Goal: Task Accomplishment & Management: Complete application form

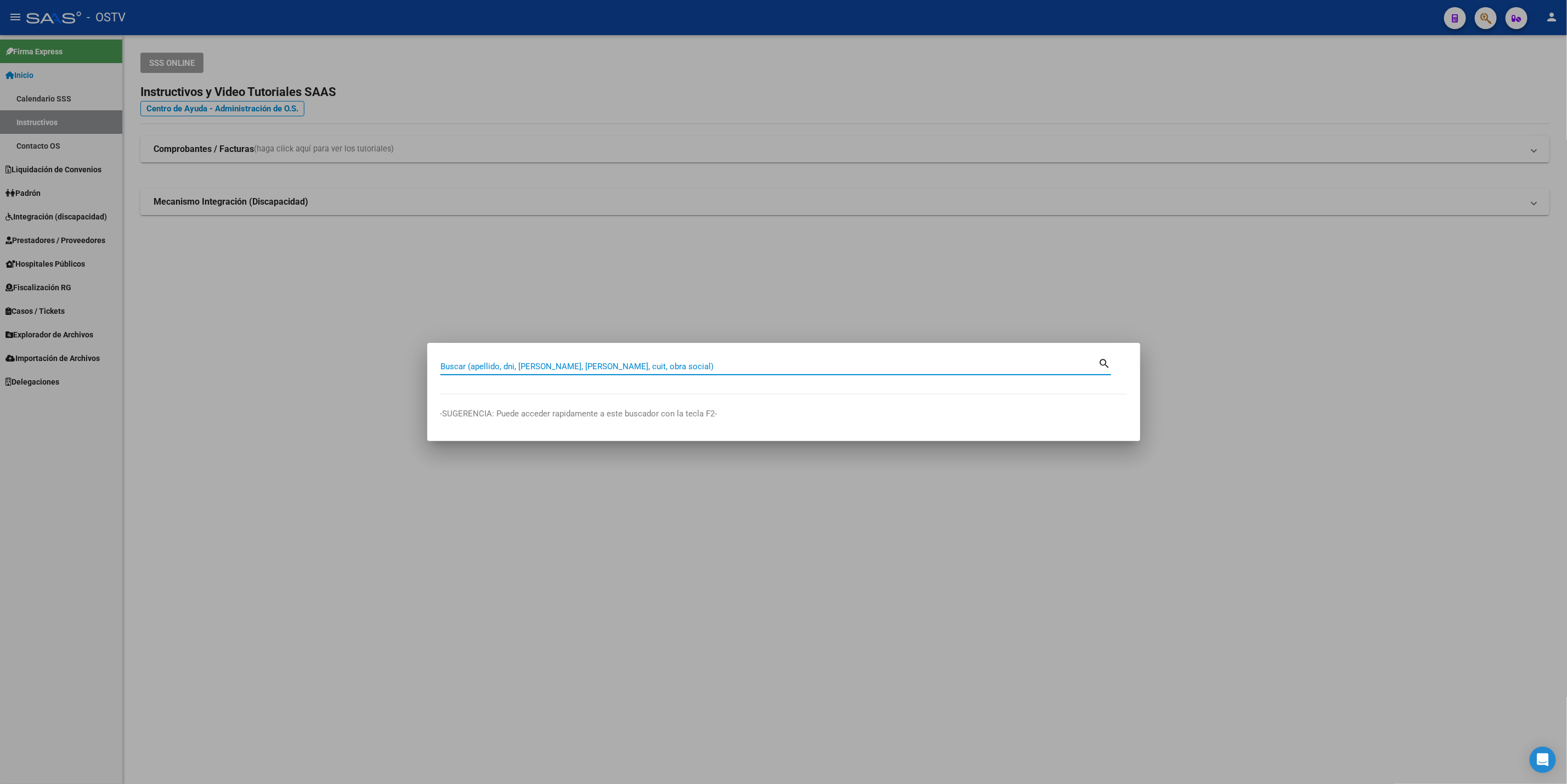
paste input "39295194"
type input "39295194"
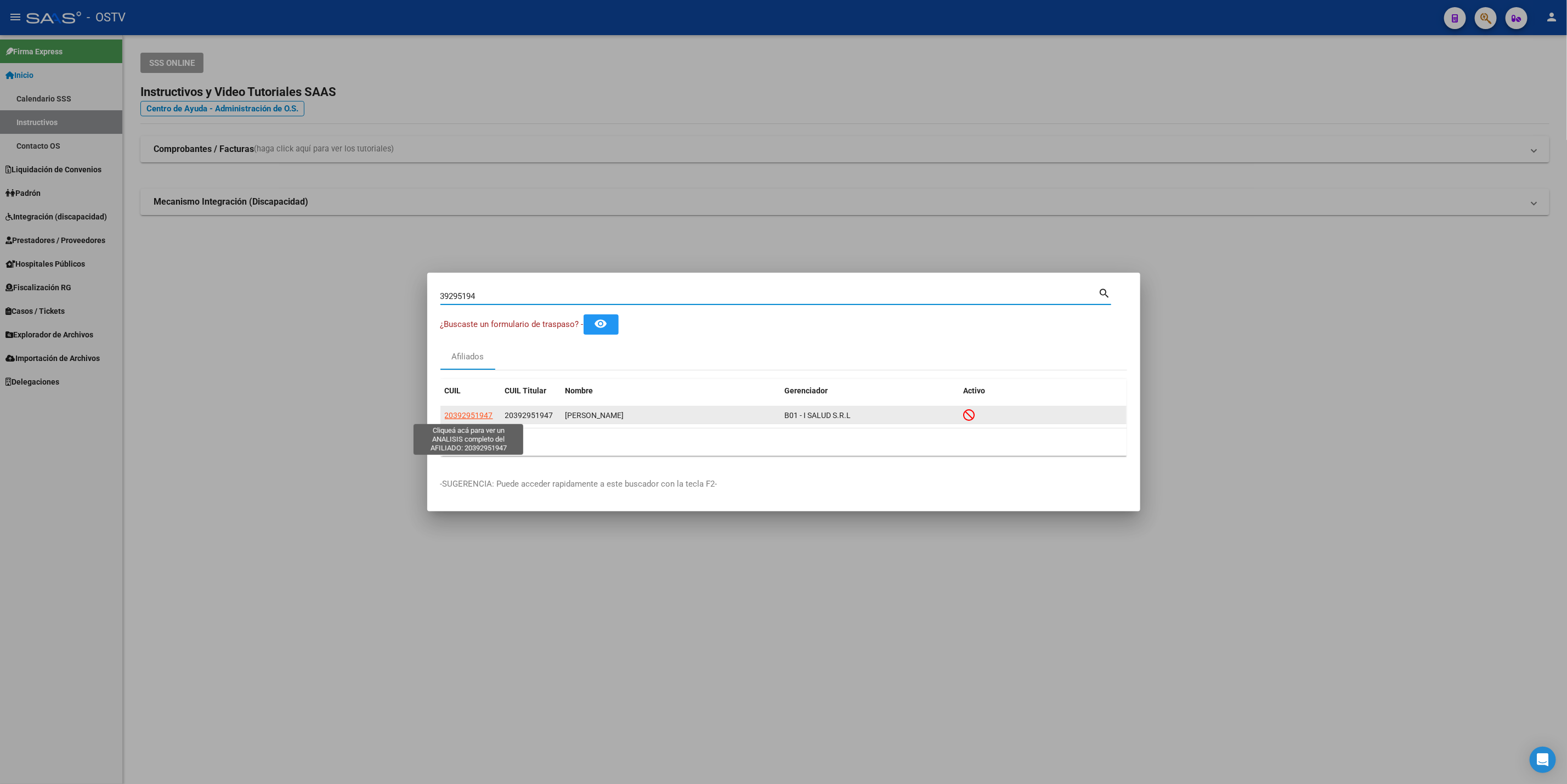
click at [484, 415] on span "20392951947" at bounding box center [469, 415] width 48 height 9
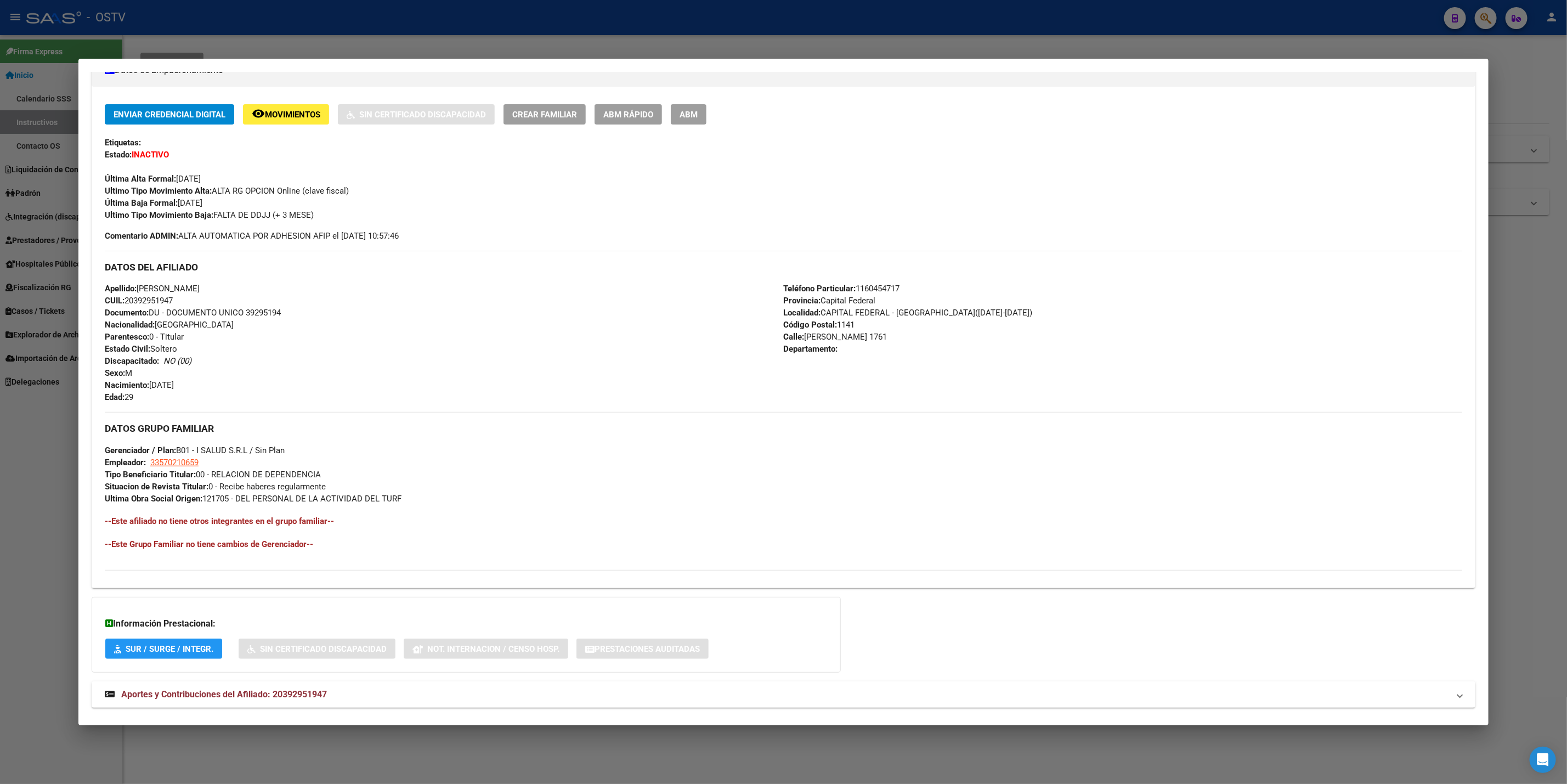
scroll to position [229, 0]
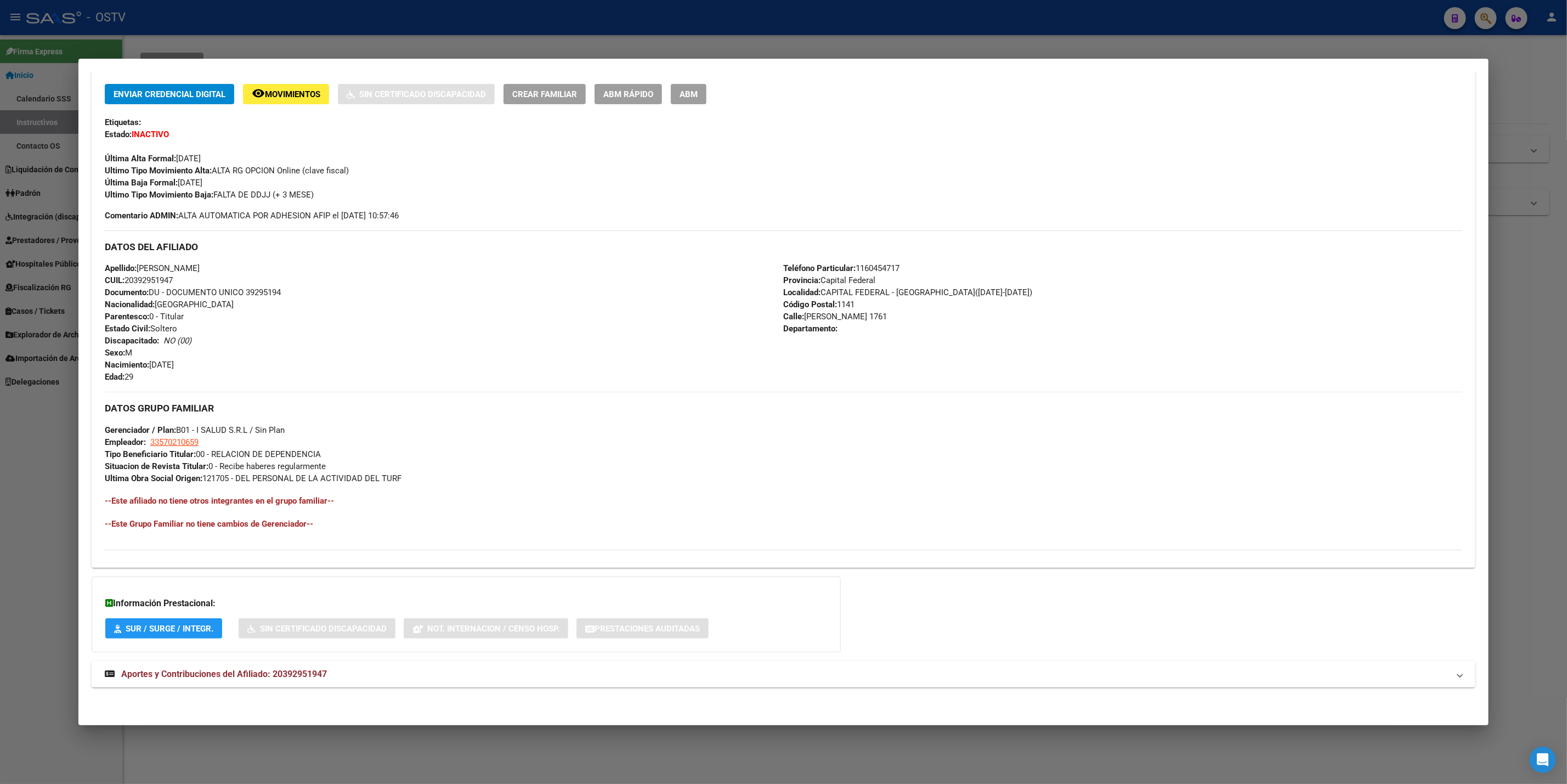
click at [322, 662] on mat-expansion-panel-header "Aportes y Contribuciones del Afiliado: 20392951947" at bounding box center [784, 674] width 1384 height 26
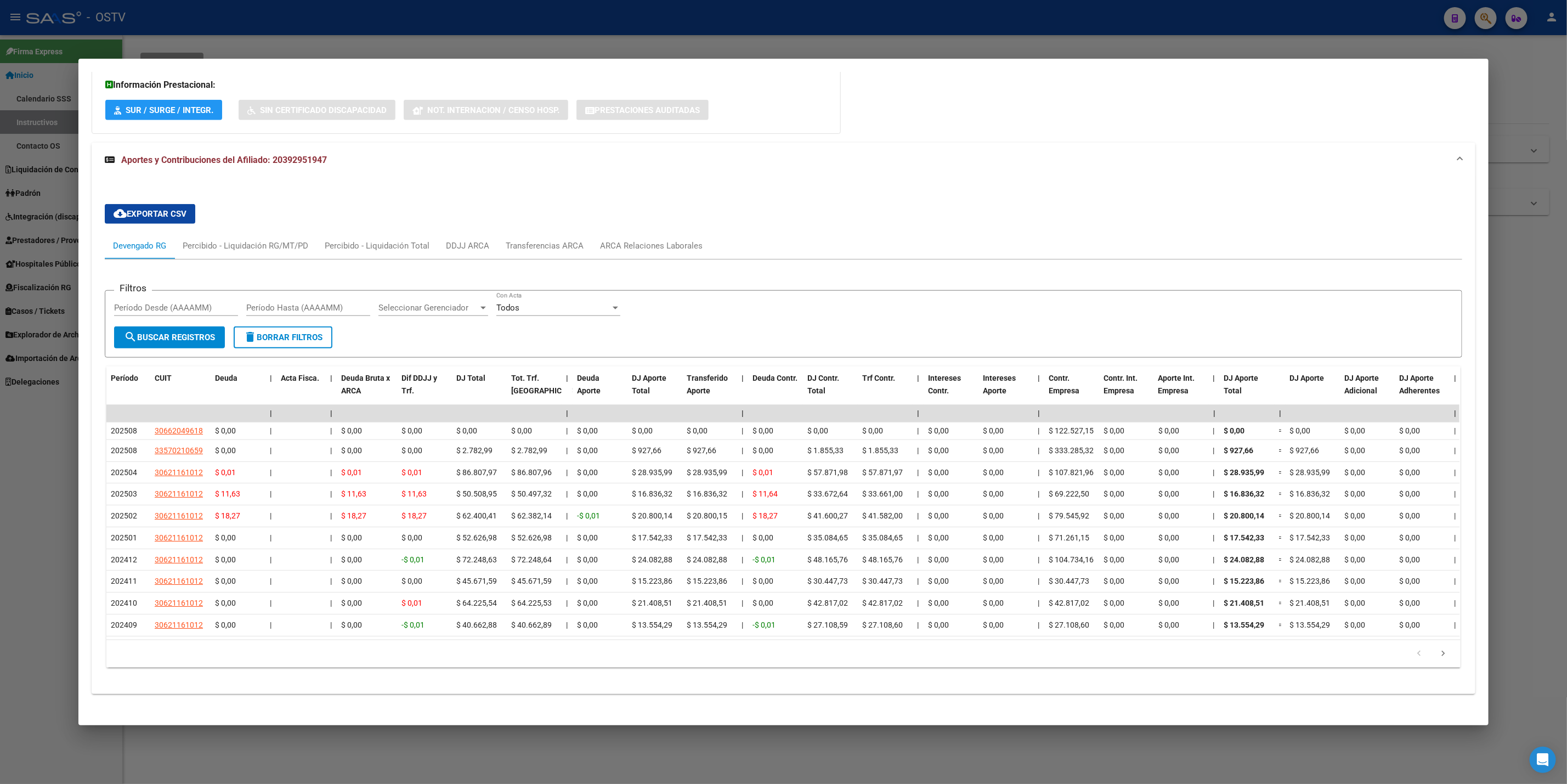
scroll to position [768, 0]
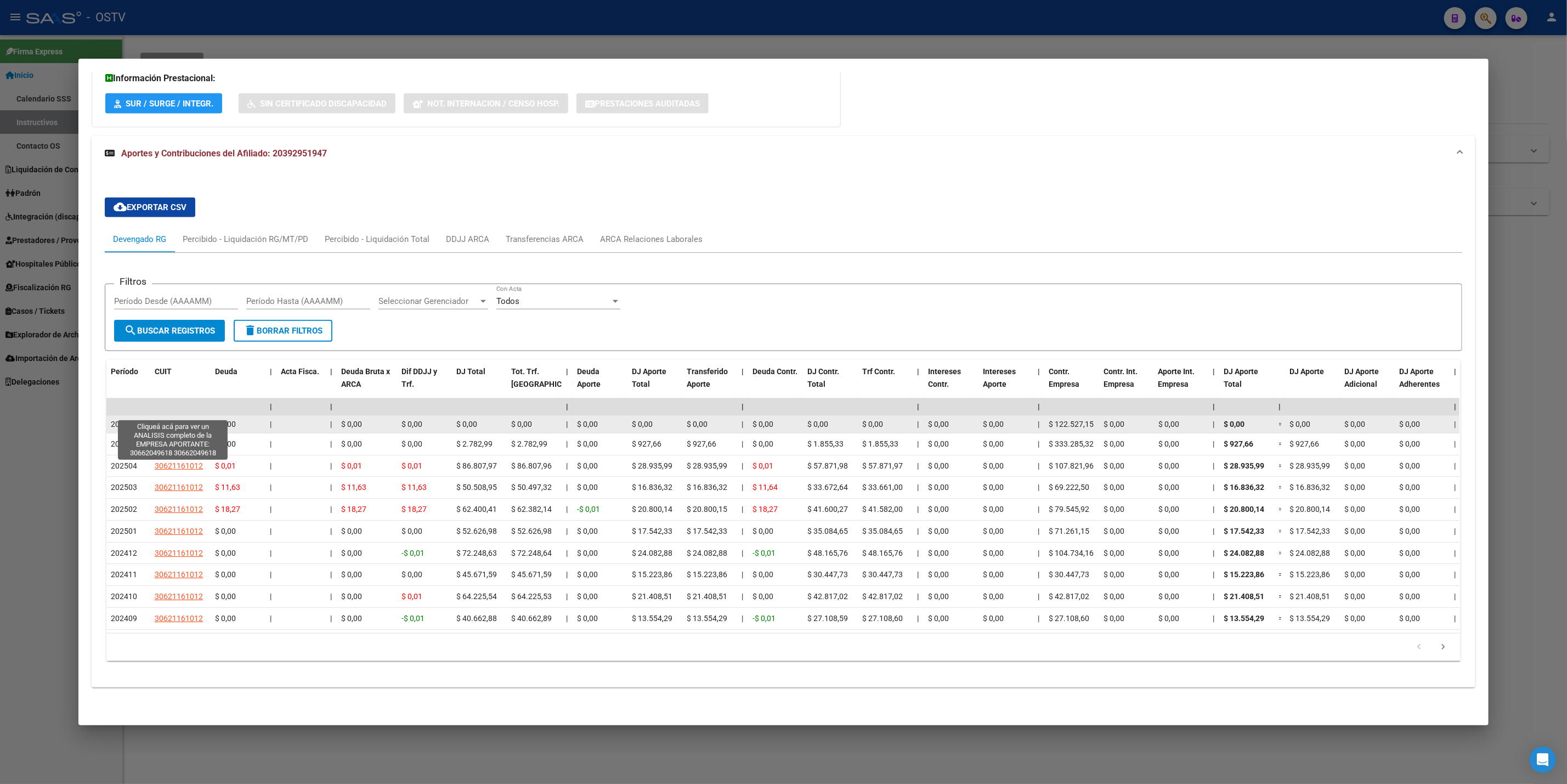
click at [177, 420] on span "30662049618" at bounding box center [179, 424] width 48 height 9
type textarea "30662049618"
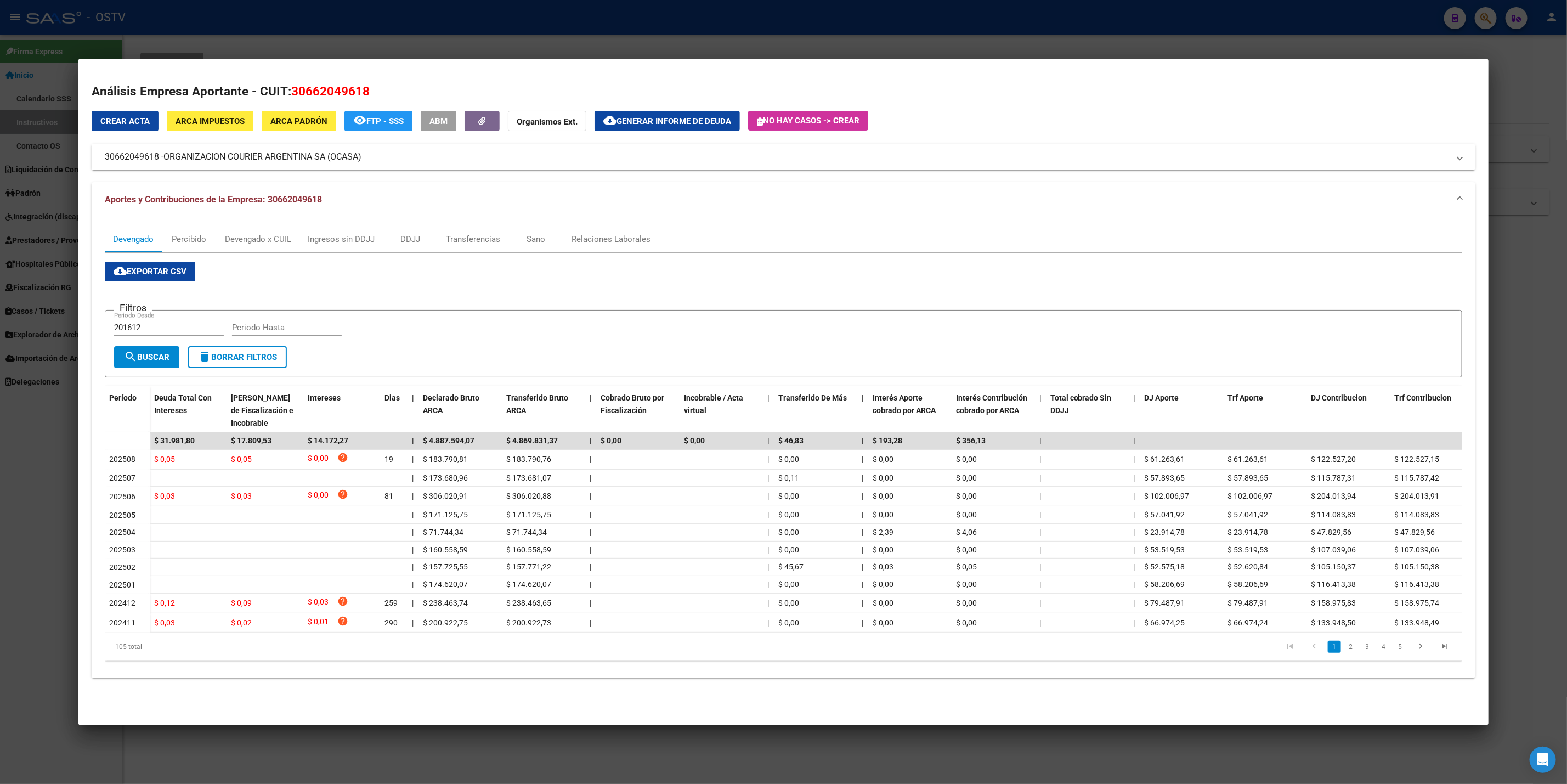
click at [2, 500] on div at bounding box center [784, 392] width 1567 height 784
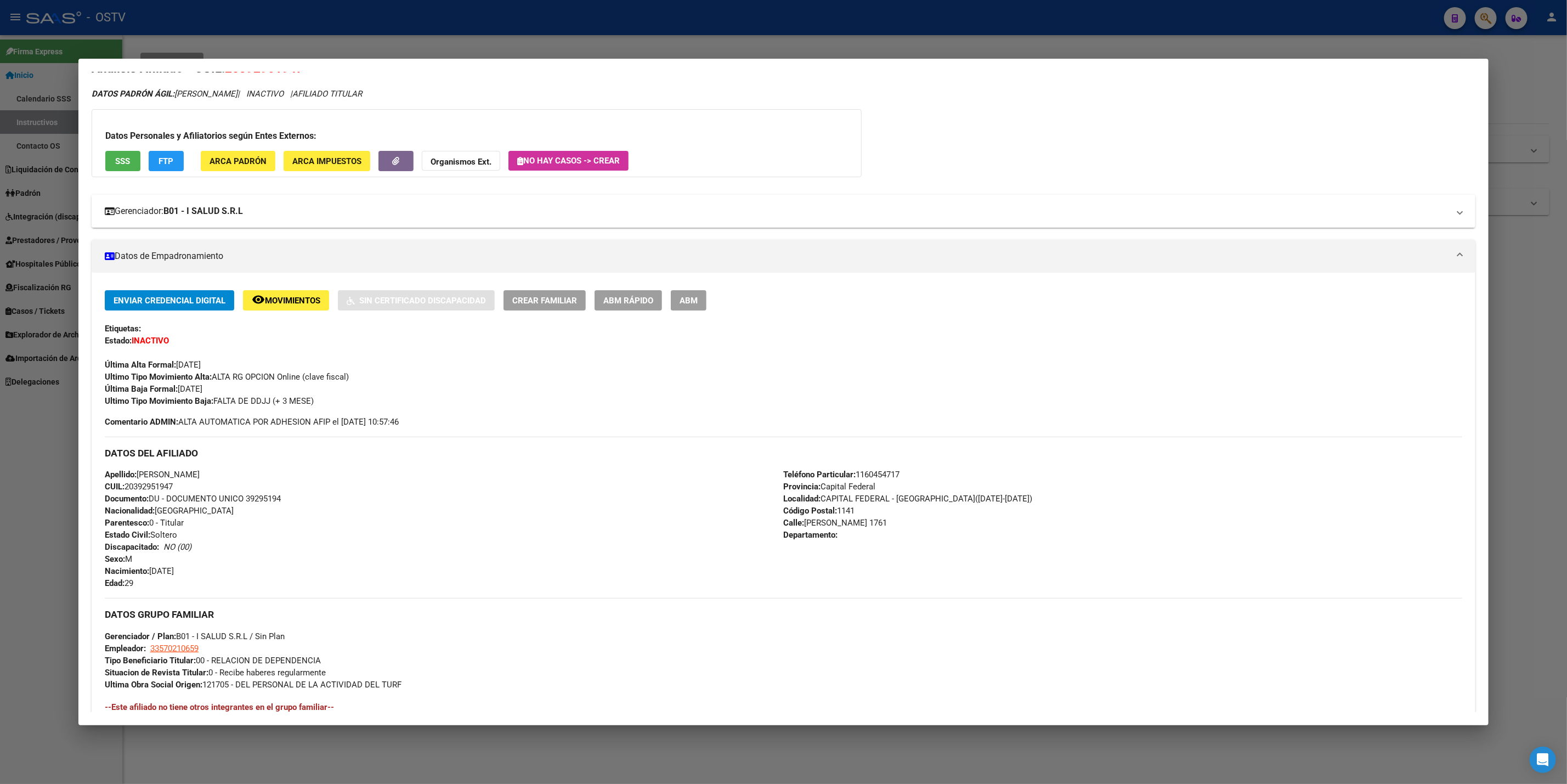
scroll to position [0, 0]
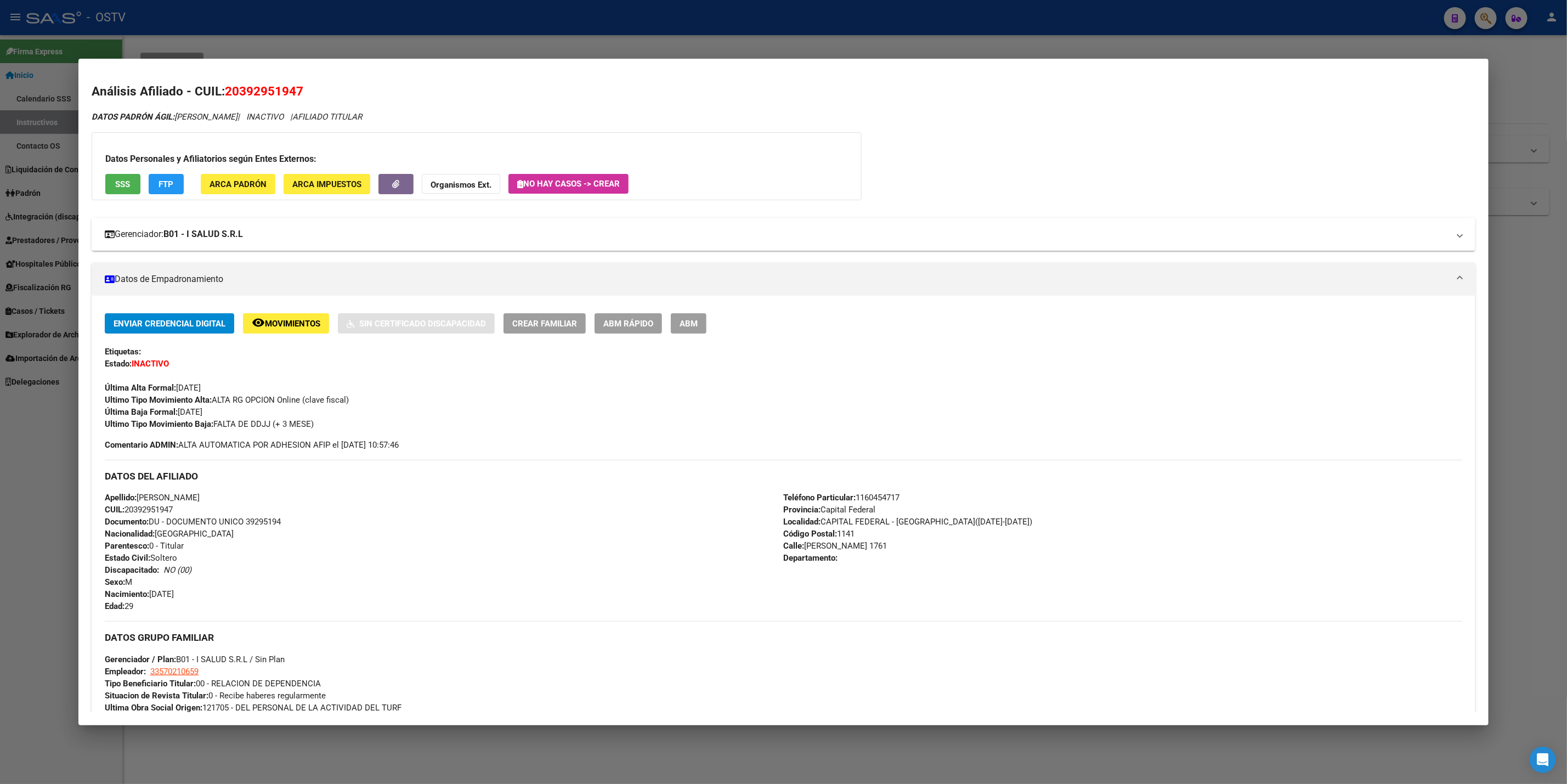
click at [323, 245] on mat-expansion-panel-header "Gerenciador: B01 - I SALUD S.R.L" at bounding box center [784, 233] width 1384 height 33
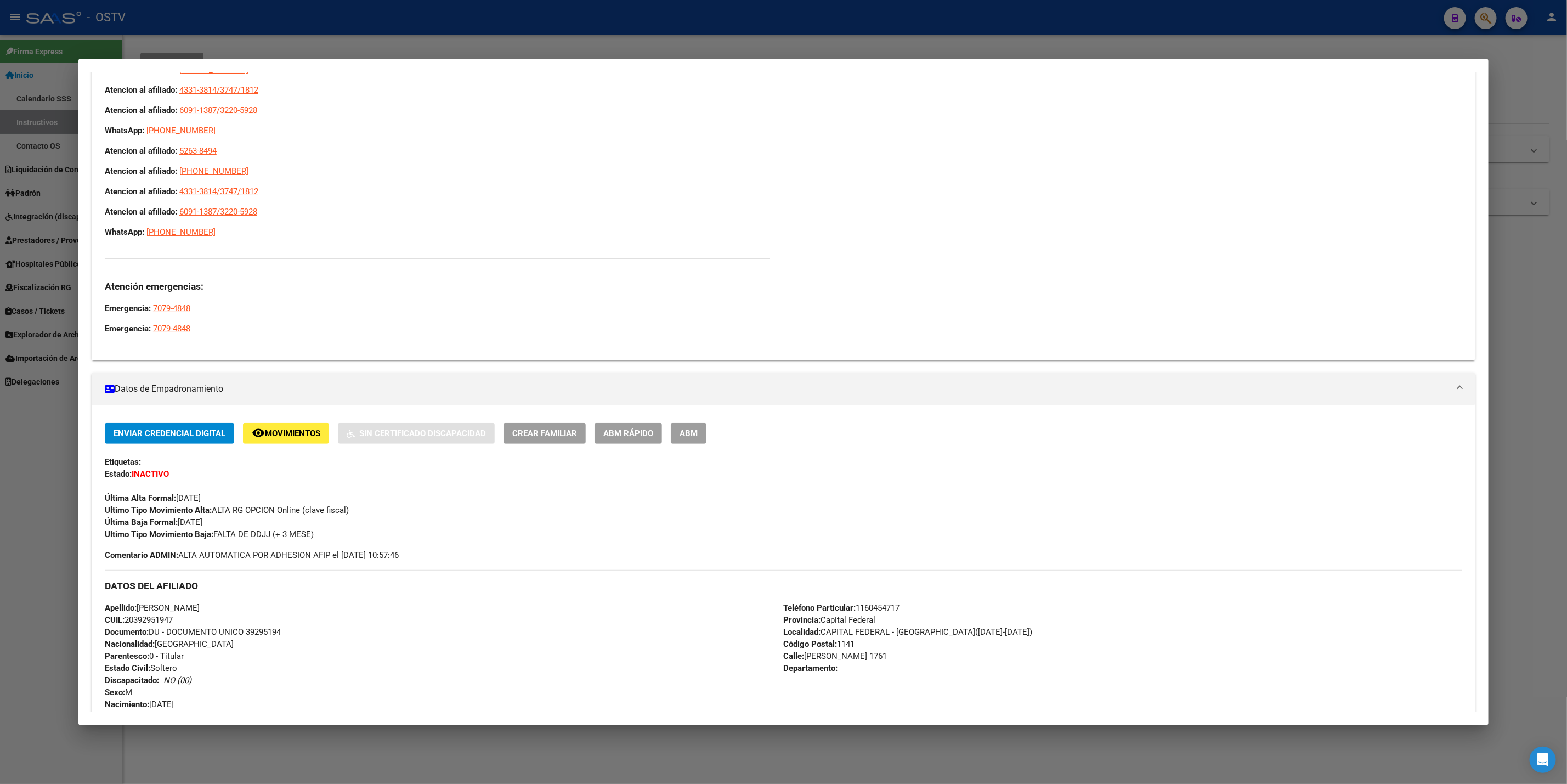
scroll to position [165, 0]
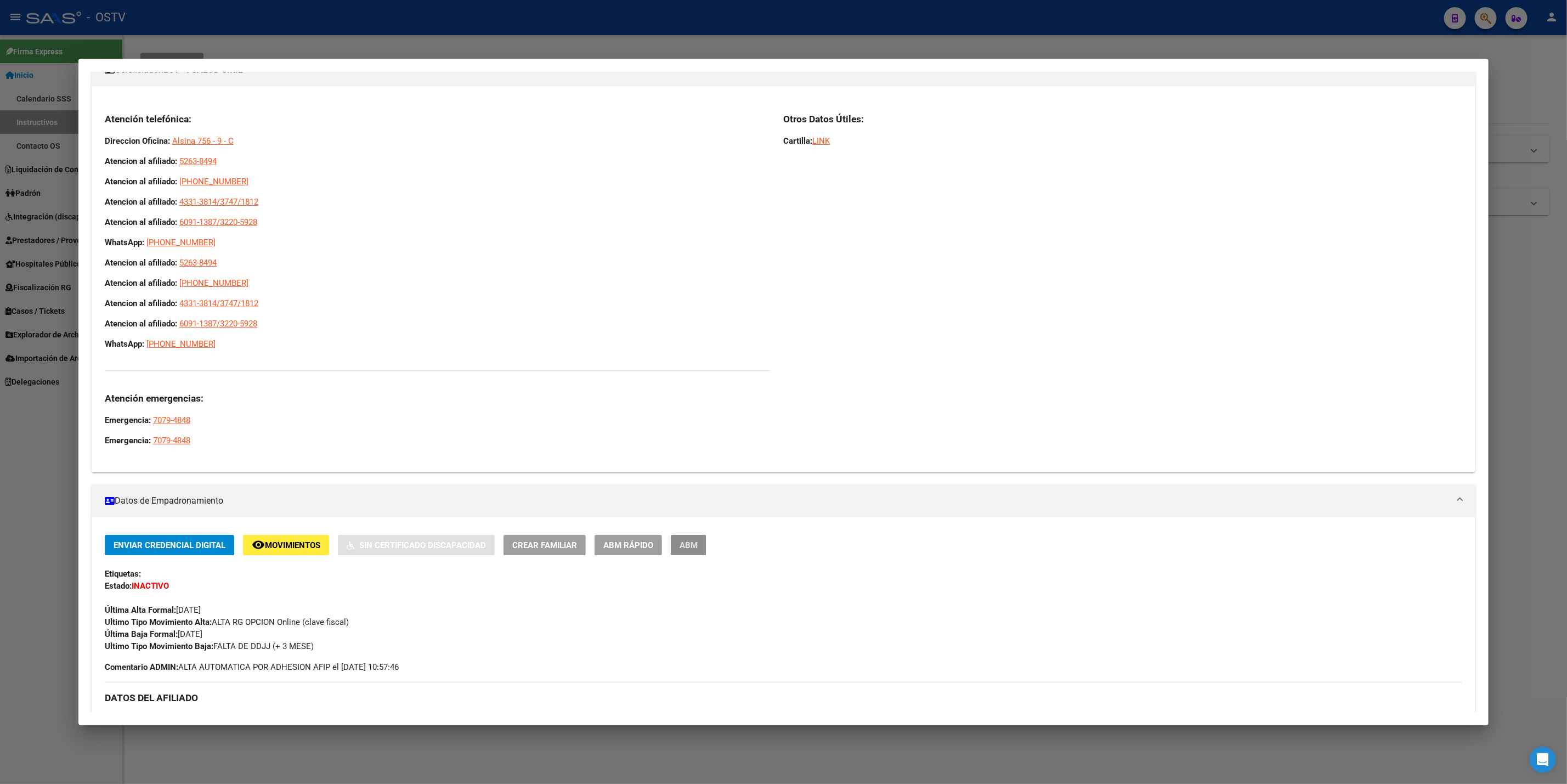
click at [700, 541] on button "ABM" at bounding box center [688, 544] width 36 height 20
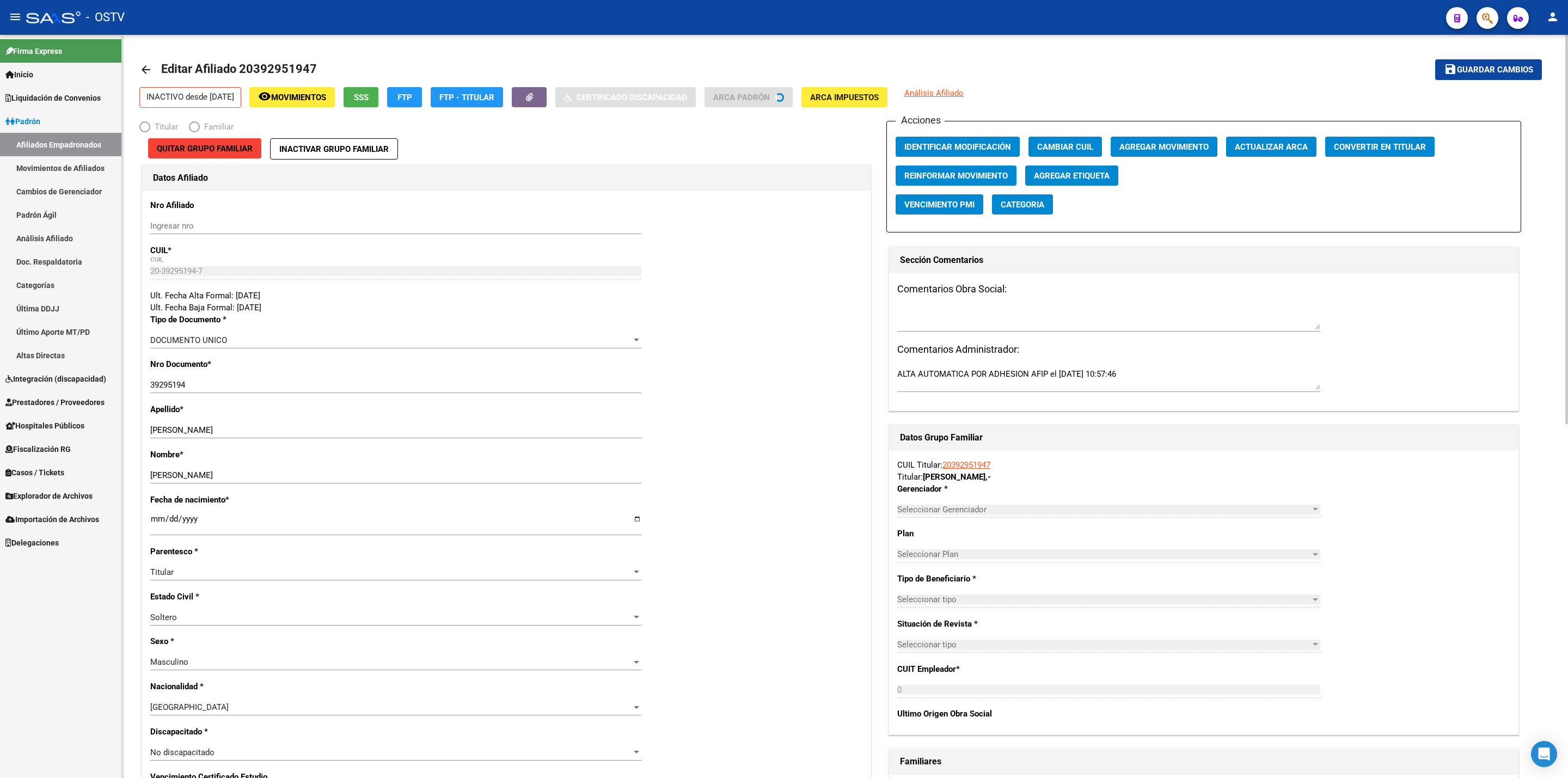
radio input "true"
type input "33-57021065-9"
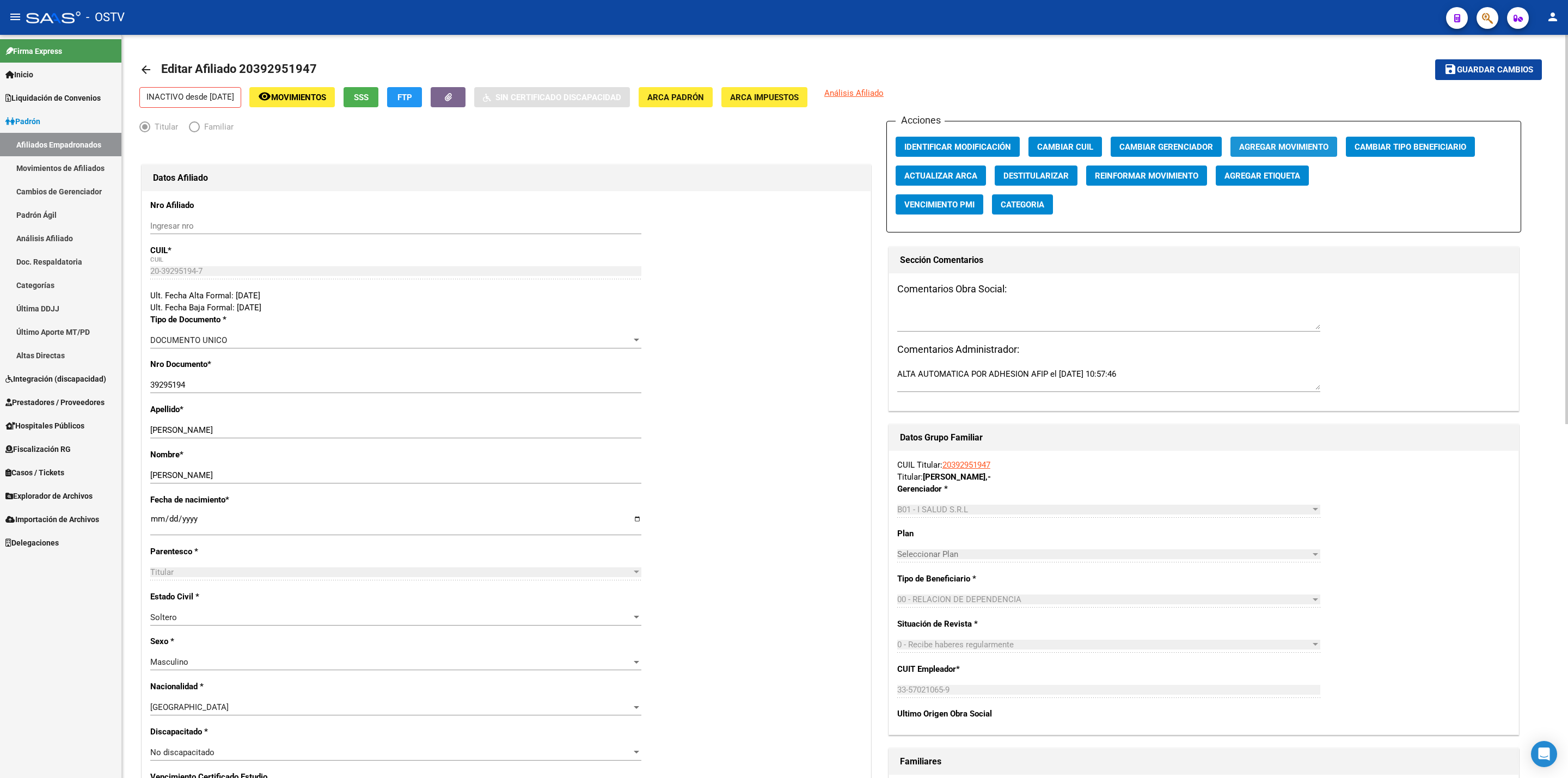
click at [1271, 151] on span "Agregar Movimiento" at bounding box center [1284, 147] width 90 height 10
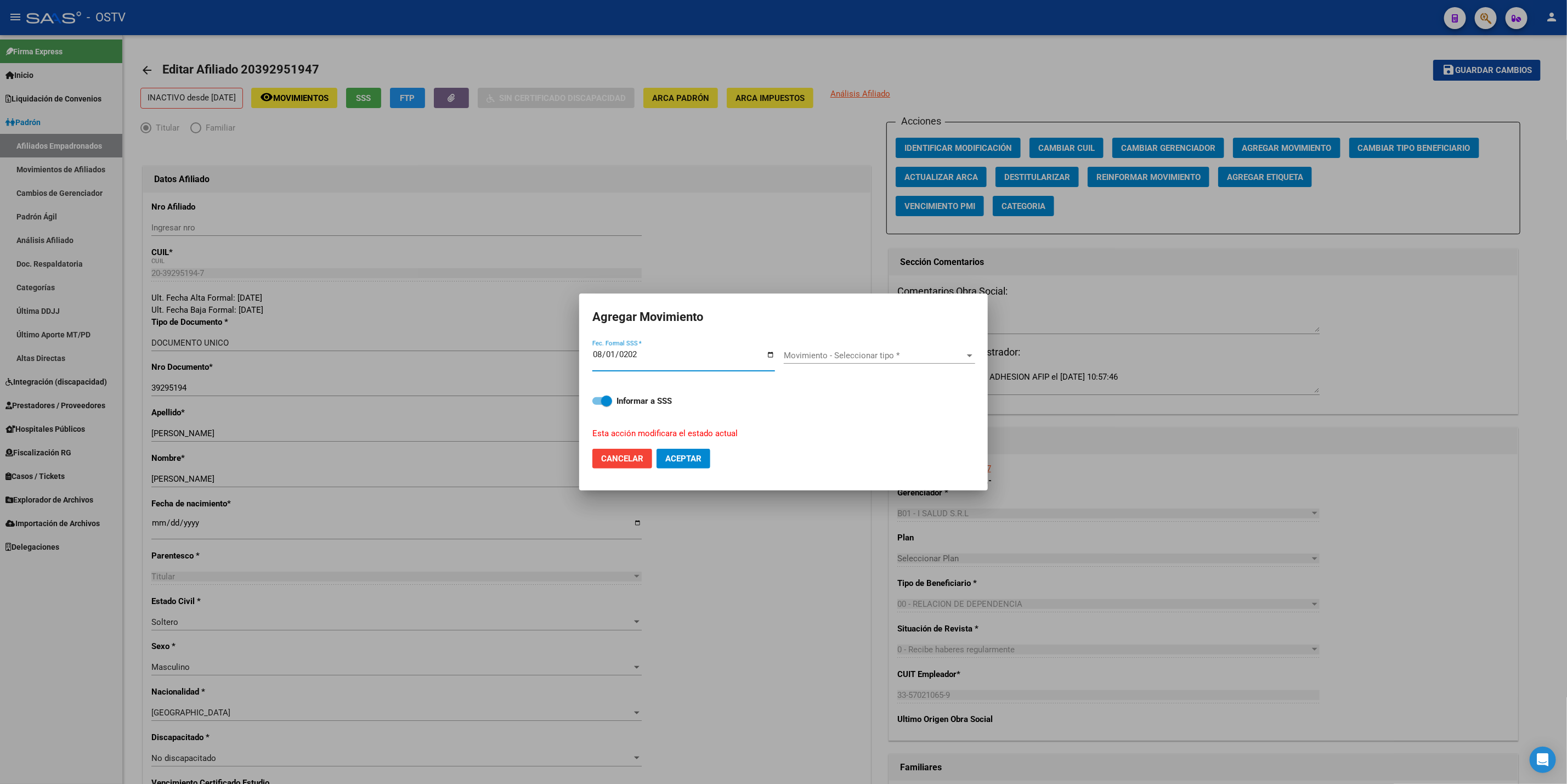
type input "[DATE]"
click at [897, 352] on span "Movimiento - Seleccionar tipo *" at bounding box center [875, 355] width 181 height 10
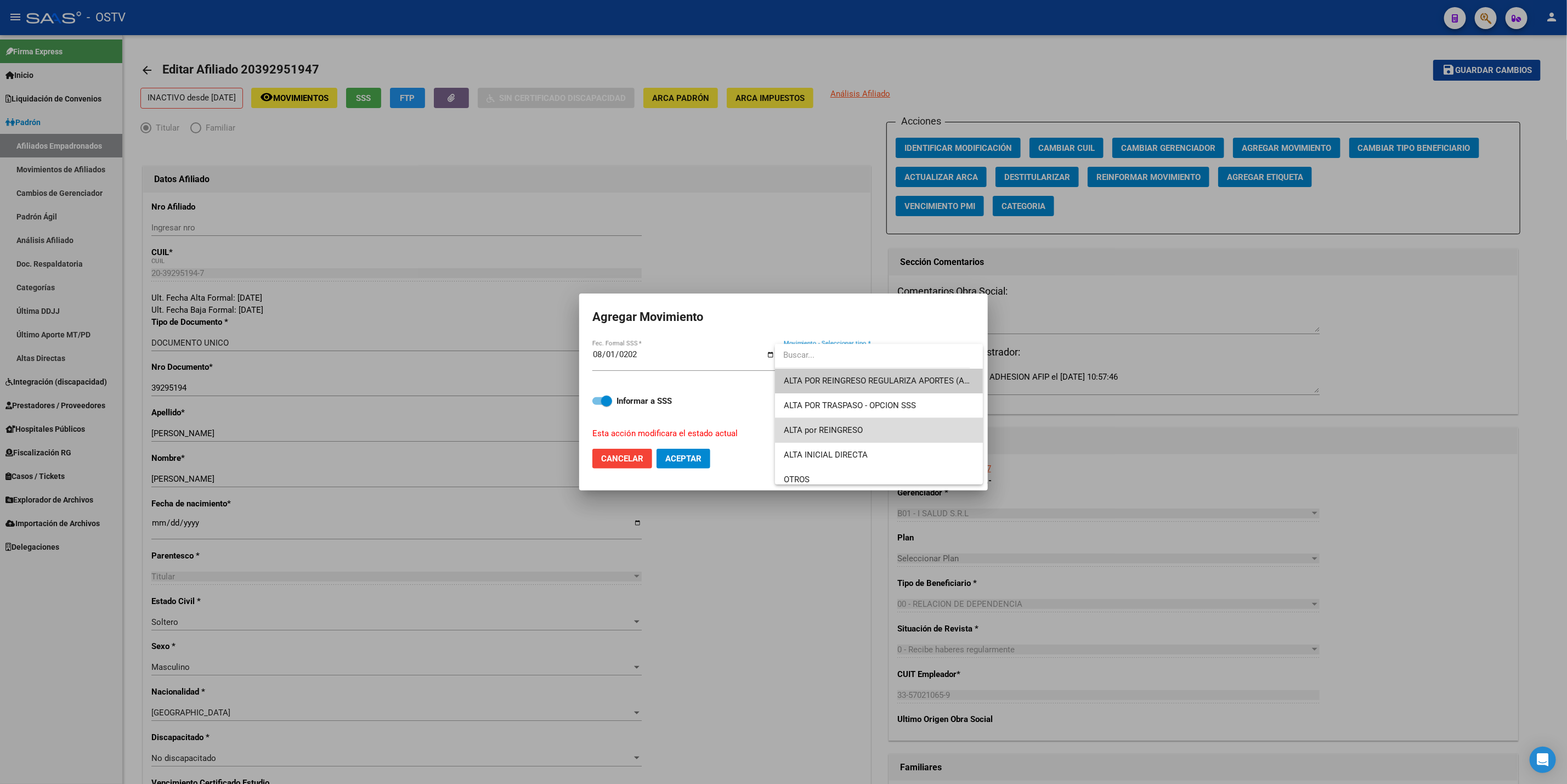
click at [914, 426] on span "ALTA por REINGRESO" at bounding box center [879, 430] width 190 height 25
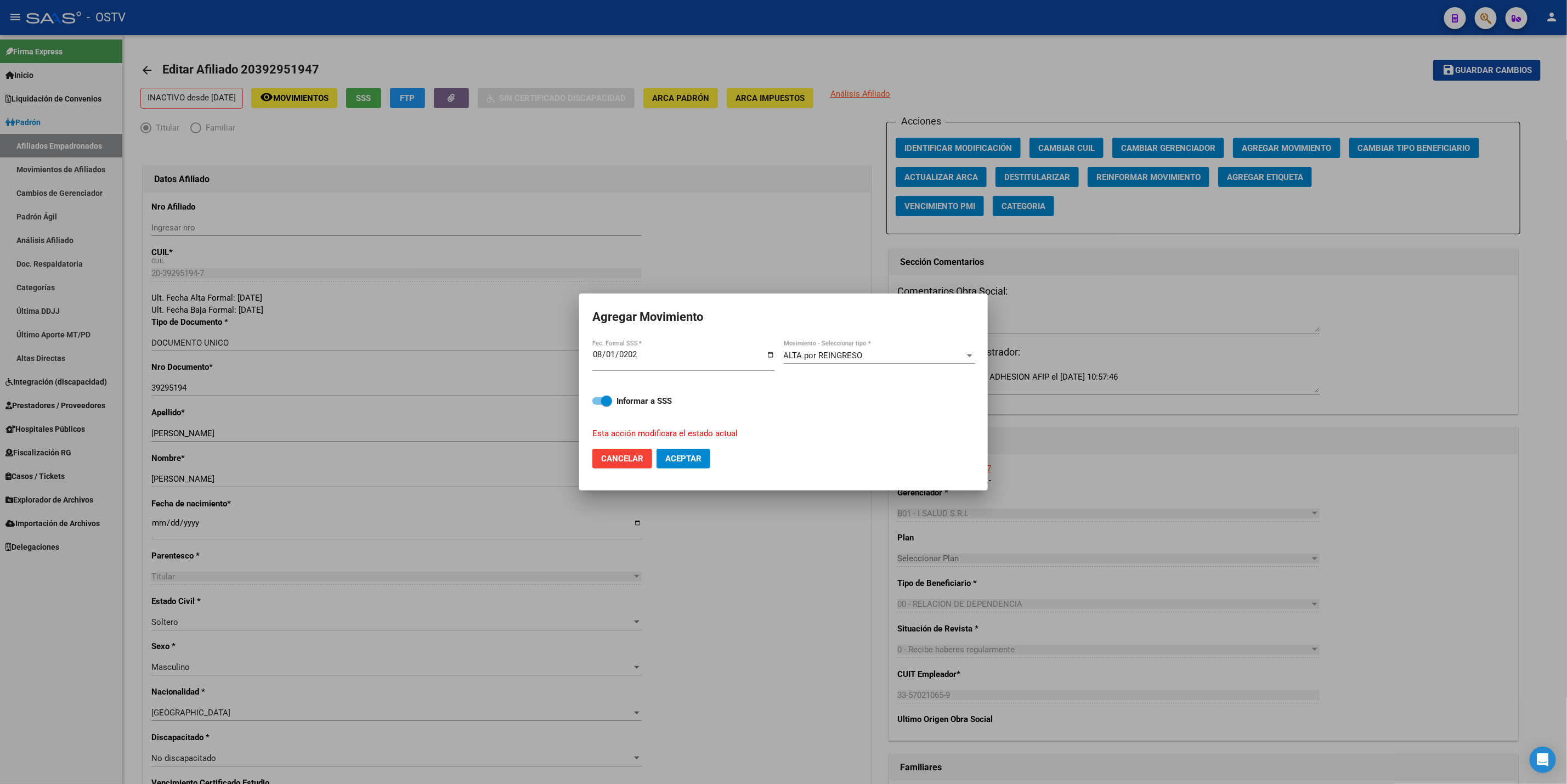
click at [892, 348] on div "ALTA por REINGRESO Movimiento - Seleccionar tipo *" at bounding box center [879, 355] width 191 height 17
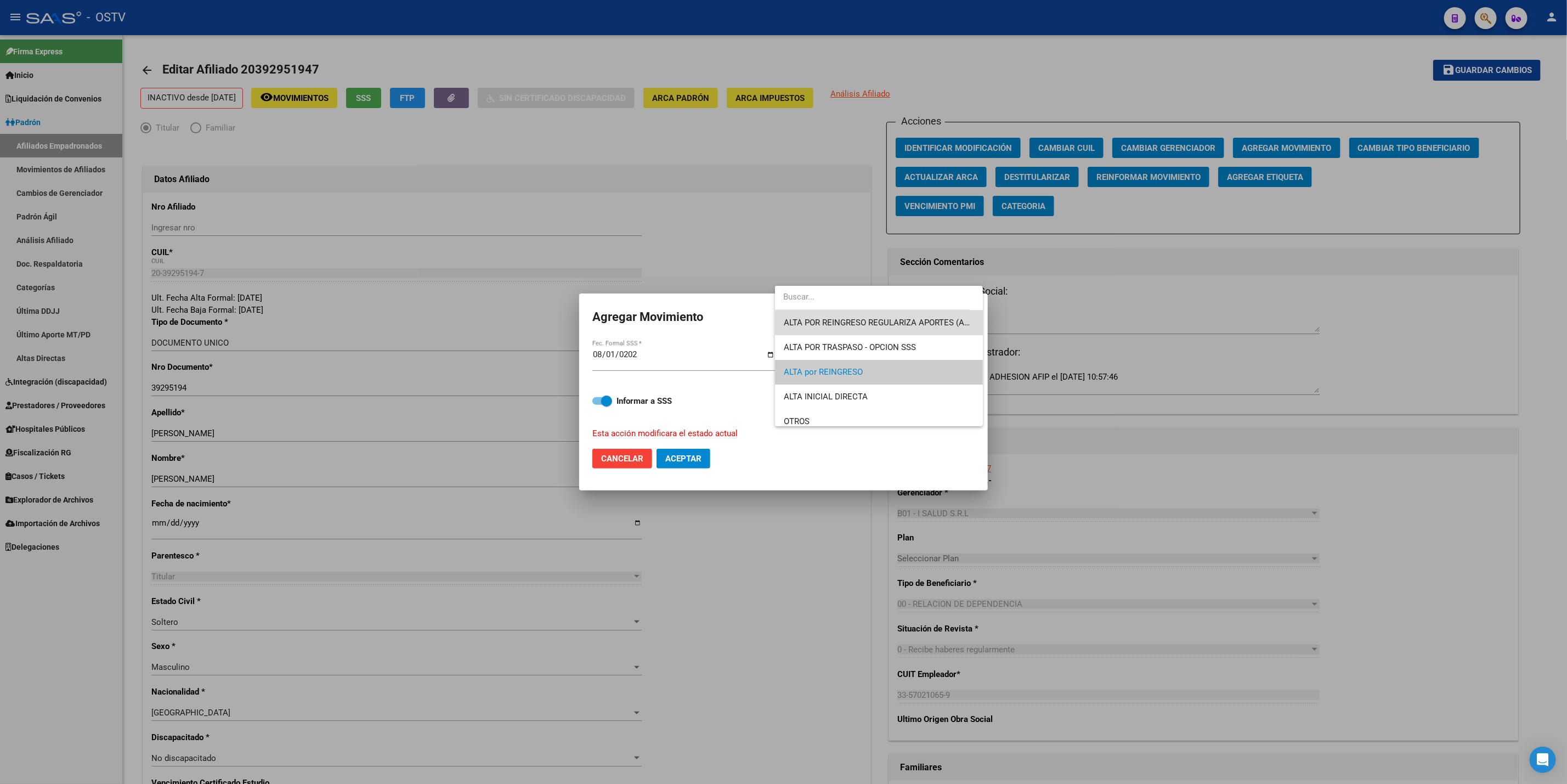
click at [927, 313] on span "ALTA POR REINGRESO REGULARIZA APORTES (AFIP)" at bounding box center [879, 322] width 190 height 25
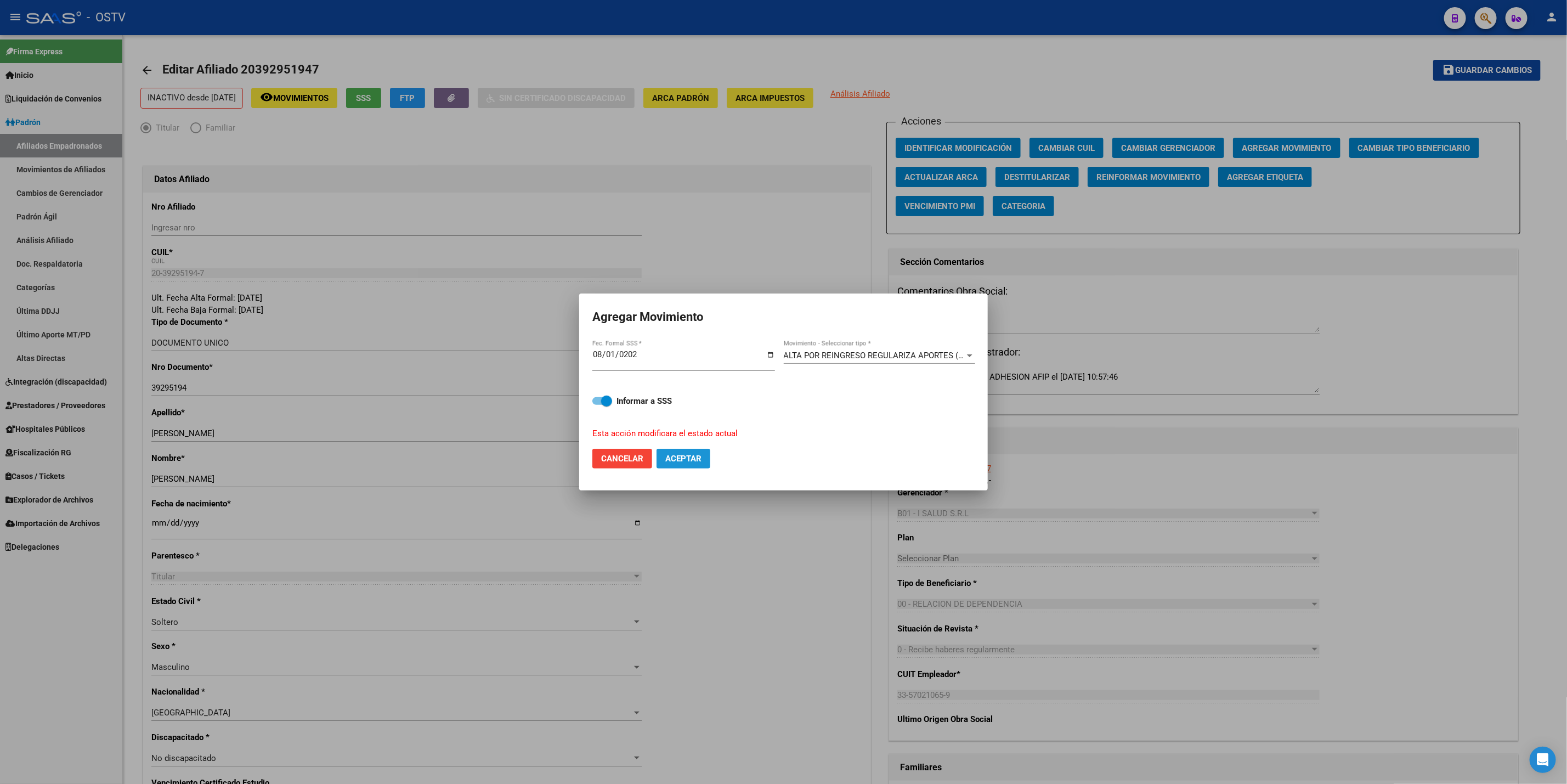
click at [693, 460] on span "Aceptar" at bounding box center [683, 458] width 36 height 10
checkbox input "false"
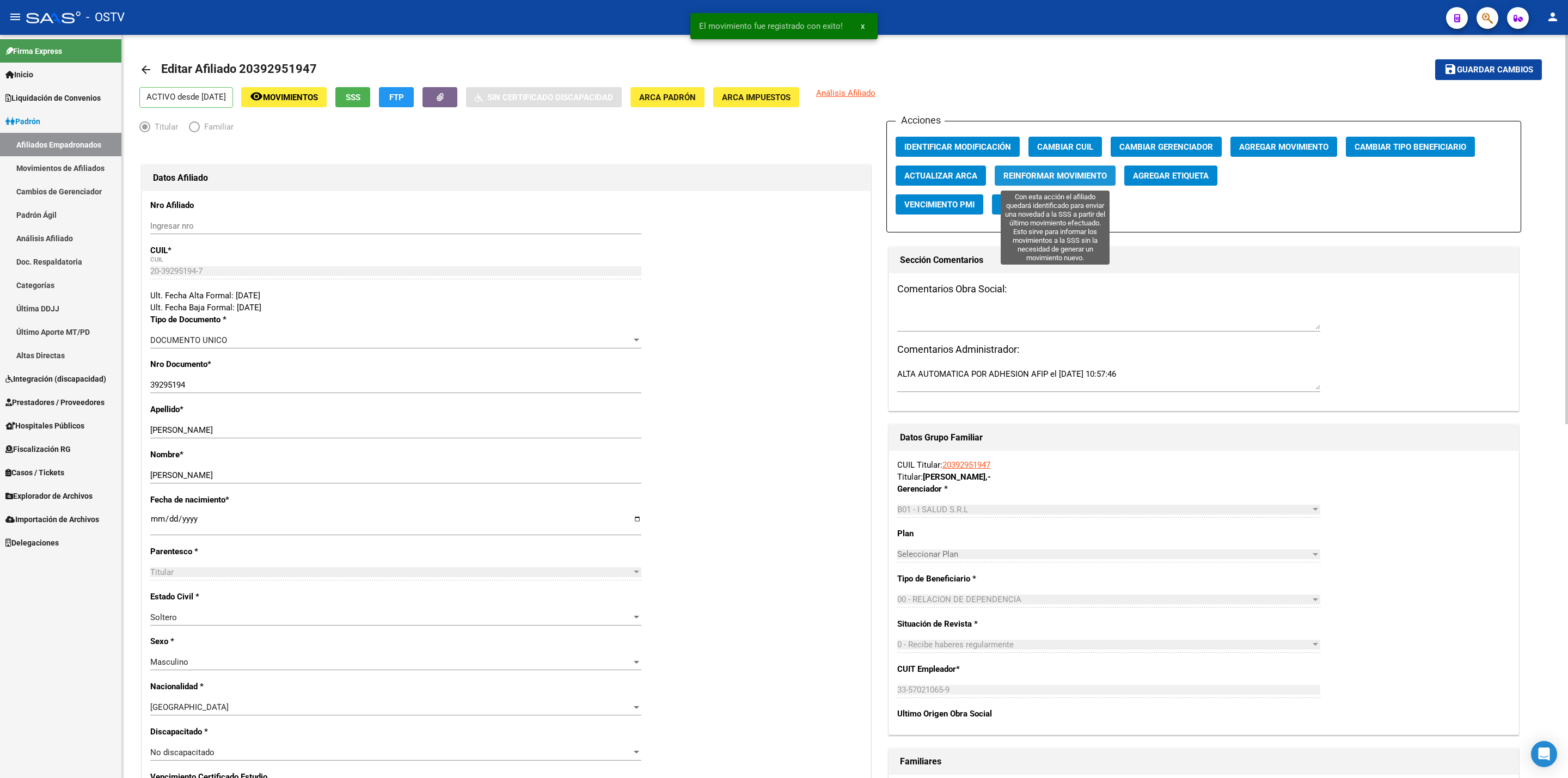
click at [1082, 173] on span "Reinformar Movimiento" at bounding box center [1055, 175] width 103 height 10
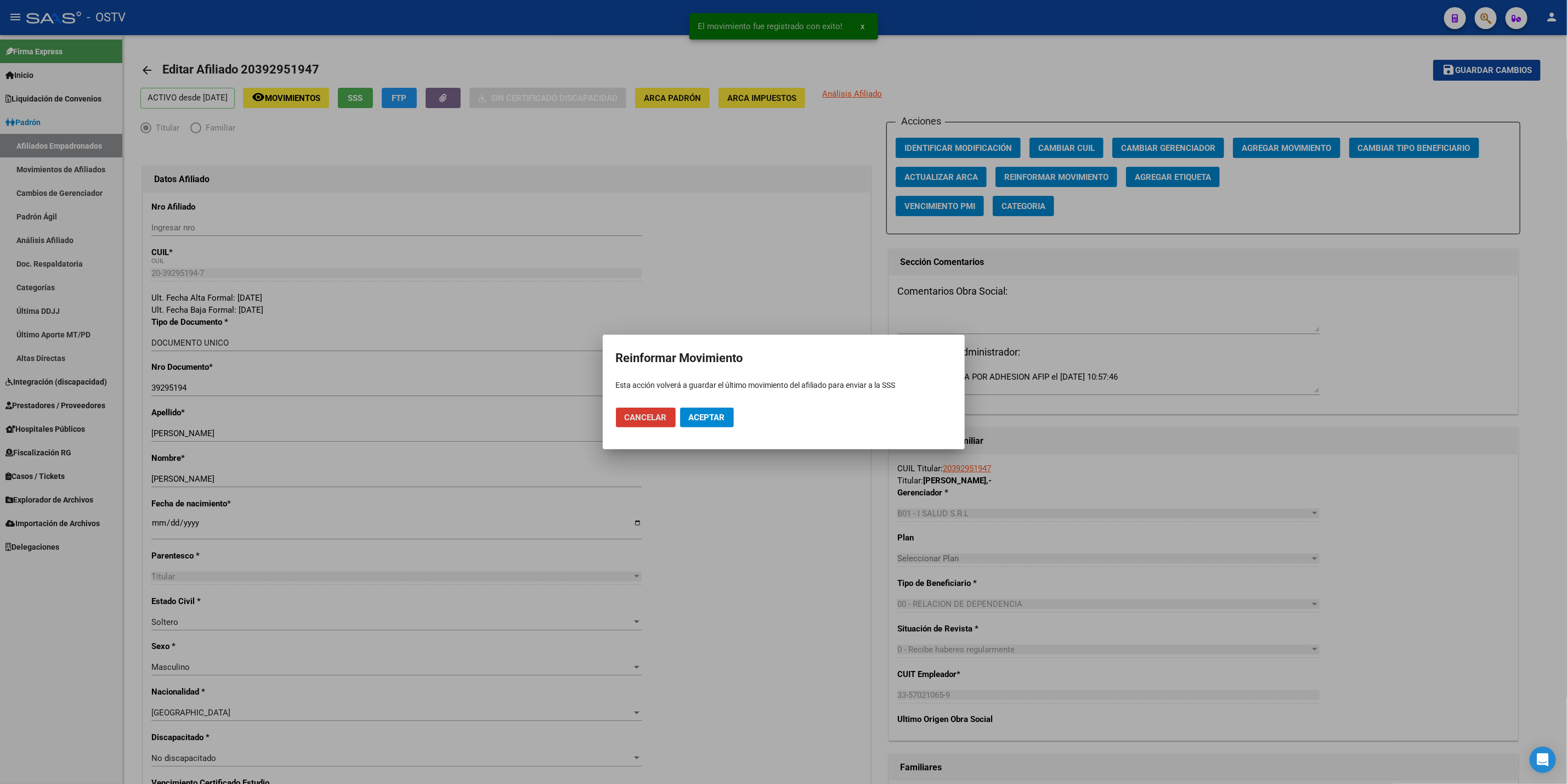
click at [724, 413] on span "Aceptar" at bounding box center [707, 417] width 36 height 10
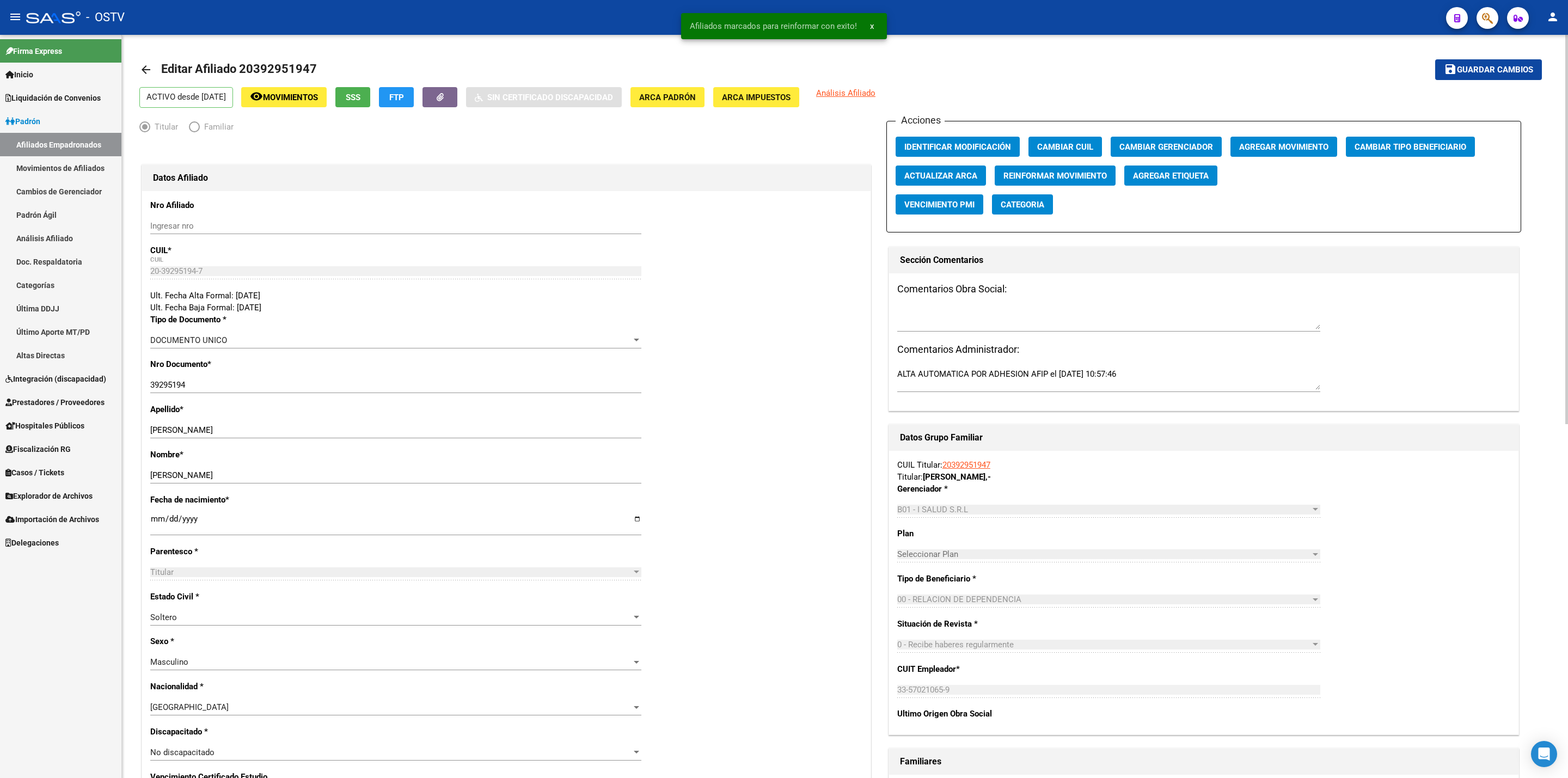
click at [145, 63] on mat-icon "arrow_back" at bounding box center [146, 70] width 13 height 13
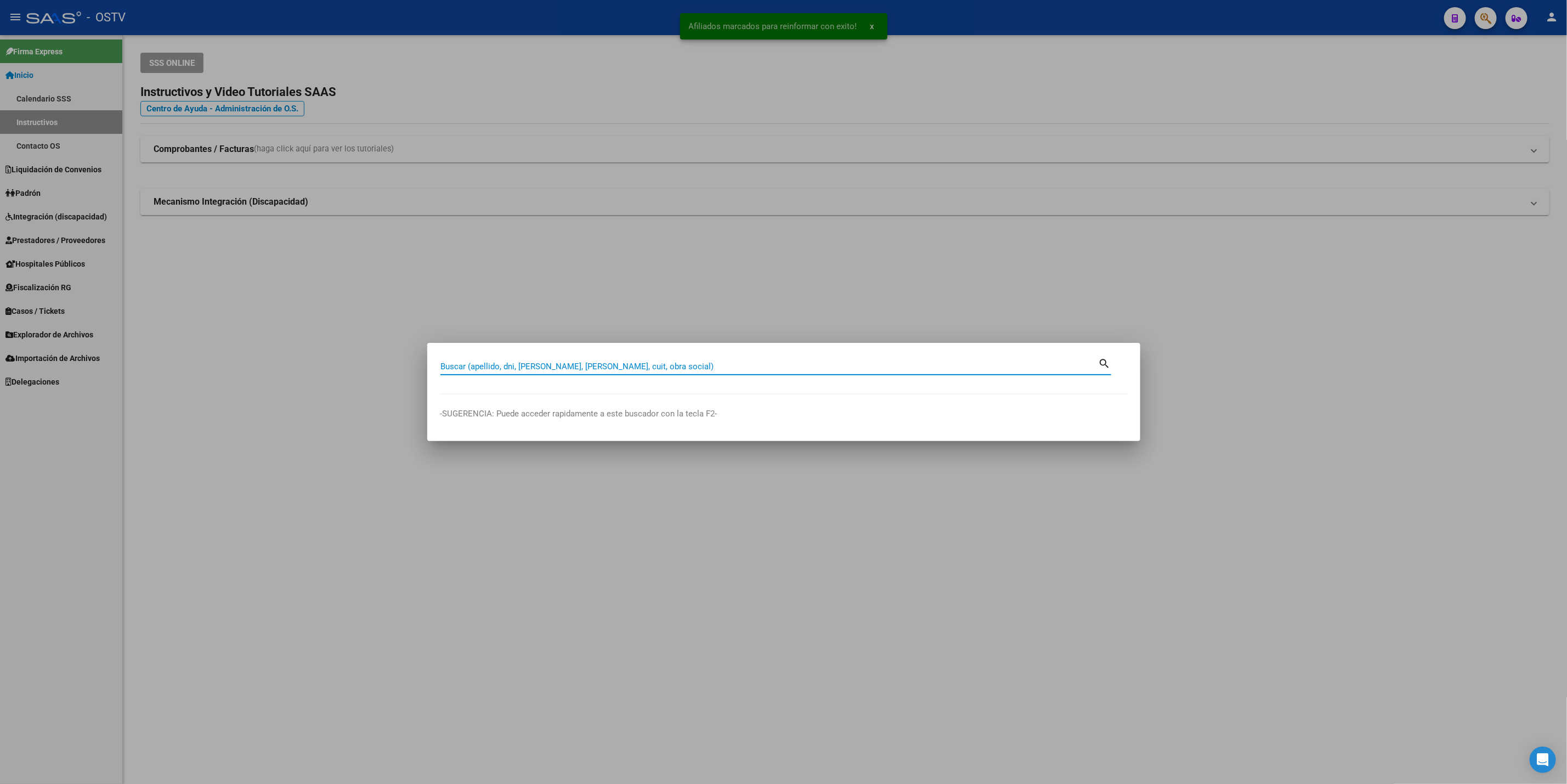
paste input "30662049618"
type input "30662049618"
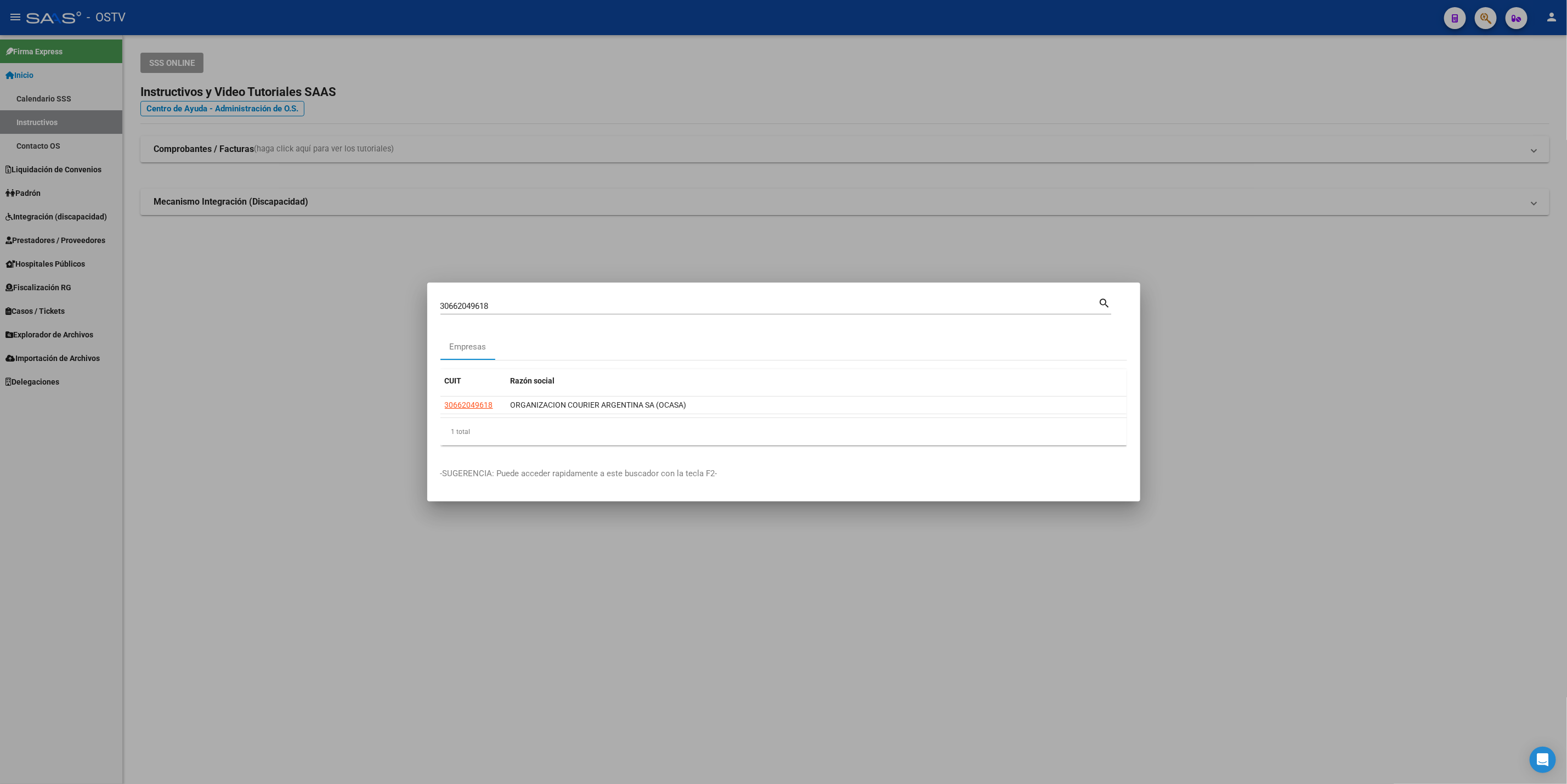
click at [177, 422] on div at bounding box center [784, 392] width 1567 height 784
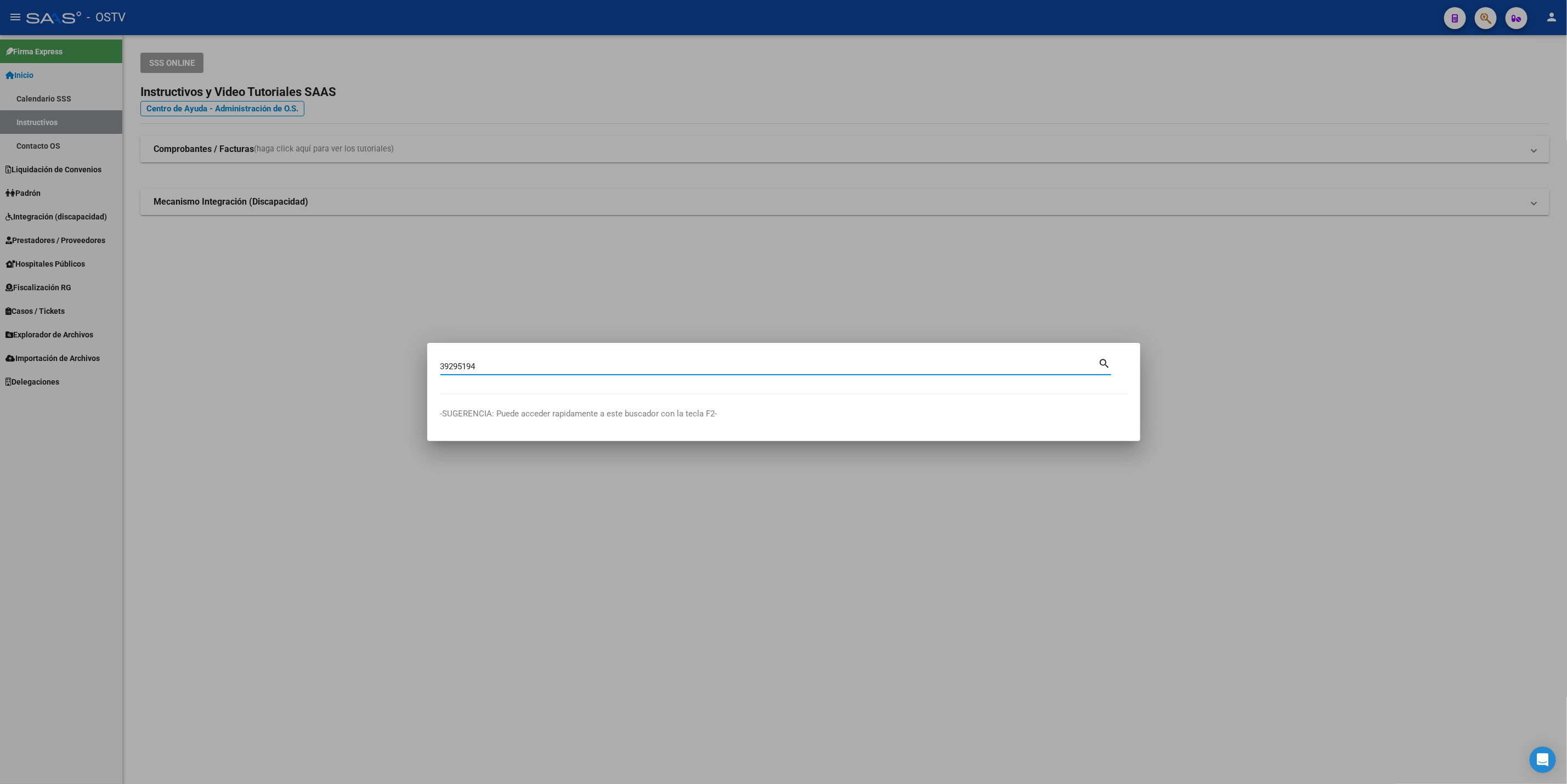
type input "39295194"
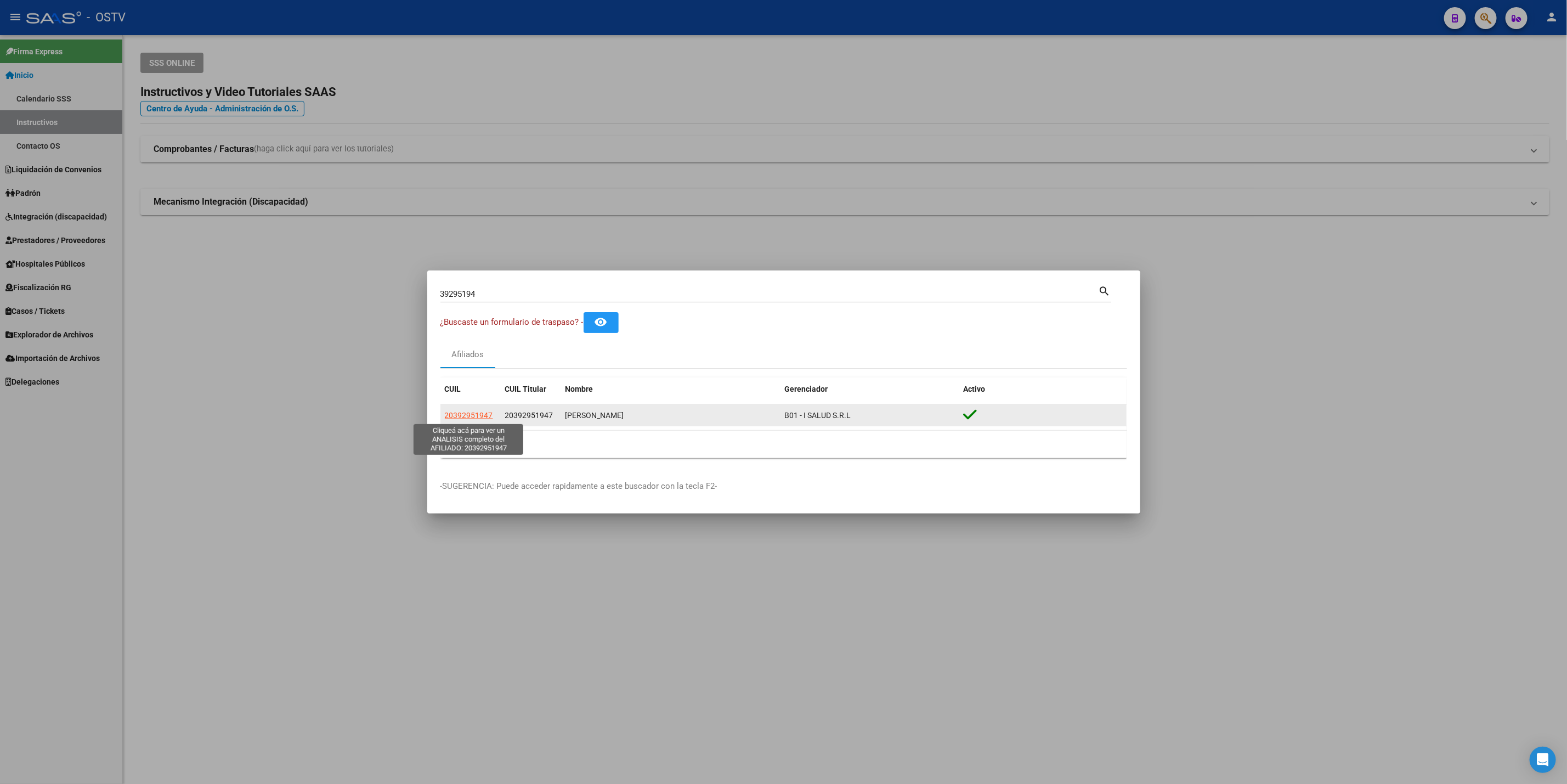
click at [459, 418] on span "20392951947" at bounding box center [469, 415] width 48 height 9
type textarea "20392951947"
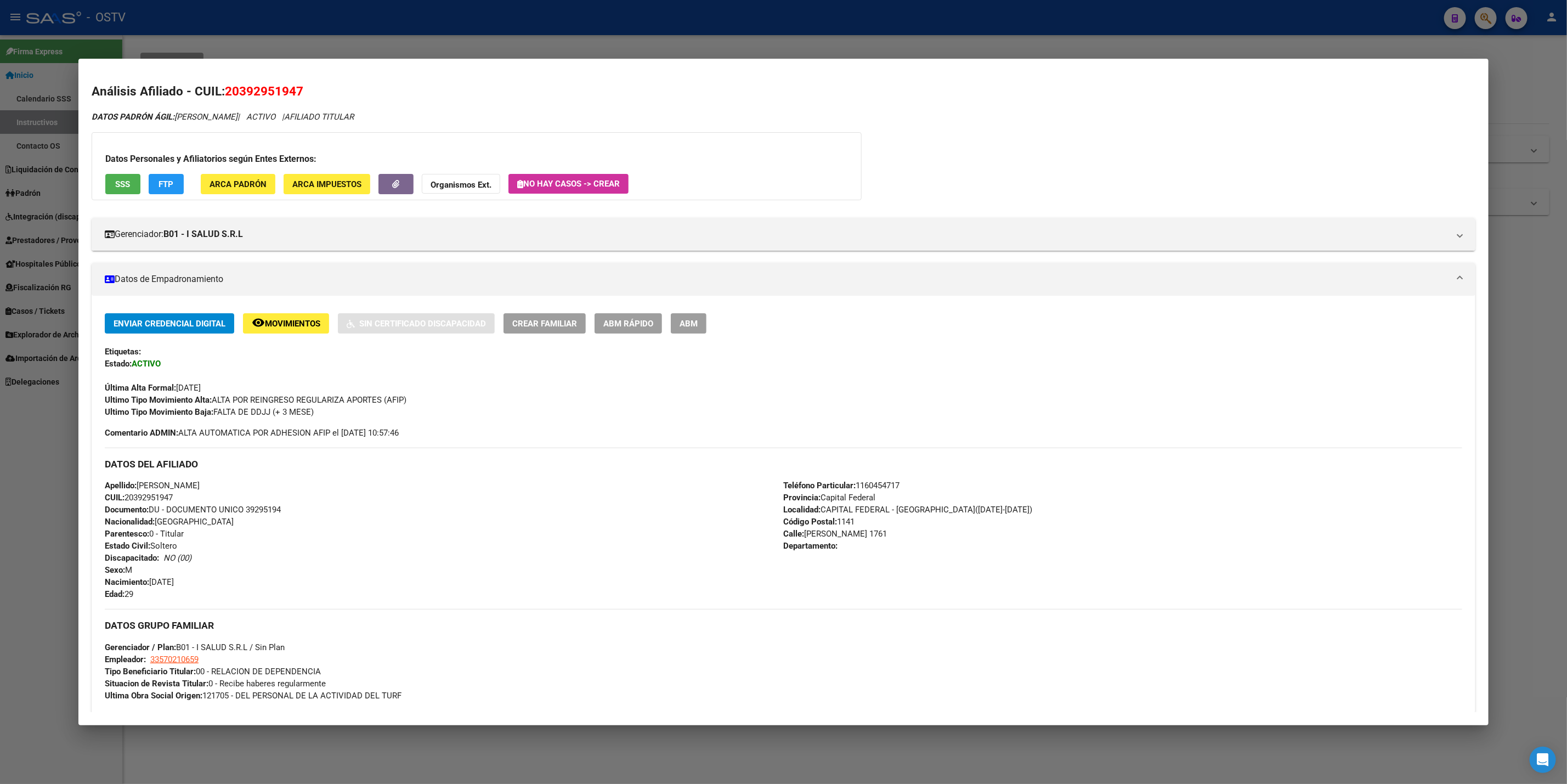
click at [344, 255] on div "DATOS PADRÓN ÁGIL: [PERSON_NAME] | ACTIVO | AFILIADO TITULAR Datos Personales y…" at bounding box center [784, 514] width 1384 height 806
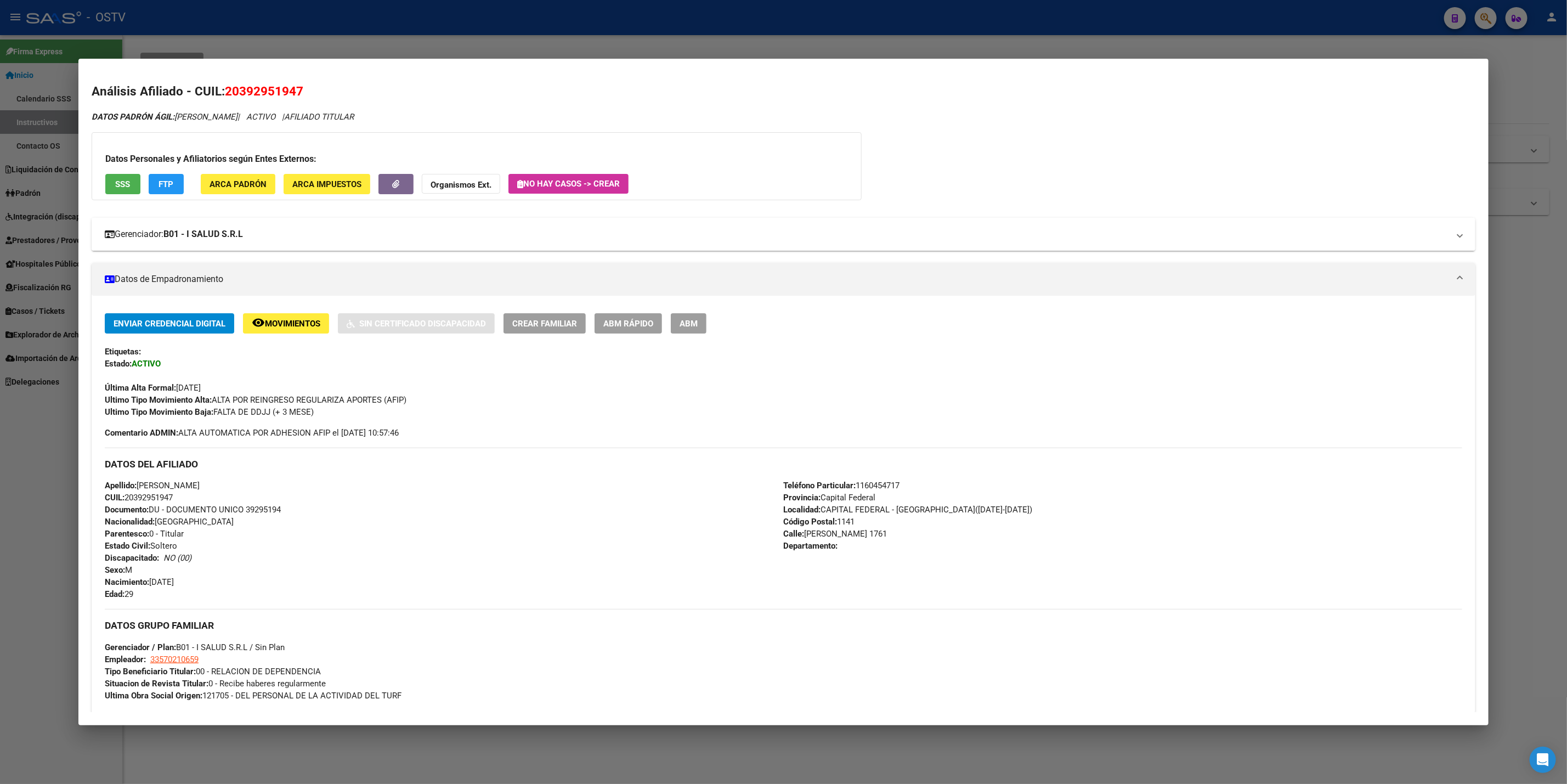
click at [354, 245] on mat-expansion-panel-header "Gerenciador: B01 - I SALUD S.R.L" at bounding box center [784, 233] width 1384 height 33
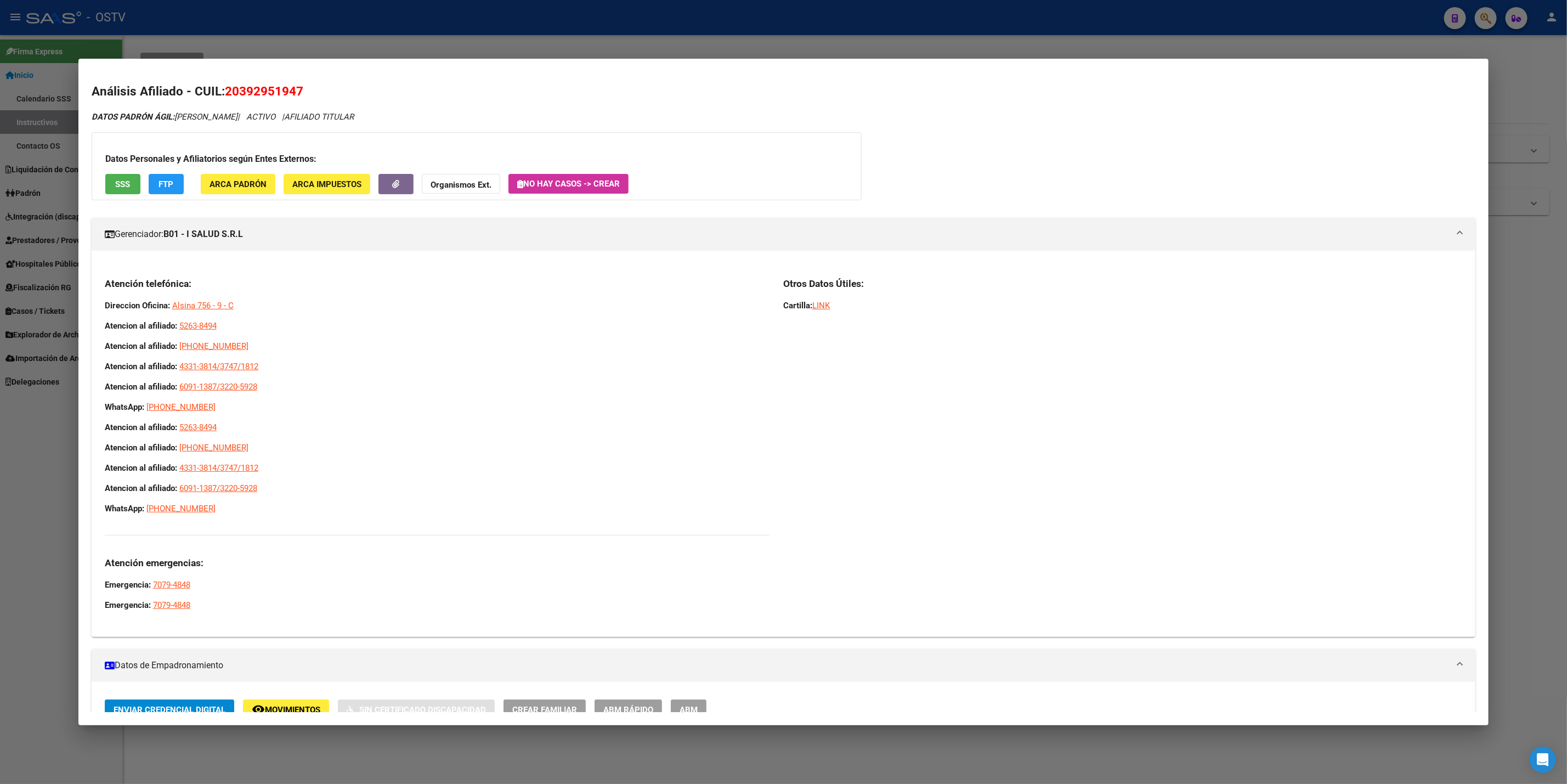
drag, startPoint x: 270, startPoint y: 385, endPoint x: 98, endPoint y: 303, distance: 190.5
click at [98, 303] on div "Atención telefónica: Direccion Oficina: [PERSON_NAME] 756 - 9 - C Atencion al a…" at bounding box center [784, 448] width 1384 height 360
copy div "Direccion Oficina: [PERSON_NAME] 756 - 9 - C Atencion al afiliado: 5263-8494 At…"
drag, startPoint x: 196, startPoint y: 412, endPoint x: 54, endPoint y: 405, distance: 142.2
click at [54, 405] on div "39295194 Buscar (apellido, dni, cuil, nro traspaso, cuit, obra social) search ¿…" at bounding box center [784, 392] width 1567 height 784
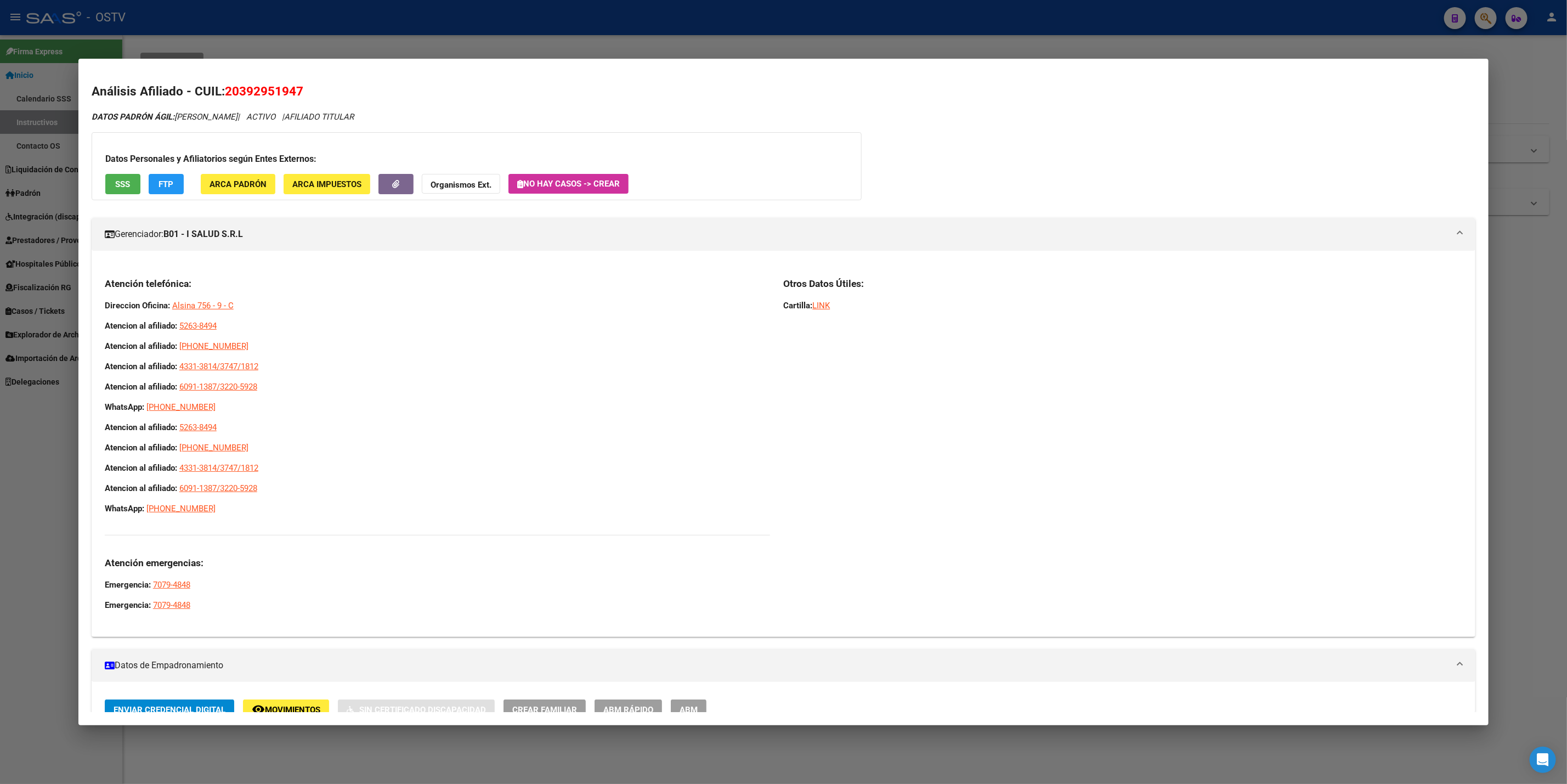
click at [213, 408] on p "WhatsApp: [PHONE_NUMBER]" at bounding box center [437, 407] width 666 height 12
click at [206, 410] on p "WhatsApp: [PHONE_NUMBER]" at bounding box center [437, 407] width 666 height 12
drag, startPoint x: 198, startPoint y: 408, endPoint x: 97, endPoint y: 404, distance: 101.1
click at [97, 404] on div "Atención telefónica: Direccion Oficina: [PERSON_NAME] 756 - 9 - C Atencion al a…" at bounding box center [784, 448] width 1384 height 360
copy span "WhatsApp: [PHONE_NUMBER]"
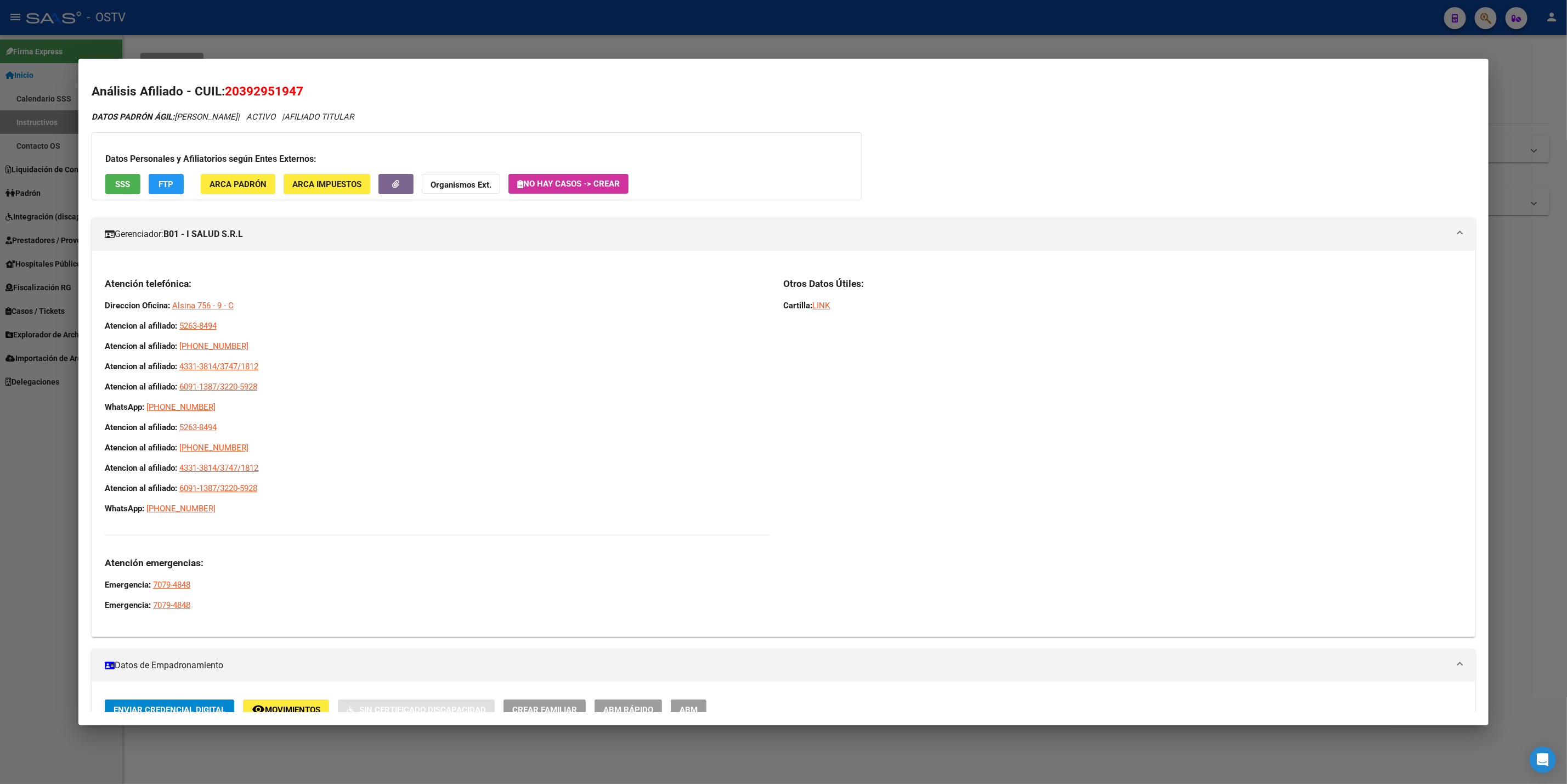
click at [70, 177] on div at bounding box center [784, 392] width 1567 height 784
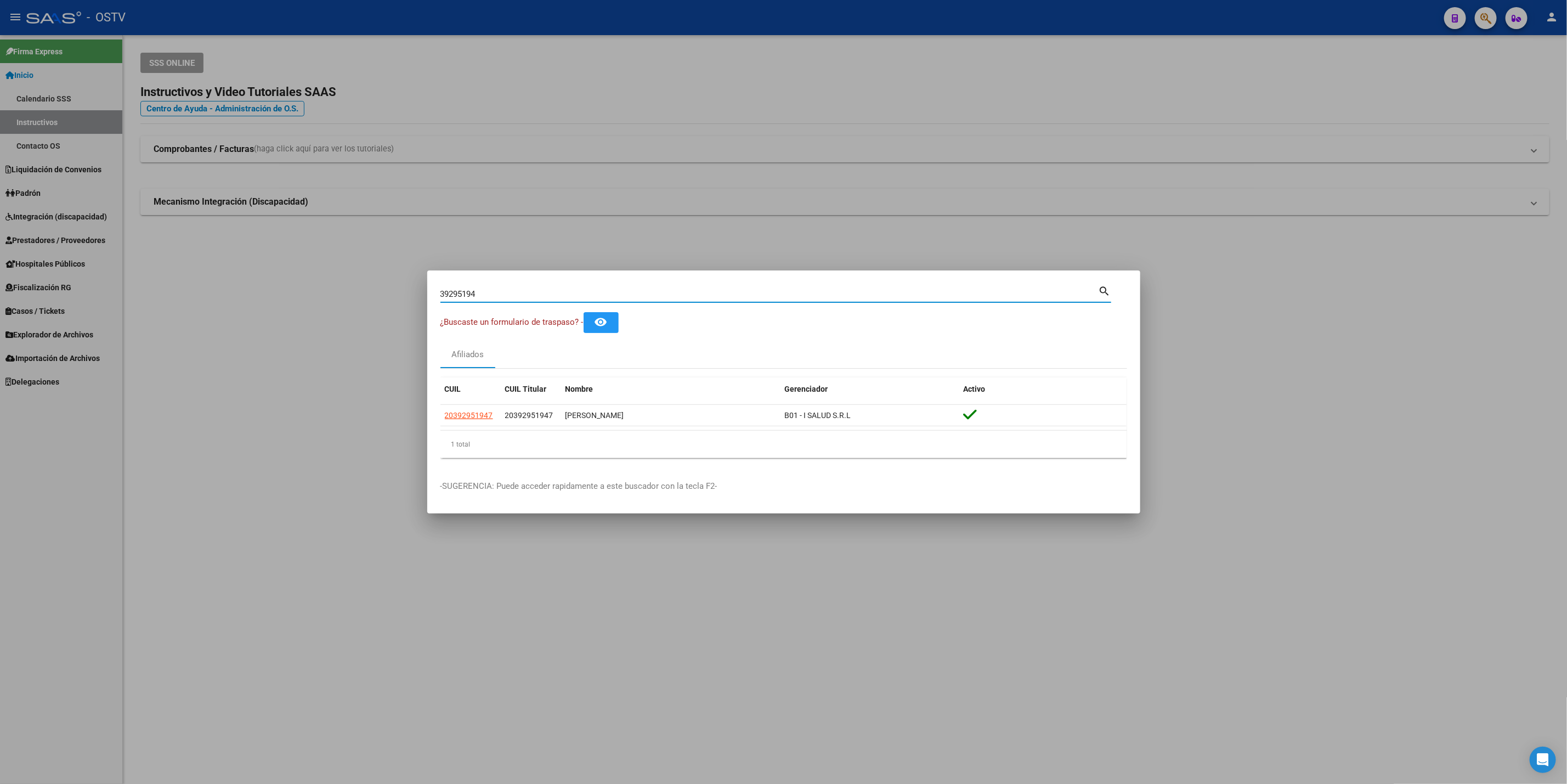
drag, startPoint x: 499, startPoint y: 298, endPoint x: 147, endPoint y: 290, distance: 352.1
click at [147, 290] on div "39295194 Buscar (apellido, dni, cuil, nro traspaso, cuit, obra social) search ¿…" at bounding box center [784, 392] width 1567 height 784
paste input "12114616"
type input "12114616"
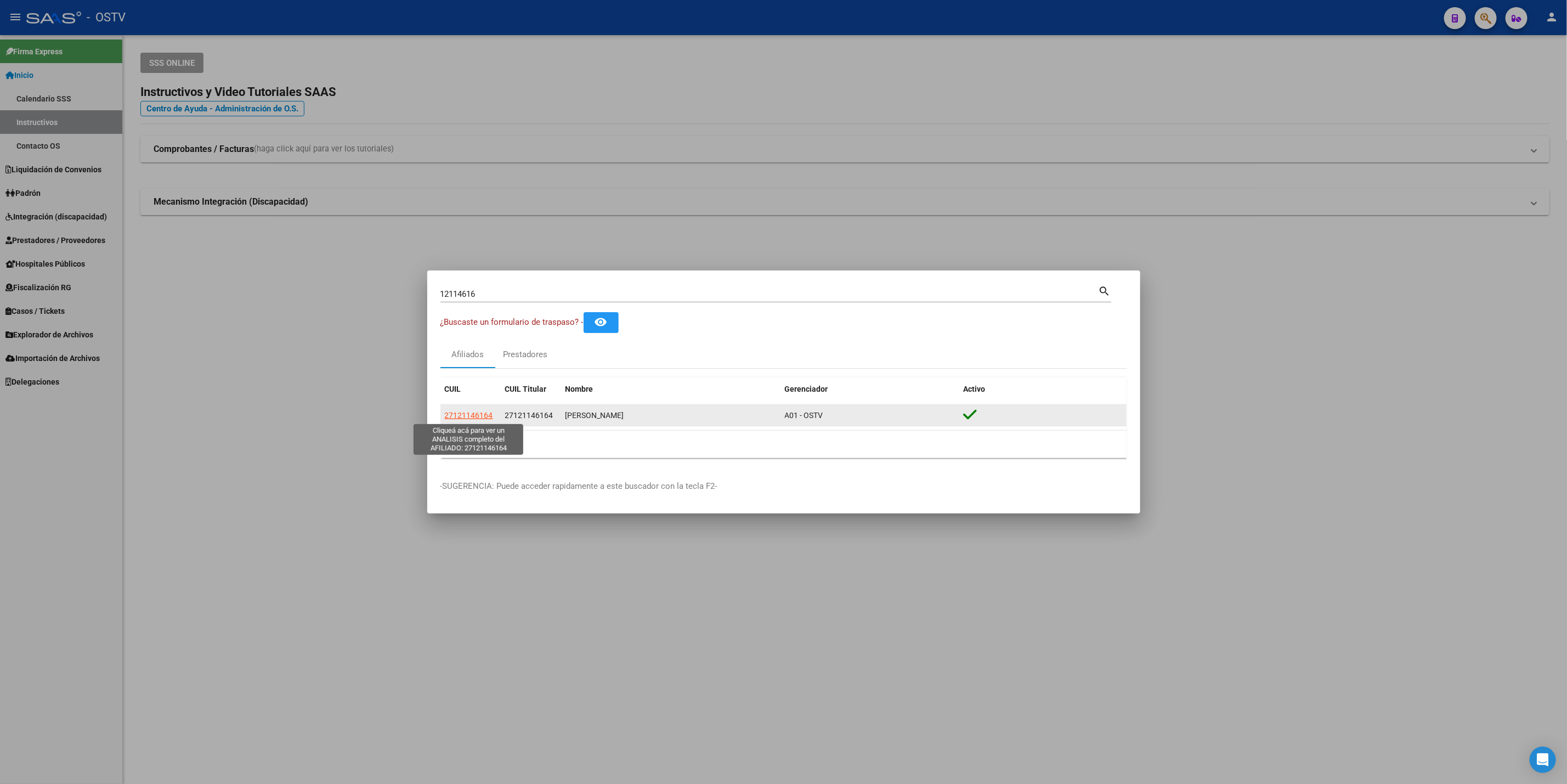
click at [481, 415] on span "27121146164" at bounding box center [469, 415] width 48 height 9
type textarea "27121146164"
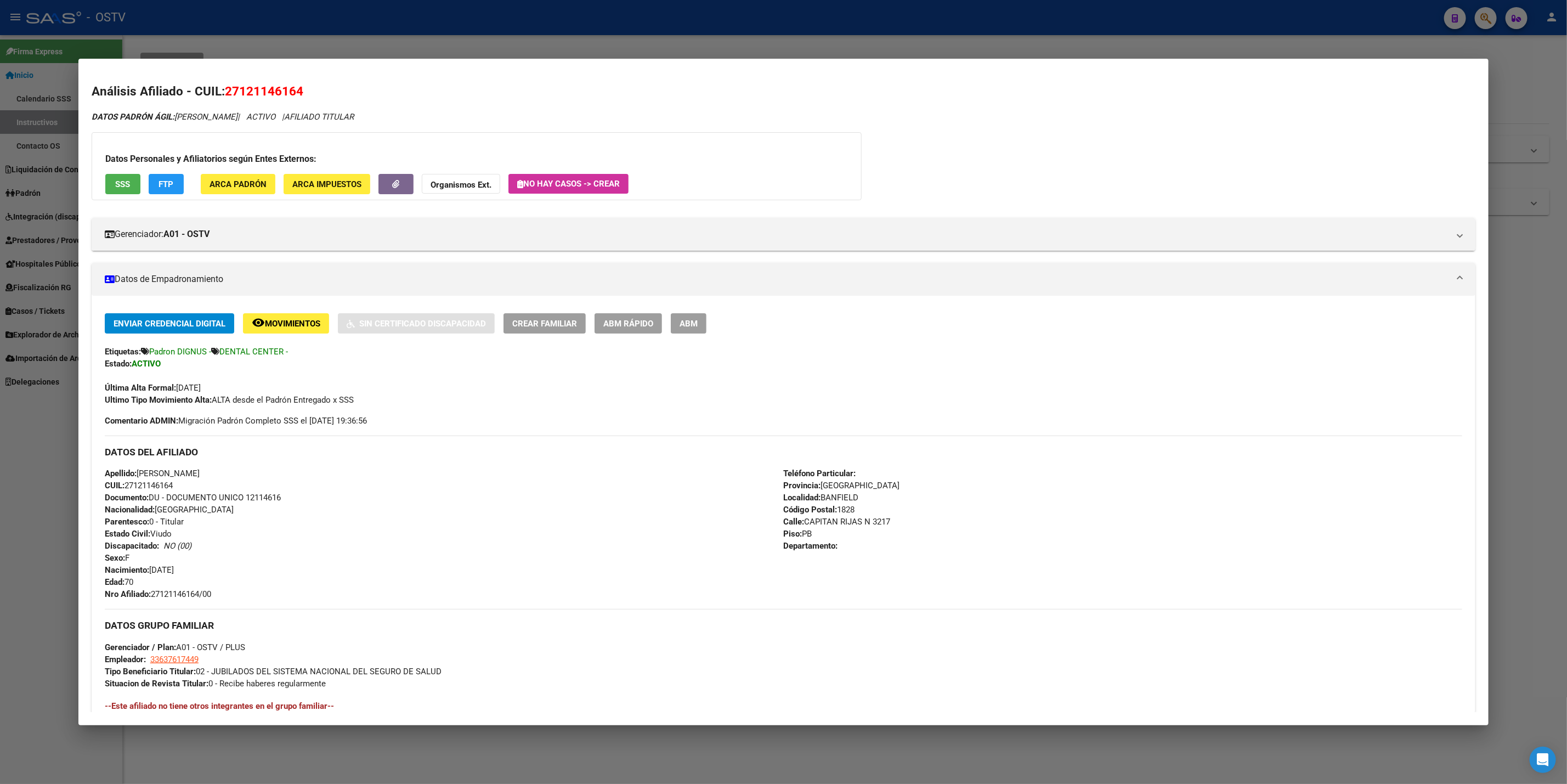
click at [25, 583] on div at bounding box center [784, 392] width 1567 height 784
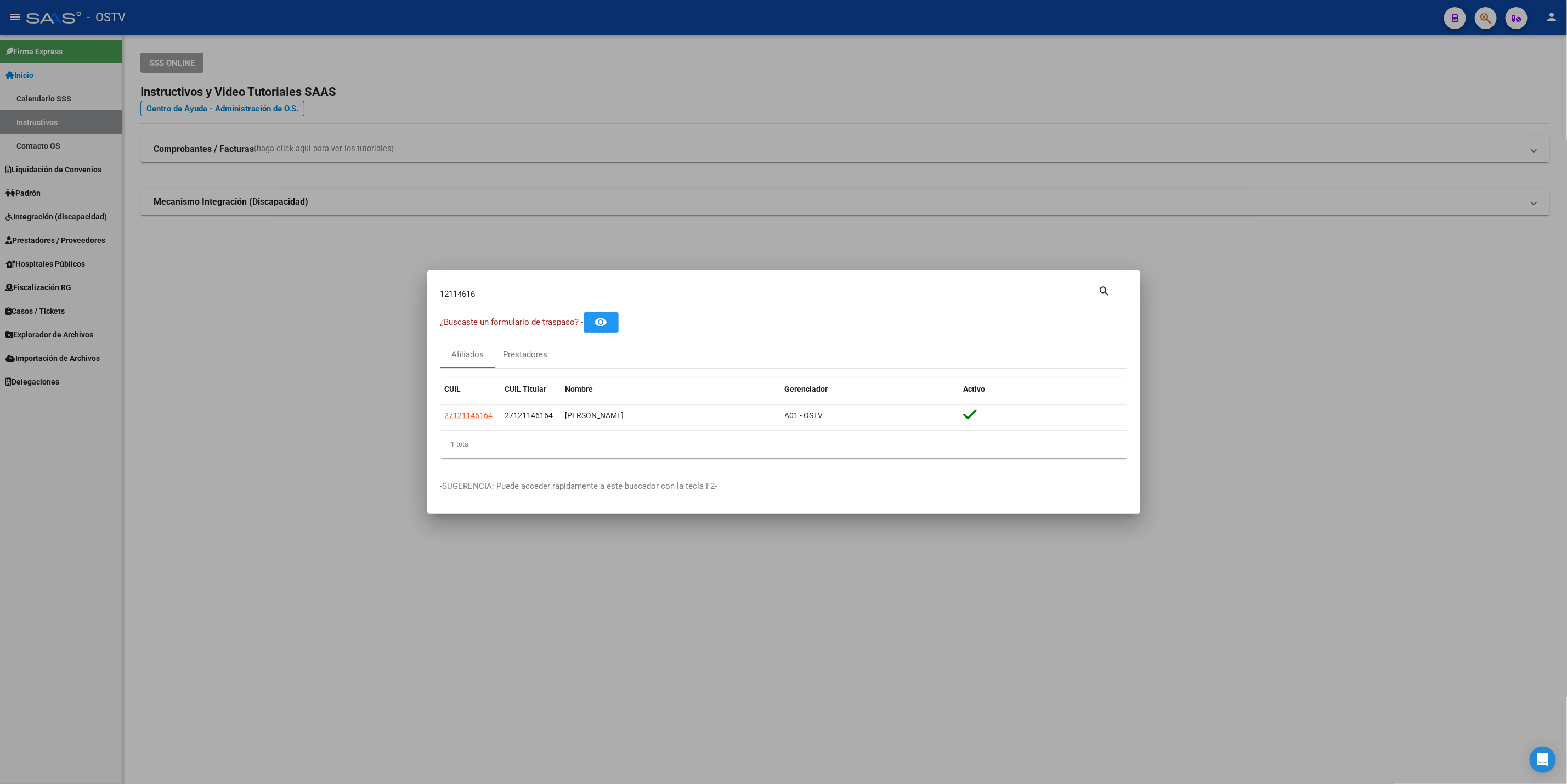
click at [48, 511] on div at bounding box center [784, 392] width 1567 height 784
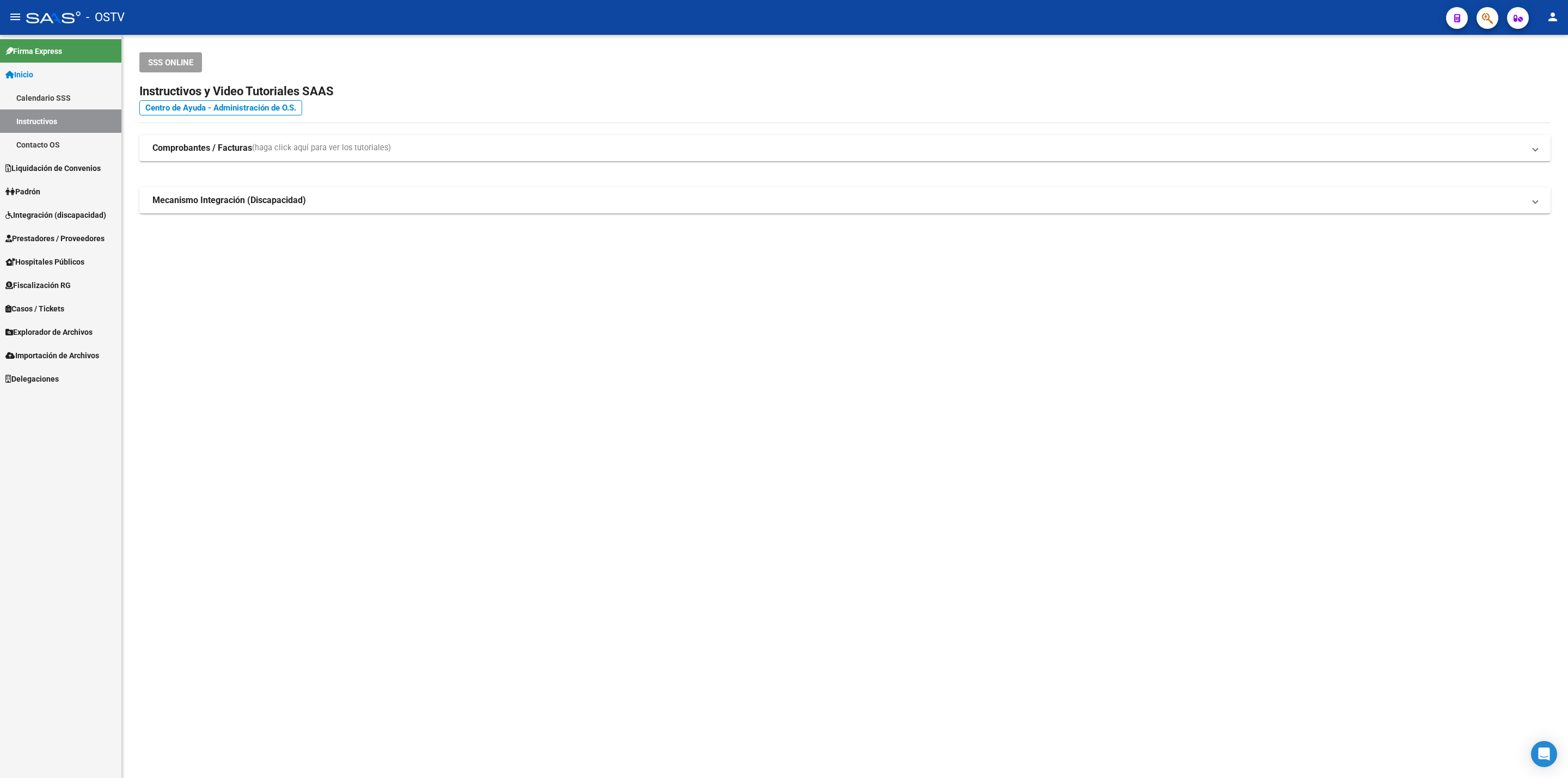
click at [60, 344] on link "Importación de Archivos" at bounding box center [60, 355] width 121 height 24
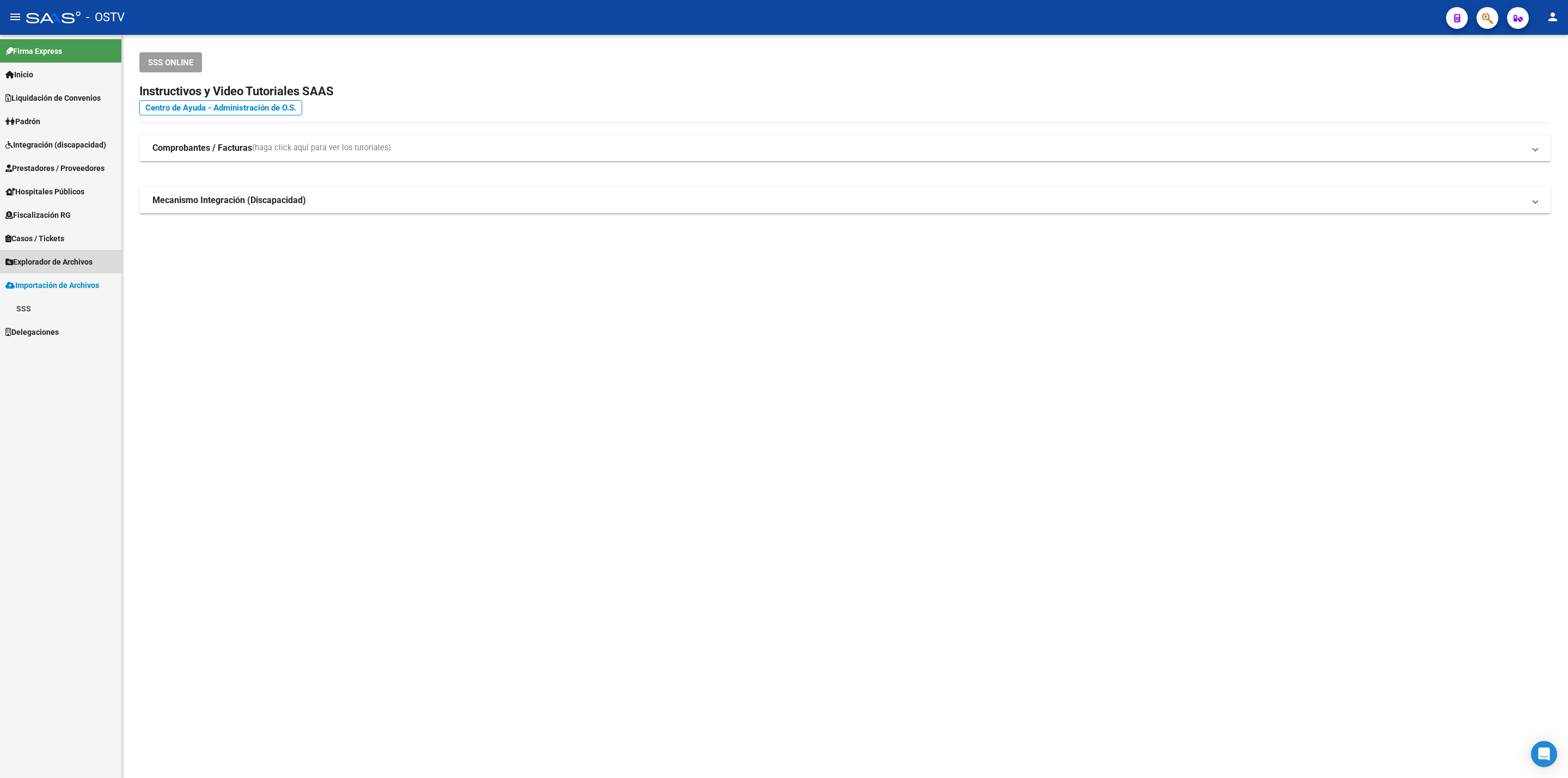
click at [64, 271] on link "Explorador de Archivos" at bounding box center [60, 262] width 121 height 24
click at [56, 328] on link "SSS" at bounding box center [60, 332] width 121 height 24
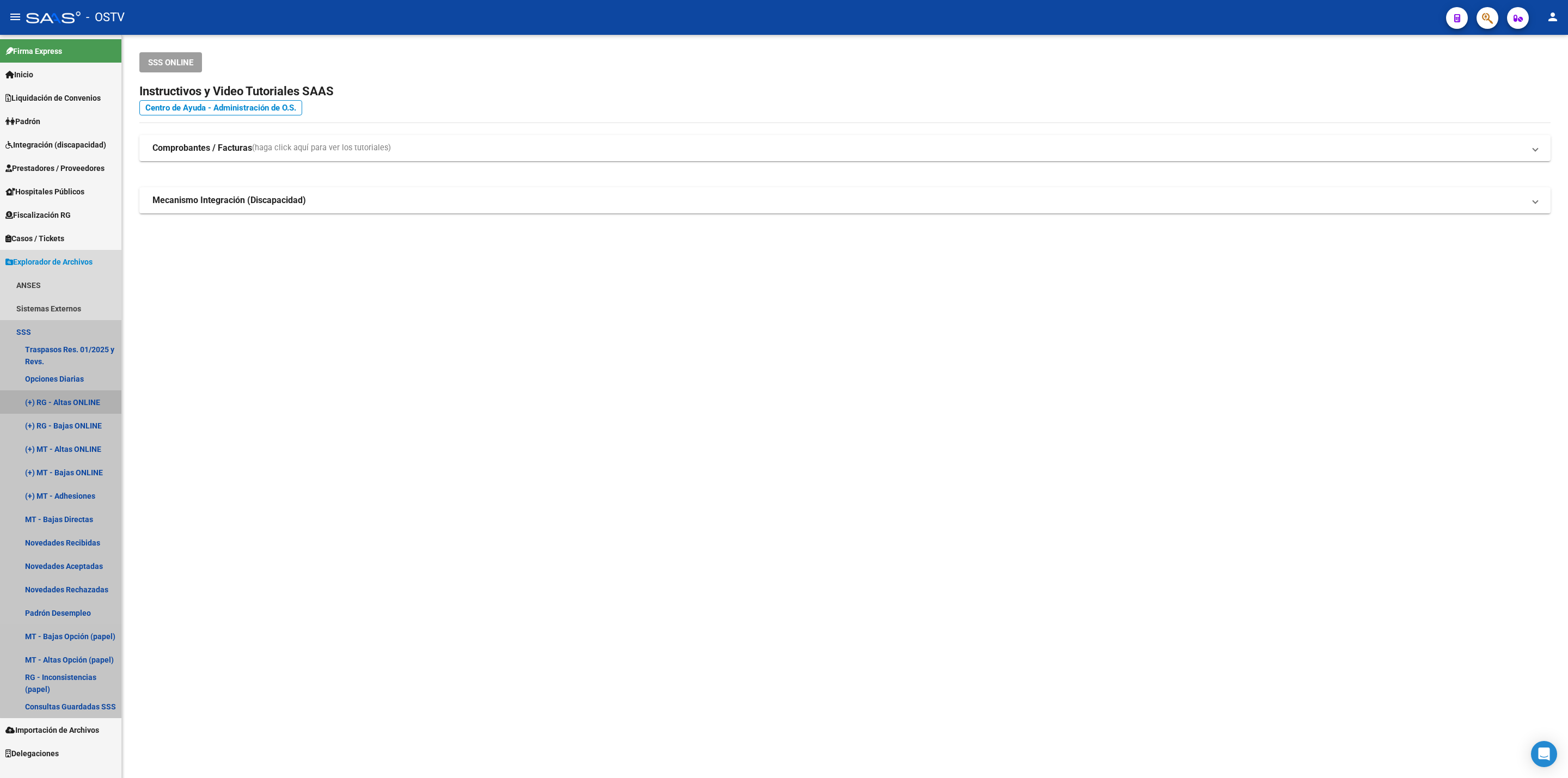
click at [75, 398] on link "(+) RG - Altas ONLINE" at bounding box center [60, 402] width 121 height 24
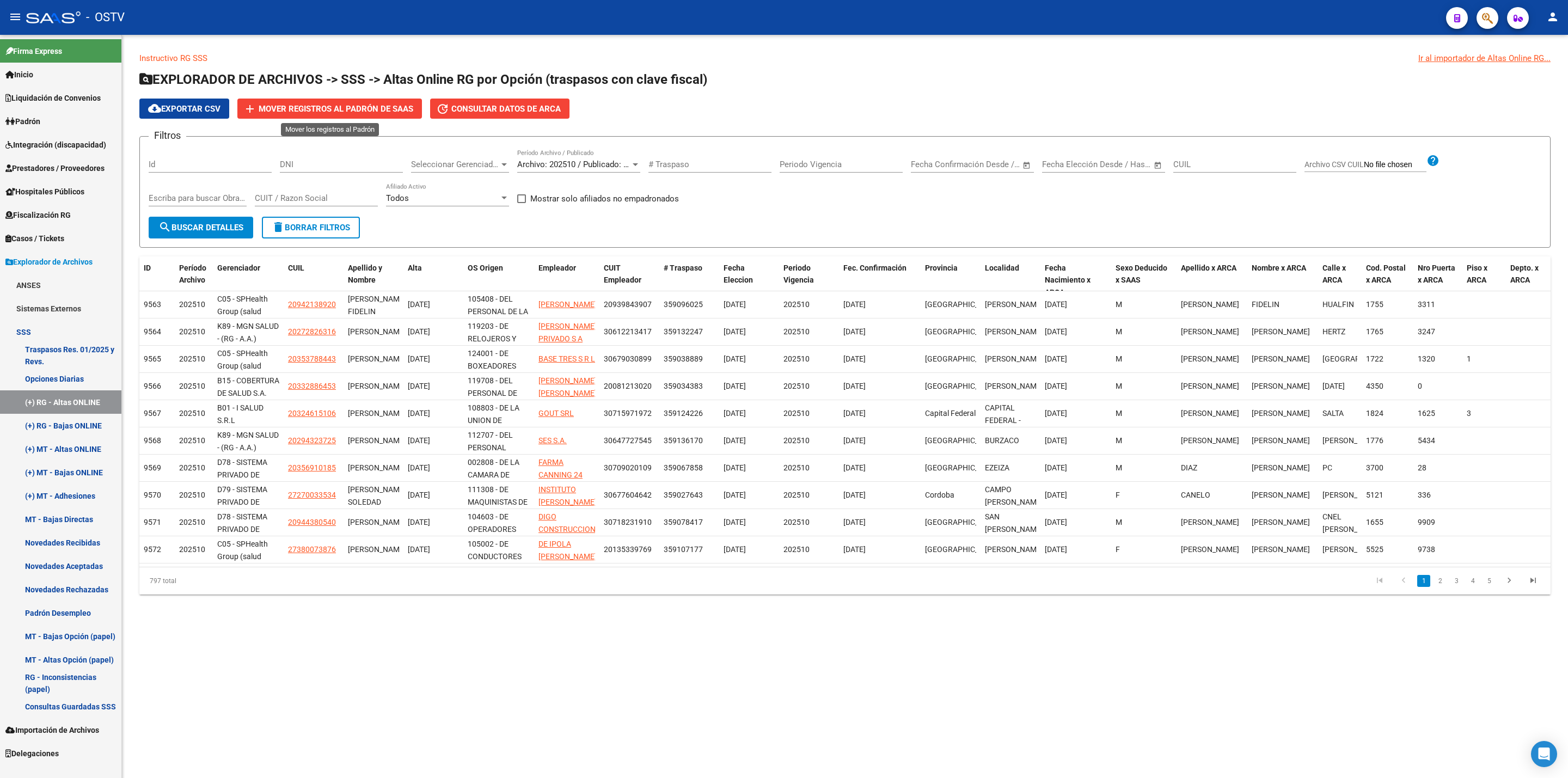
click at [369, 102] on button "add Mover registros al PADRÓN de SAAS" at bounding box center [329, 108] width 185 height 20
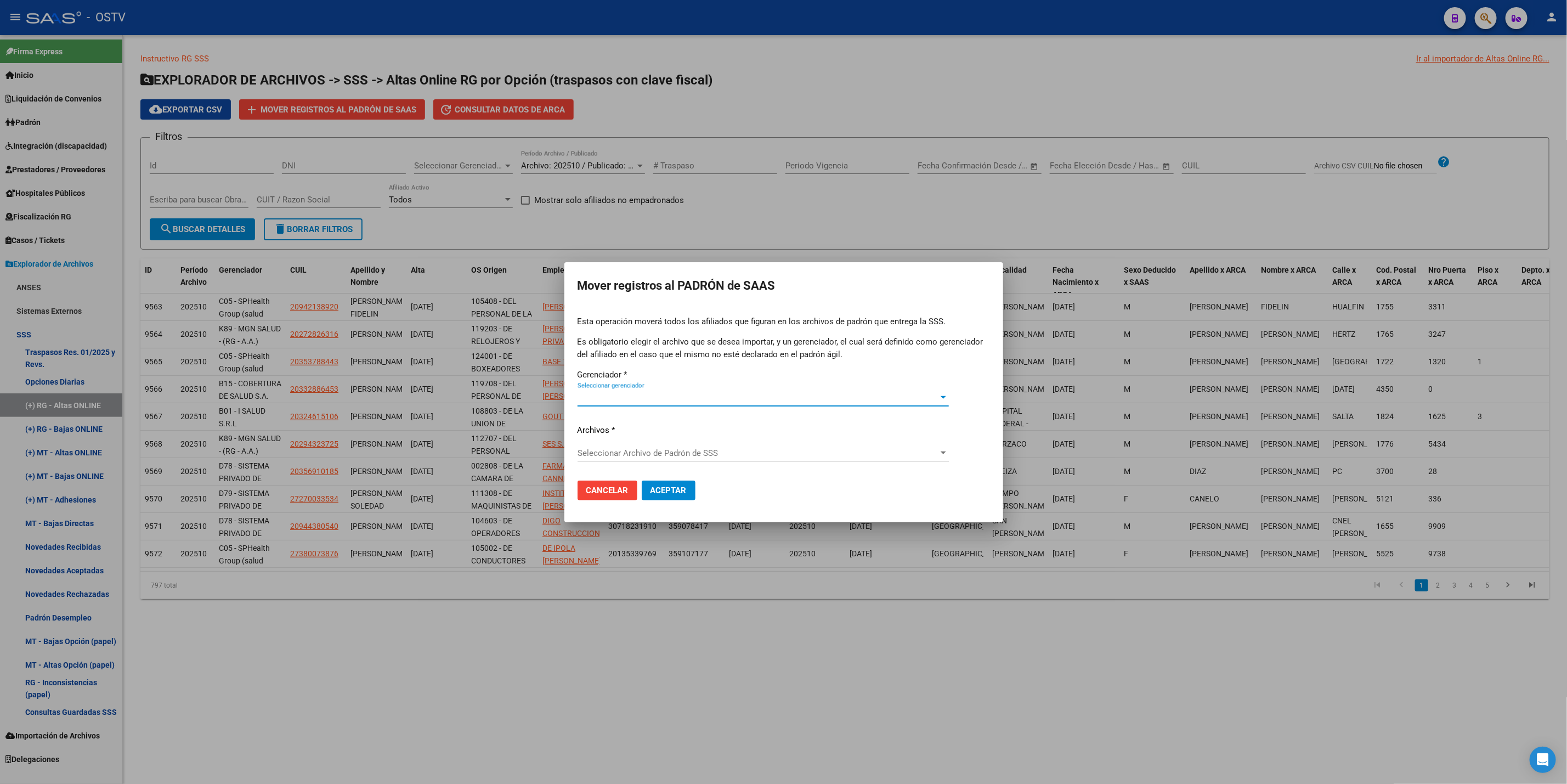
click at [786, 395] on span "Seleccionar gerenciador" at bounding box center [759, 397] width 361 height 10
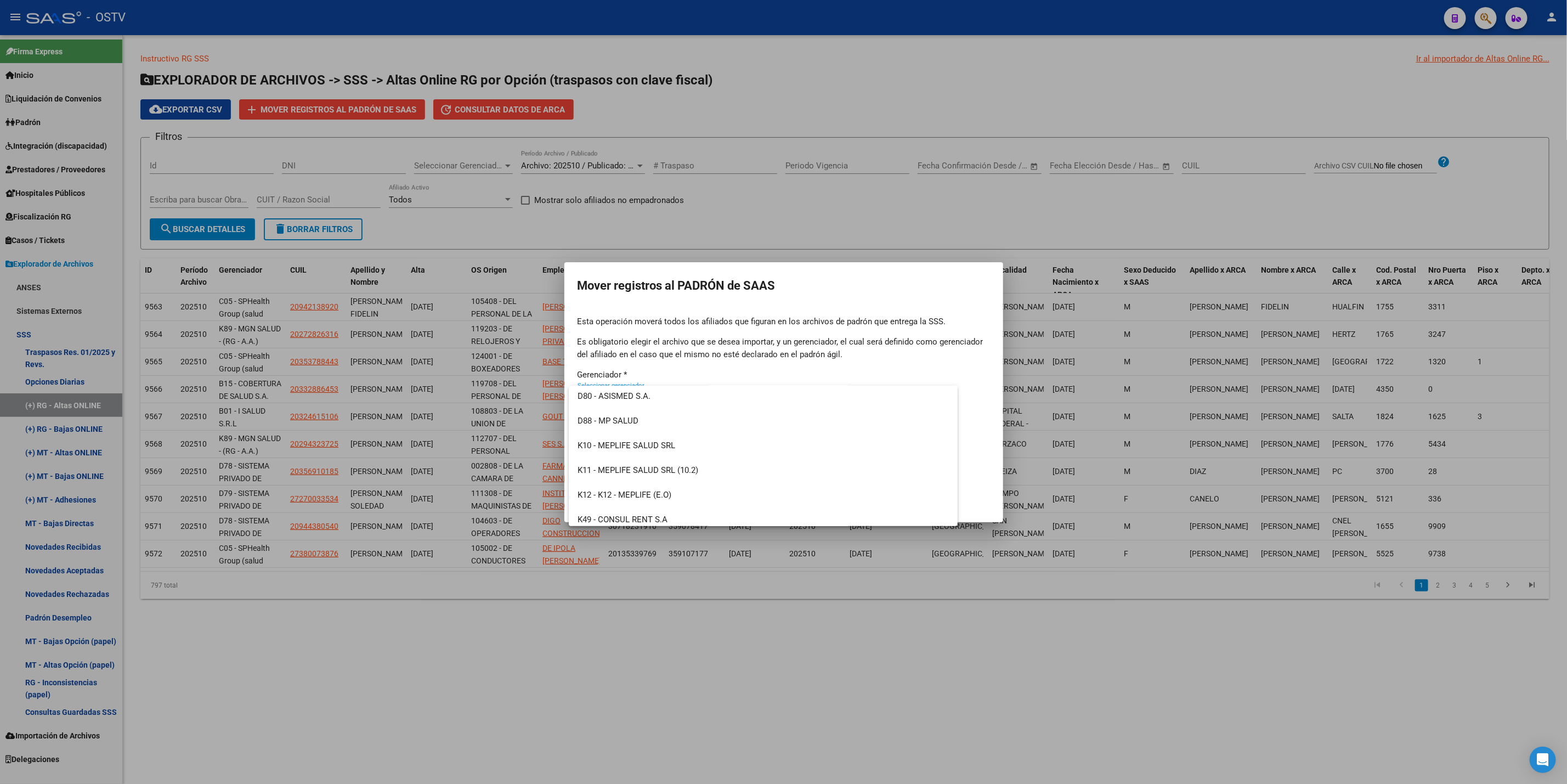
scroll to position [722, 0]
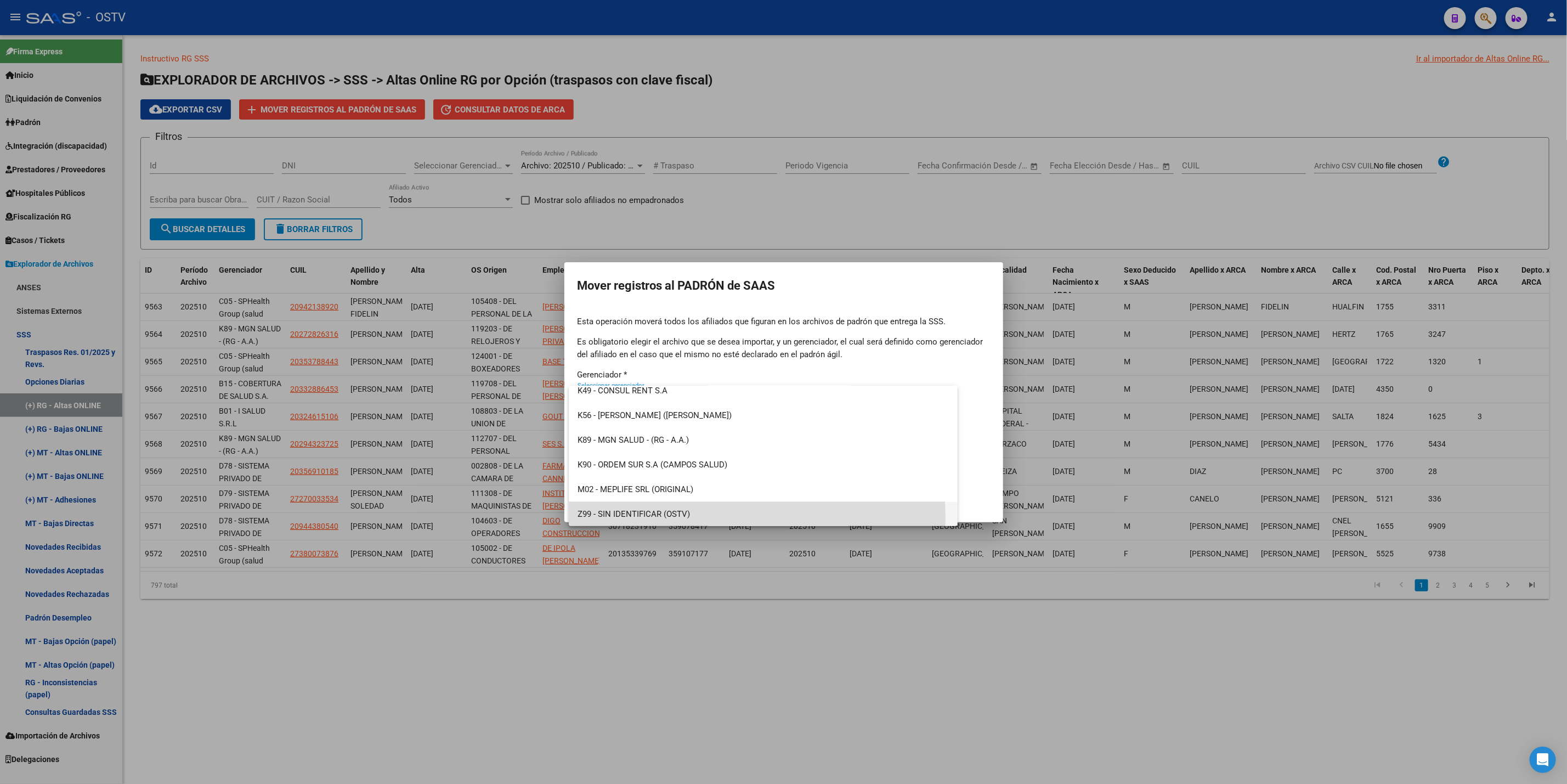
click at [692, 517] on span "Z99 - SIN IDENTIFICAR (OSTV)" at bounding box center [764, 514] width 372 height 25
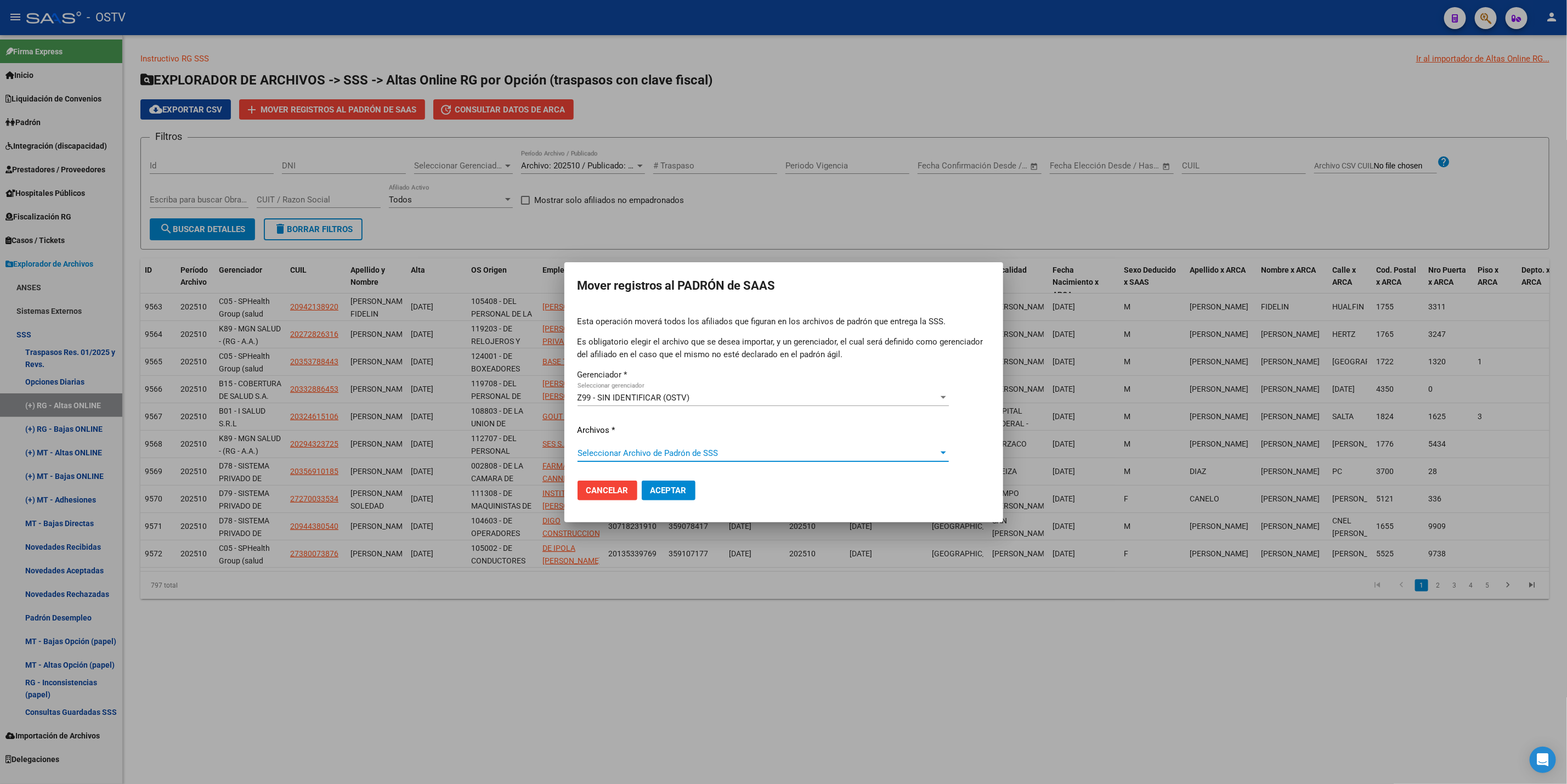
click at [684, 456] on span "Seleccionar Archivo de Padrón de SSS" at bounding box center [759, 453] width 361 height 10
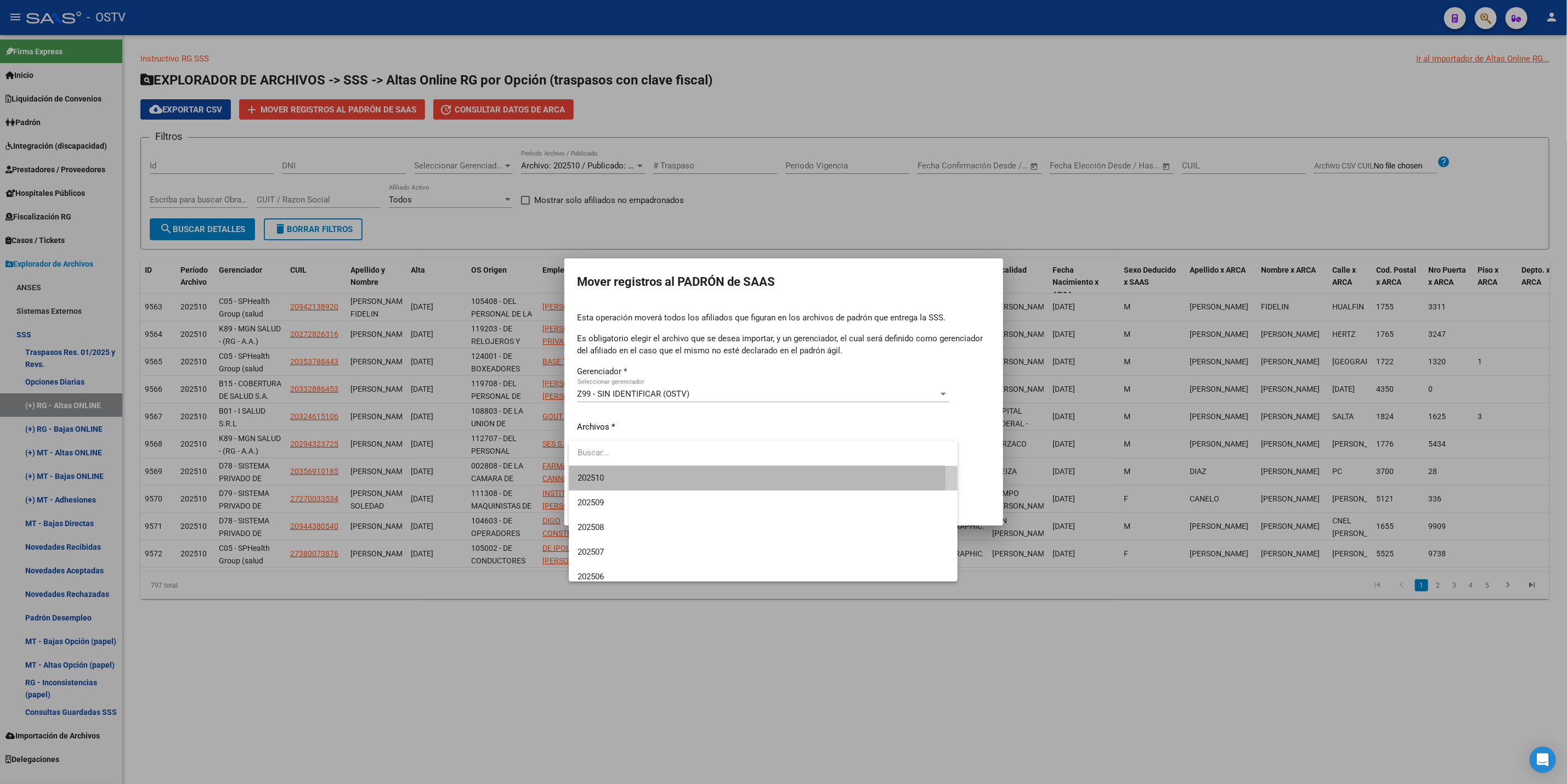
click at [656, 477] on span "202510" at bounding box center [764, 478] width 372 height 25
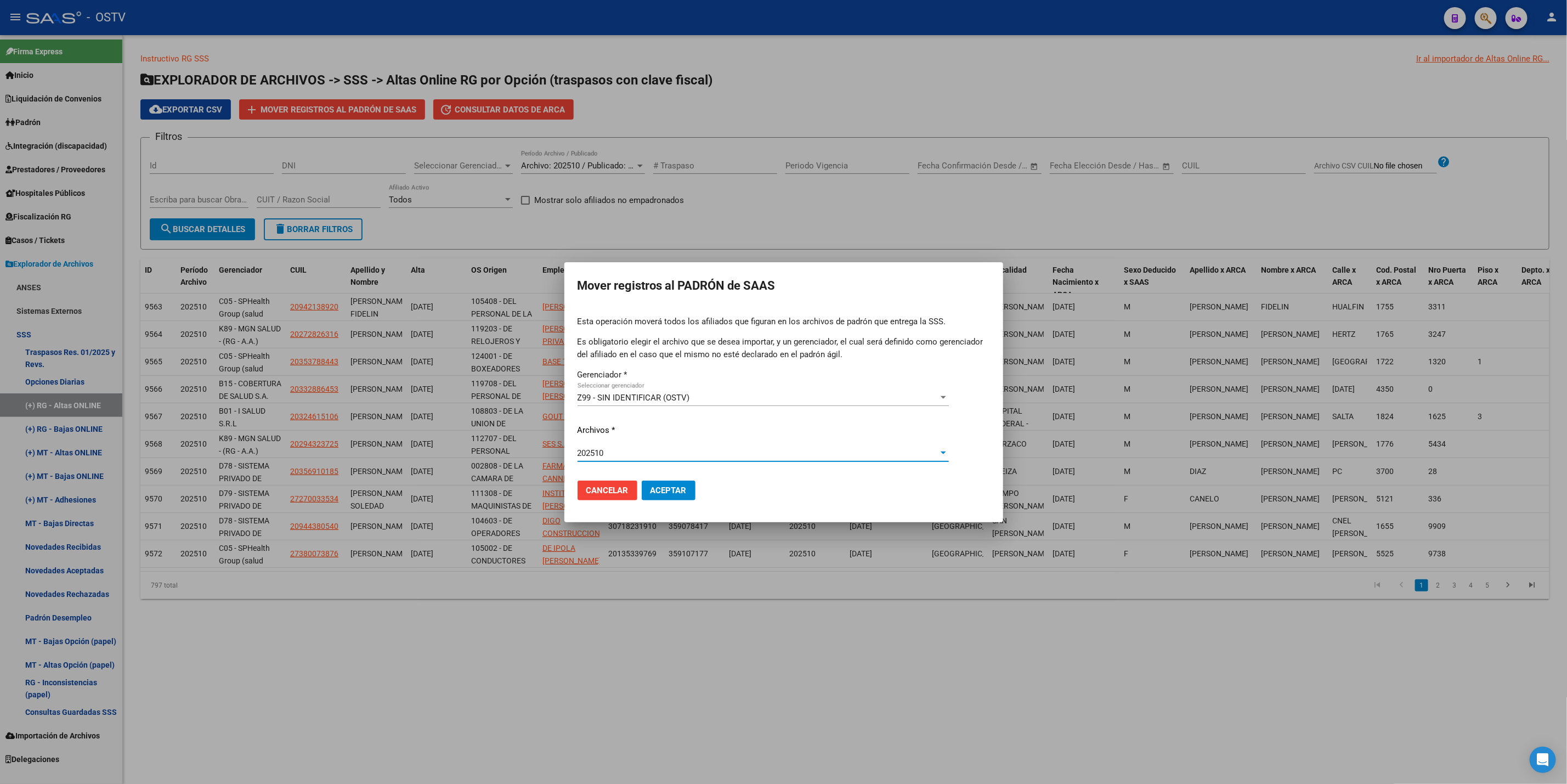
click at [680, 489] on span "Aceptar" at bounding box center [668, 490] width 36 height 10
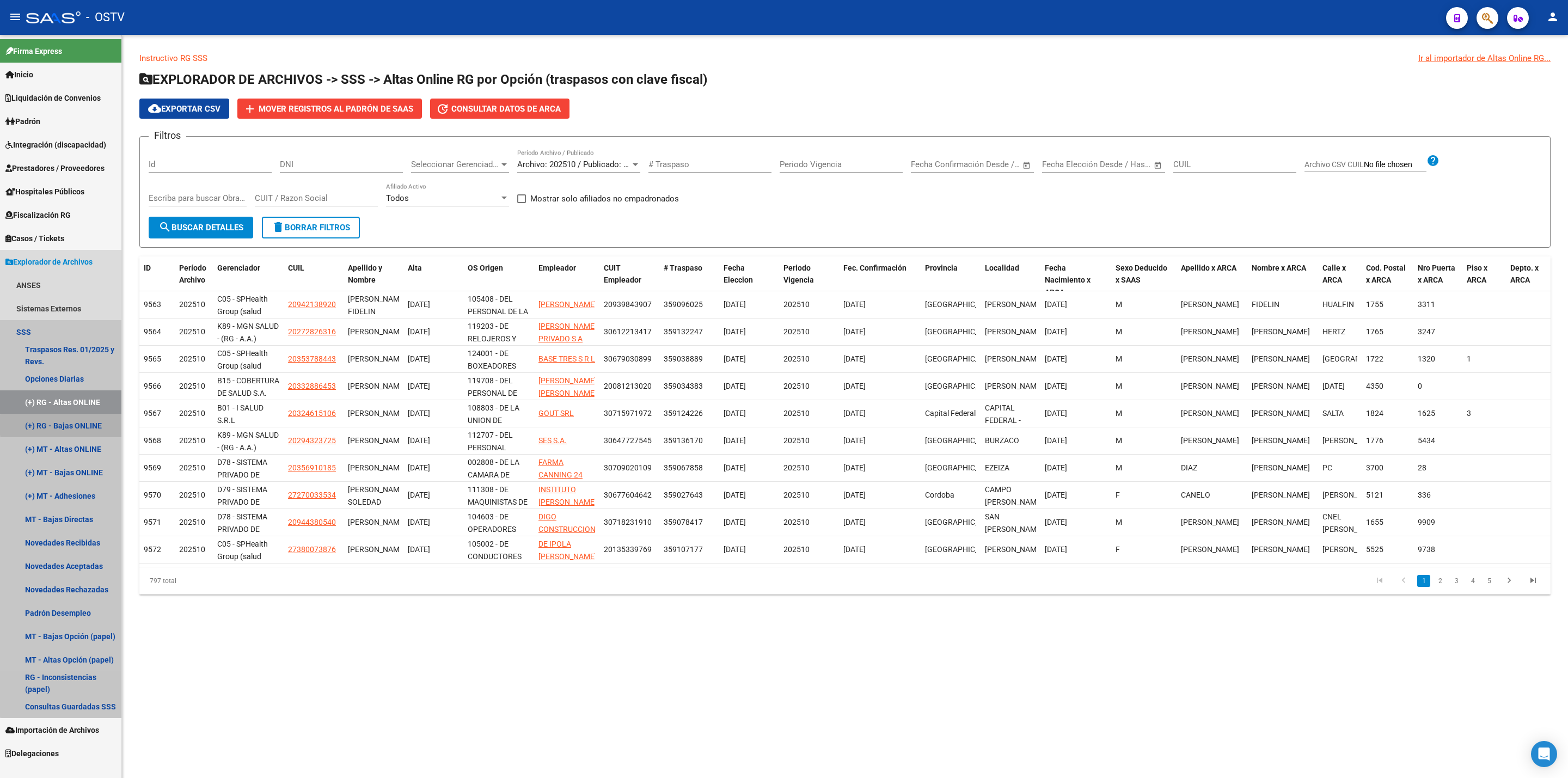
click at [94, 424] on link "(+) RG - Bajas ONLINE" at bounding box center [60, 426] width 121 height 24
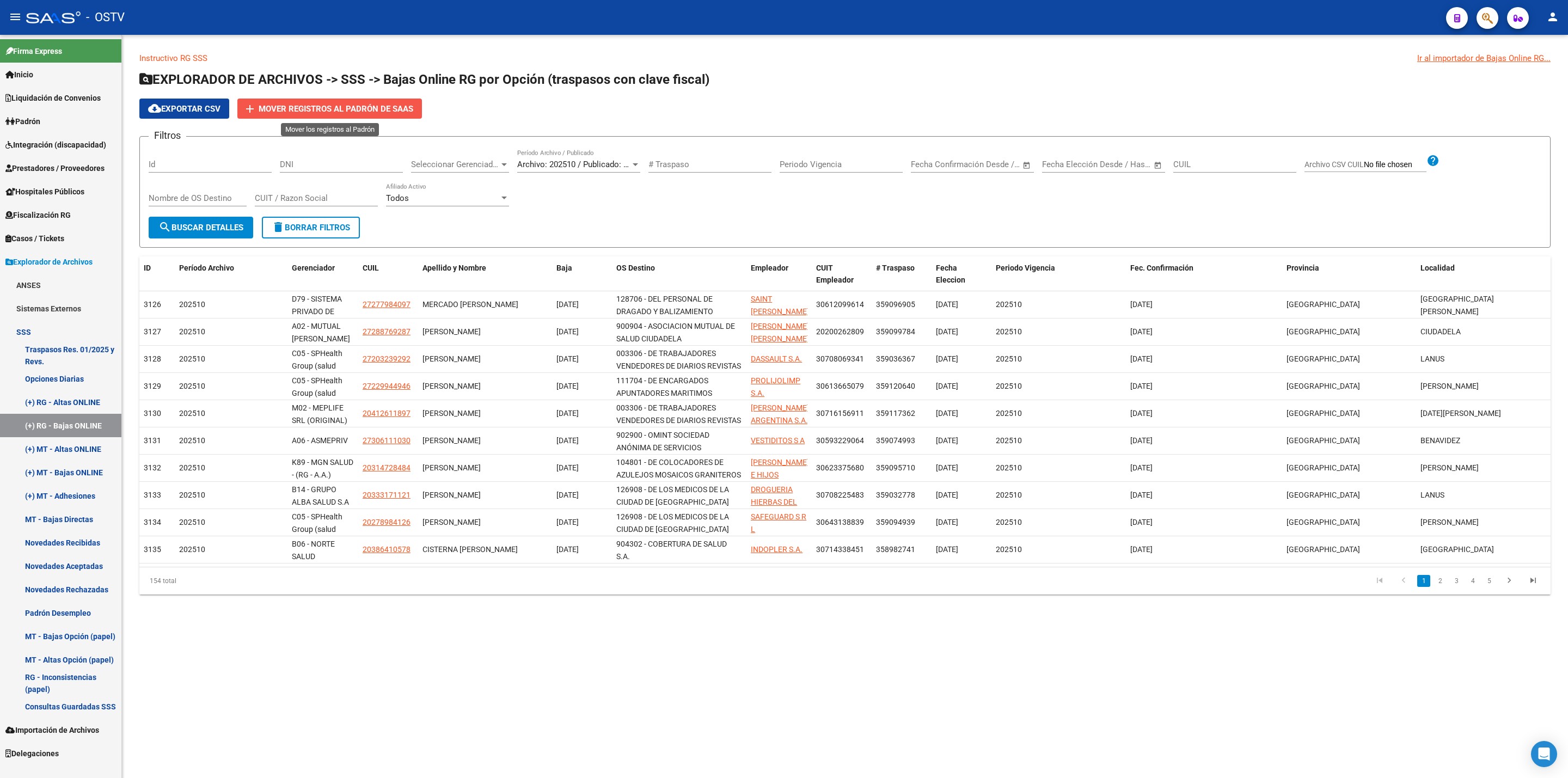
click at [330, 106] on span "Mover registros al PADRÓN de SAAS" at bounding box center [336, 109] width 155 height 10
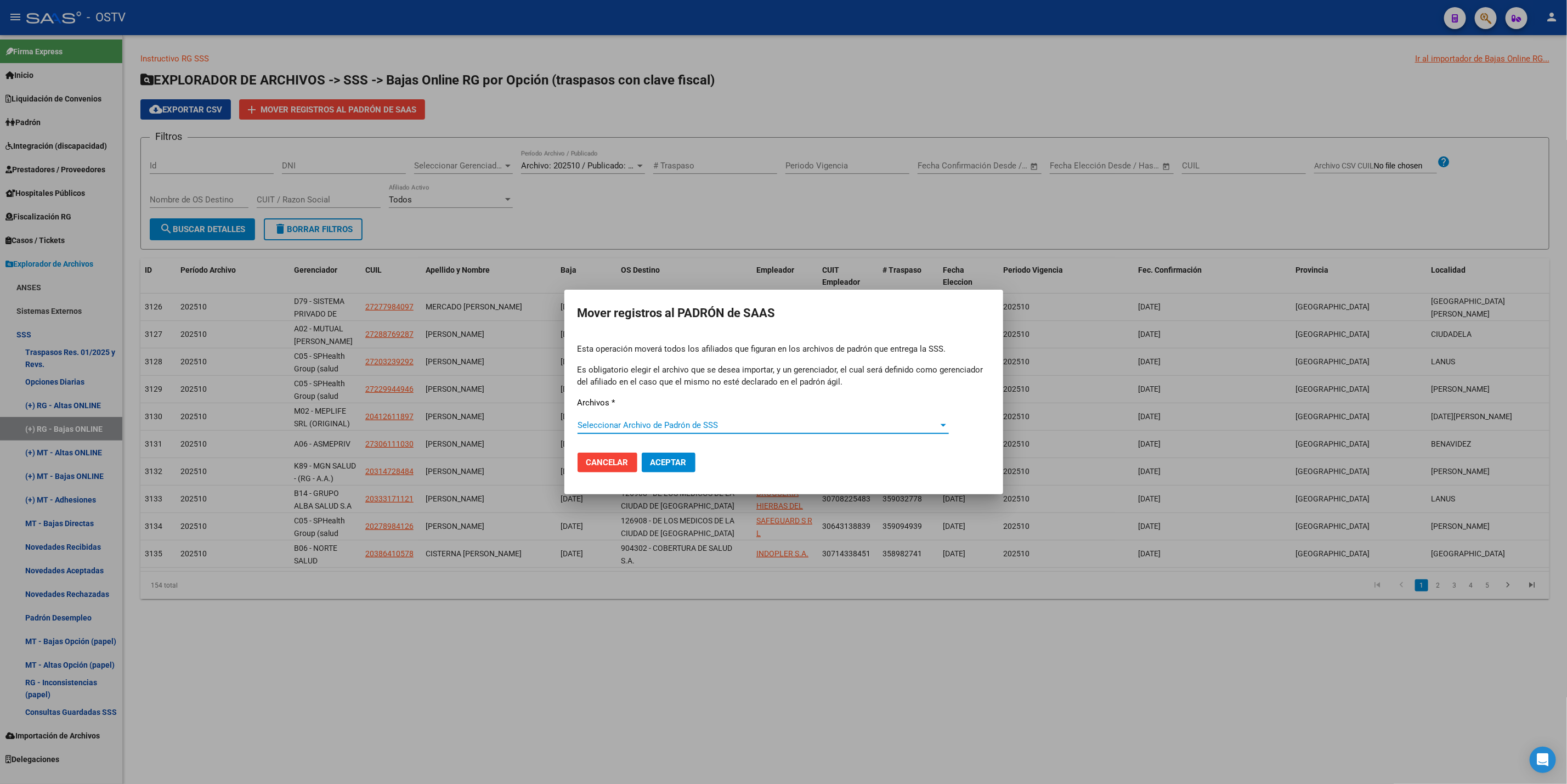
click at [746, 421] on span "Seleccionar Archivo de Padrón de SSS" at bounding box center [759, 425] width 361 height 10
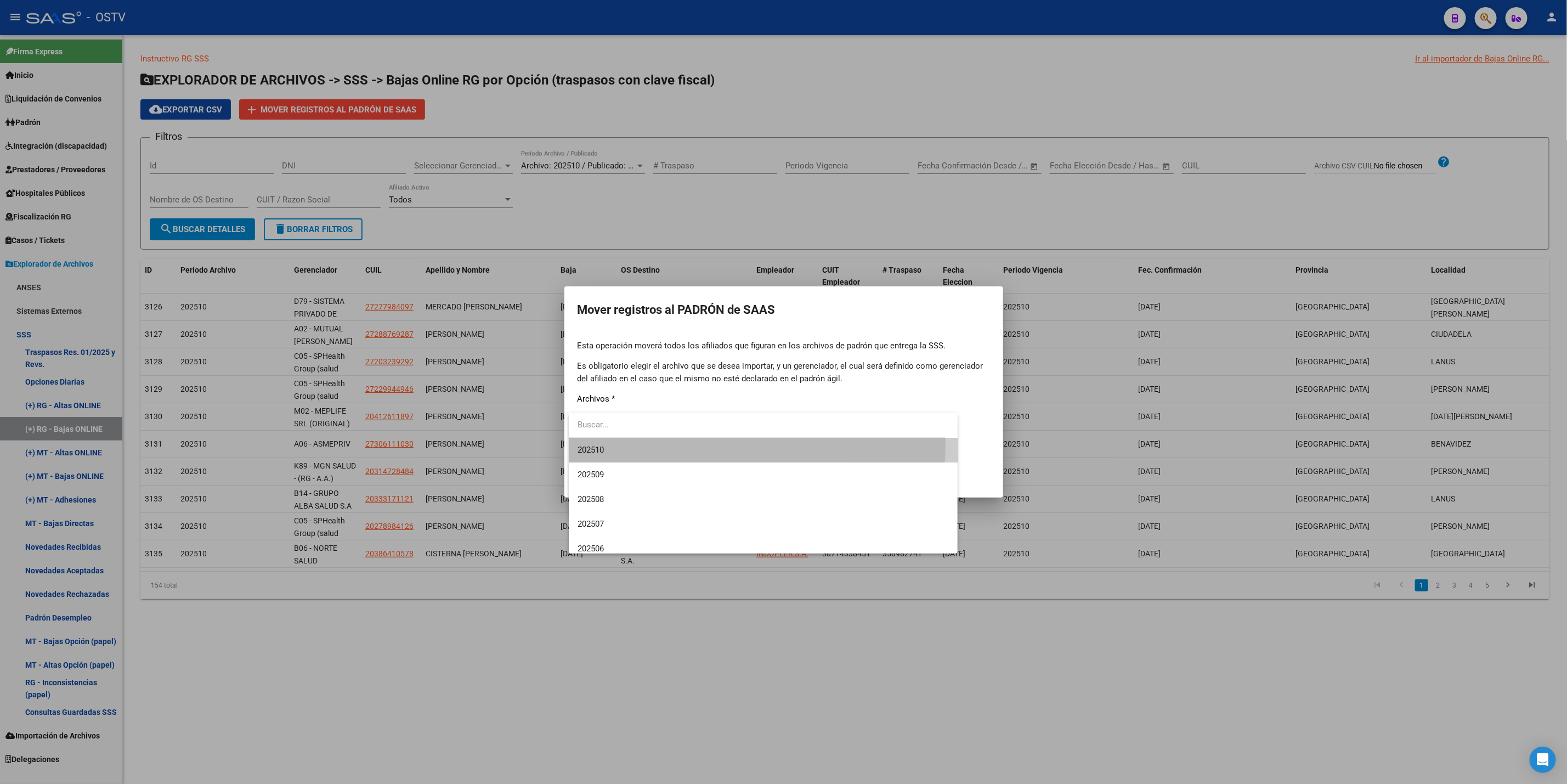
click at [712, 444] on span "202510" at bounding box center [764, 450] width 372 height 25
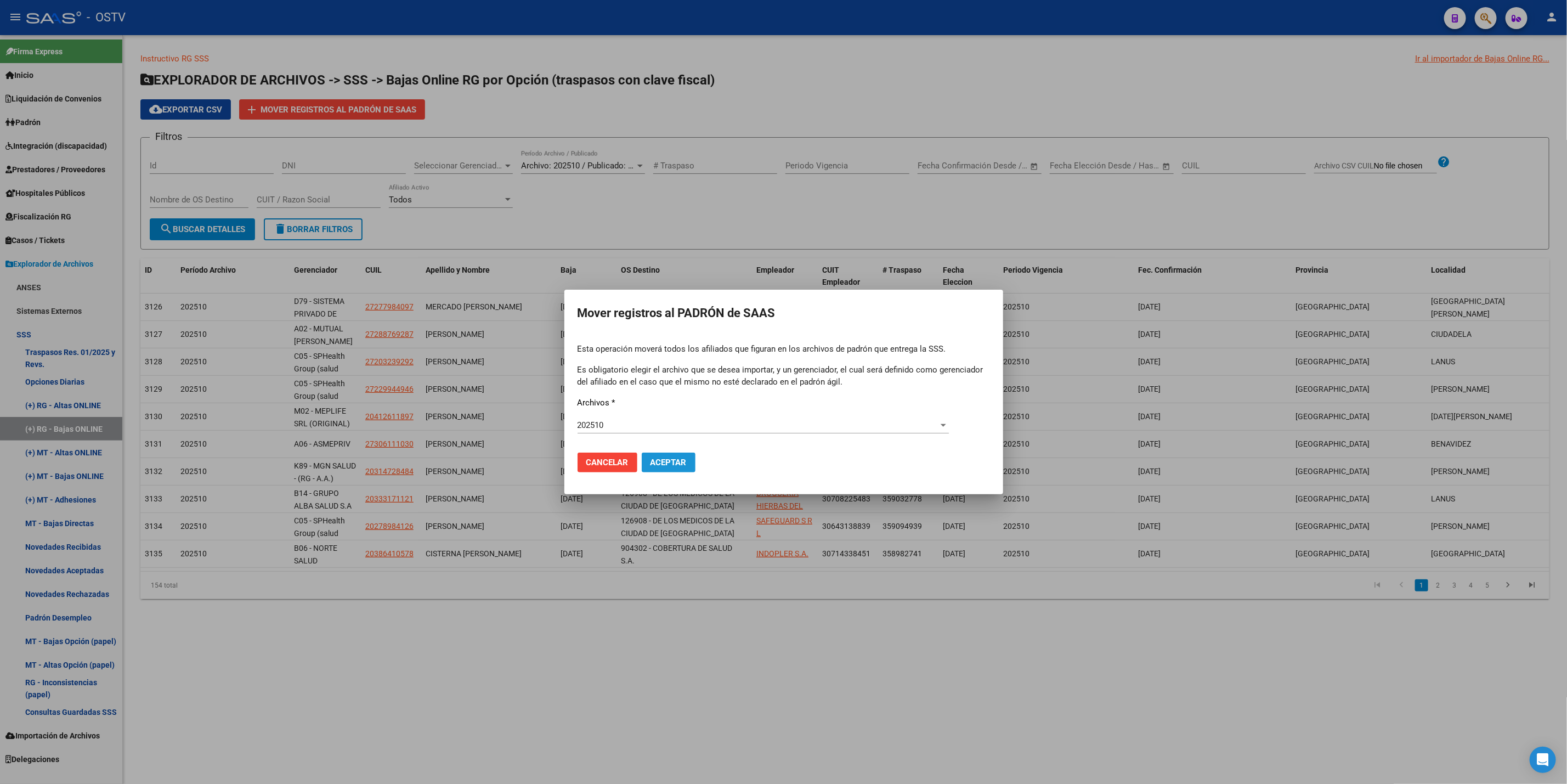
click at [680, 454] on button "Aceptar" at bounding box center [668, 462] width 54 height 20
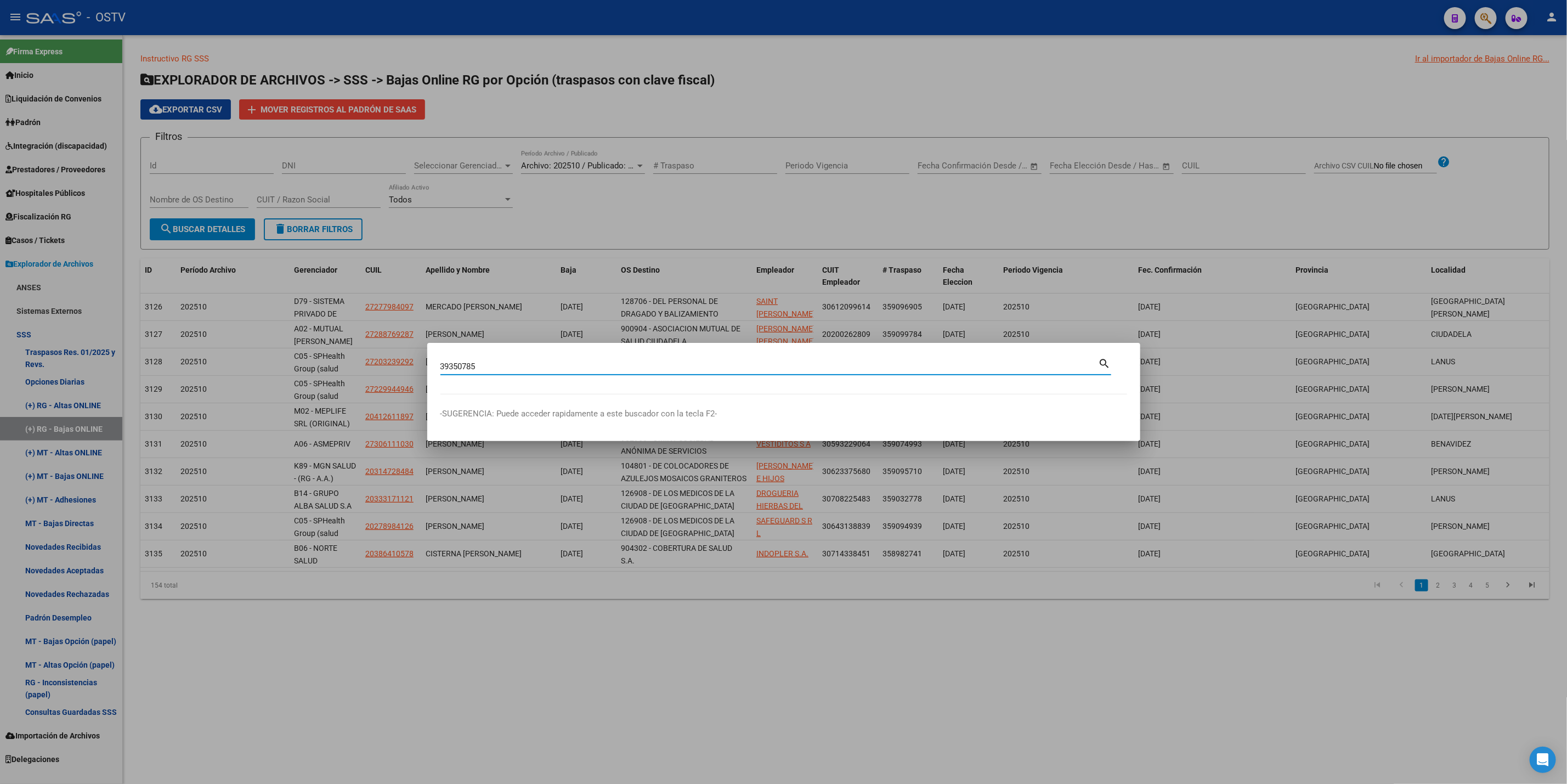
type input "39350785"
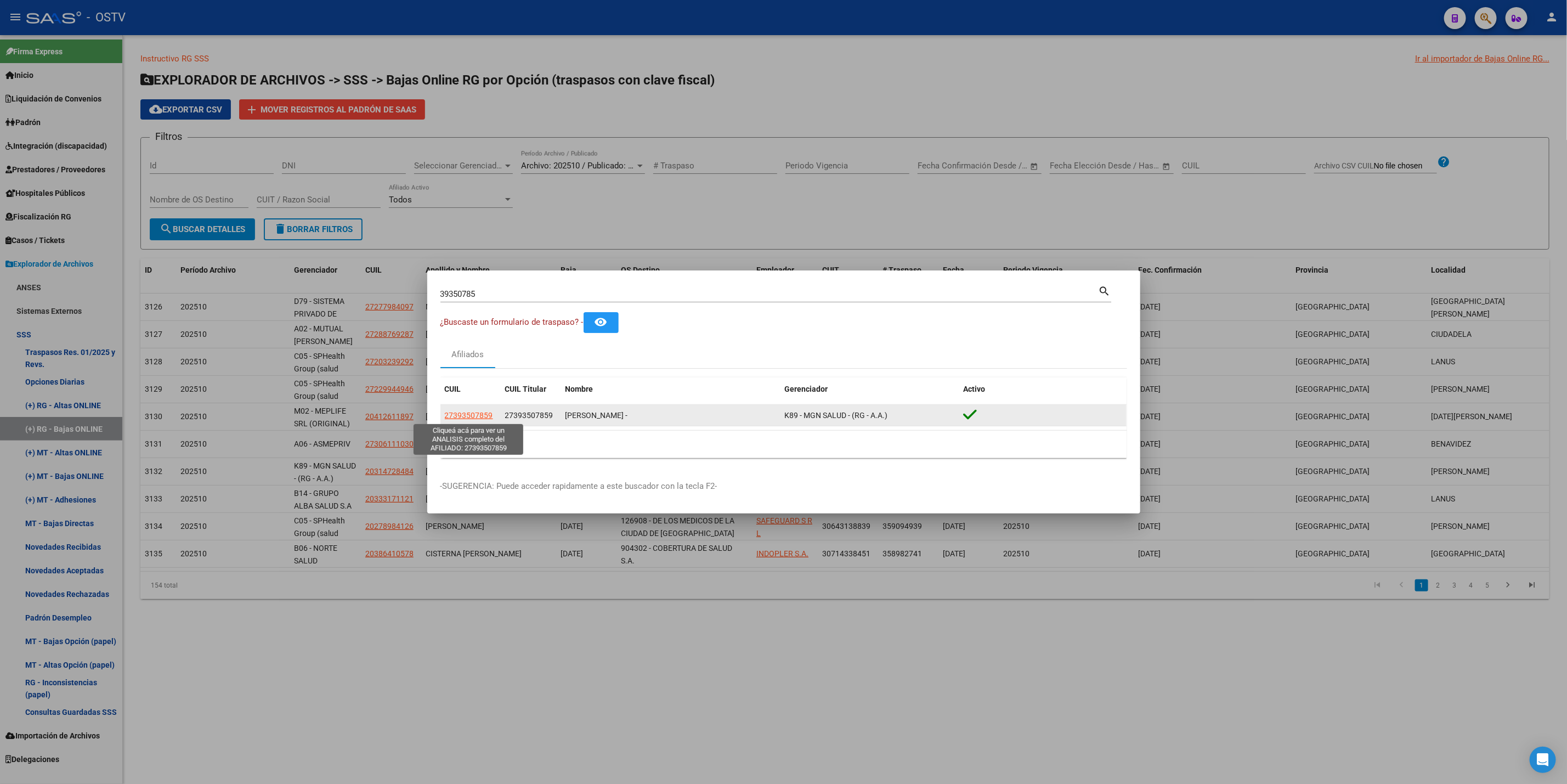
click at [459, 419] on span "27393507859" at bounding box center [469, 415] width 48 height 9
type textarea "27393507859"
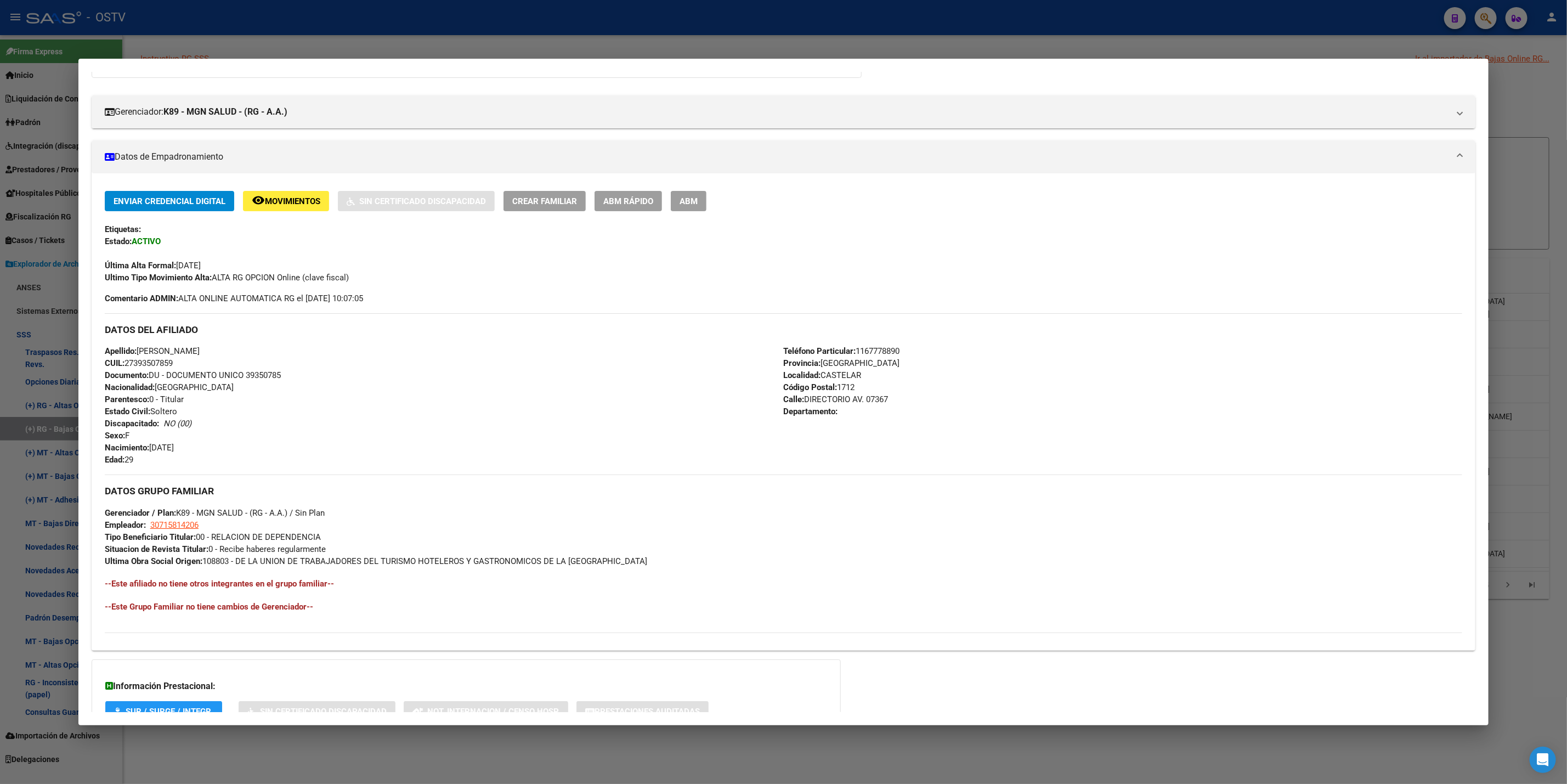
scroll to position [205, 0]
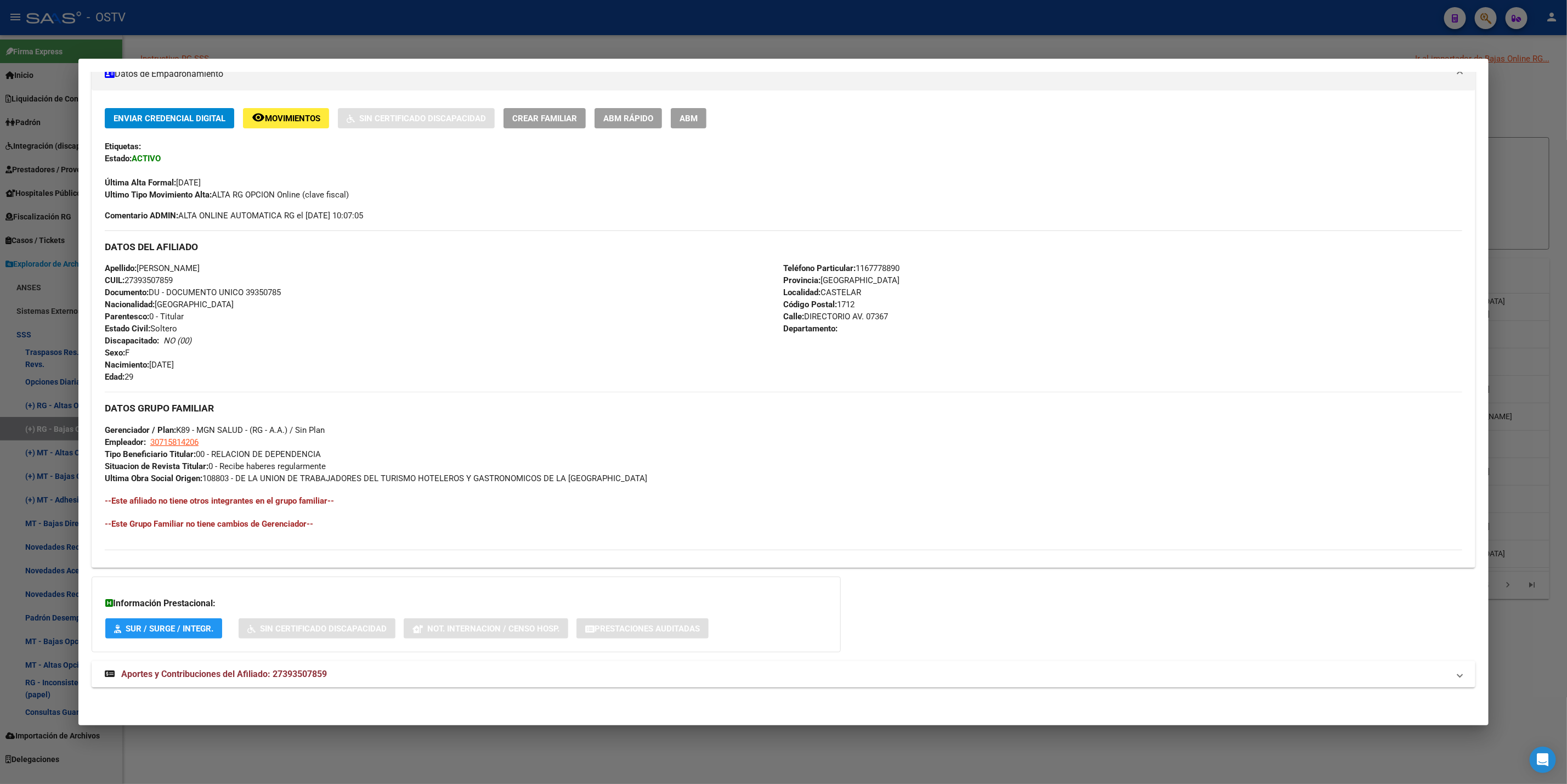
click at [359, 667] on mat-expansion-panel-header "Aportes y Contribuciones del Afiliado: 27393507859" at bounding box center [784, 674] width 1384 height 26
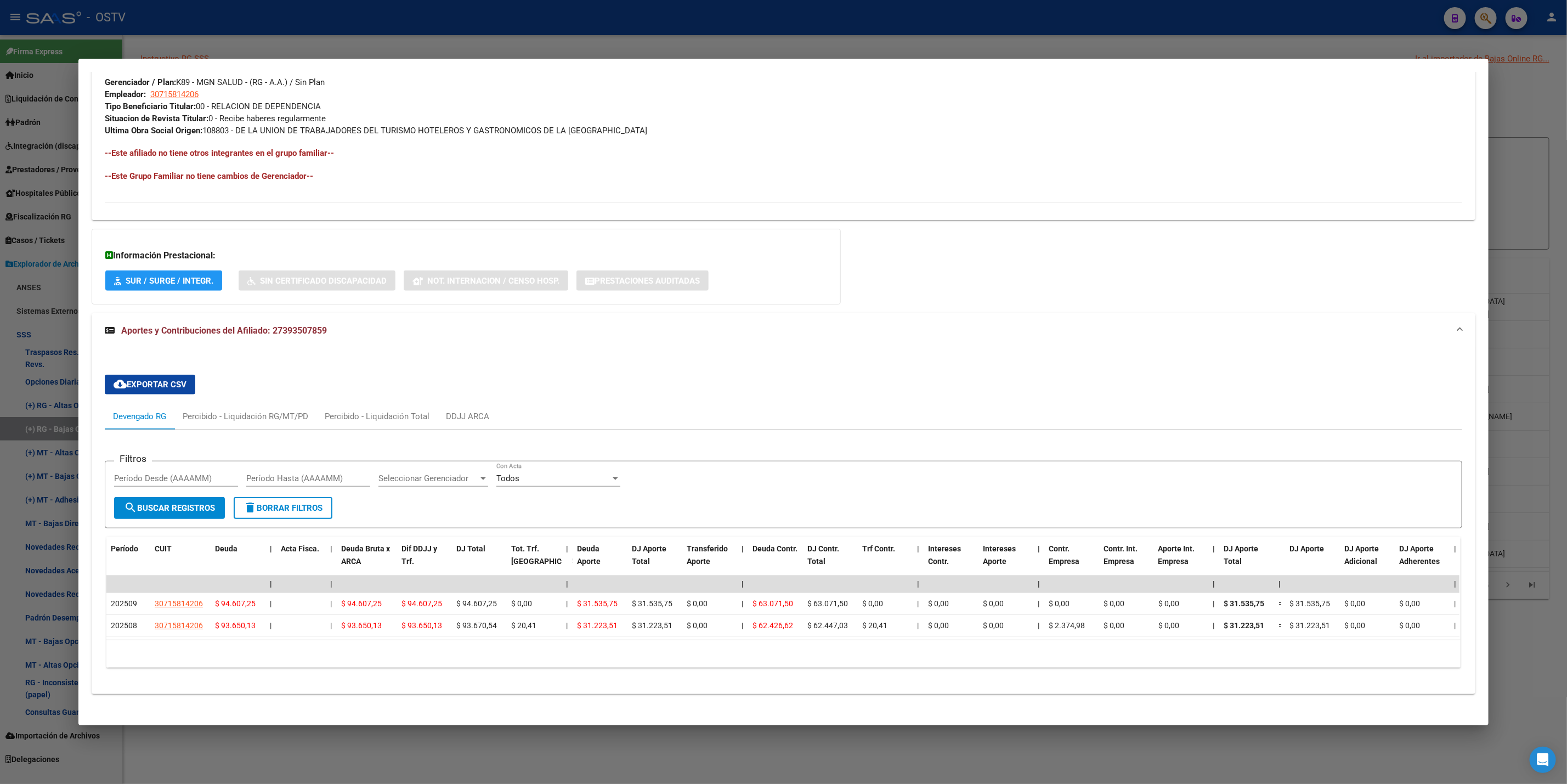
scroll to position [573, 0]
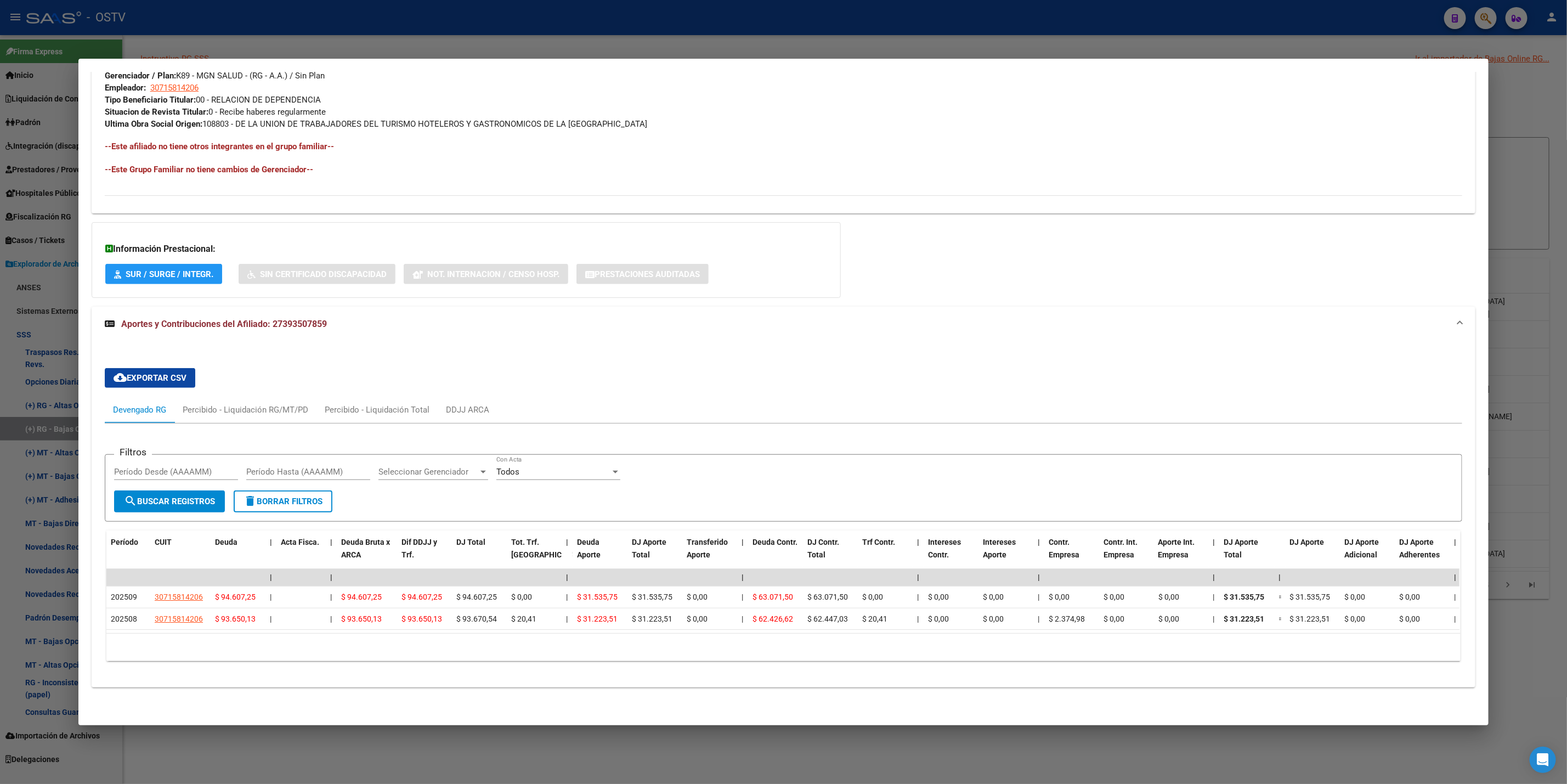
click at [0, 161] on div at bounding box center [784, 392] width 1567 height 784
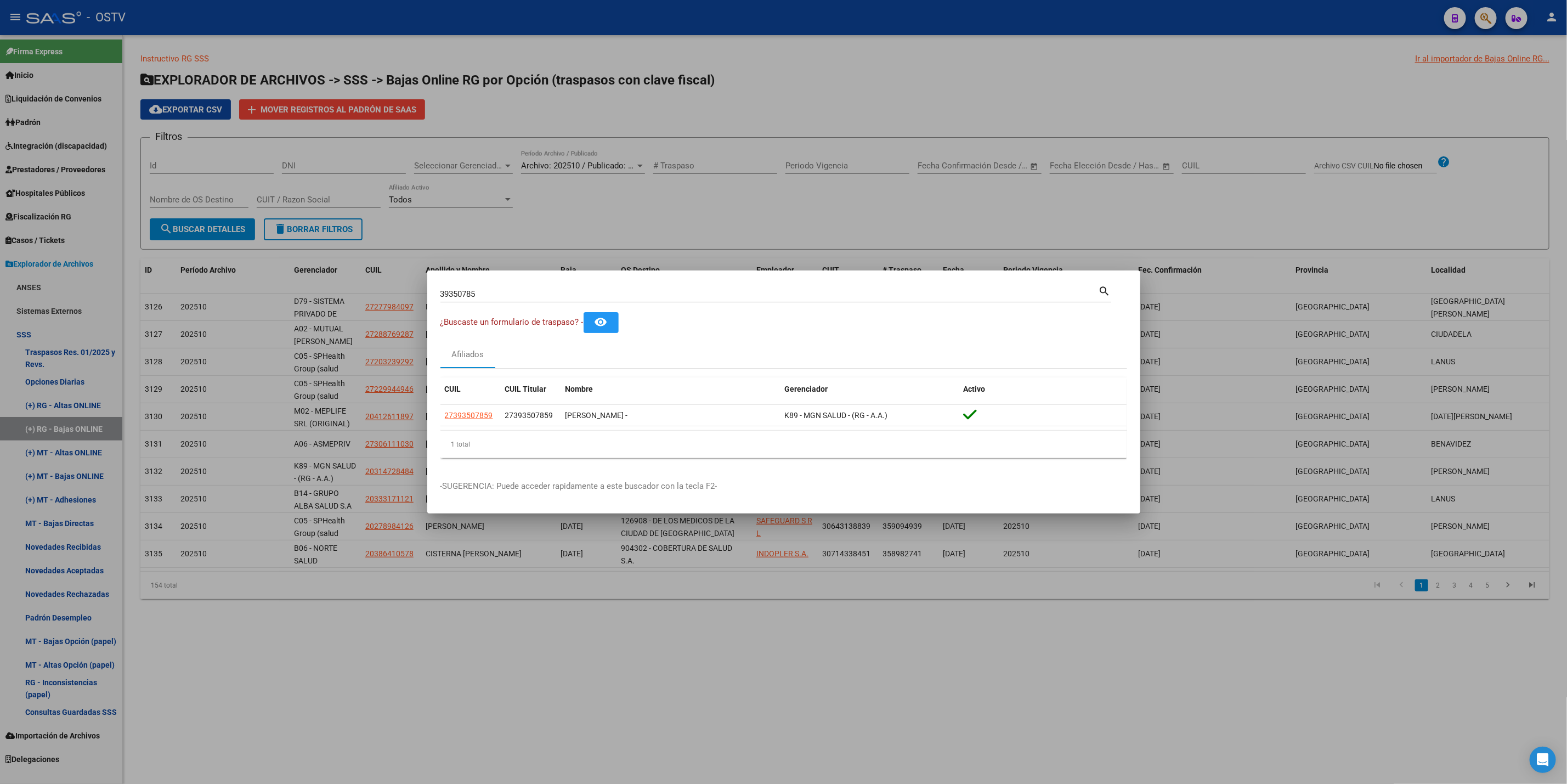
click at [58, 209] on div at bounding box center [784, 392] width 1567 height 784
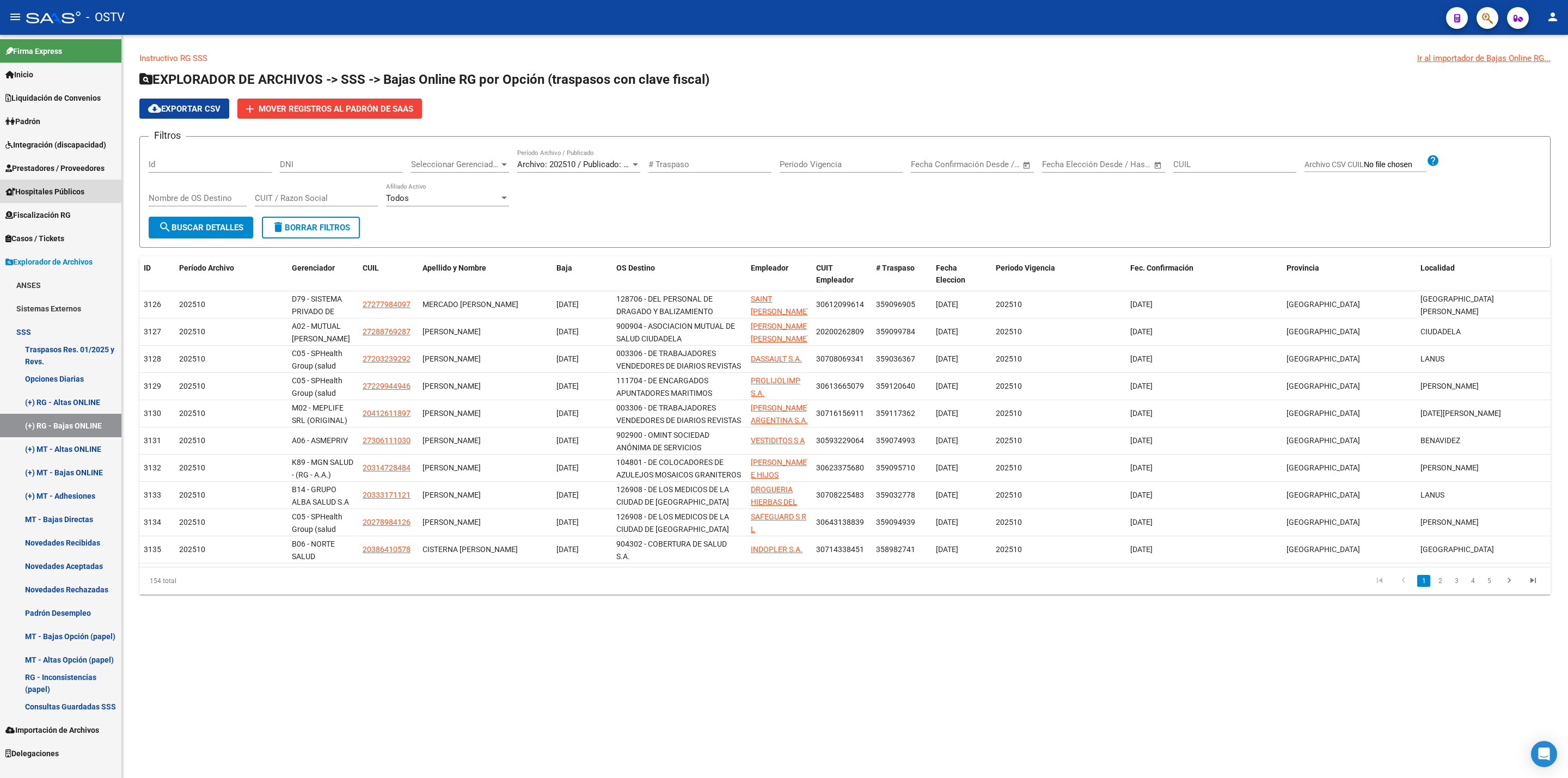
click at [57, 190] on span "Hospitales Públicos" at bounding box center [44, 191] width 79 height 12
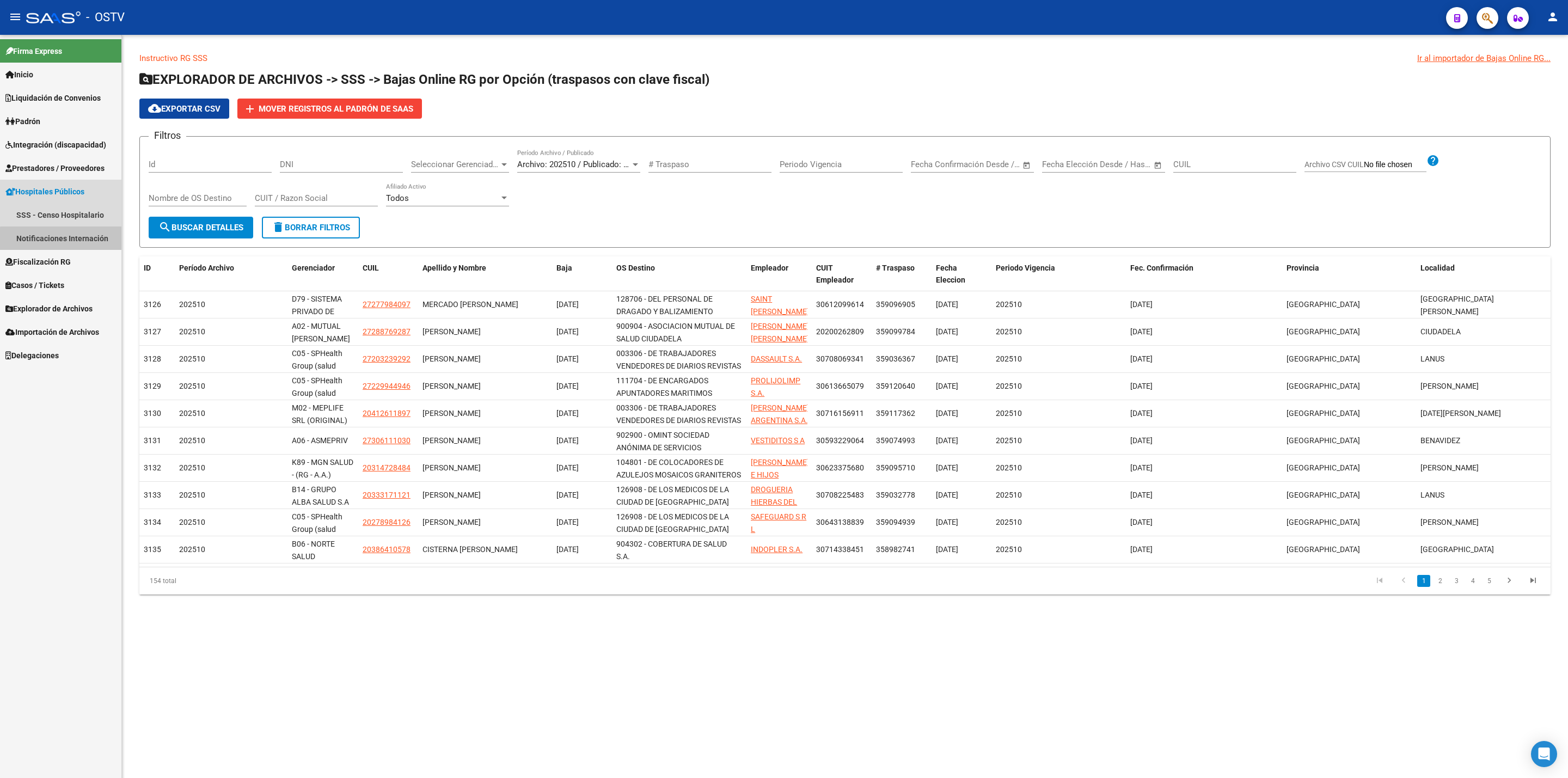
click at [82, 248] on link "Notificaciones Internación" at bounding box center [60, 238] width 121 height 24
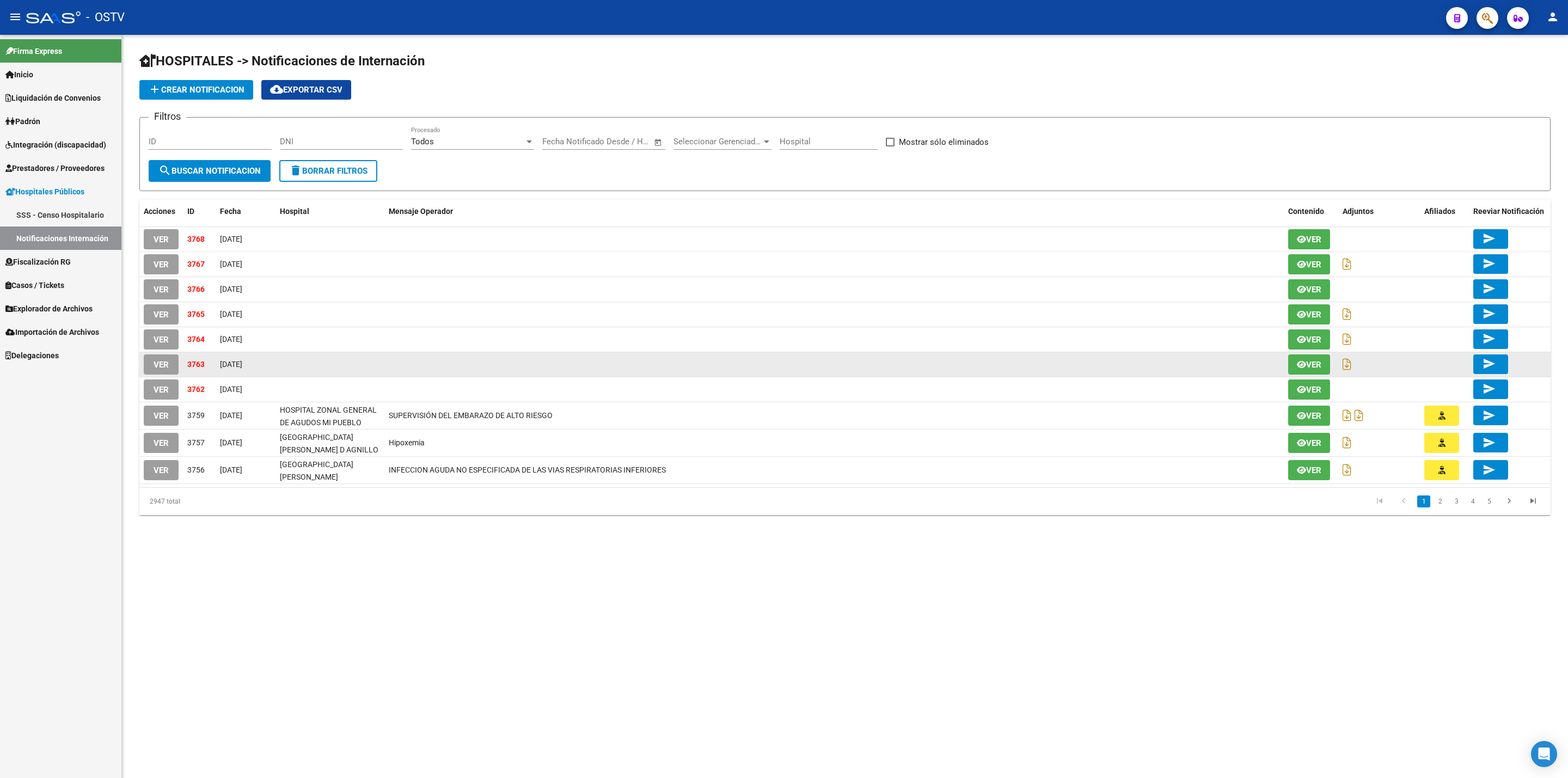
click at [163, 362] on span "VER" at bounding box center [161, 365] width 15 height 10
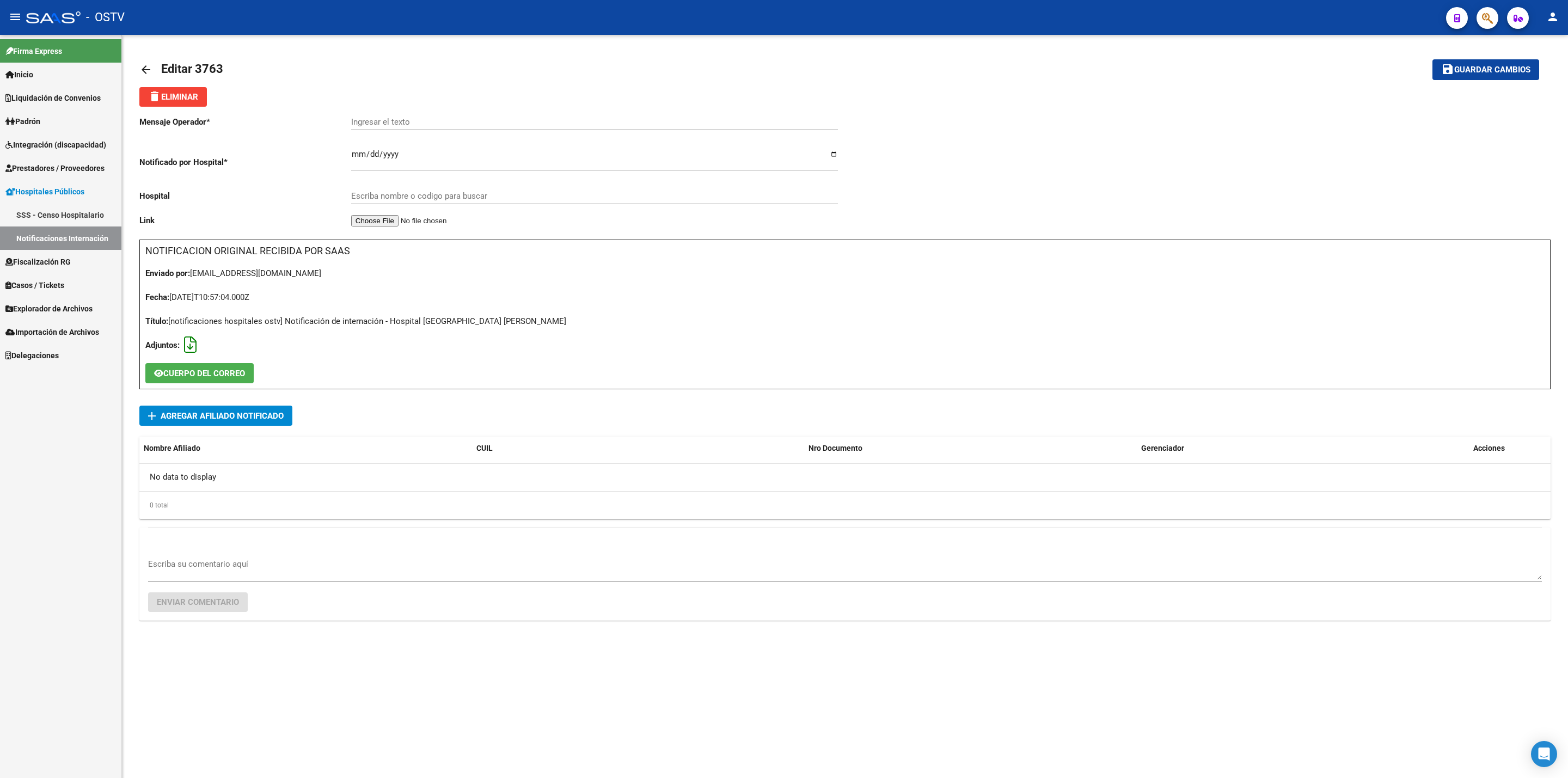
click at [188, 344] on icon at bounding box center [190, 344] width 13 height 1
click at [242, 420] on span "Agregar Afiliado Notificado" at bounding box center [221, 416] width 123 height 10
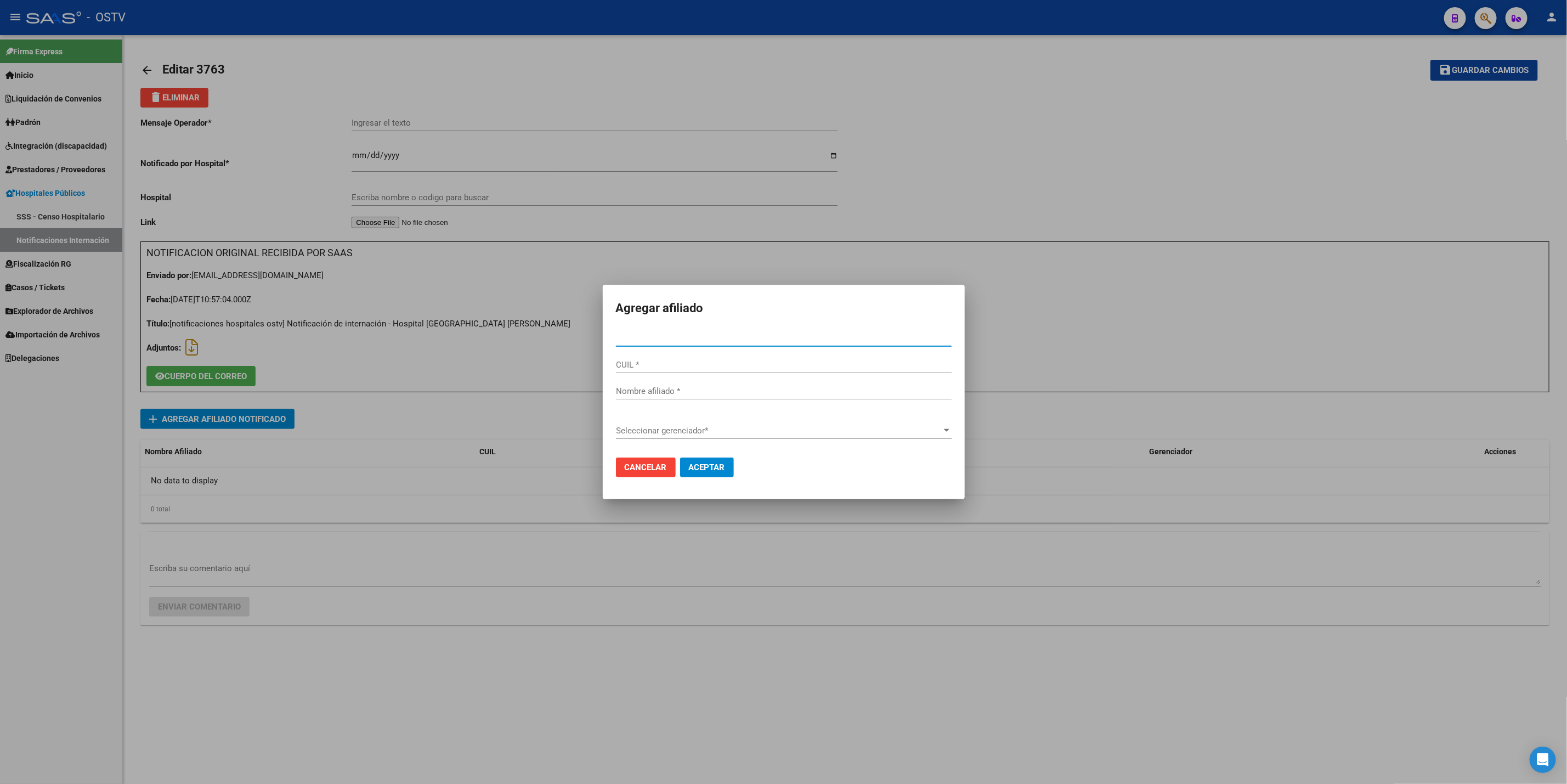
paste input "39350785"
type input "39350785"
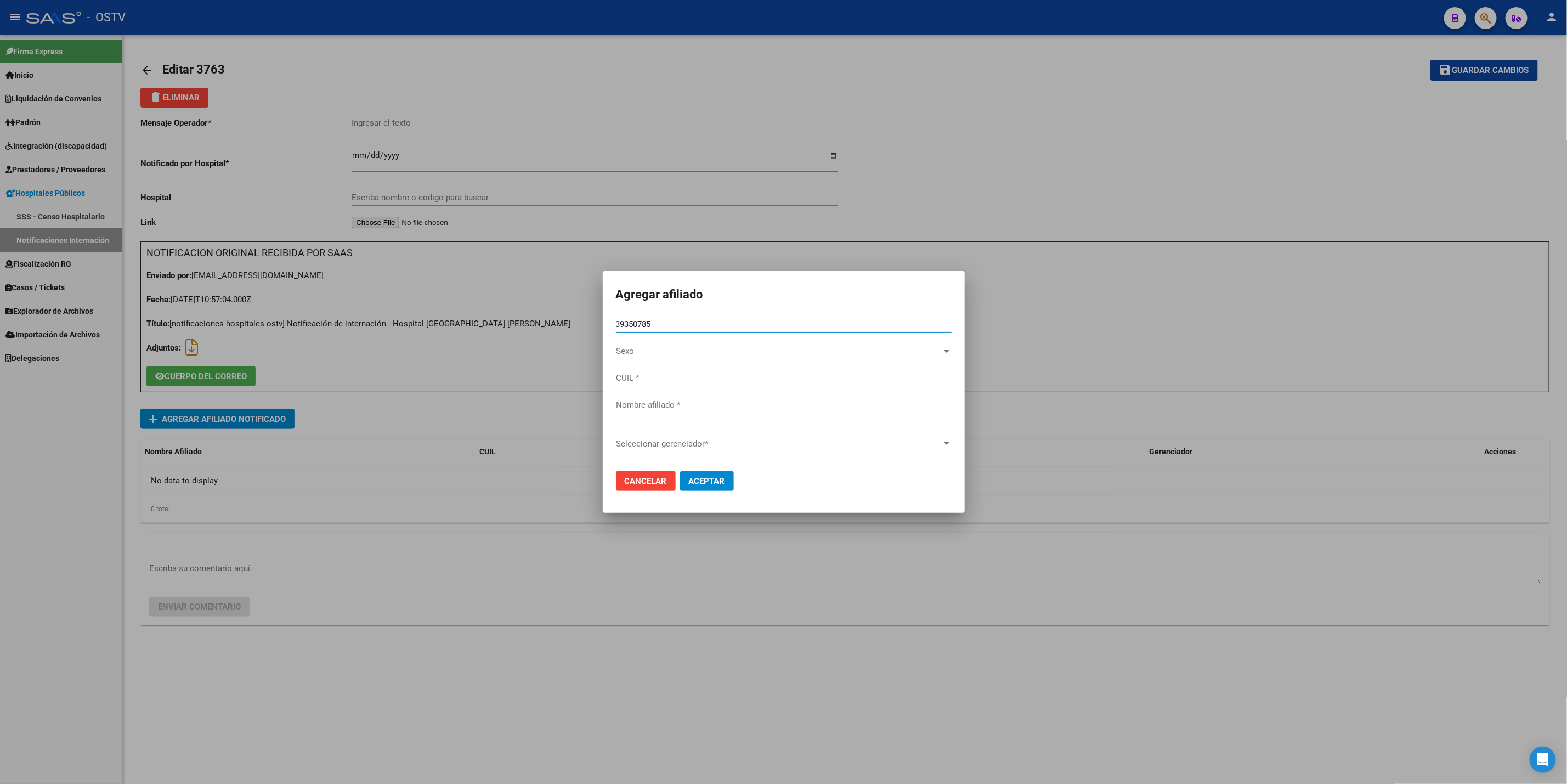
type input "27393507859"
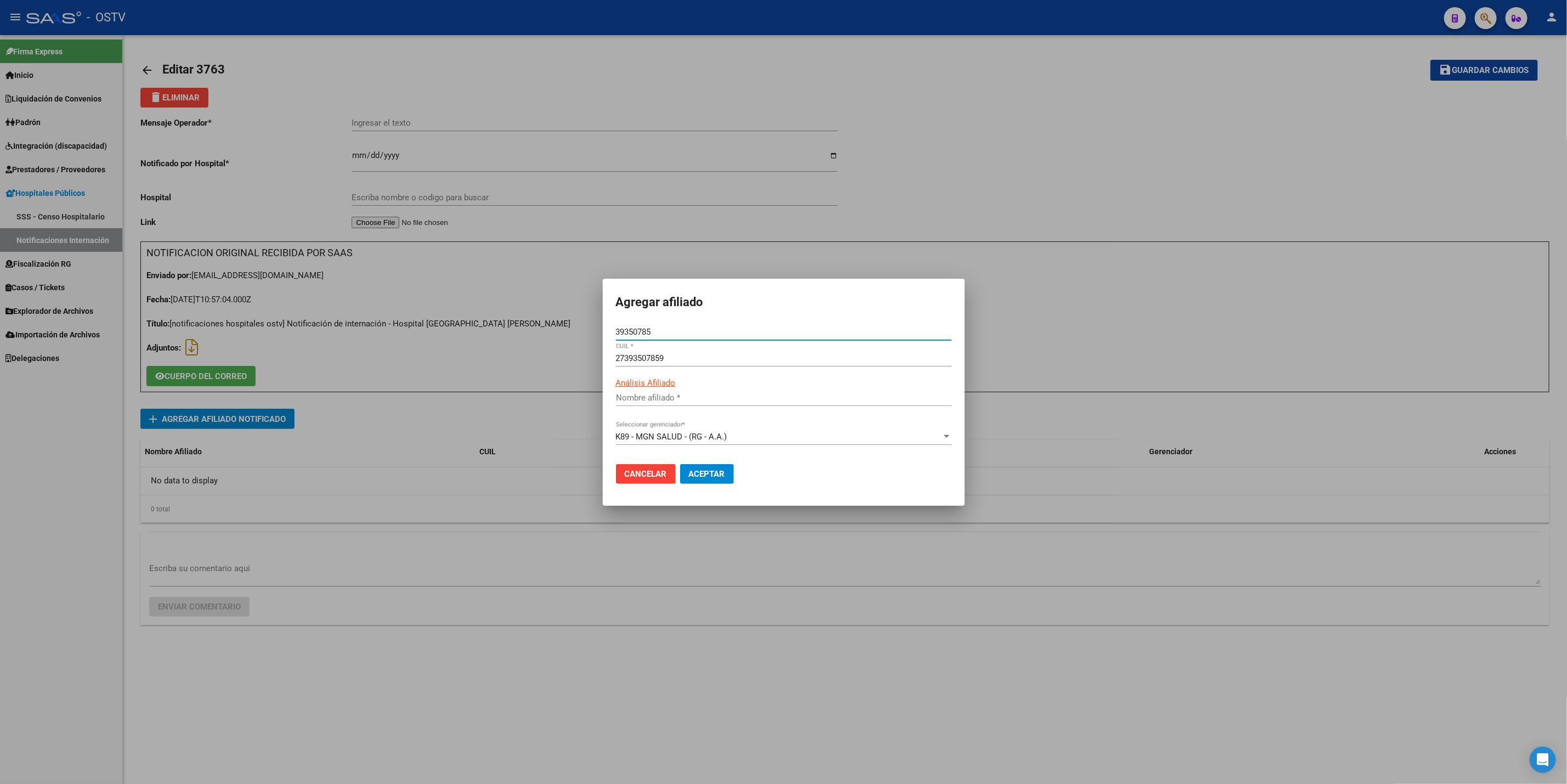
type input "[PERSON_NAME]"
type input "39350785"
click at [718, 476] on span "Aceptar" at bounding box center [707, 474] width 36 height 10
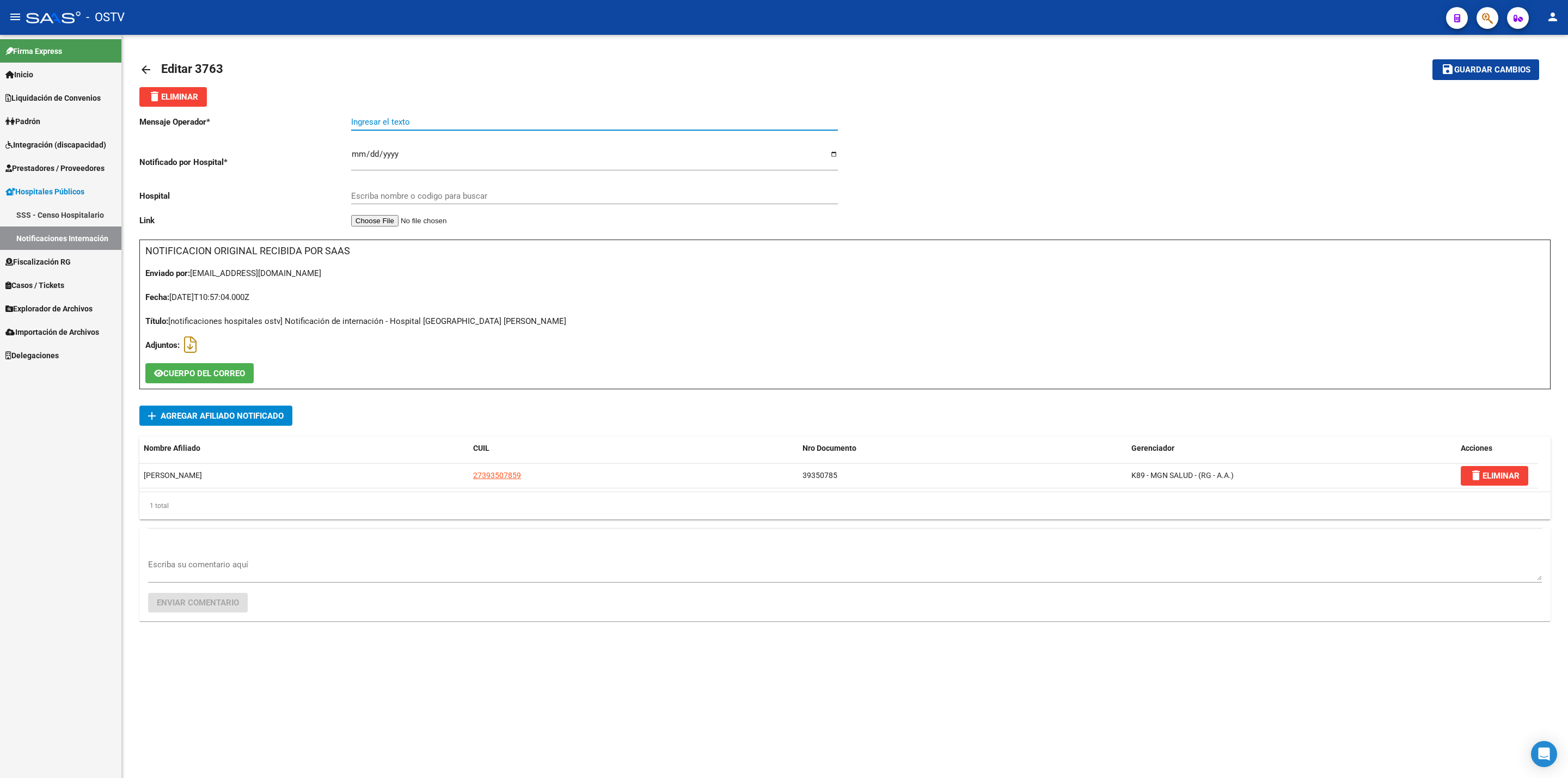
click at [367, 121] on input "Ingresar el texto" at bounding box center [594, 122] width 486 height 10
paste input "INCLUSIÓN MAMARIA"
type input "INCLUSIÓN MAMARIA"
click at [474, 191] on div "Escriba nombre o codigo para buscar" at bounding box center [594, 193] width 486 height 24
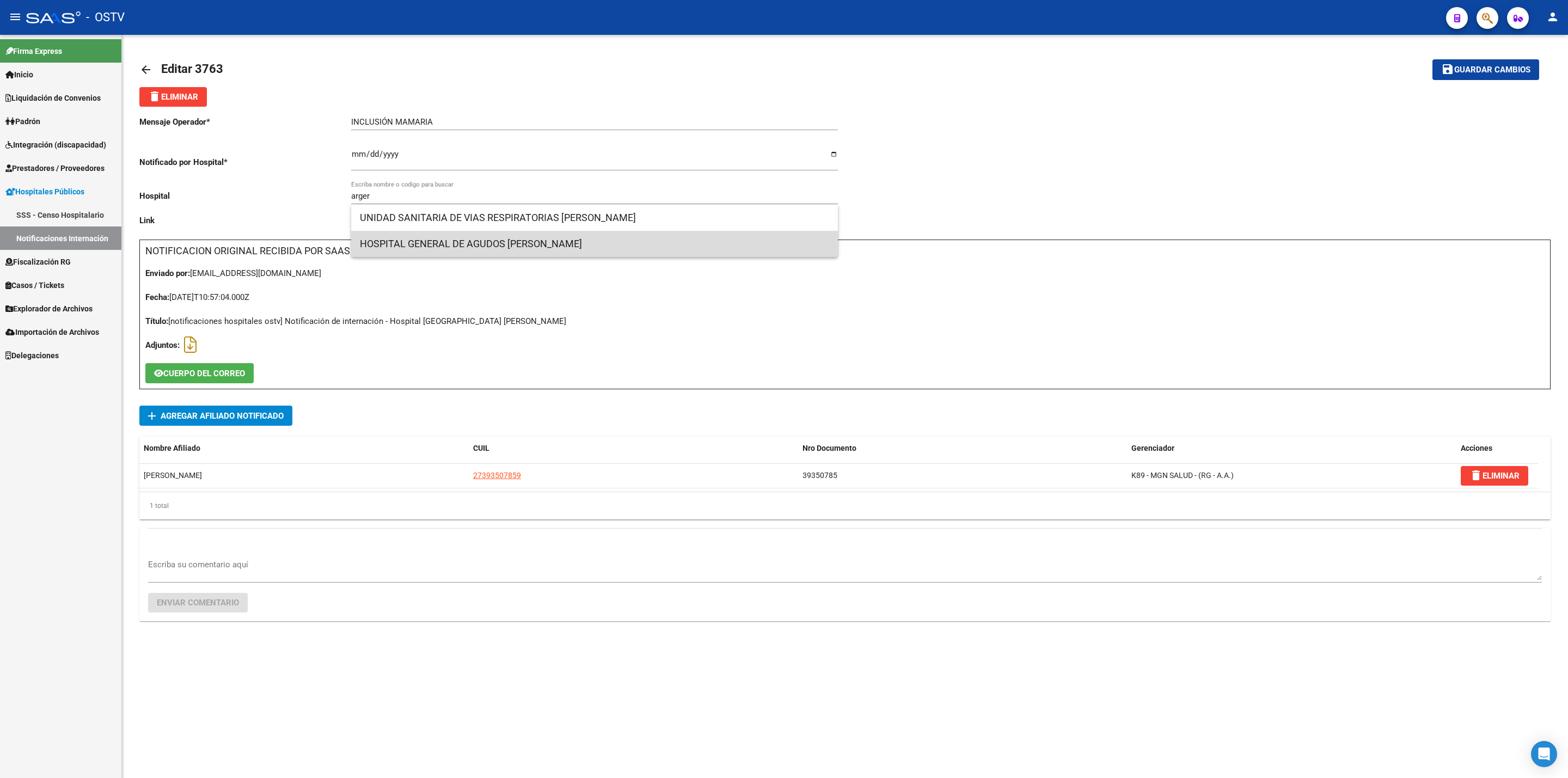
click at [552, 243] on span "HOSPITAL GENERAL DE AGUDOS [PERSON_NAME]" at bounding box center [595, 243] width 470 height 26
type input "HOSPITAL GENERAL DE AGUDOS [PERSON_NAME]"
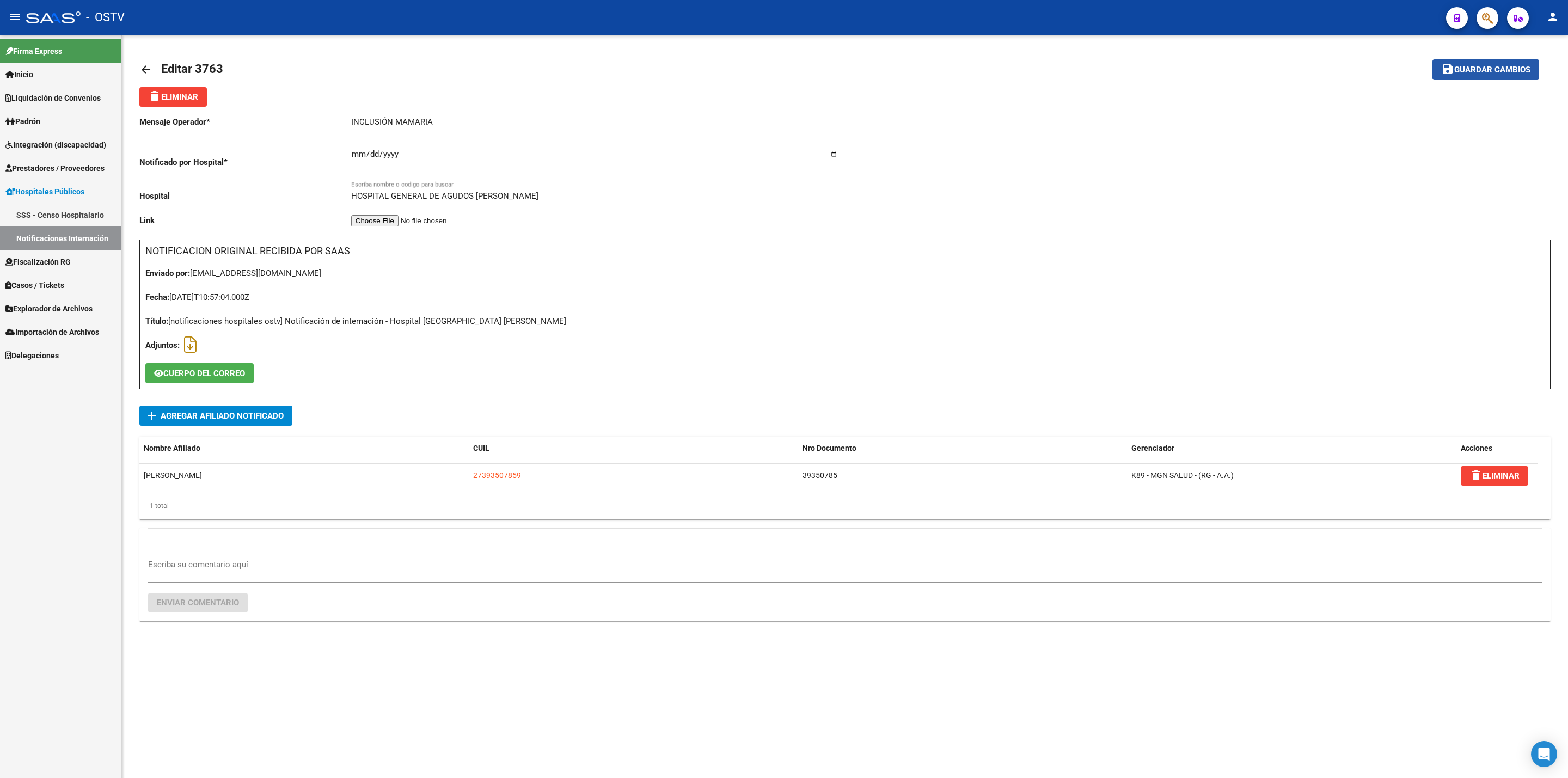
click at [1482, 74] on span "Guardar cambios" at bounding box center [1493, 70] width 76 height 10
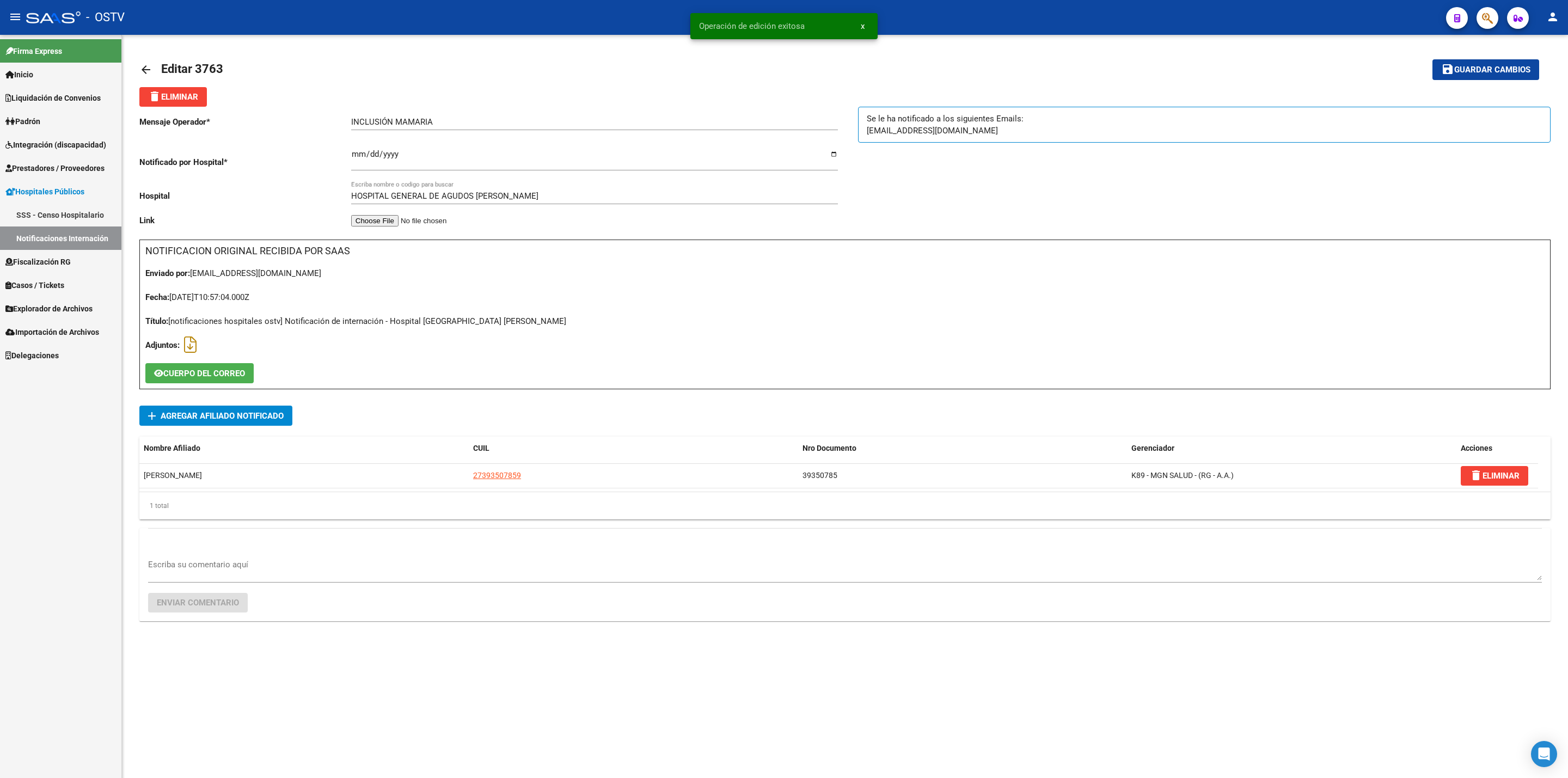
click at [146, 67] on mat-icon "arrow_back" at bounding box center [146, 70] width 13 height 13
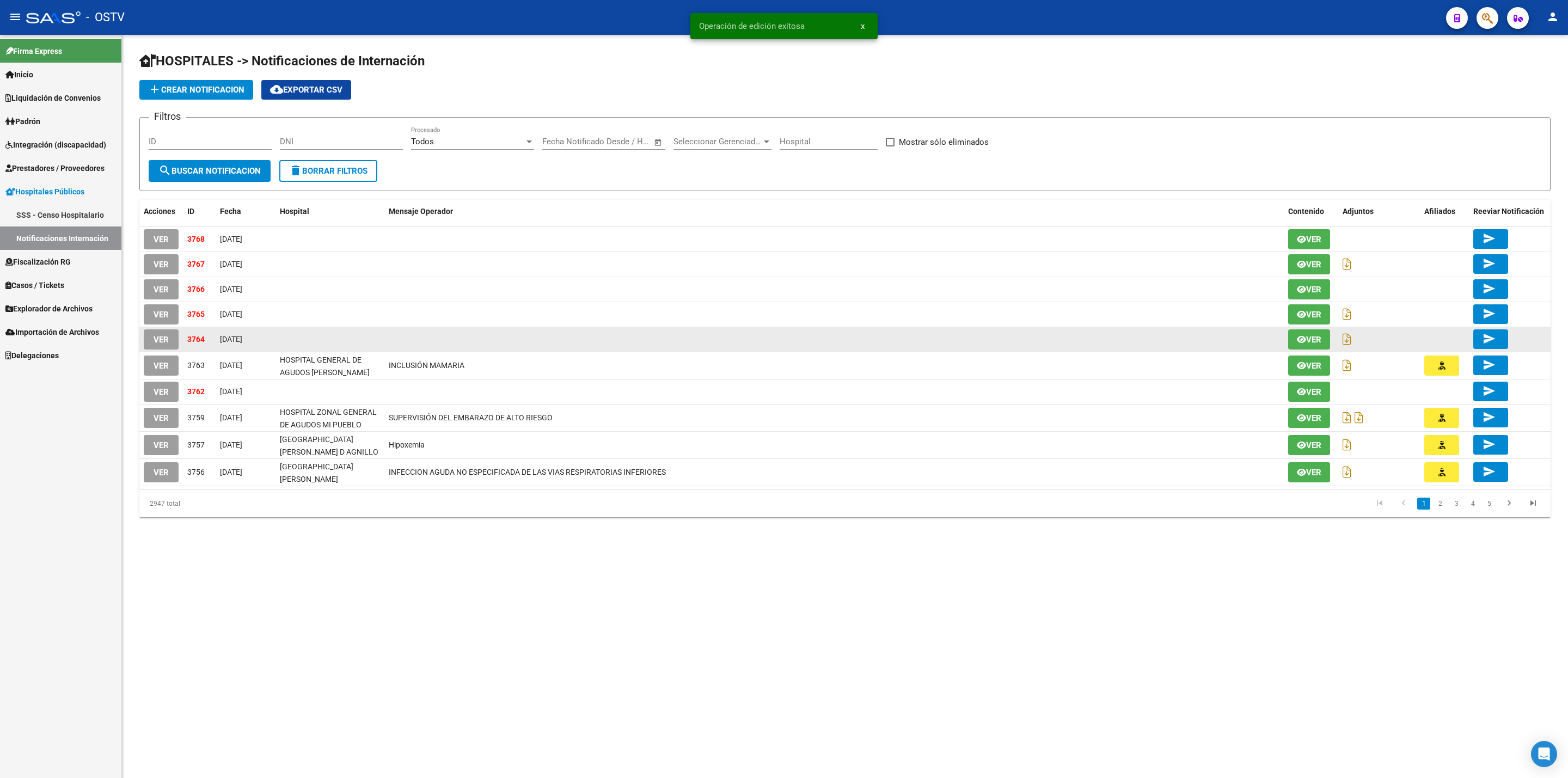
click at [166, 337] on span "VER" at bounding box center [161, 339] width 15 height 10
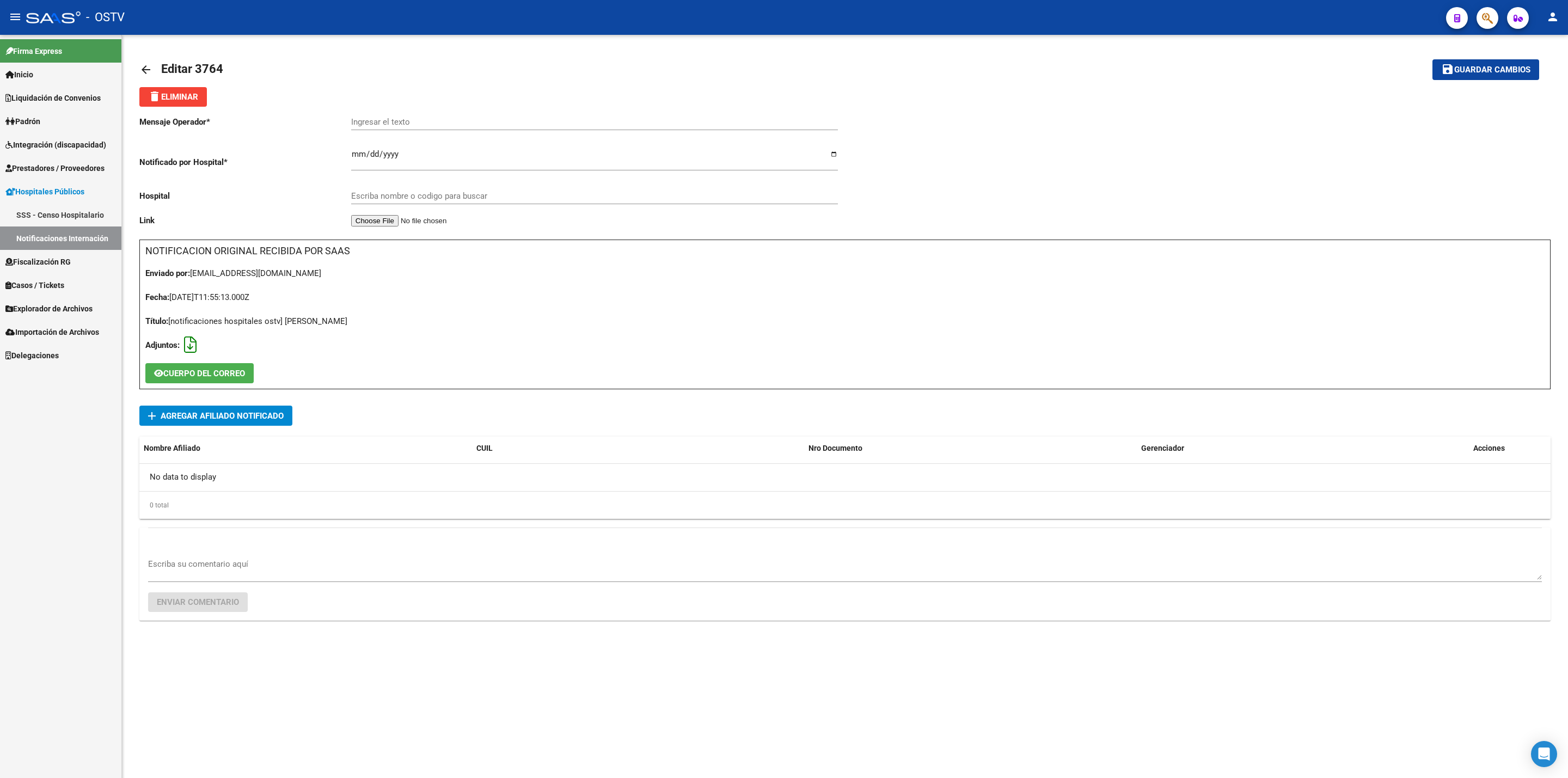
click at [191, 344] on icon at bounding box center [190, 344] width 13 height 1
click at [194, 102] on span "delete Eliminar" at bounding box center [173, 97] width 50 height 10
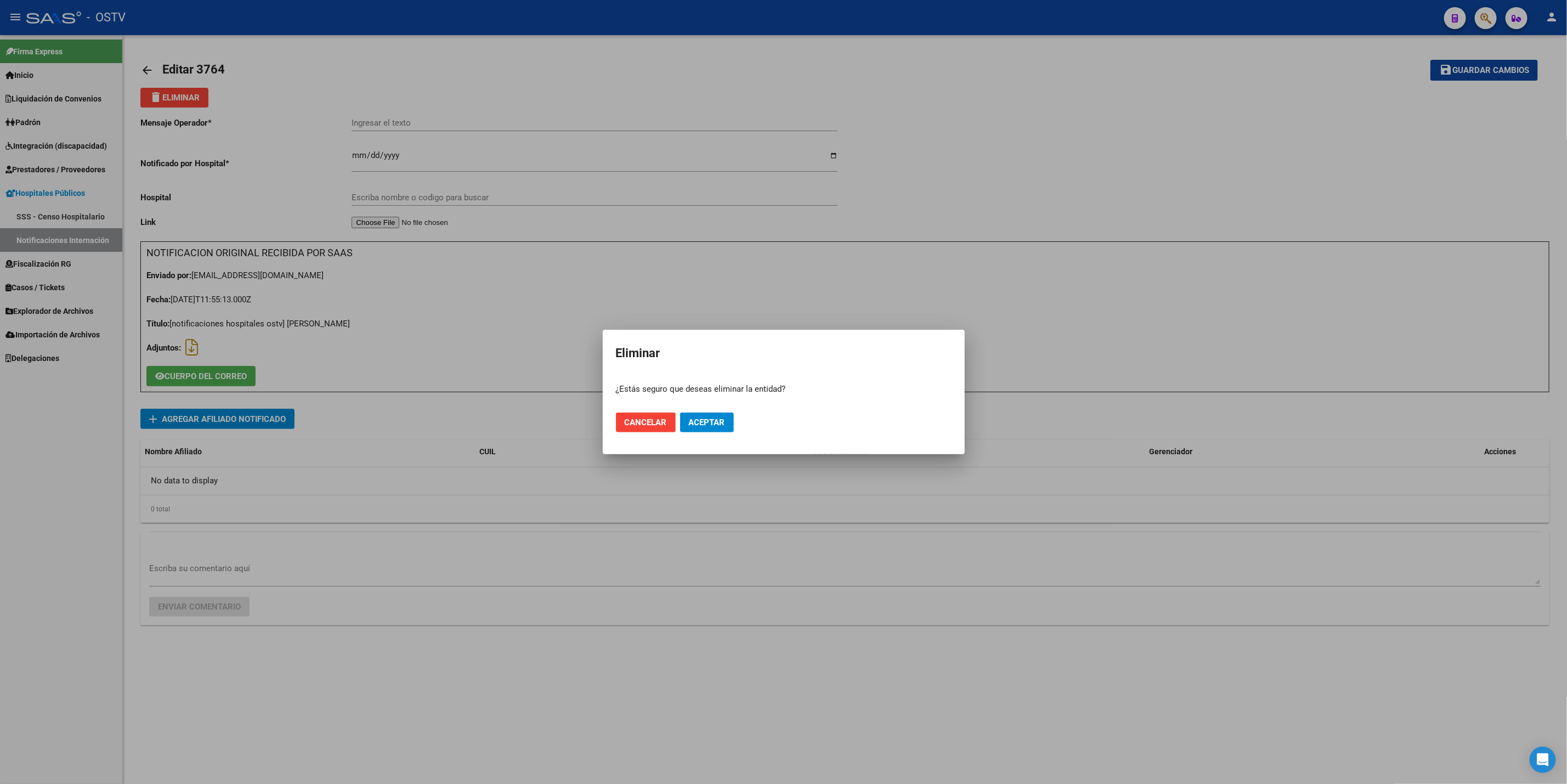
click at [712, 410] on mat-dialog-actions "Cancelar Aceptar" at bounding box center [784, 422] width 336 height 38
click at [712, 417] on span "Aceptar" at bounding box center [707, 422] width 36 height 10
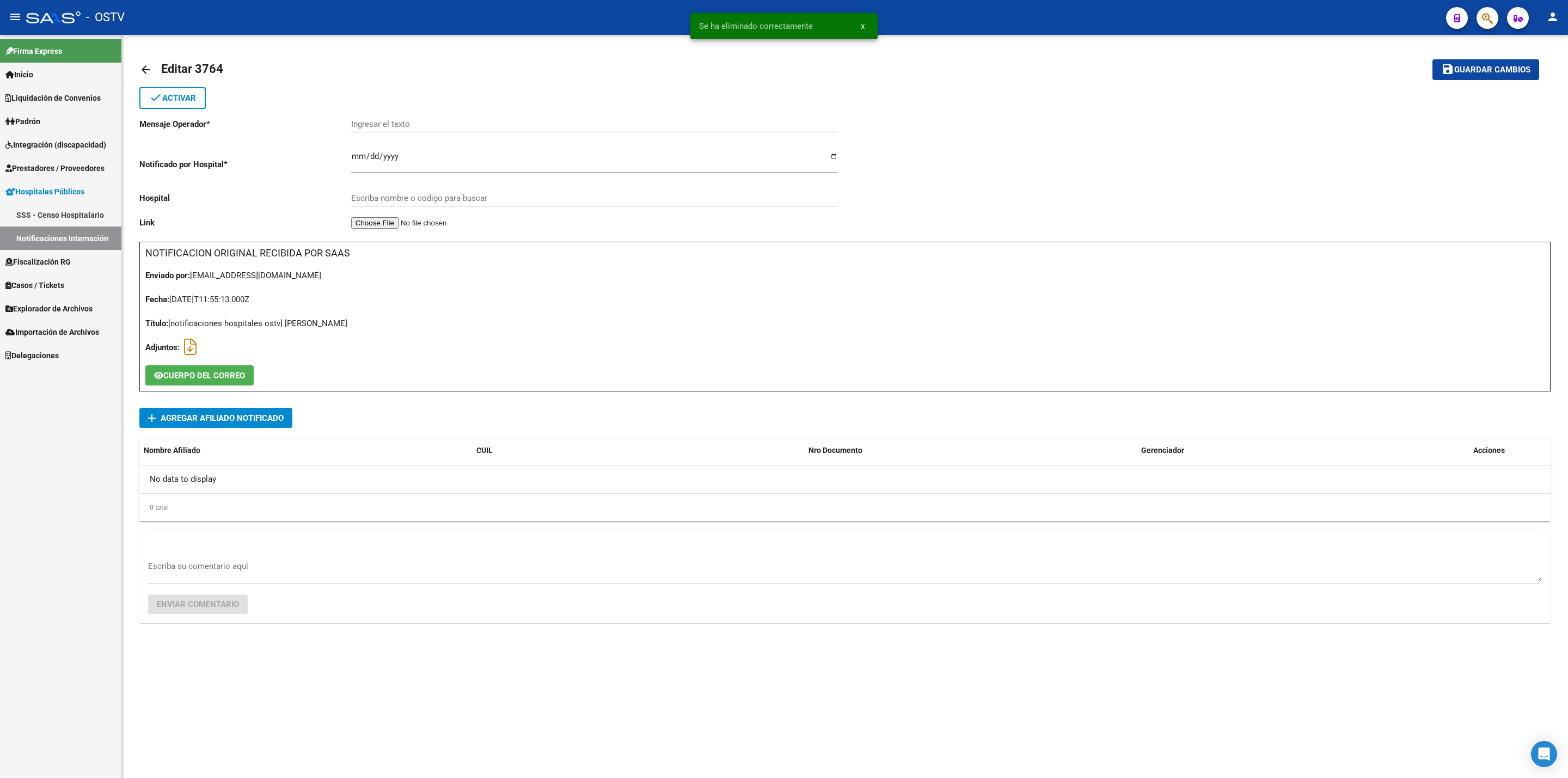
click at [156, 69] on link "arrow_back" at bounding box center [150, 69] width 21 height 25
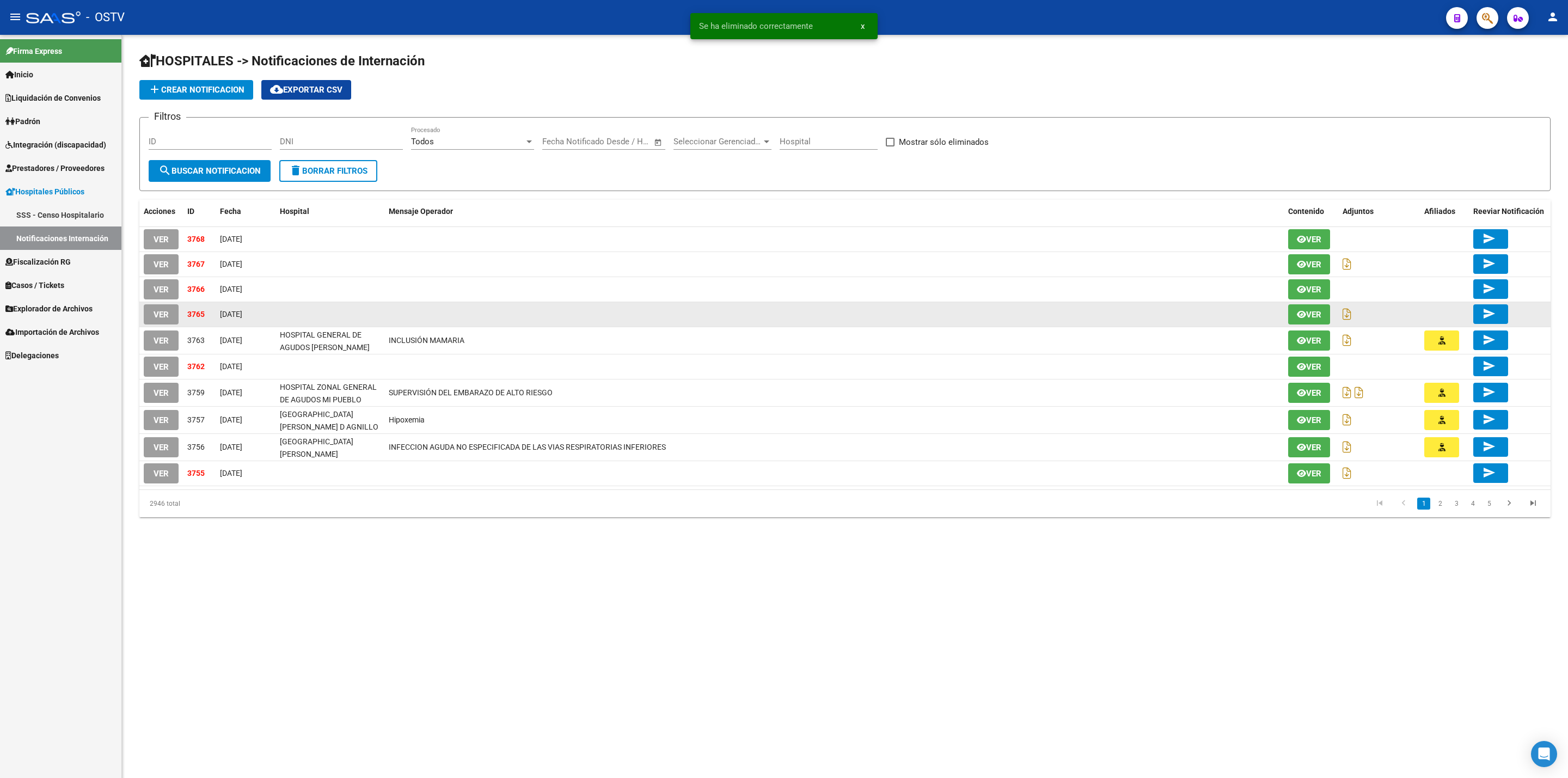
click at [159, 312] on span "VER" at bounding box center [161, 314] width 15 height 10
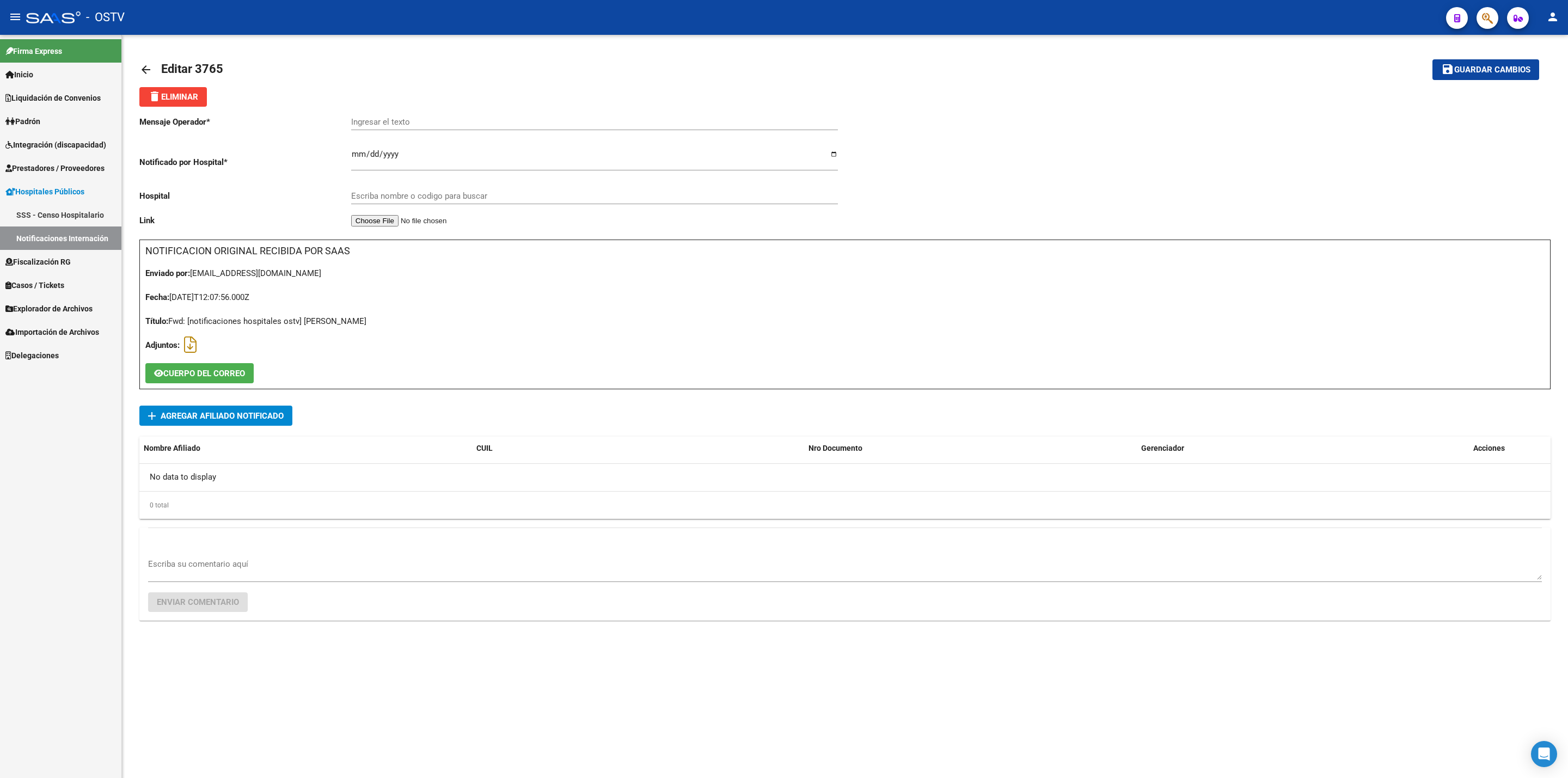
click at [188, 94] on span "delete Eliminar" at bounding box center [173, 97] width 50 height 10
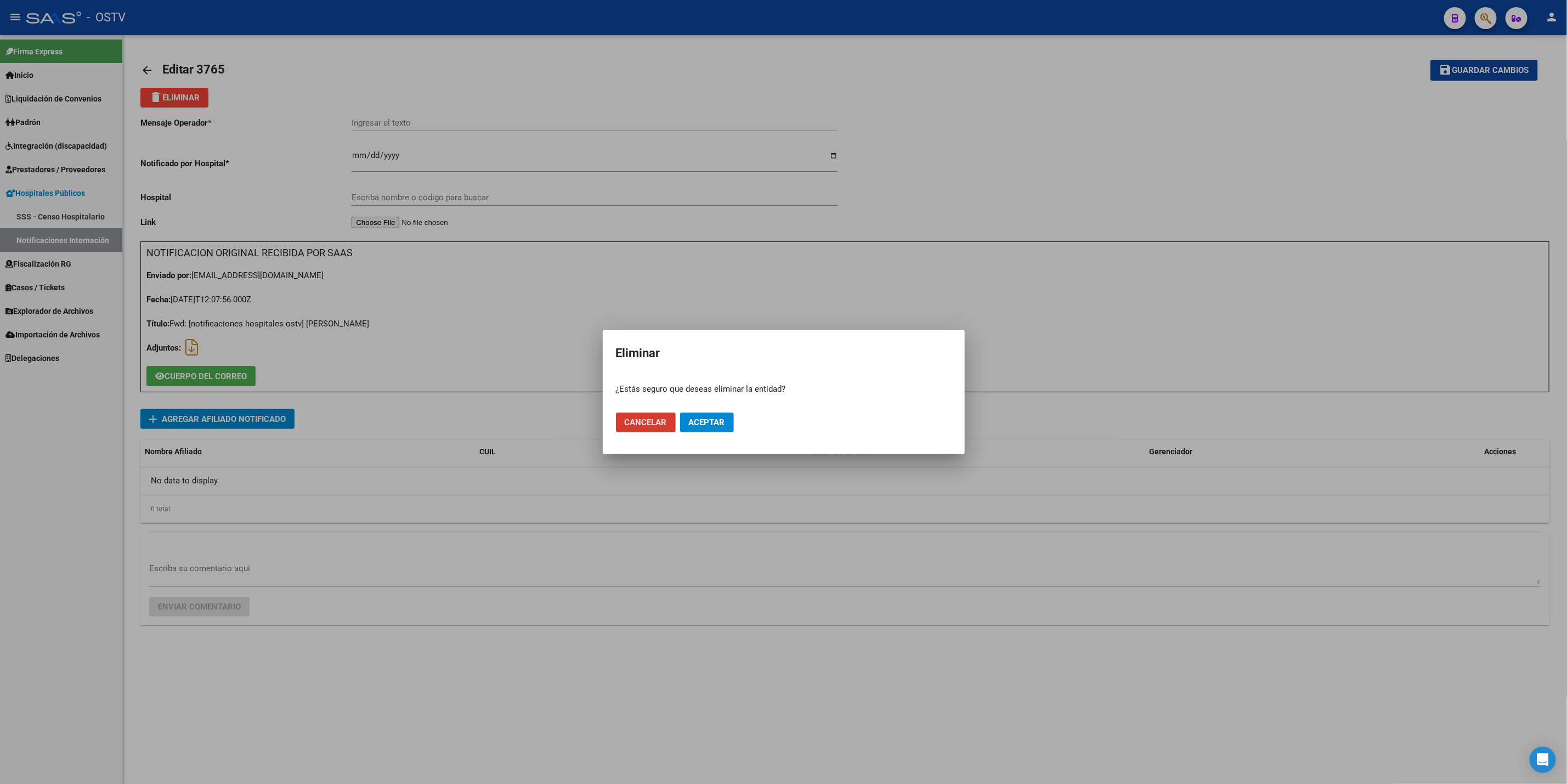
click at [695, 424] on span "Aceptar" at bounding box center [707, 422] width 36 height 10
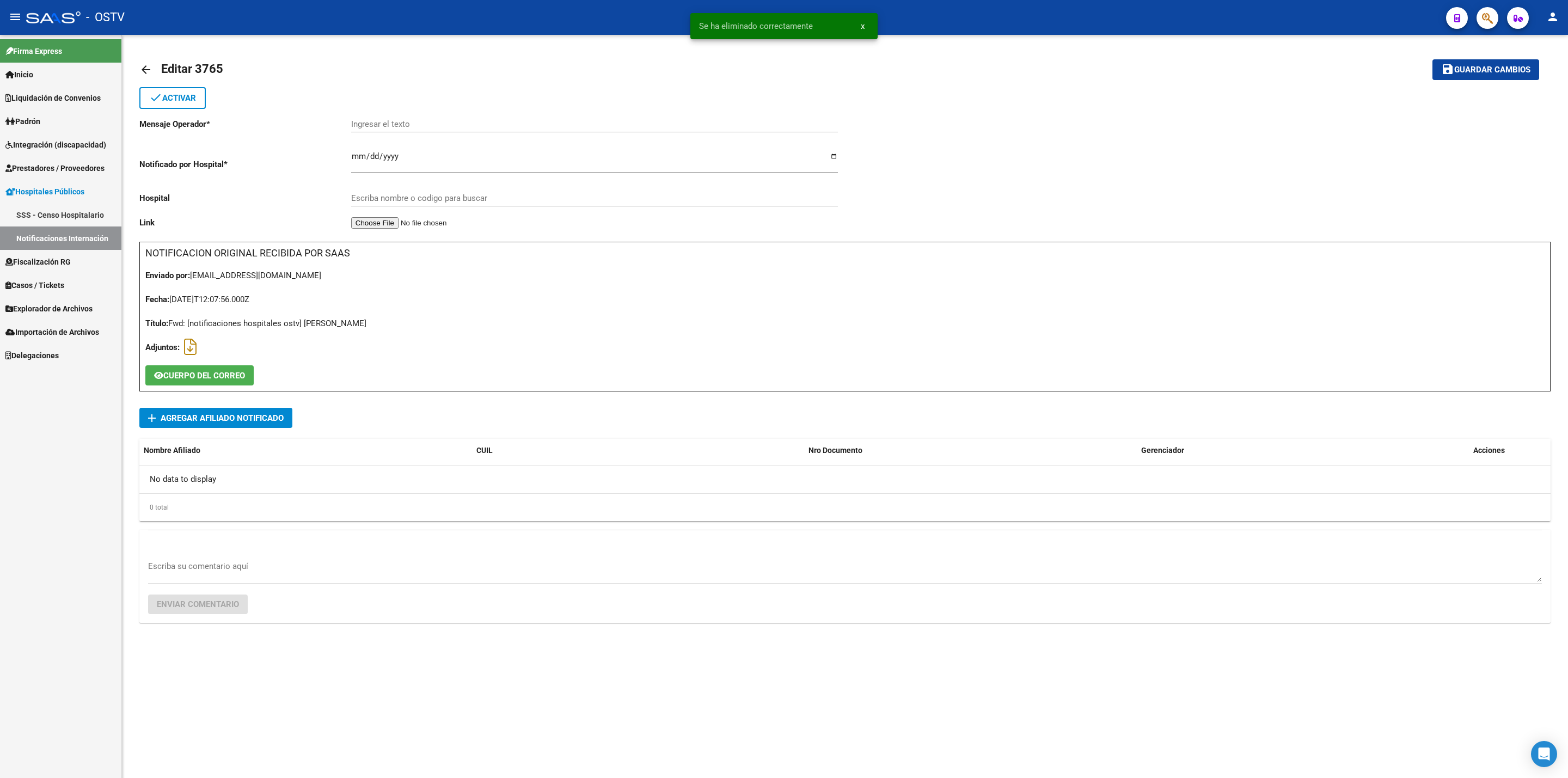
click at [140, 63] on mat-icon "arrow_back" at bounding box center [146, 70] width 13 height 13
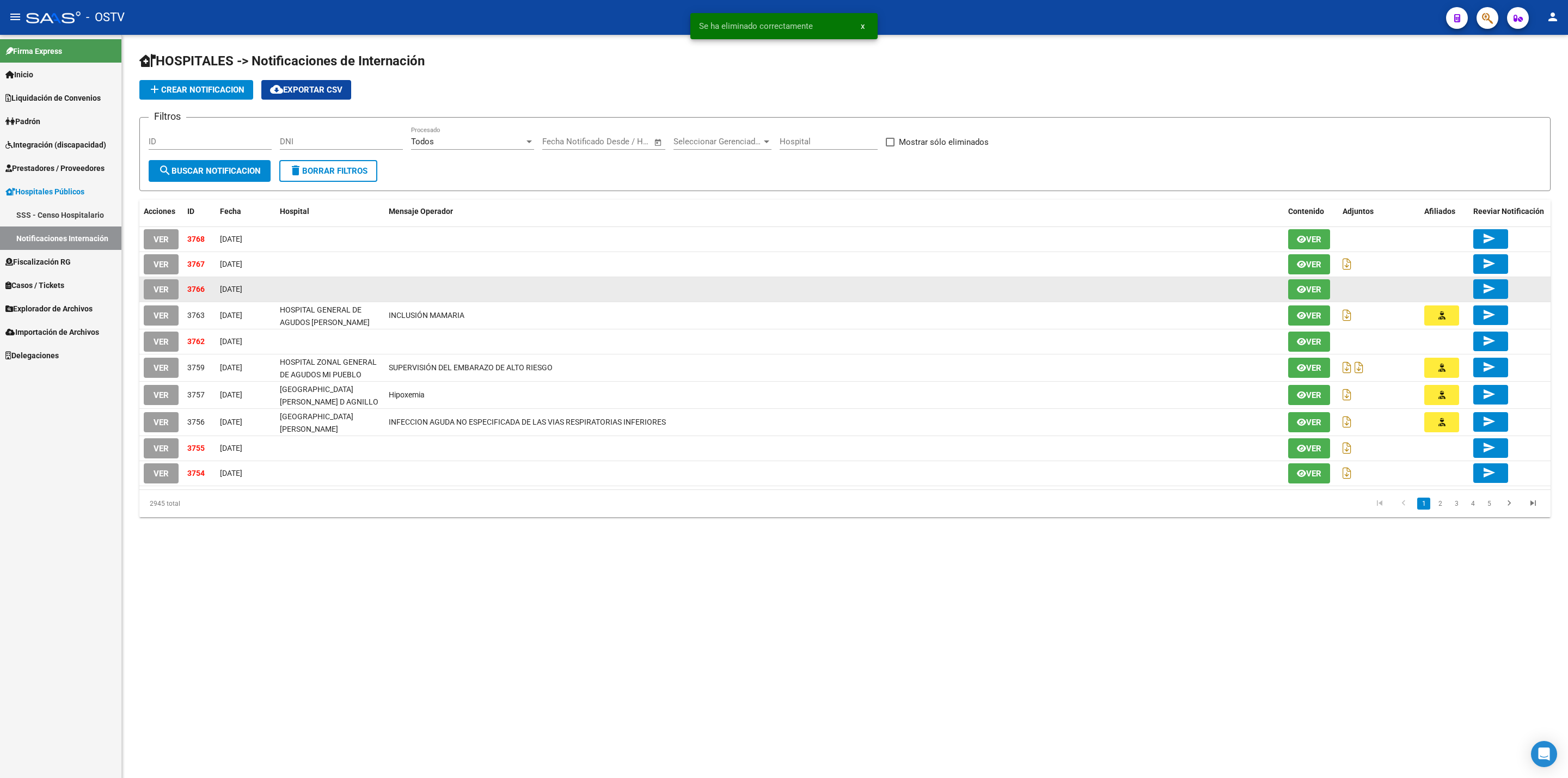
click at [163, 289] on span "VER" at bounding box center [161, 289] width 15 height 10
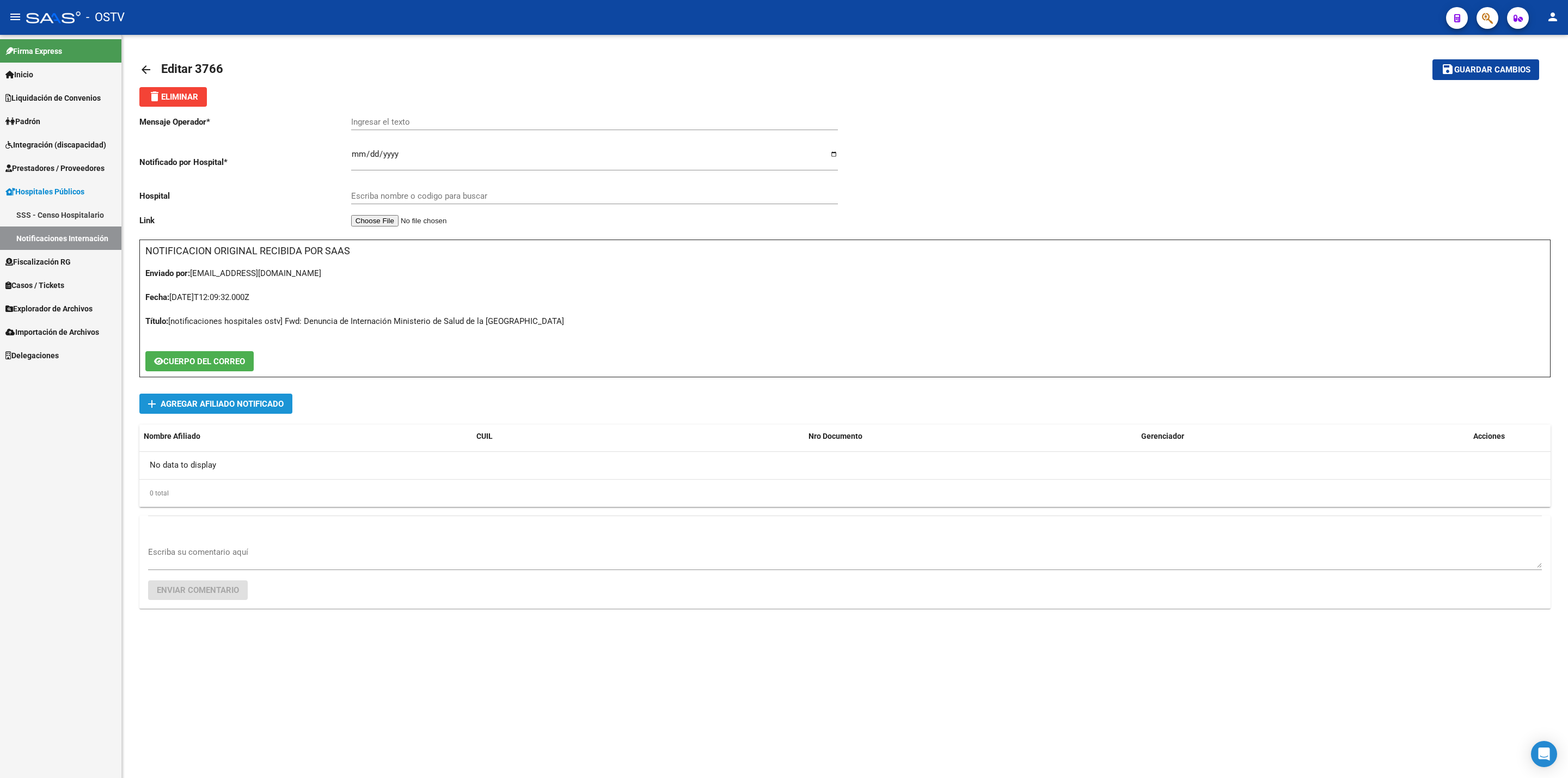
click at [264, 395] on span "add Agregar Afiliado Notificado" at bounding box center [216, 403] width 136 height 20
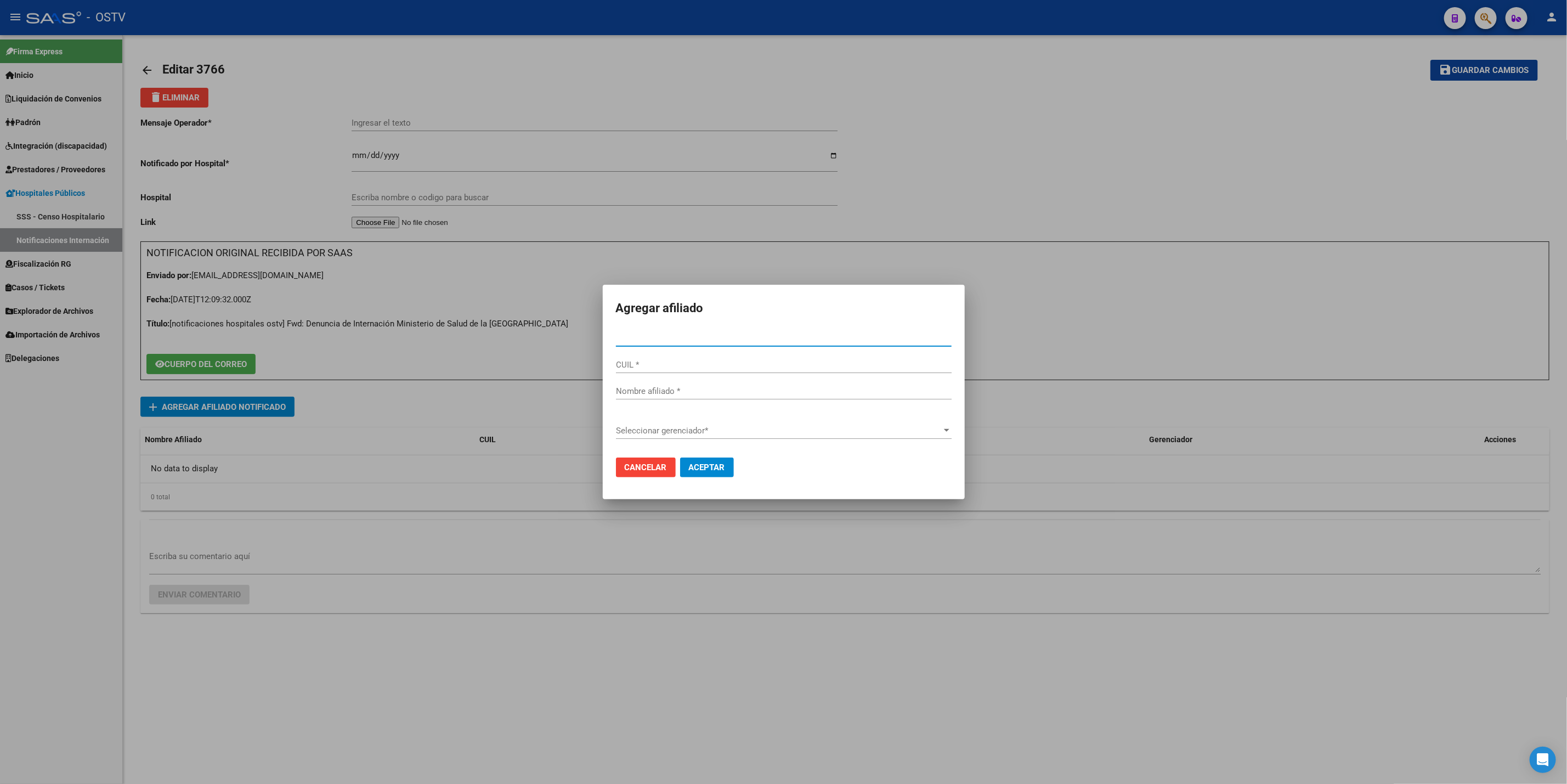
type input "36316263"
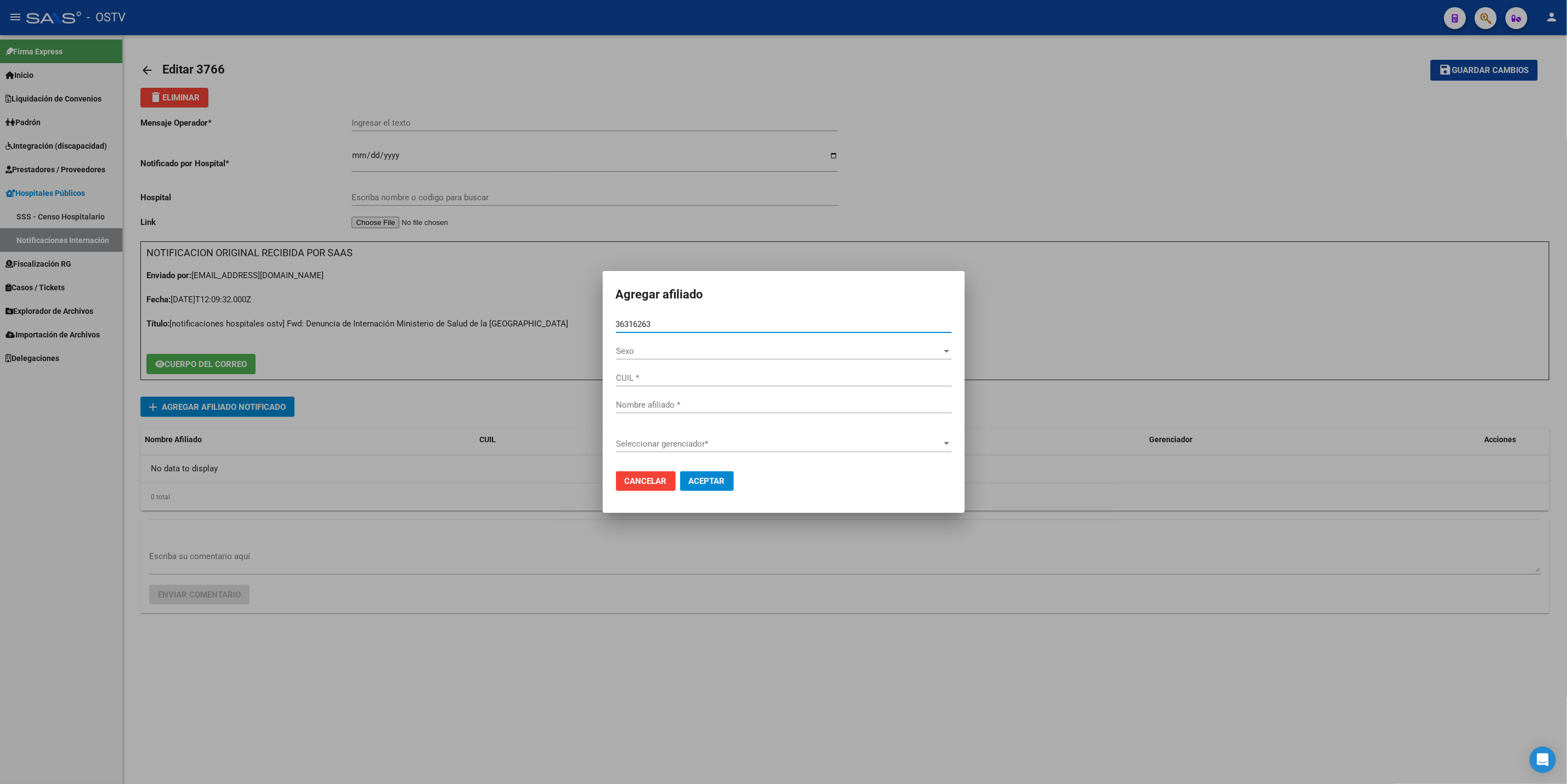
type input "27363162636"
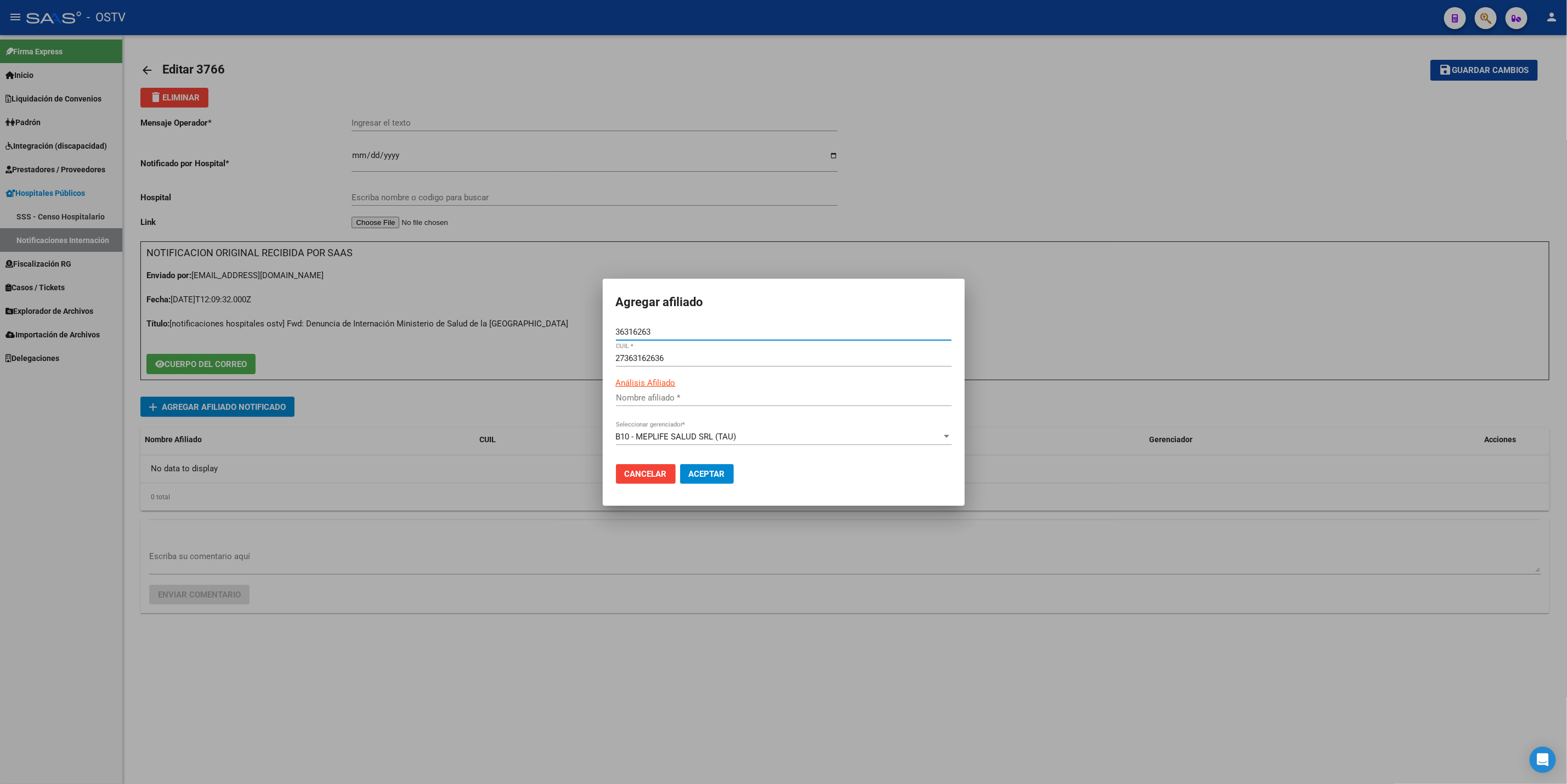
type input "[PERSON_NAME]"
type input "36316263"
click at [713, 469] on span "Aceptar" at bounding box center [707, 474] width 36 height 10
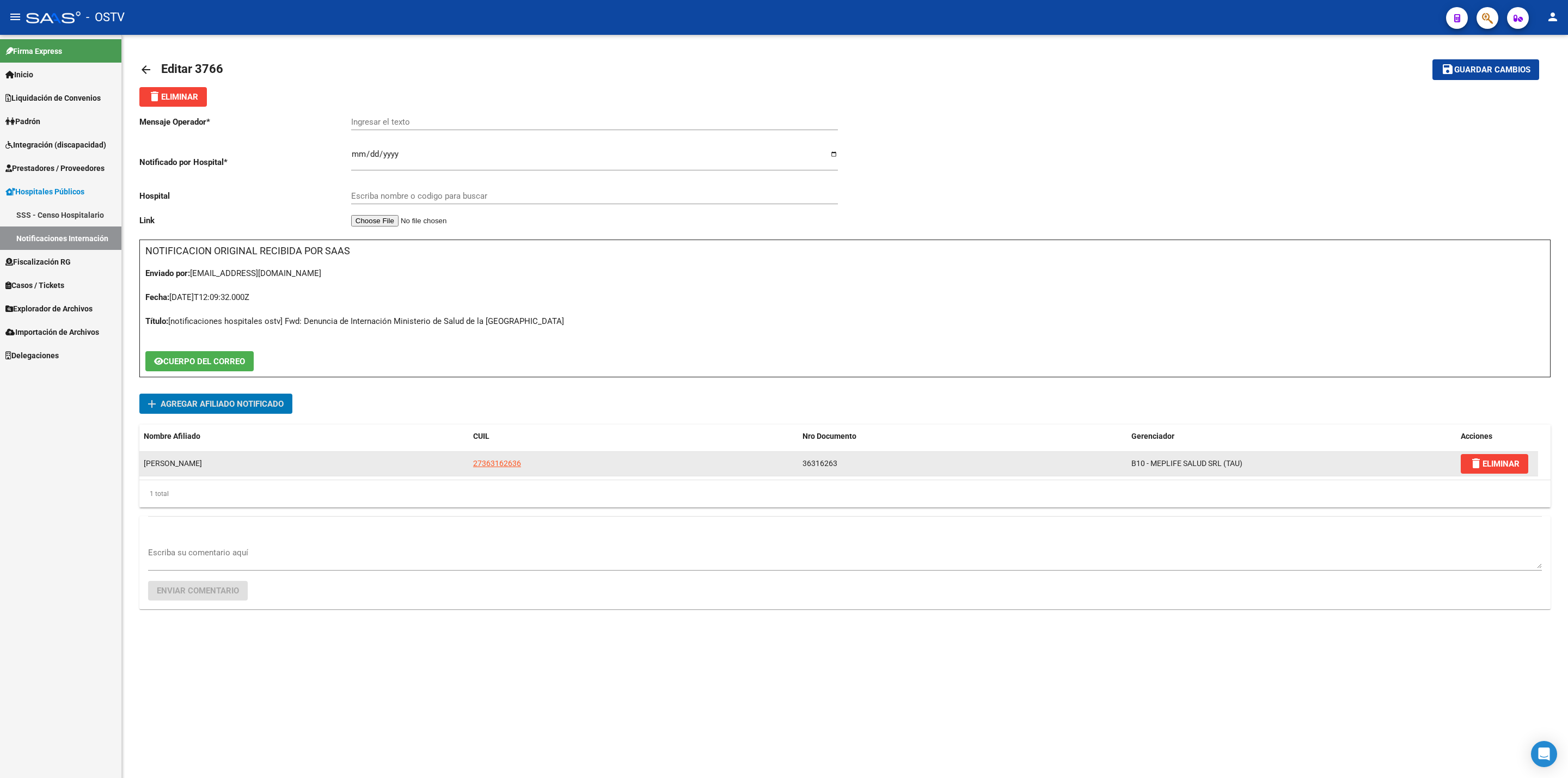
click at [504, 472] on datatable-body-cell "27363162636" at bounding box center [633, 464] width 329 height 24
click at [517, 461] on span "27363162636" at bounding box center [497, 462] width 48 height 9
type textarea "27363162636"
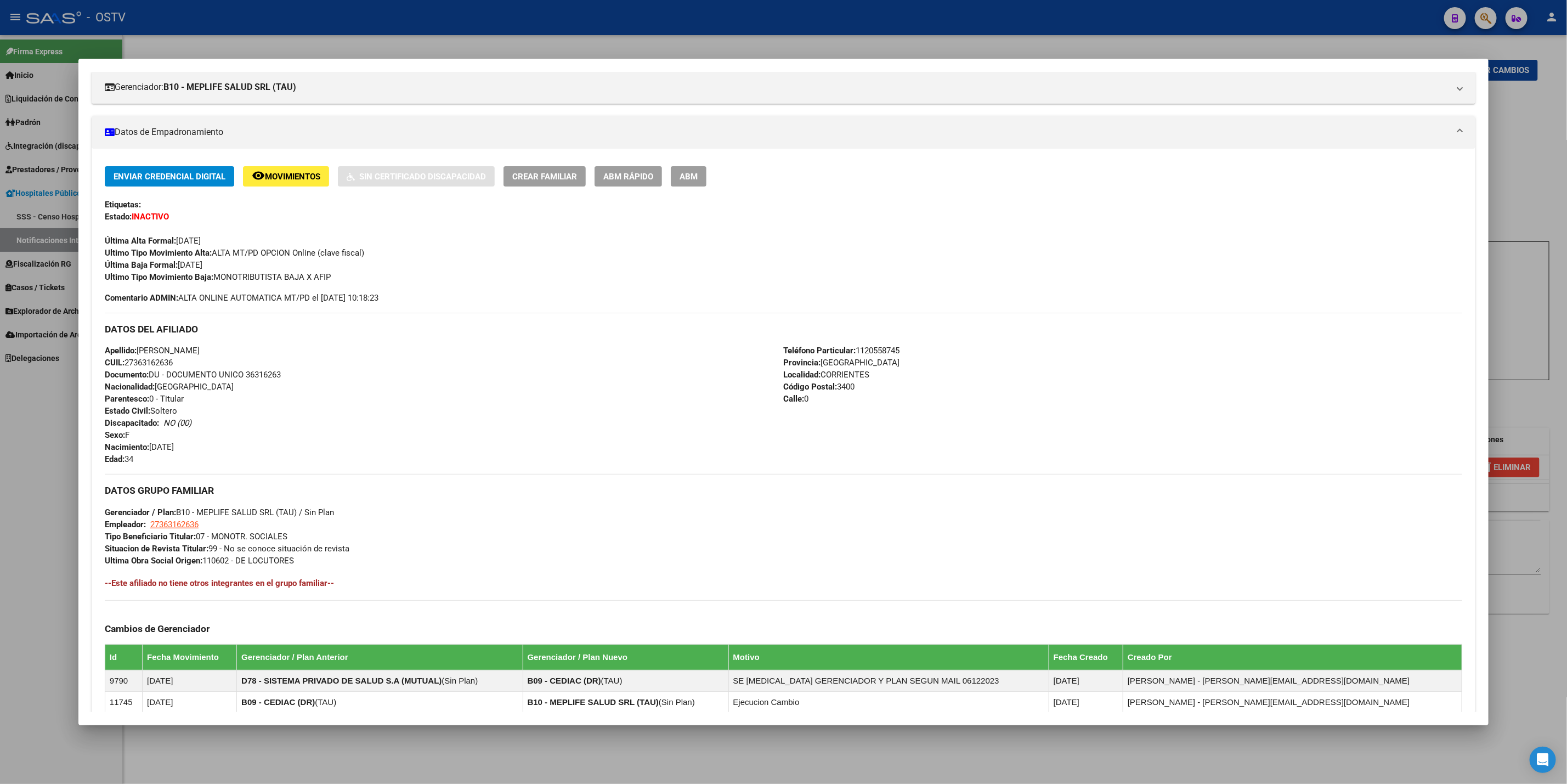
scroll to position [321, 0]
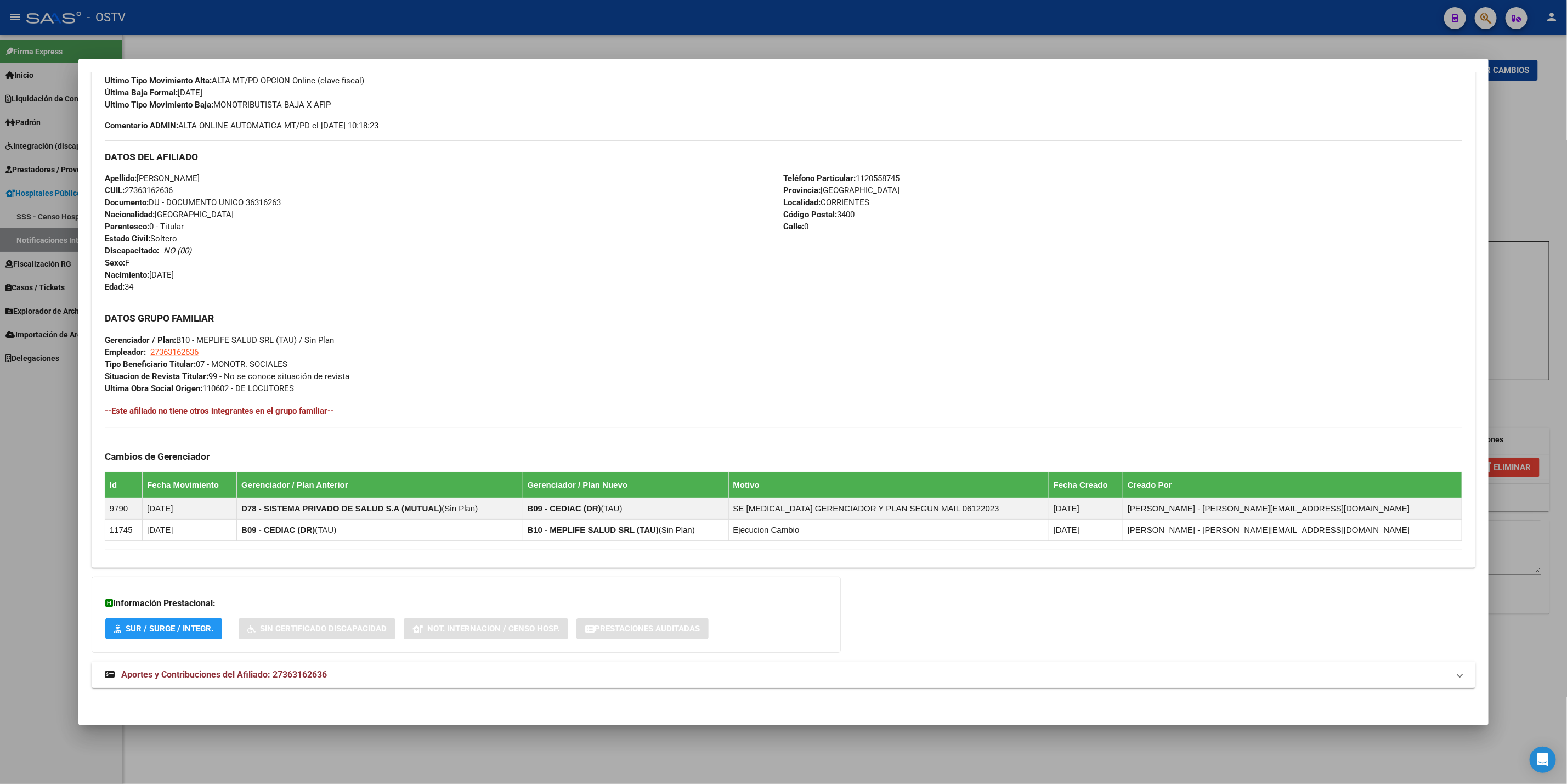
click at [275, 677] on span "Aportes y Contribuciones del Afiliado: 27363162636" at bounding box center [224, 674] width 205 height 10
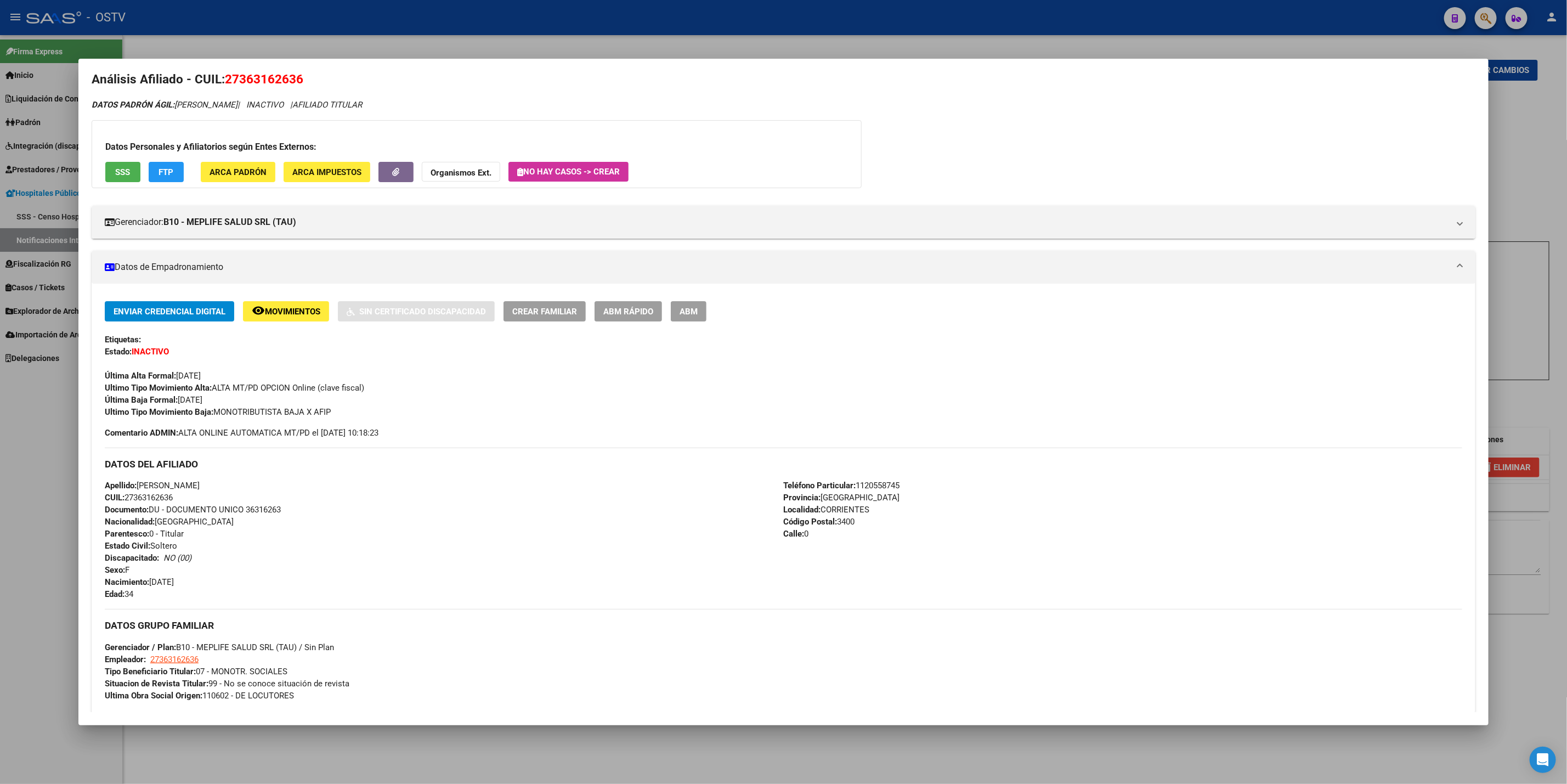
scroll to position [0, 0]
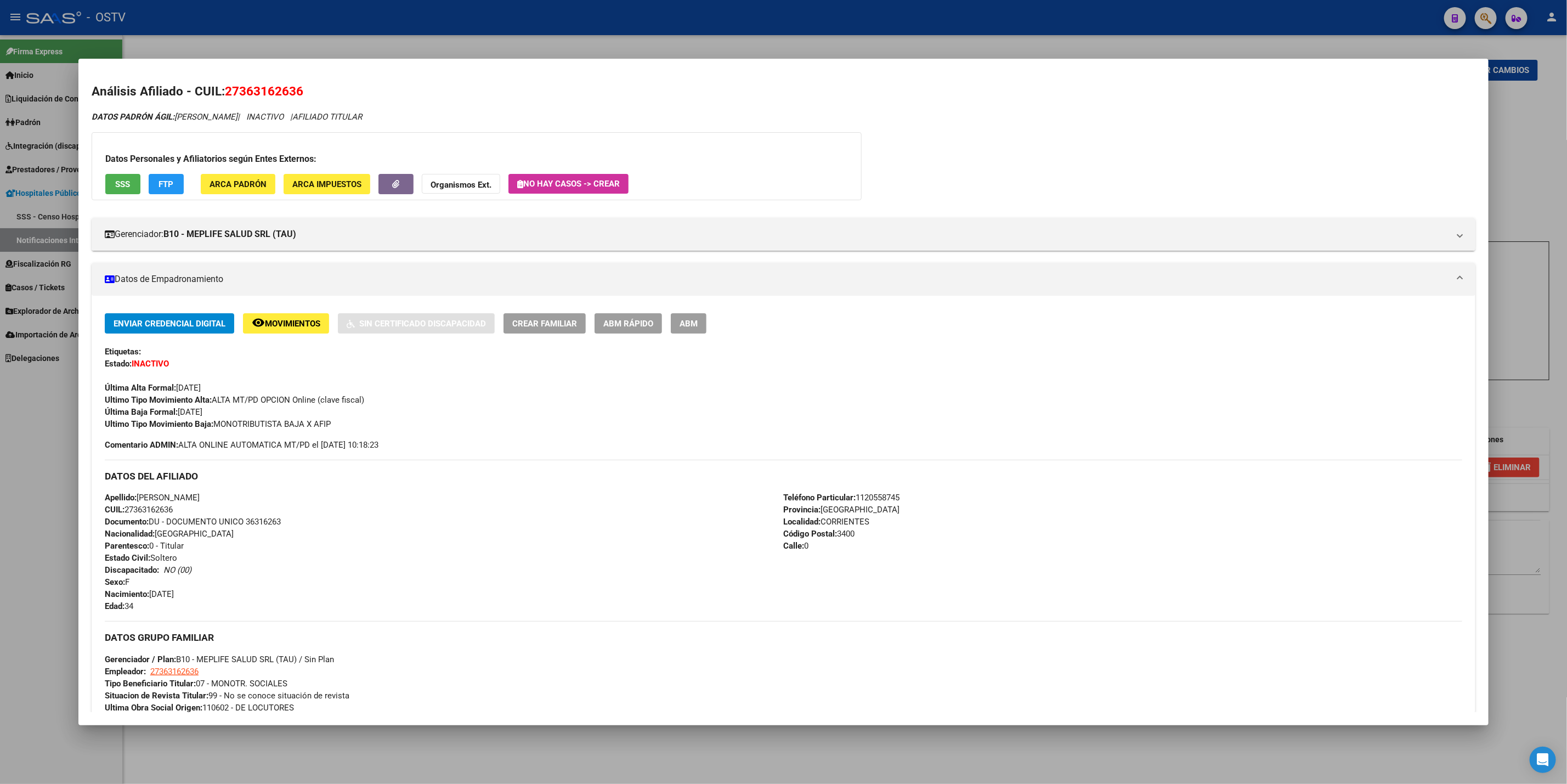
click at [98, 178] on div "Datos Personales y Afiliatorios según Entes Externos: SSS FTP ARCA Padrón ARCA …" at bounding box center [476, 165] width 770 height 68
click at [114, 191] on button "SSS" at bounding box center [123, 184] width 35 height 20
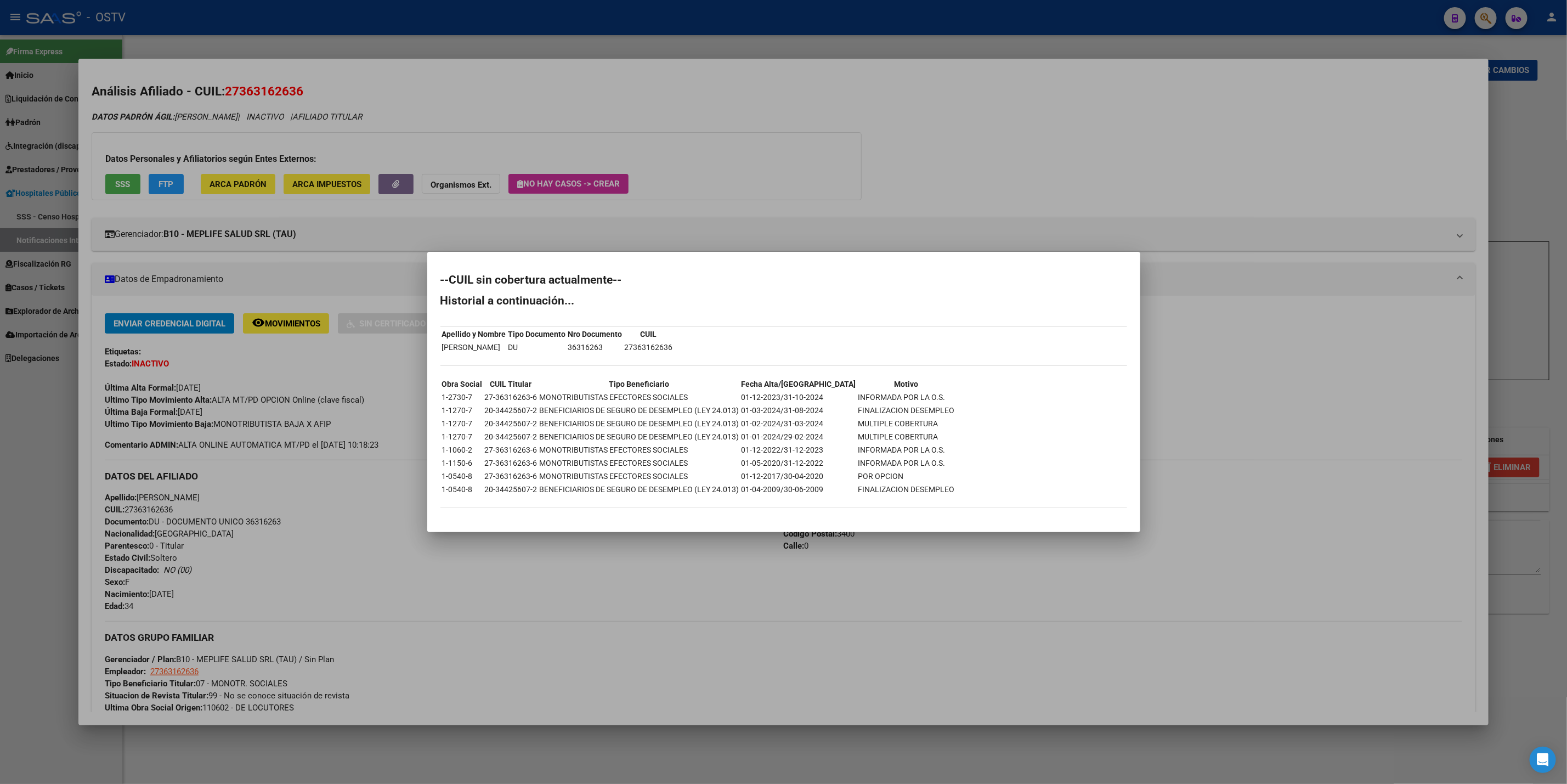
click at [520, 6] on div at bounding box center [784, 392] width 1567 height 784
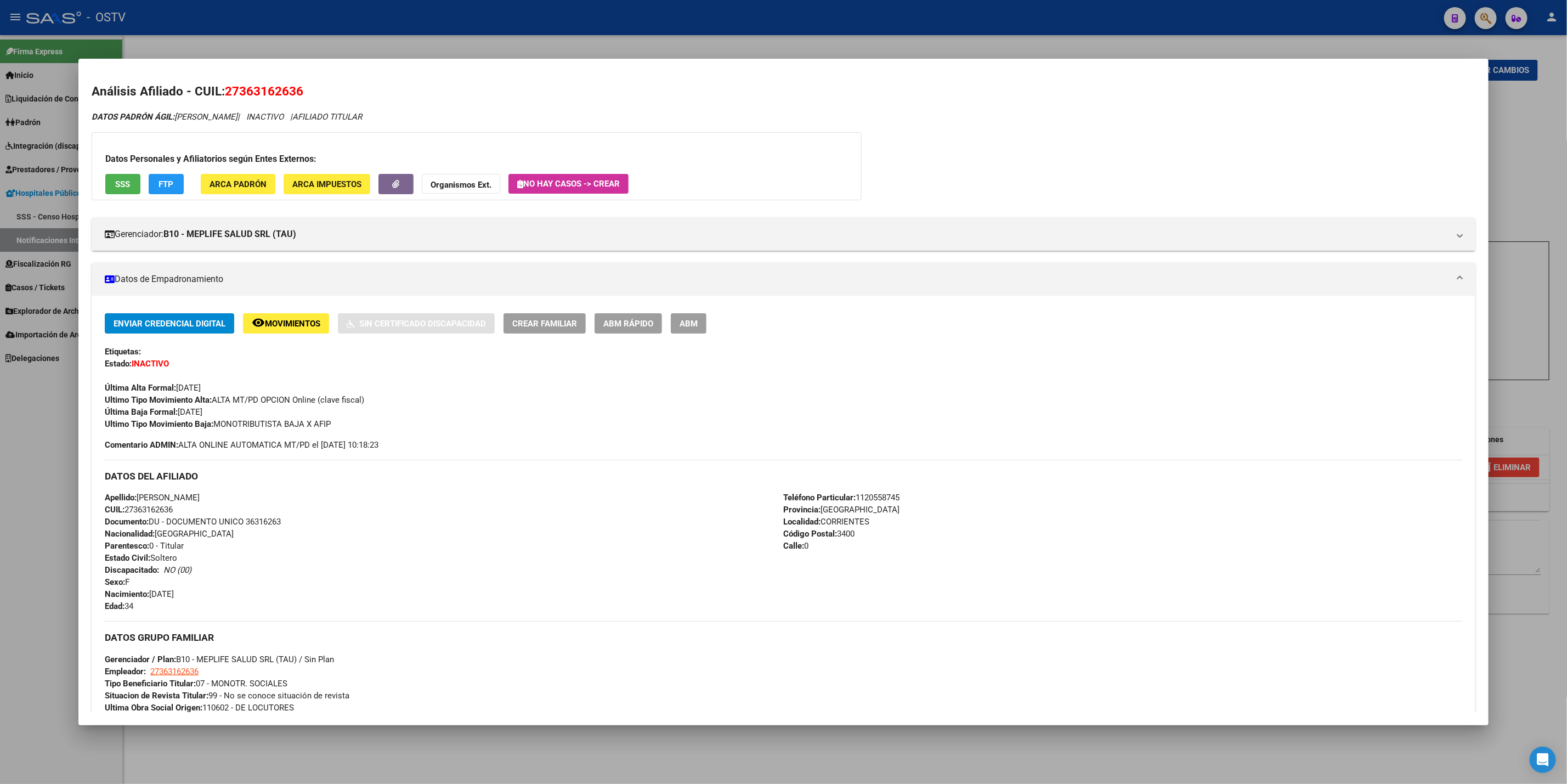
drag, startPoint x: 471, startPoint y: 38, endPoint x: 465, endPoint y: 41, distance: 6.7
click at [465, 41] on div at bounding box center [784, 392] width 1567 height 784
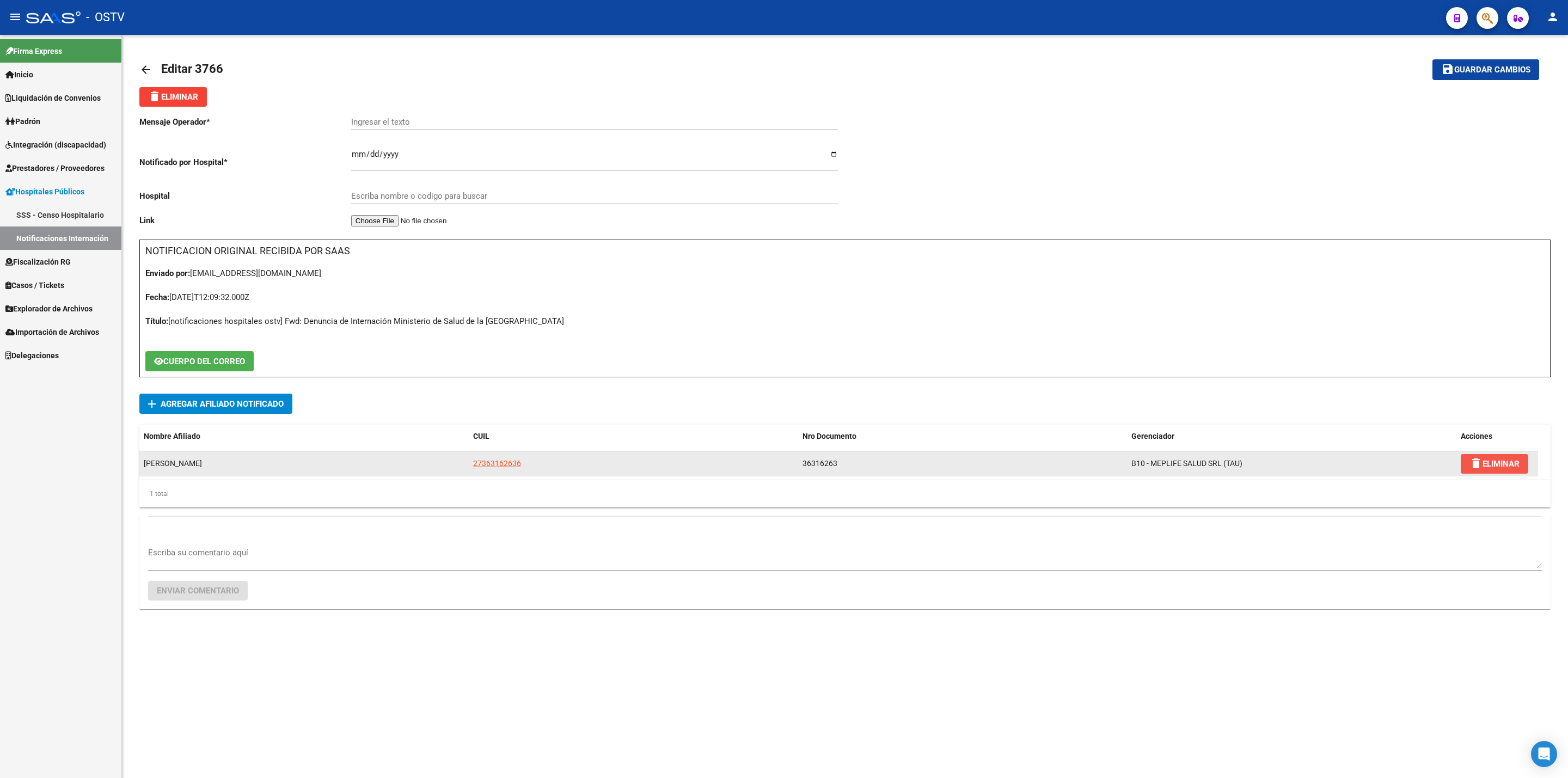
click at [1502, 458] on span "delete ELIMINAR" at bounding box center [1494, 463] width 50 height 10
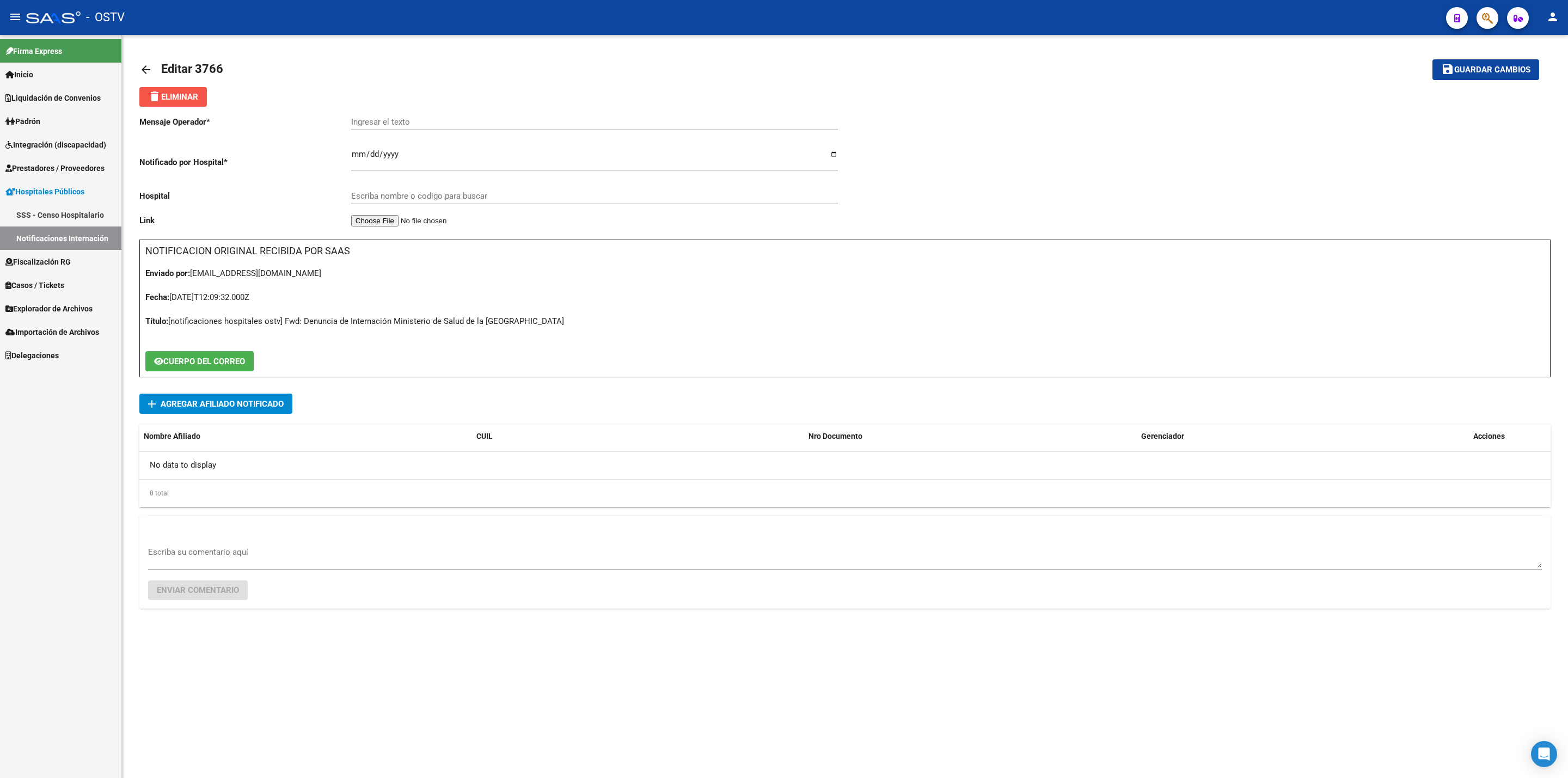
click at [166, 95] on span "delete Eliminar" at bounding box center [173, 97] width 50 height 10
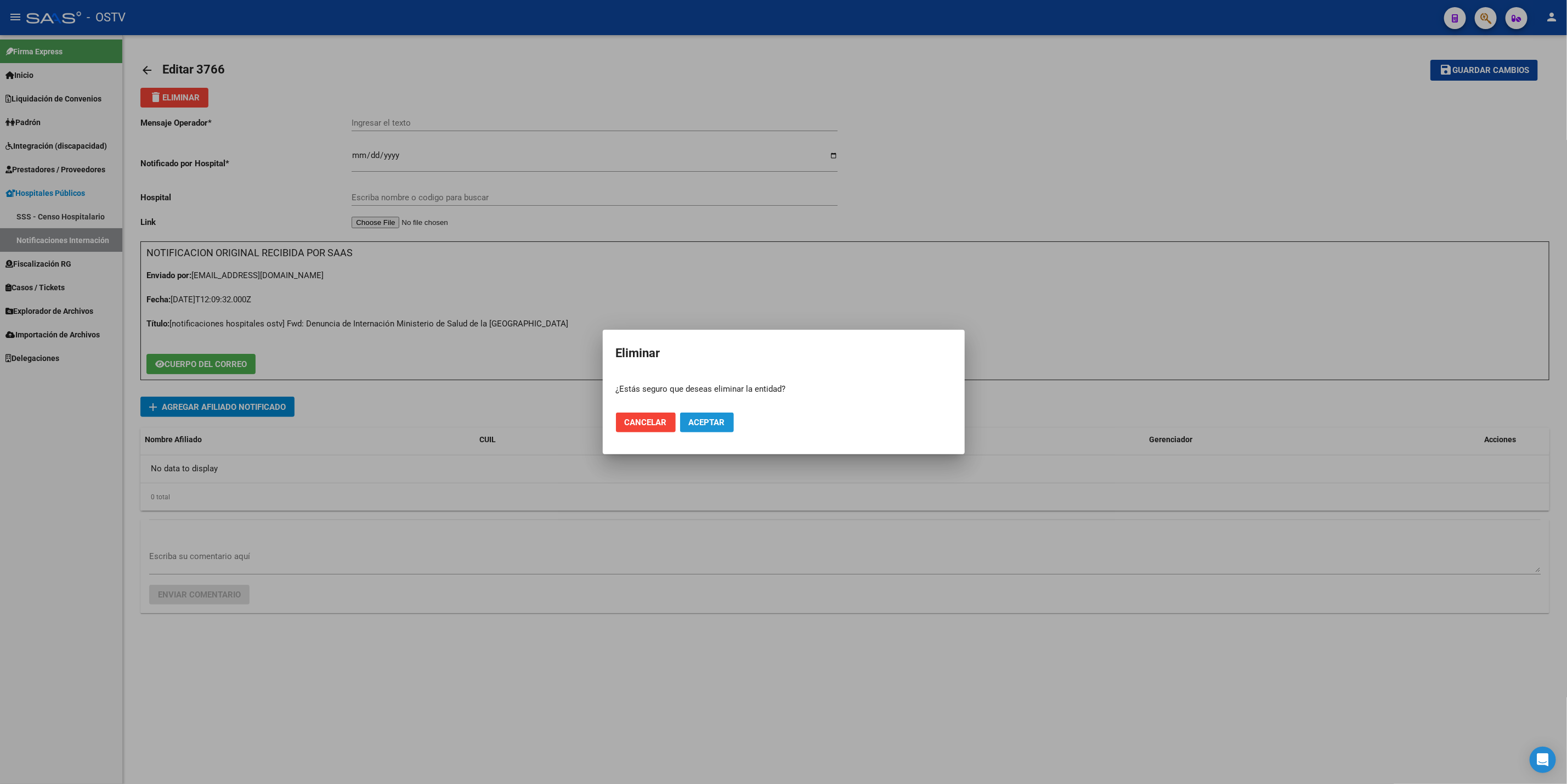
click at [703, 415] on button "Aceptar" at bounding box center [707, 422] width 54 height 20
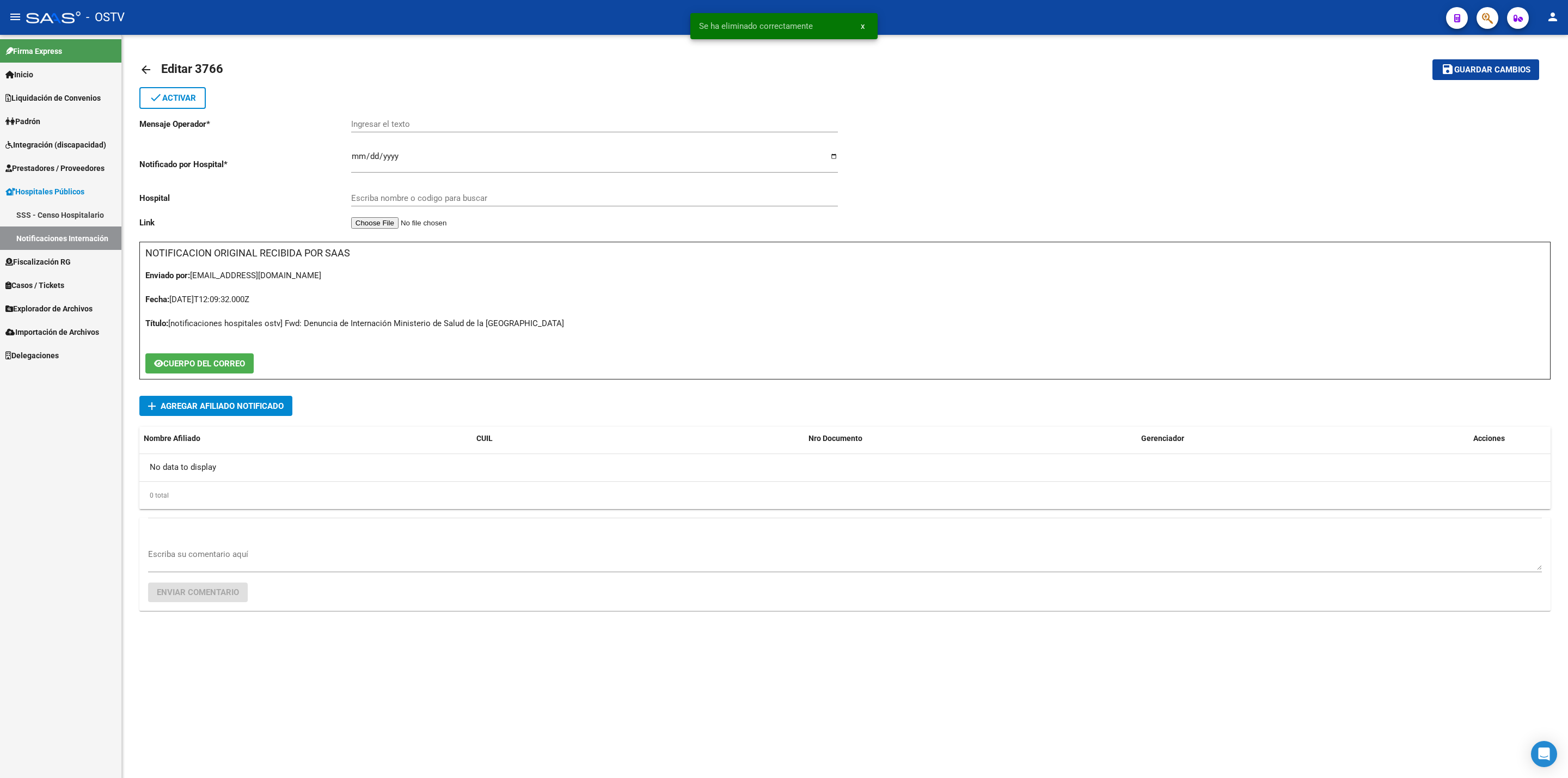
click at [147, 67] on mat-icon "arrow_back" at bounding box center [146, 70] width 13 height 13
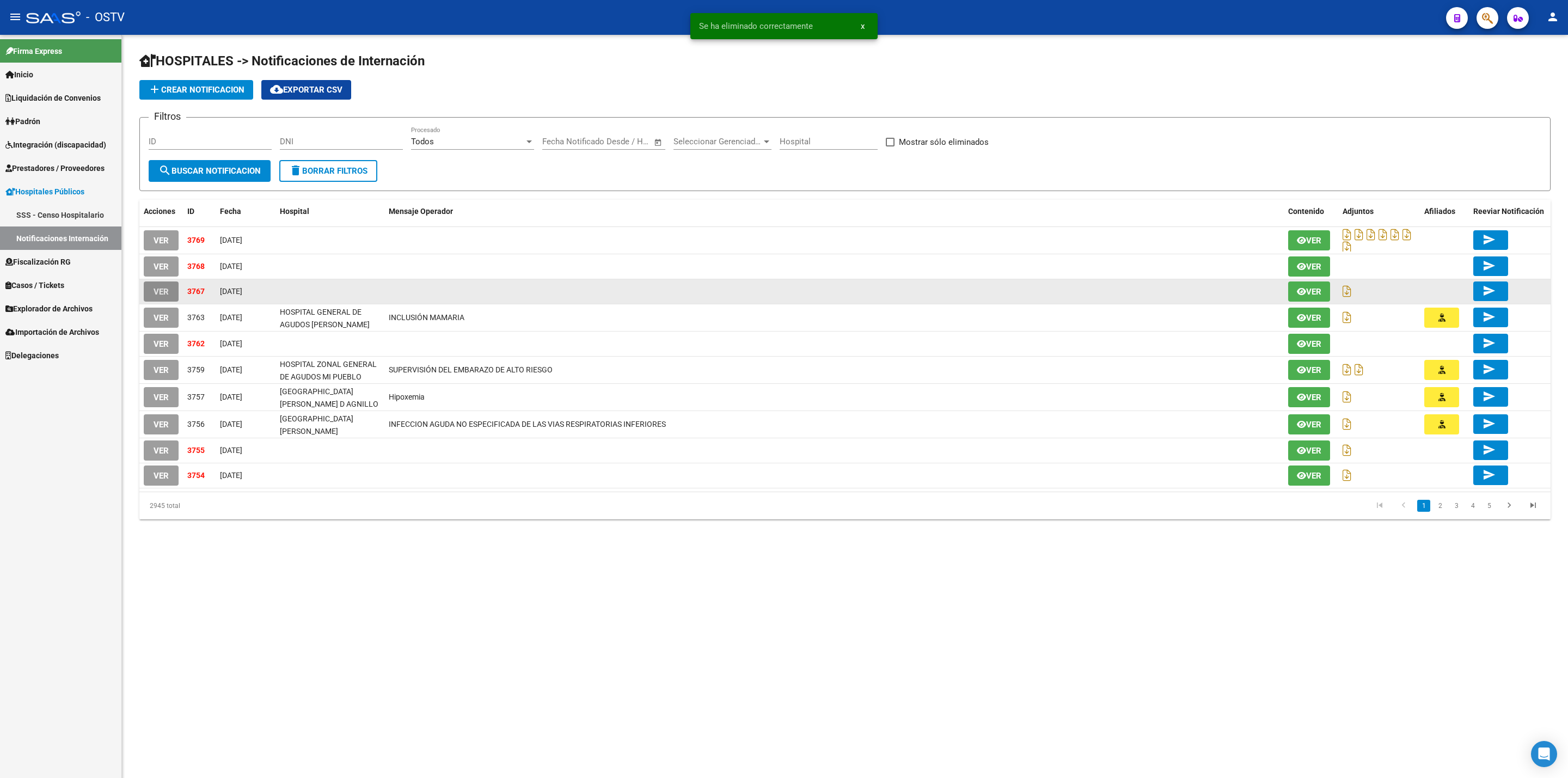
click at [162, 289] on span "VER" at bounding box center [161, 292] width 15 height 10
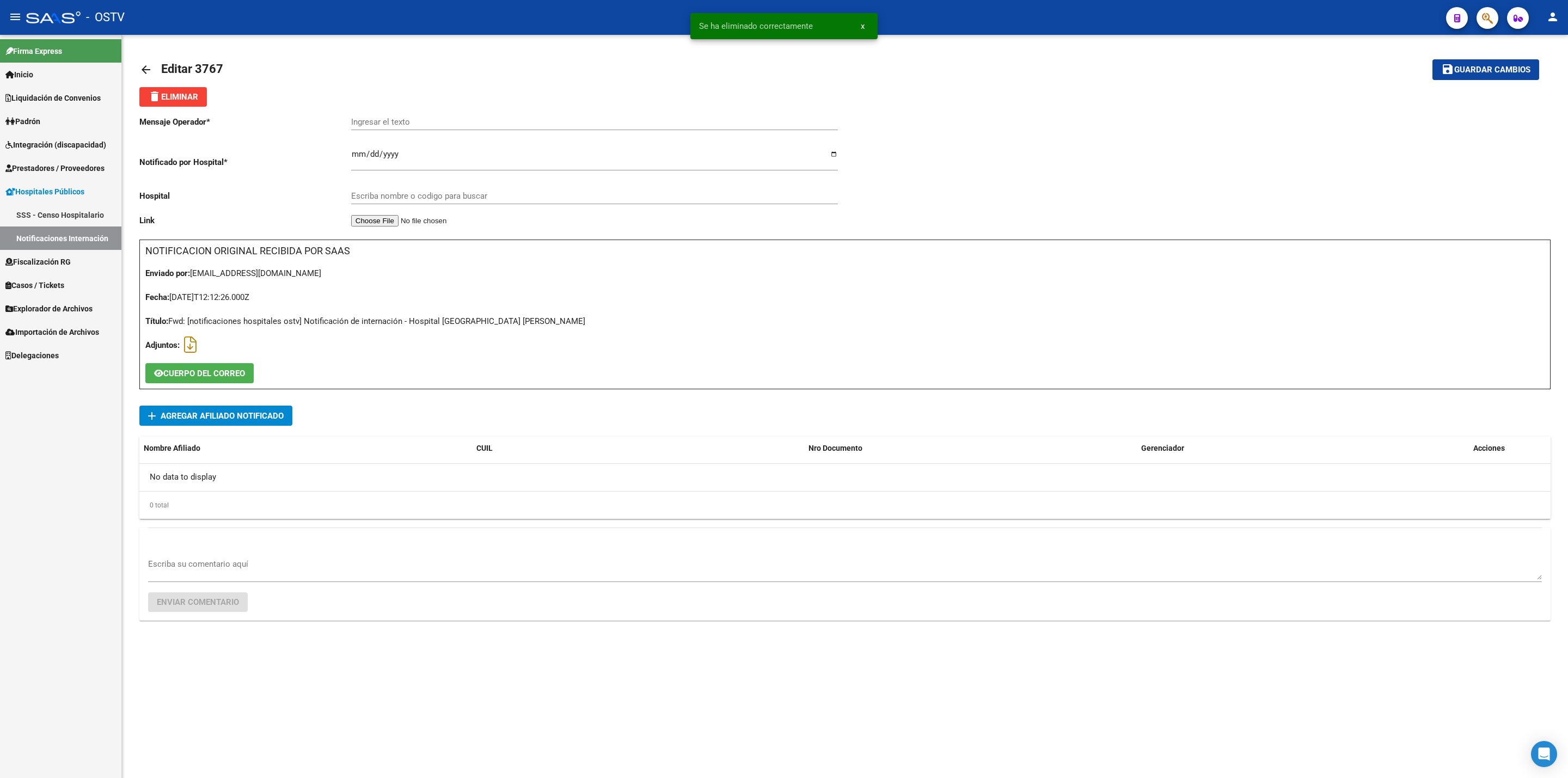
click at [151, 102] on mat-icon "delete" at bounding box center [155, 96] width 13 height 13
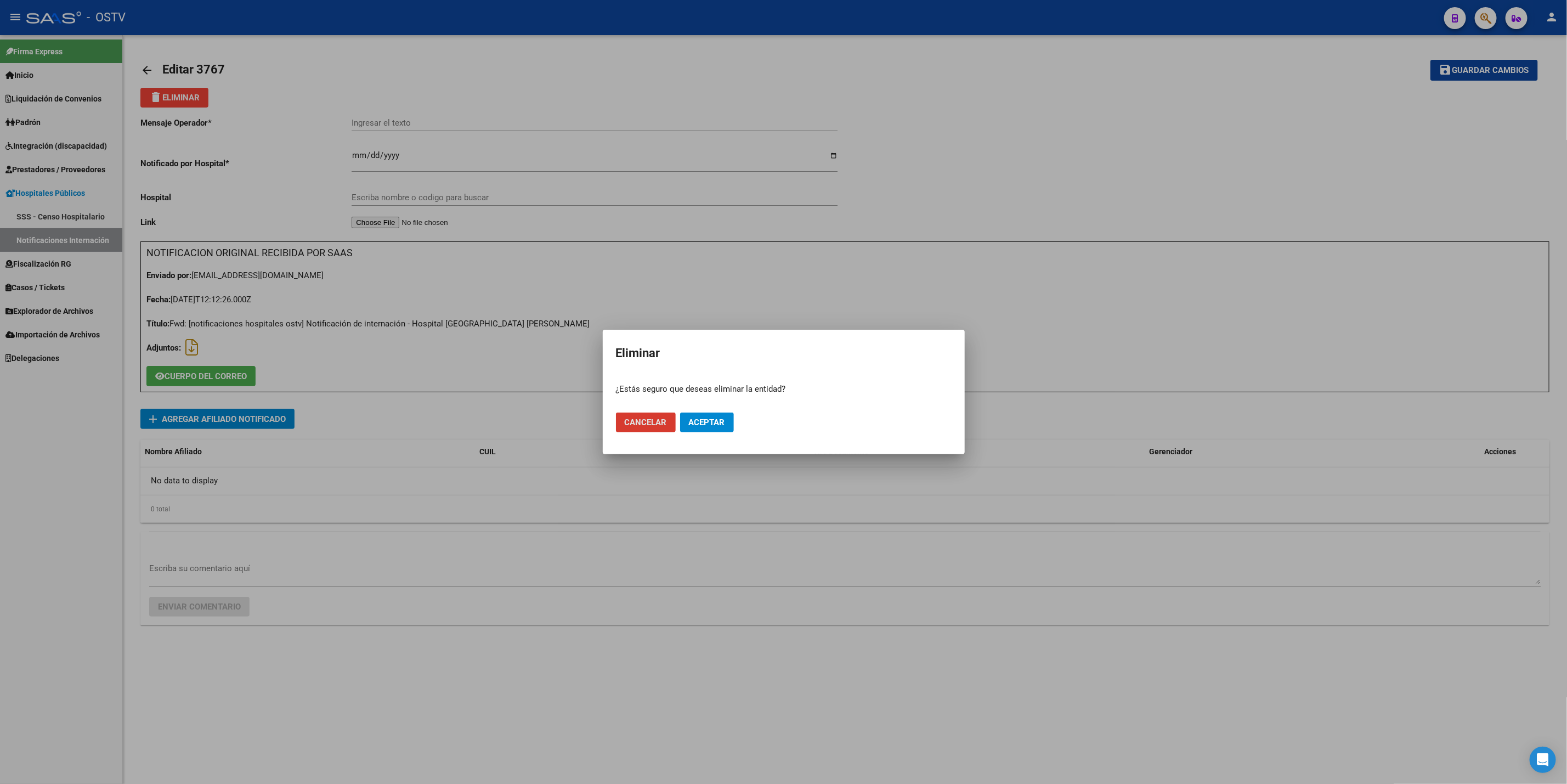
click at [690, 426] on span "Aceptar" at bounding box center [707, 422] width 36 height 10
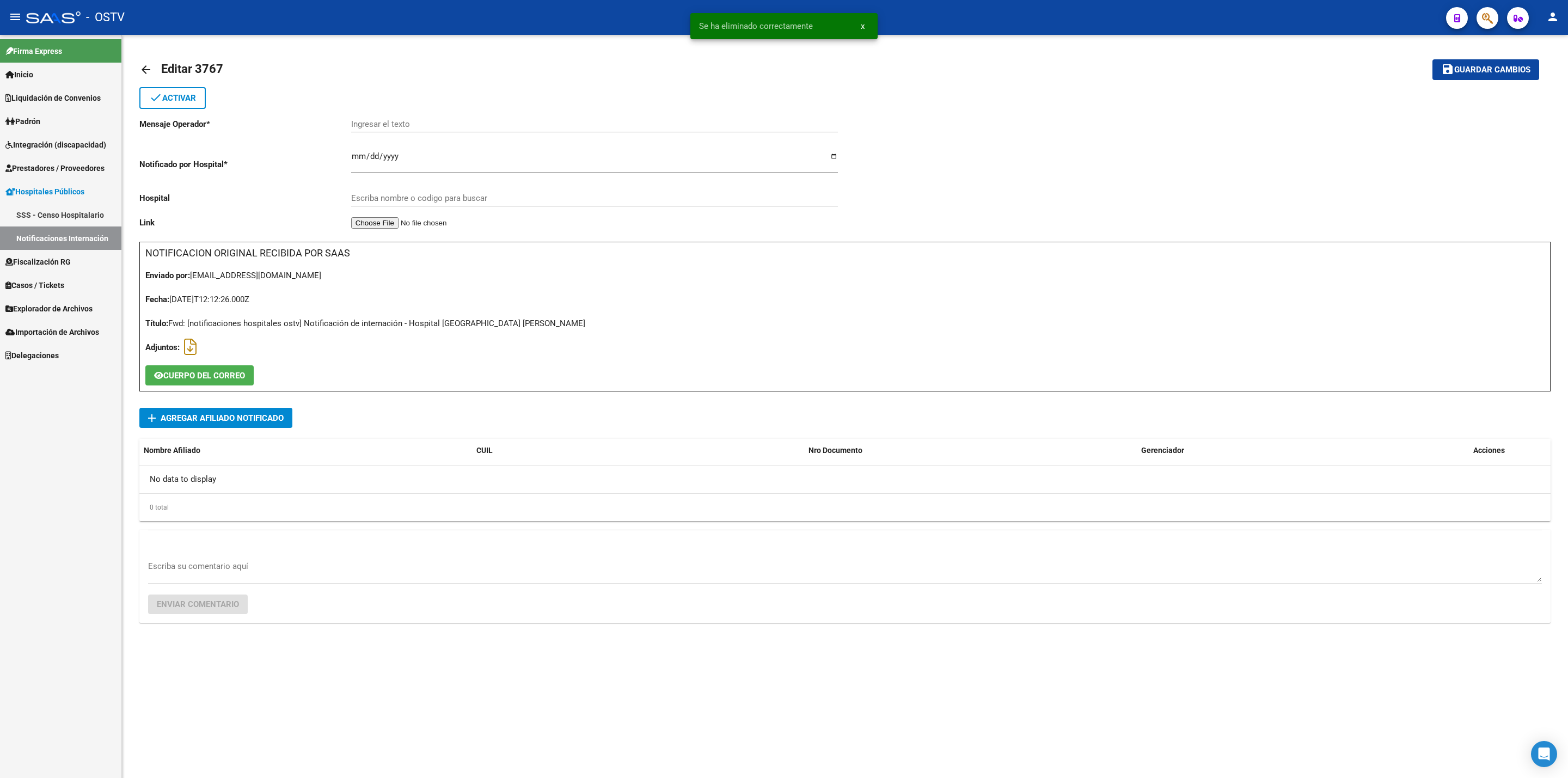
click at [144, 69] on mat-icon "arrow_back" at bounding box center [146, 70] width 13 height 13
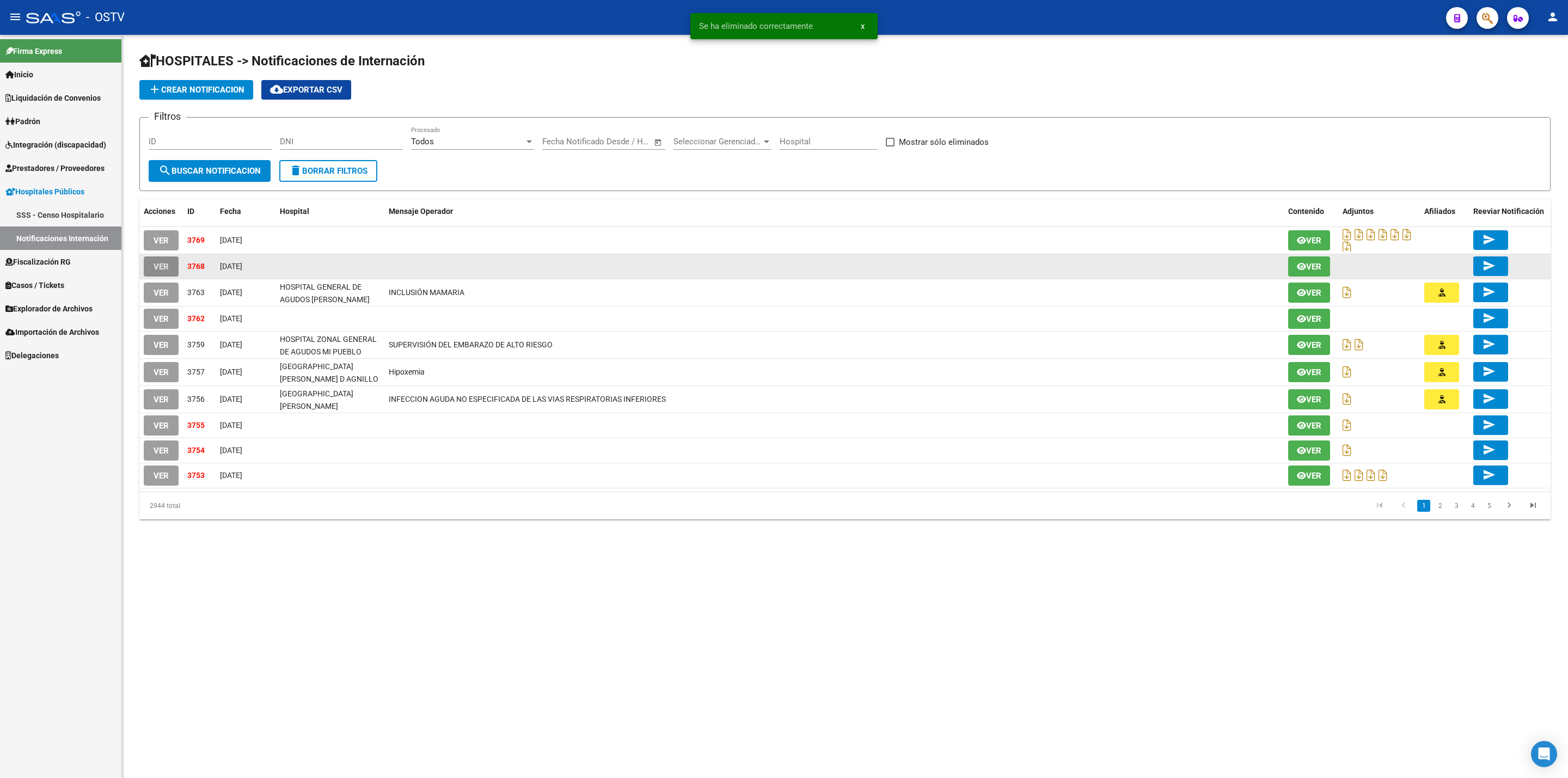
click at [168, 265] on span "VER" at bounding box center [161, 266] width 15 height 10
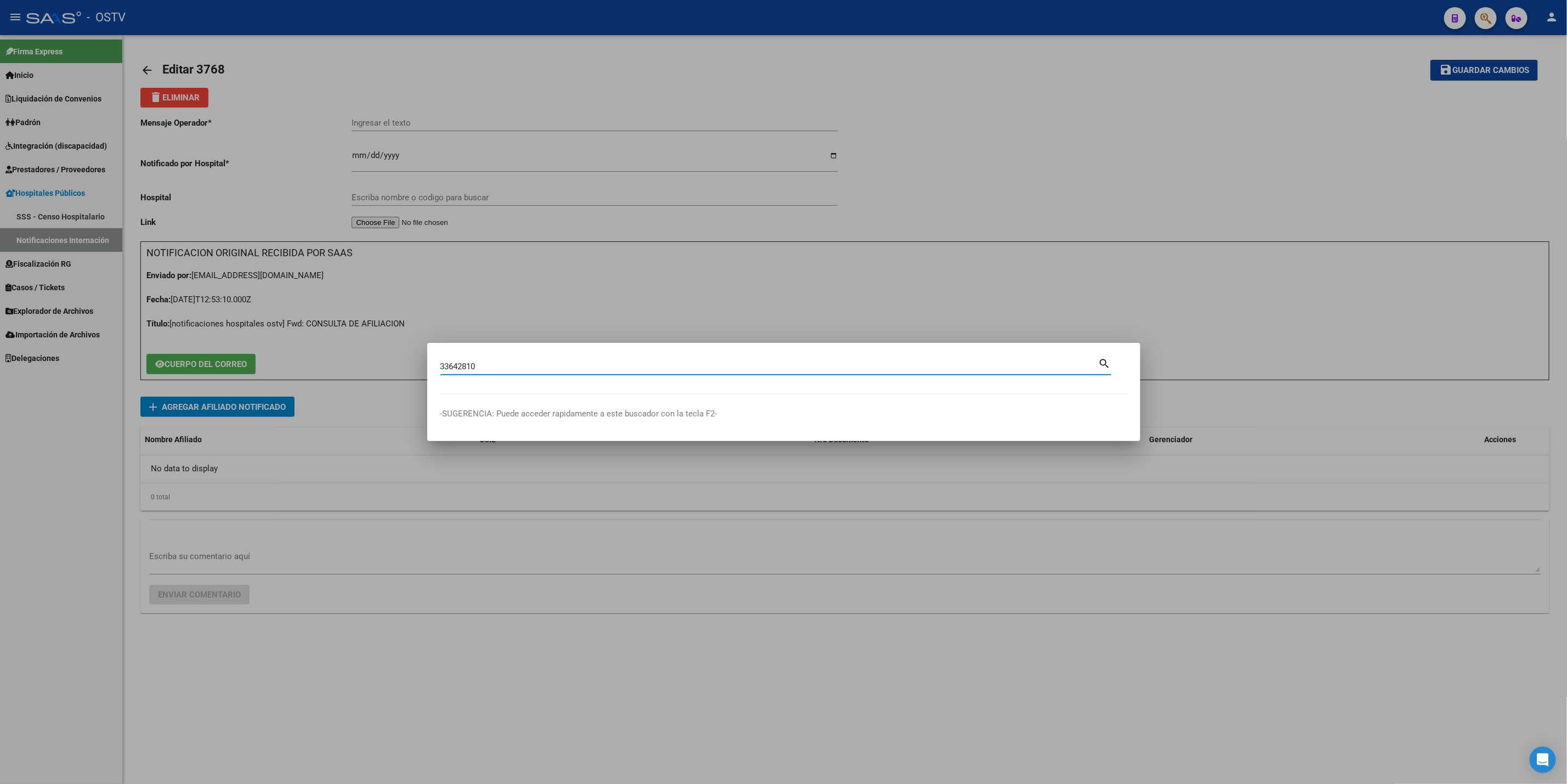
type input "33642810"
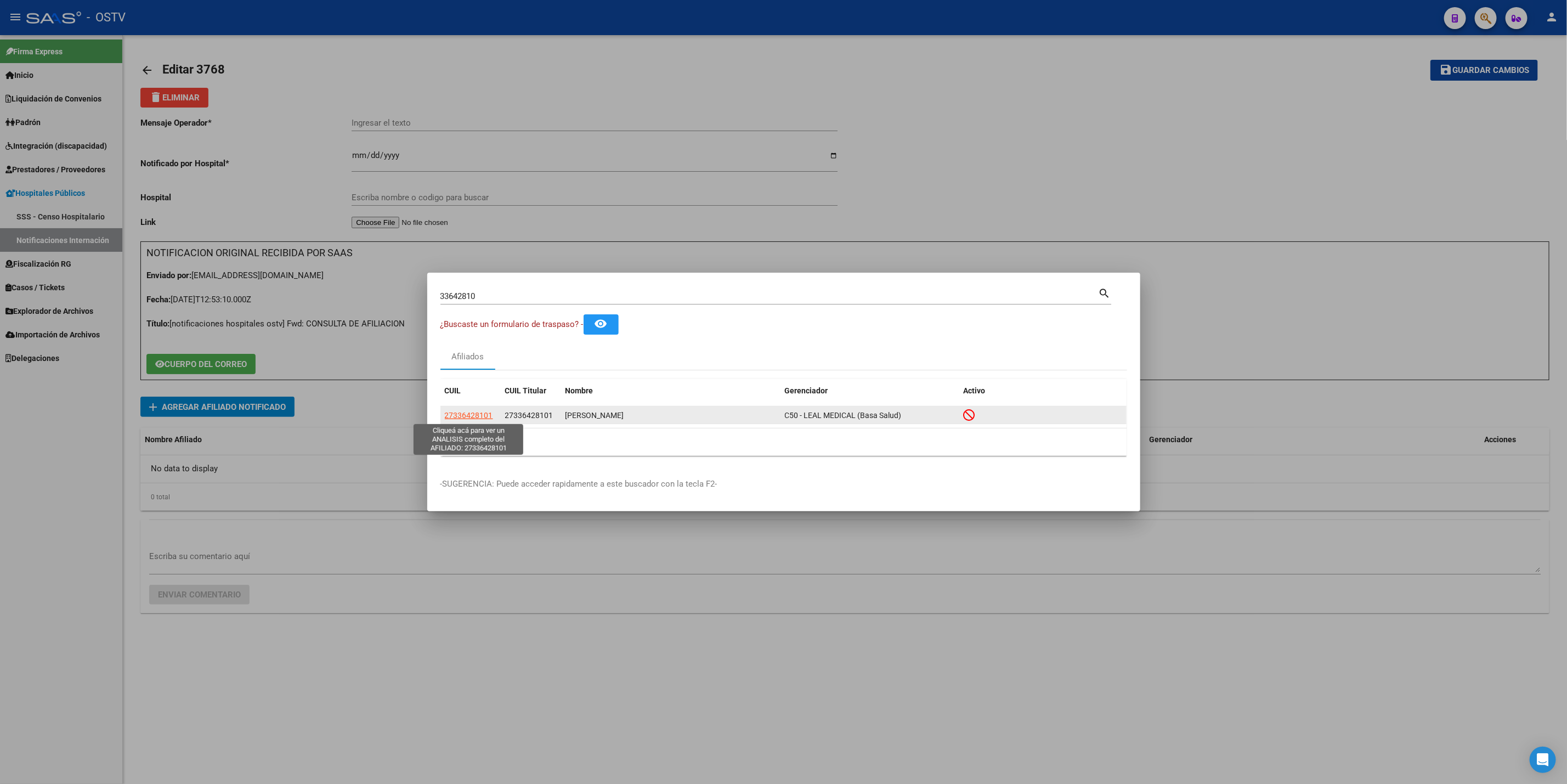
click at [469, 419] on span "27336428101" at bounding box center [469, 415] width 48 height 9
type textarea "27336428101"
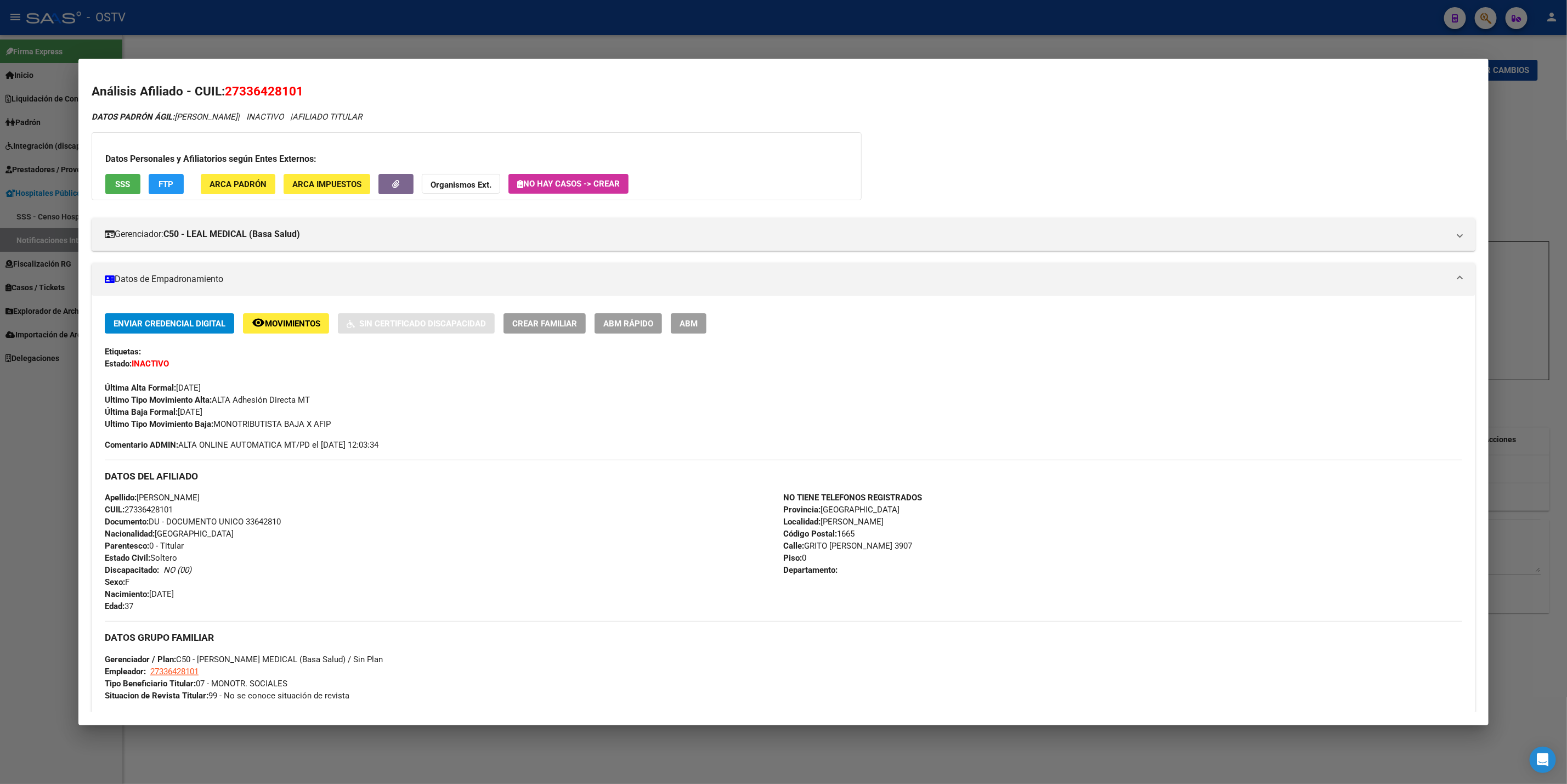
click at [132, 179] on button "SSS" at bounding box center [123, 184] width 35 height 20
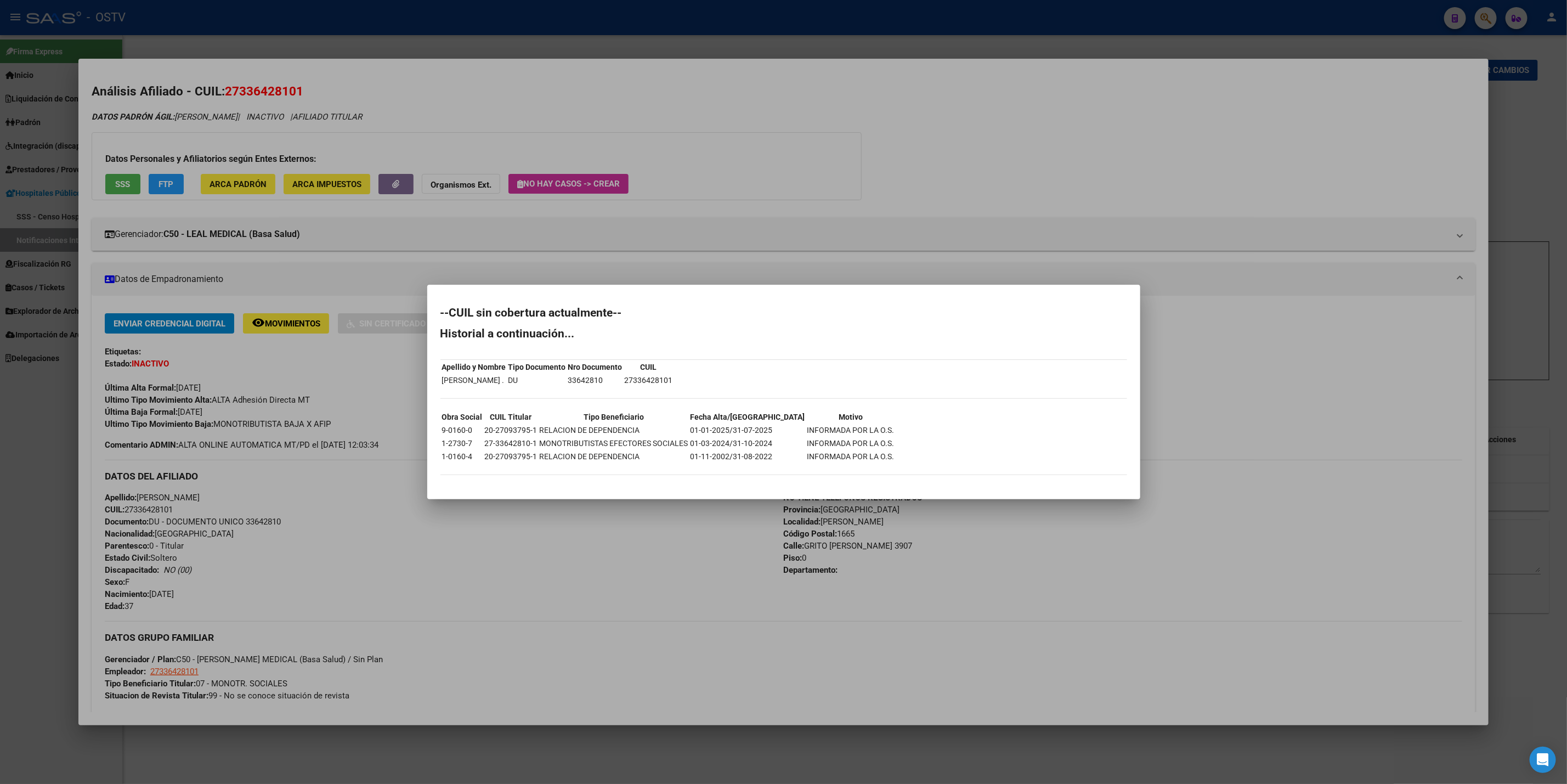
click at [356, 433] on div at bounding box center [784, 392] width 1567 height 784
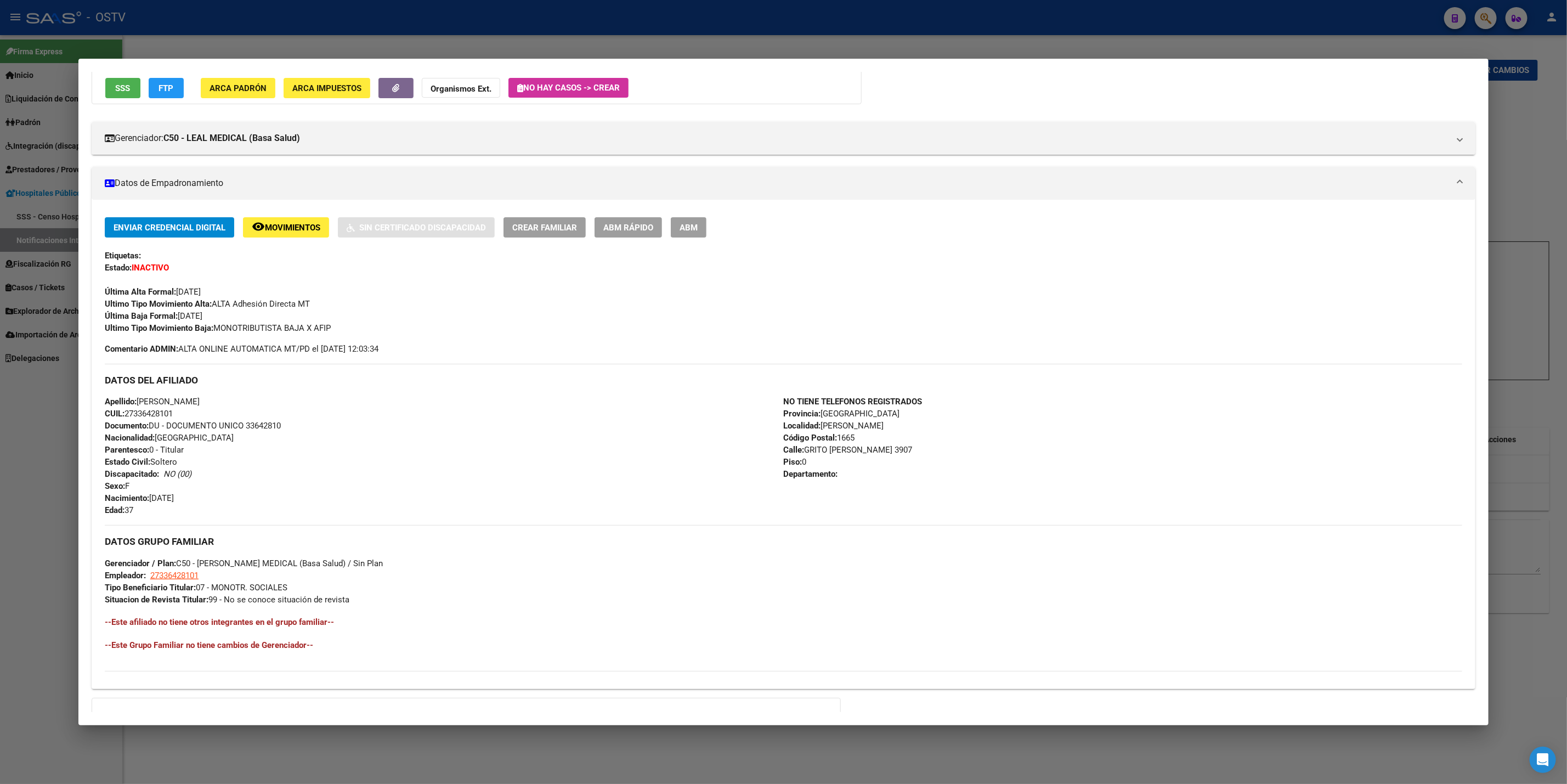
scroll to position [217, 0]
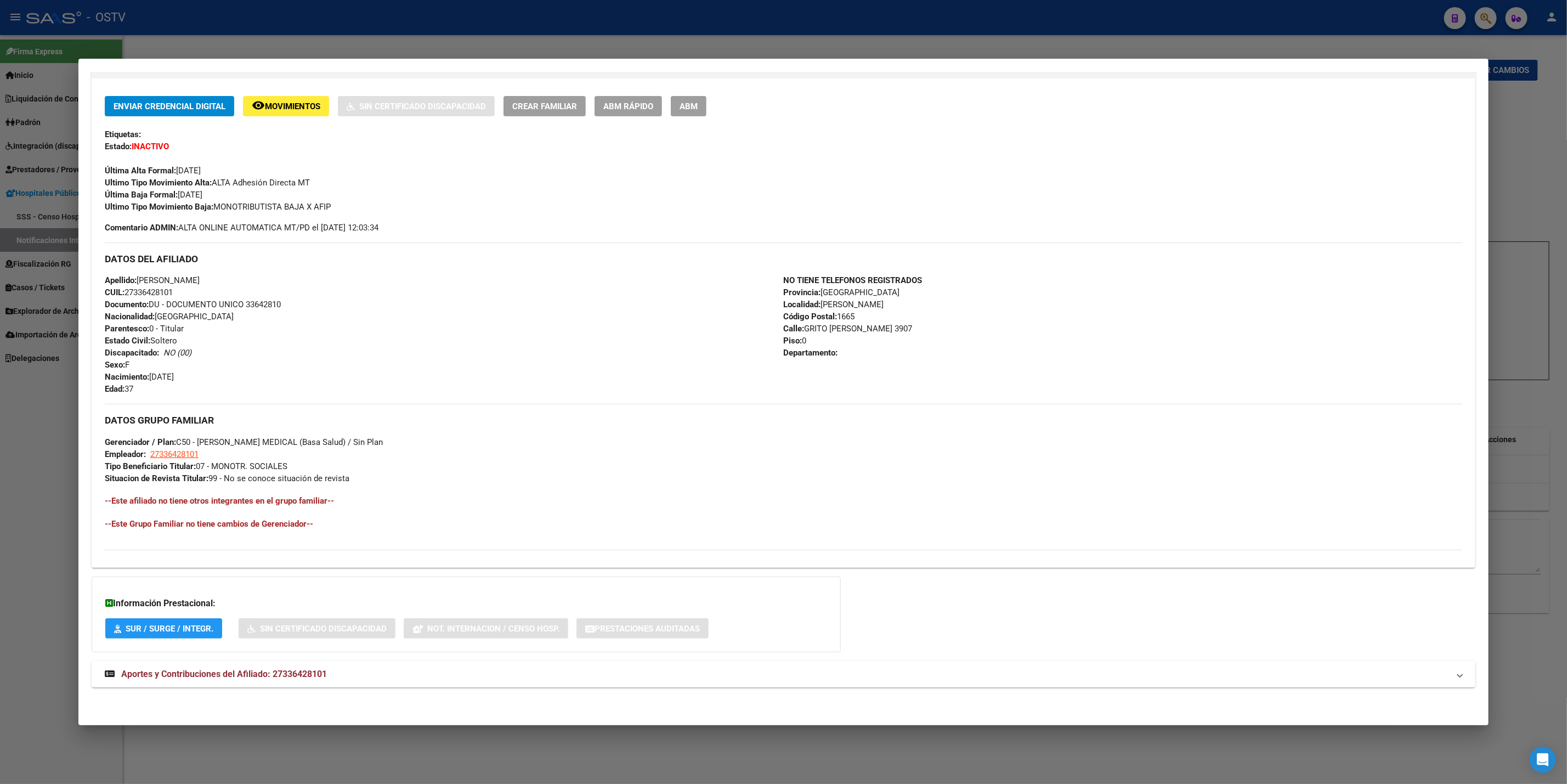
click at [325, 668] on mat-panel-title "Aportes y Contribuciones del Afiliado: 27336428101" at bounding box center [777, 674] width 1345 height 13
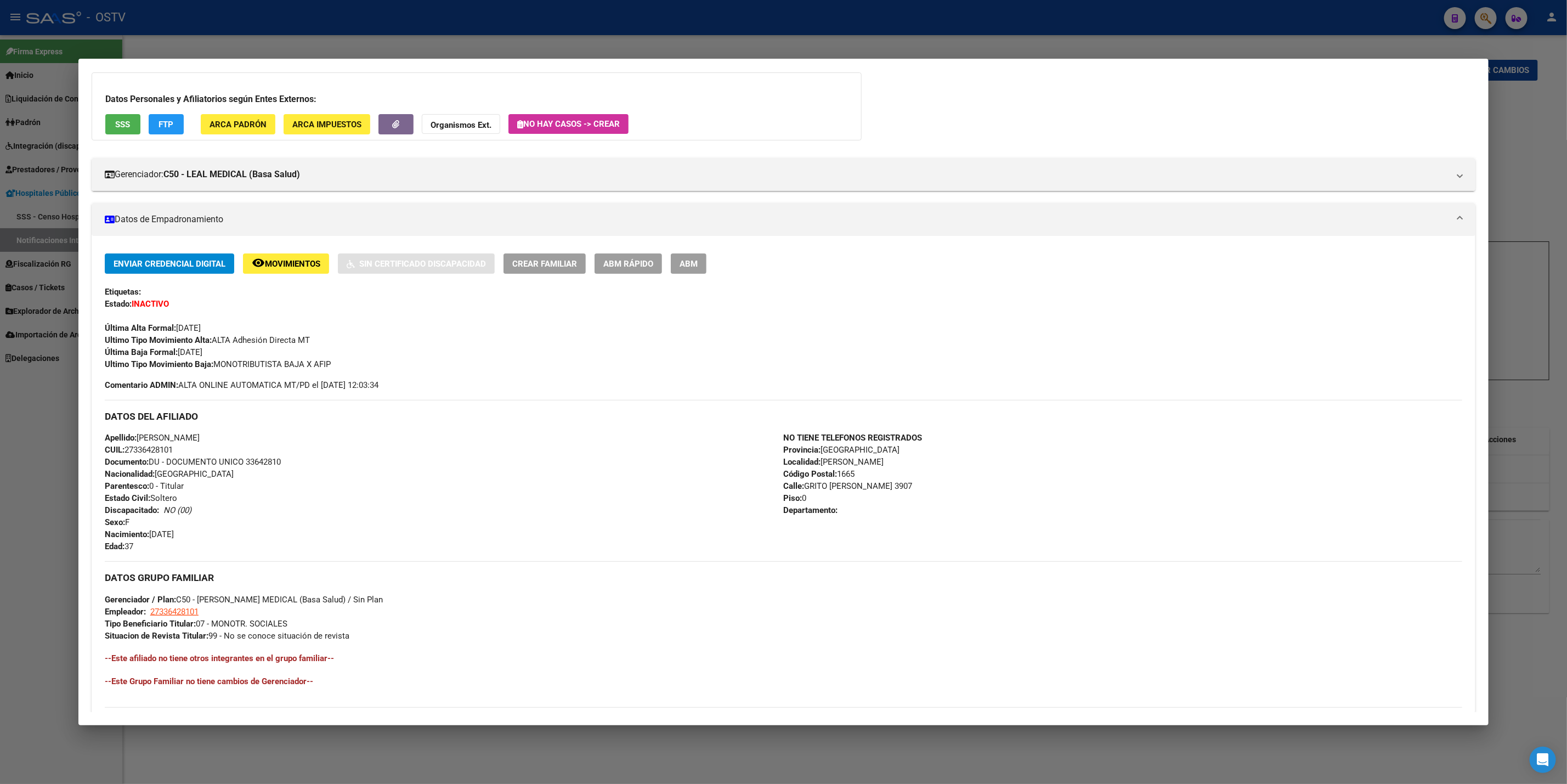
scroll to position [0, 0]
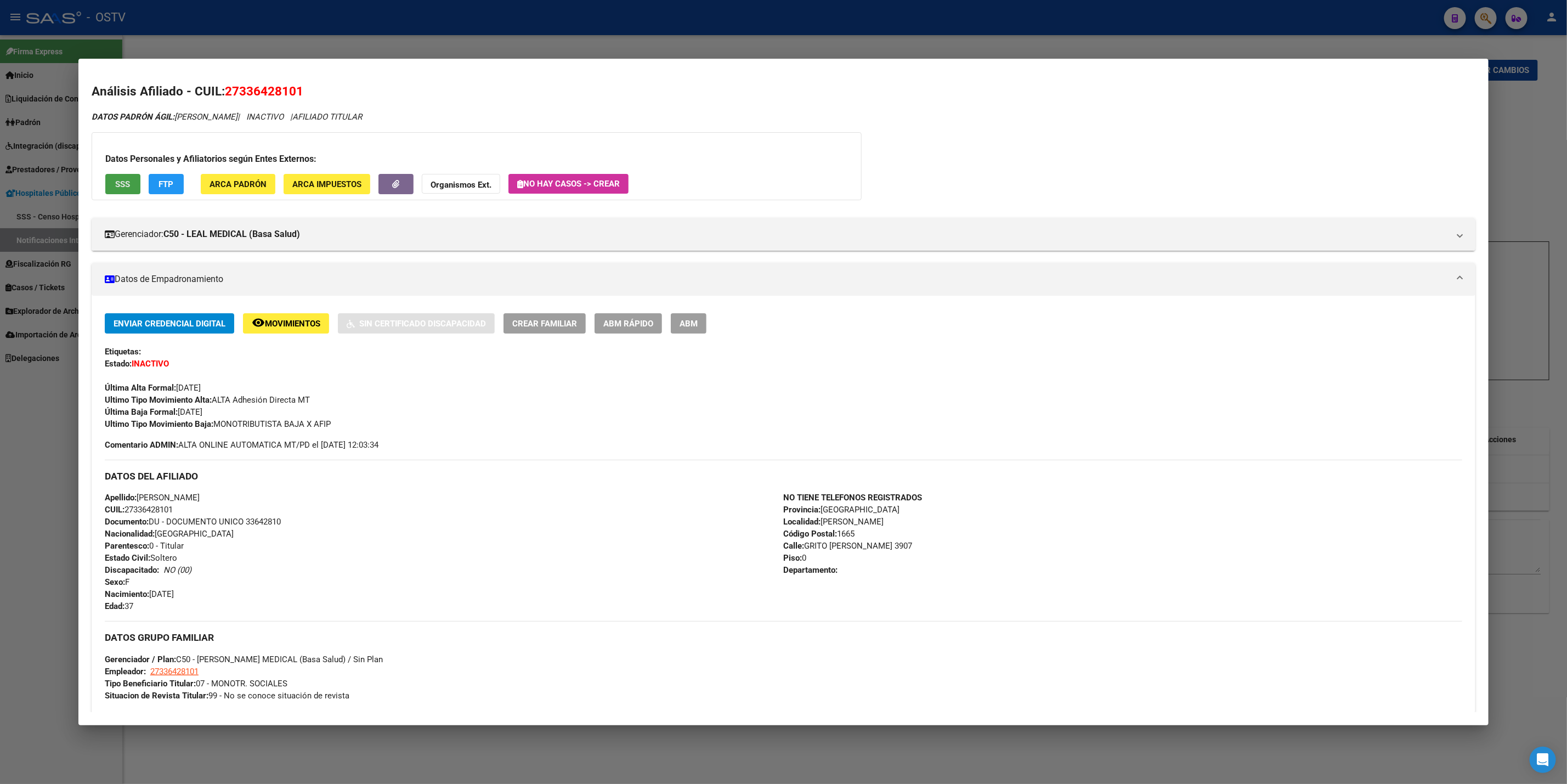
click at [107, 181] on button "SSS" at bounding box center [123, 184] width 35 height 20
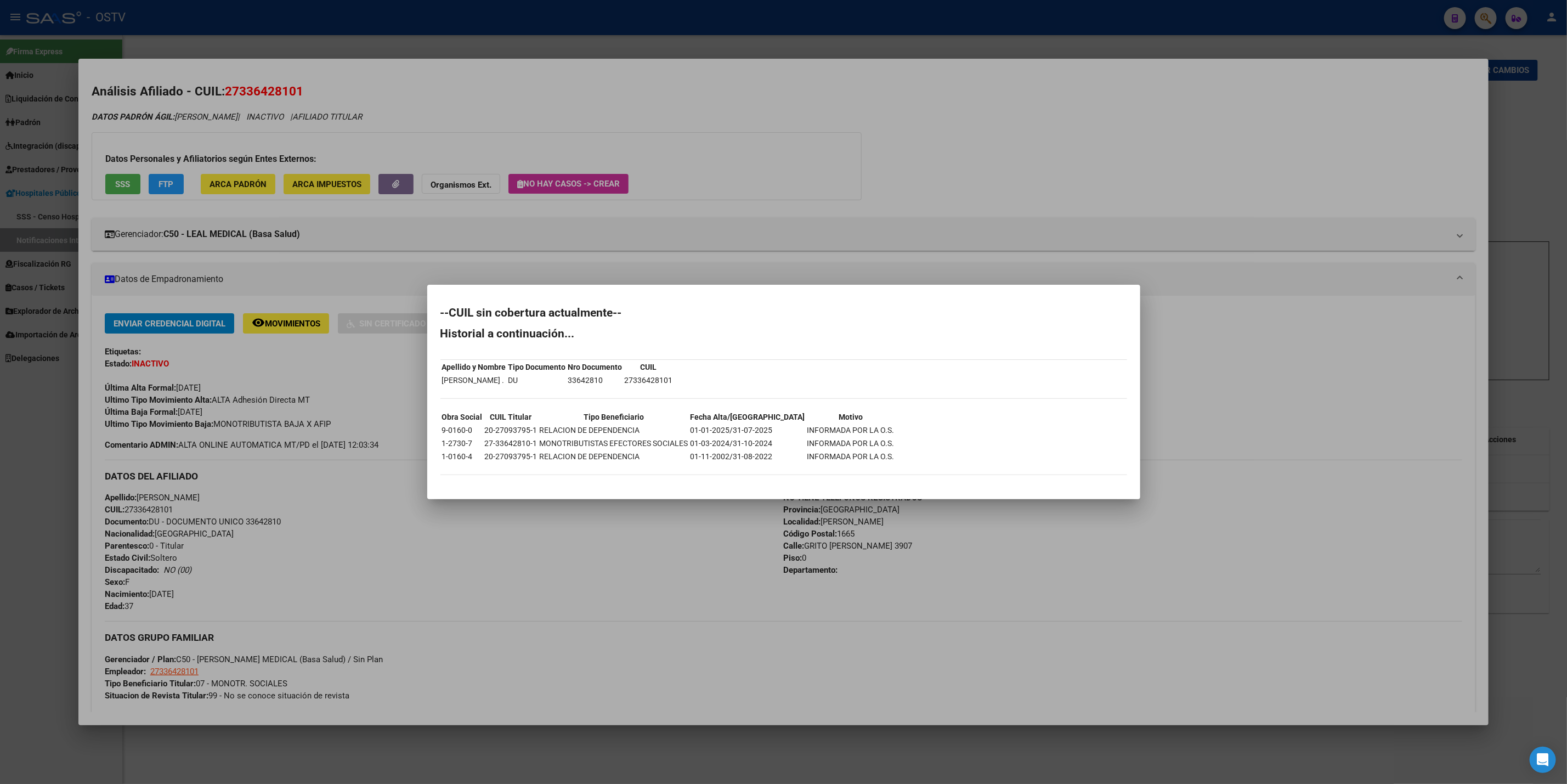
click at [389, 46] on div at bounding box center [784, 392] width 1567 height 784
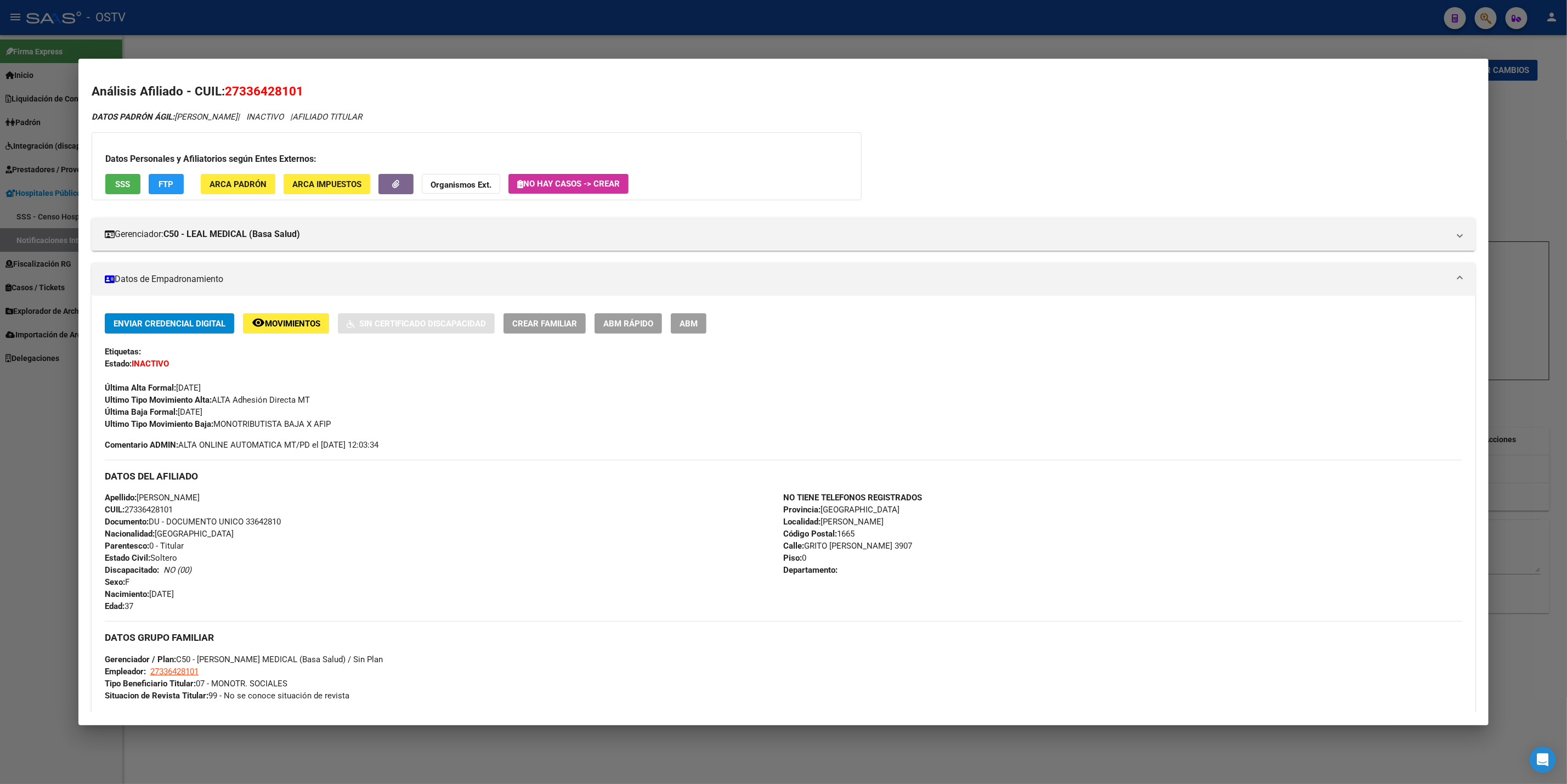
click at [389, 46] on div at bounding box center [784, 392] width 1567 height 784
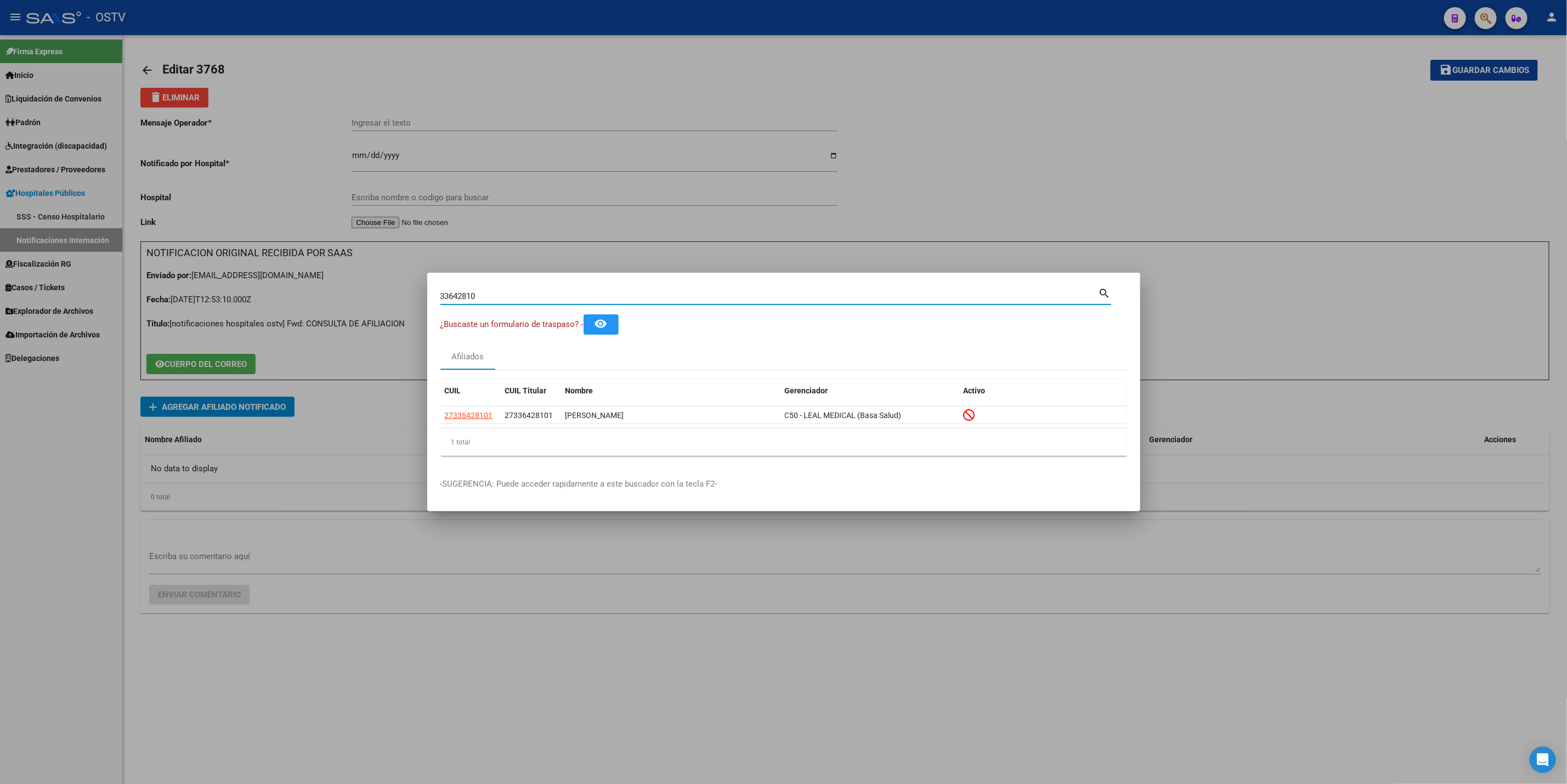
drag, startPoint x: 497, startPoint y: 296, endPoint x: 114, endPoint y: 250, distance: 385.8
click at [147, 257] on div "33642810 Buscar (apellido, dni, cuil, nro traspaso, cuit, obra social) search ¿…" at bounding box center [784, 392] width 1567 height 784
paste input "20951048"
type input "20951048"
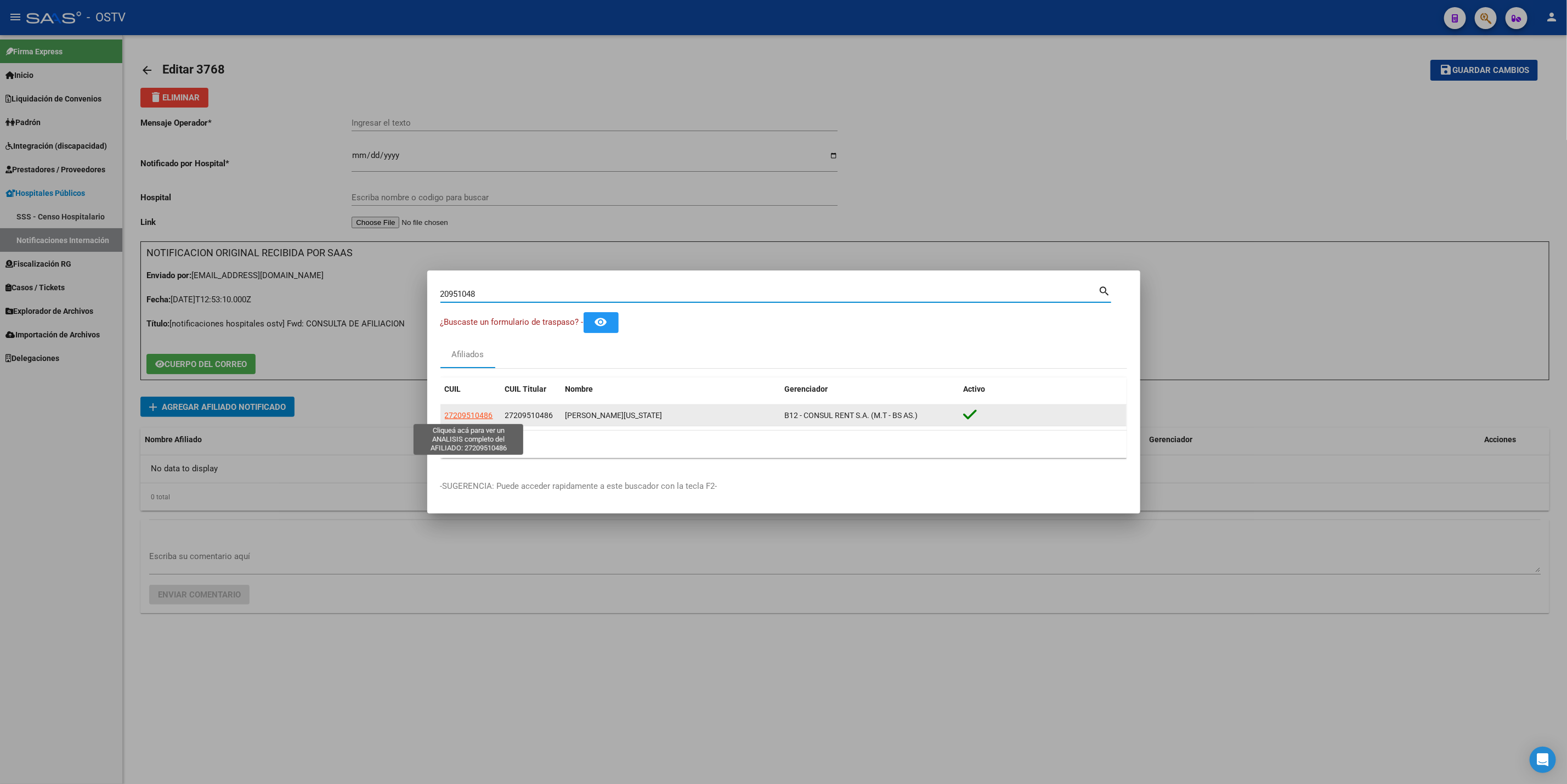
click at [462, 416] on span "27209510486" at bounding box center [469, 415] width 48 height 9
type textarea "27209510486"
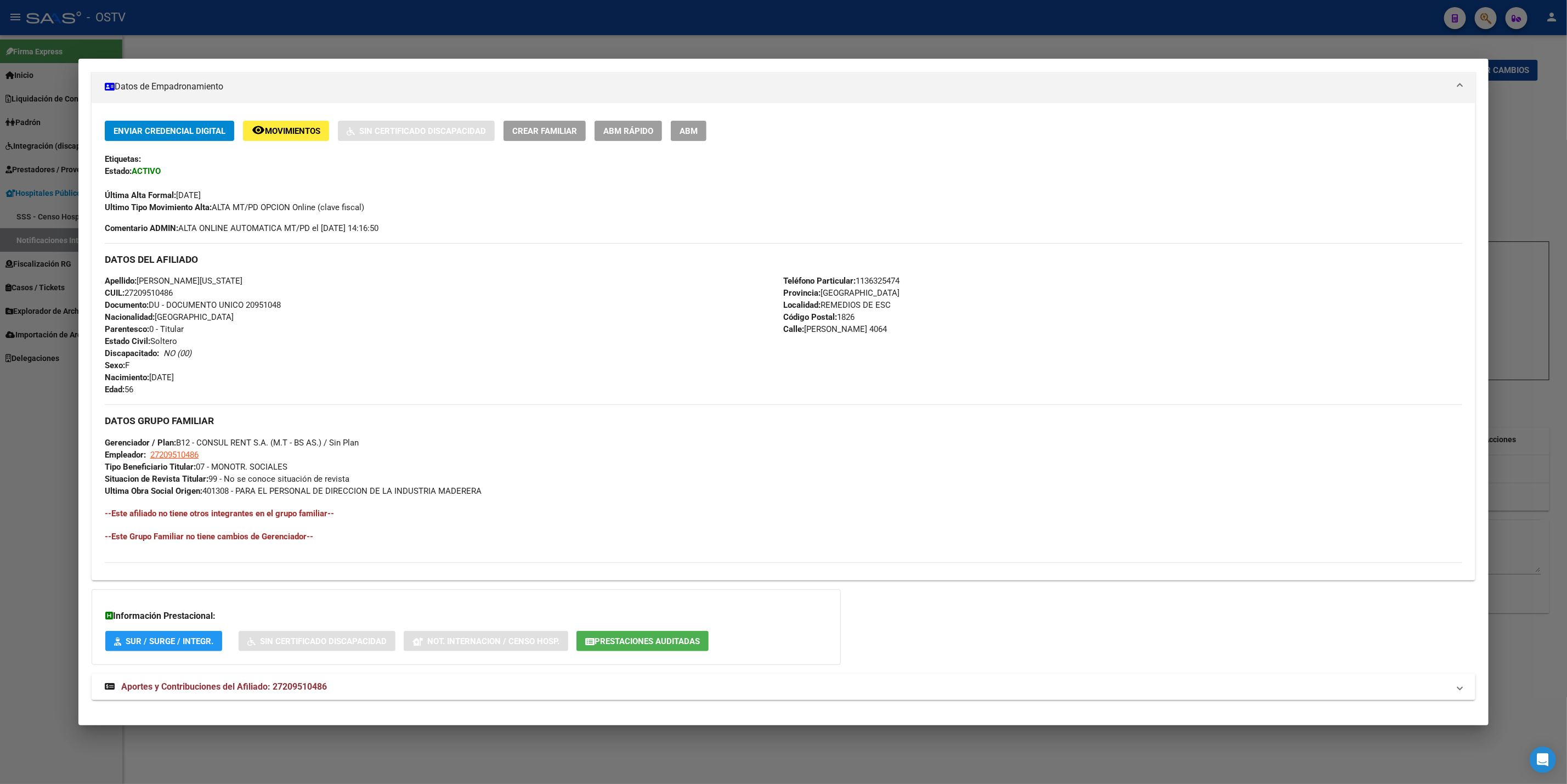
scroll to position [205, 0]
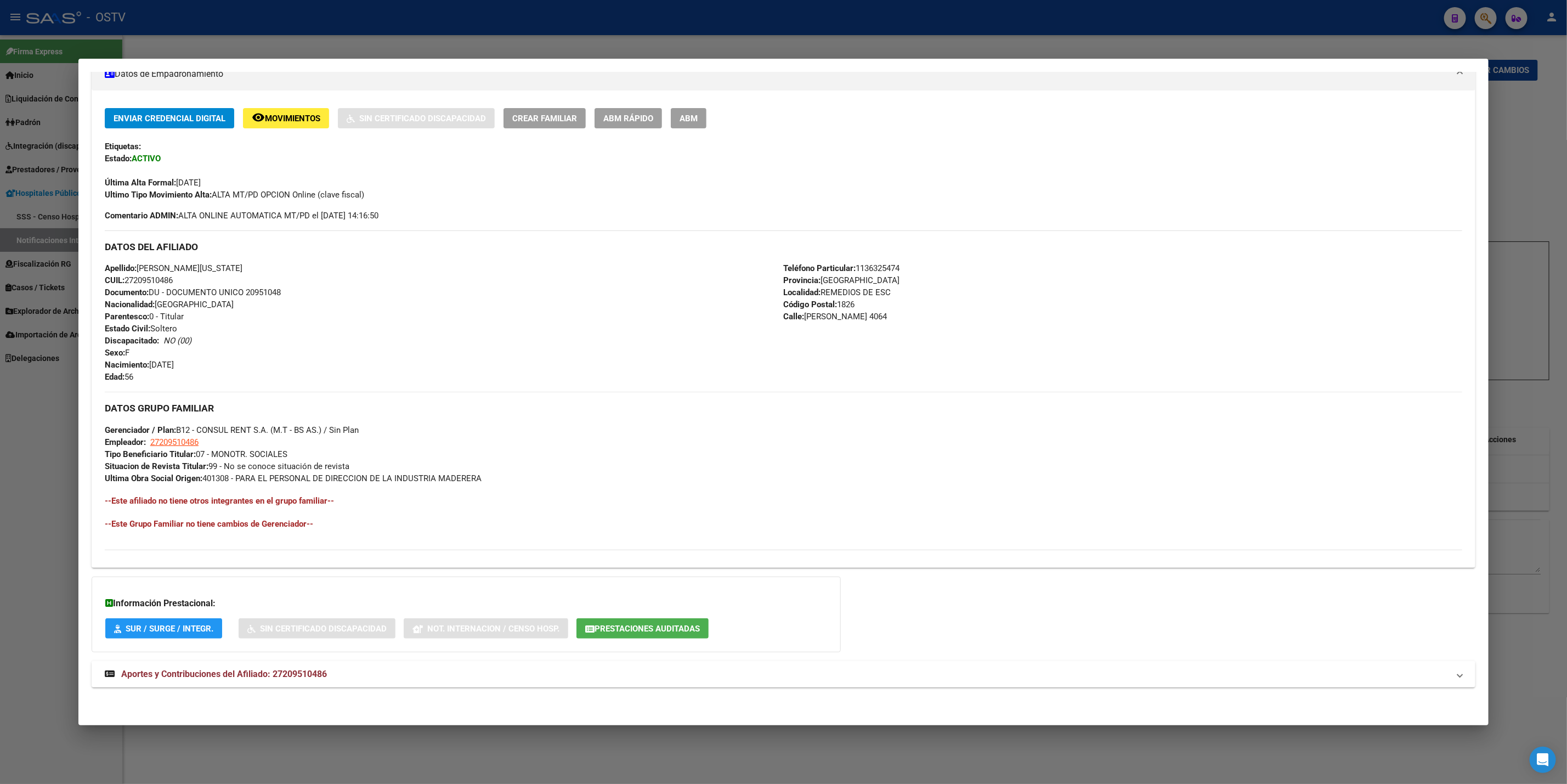
click at [370, 676] on mat-panel-title "Aportes y Contribuciones del Afiliado: 27209510486" at bounding box center [777, 674] width 1345 height 13
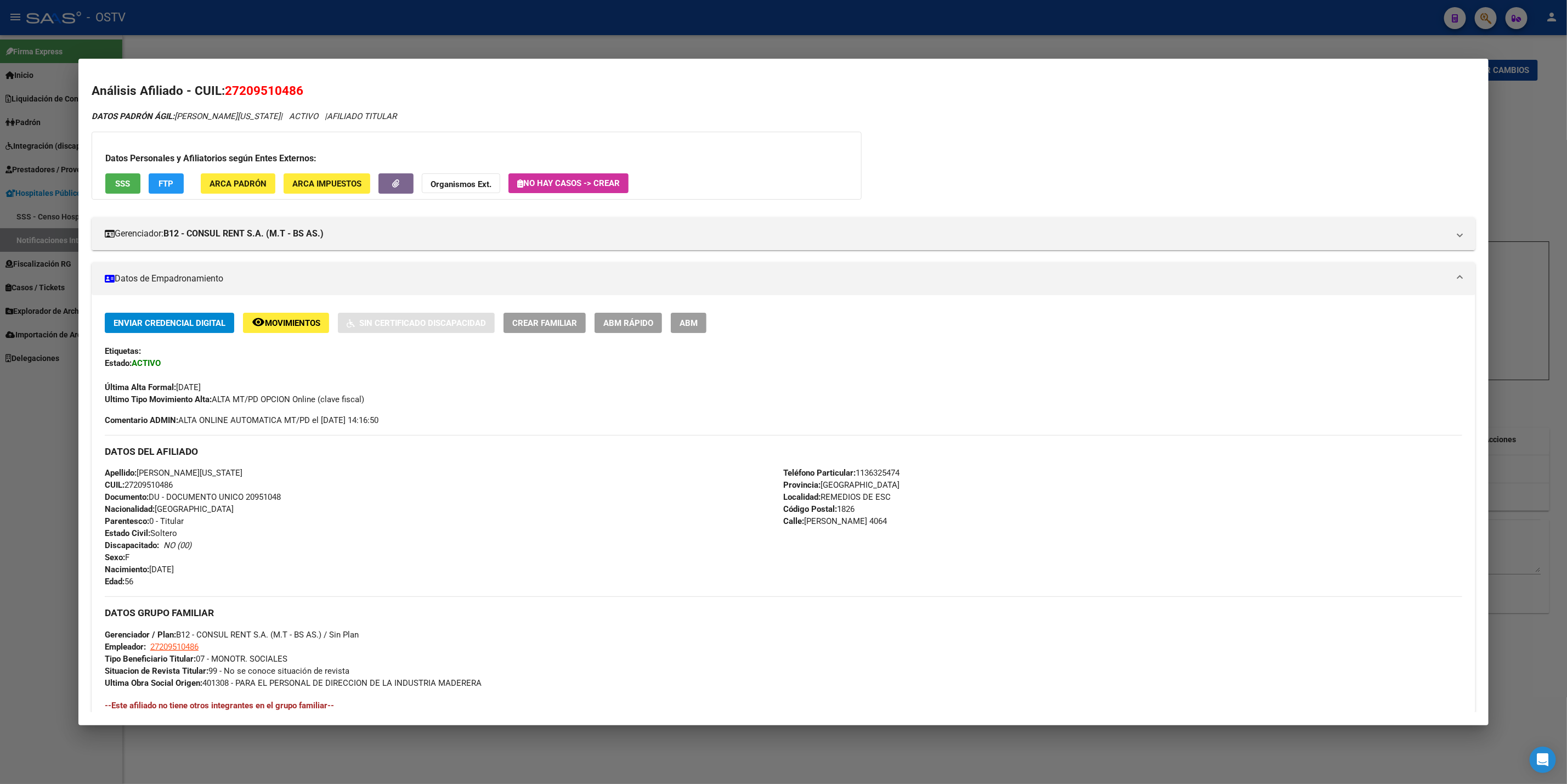
scroll to position [0, 0]
click at [2, 451] on div at bounding box center [784, 392] width 1567 height 784
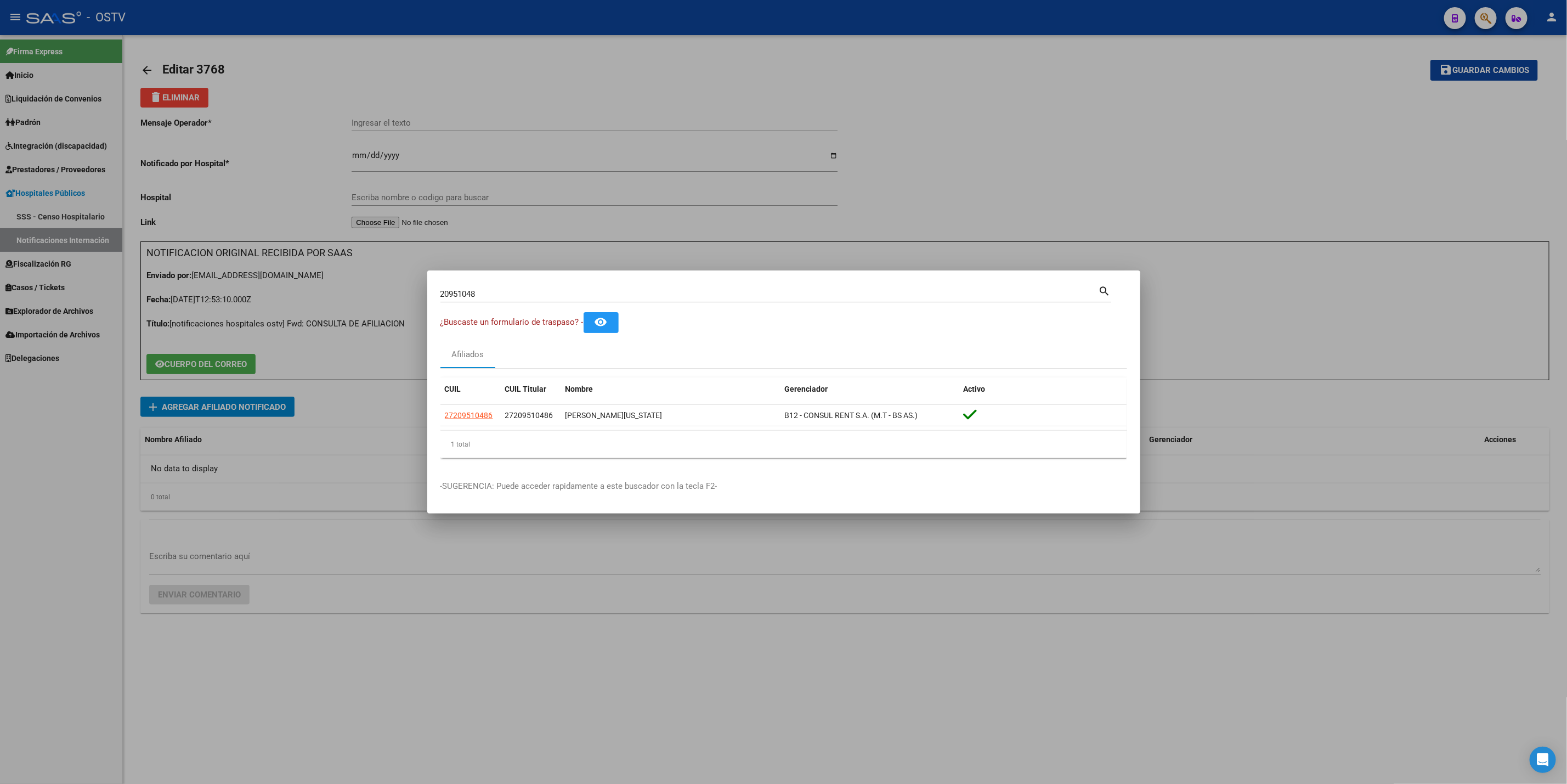
click at [1, 423] on div at bounding box center [784, 392] width 1567 height 784
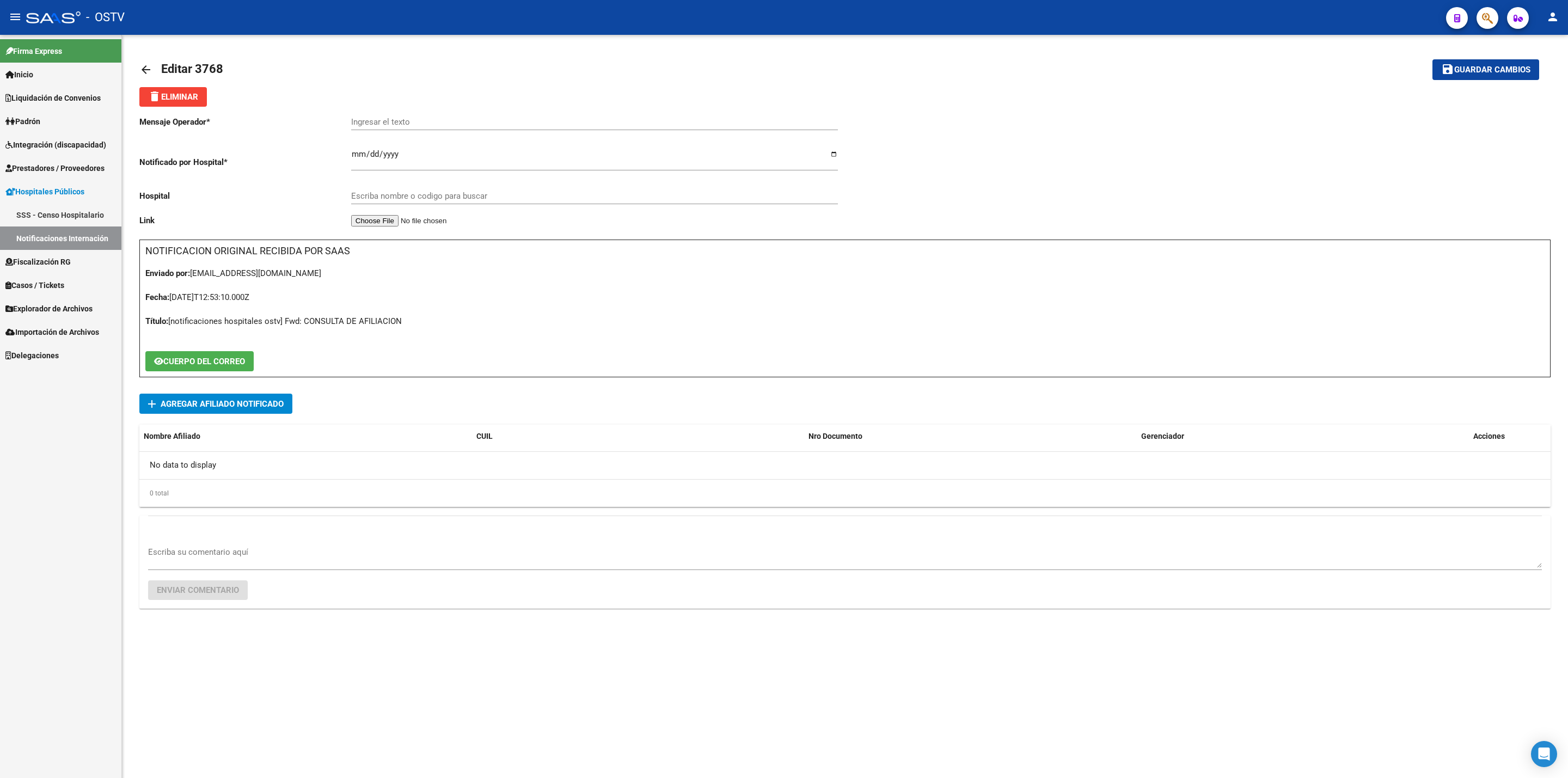
click at [63, 280] on span "Casos / Tickets" at bounding box center [35, 285] width 59 height 12
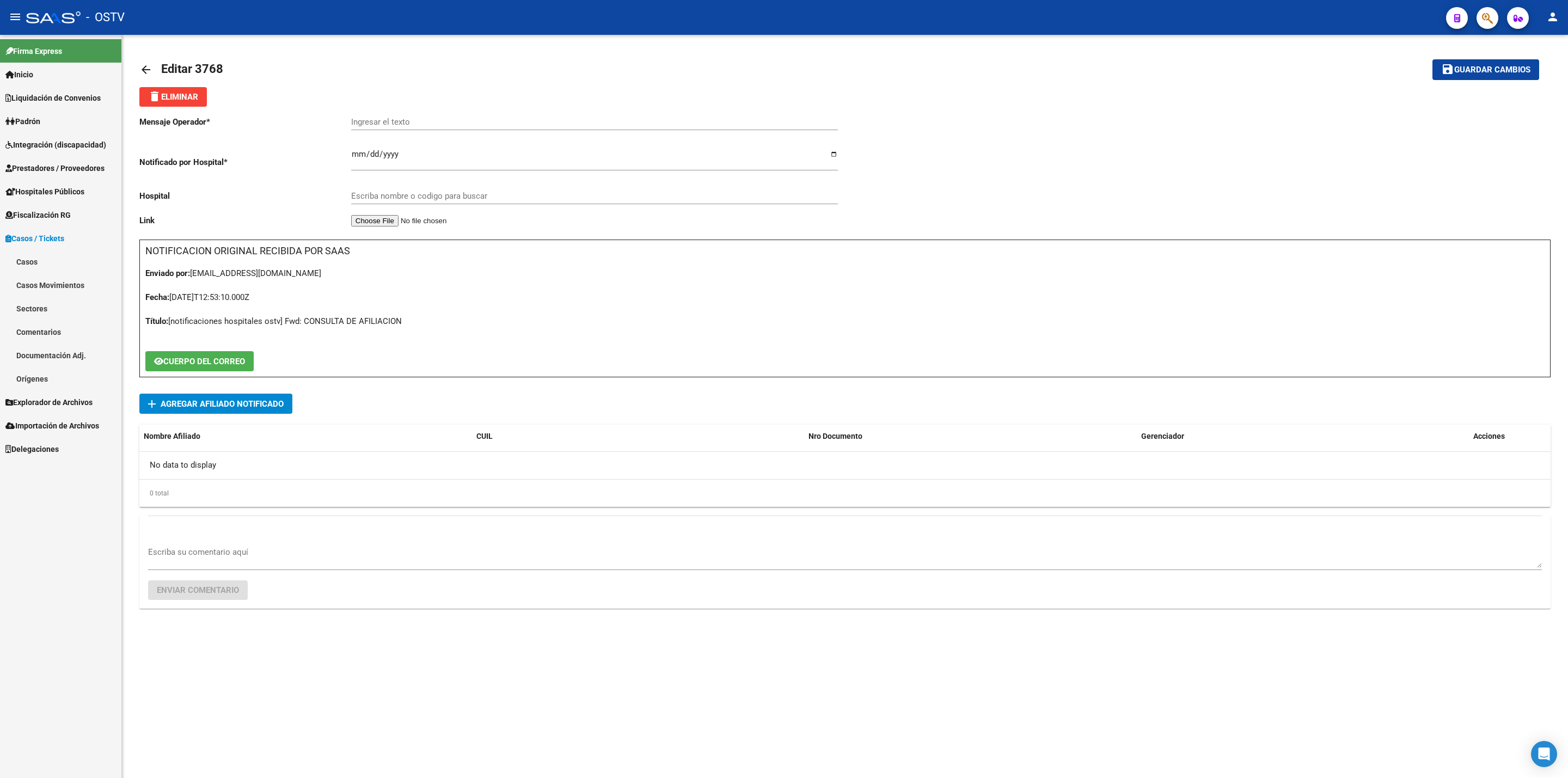
click at [53, 257] on link "Casos" at bounding box center [60, 262] width 121 height 24
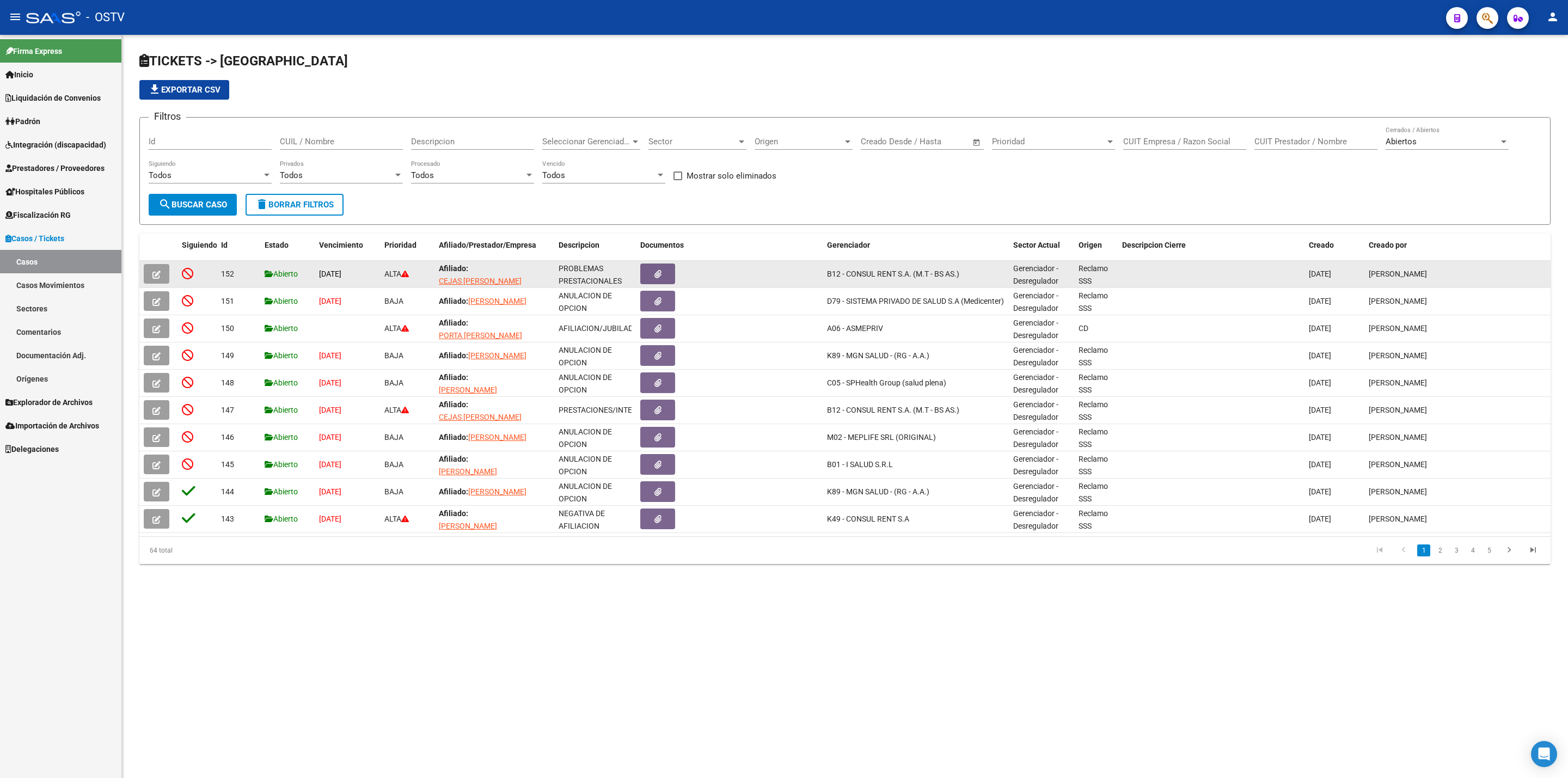
click at [154, 274] on icon "button" at bounding box center [156, 274] width 8 height 8
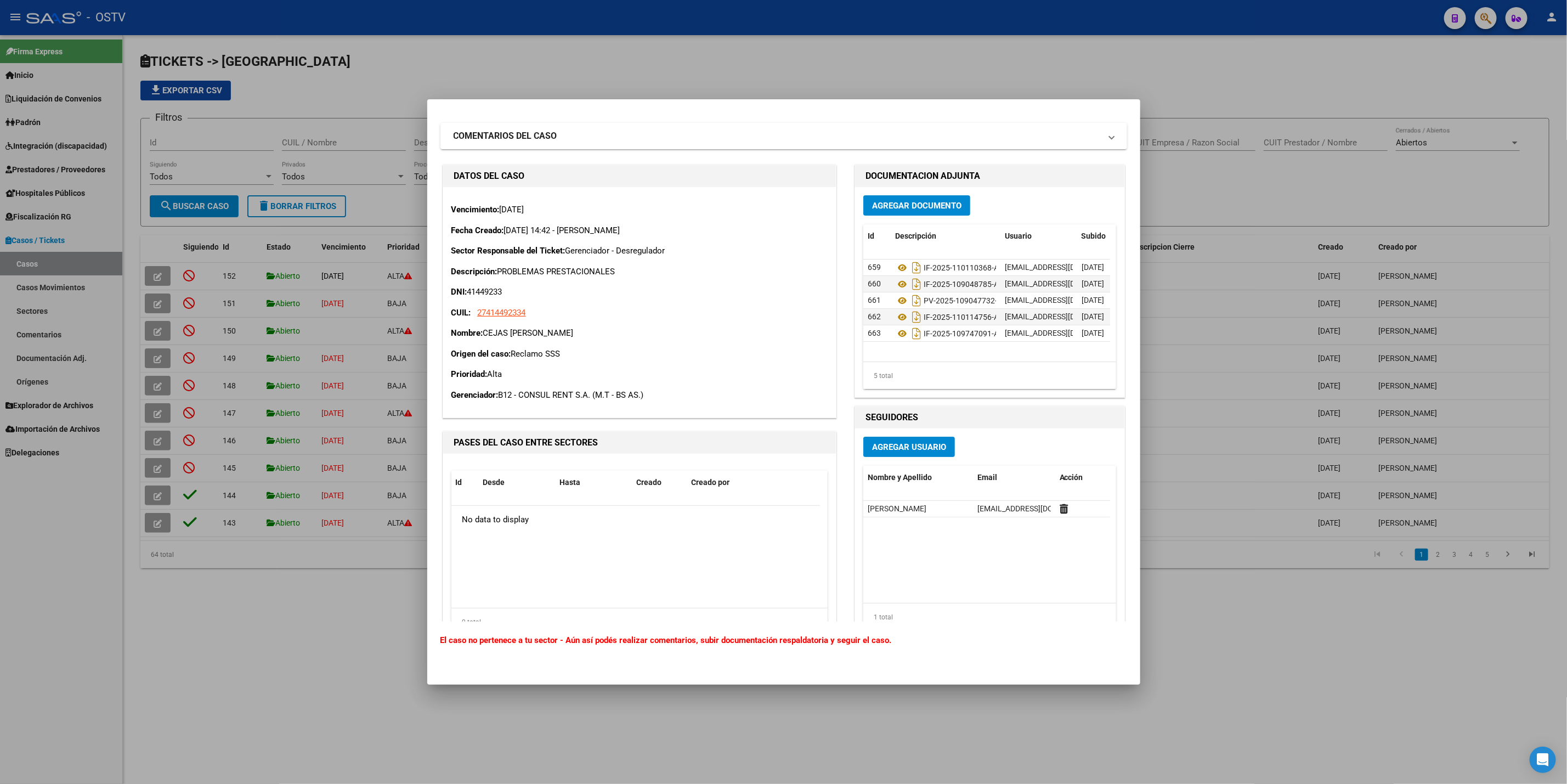
scroll to position [46, 0]
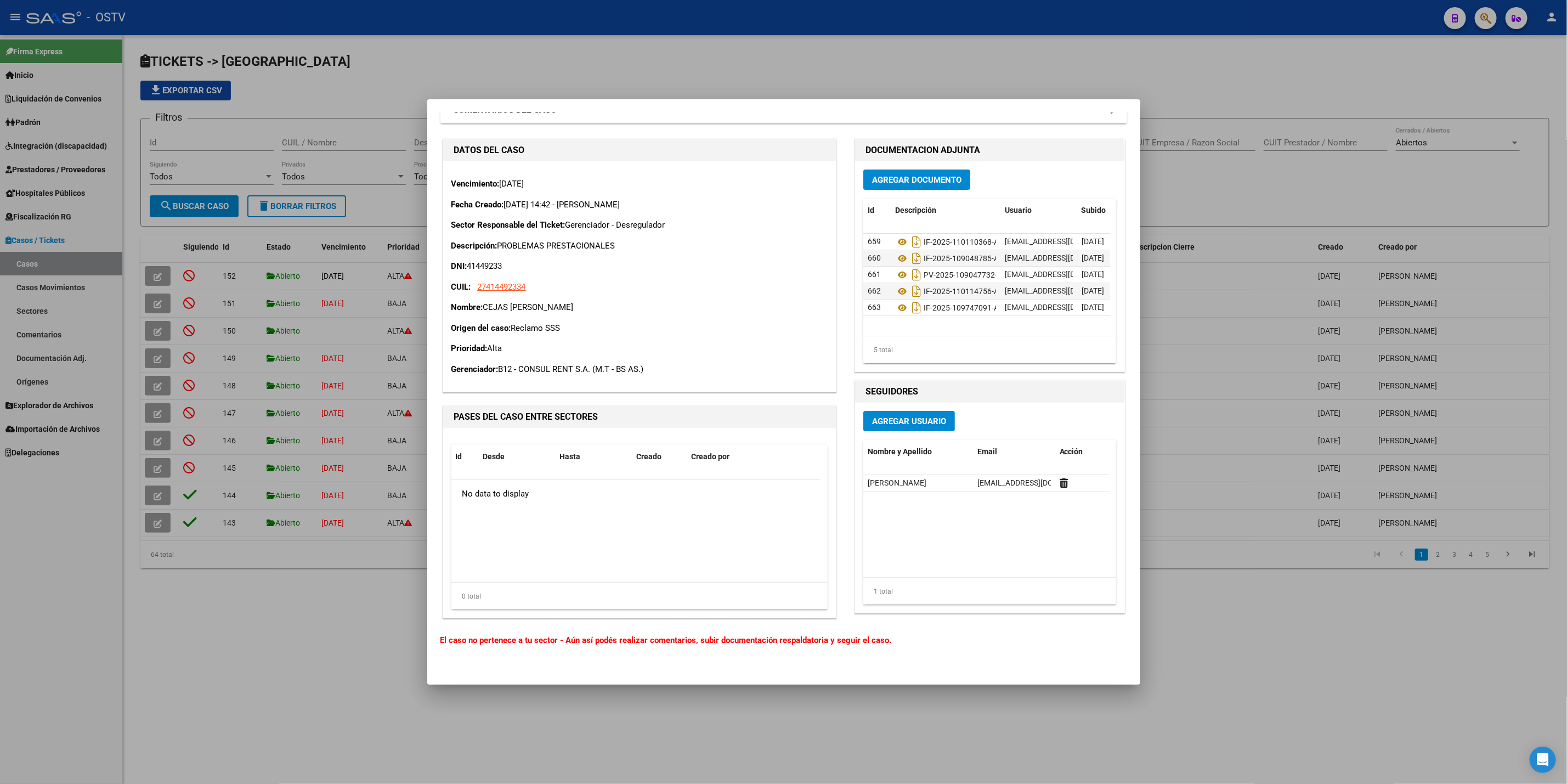
click at [606, 45] on div at bounding box center [784, 392] width 1567 height 784
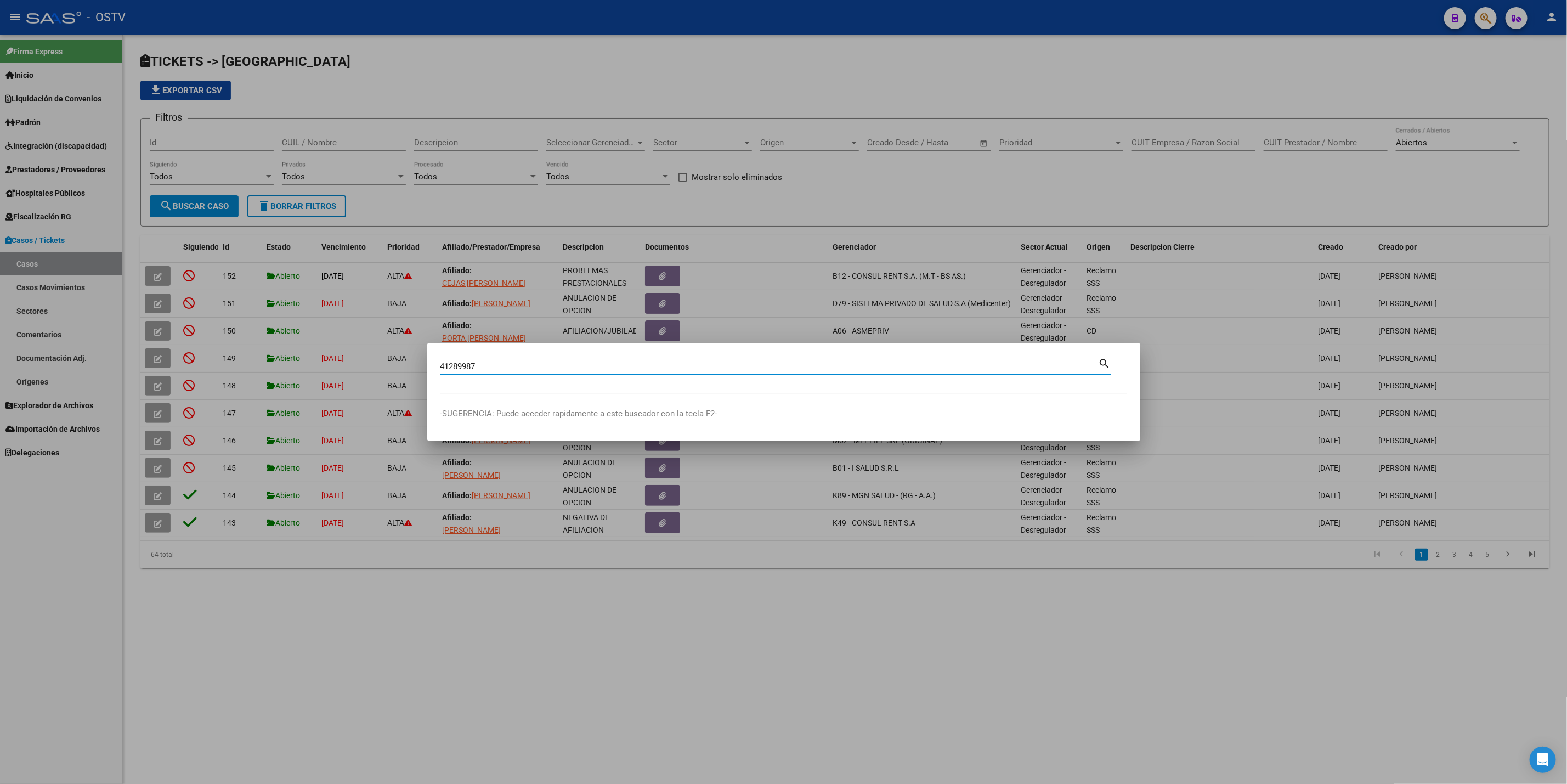
type input "41289987"
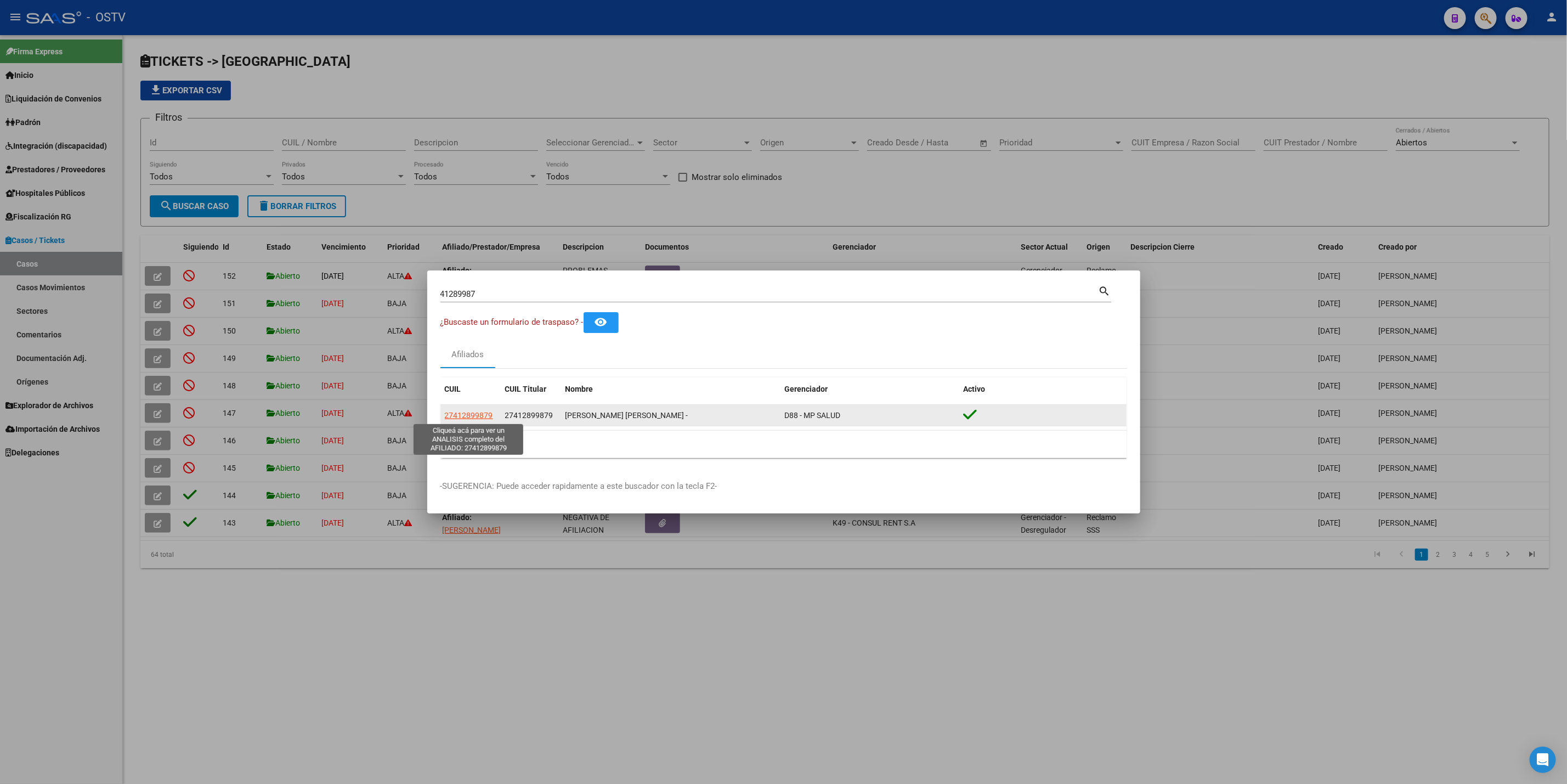
click at [480, 415] on span "27412899879" at bounding box center [469, 415] width 48 height 9
type textarea "27412899879"
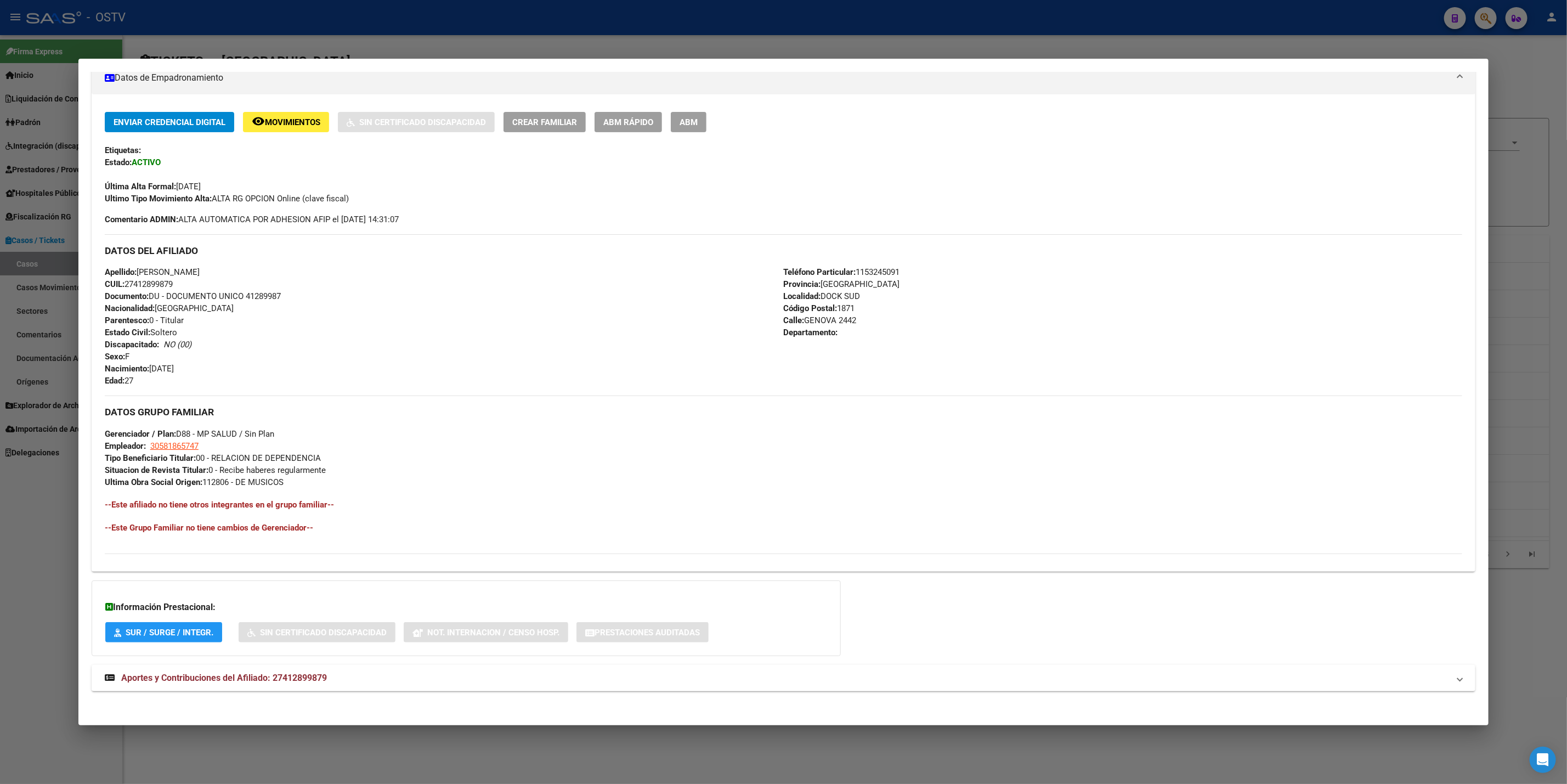
scroll to position [205, 0]
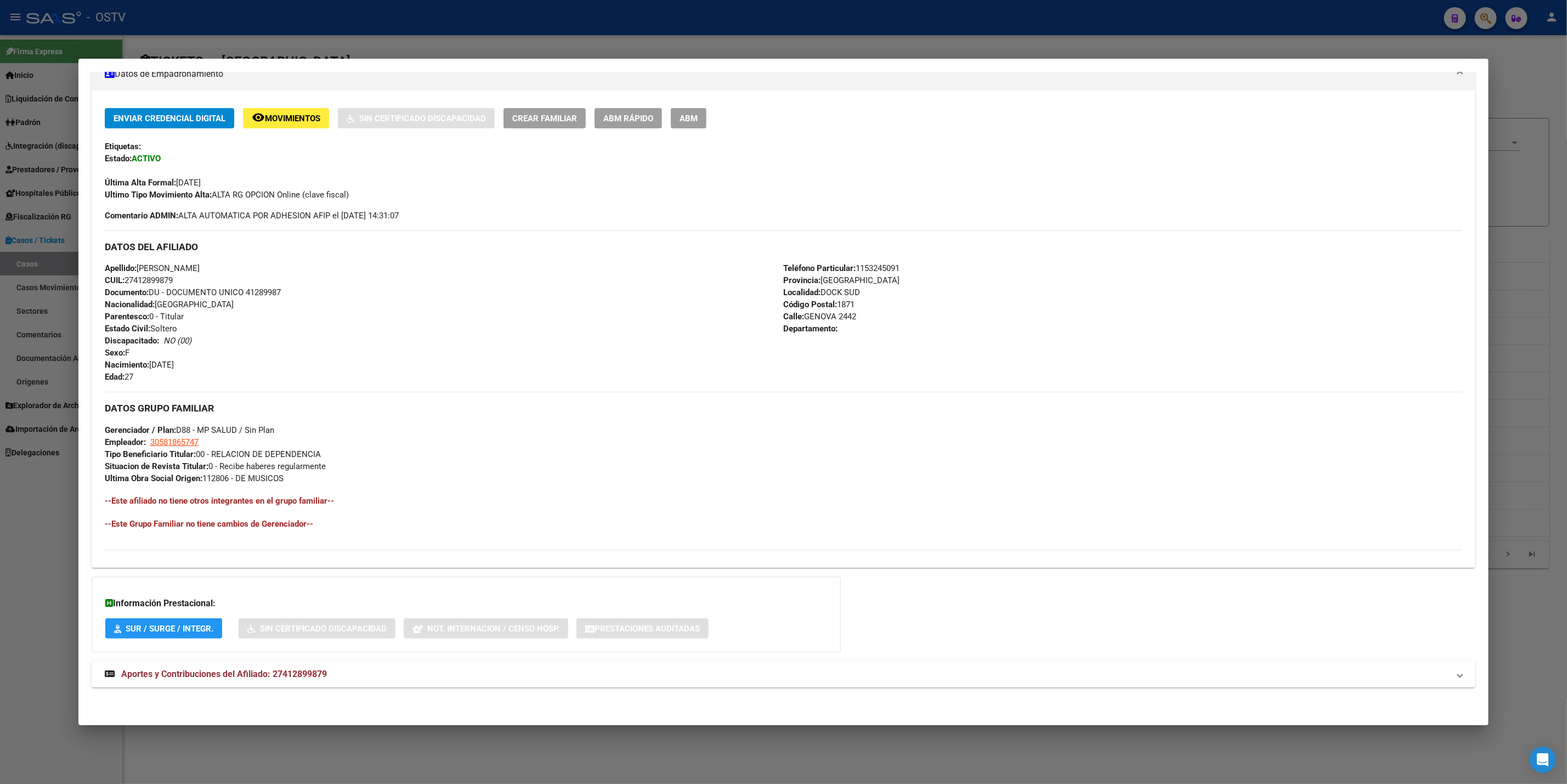
click at [278, 668] on mat-expansion-panel-header "Aportes y Contribuciones del Afiliado: 27412899879" at bounding box center [784, 674] width 1384 height 26
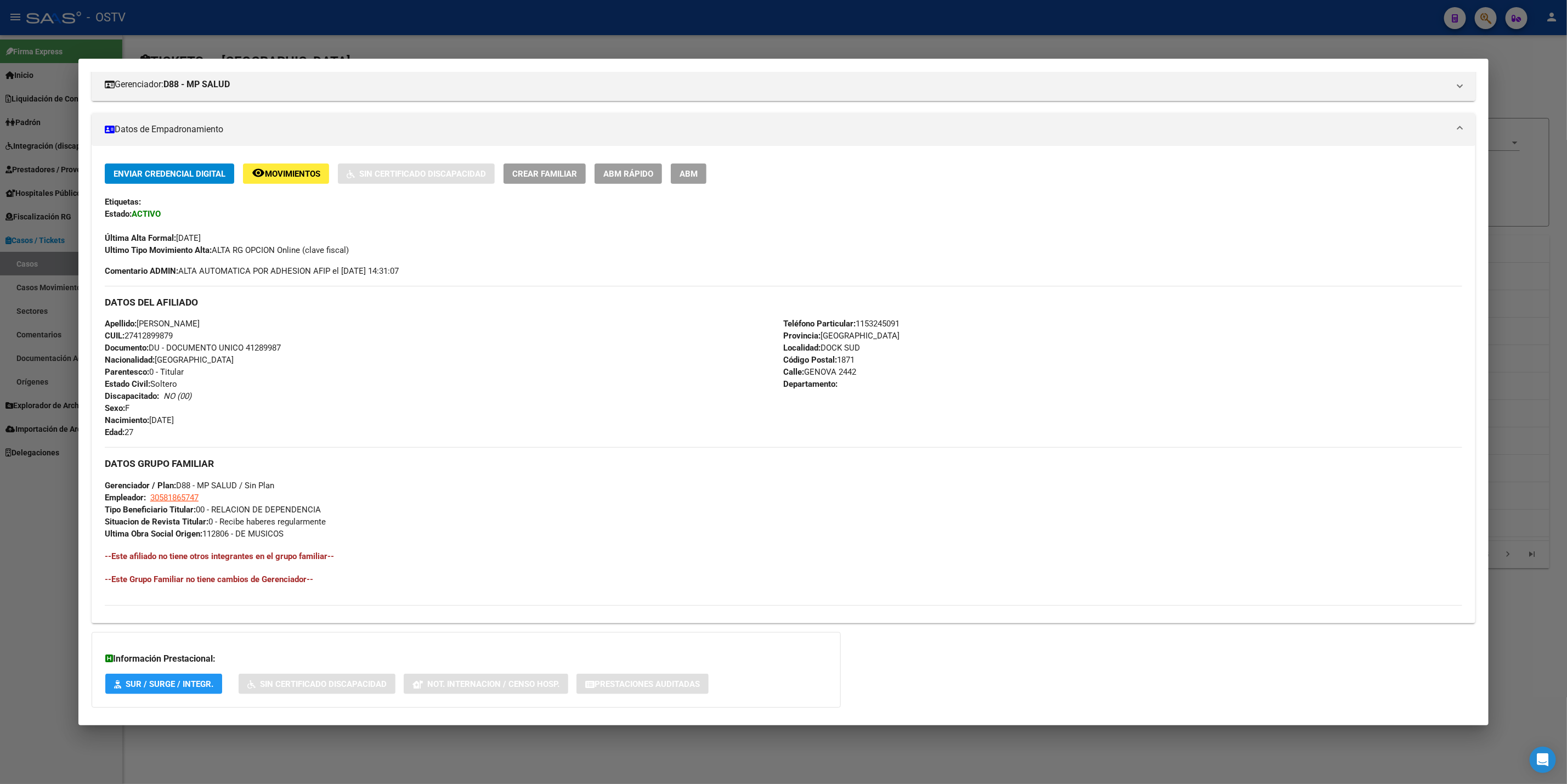
scroll to position [0, 0]
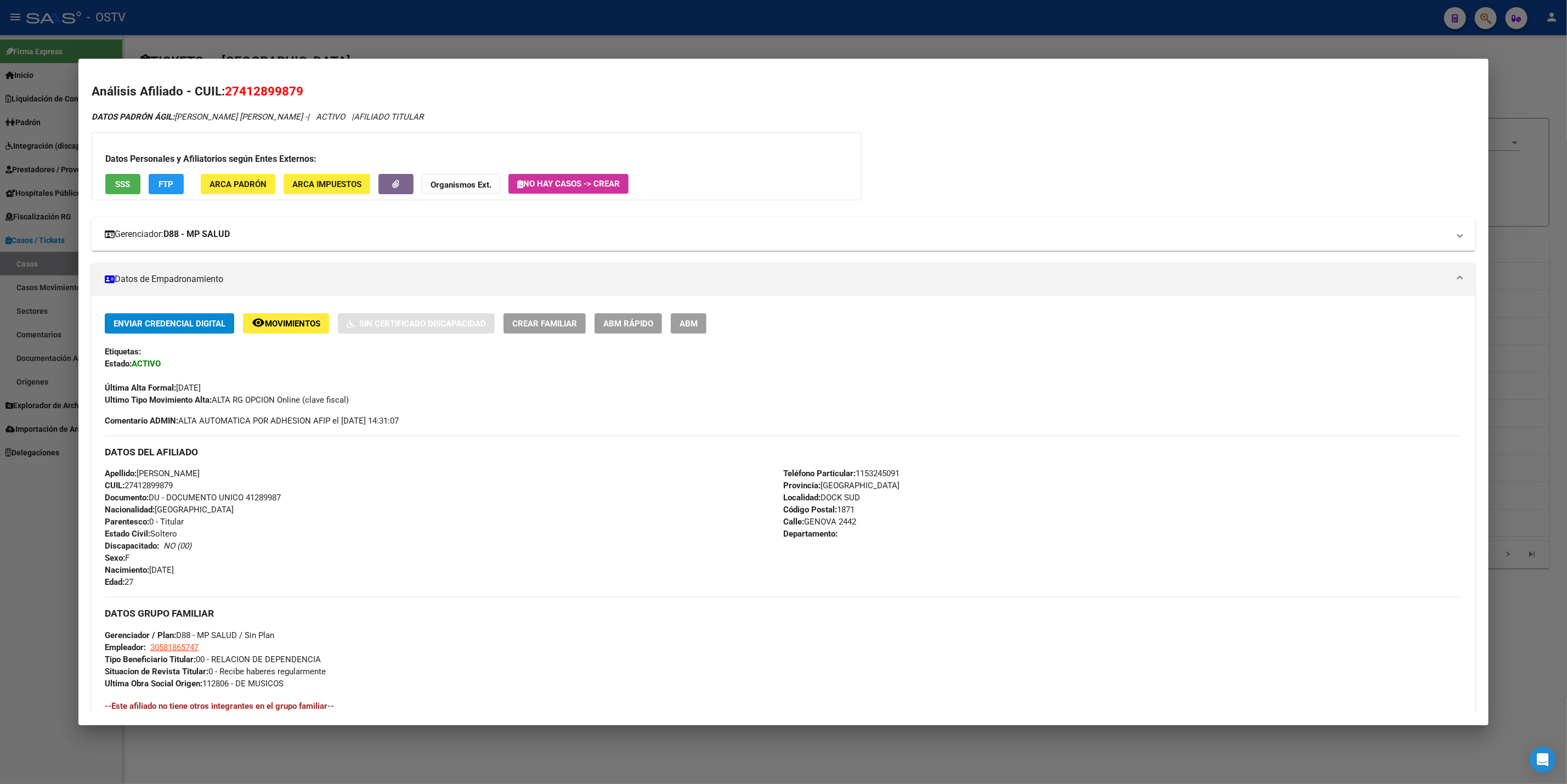
click at [315, 232] on mat-panel-title "Gerenciador: D88 - MP SALUD" at bounding box center [777, 234] width 1345 height 13
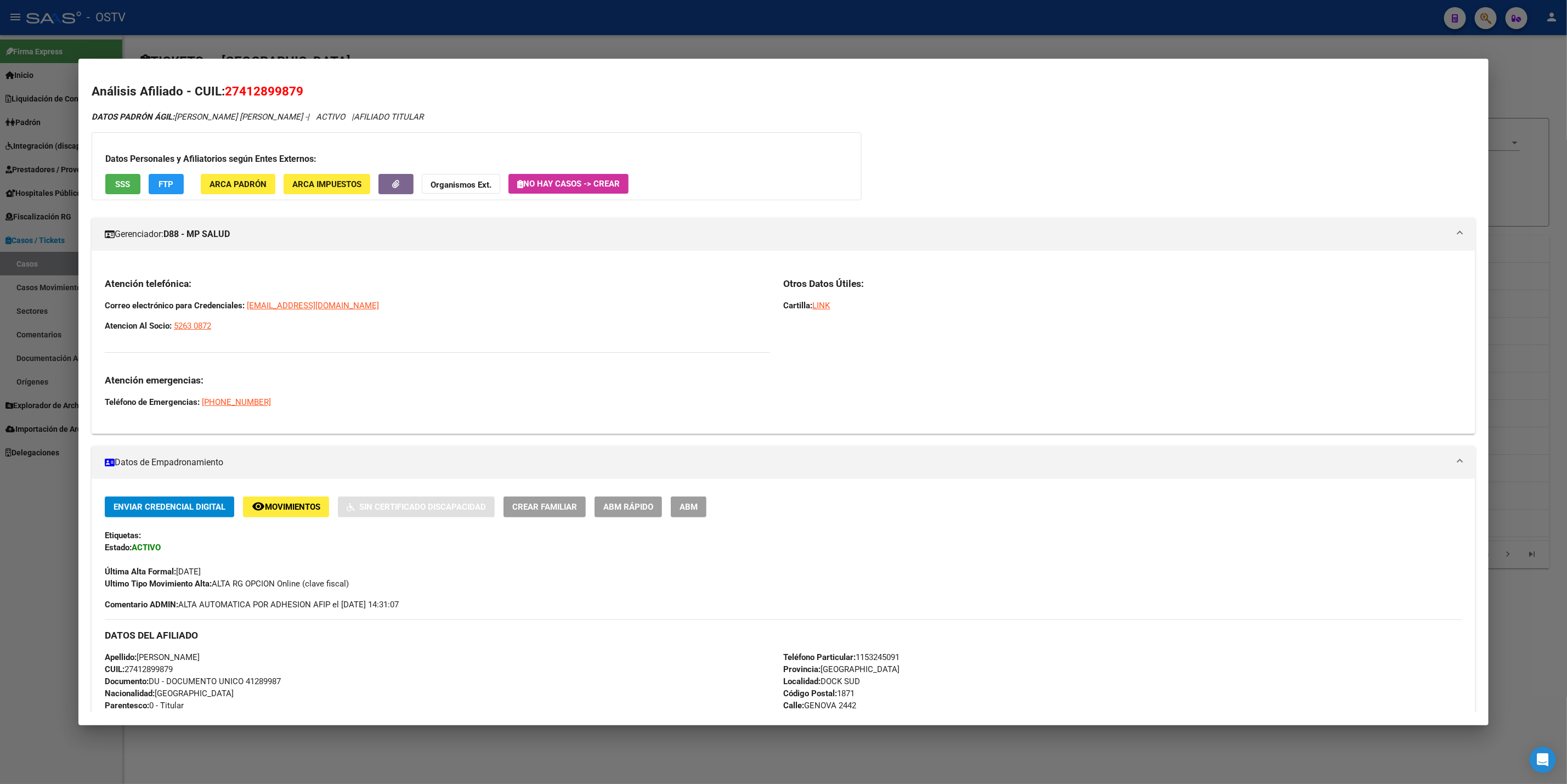
drag, startPoint x: 226, startPoint y: 326, endPoint x: 88, endPoint y: 293, distance: 141.9
click at [92, 293] on div "Atención telefónica: Correo electrónico para Credenciales: [EMAIL_ADDRESS][DOMA…" at bounding box center [784, 347] width 1384 height 157
copy div "Correo electrónico para Credenciales: [EMAIL_ADDRESS][DOMAIN_NAME] Atencion Al …"
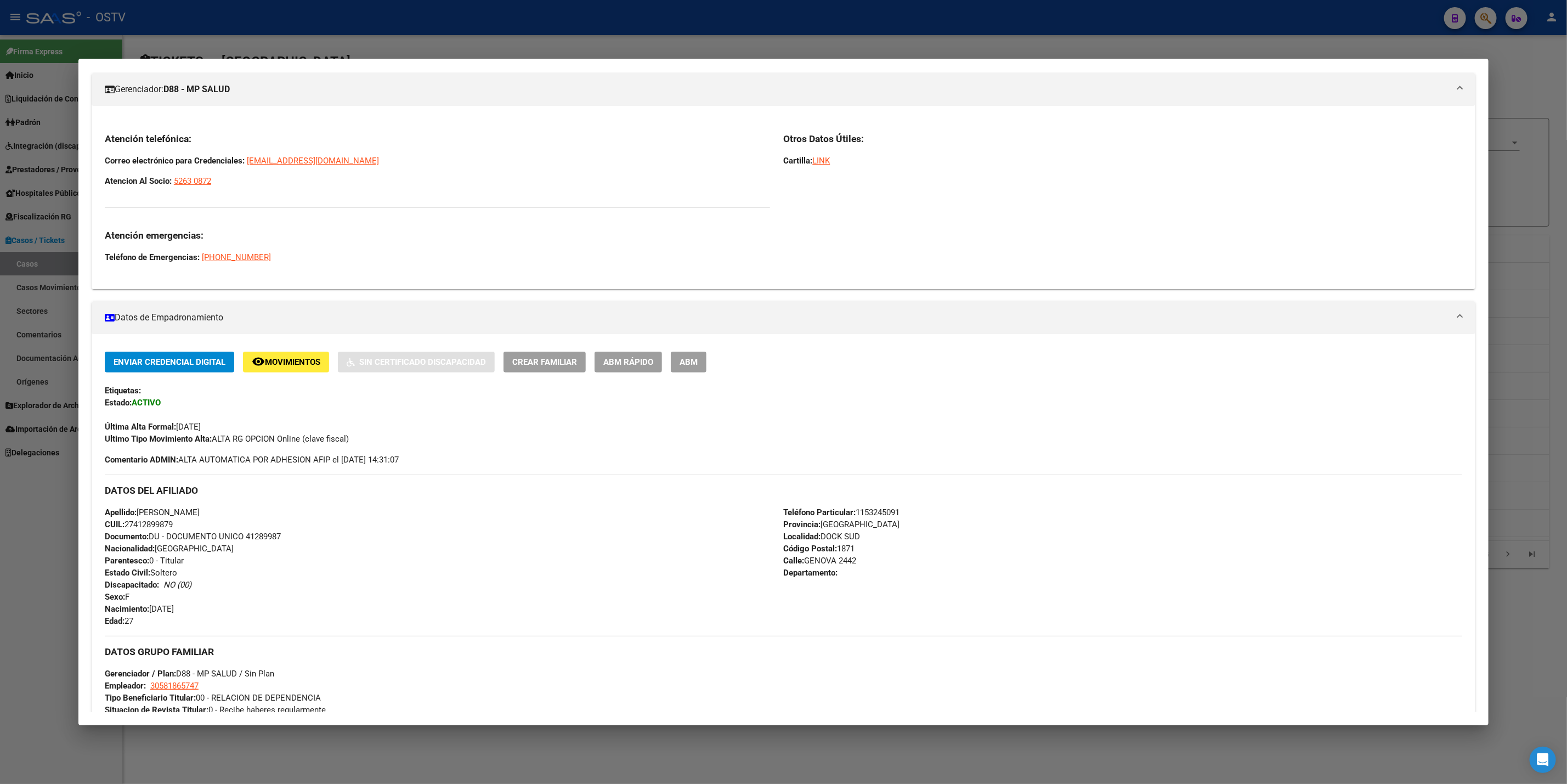
scroll to position [165, 0]
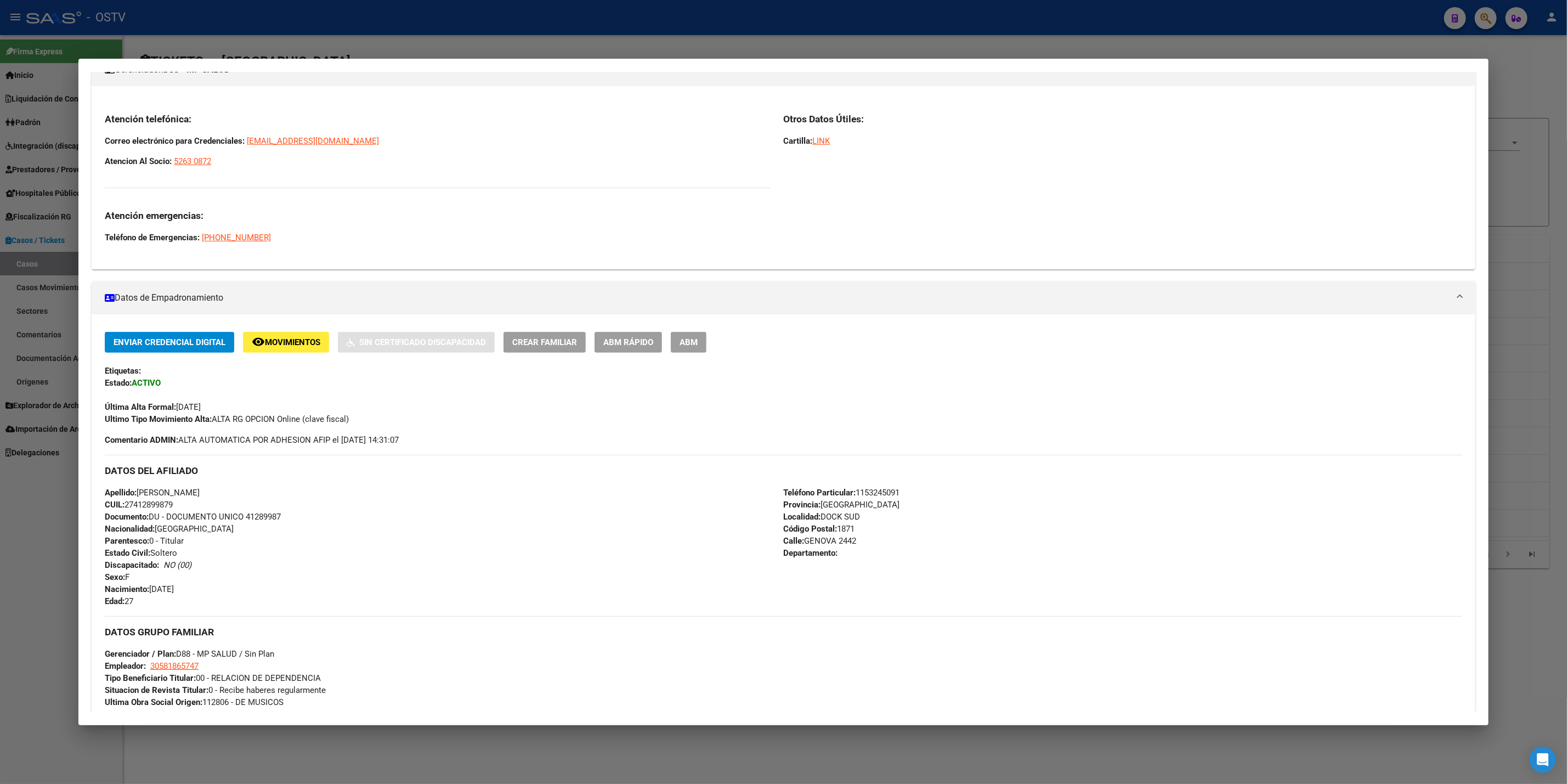
click at [0, 532] on div at bounding box center [784, 392] width 1567 height 784
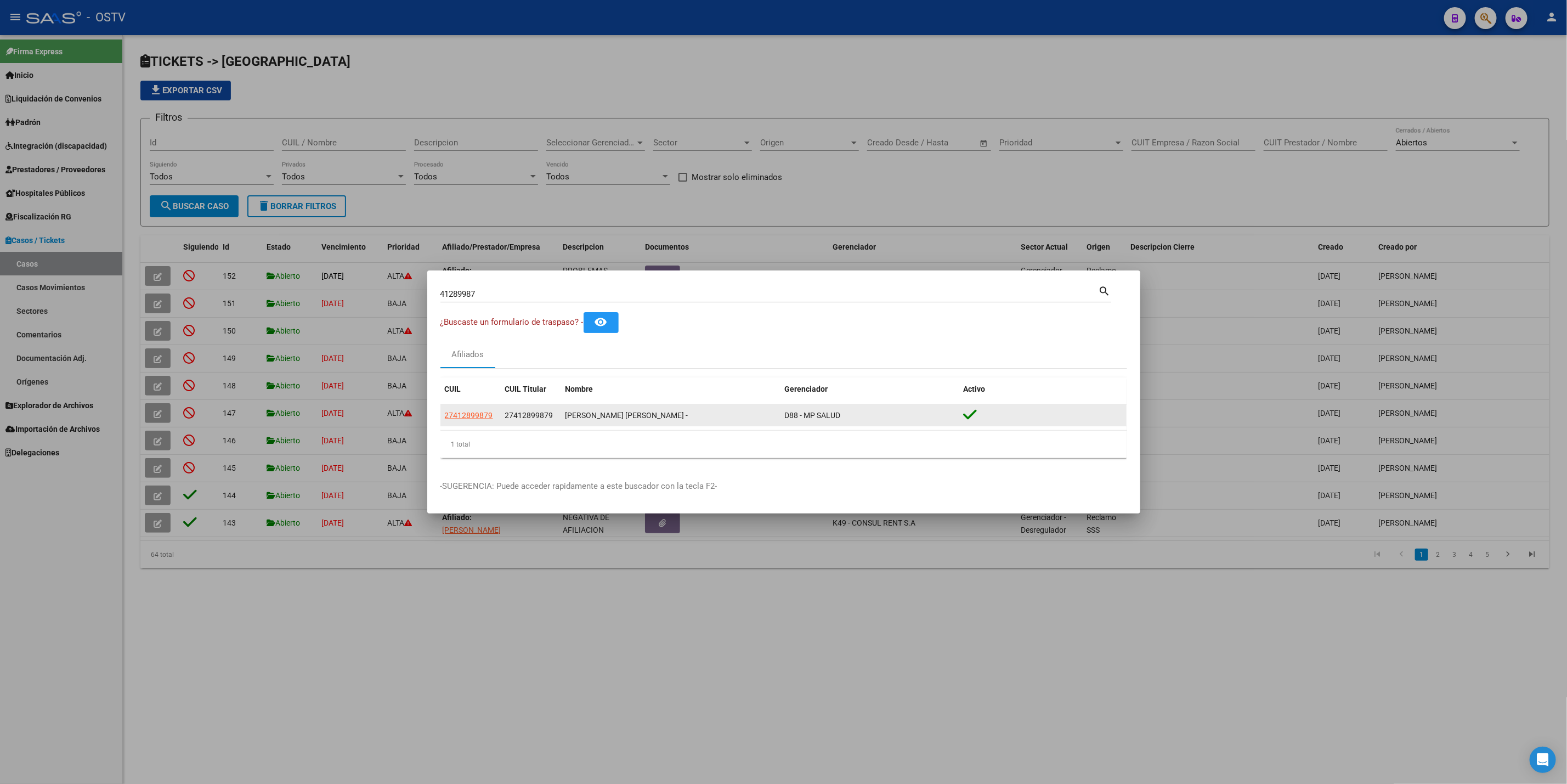
click at [446, 413] on span "27412899879" at bounding box center [469, 415] width 48 height 9
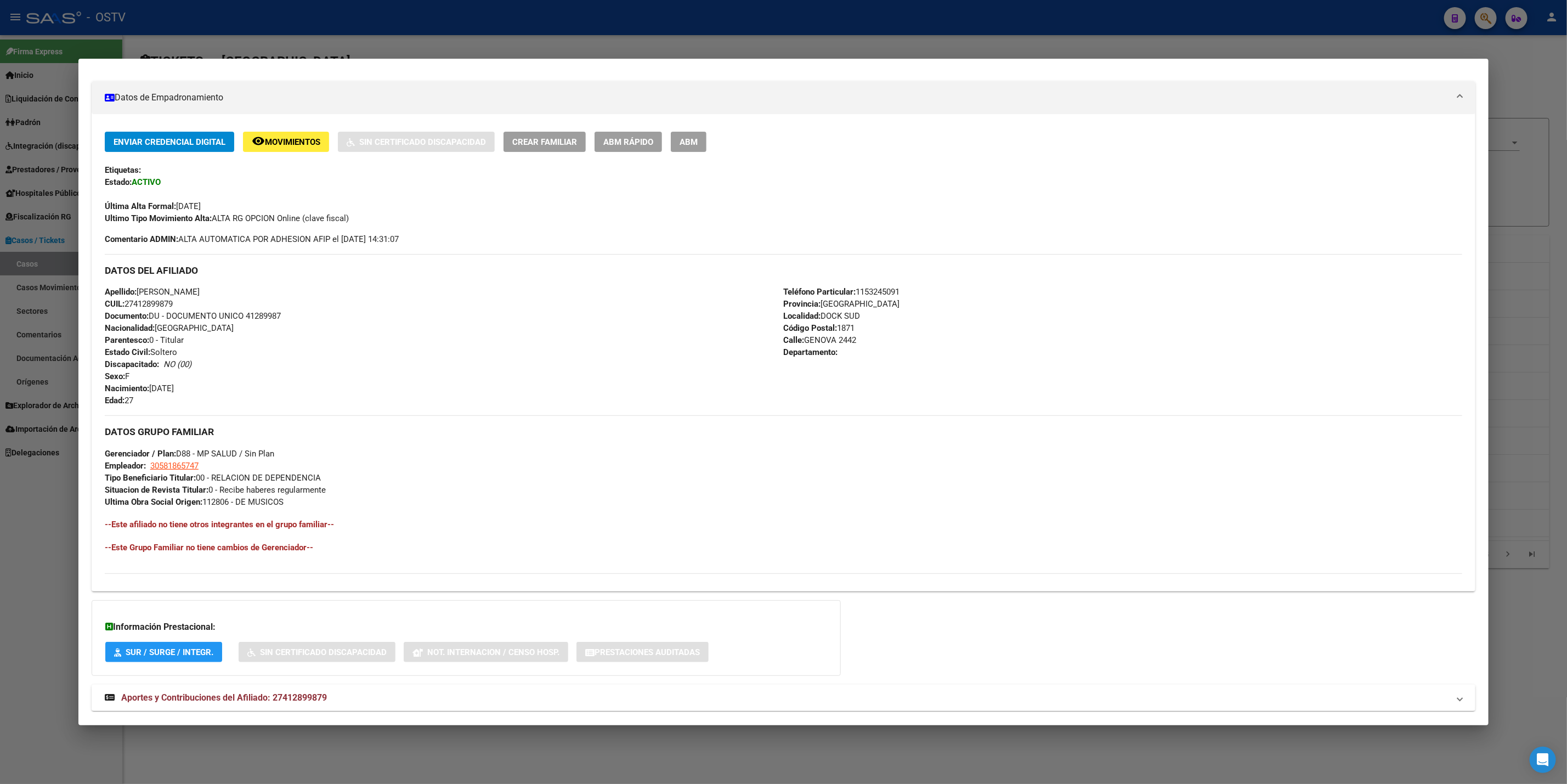
scroll to position [205, 0]
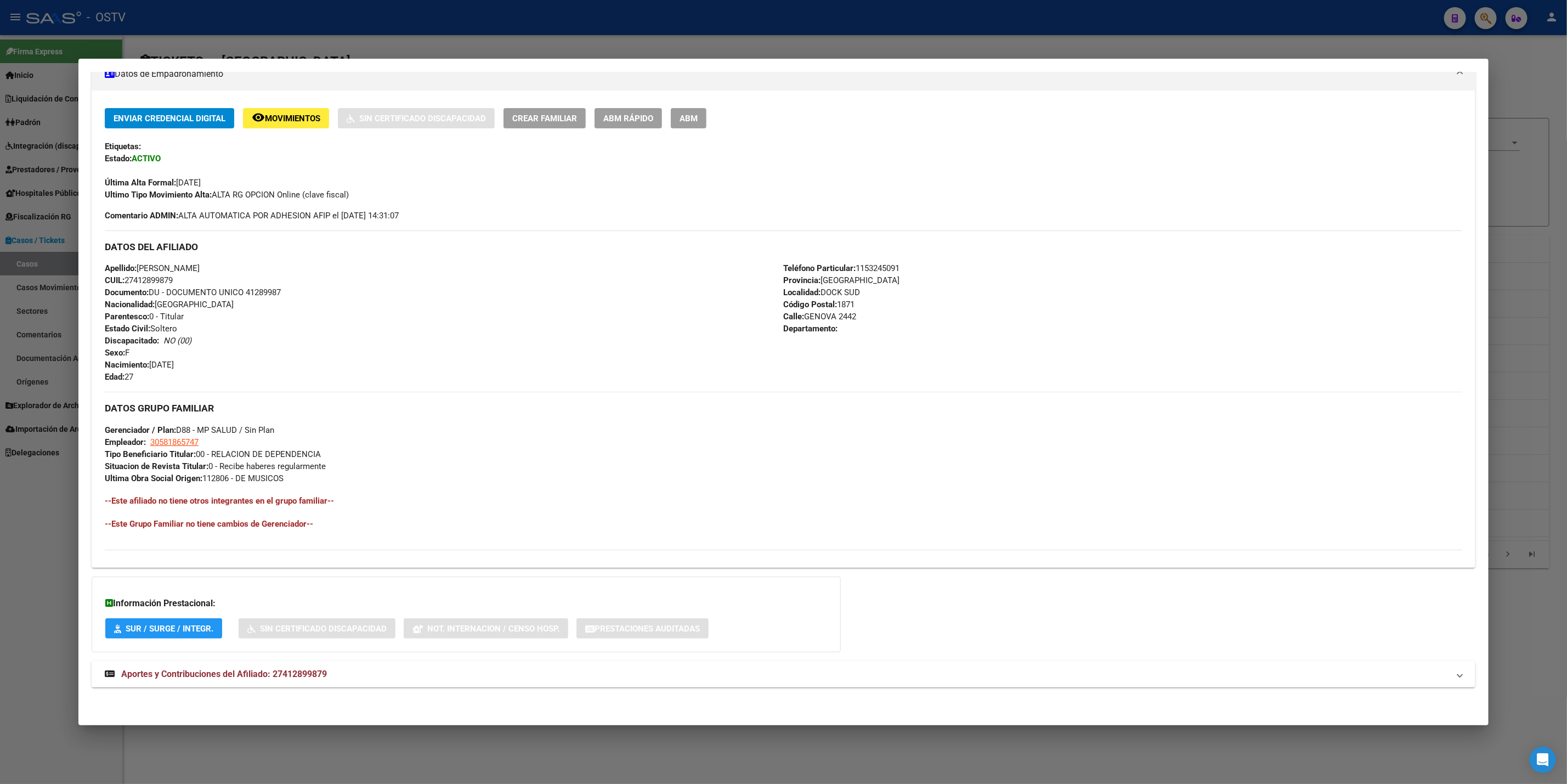
click at [37, 505] on div at bounding box center [784, 392] width 1567 height 784
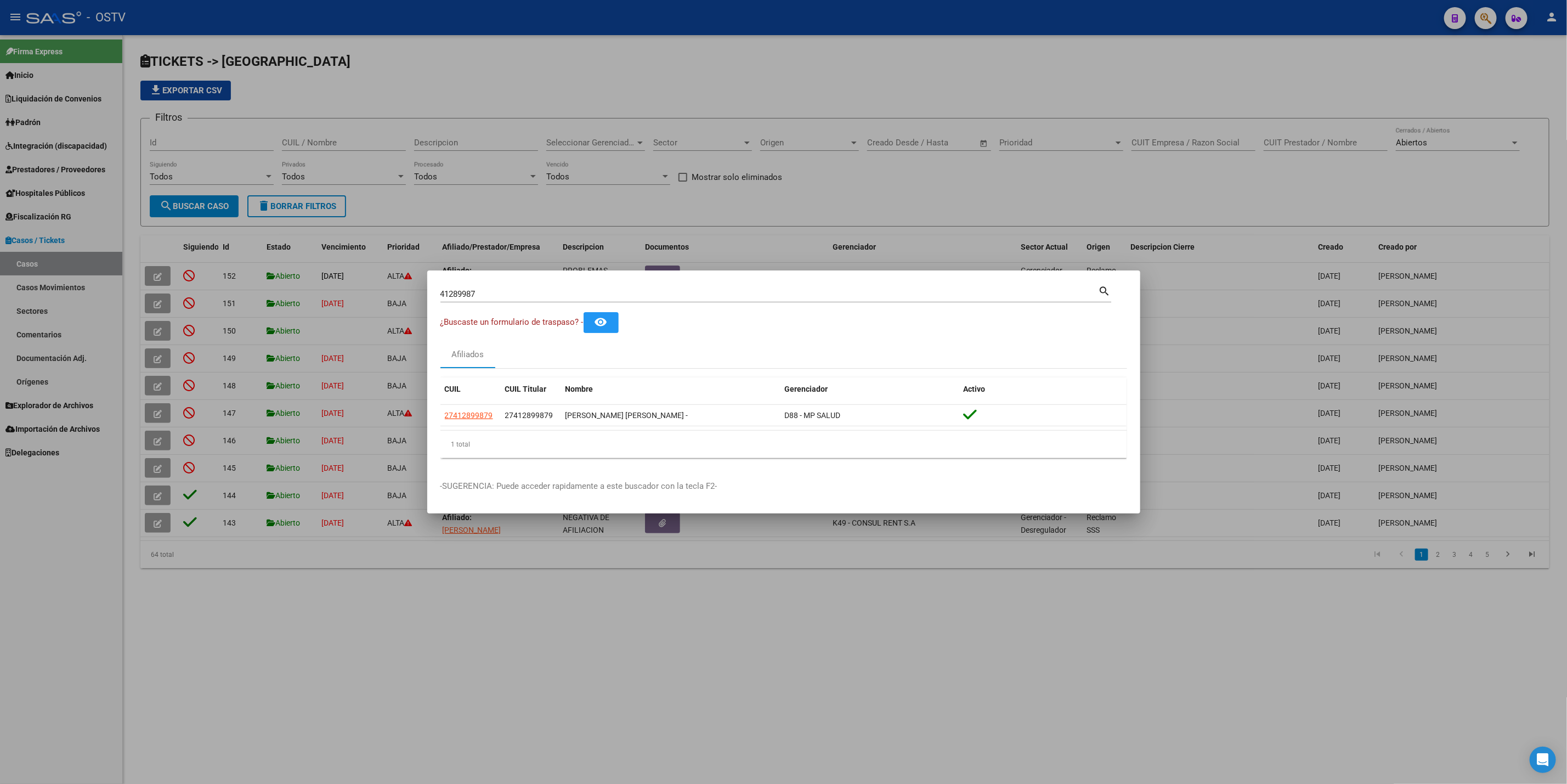
click at [36, 543] on div at bounding box center [784, 392] width 1567 height 784
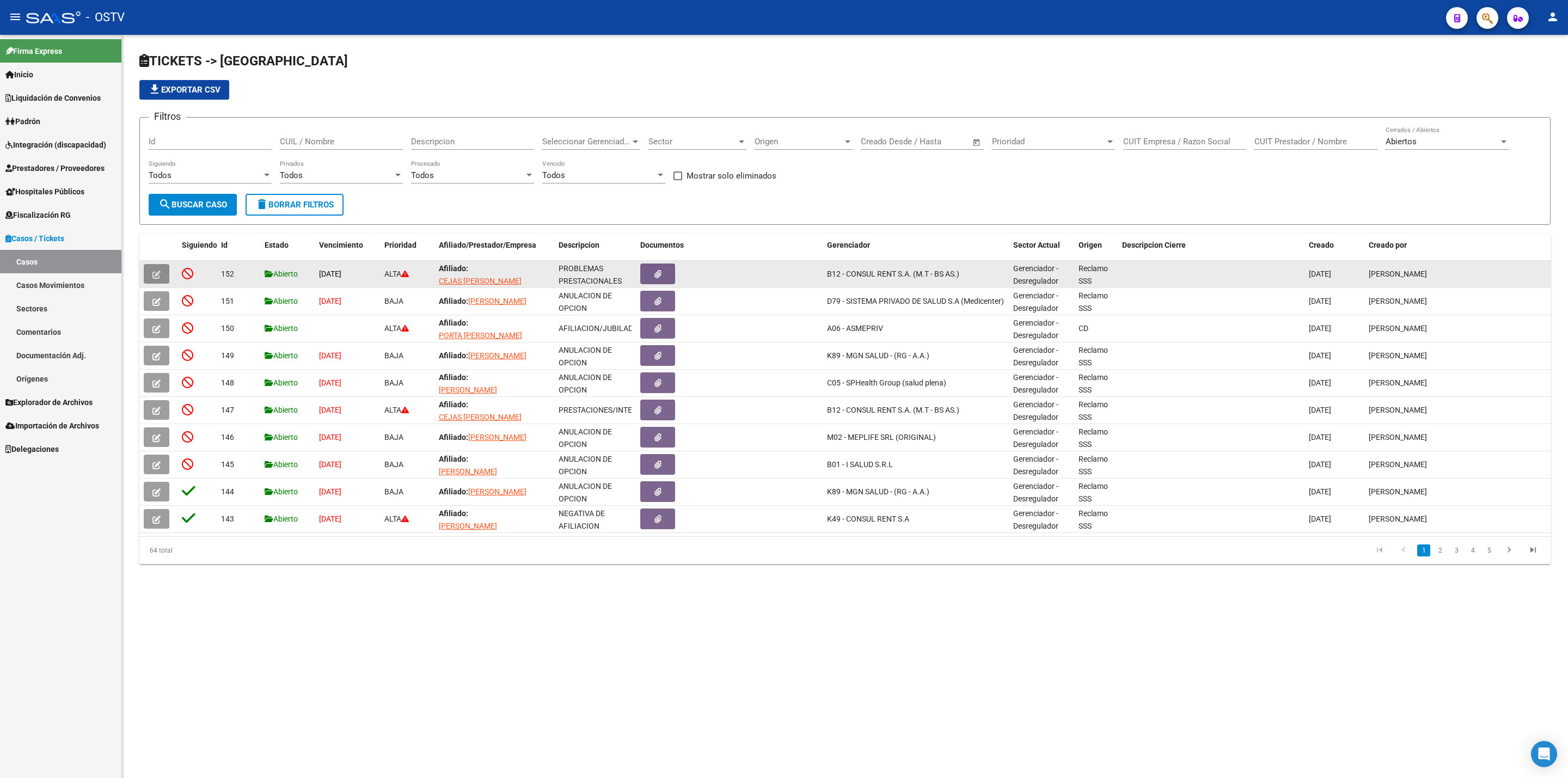
click at [152, 269] on span "button" at bounding box center [156, 274] width 8 height 10
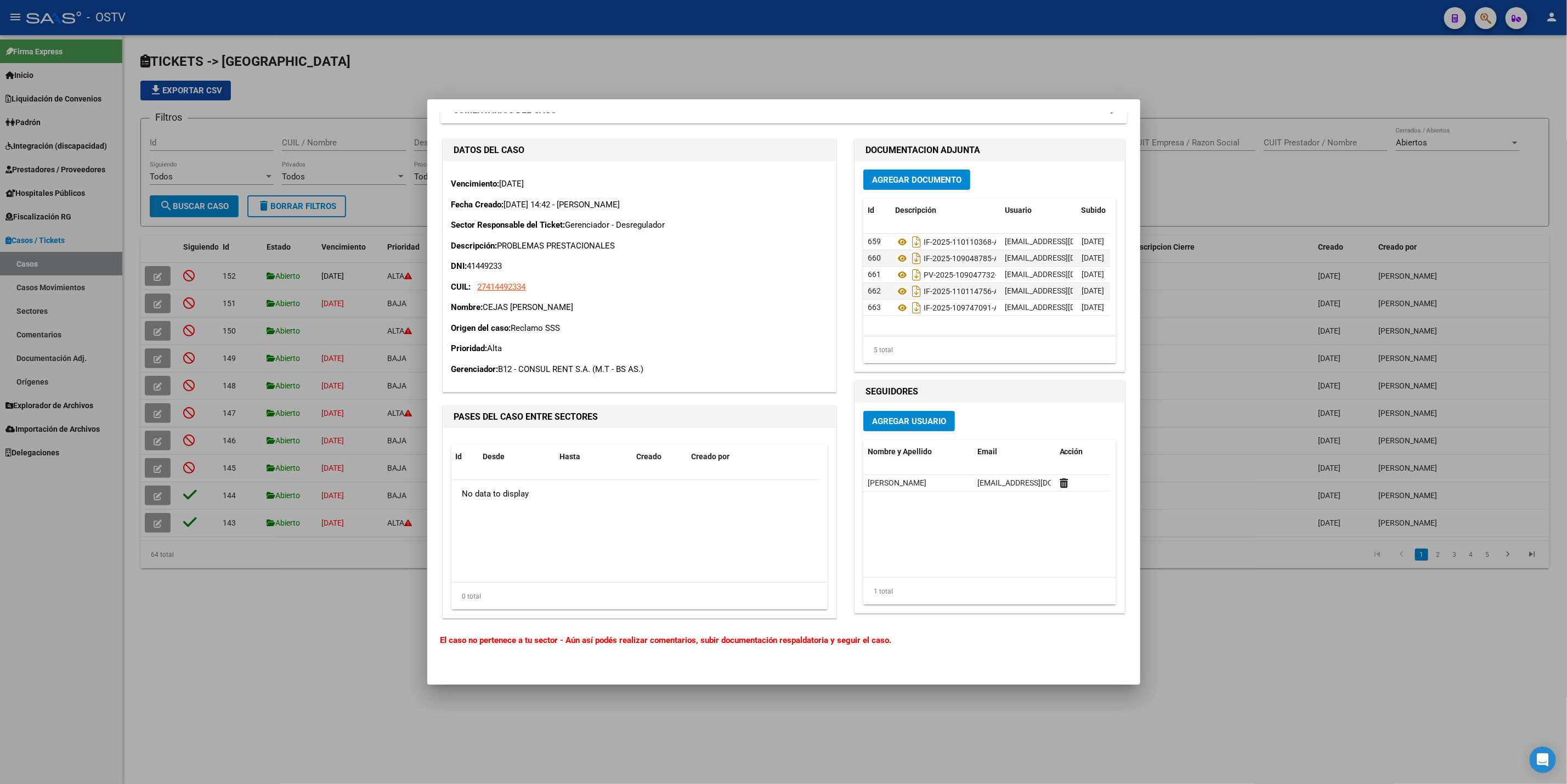
scroll to position [0, 0]
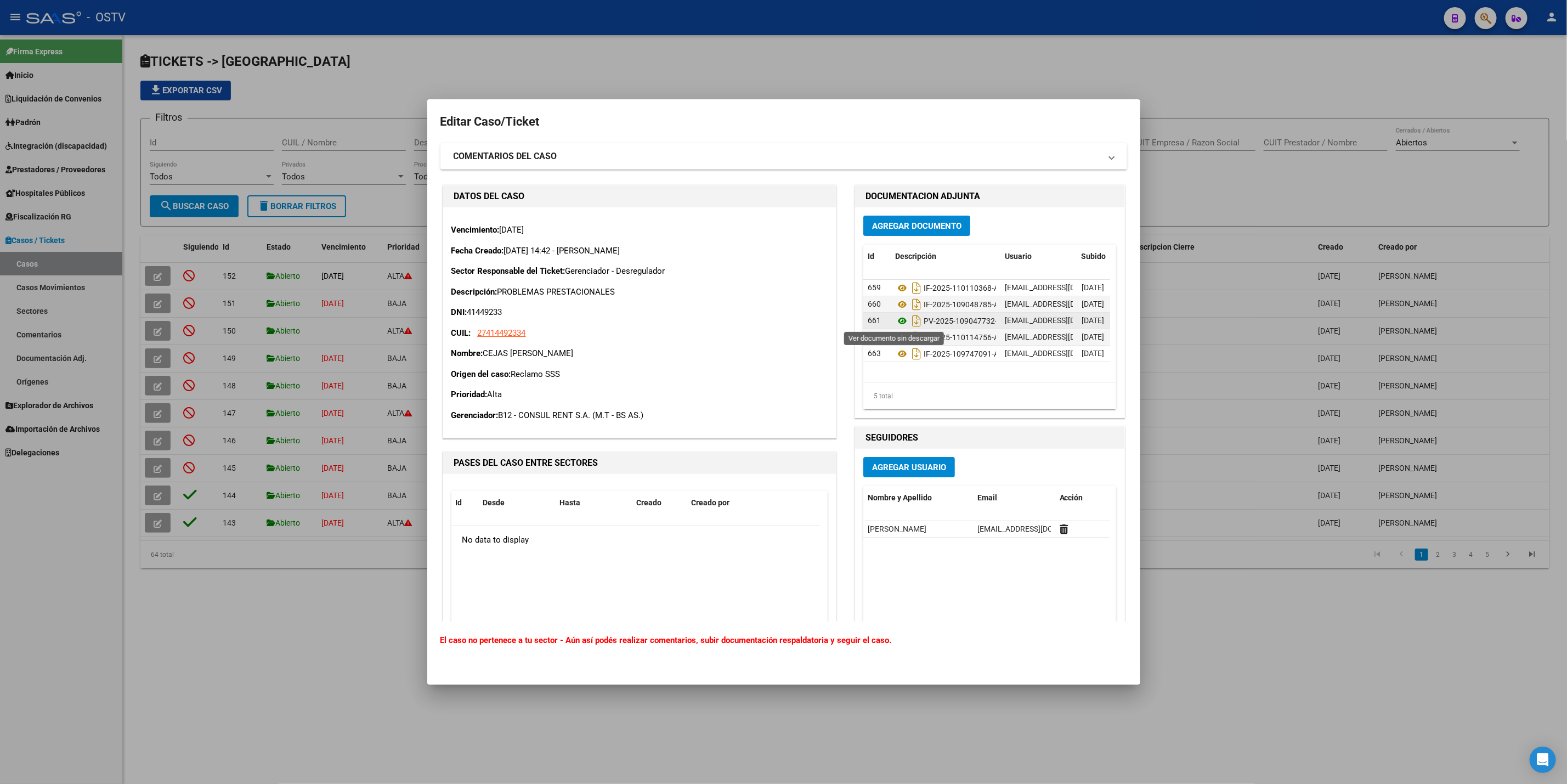
click at [895, 321] on icon at bounding box center [903, 320] width 14 height 13
click at [895, 285] on icon at bounding box center [903, 288] width 14 height 13
click at [895, 354] on icon at bounding box center [903, 353] width 14 height 13
click at [1187, 38] on div at bounding box center [784, 392] width 1567 height 784
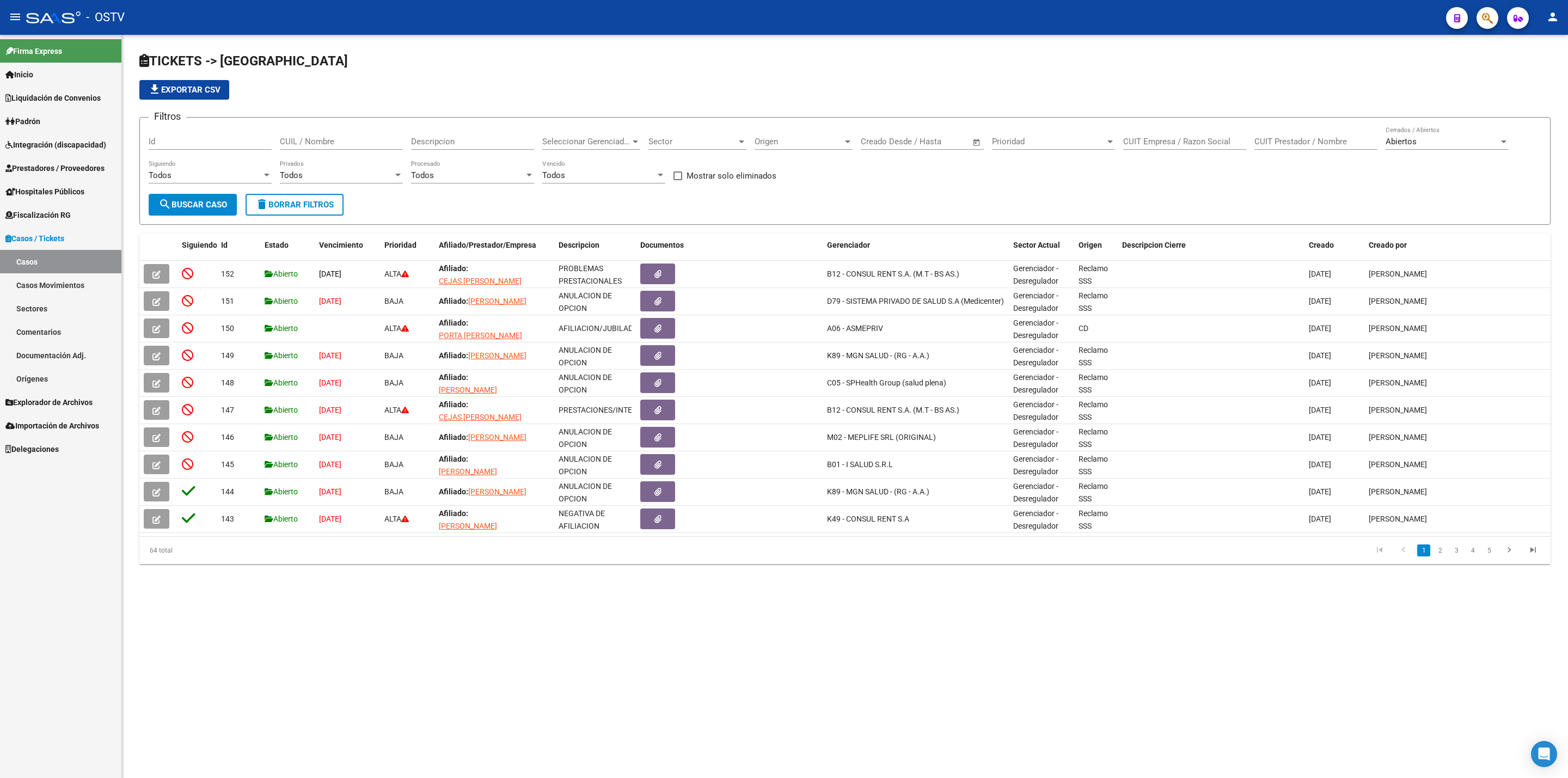
click at [66, 167] on span "Prestadores / Proveedores" at bounding box center [55, 167] width 99 height 12
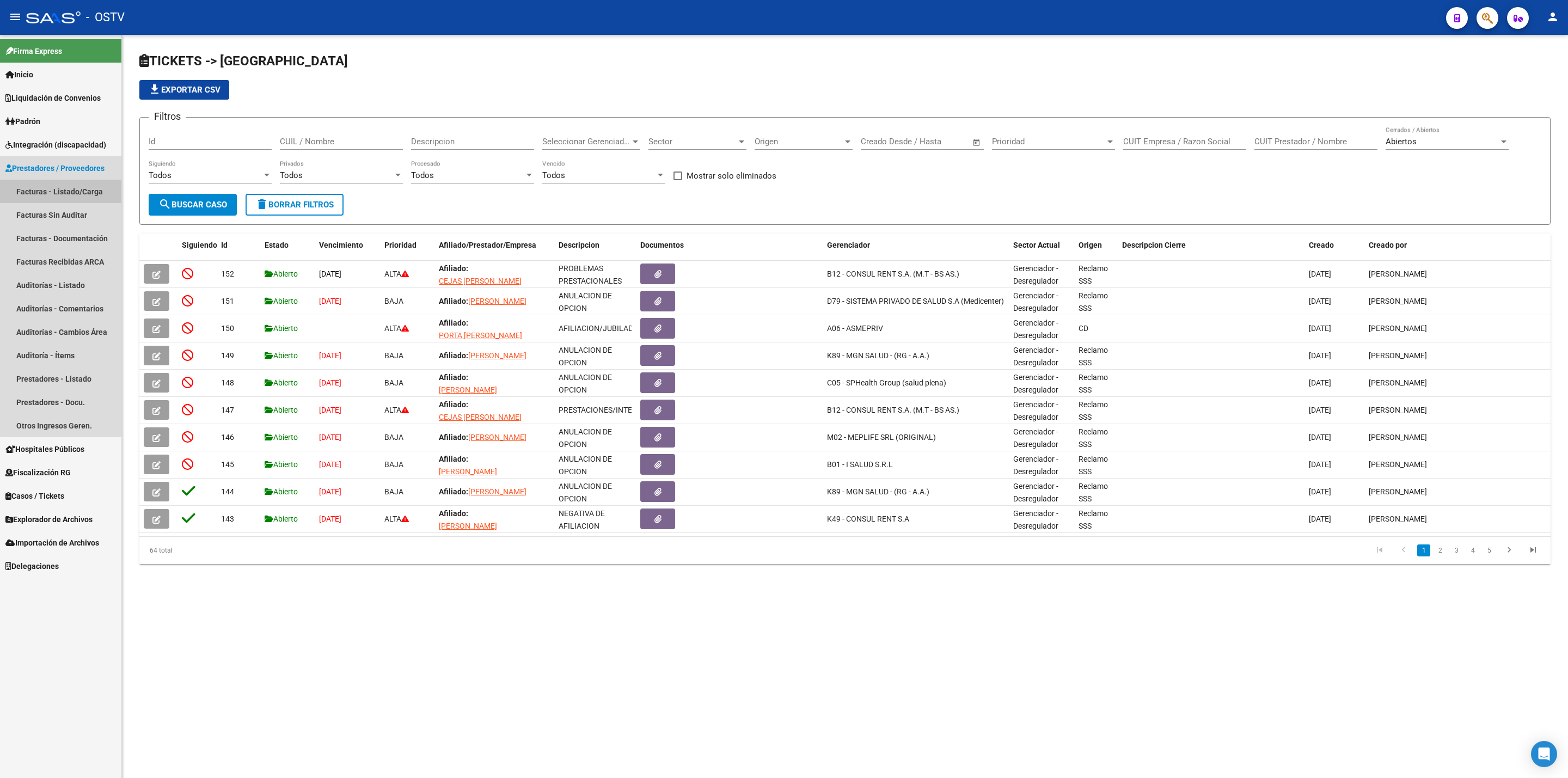
click at [61, 190] on link "Facturas - Listado/Carga" at bounding box center [60, 191] width 121 height 24
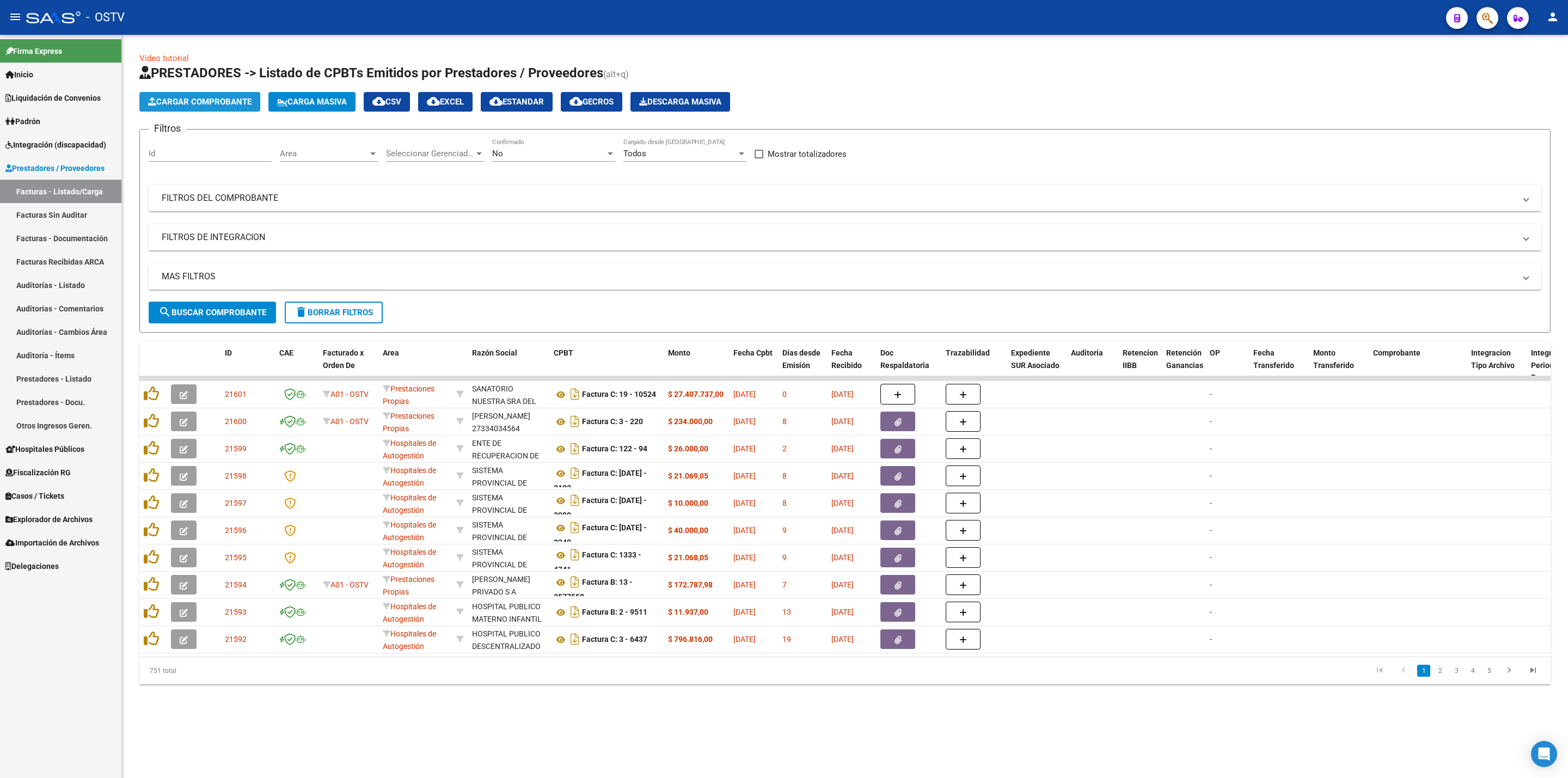
click at [242, 98] on span "Cargar Comprobante" at bounding box center [200, 102] width 103 height 10
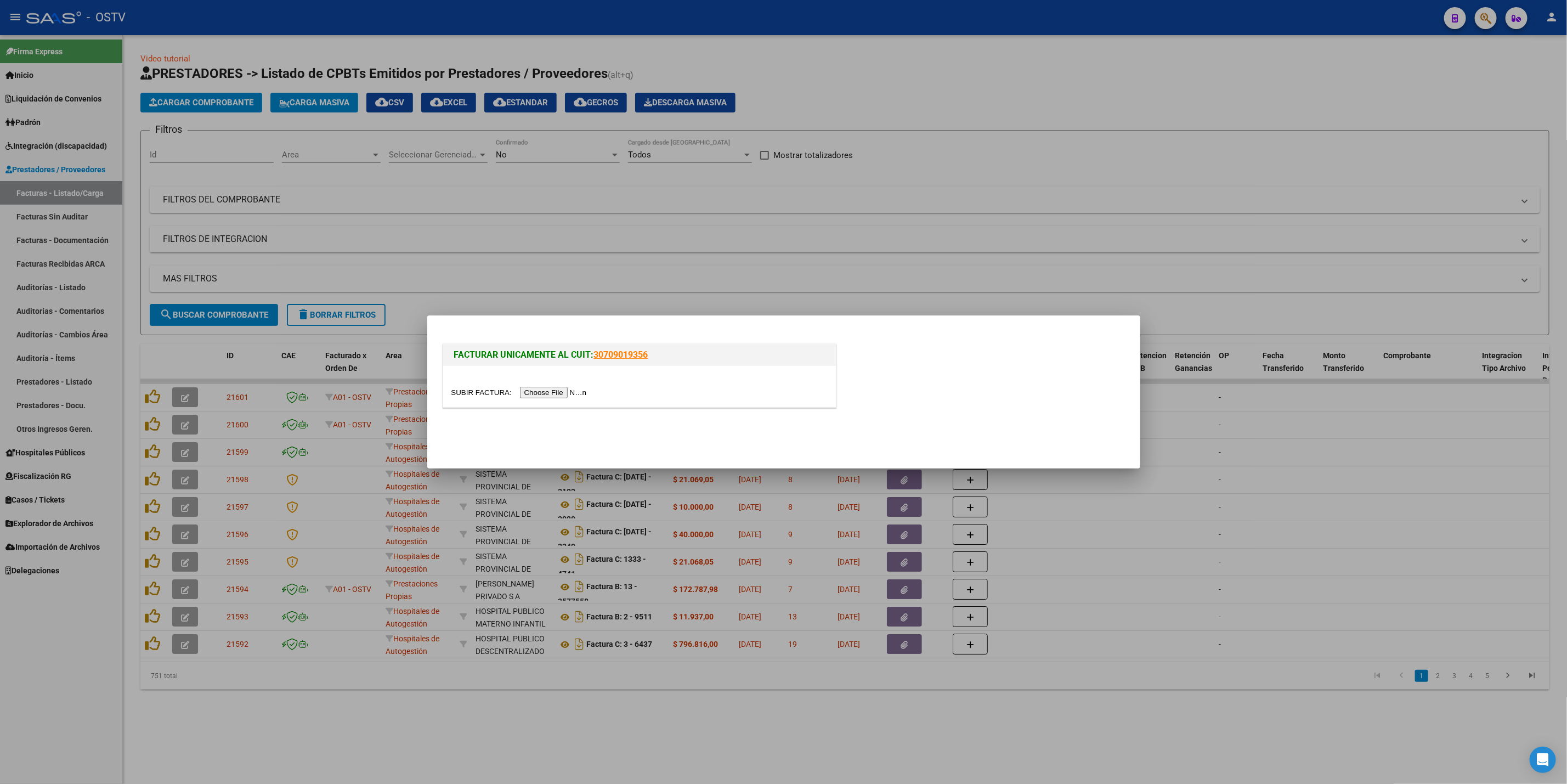
click at [565, 392] on input "file" at bounding box center [521, 392] width 139 height 11
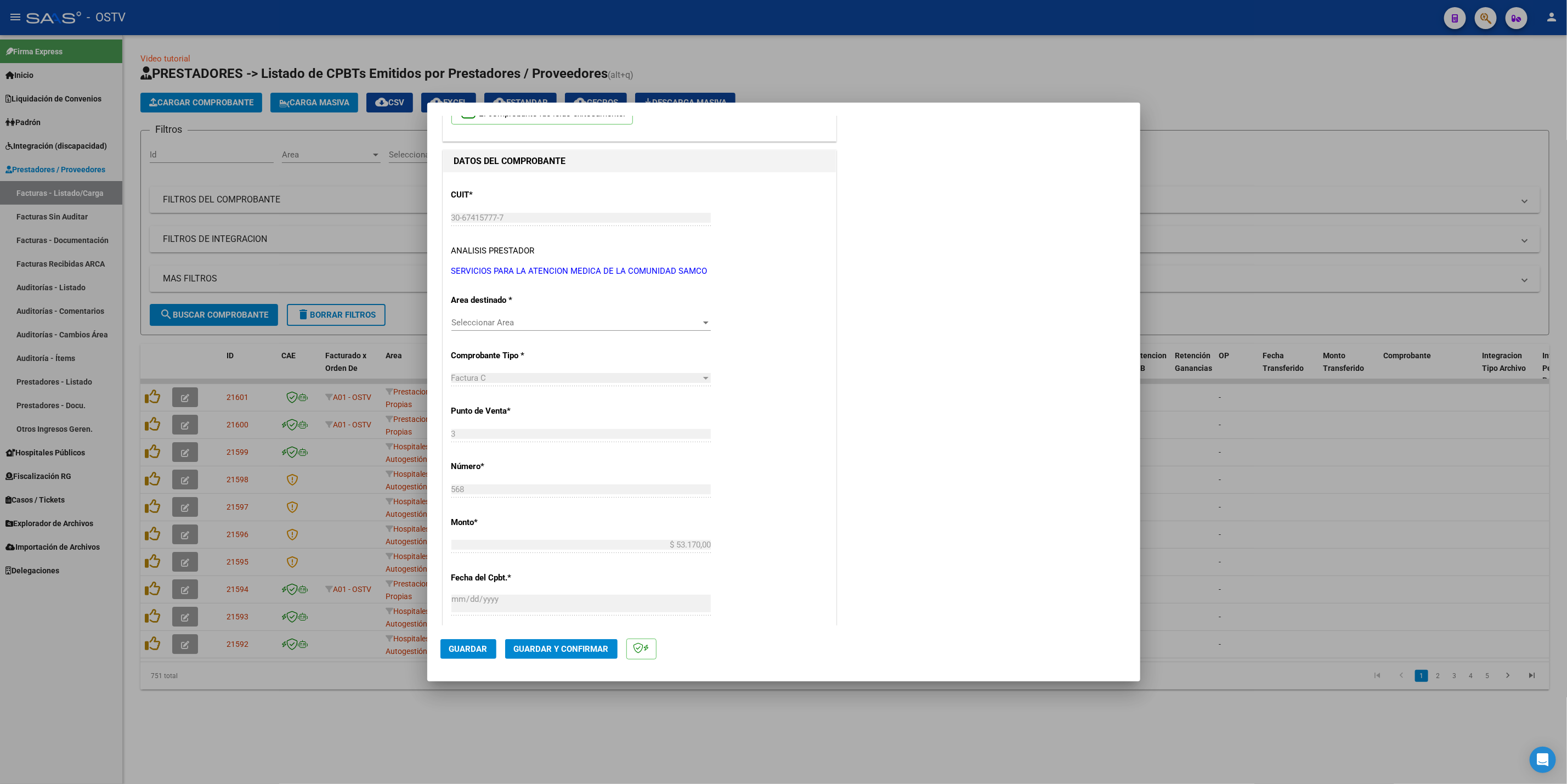
scroll to position [82, 0]
click at [522, 321] on span "Seleccionar Area" at bounding box center [576, 320] width 249 height 10
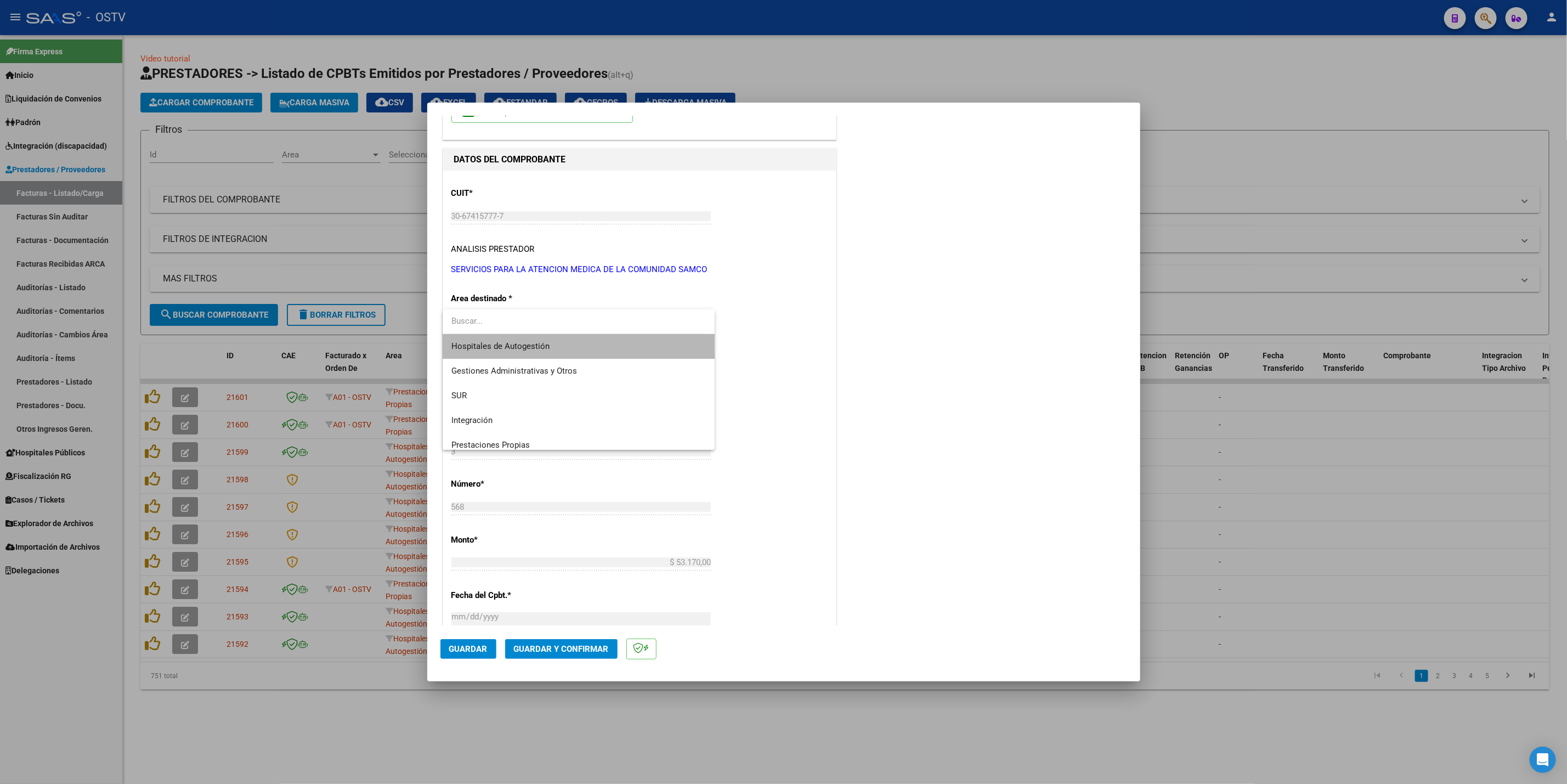
click at [597, 348] on span "Hospitales de Autogestión" at bounding box center [579, 346] width 254 height 25
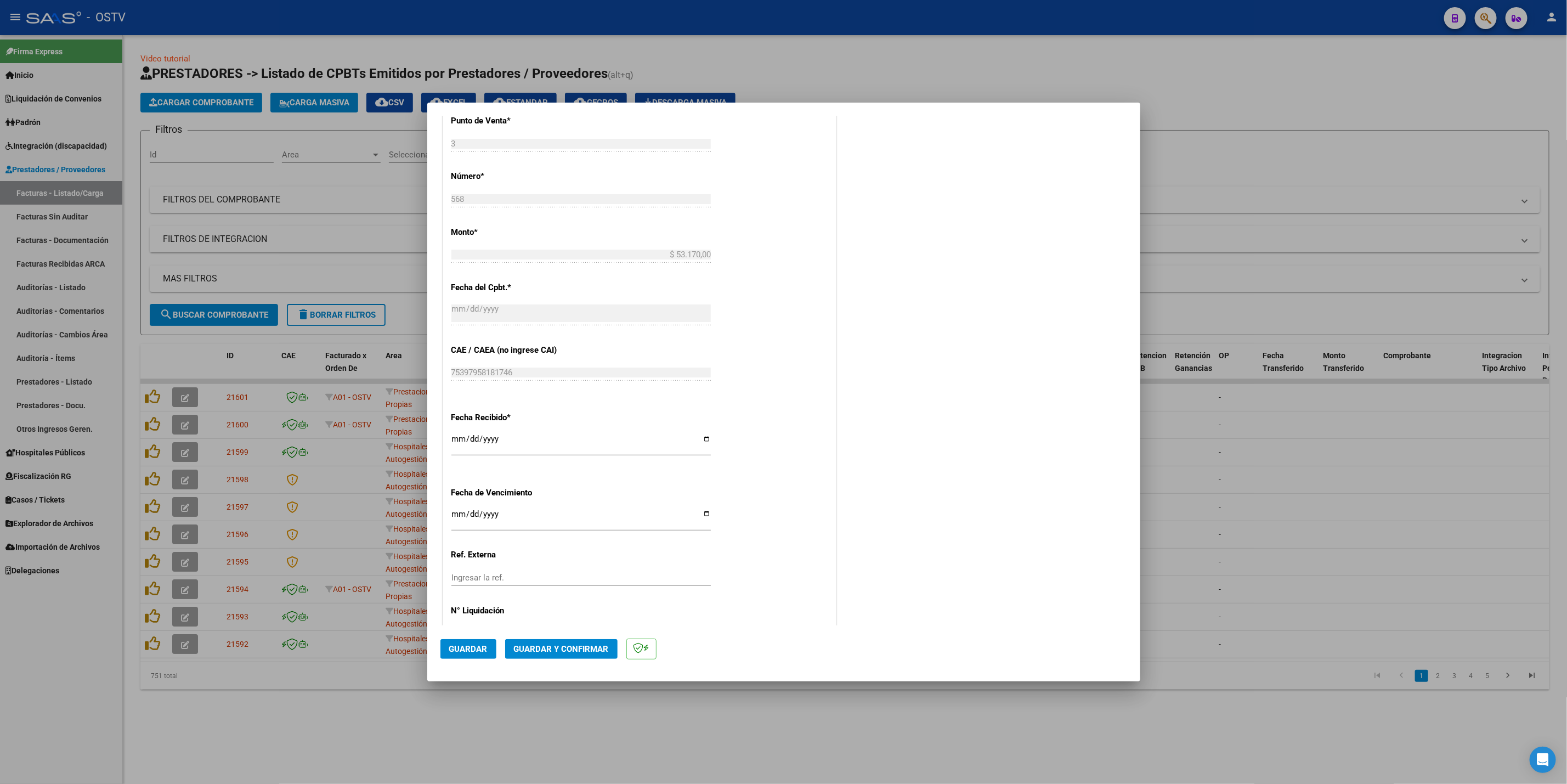
scroll to position [326, 0]
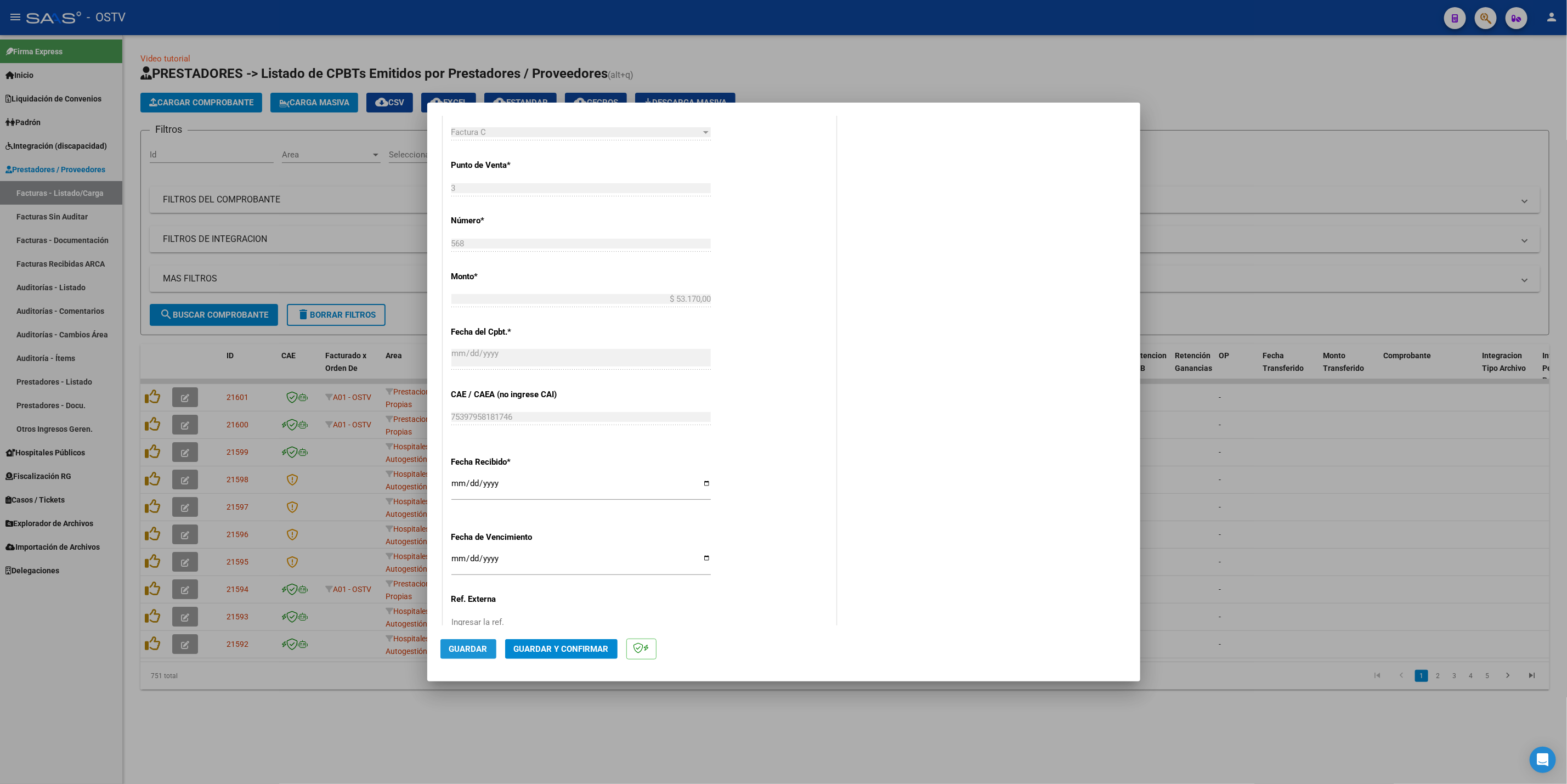
click at [465, 651] on span "Guardar" at bounding box center [469, 649] width 38 height 10
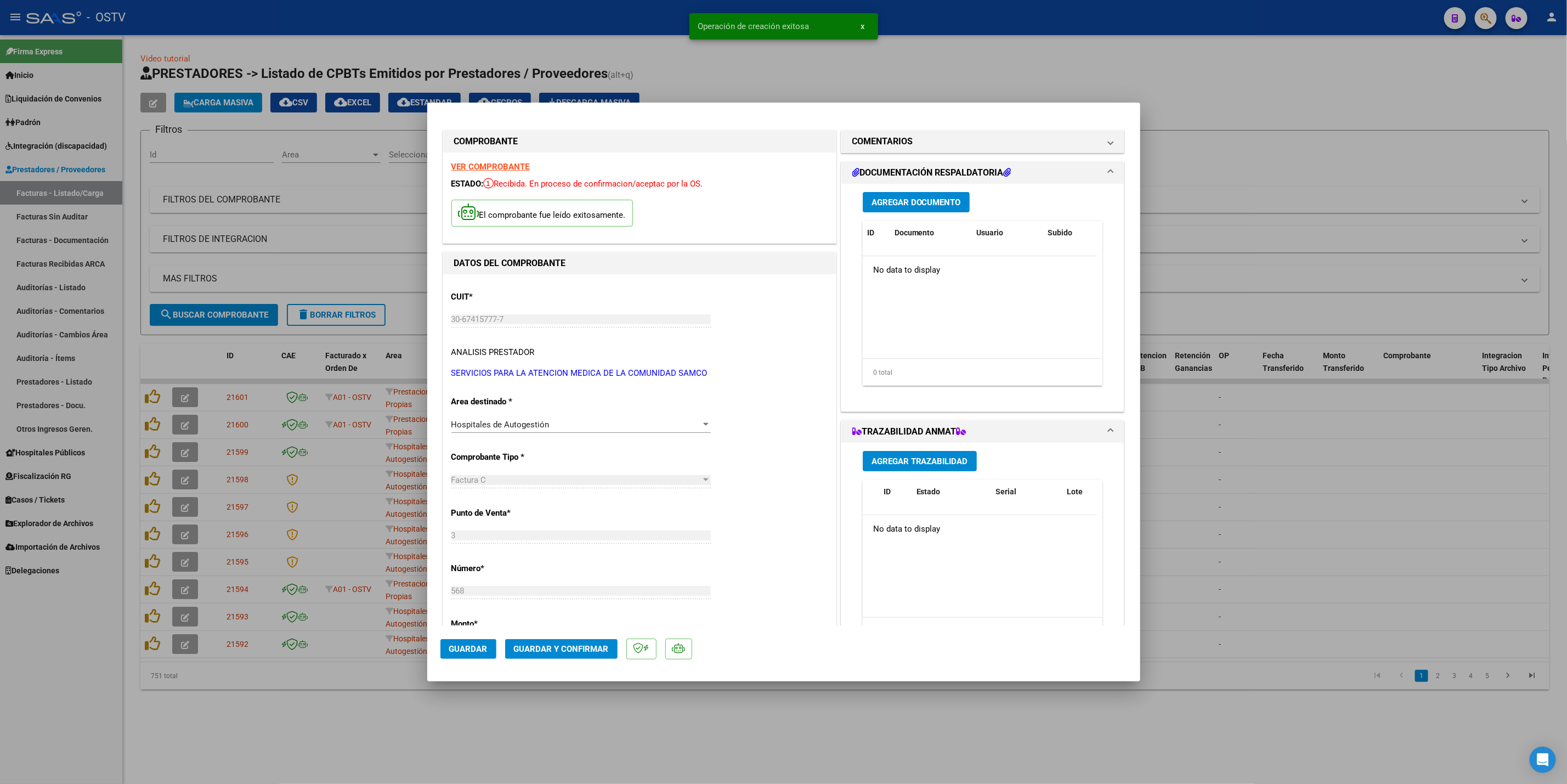
click at [920, 204] on span "Agregar Documento" at bounding box center [916, 202] width 90 height 10
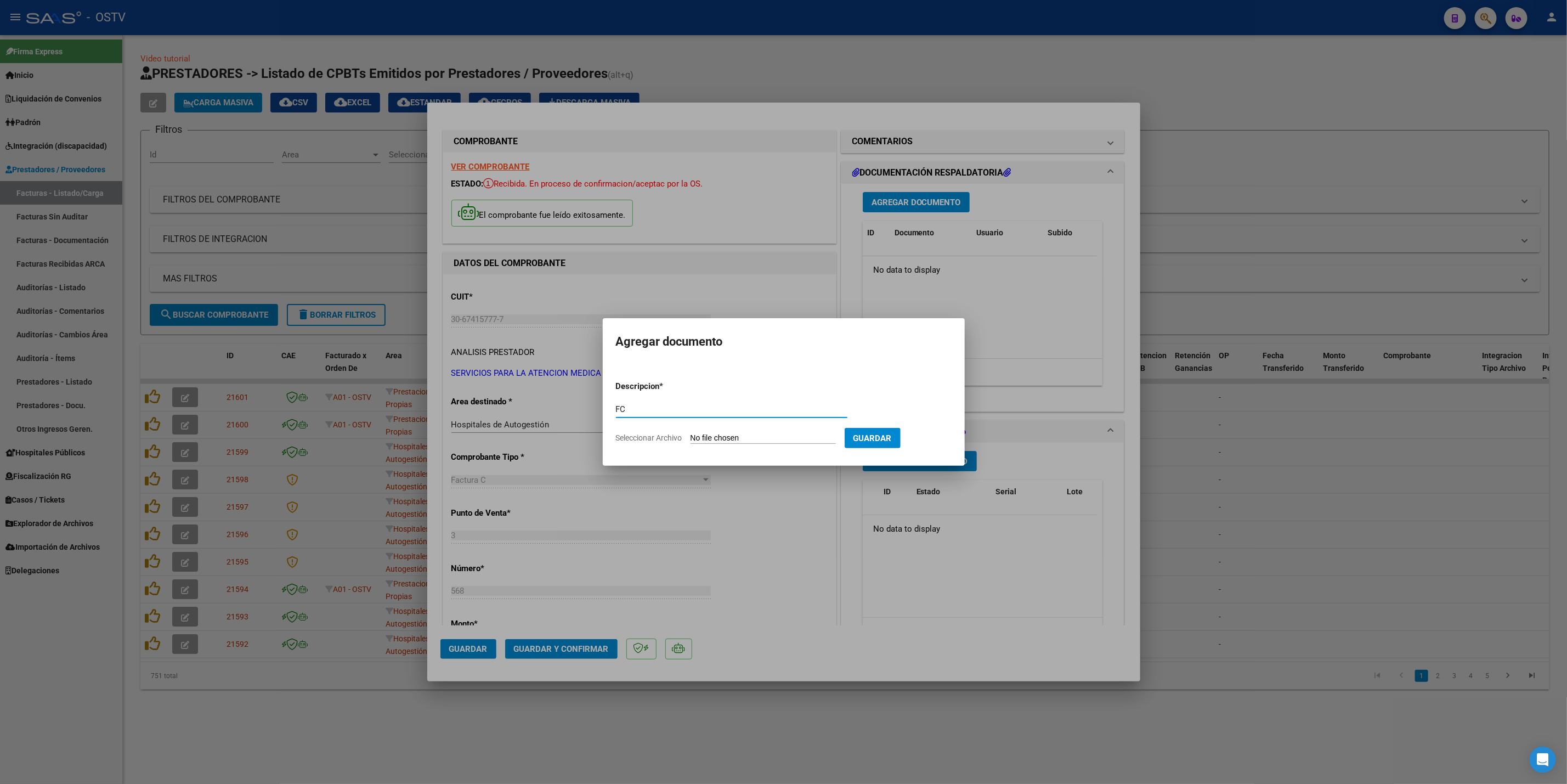
type input "FC"
click at [762, 432] on app-file-uploader "Seleccionar Archivo" at bounding box center [731, 437] width 229 height 10
click at [757, 440] on input "Seleccionar Archivo" at bounding box center [764, 438] width 146 height 10
type input "C:\fakepath\0003-00000568.pdf"
click at [958, 444] on button "Guardar" at bounding box center [930, 437] width 56 height 20
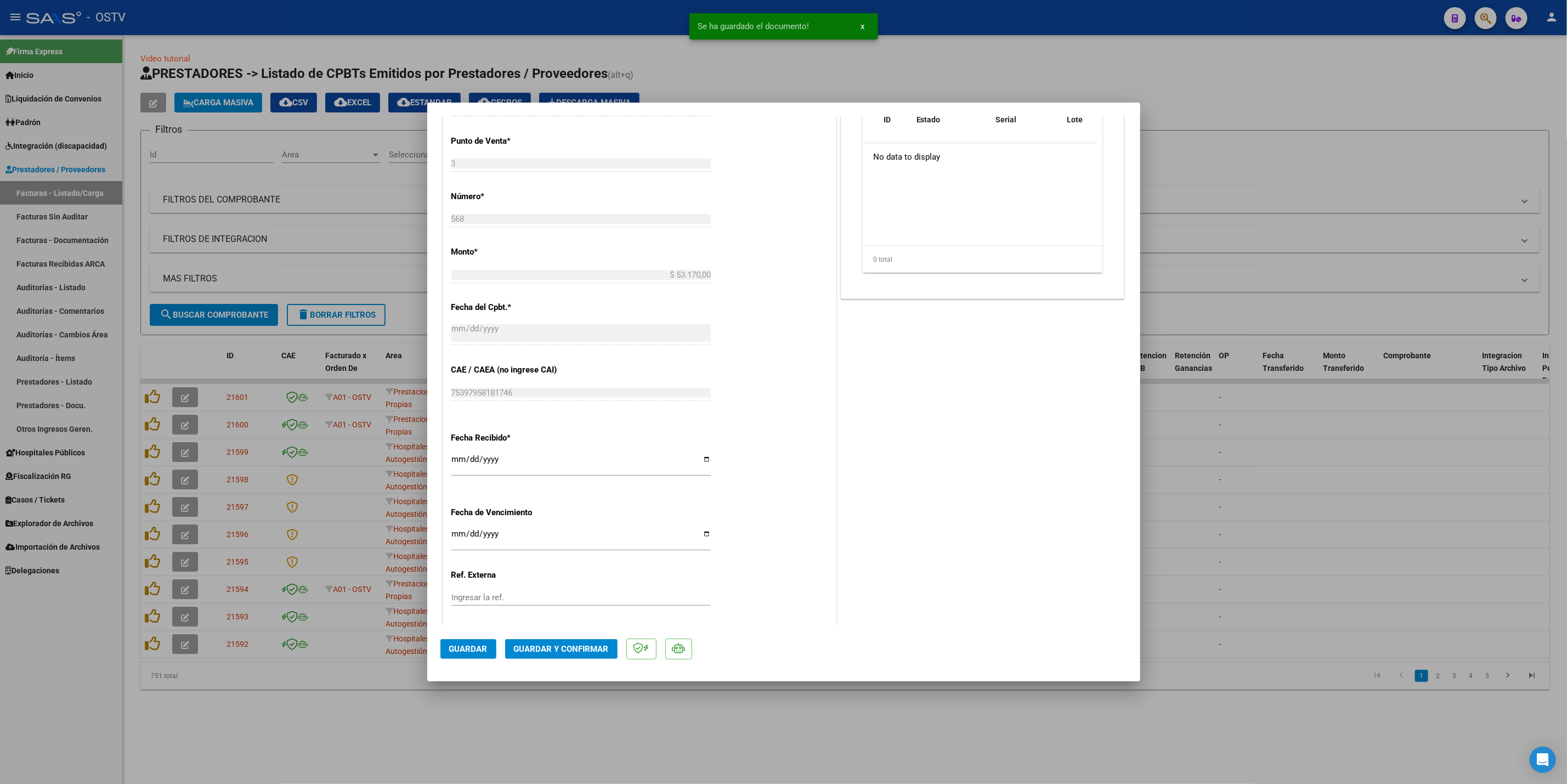
scroll to position [429, 0]
click at [1274, 245] on div at bounding box center [784, 392] width 1567 height 784
type input "$ 0,00"
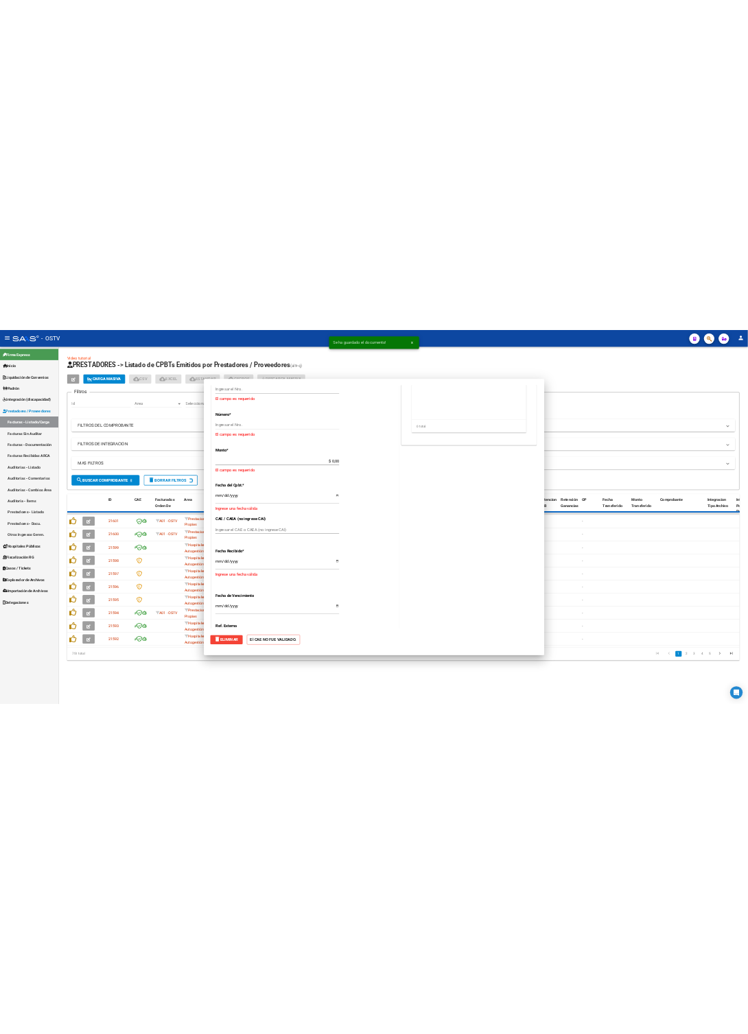
scroll to position [0, 0]
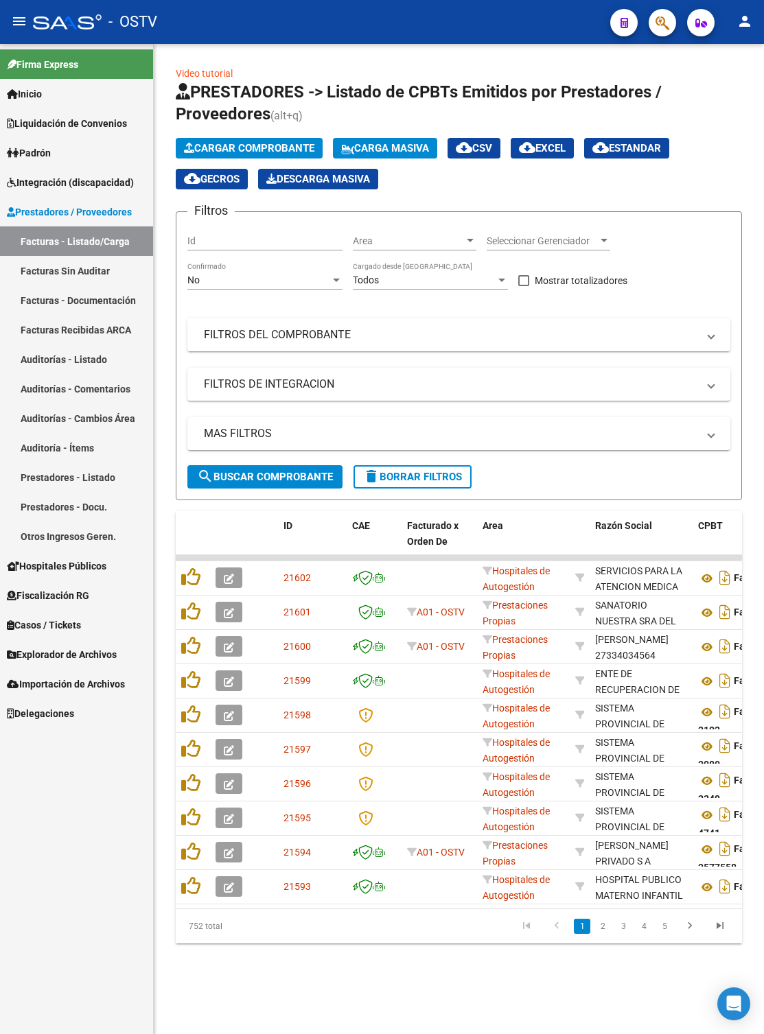
click at [233, 143] on span "Cargar Comprobante" at bounding box center [249, 148] width 130 height 12
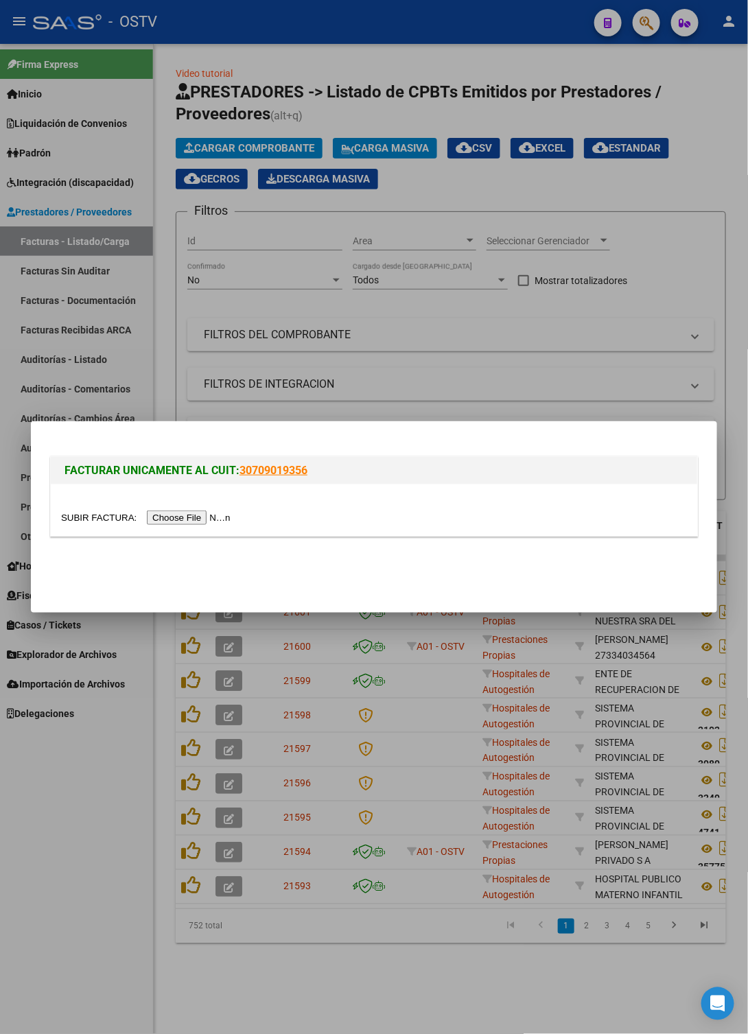
click at [210, 519] on input "file" at bounding box center [148, 518] width 174 height 14
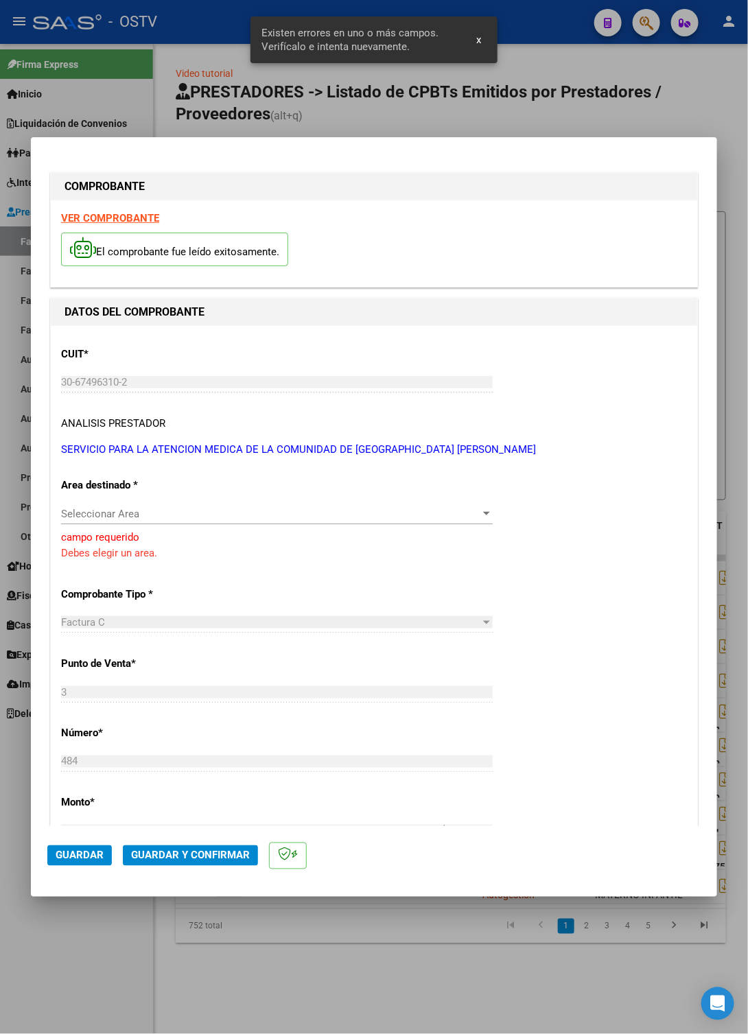
click at [253, 513] on span "Seleccionar Area" at bounding box center [270, 514] width 419 height 12
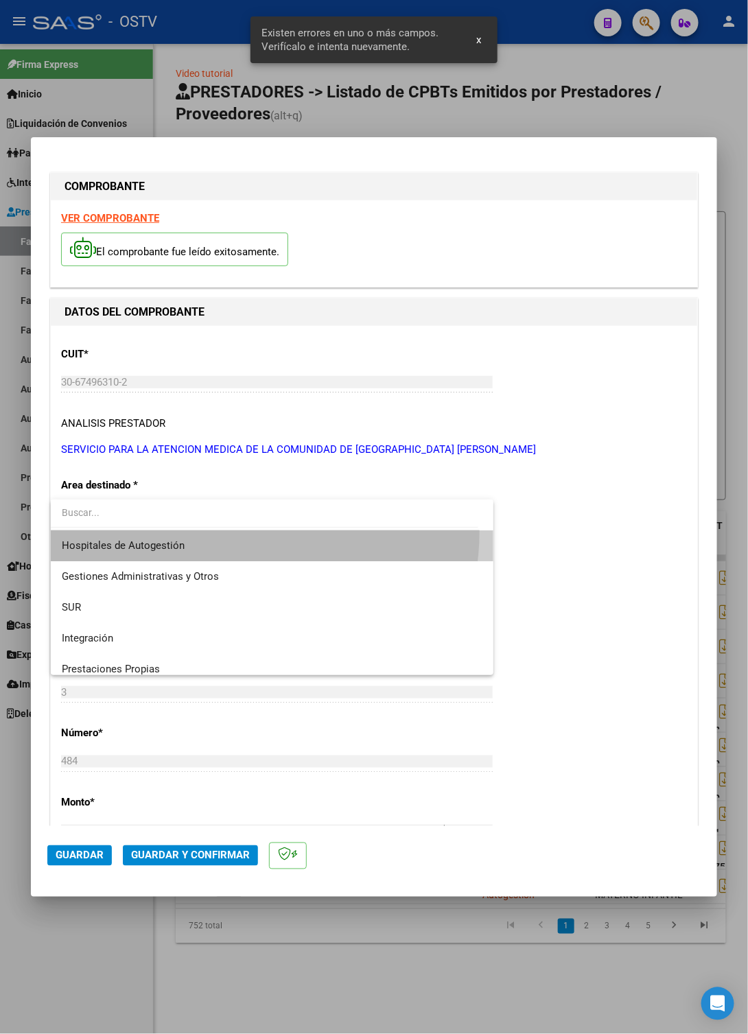
click at [239, 532] on span "Hospitales de Autogestión" at bounding box center [272, 545] width 421 height 31
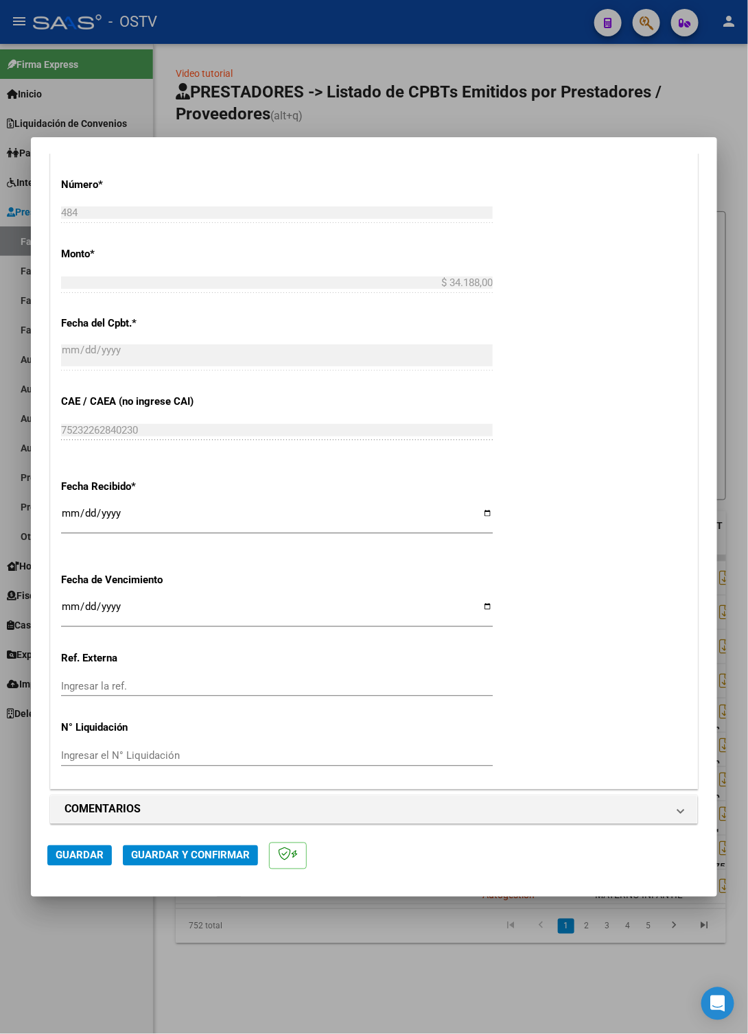
scroll to position [519, 0]
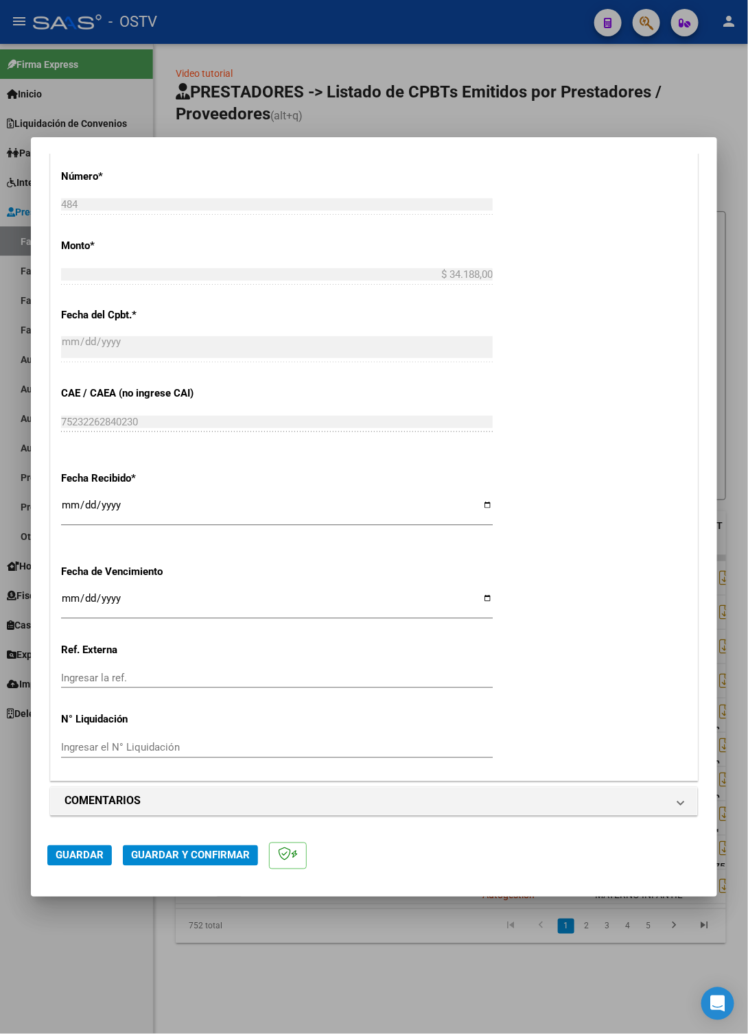
click at [72, 859] on span "Guardar" at bounding box center [80, 856] width 48 height 12
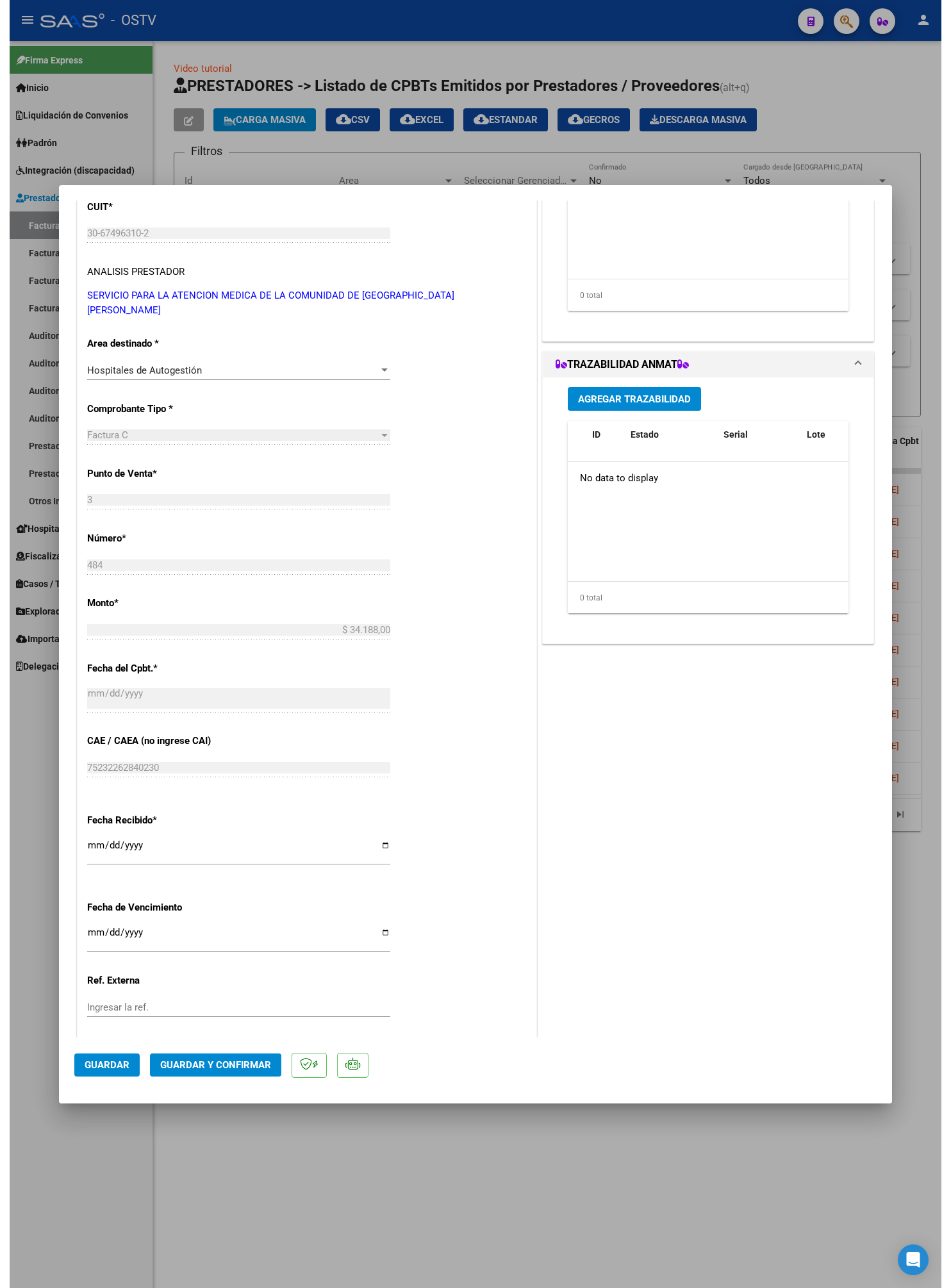
scroll to position [0, 0]
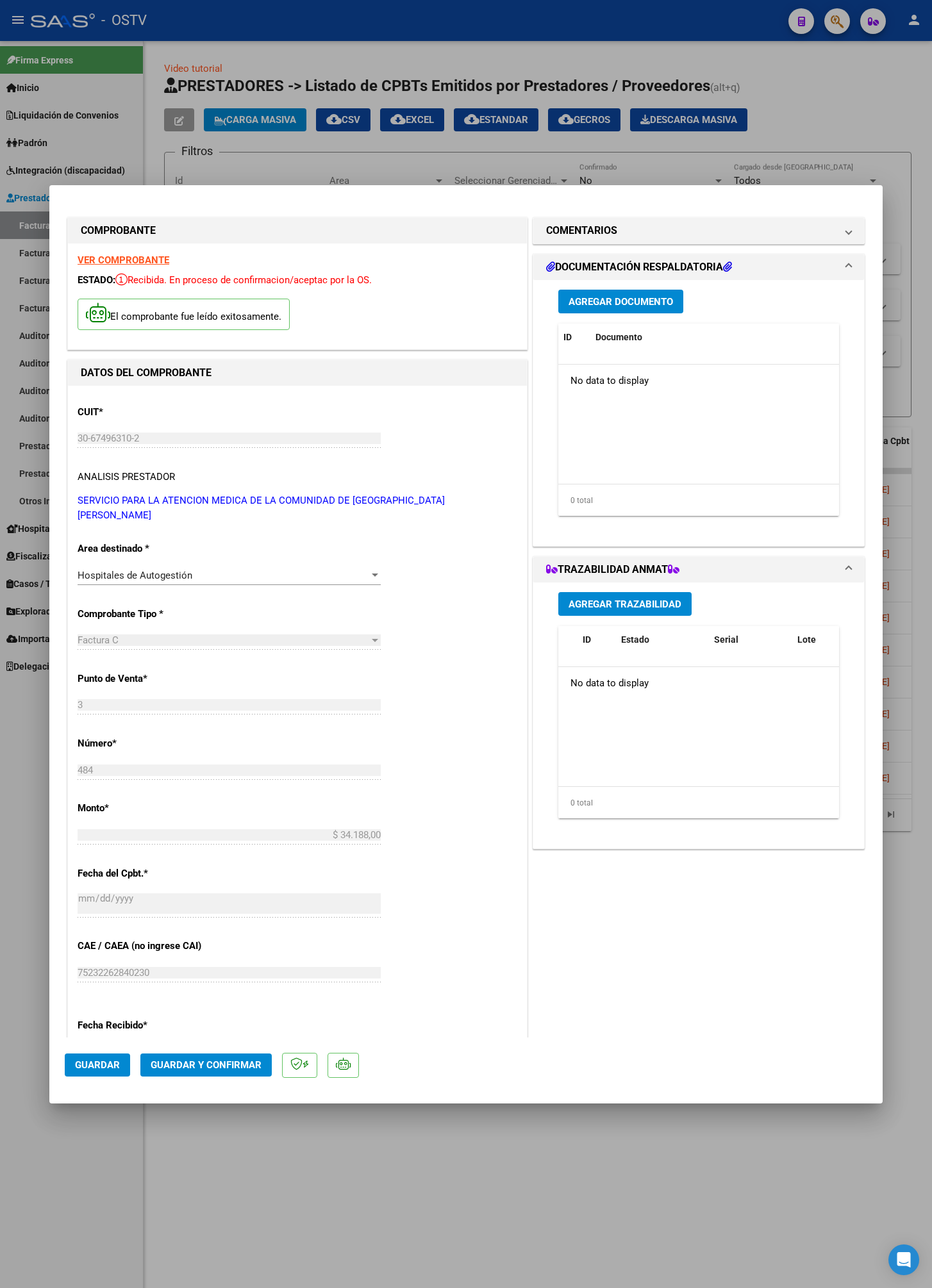
click at [630, 299] on span "Agregar Documento" at bounding box center [621, 302] width 105 height 11
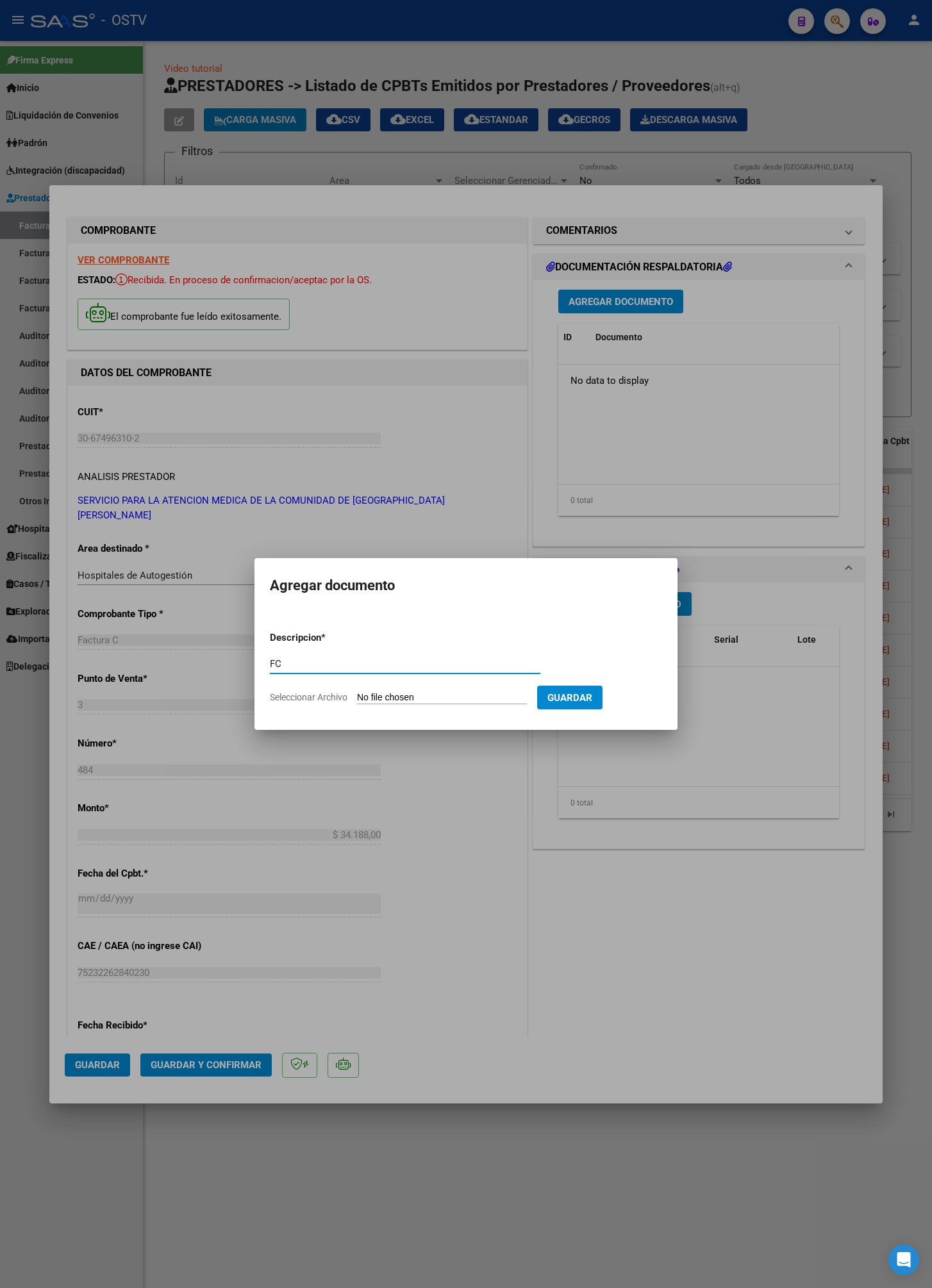
type input "FC"
click at [403, 700] on input "Seleccionar Archivo" at bounding box center [442, 698] width 170 height 12
type input "C:\fakepath\0003-00000484.pdf"
click at [648, 701] on span "Guardar" at bounding box center [637, 698] width 45 height 11
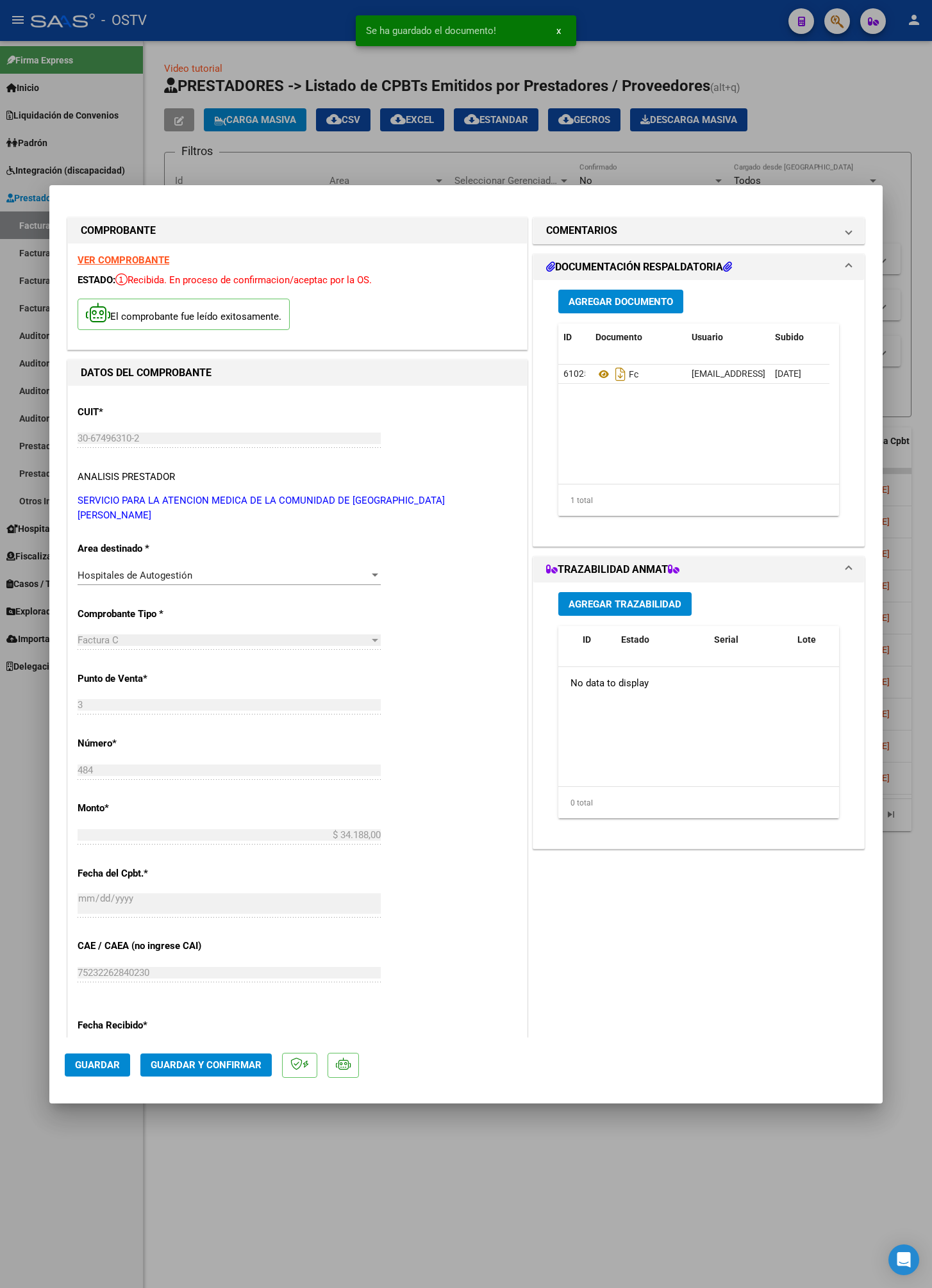
click at [861, 118] on div at bounding box center [466, 644] width 932 height 1288
type input "$ 0,00"
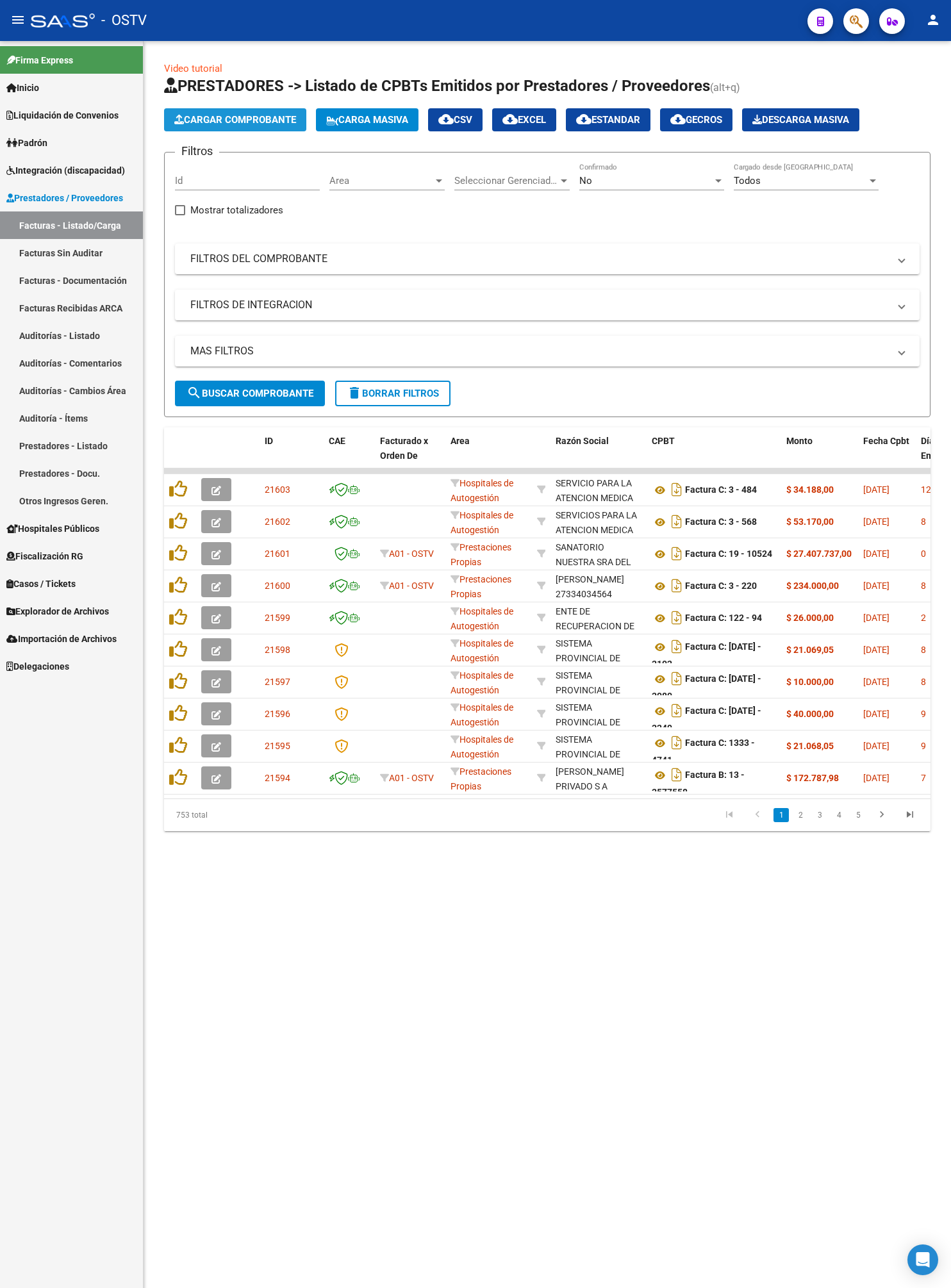
click at [259, 114] on span "Cargar Comprobante" at bounding box center [235, 120] width 121 height 11
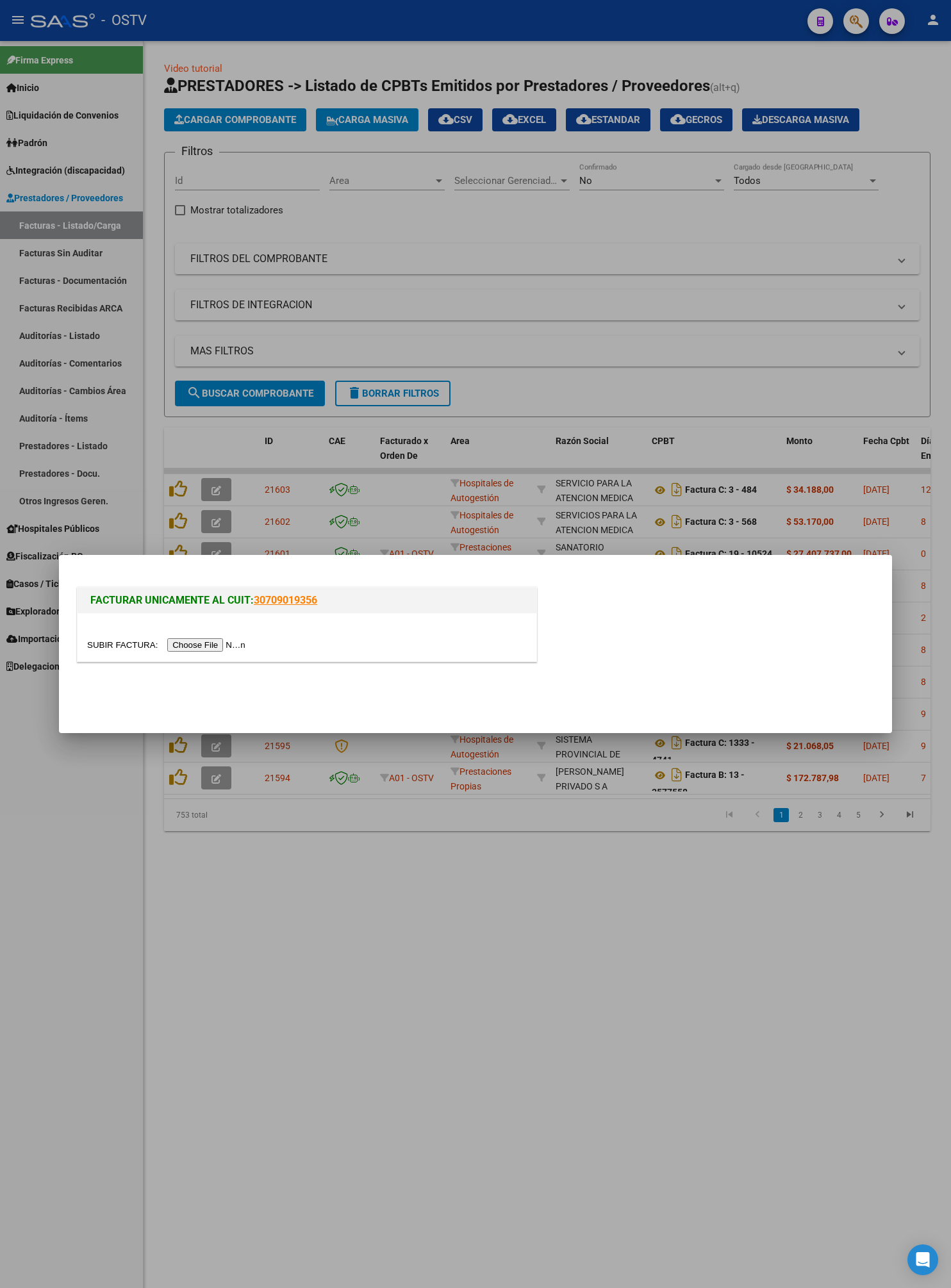
click at [224, 646] on input "file" at bounding box center [168, 644] width 163 height 13
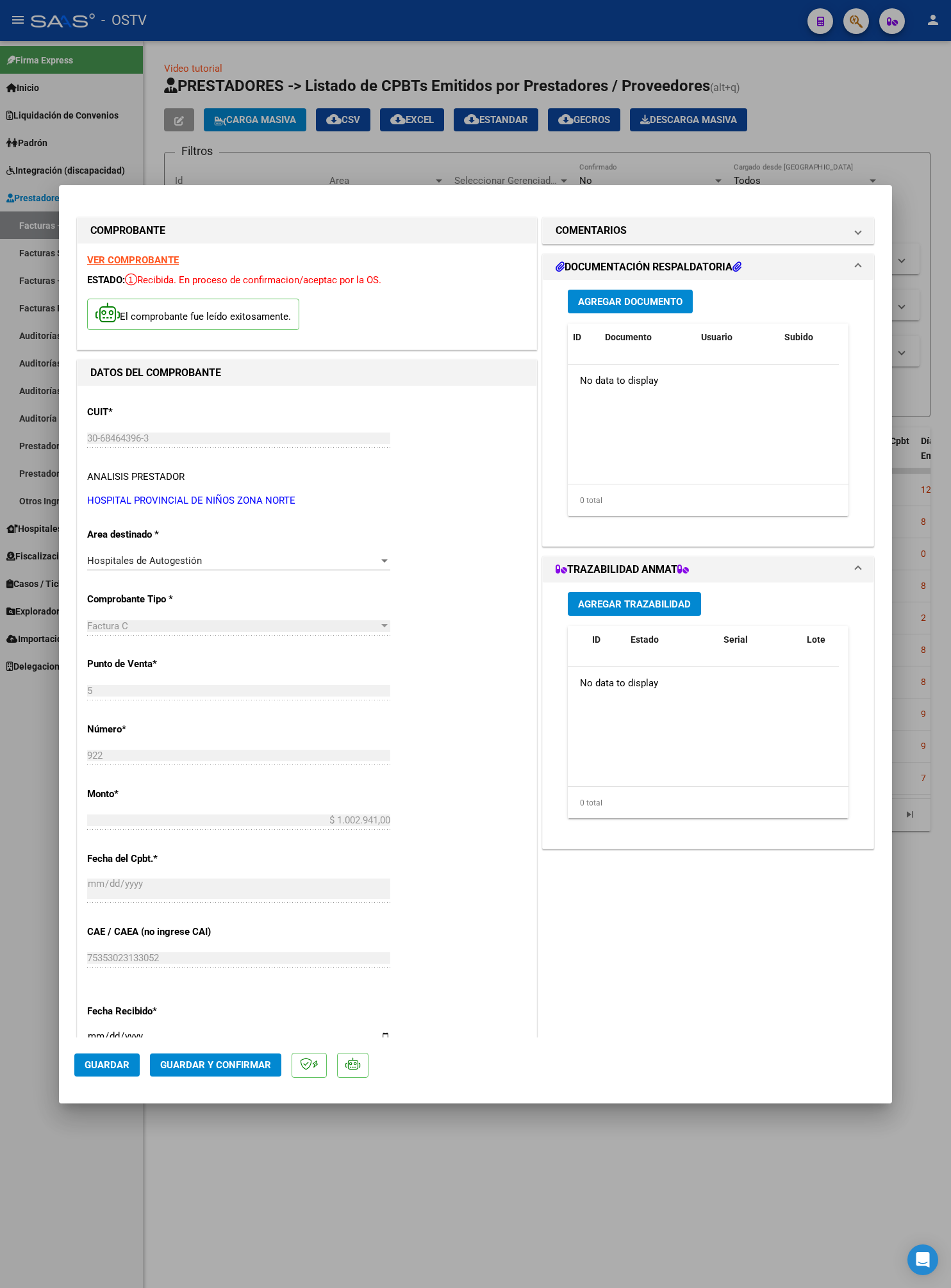
click at [602, 300] on span "Agregar Documento" at bounding box center [631, 302] width 105 height 11
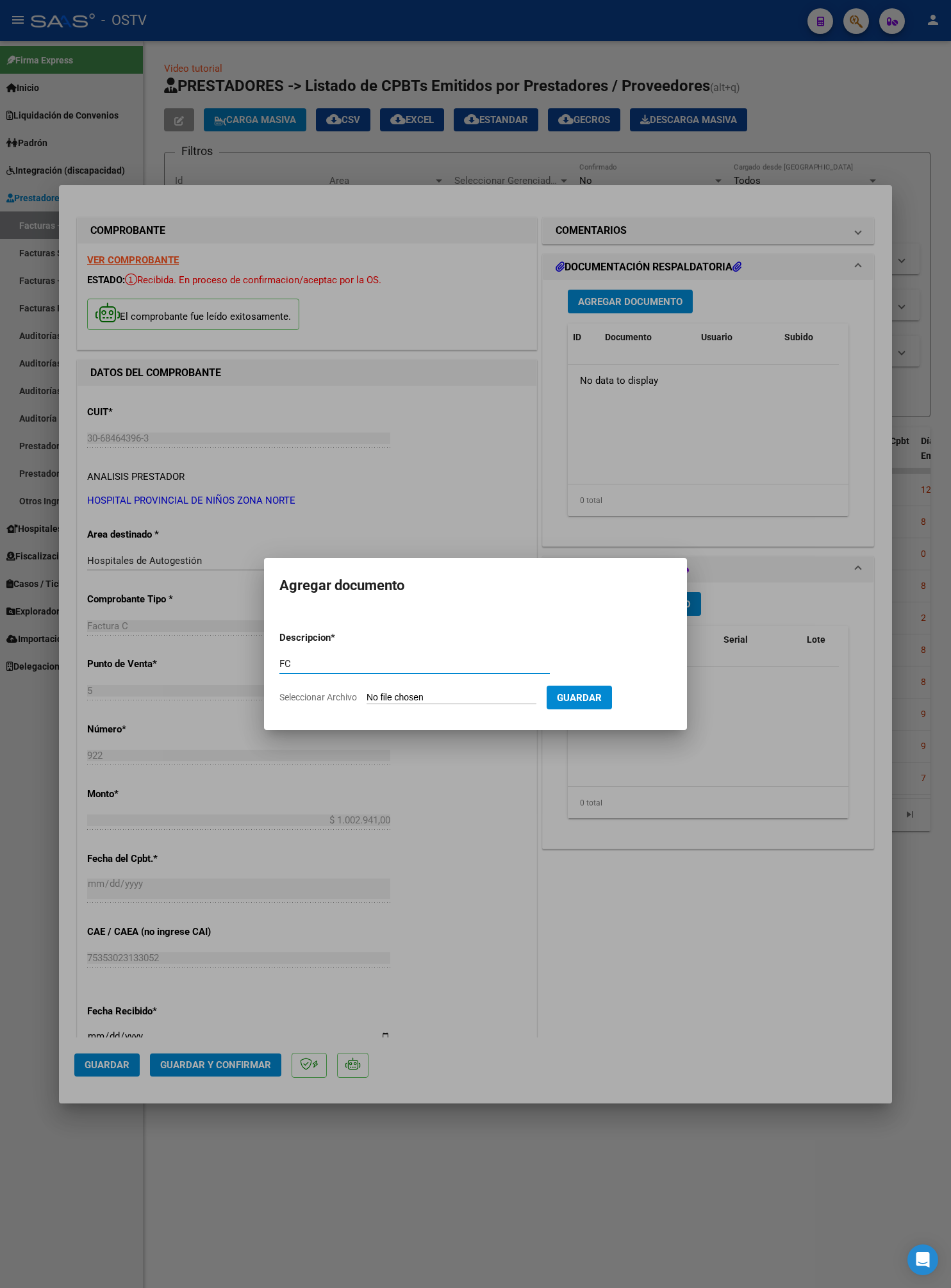
type input "FC"
click at [483, 699] on input "Seleccionar Archivo" at bounding box center [452, 698] width 170 height 12
type input "C:\fakepath\0005-00000922.pdf"
click at [667, 695] on span "Guardar" at bounding box center [646, 698] width 45 height 11
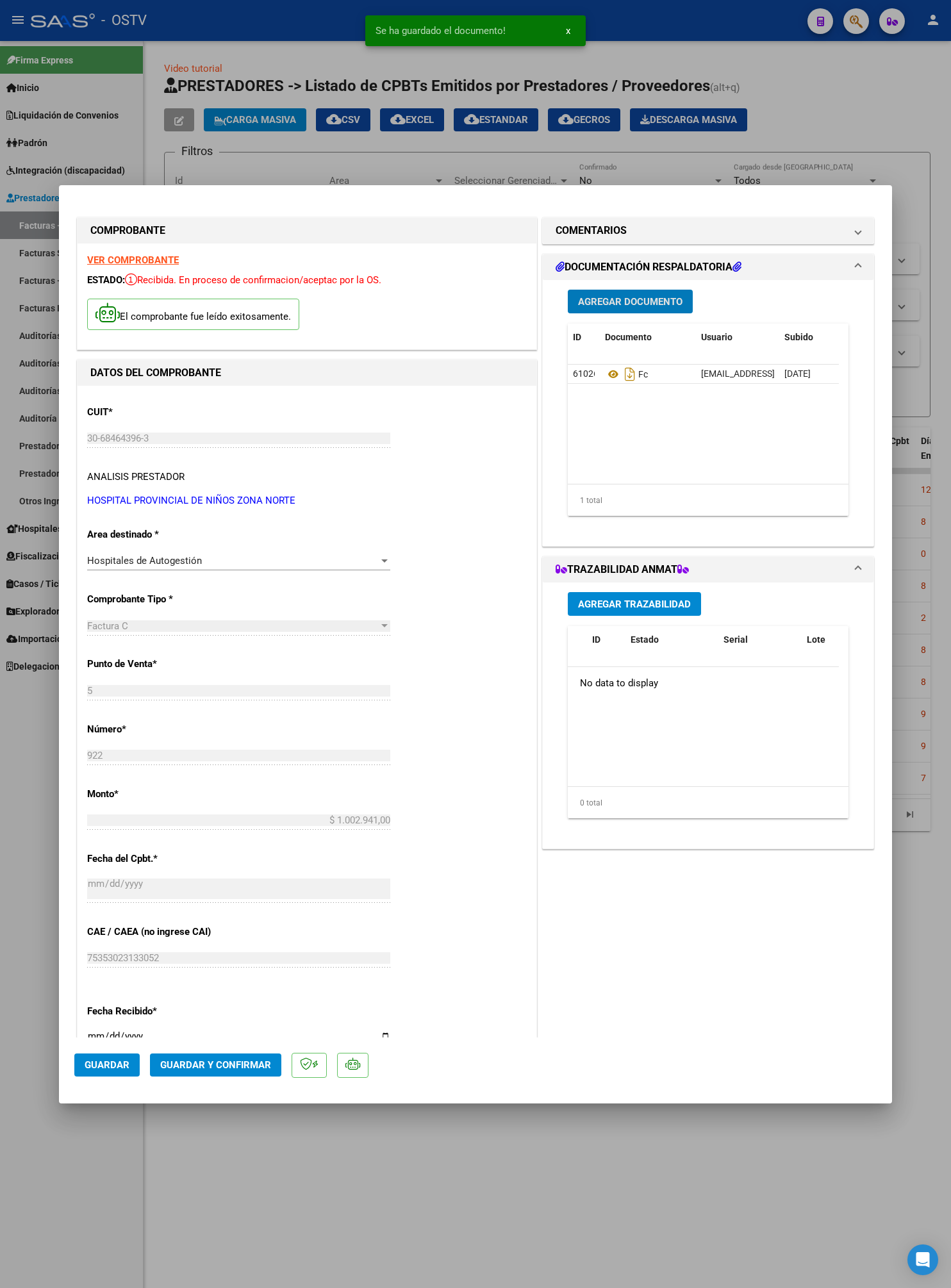
click at [892, 159] on div at bounding box center [476, 644] width 951 height 1288
type input "$ 0,00"
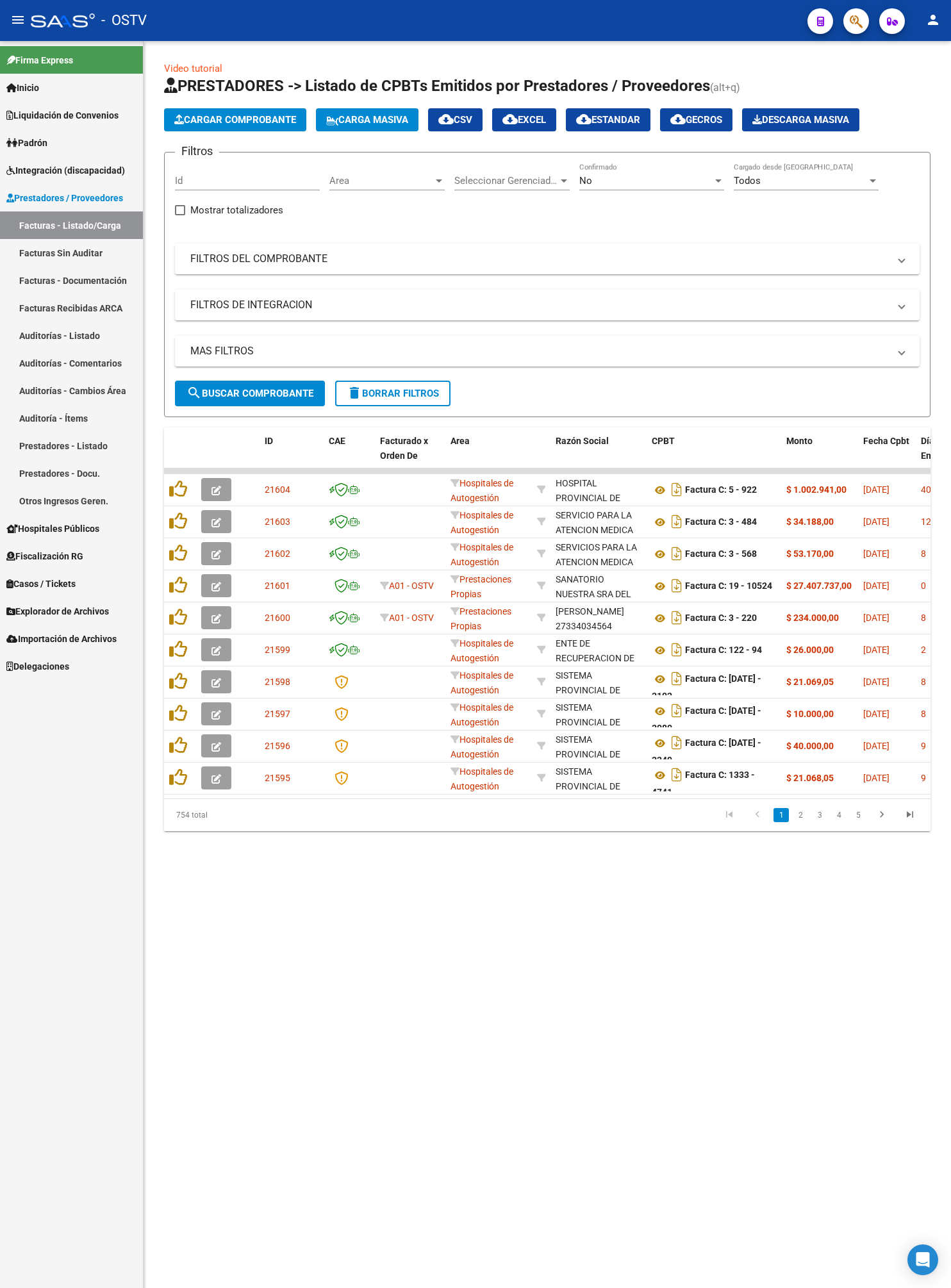
click at [279, 117] on span "Cargar Comprobante" at bounding box center [235, 120] width 121 height 11
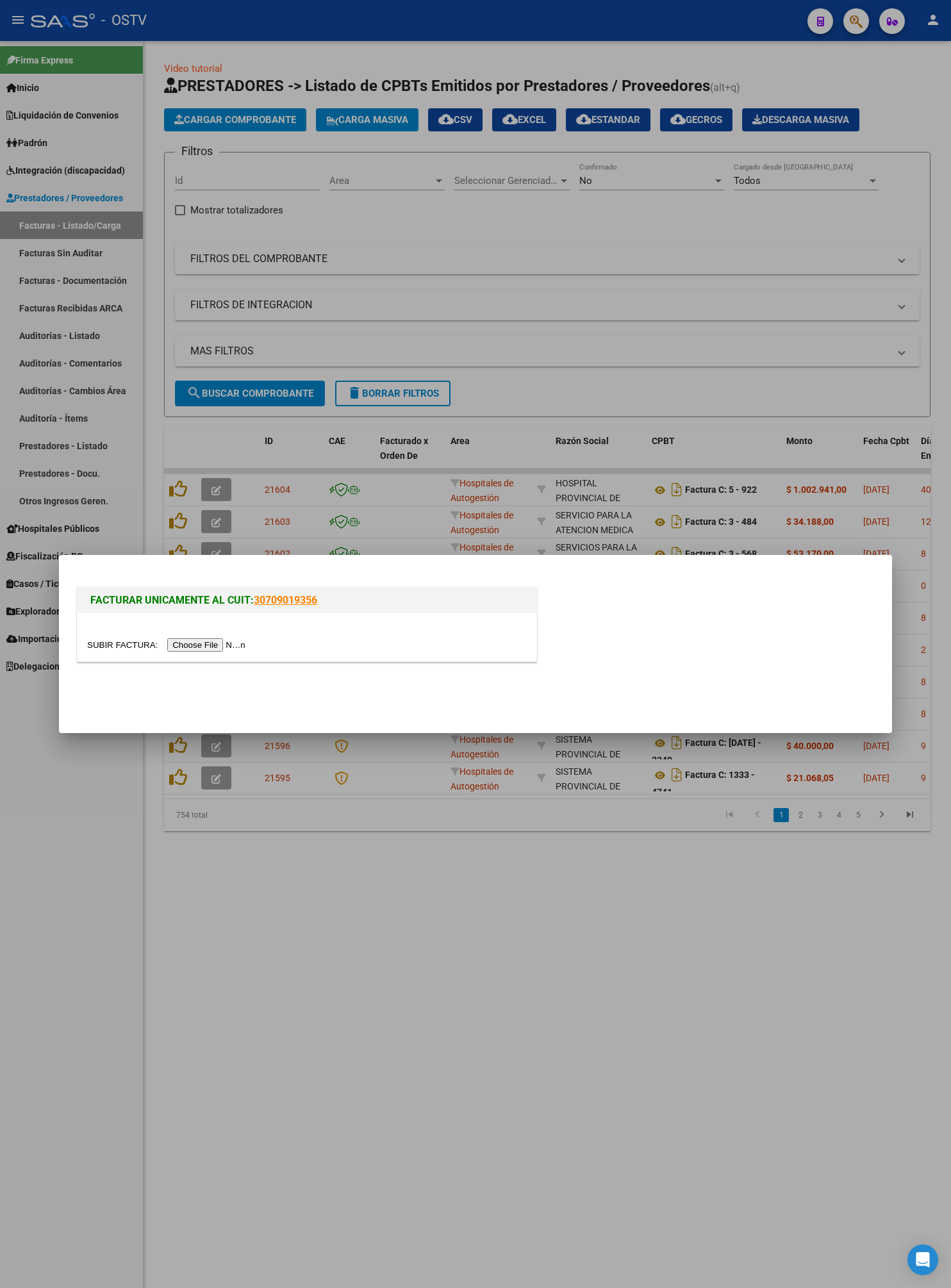
click at [199, 644] on input "file" at bounding box center [168, 644] width 163 height 13
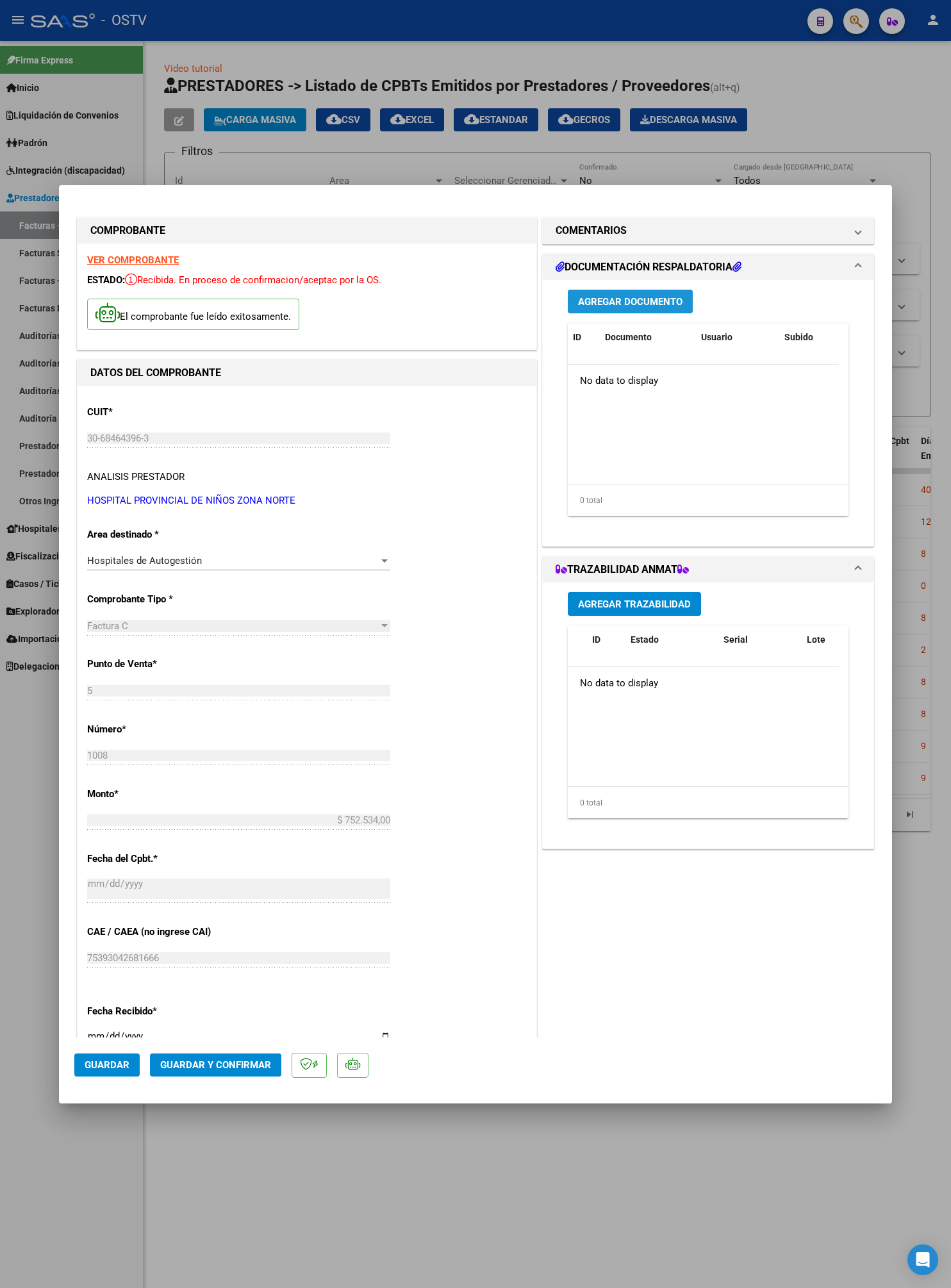
click at [622, 314] on button "Agregar Documento" at bounding box center [631, 301] width 125 height 23
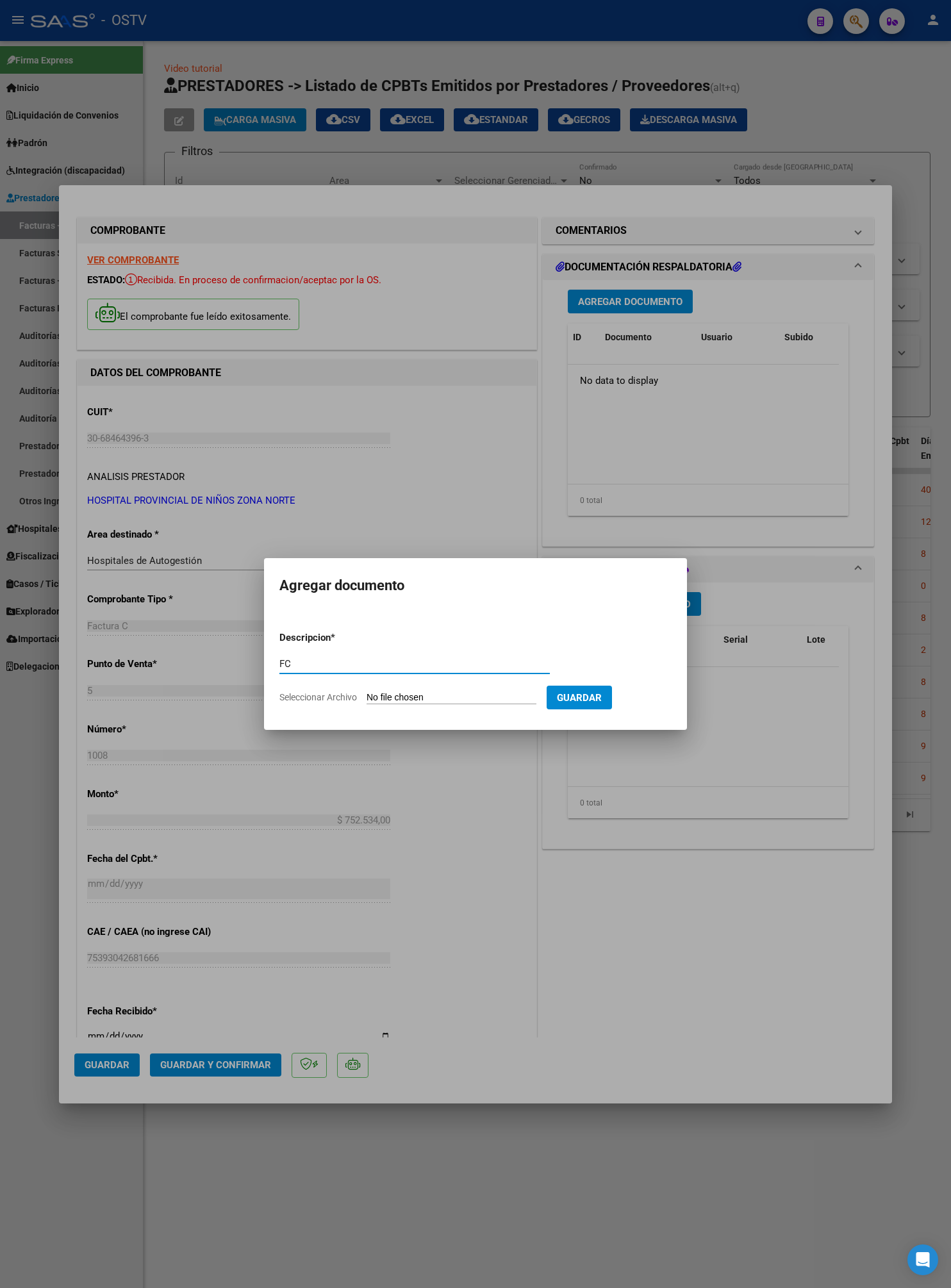
type input "FC"
click at [469, 692] on input "Seleccionar Archivo" at bounding box center [452, 698] width 170 height 12
type input "C:\fakepath\0005-00001008.pdf"
click at [654, 706] on button "Guardar" at bounding box center [646, 697] width 65 height 23
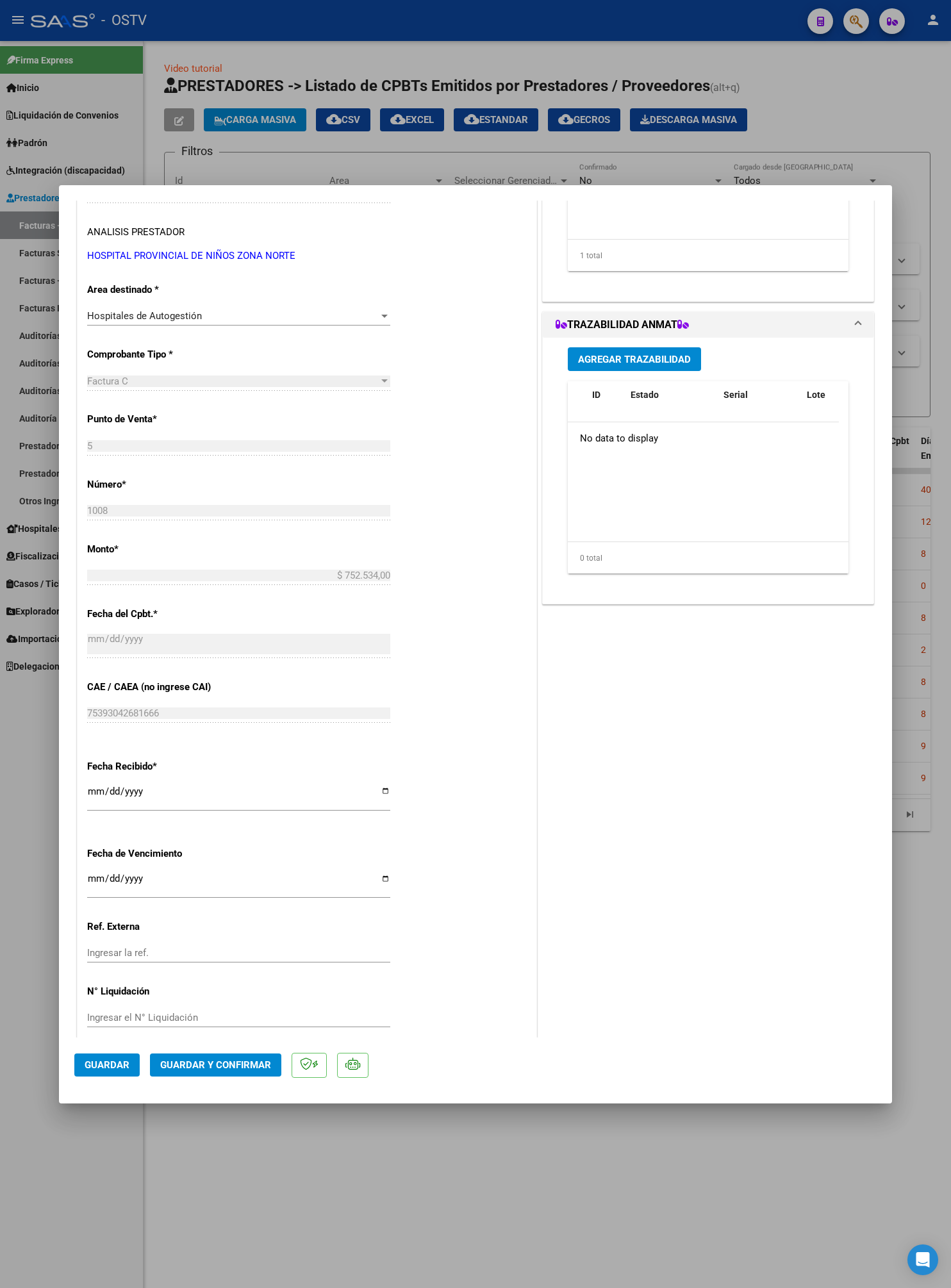
scroll to position [264, 0]
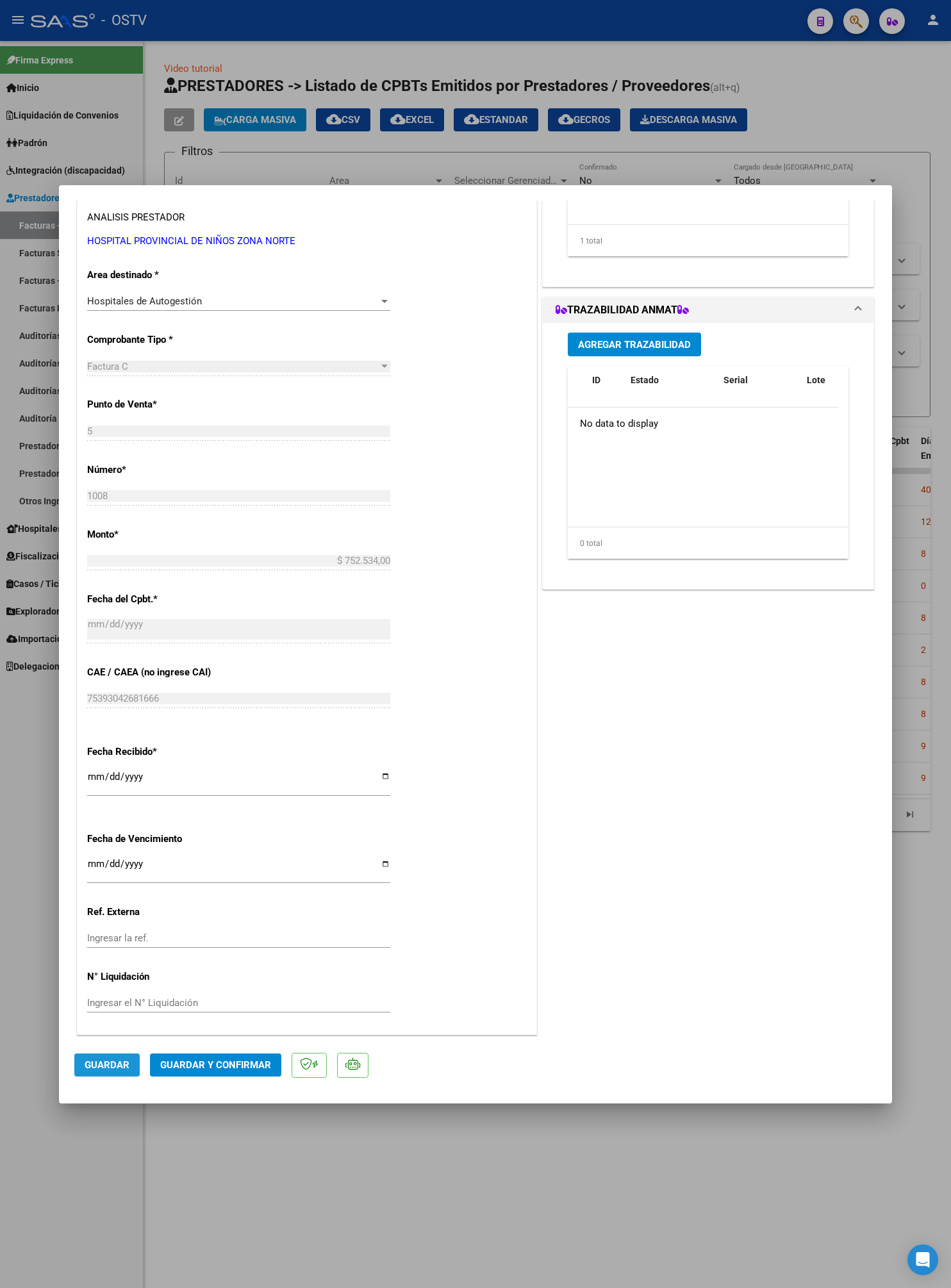
click at [92, 915] on span "Guardar" at bounding box center [107, 1065] width 45 height 11
click at [10, 644] on div at bounding box center [476, 644] width 951 height 1288
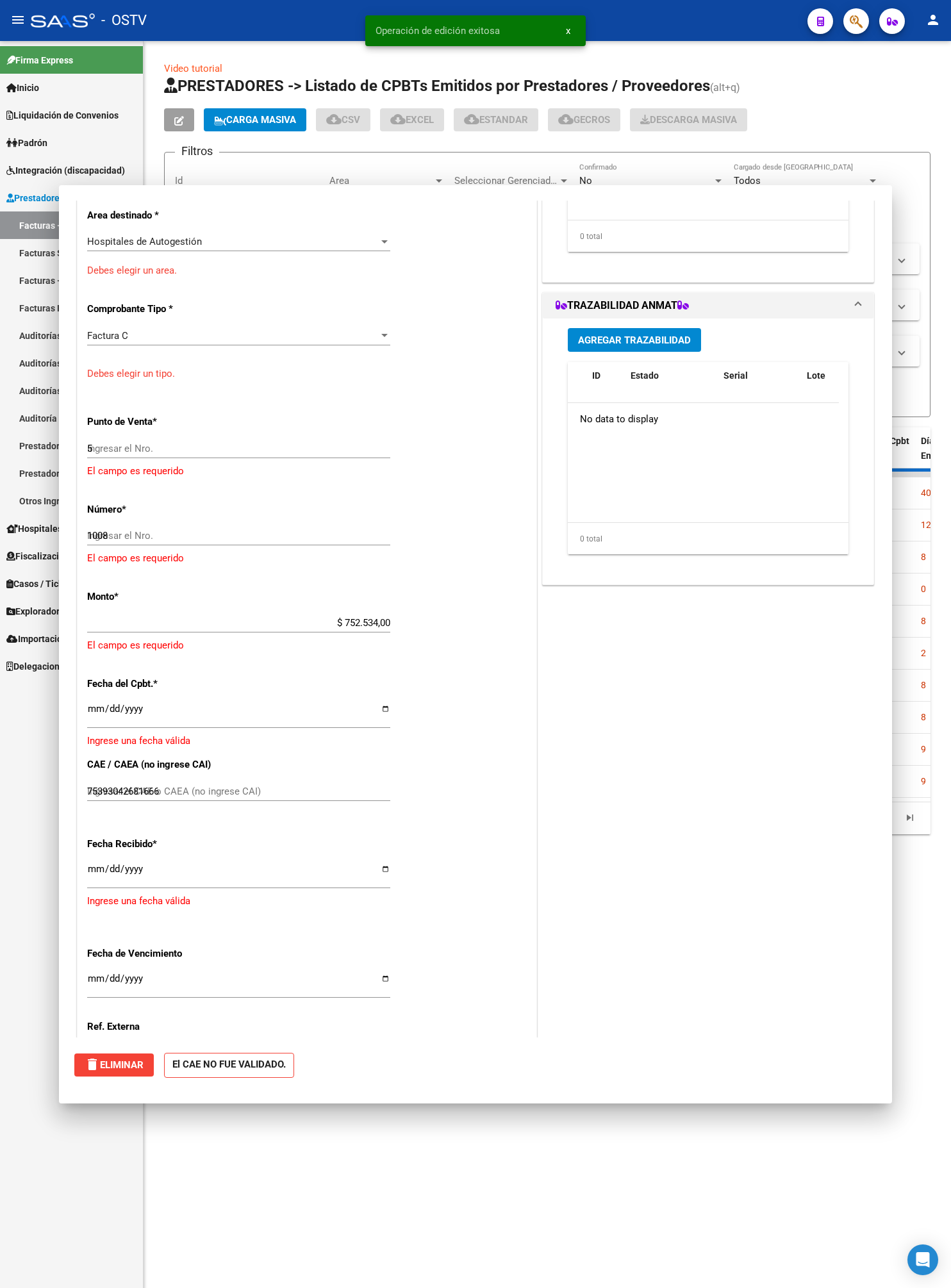
type input "$ 0,00"
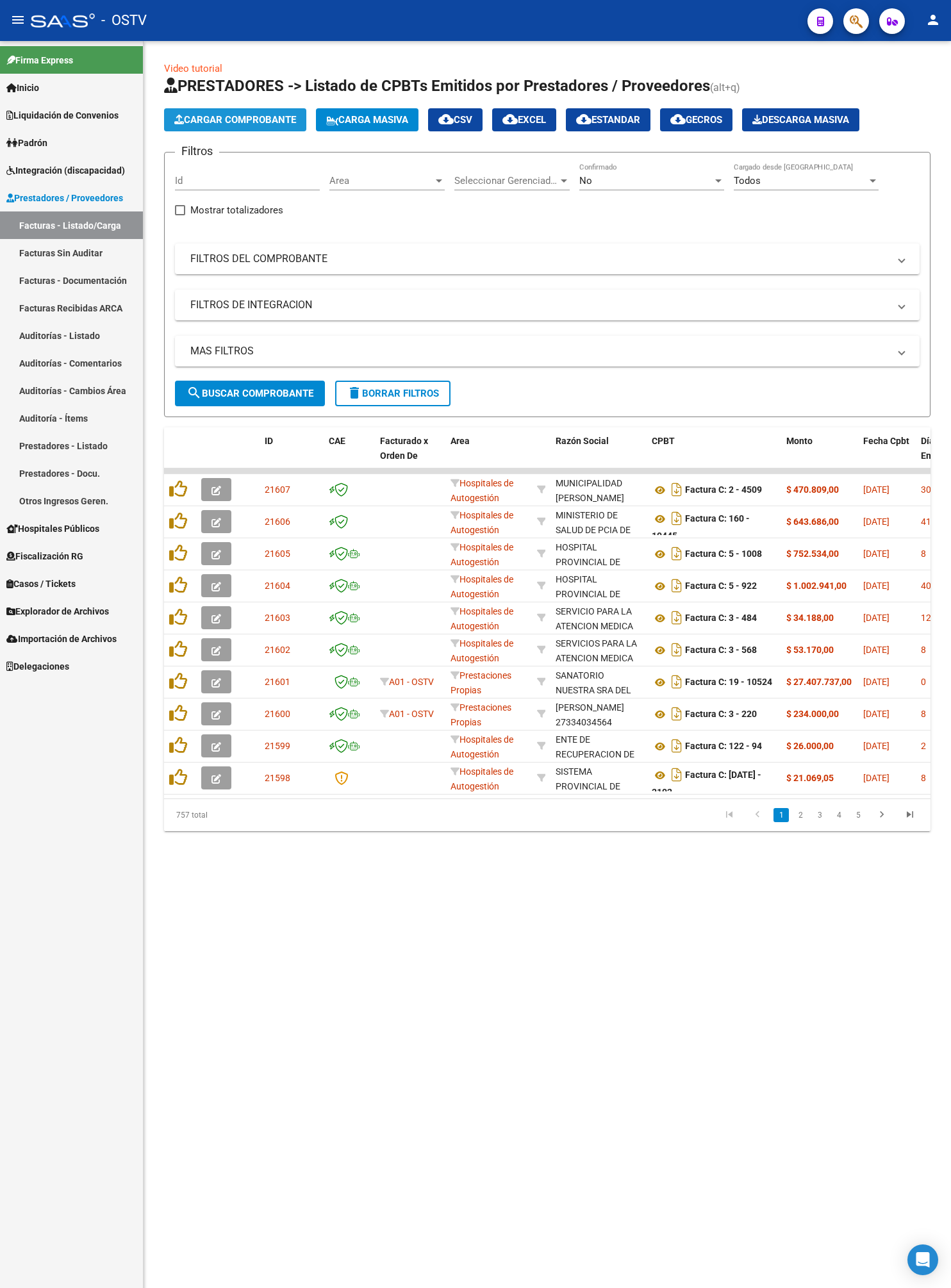
click at [265, 123] on span "Cargar Comprobante" at bounding box center [235, 120] width 121 height 11
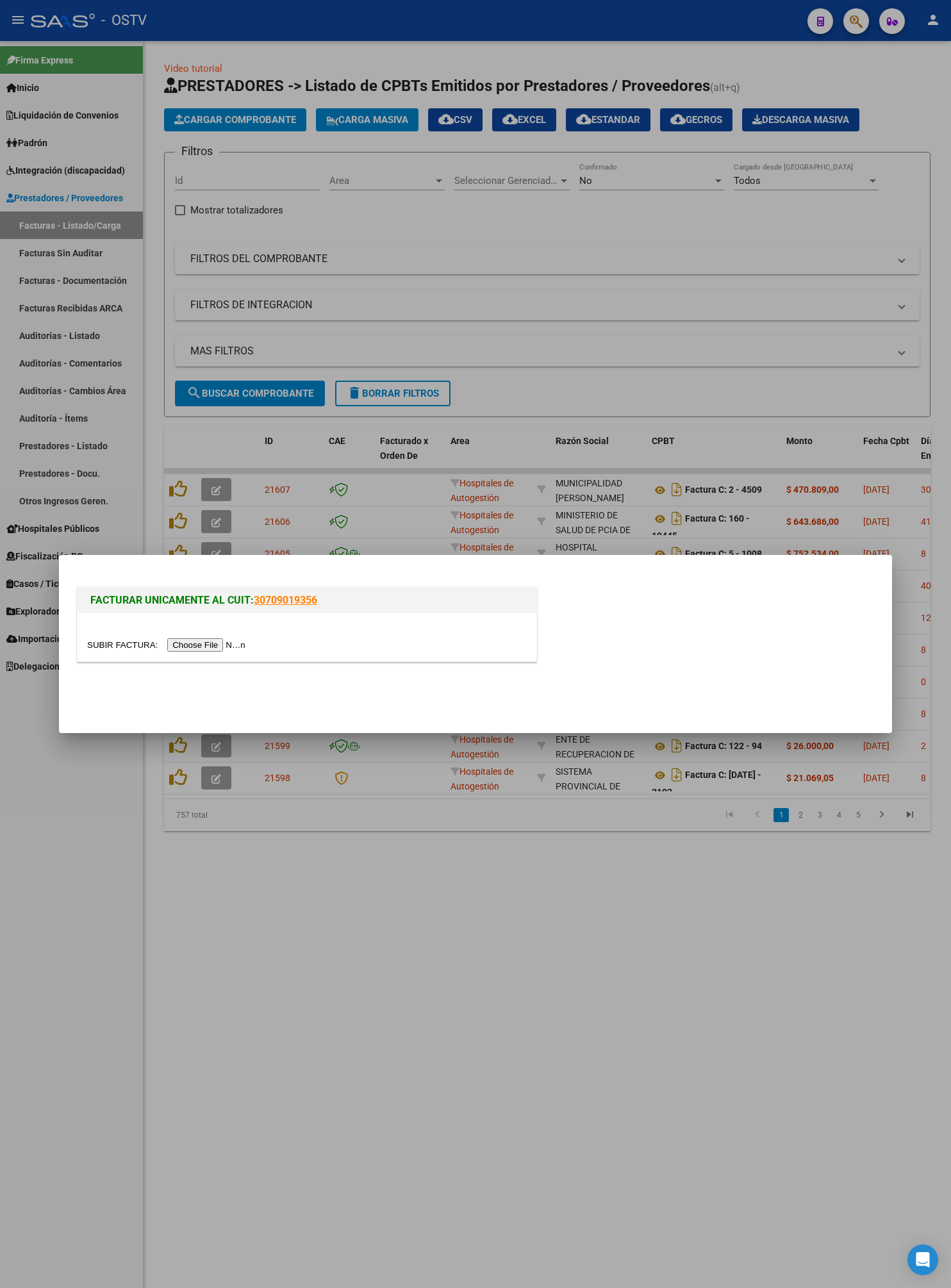
click at [224, 643] on input "file" at bounding box center [168, 644] width 163 height 13
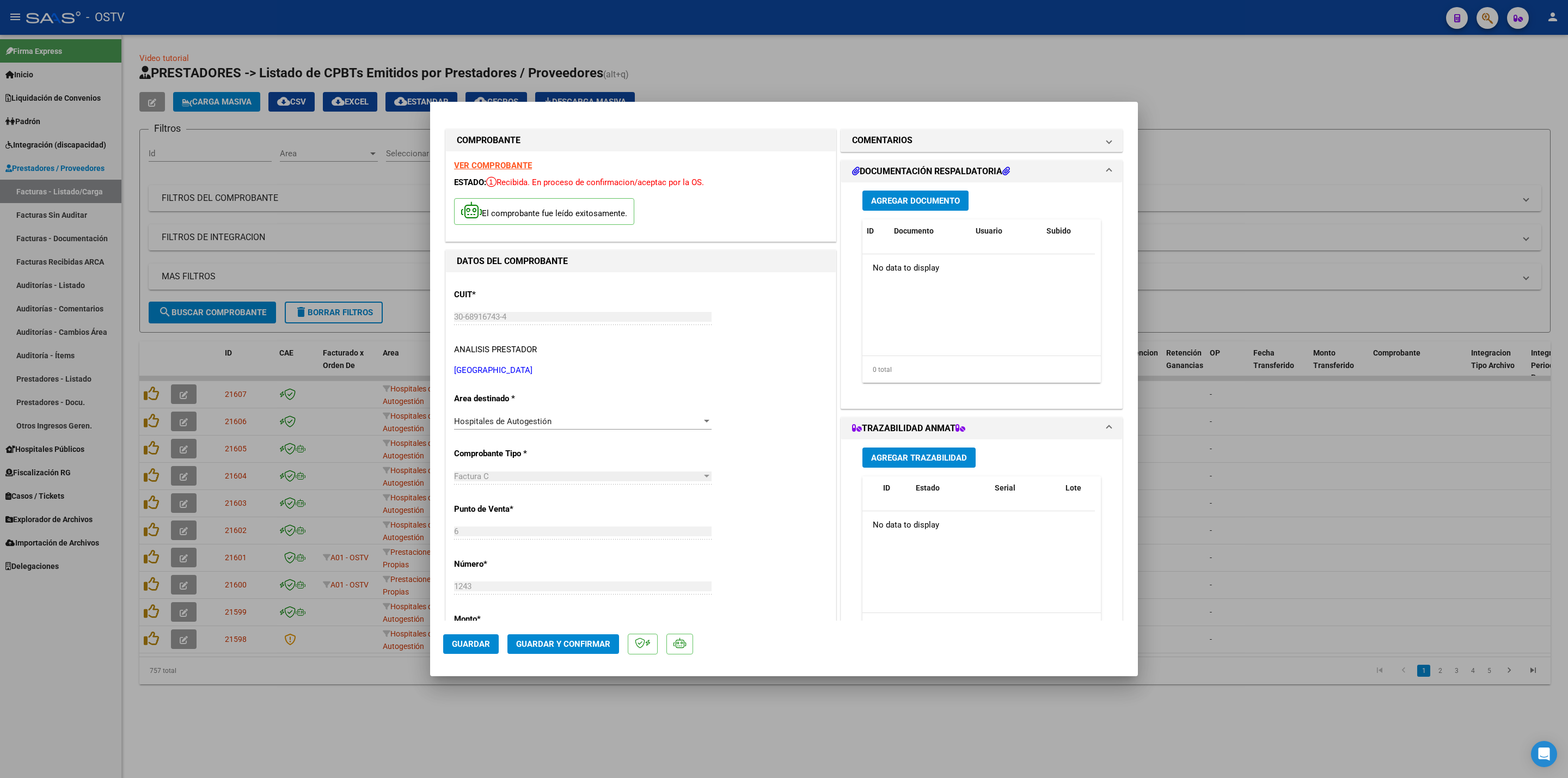
click at [919, 200] on span "Agregar Documento" at bounding box center [916, 201] width 89 height 10
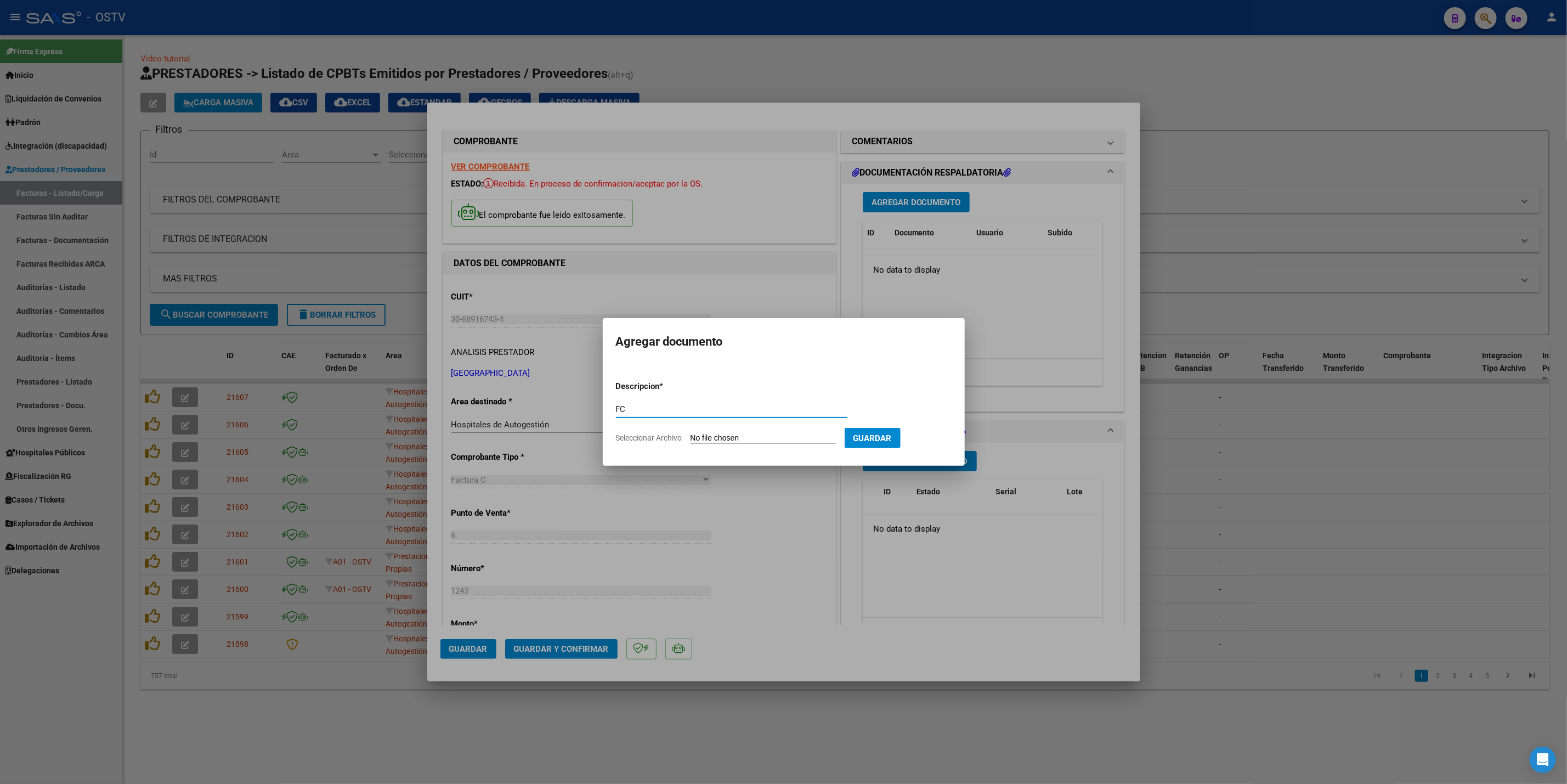
type input "FC"
click at [691, 433] on input "Seleccionar Archivo" at bounding box center [764, 438] width 146 height 10
type input "C:\fakepath\0006-00001243.pdf"
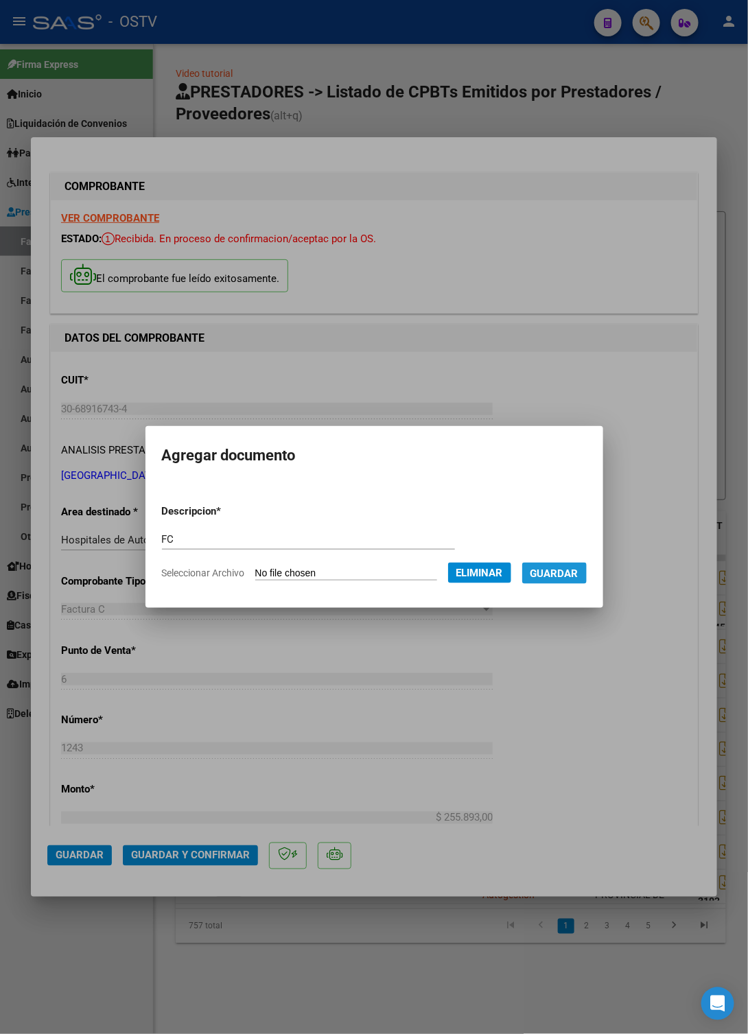
click at [578, 576] on span "Guardar" at bounding box center [554, 573] width 48 height 12
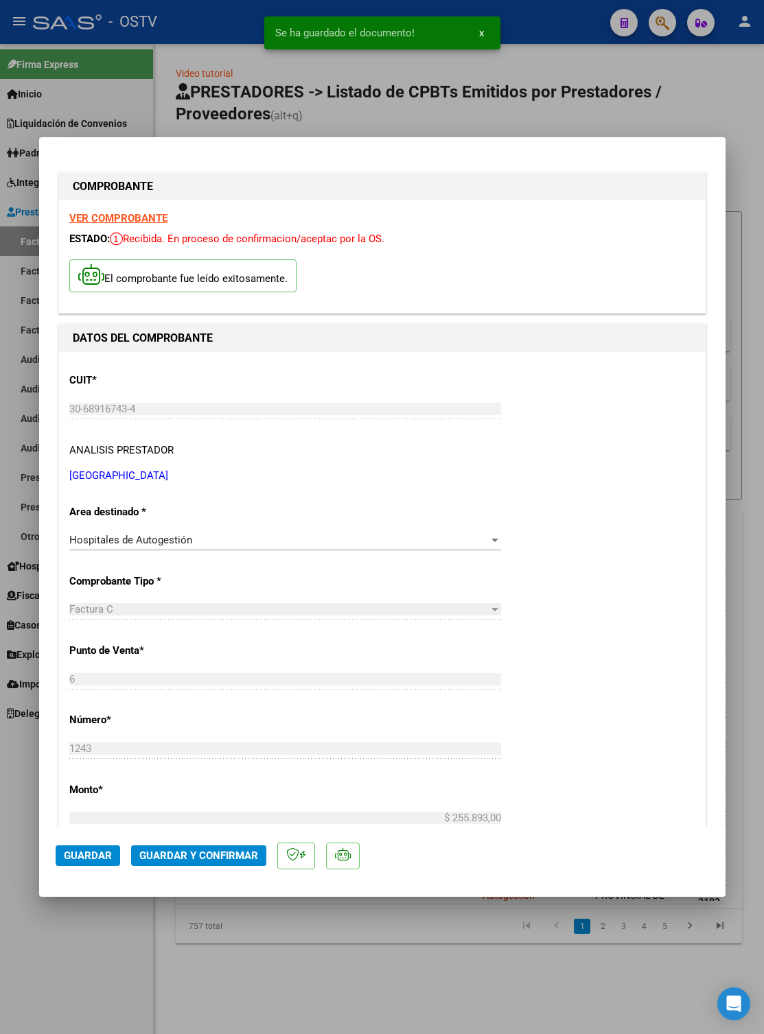
scroll to position [931, 0]
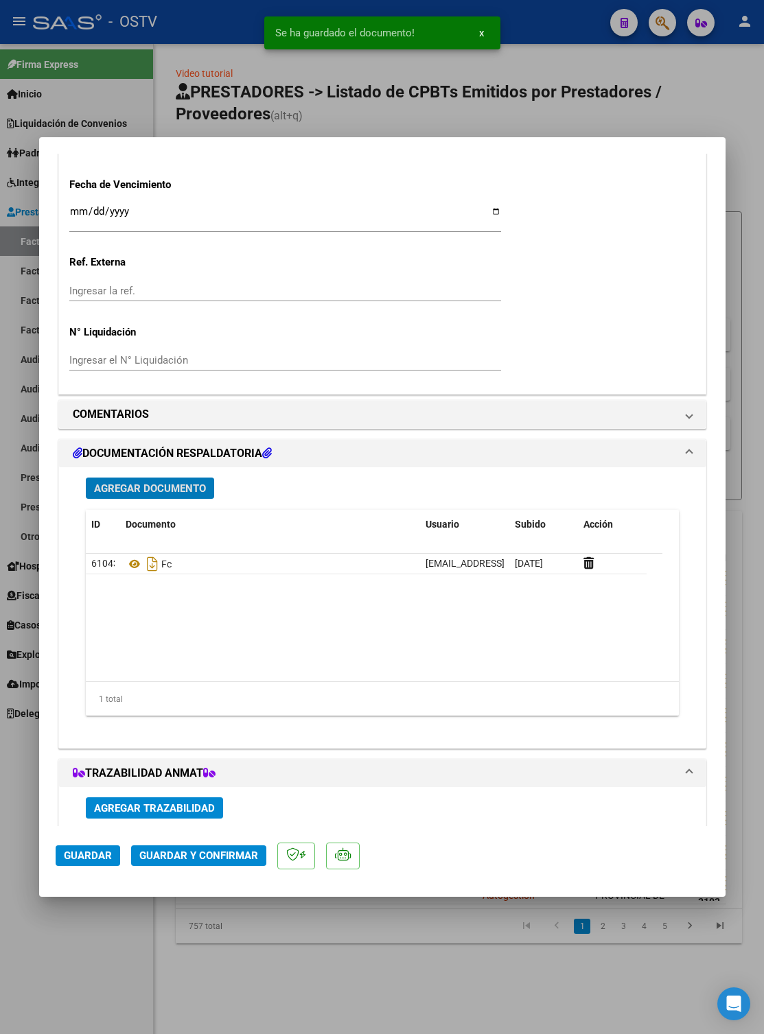
click at [27, 500] on div at bounding box center [382, 517] width 764 height 1034
type input "$ 0,00"
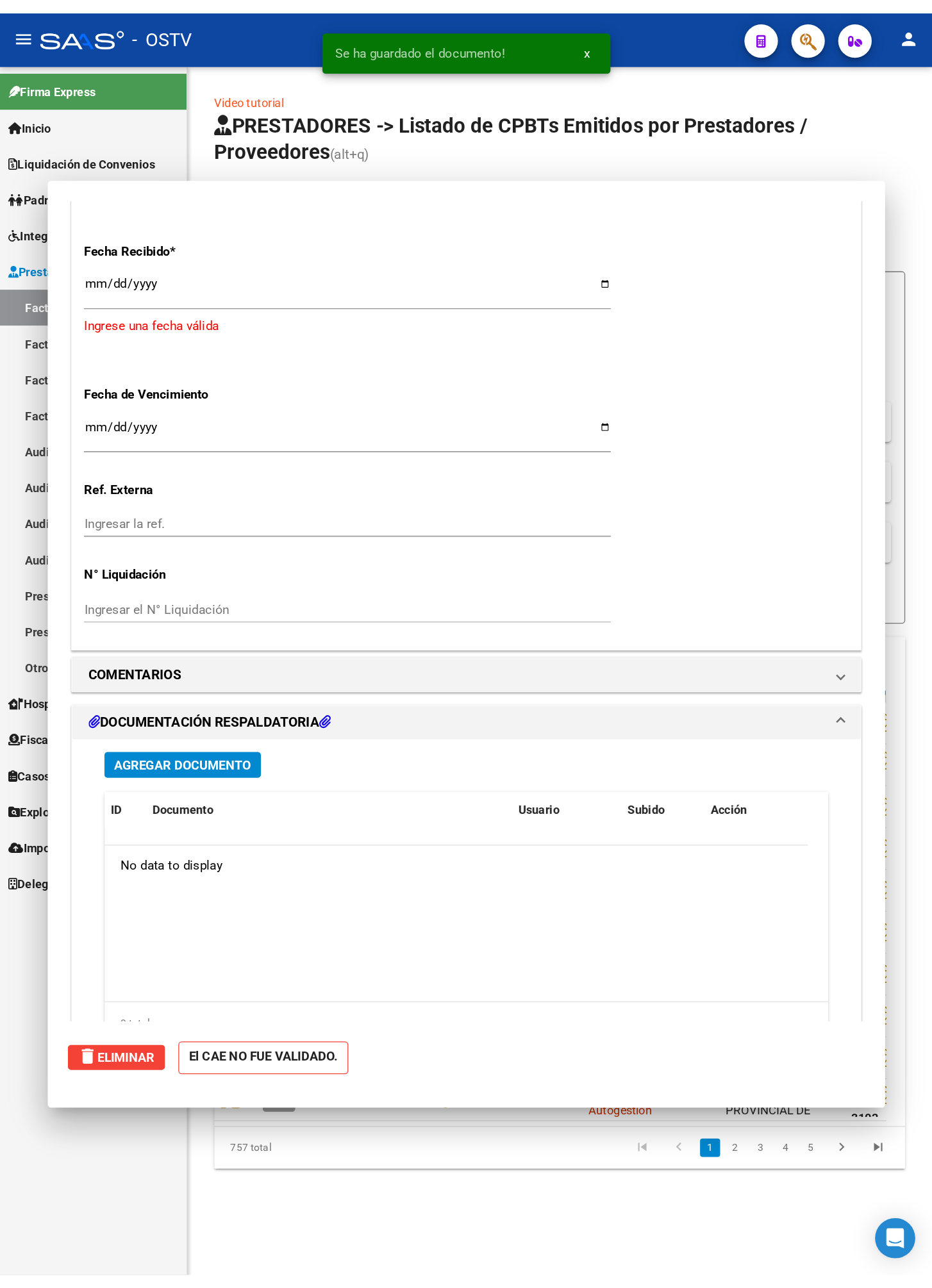
scroll to position [0, 0]
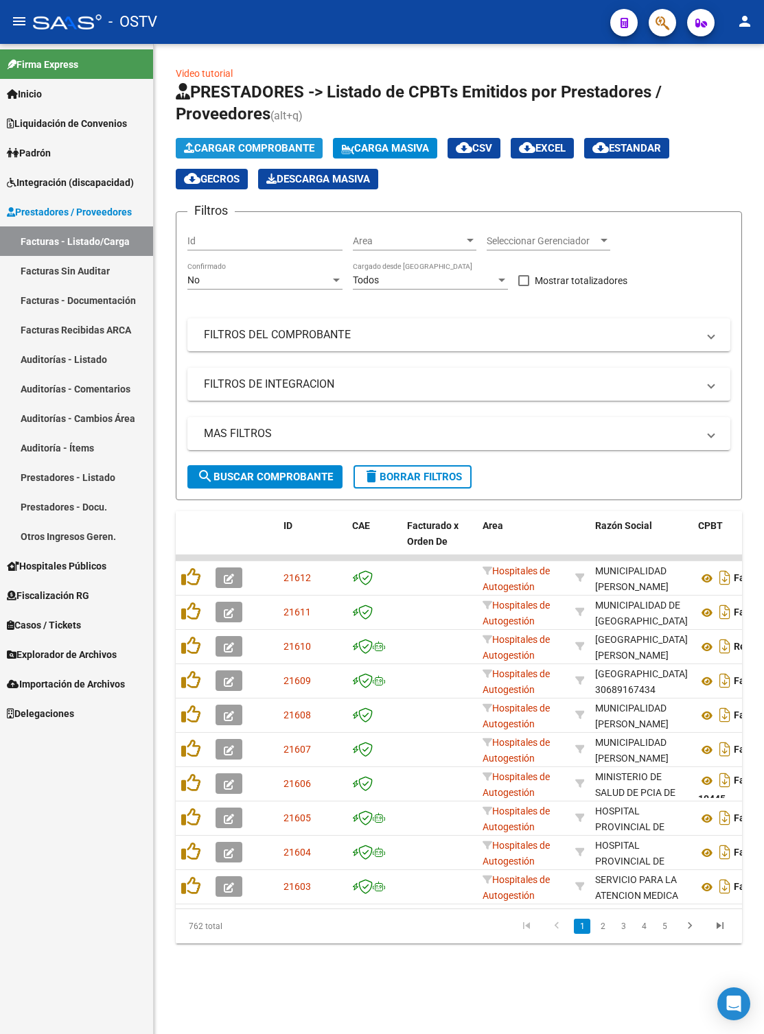
click at [244, 144] on span "Cargar Comprobante" at bounding box center [249, 148] width 130 height 12
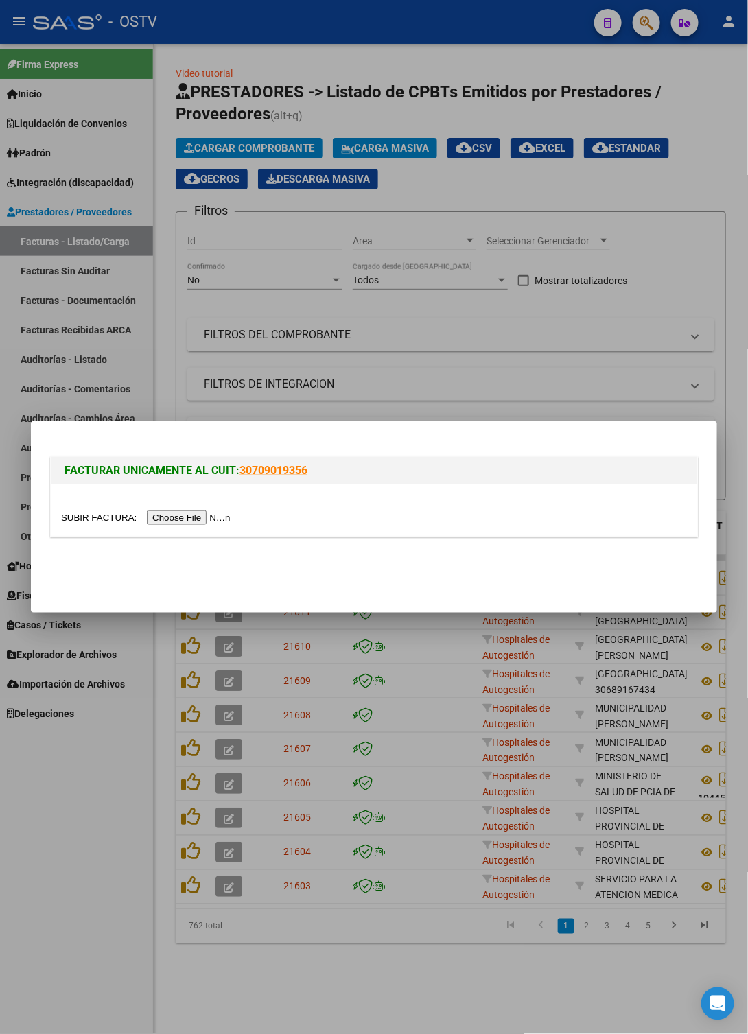
click at [200, 510] on div at bounding box center [374, 518] width 626 height 16
click at [212, 517] on input "file" at bounding box center [148, 518] width 174 height 14
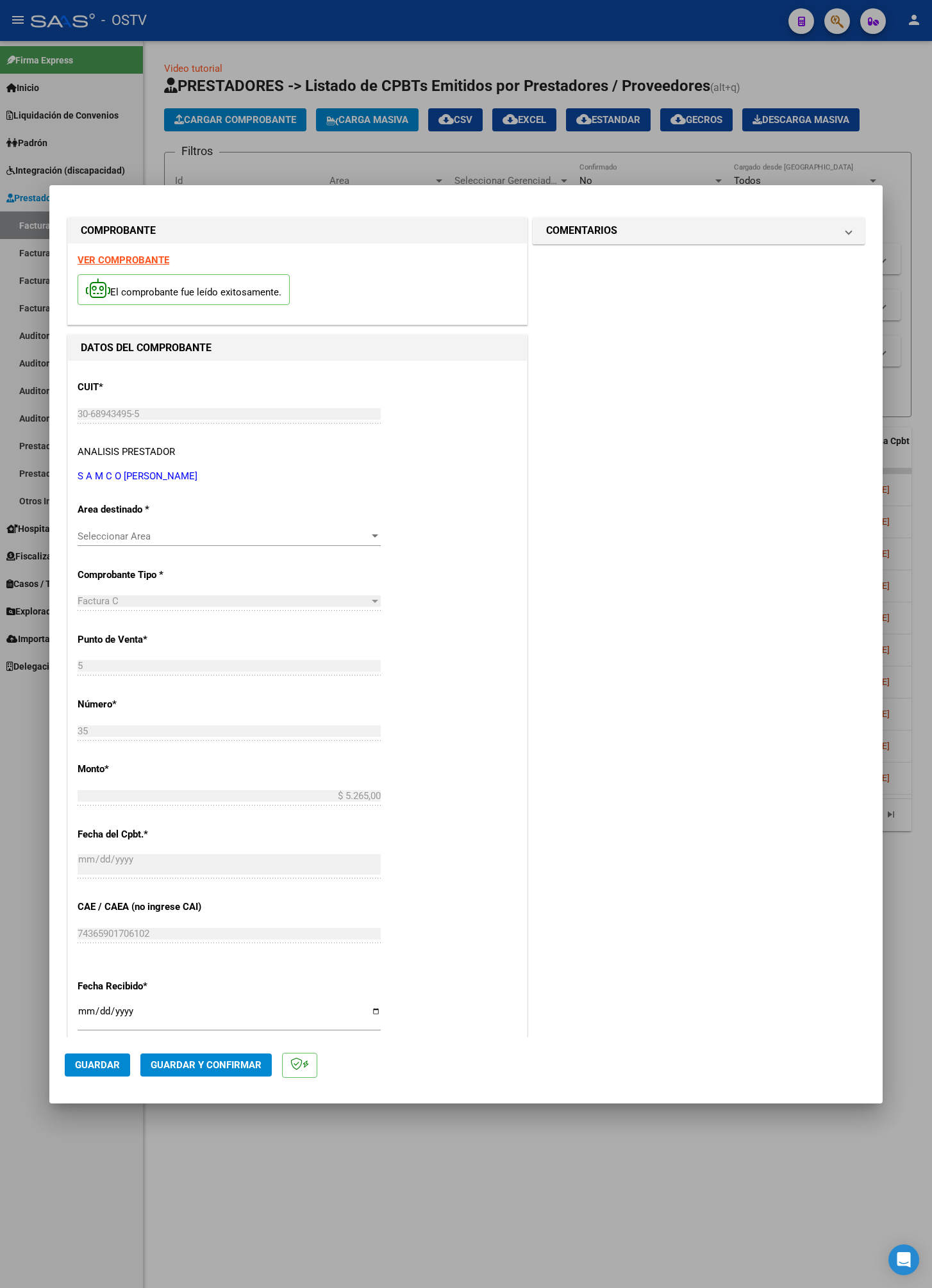
click at [166, 546] on div "Seleccionar Area Seleccionar Area" at bounding box center [229, 536] width 304 height 20
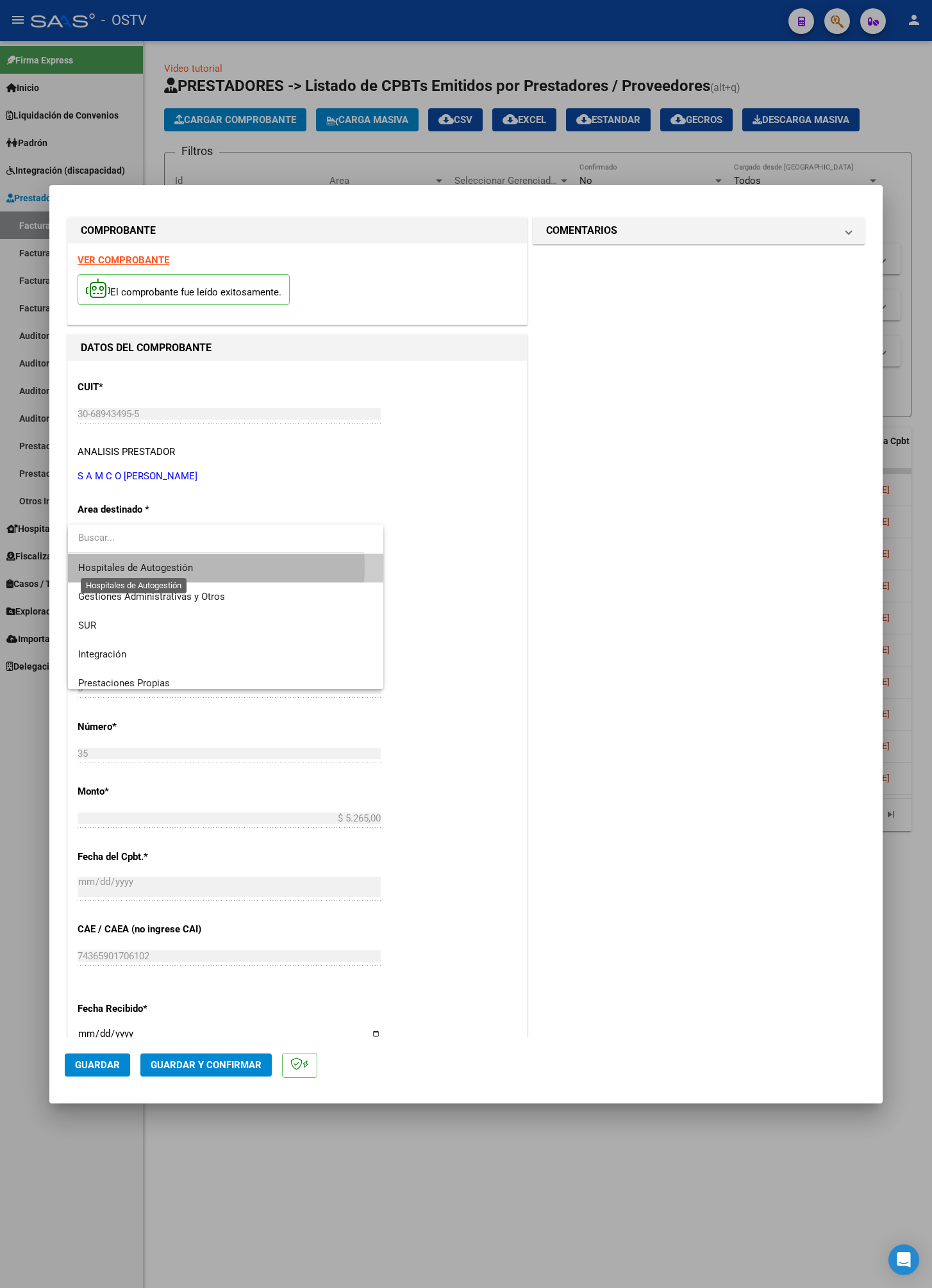
click at [172, 567] on span "Hospitales de Autogestión" at bounding box center [135, 568] width 115 height 11
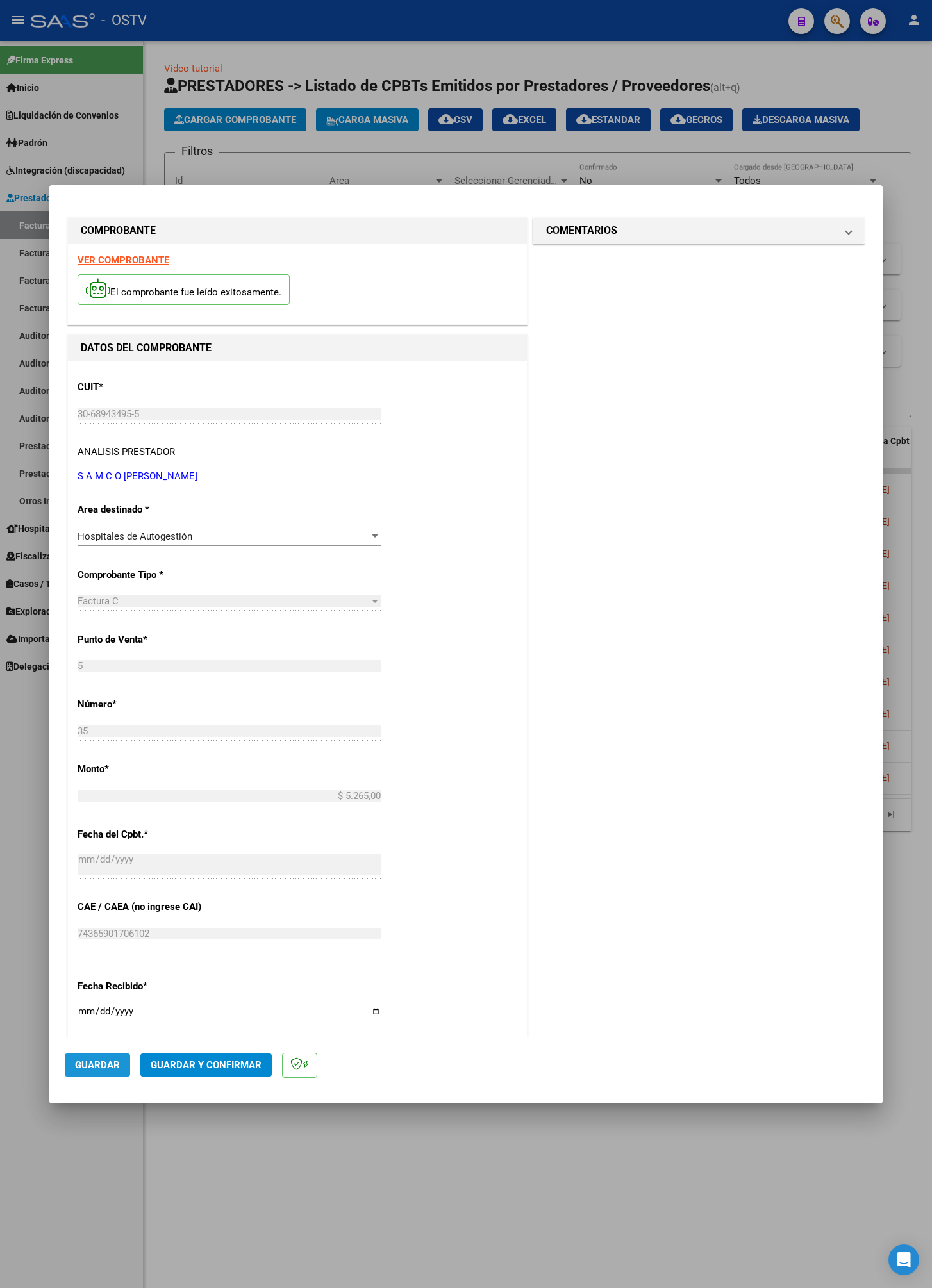
click at [100, 915] on span "Guardar" at bounding box center [97, 1065] width 45 height 11
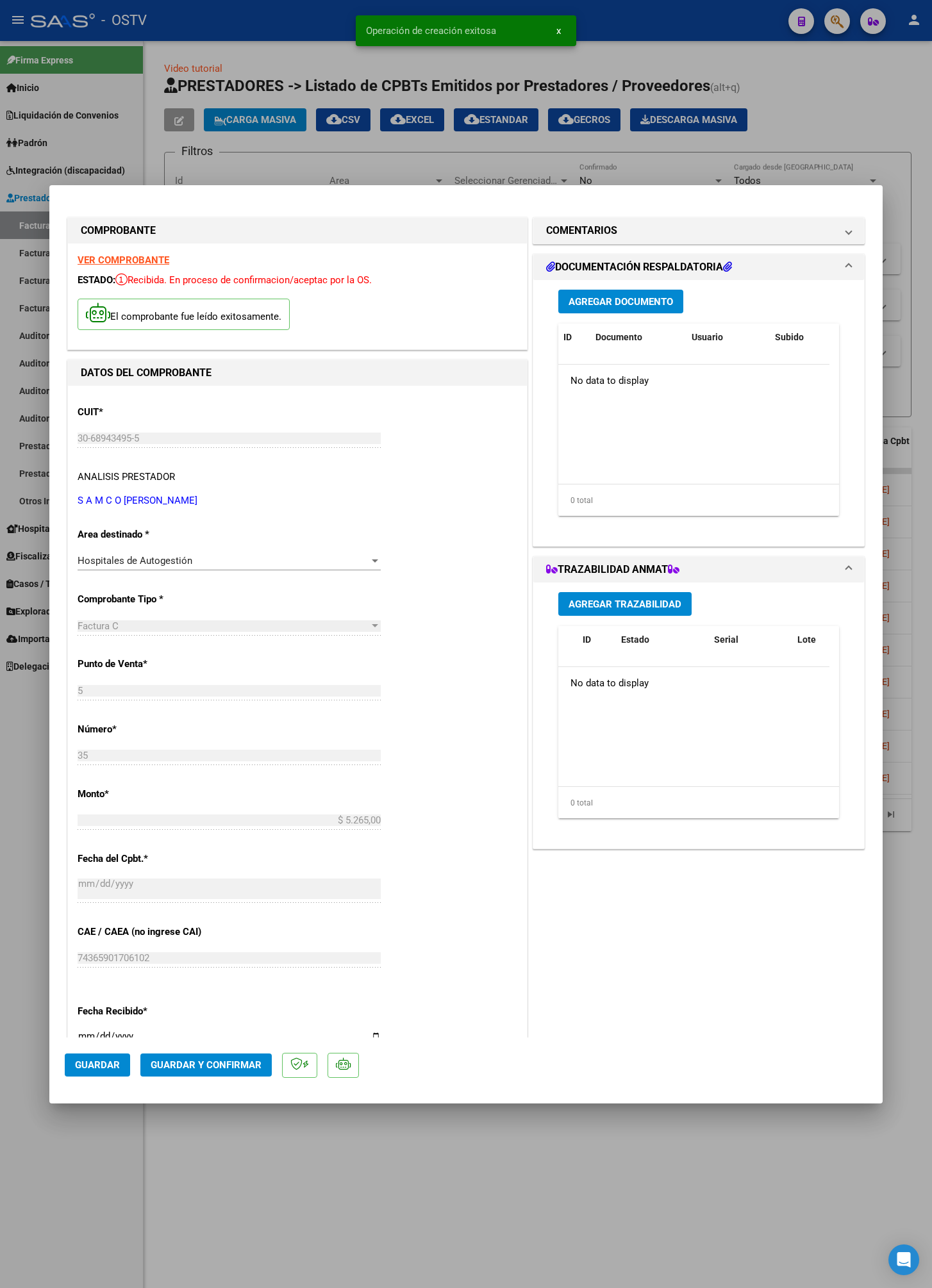
click at [614, 297] on span "Agregar Documento" at bounding box center [621, 302] width 105 height 11
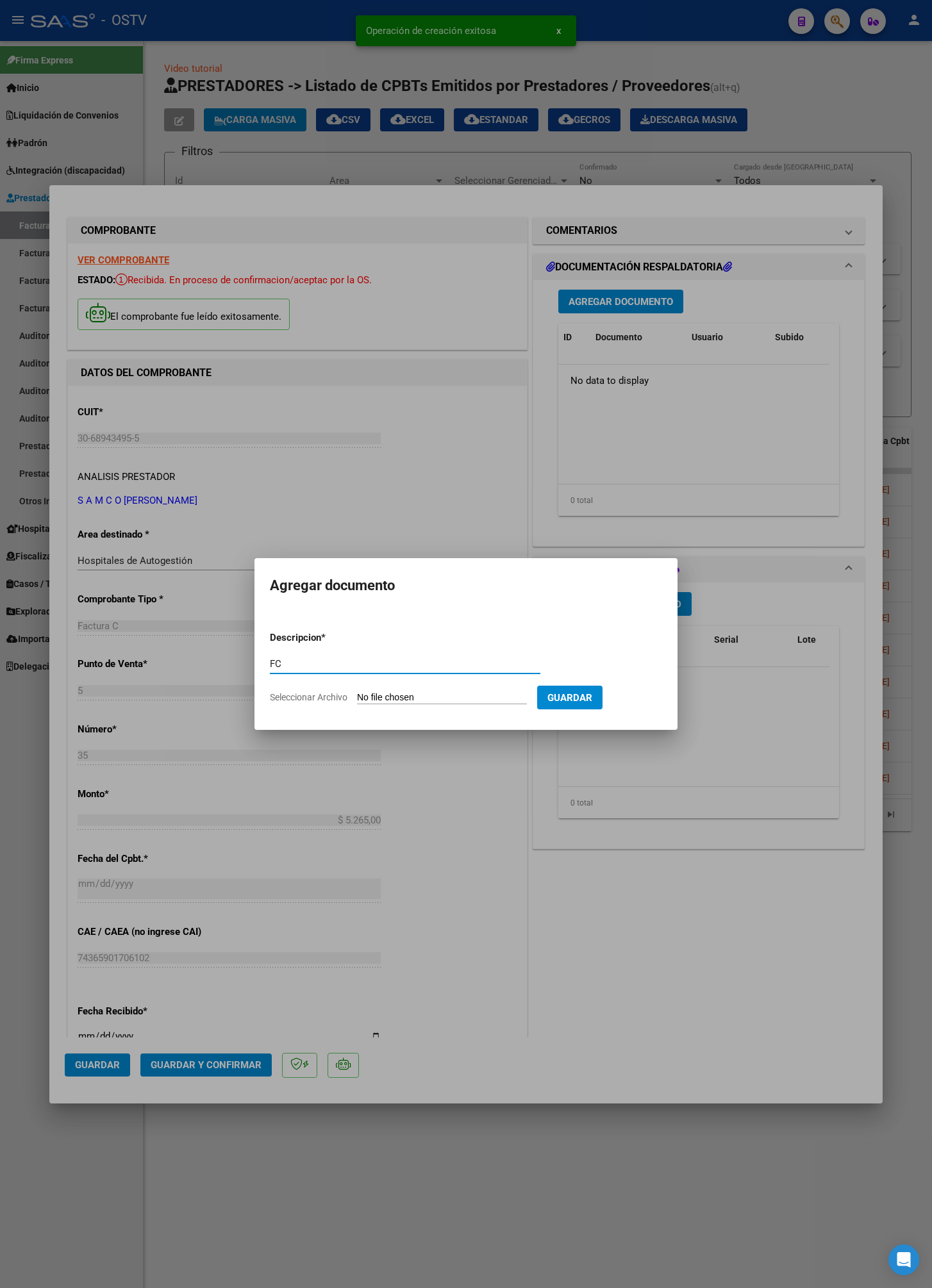
type input "FC"
click at [416, 703] on input "Seleccionar Archivo" at bounding box center [442, 698] width 170 height 12
type input "C:\fakepath\0005-00000035.pdf"
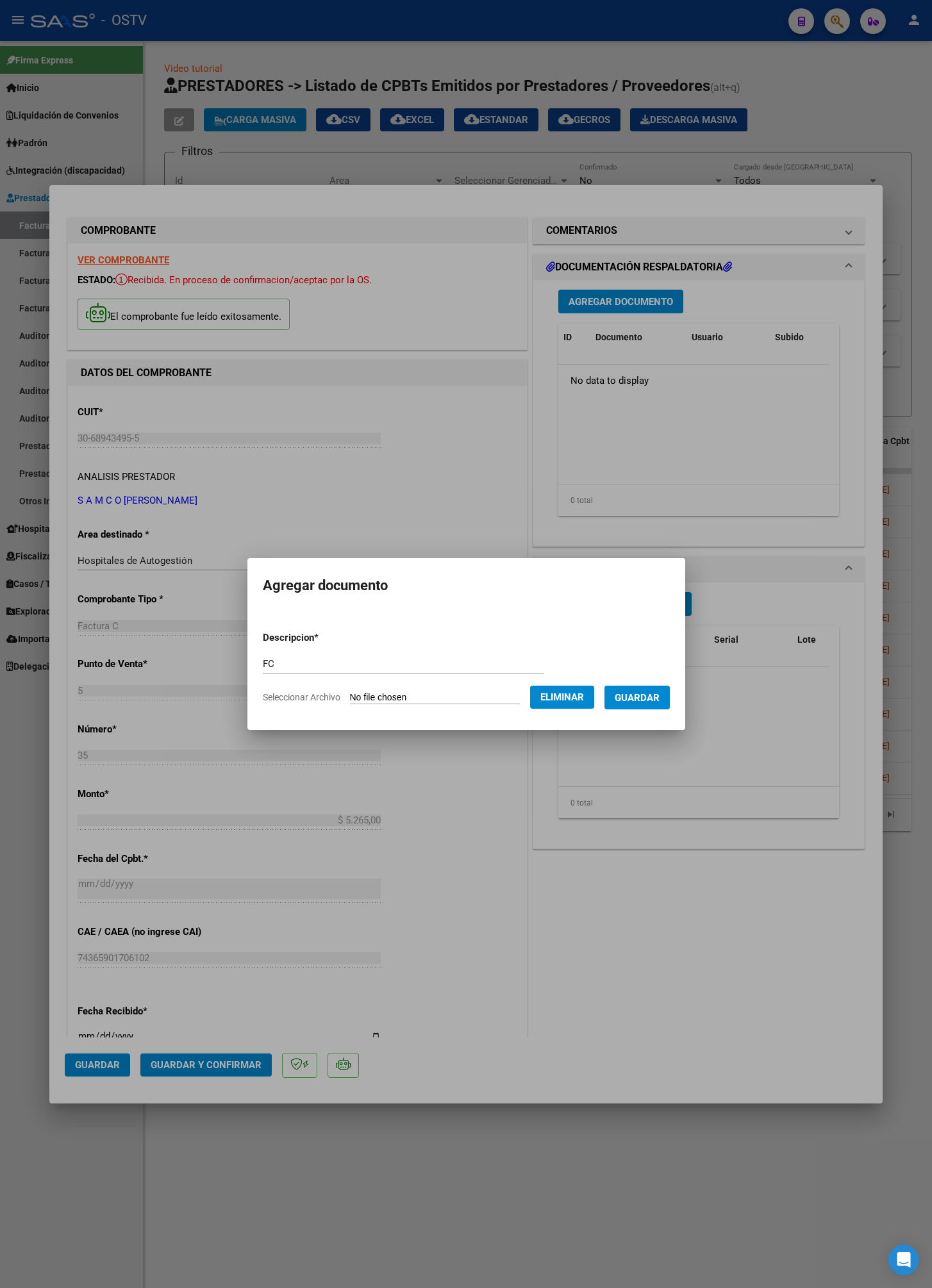
click at [647, 706] on button "Guardar" at bounding box center [637, 697] width 65 height 23
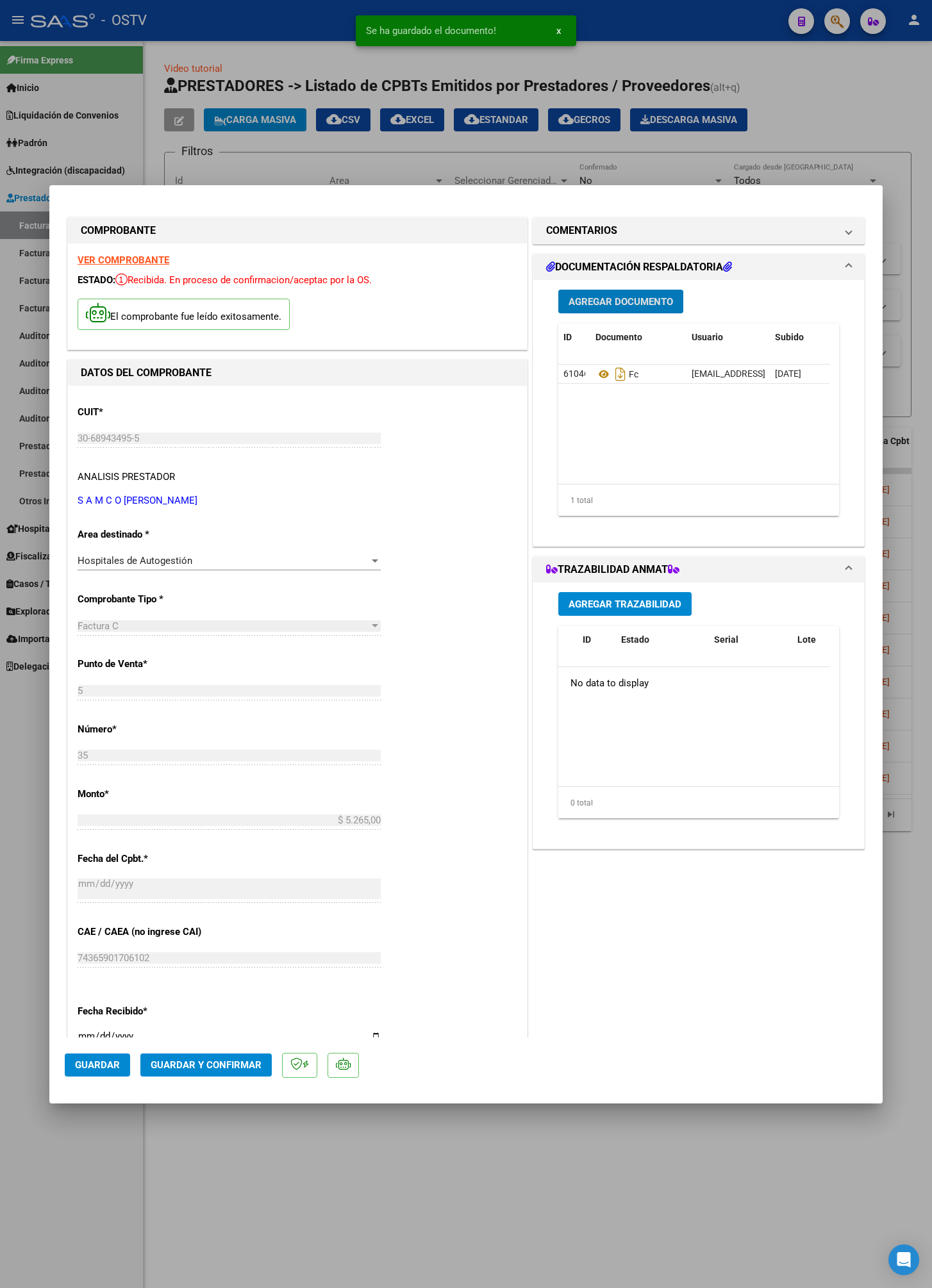
click at [76, 915] on span "Guardar" at bounding box center [97, 1065] width 45 height 11
click at [842, 114] on div at bounding box center [466, 644] width 932 height 1288
type input "$ 0,00"
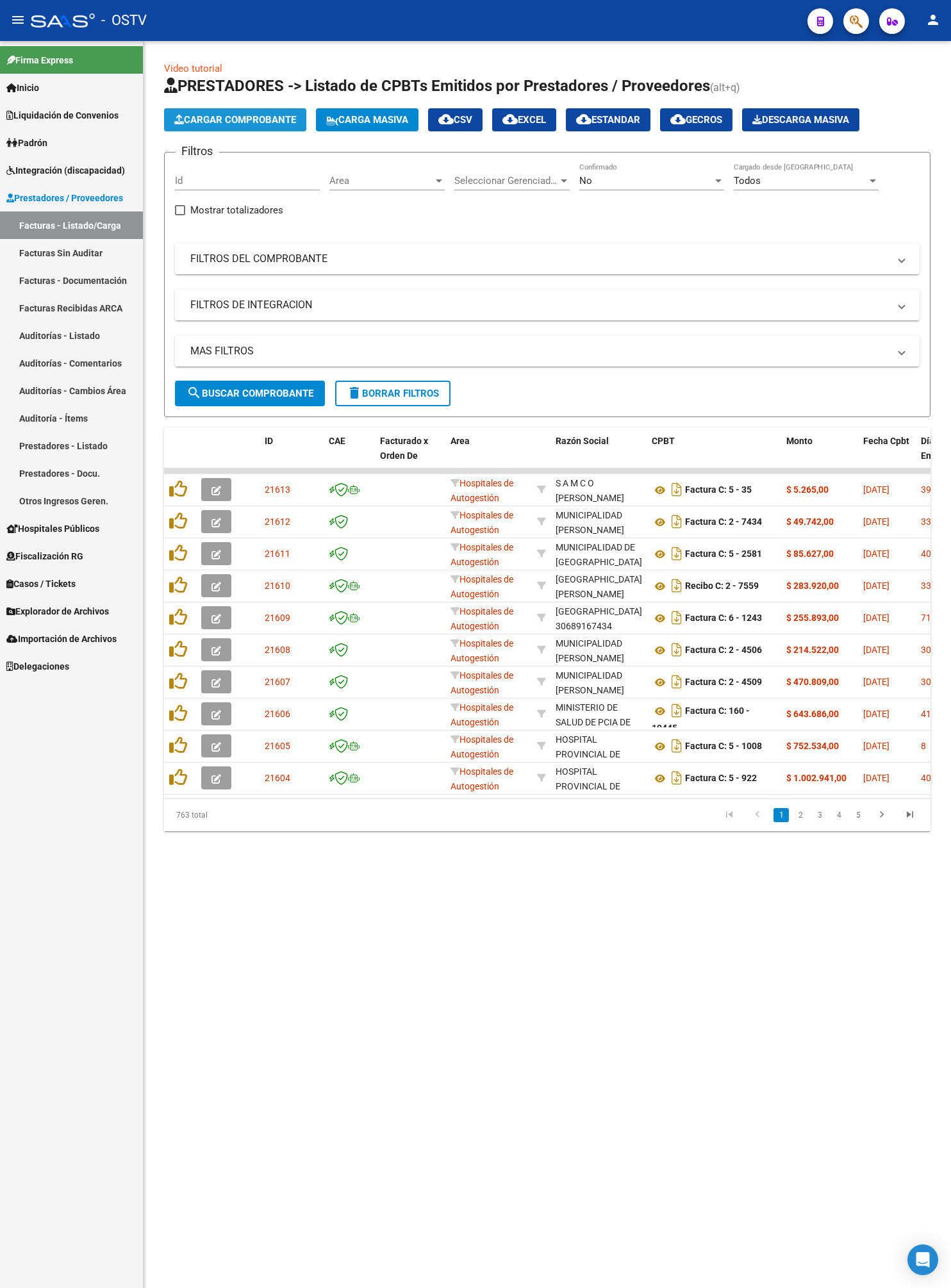
click at [201, 120] on span "Cargar Comprobante" at bounding box center [235, 120] width 121 height 11
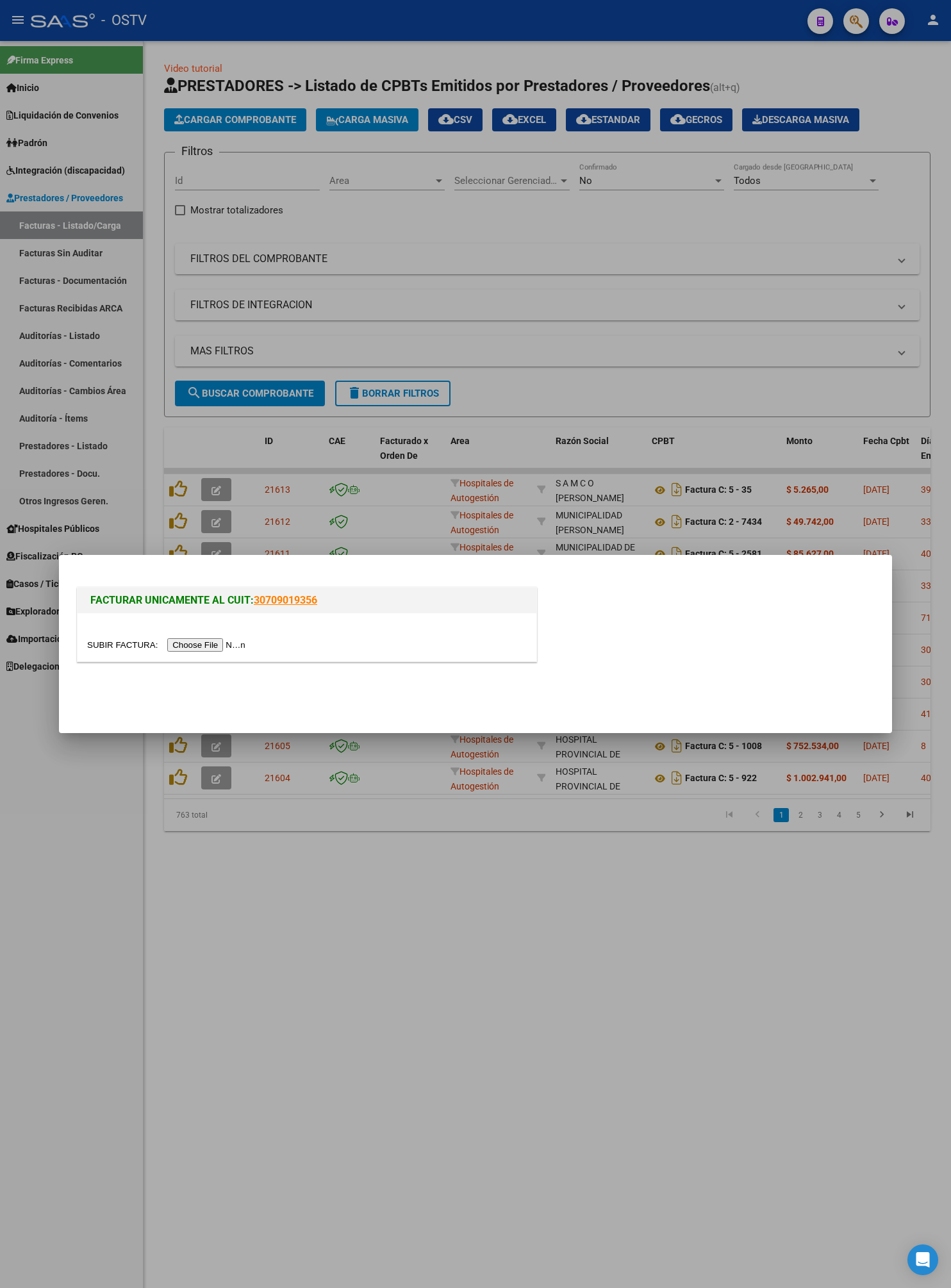
click at [238, 644] on input "file" at bounding box center [168, 644] width 163 height 13
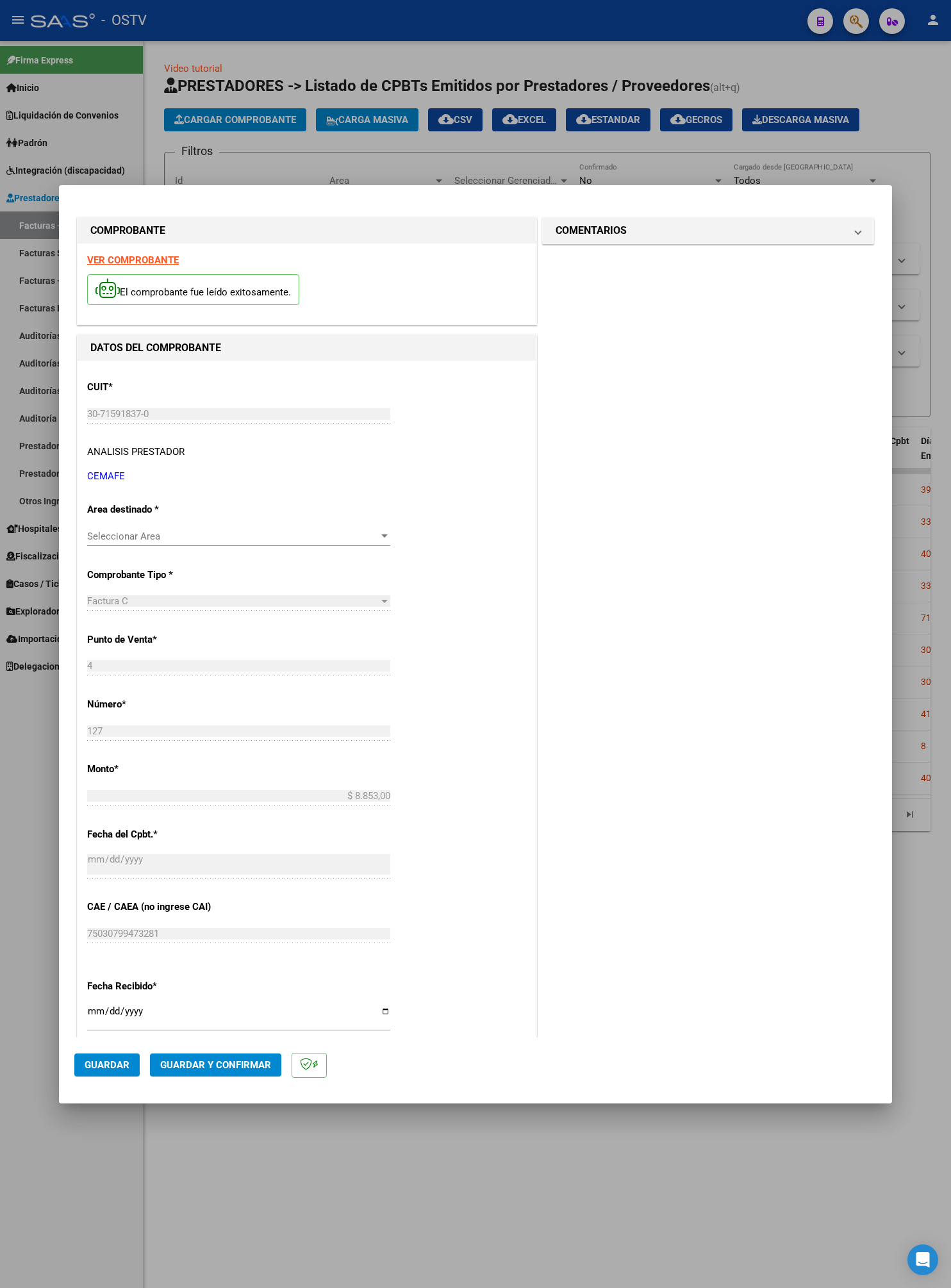
click at [164, 533] on span "Seleccionar Area" at bounding box center [233, 536] width 291 height 11
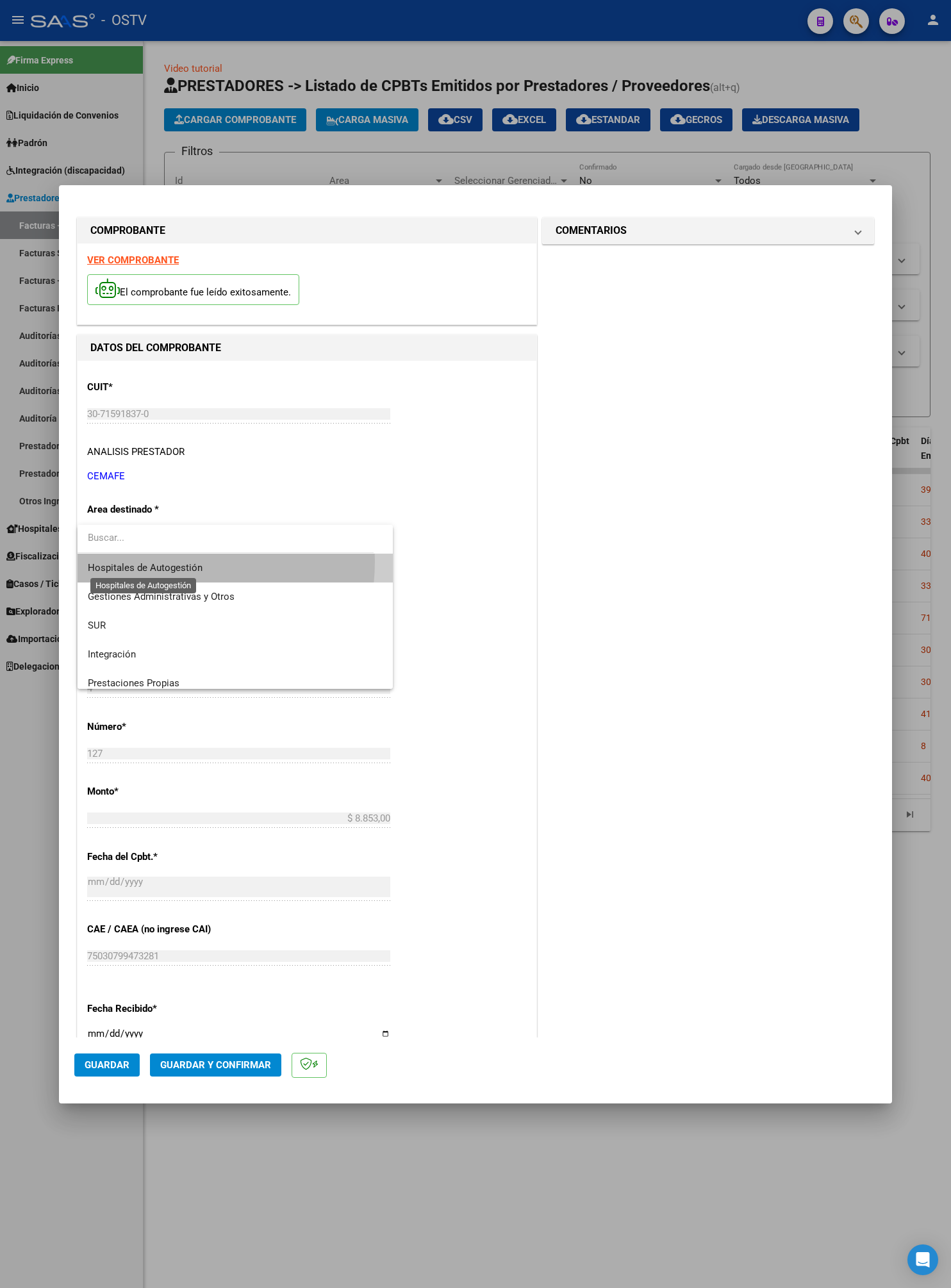
click at [166, 562] on span "Hospitales de Autogestión" at bounding box center [145, 568] width 115 height 11
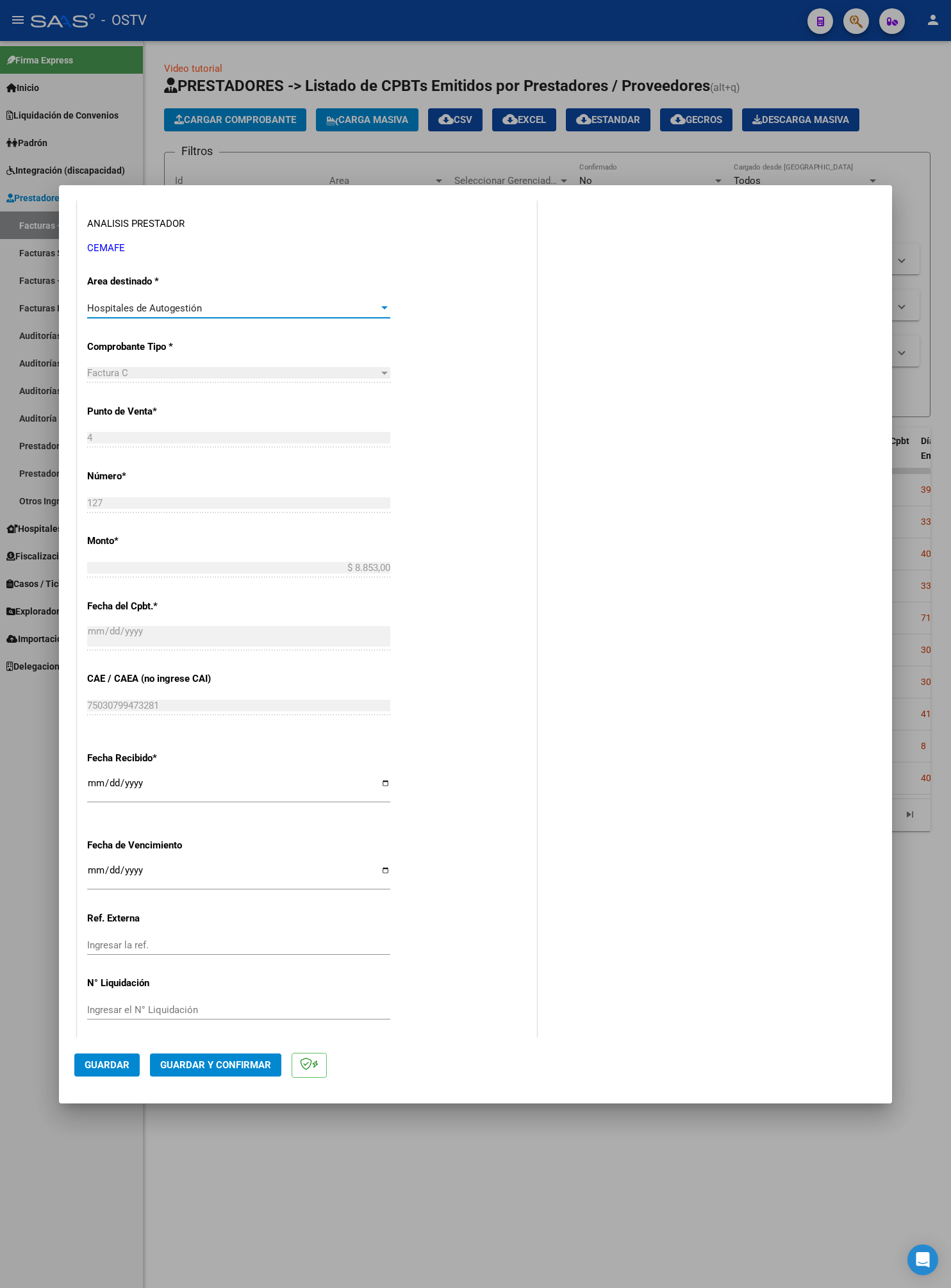
scroll to position [238, 0]
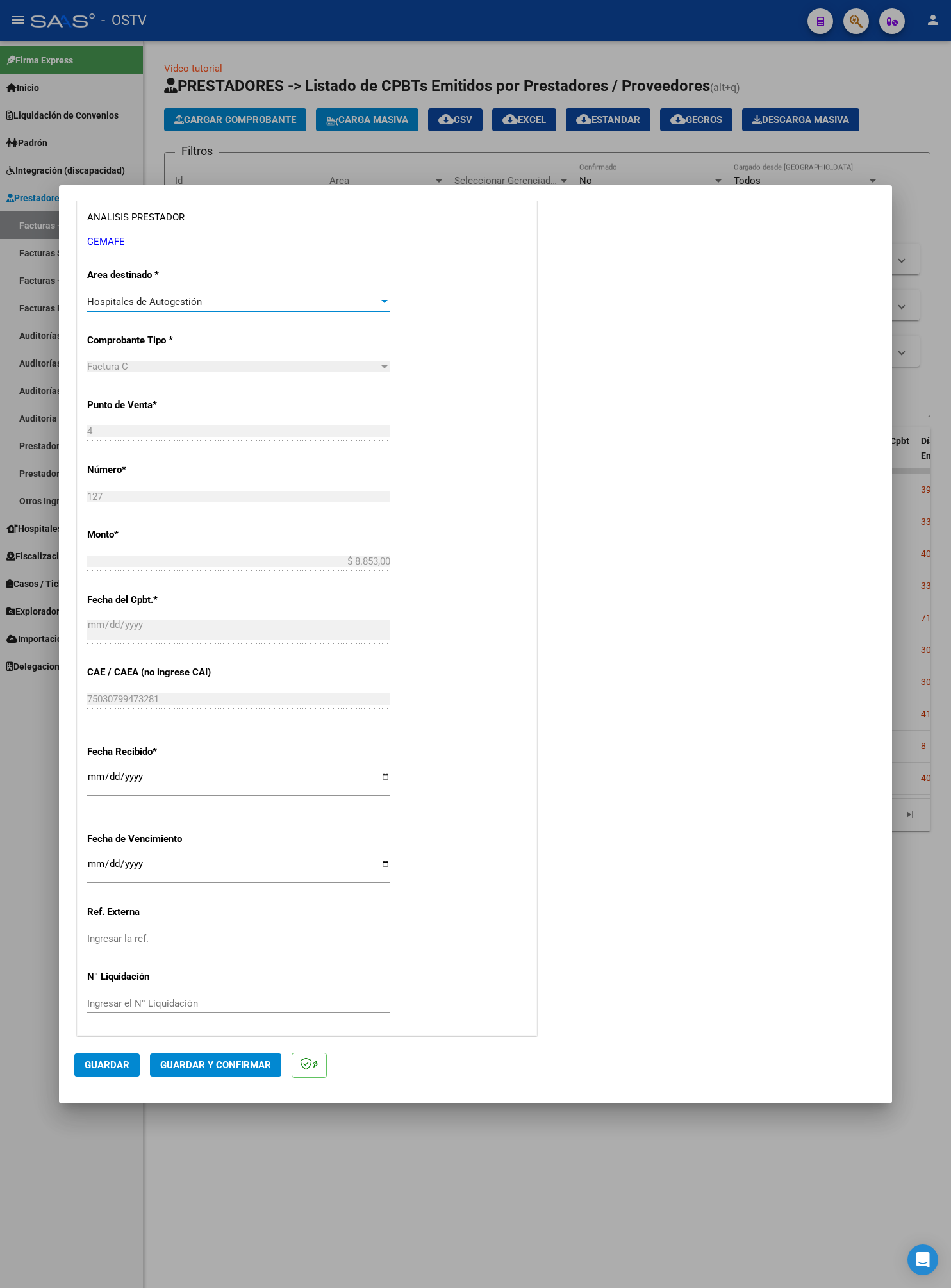
click at [85, 915] on button "Guardar" at bounding box center [107, 1065] width 65 height 23
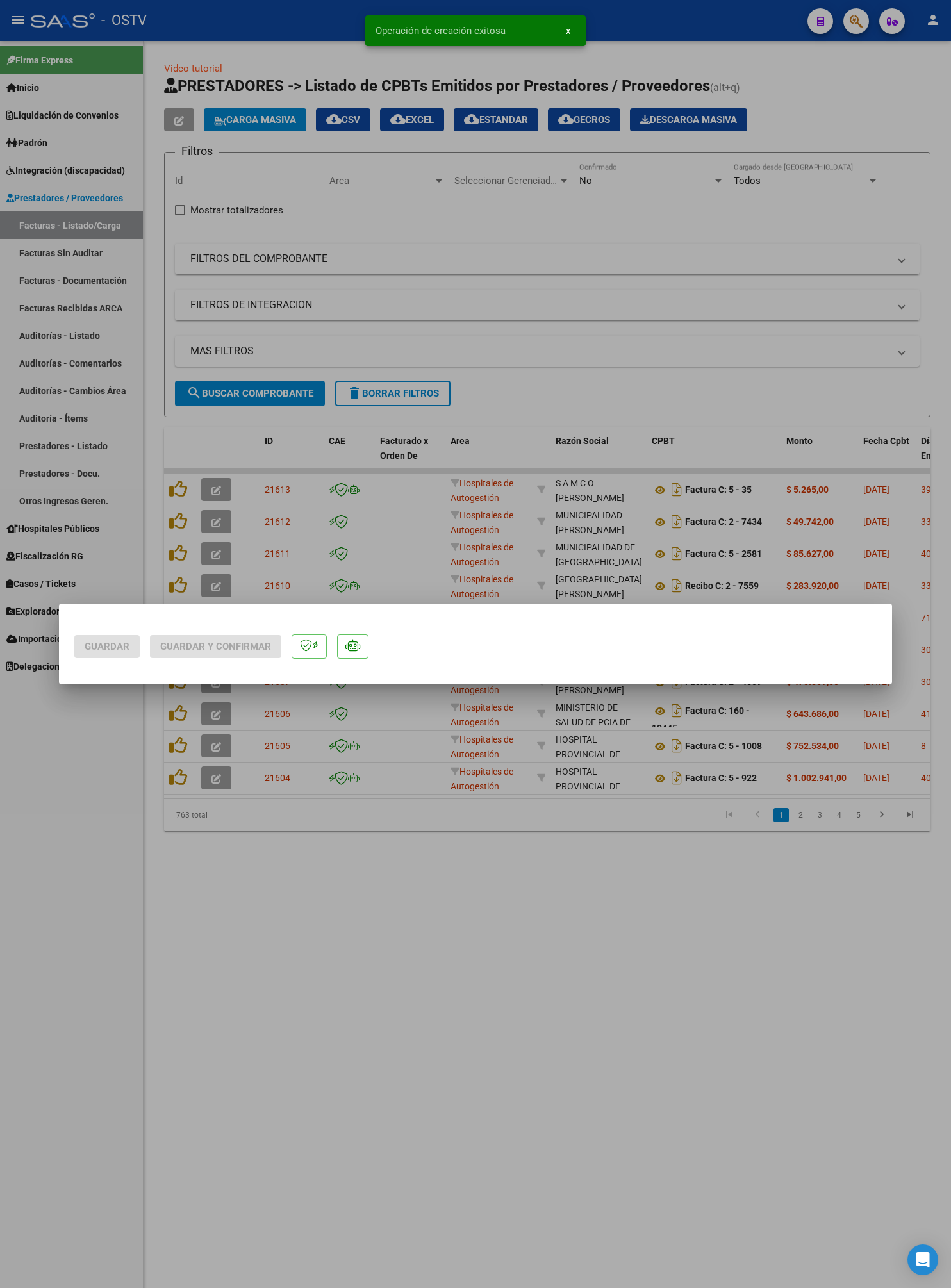
scroll to position [0, 0]
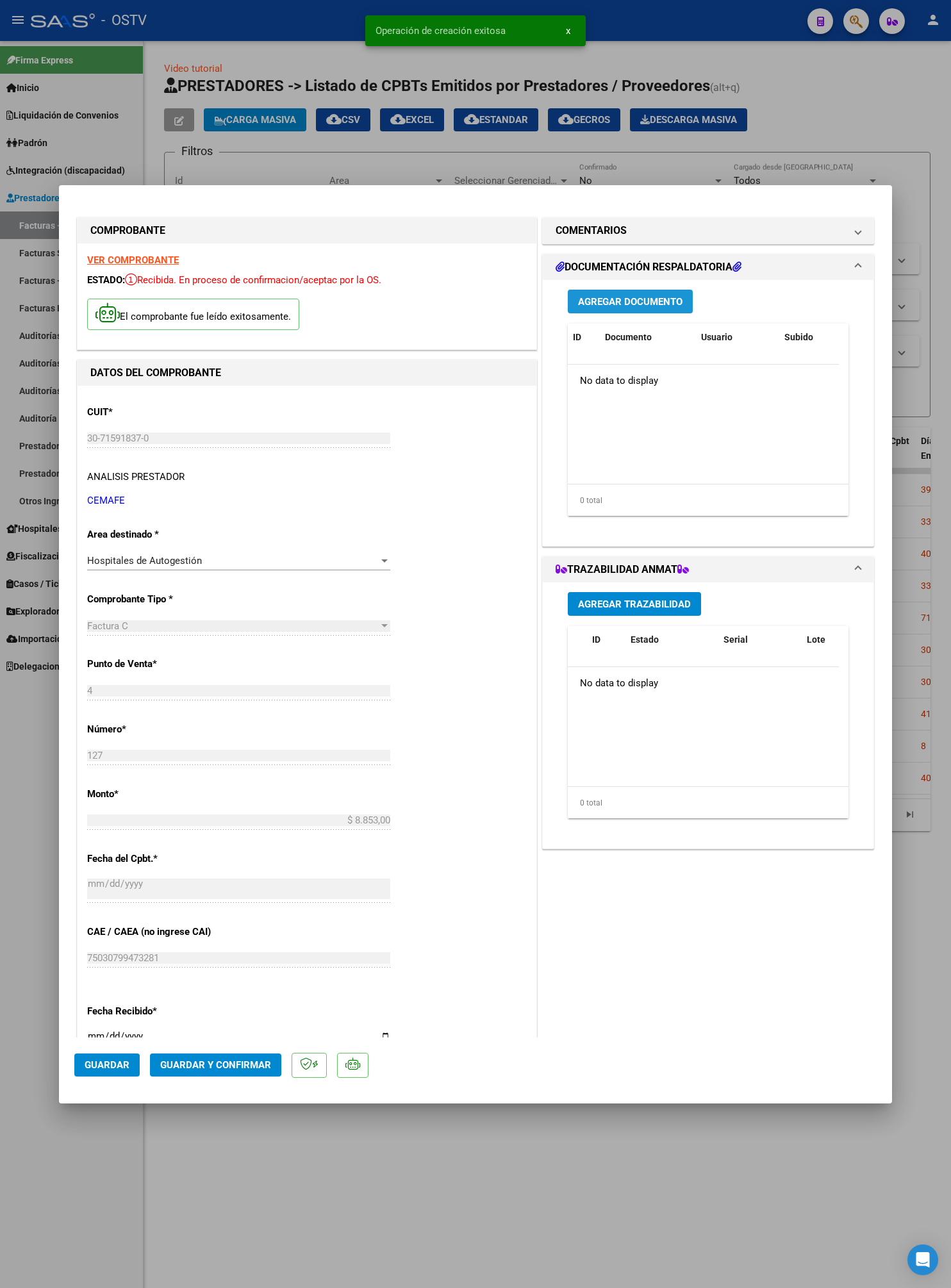
click at [631, 305] on span "Agregar Documento" at bounding box center [631, 302] width 105 height 11
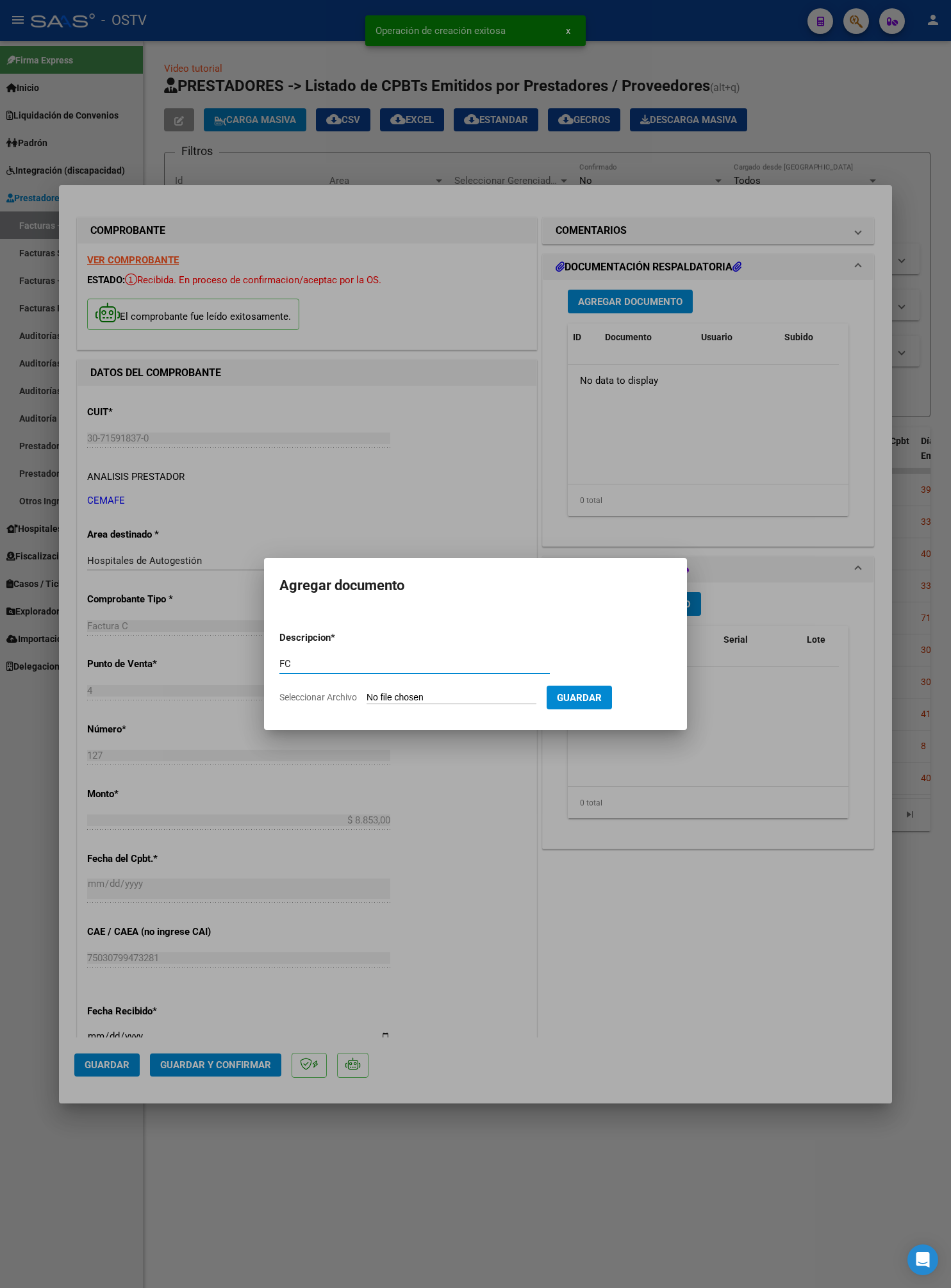
type input "FC"
click at [462, 703] on input "Seleccionar Archivo" at bounding box center [452, 698] width 170 height 12
type input "C:\fakepath\0004-00000127.pdf"
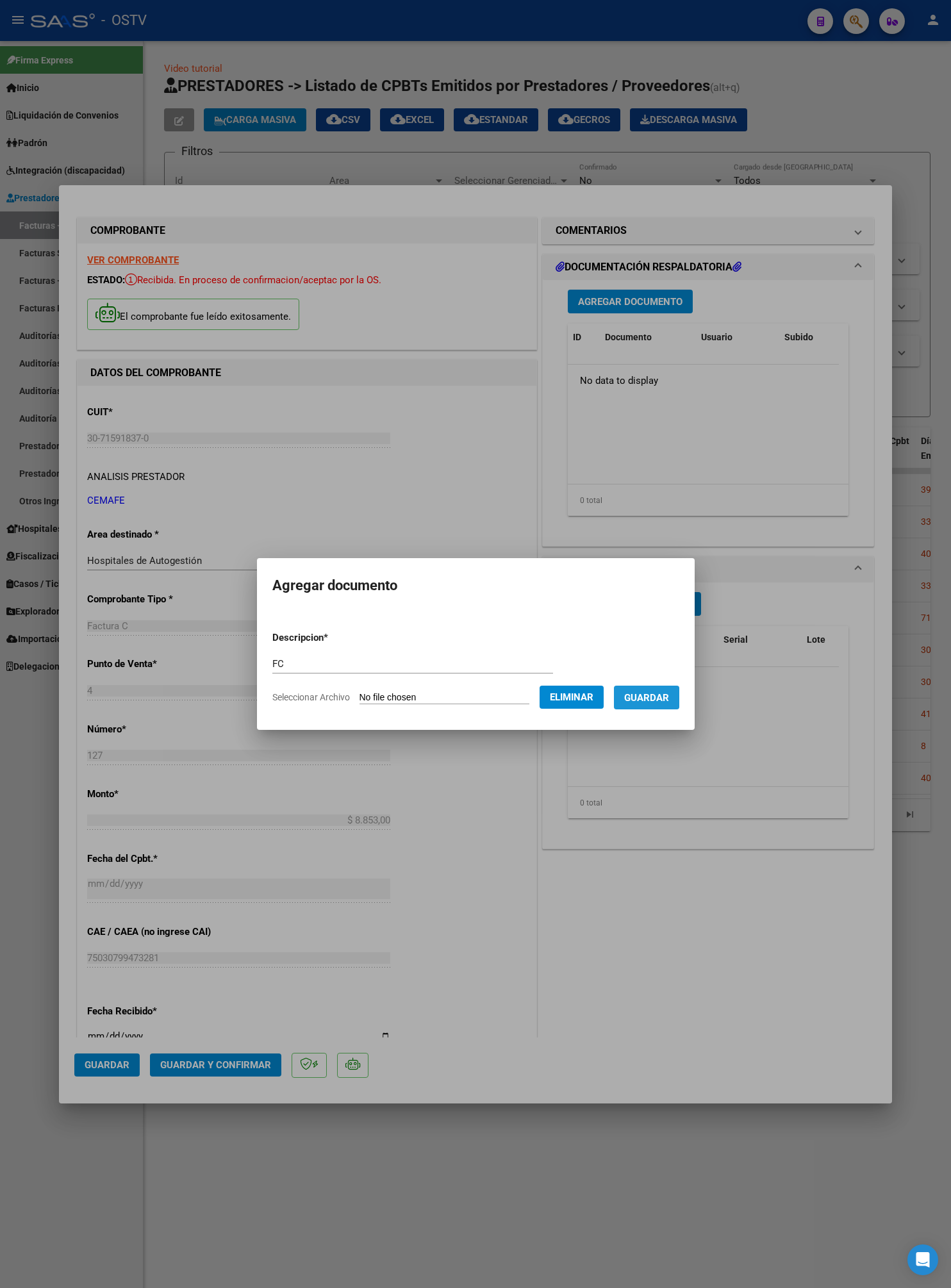
drag, startPoint x: 667, startPoint y: 705, endPoint x: 682, endPoint y: 696, distance: 17.5
click at [667, 703] on button "Guardar" at bounding box center [646, 697] width 65 height 23
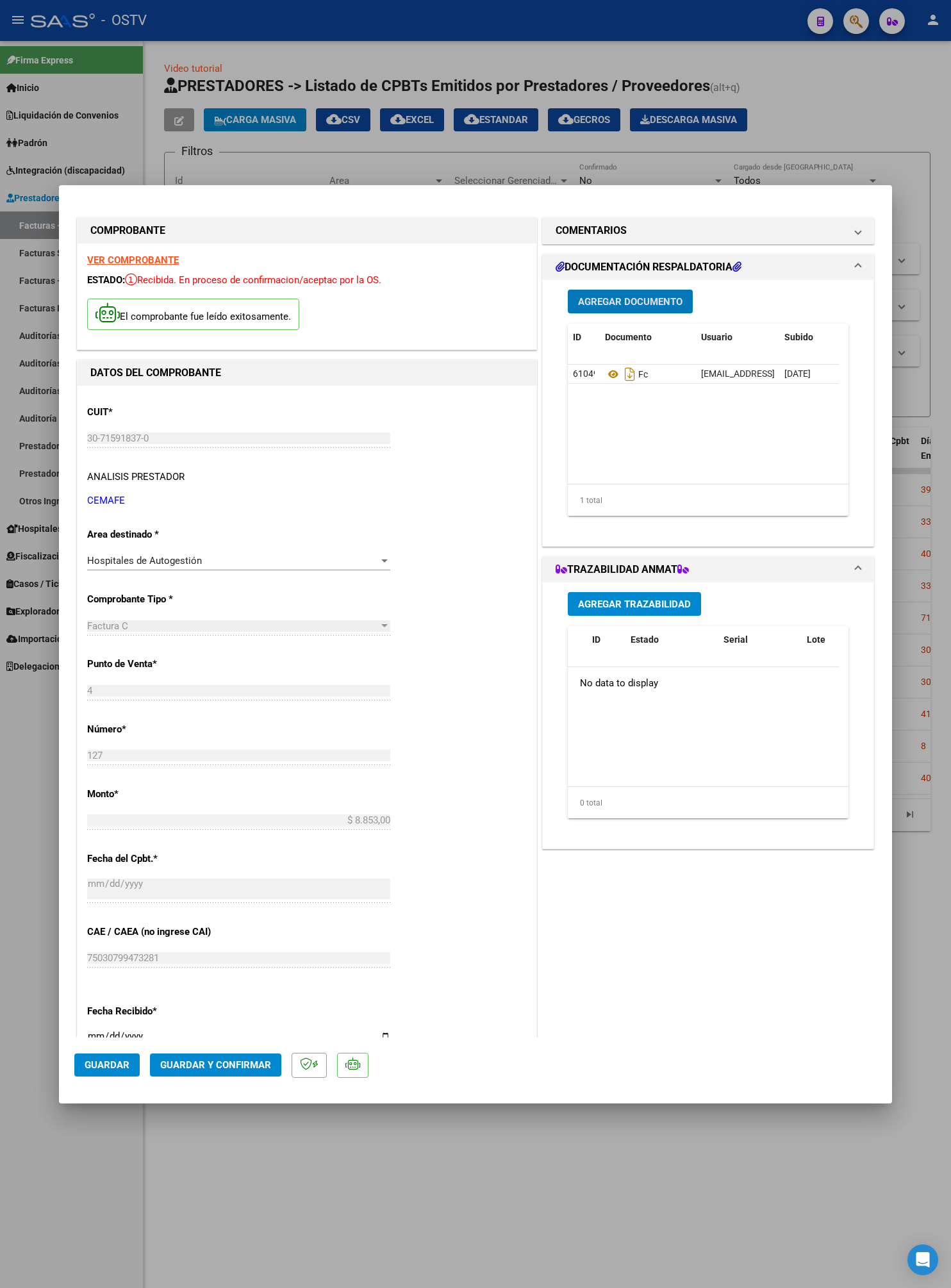
click at [109, 144] on div at bounding box center [476, 644] width 951 height 1288
type input "$ 0,00"
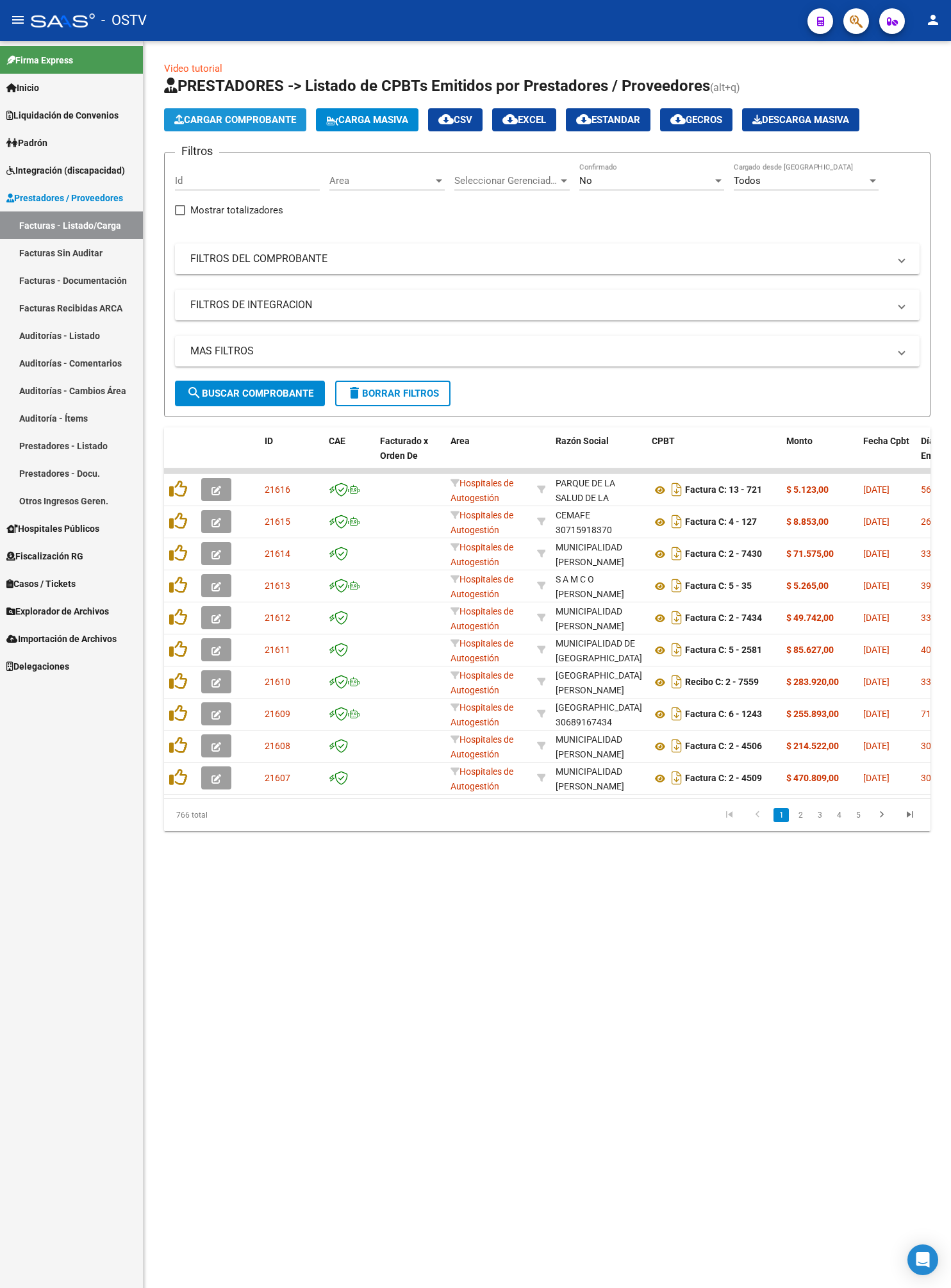
click at [237, 121] on span "Cargar Comprobante" at bounding box center [235, 120] width 121 height 11
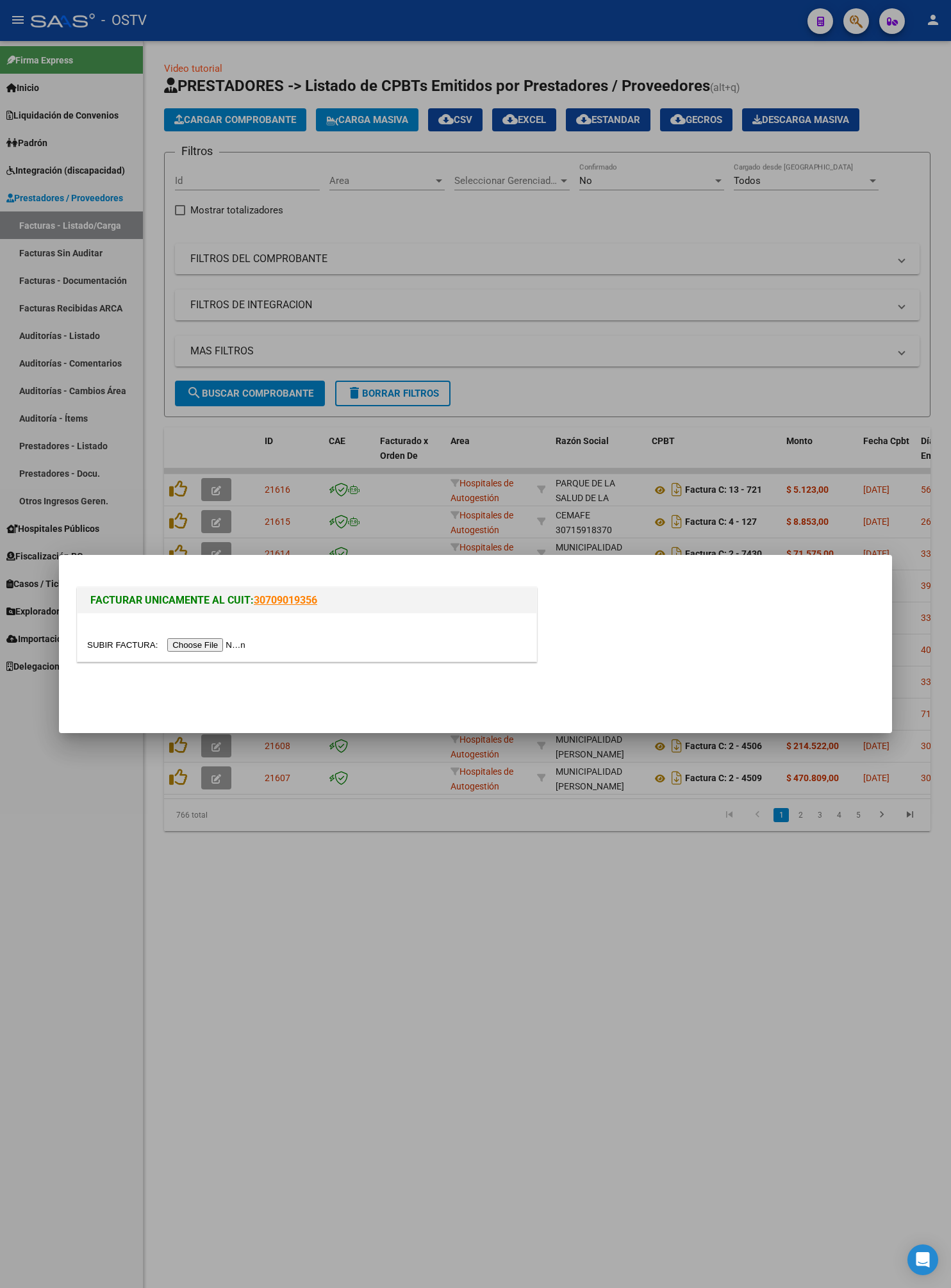
click at [231, 646] on input "file" at bounding box center [168, 644] width 163 height 13
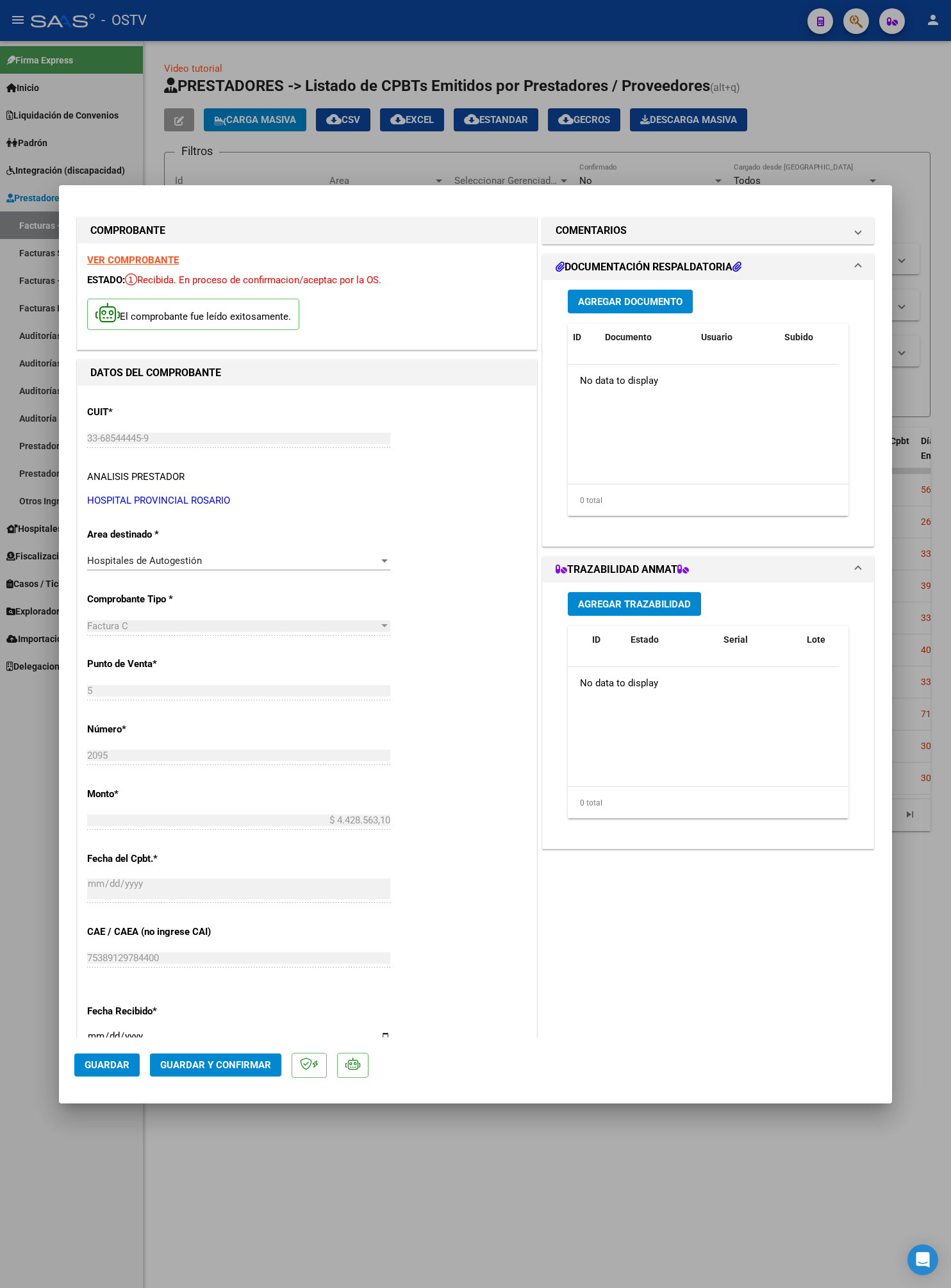
click at [612, 314] on button "Agregar Documento" at bounding box center [631, 301] width 125 height 23
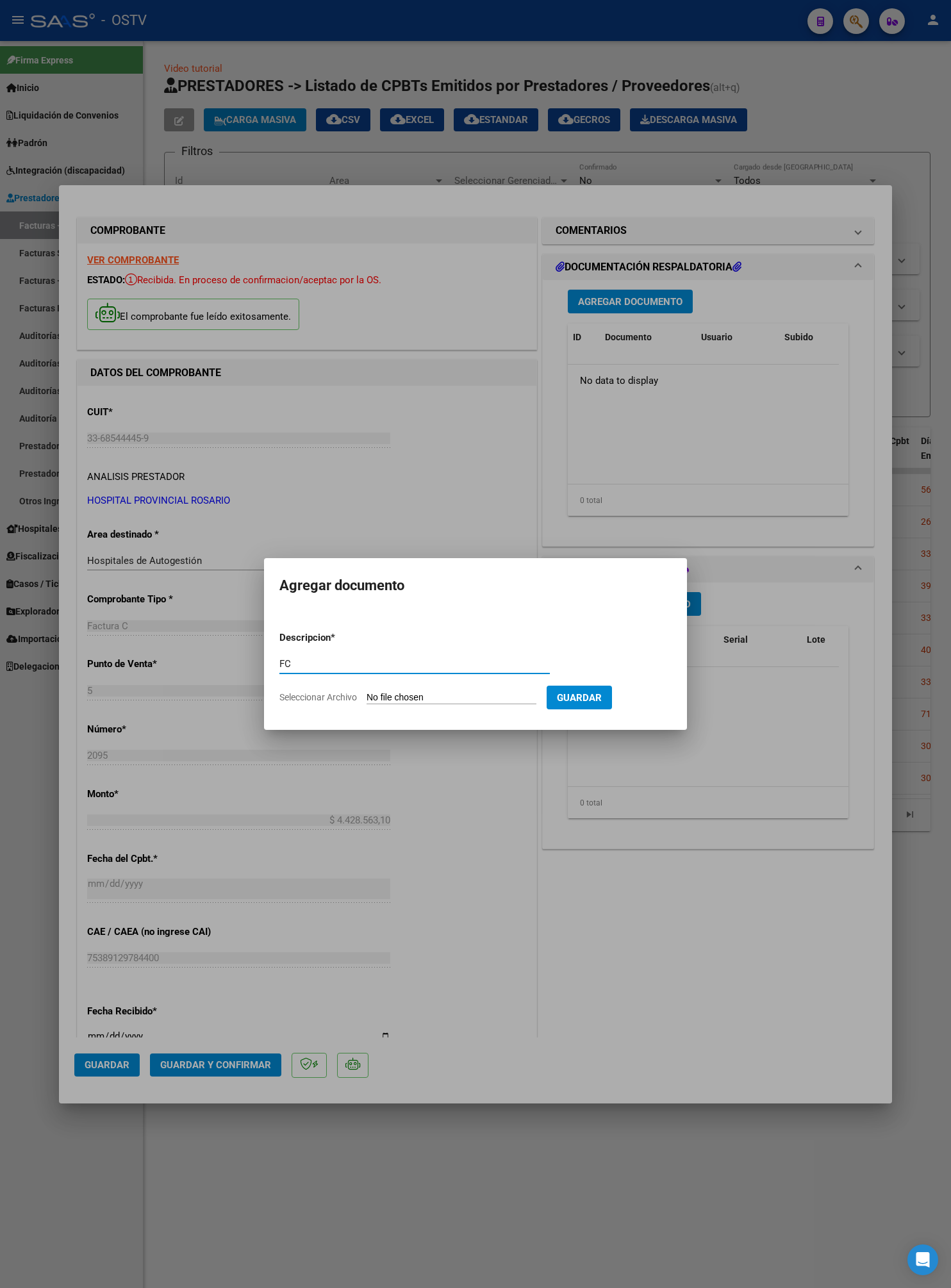
type input "FC"
click at [505, 695] on input "Seleccionar Archivo" at bounding box center [452, 698] width 170 height 12
type input "C:\fakepath\0005-00002095.pdf"
click at [644, 696] on span "Guardar" at bounding box center [646, 698] width 45 height 11
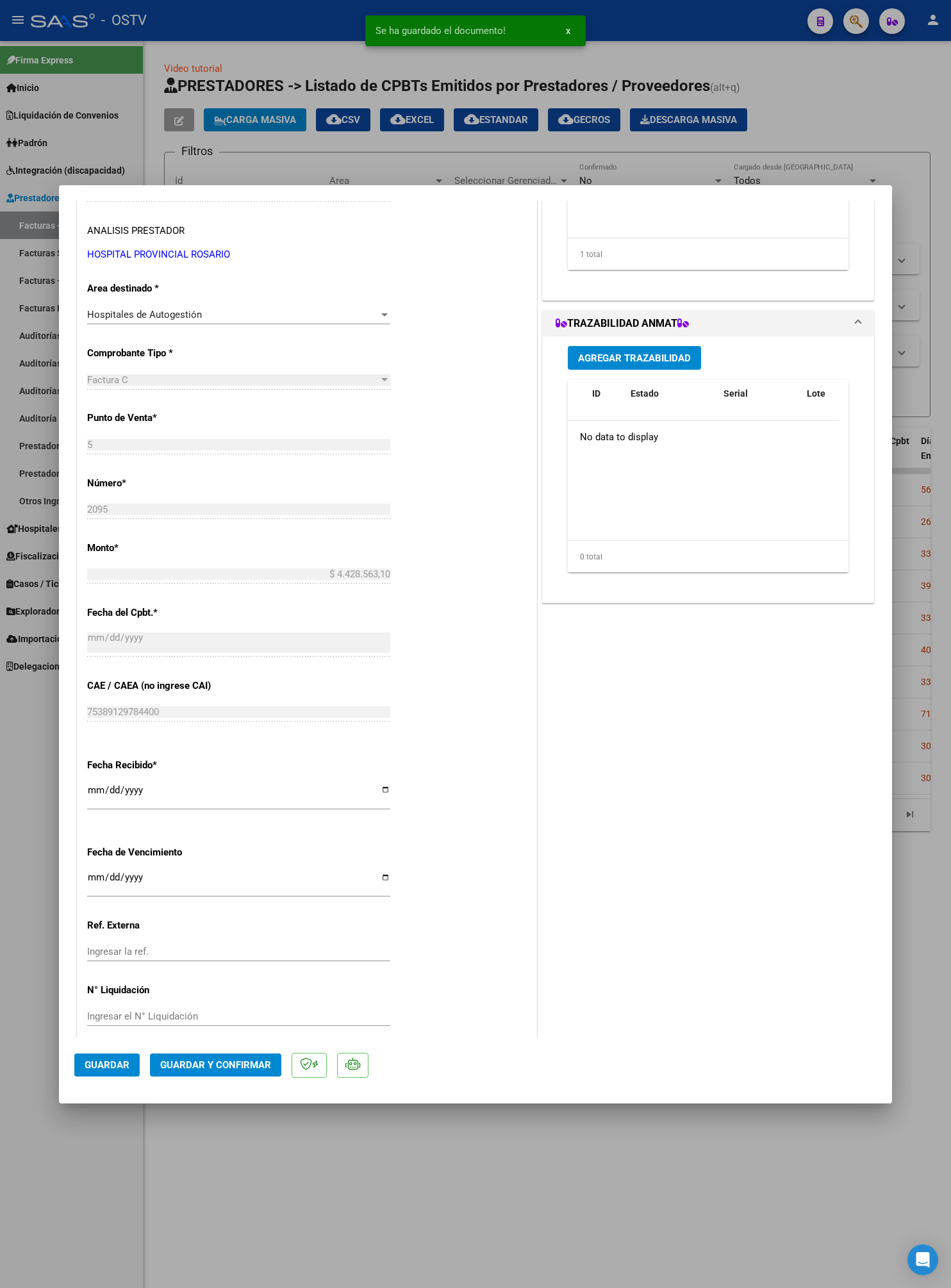
scroll to position [264, 0]
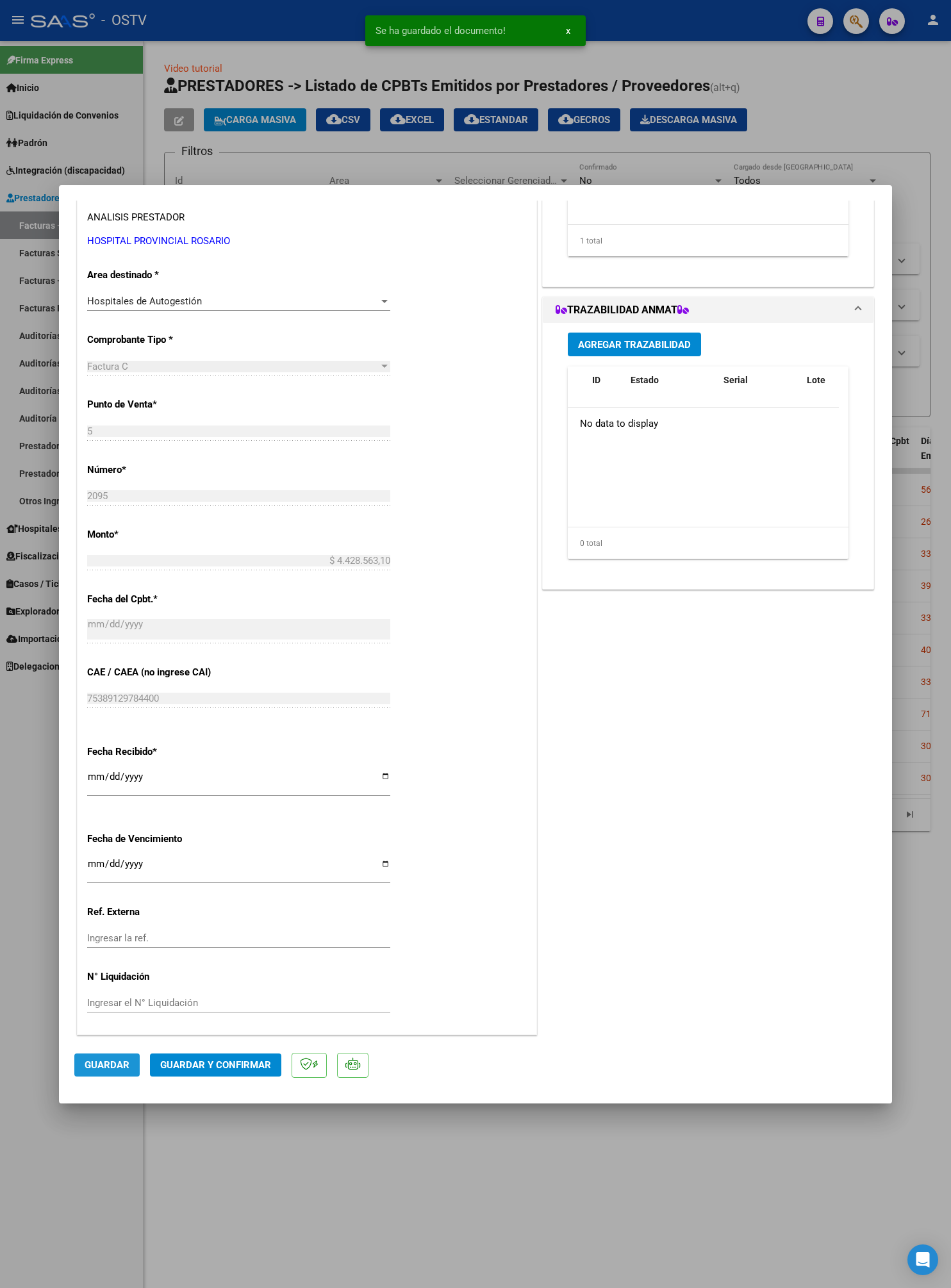
click at [103, 915] on span "Guardar" at bounding box center [107, 1065] width 45 height 11
drag, startPoint x: 27, startPoint y: 702, endPoint x: 78, endPoint y: 679, distance: 55.9
click at [25, 702] on div at bounding box center [476, 644] width 951 height 1288
type input "$ 0,00"
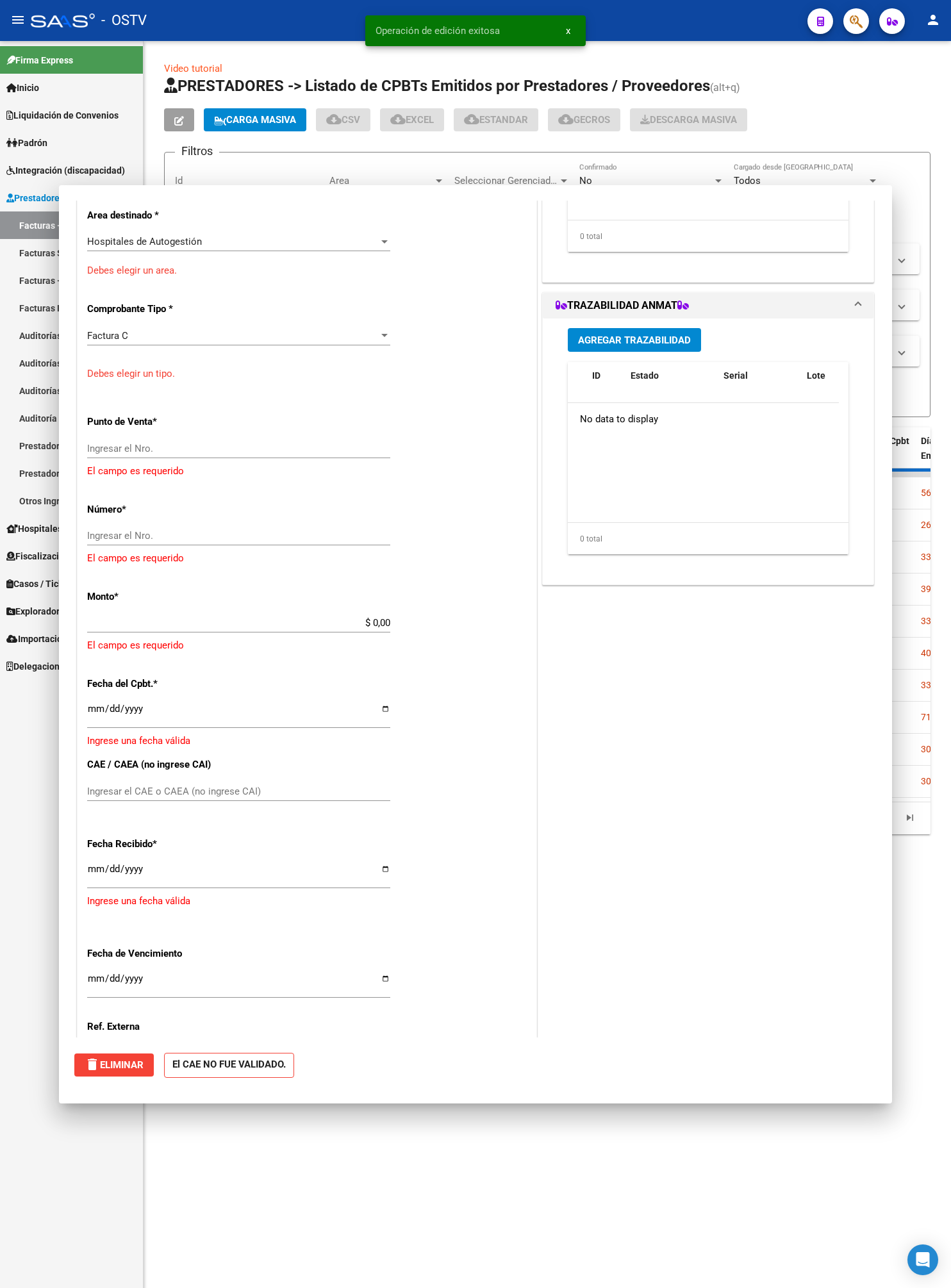
scroll to position [206, 0]
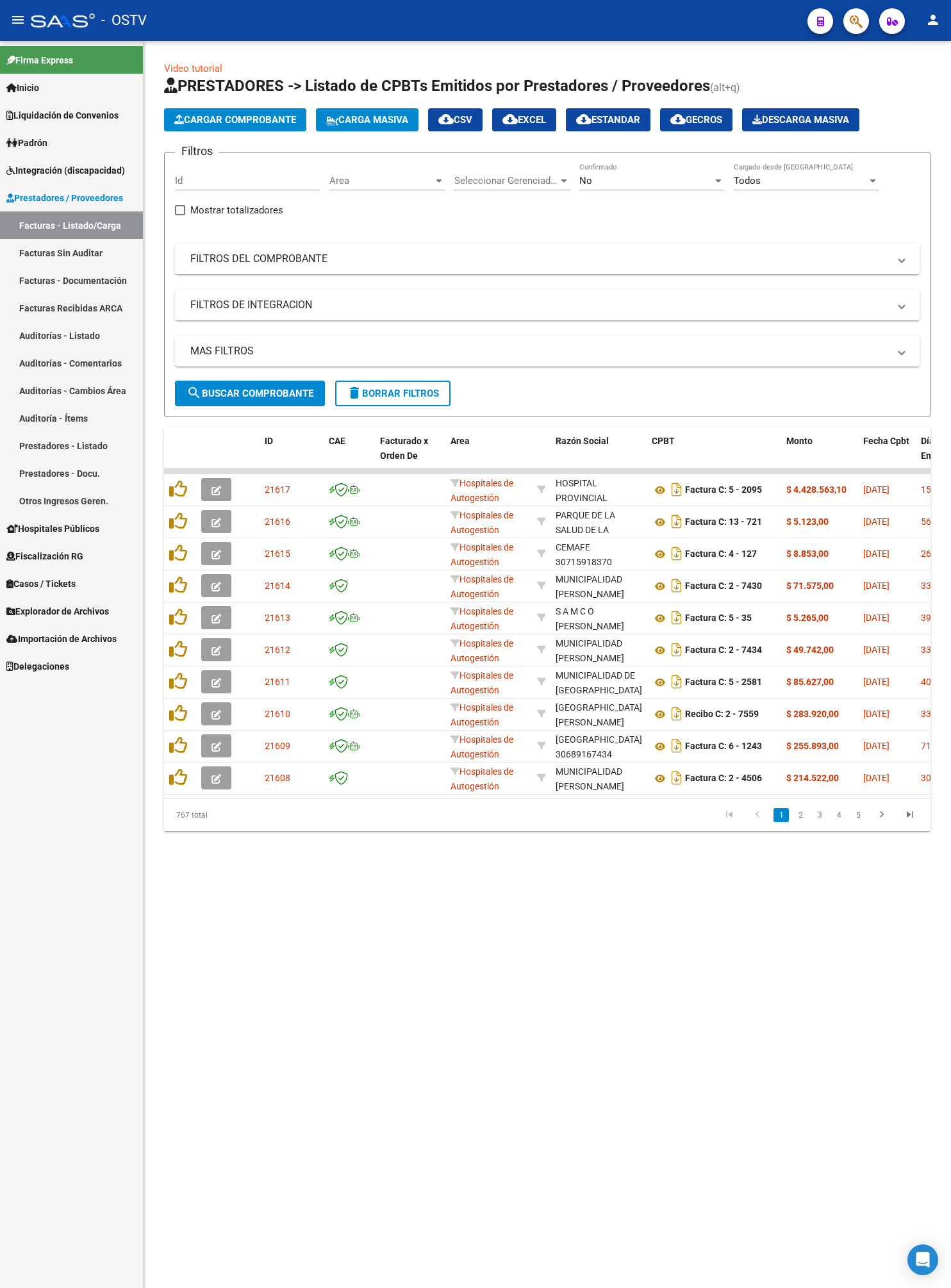
click at [289, 114] on span "Cargar Comprobante" at bounding box center [235, 120] width 121 height 11
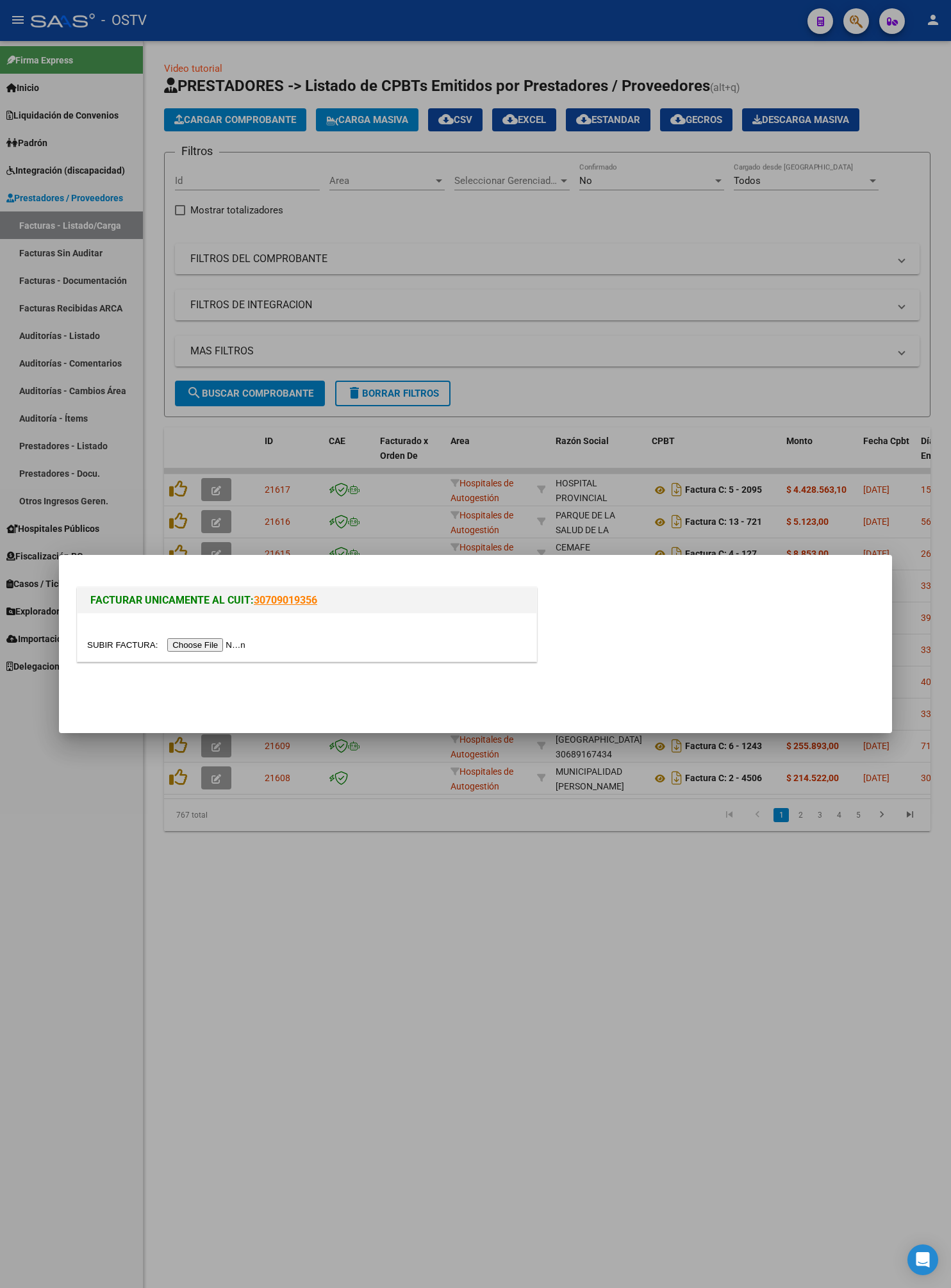
click at [248, 644] on input "file" at bounding box center [168, 644] width 163 height 13
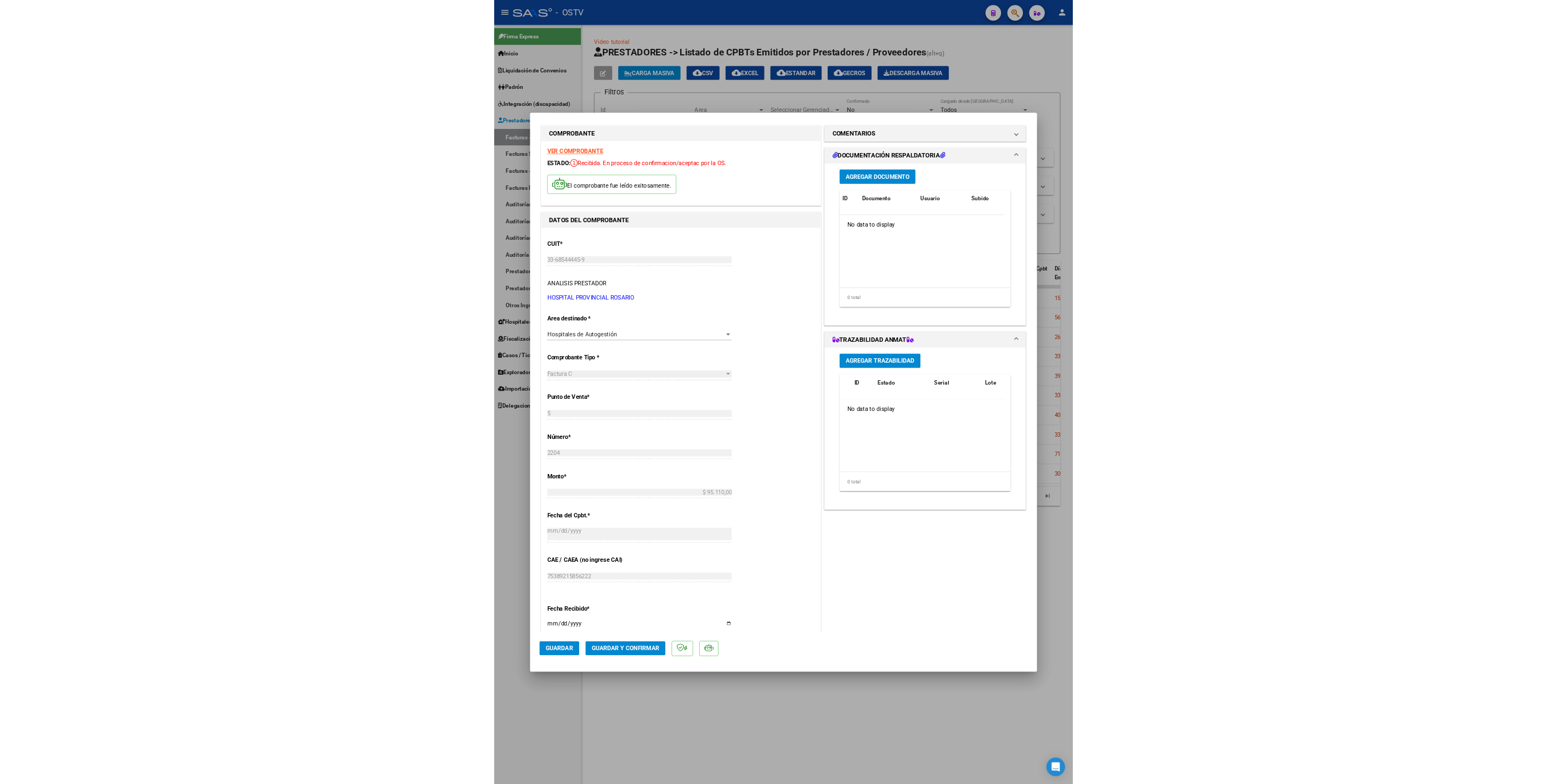
scroll to position [0, 0]
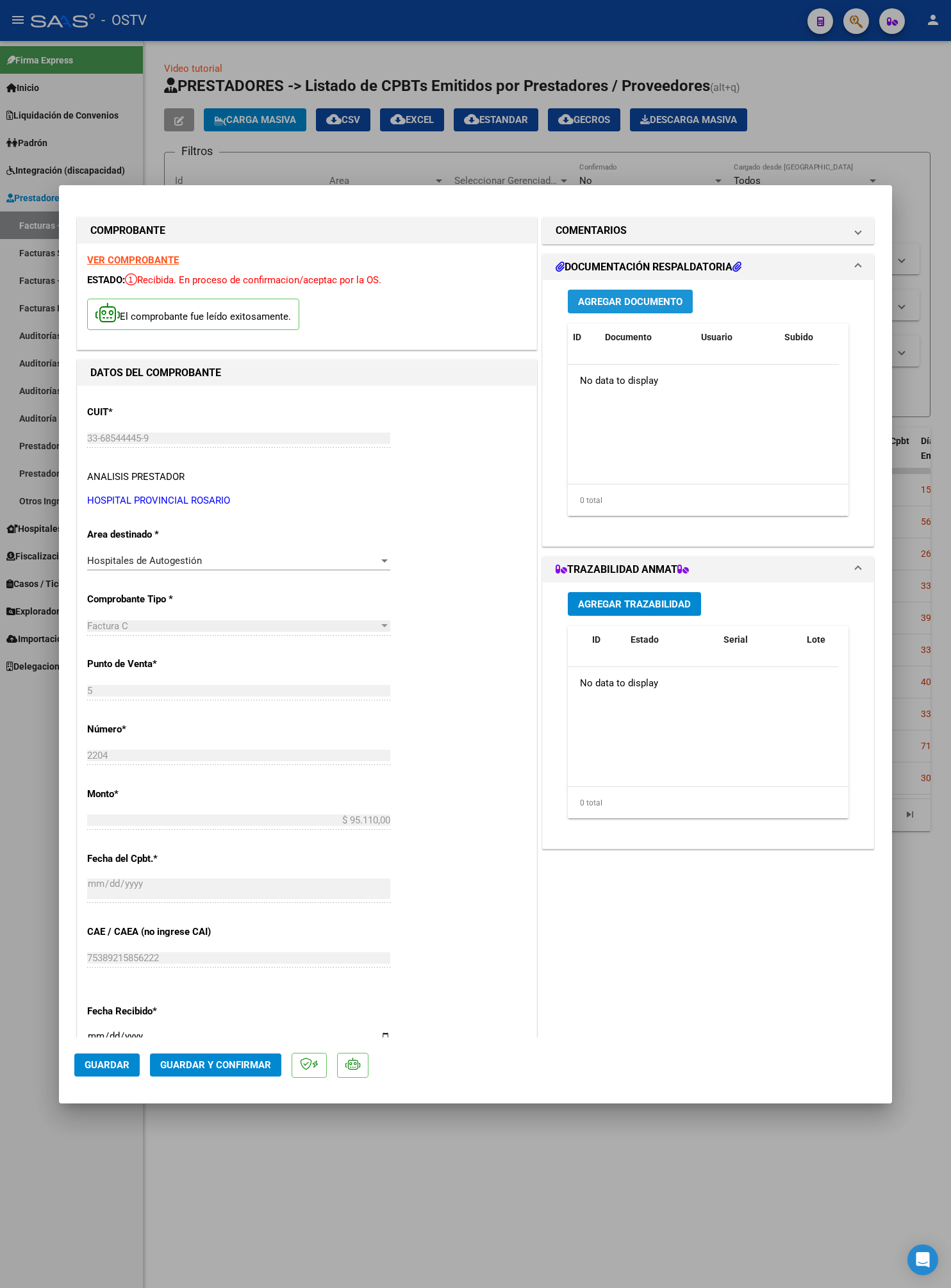
click at [640, 296] on span "Agregar Documento" at bounding box center [631, 302] width 105 height 11
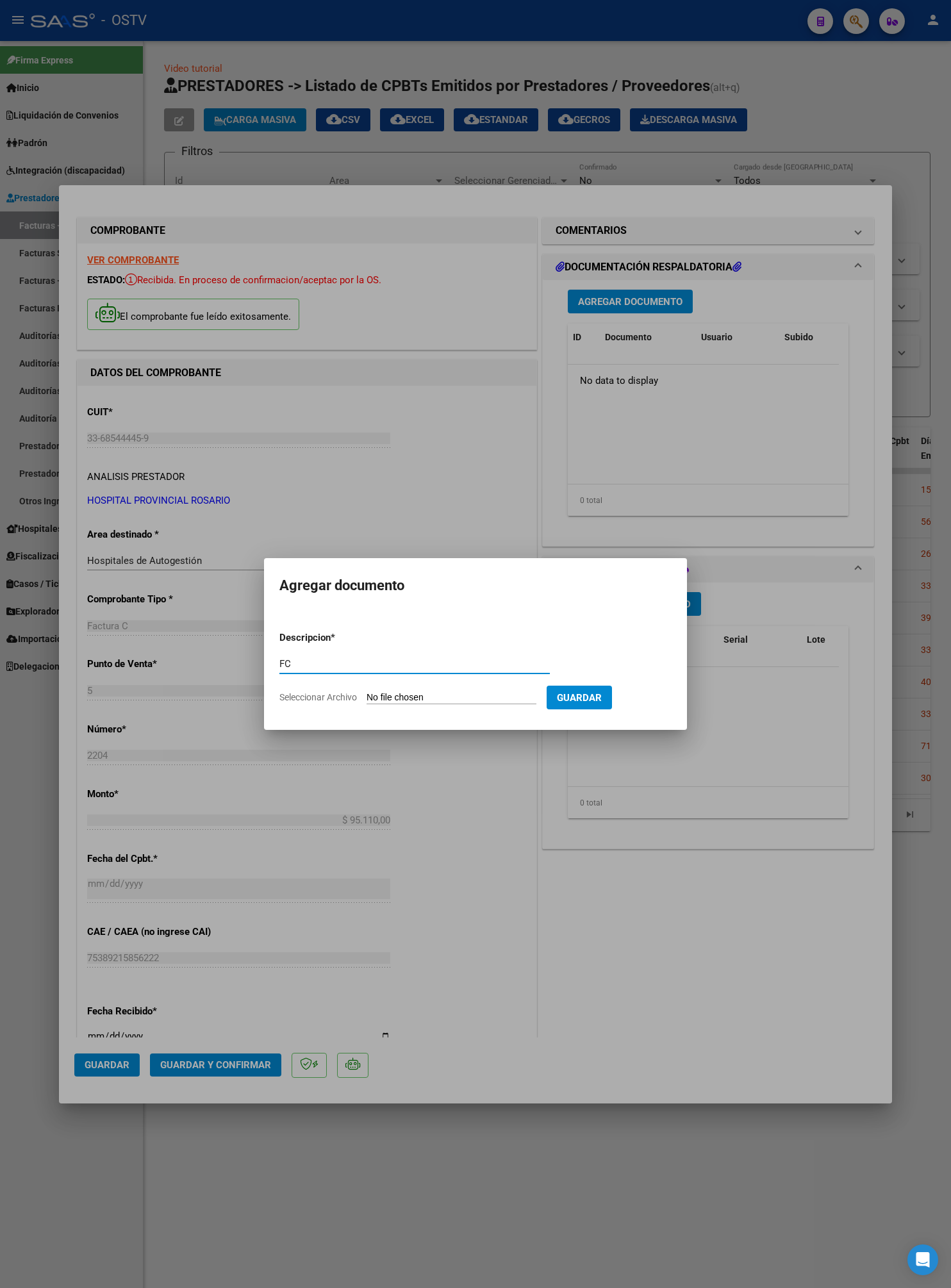
type input "FC"
click at [442, 693] on input "Seleccionar Archivo" at bounding box center [452, 698] width 170 height 12
type input "C:\fakepath\0005-00002204.pdf"
click at [669, 696] on span "Guardar" at bounding box center [646, 698] width 45 height 11
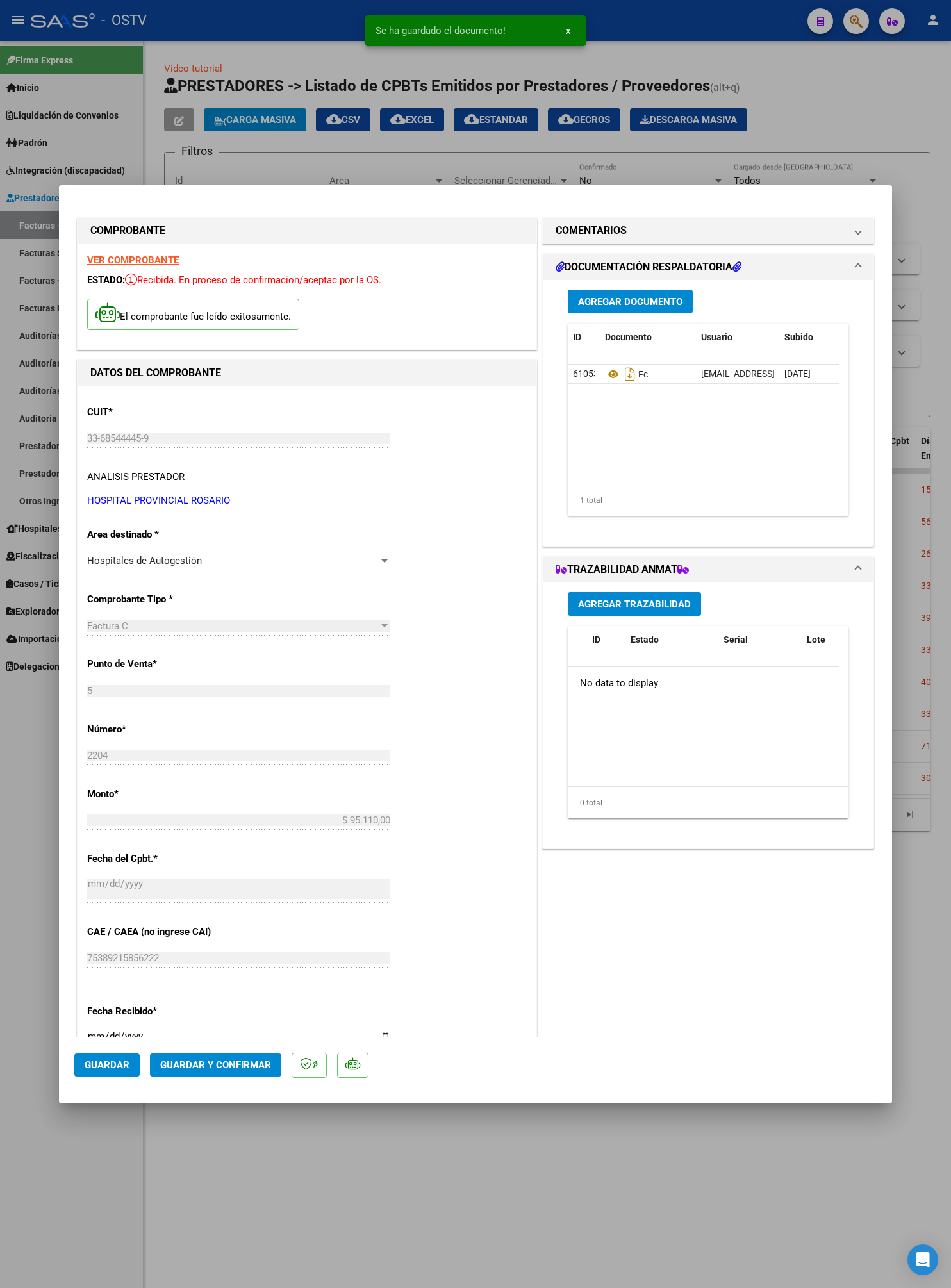
click at [855, 68] on div at bounding box center [476, 644] width 951 height 1288
type input "$ 0,00"
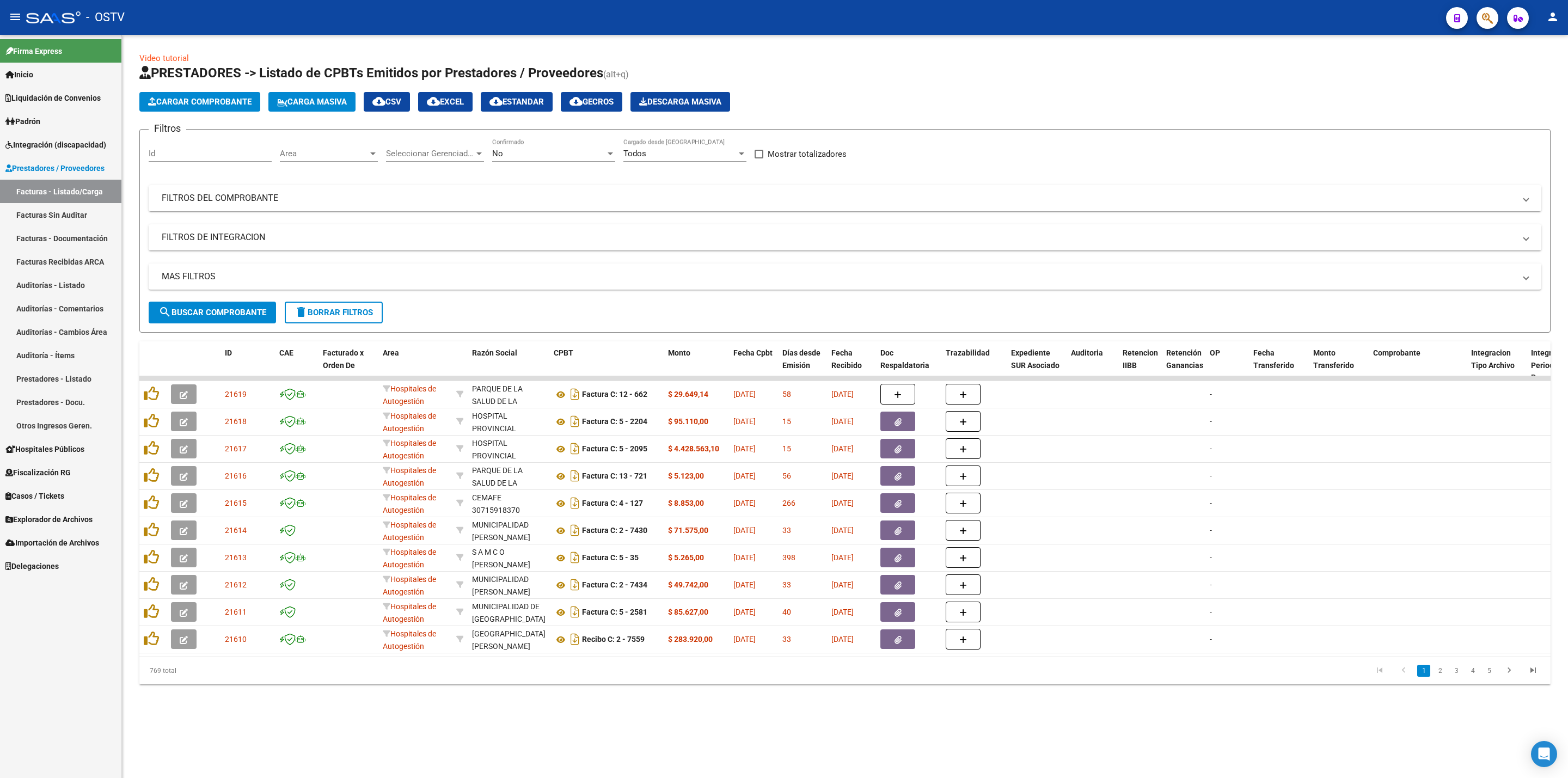
click at [84, 444] on span "Hospitales Públicos" at bounding box center [44, 449] width 79 height 12
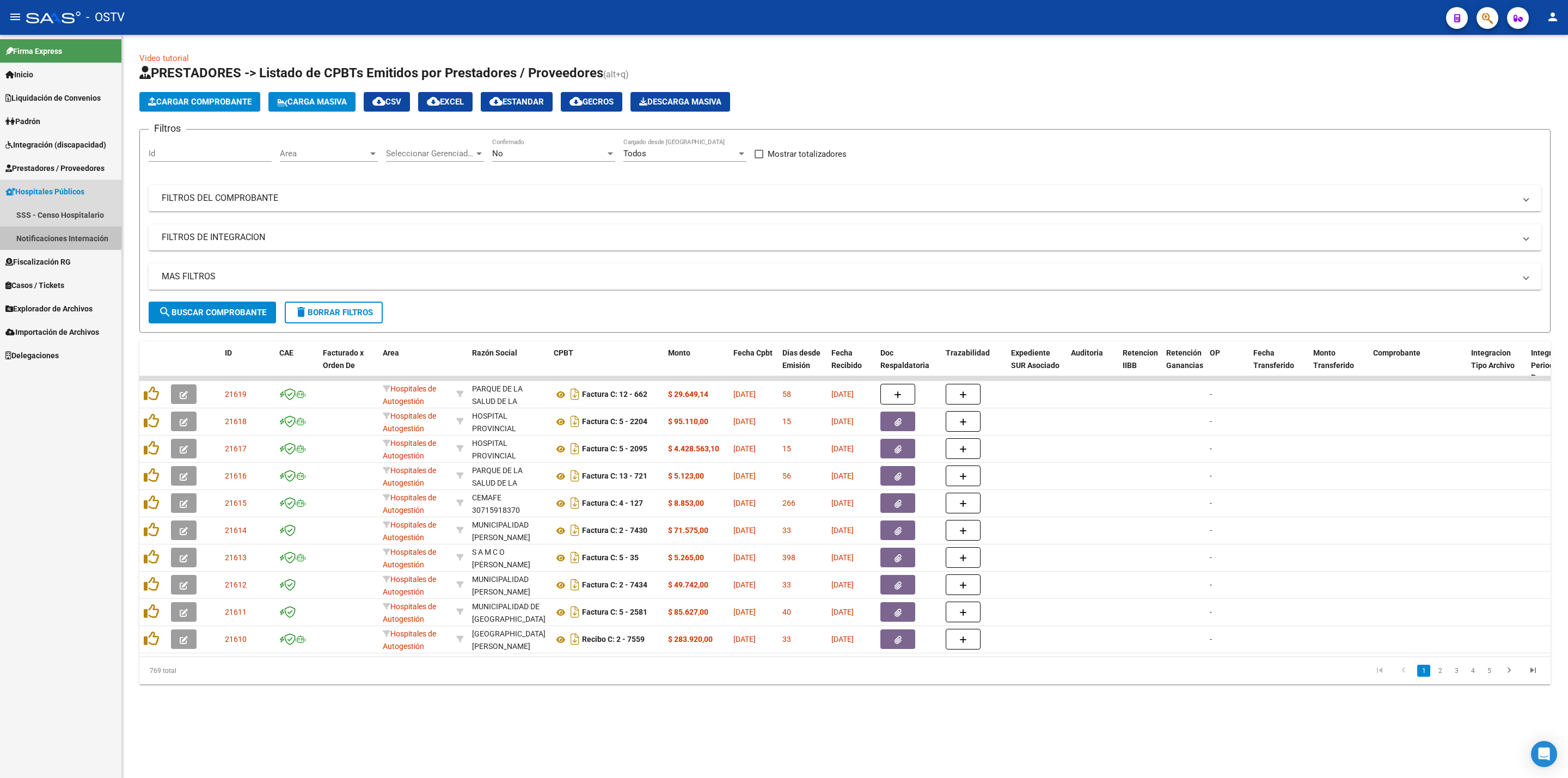
click at [44, 235] on link "Notificaciones Internación" at bounding box center [60, 238] width 121 height 24
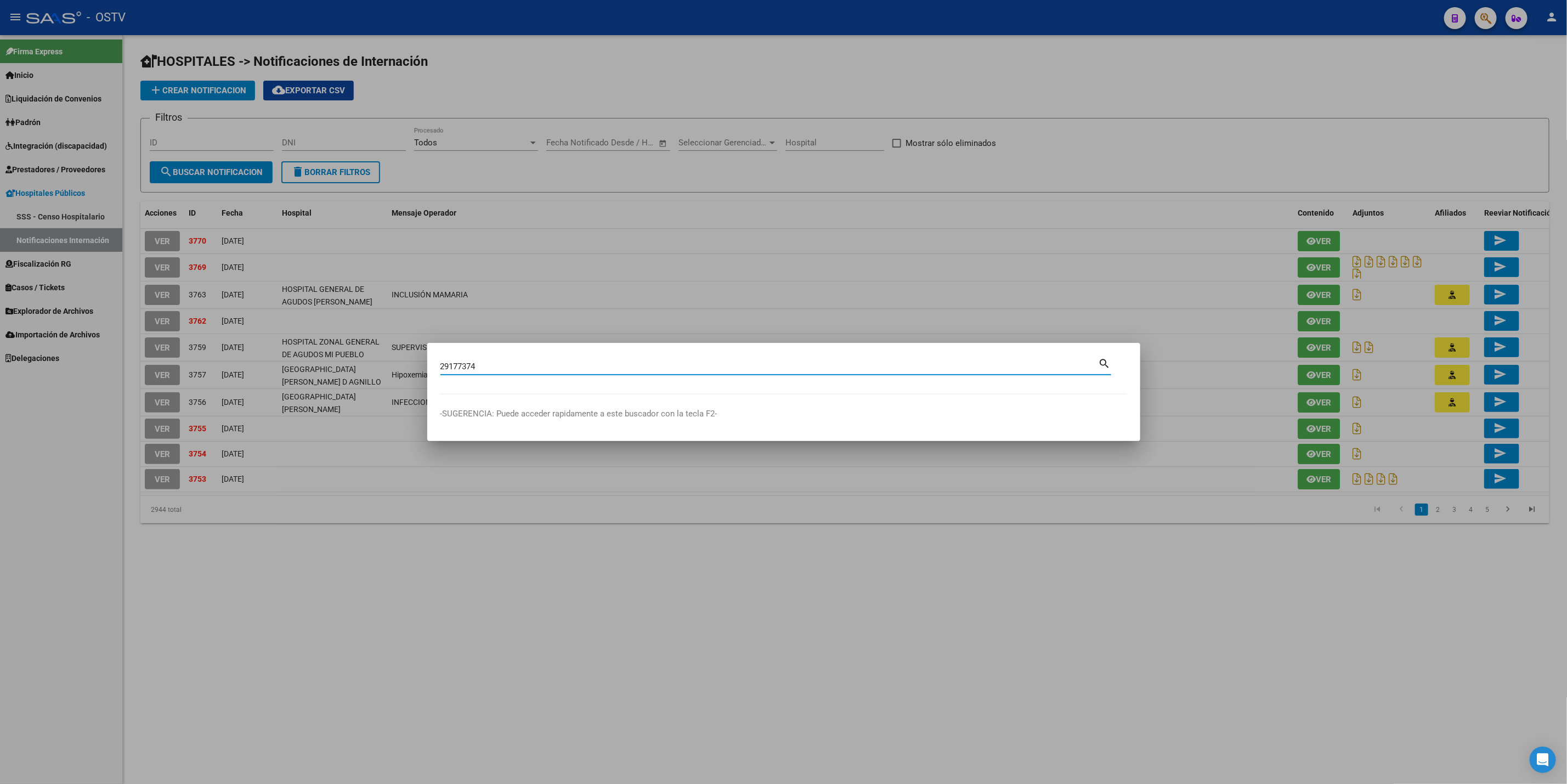
type input "29177374"
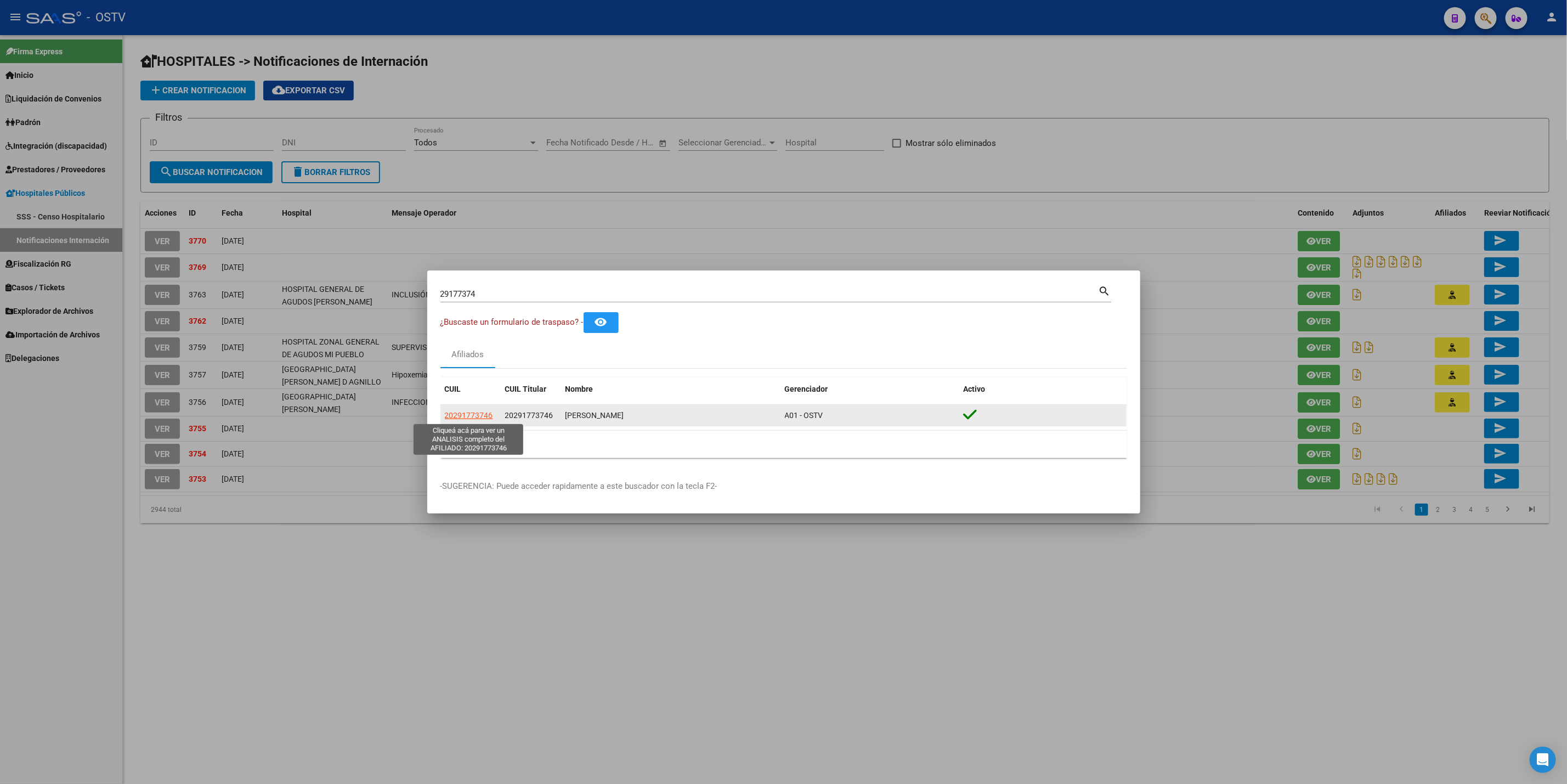
click at [457, 419] on span "20291773746" at bounding box center [469, 415] width 48 height 9
type textarea "20291773746"
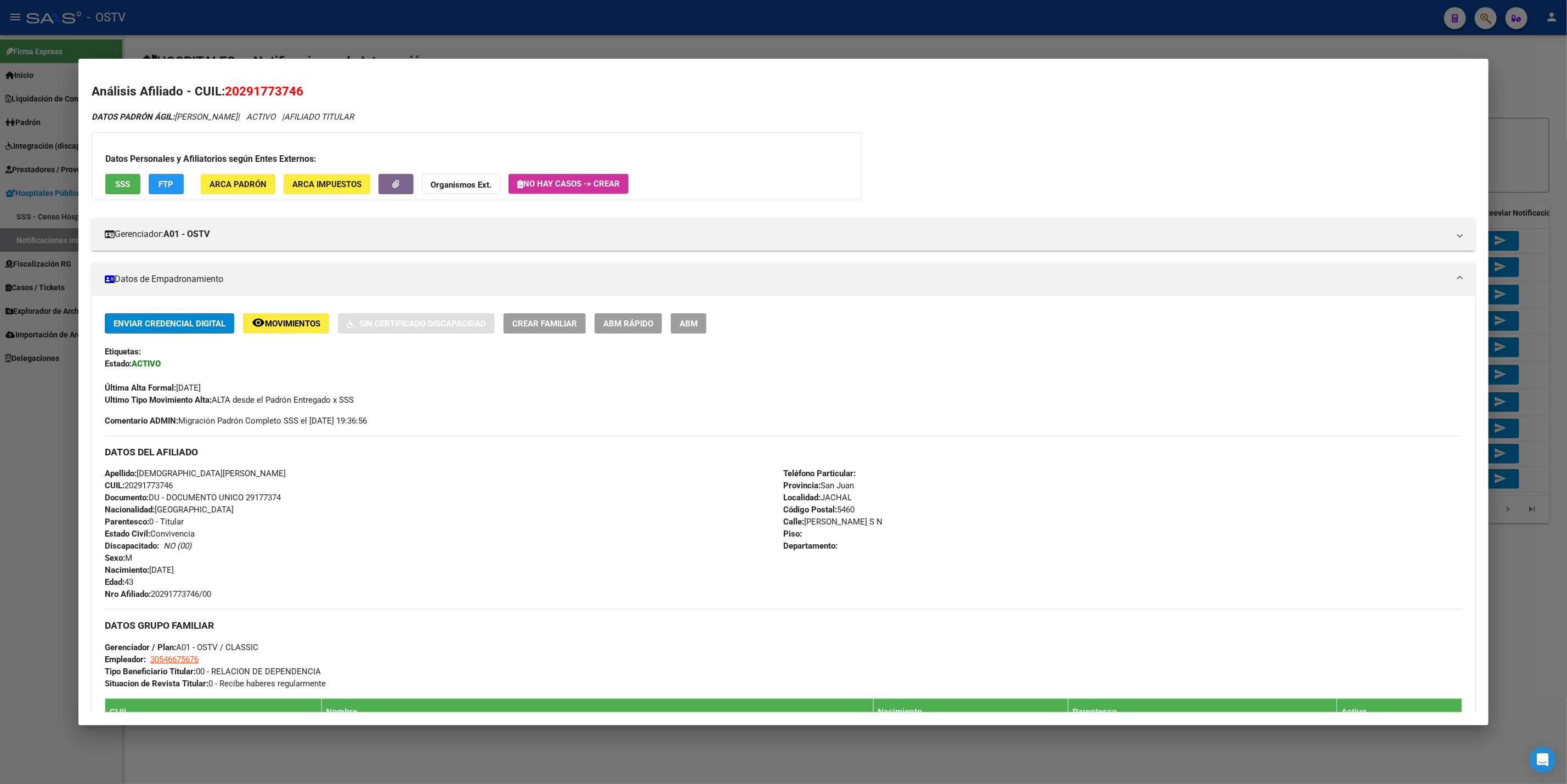
click at [0, 520] on div at bounding box center [784, 392] width 1567 height 784
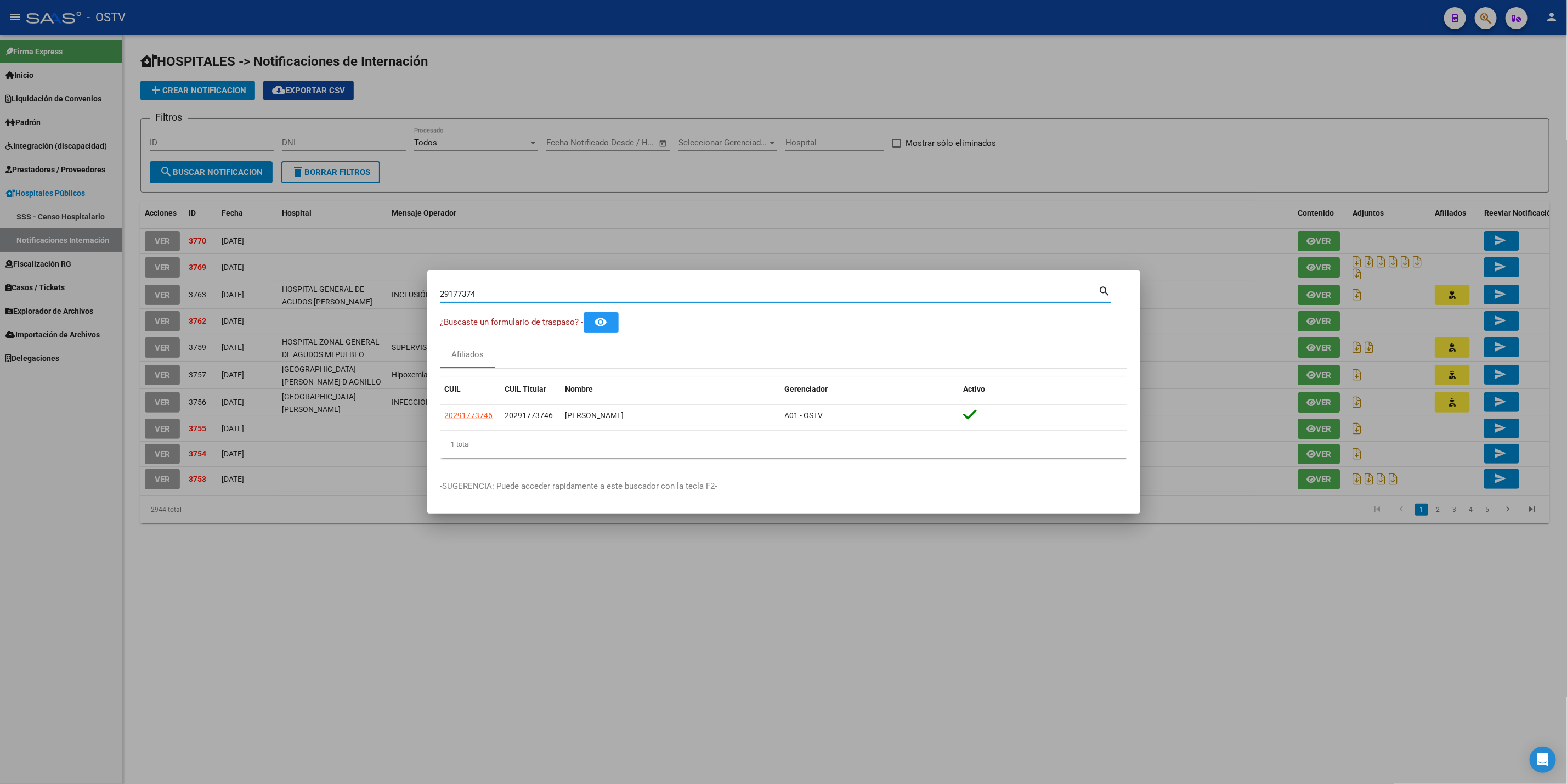
drag, startPoint x: 509, startPoint y: 294, endPoint x: 0, endPoint y: 296, distance: 509.0
click at [0, 289] on div "29177374 Buscar (apellido, dni, cuil, nro traspaso, cuit, obra social) search ¿…" at bounding box center [784, 392] width 1567 height 784
paste input "46089256"
type input "46089256"
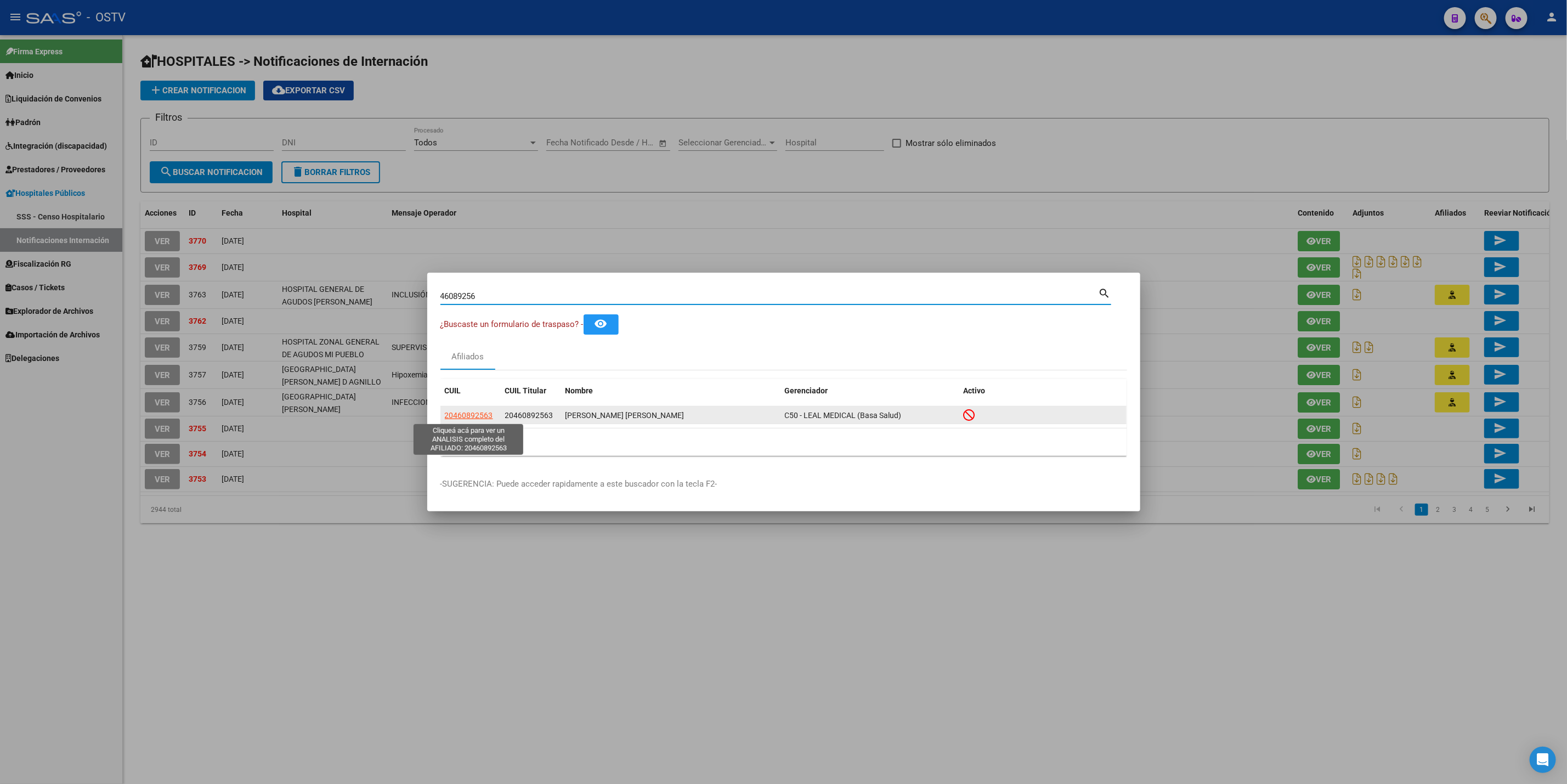
click at [469, 416] on span "20460892563" at bounding box center [469, 415] width 48 height 9
type textarea "20460892563"
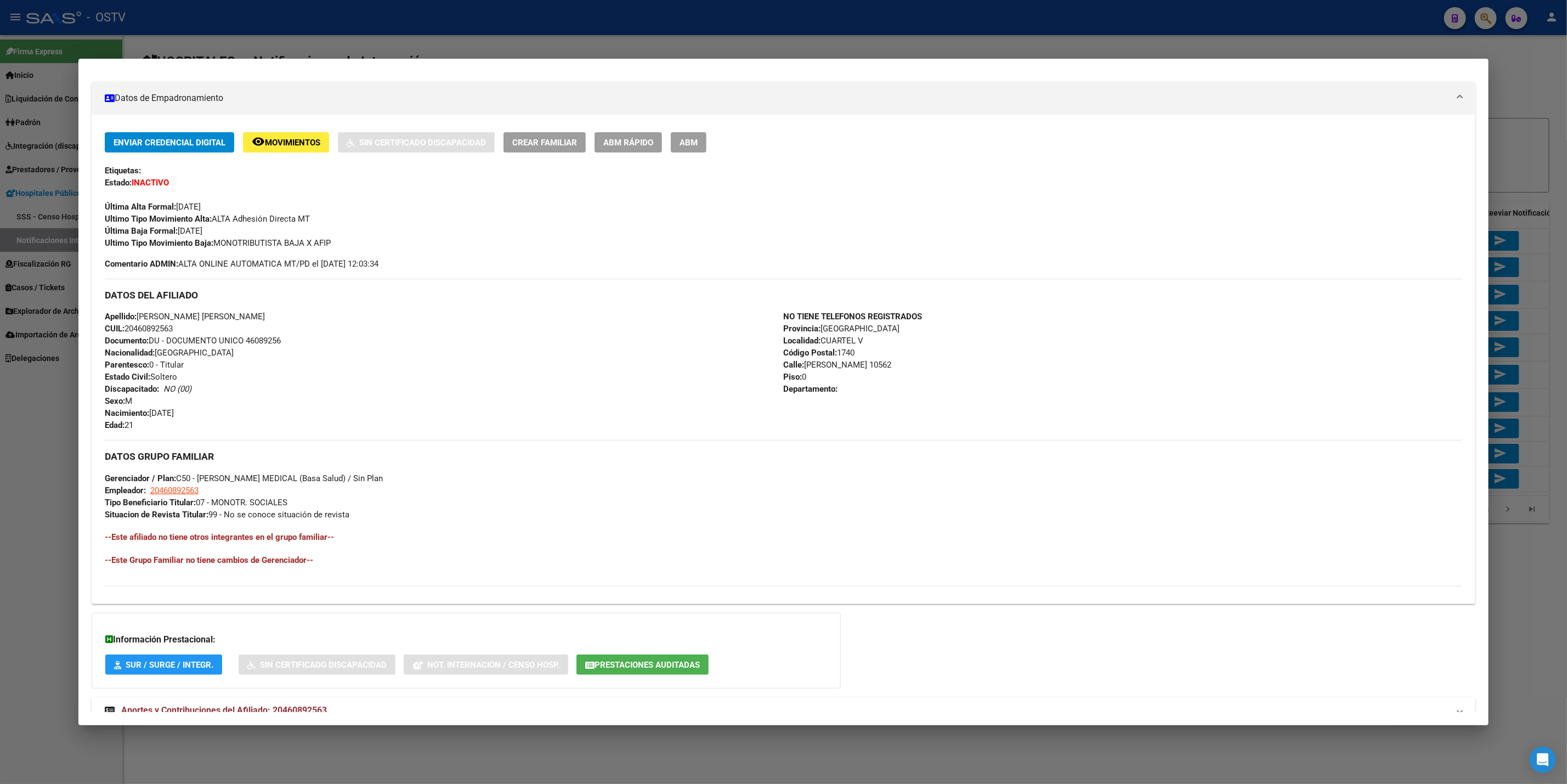
scroll to position [217, 0]
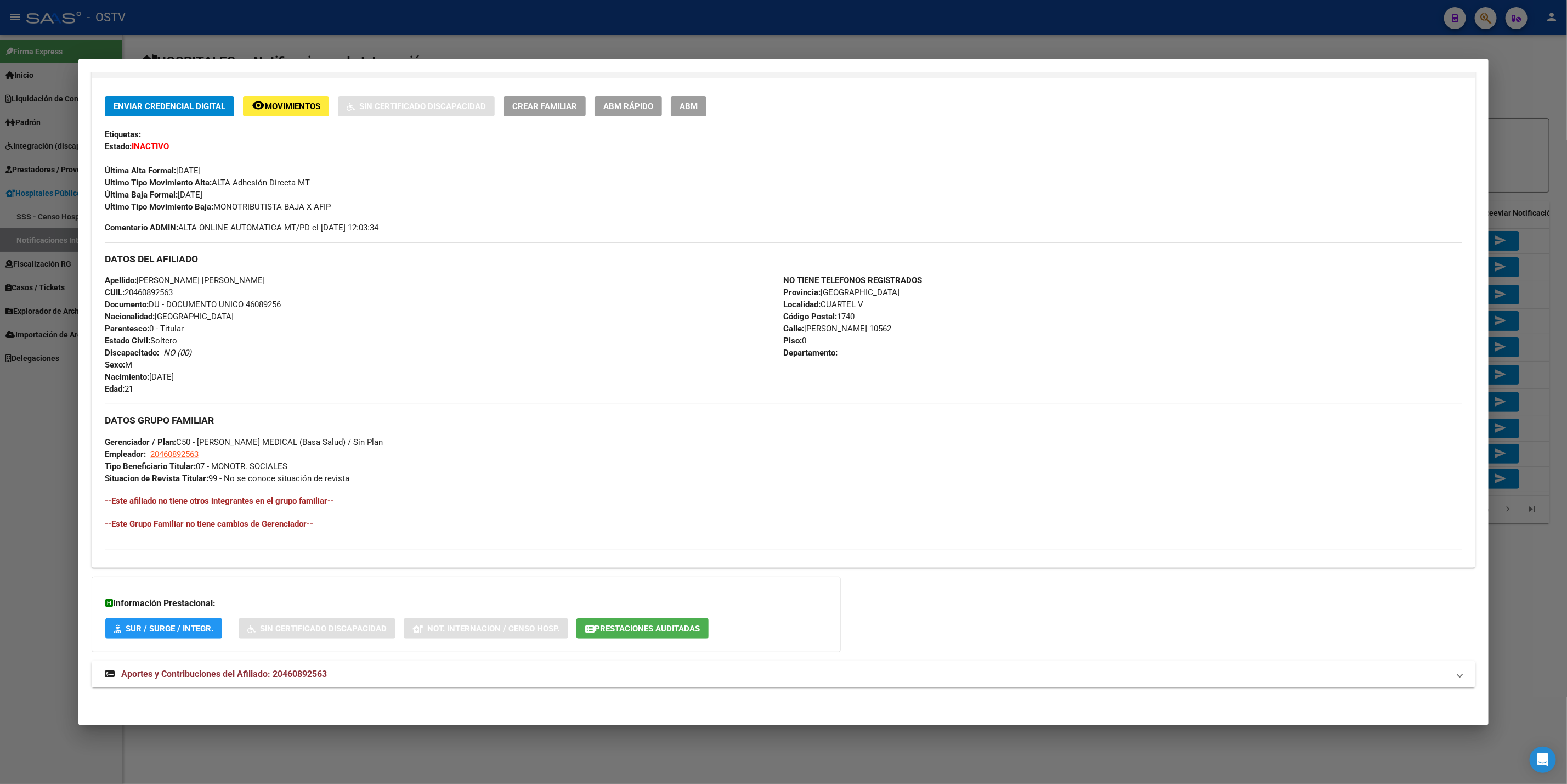
click at [353, 673] on mat-panel-title "Aportes y Contribuciones del Afiliado: 20460892563" at bounding box center [777, 674] width 1345 height 13
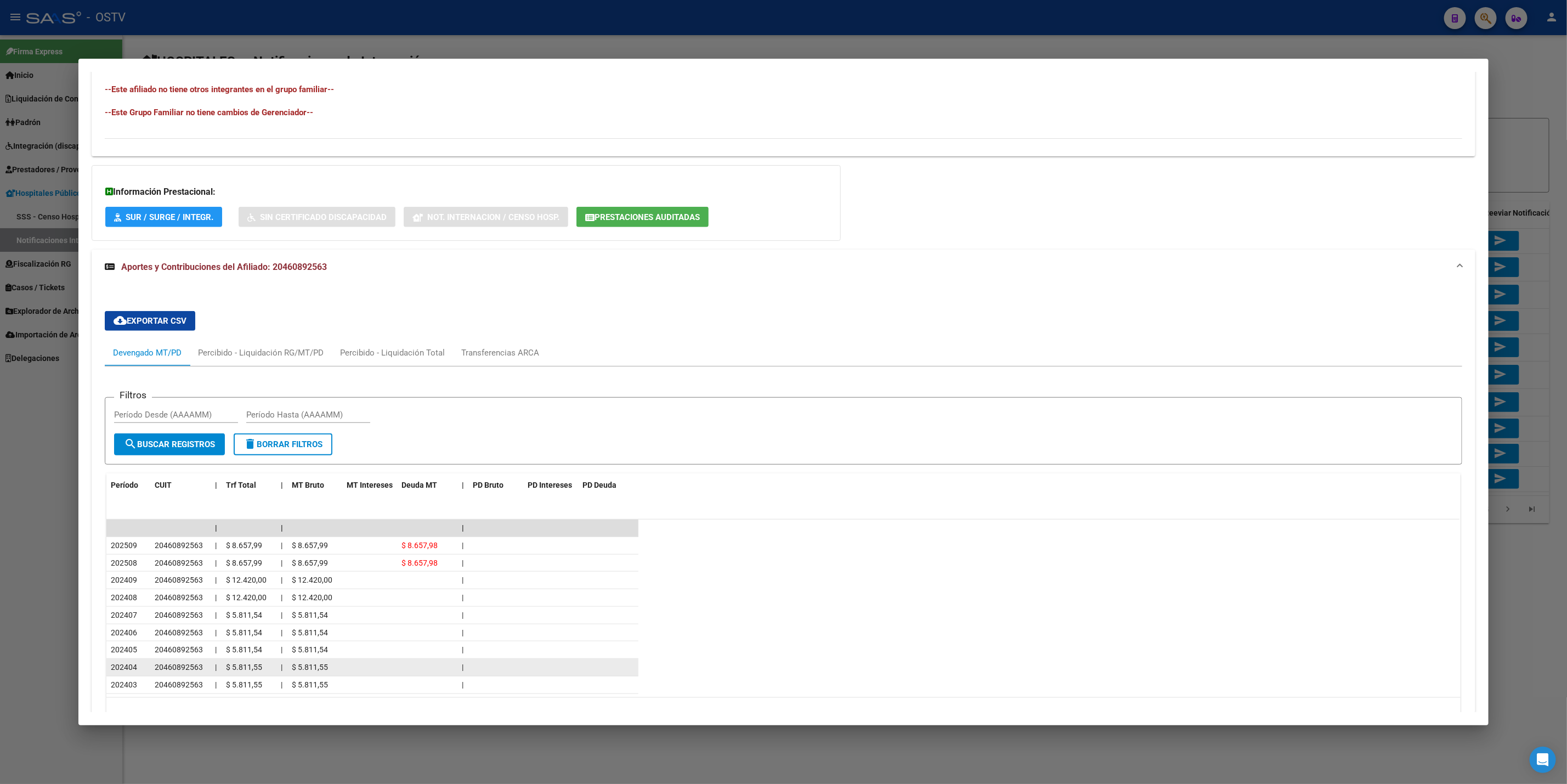
scroll to position [629, 0]
click at [260, 345] on div "Percibido - Liquidación RG/MT/PD" at bounding box center [261, 352] width 142 height 26
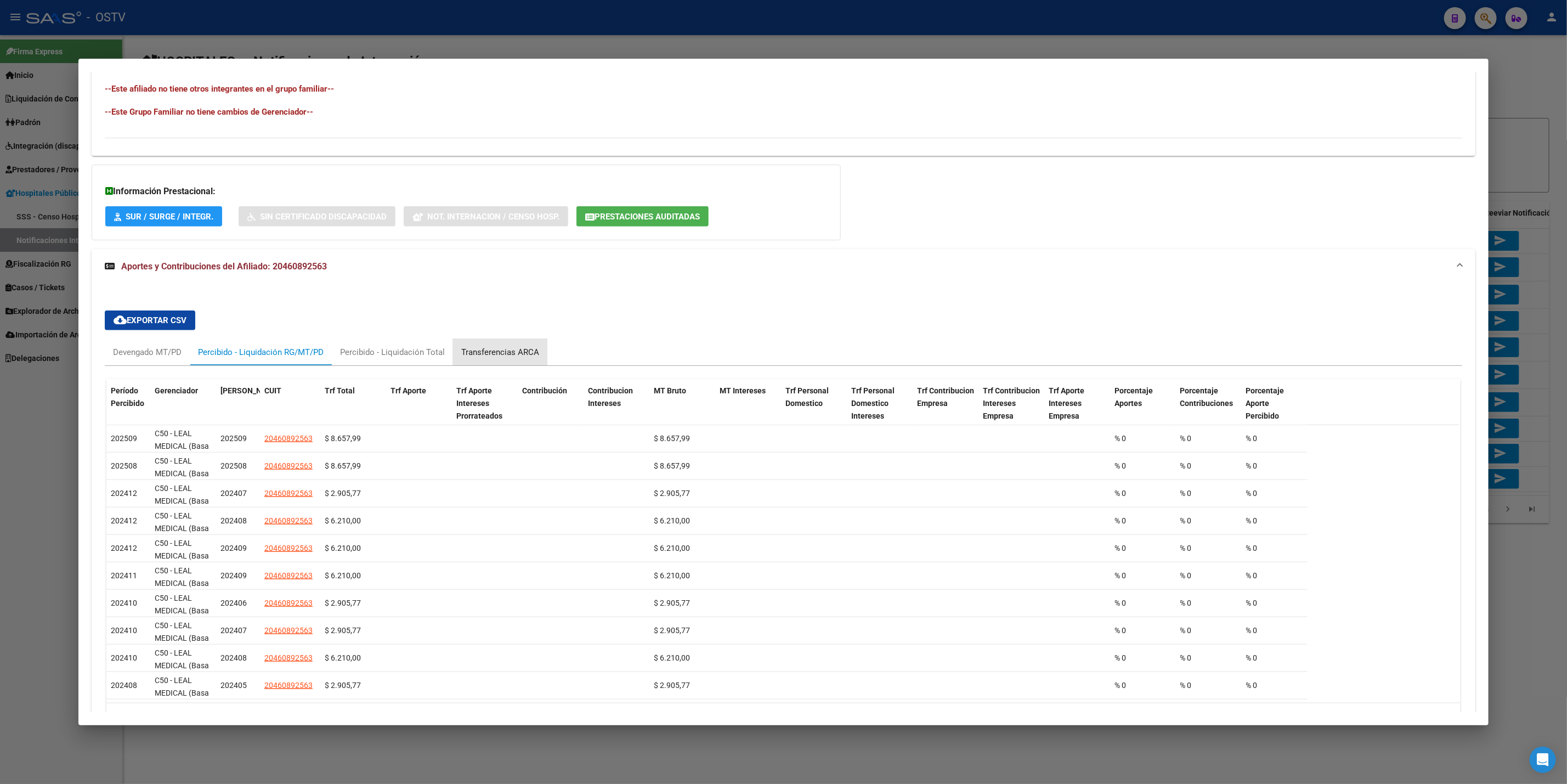
click at [511, 352] on div "Transferencias ARCA" at bounding box center [500, 352] width 78 height 12
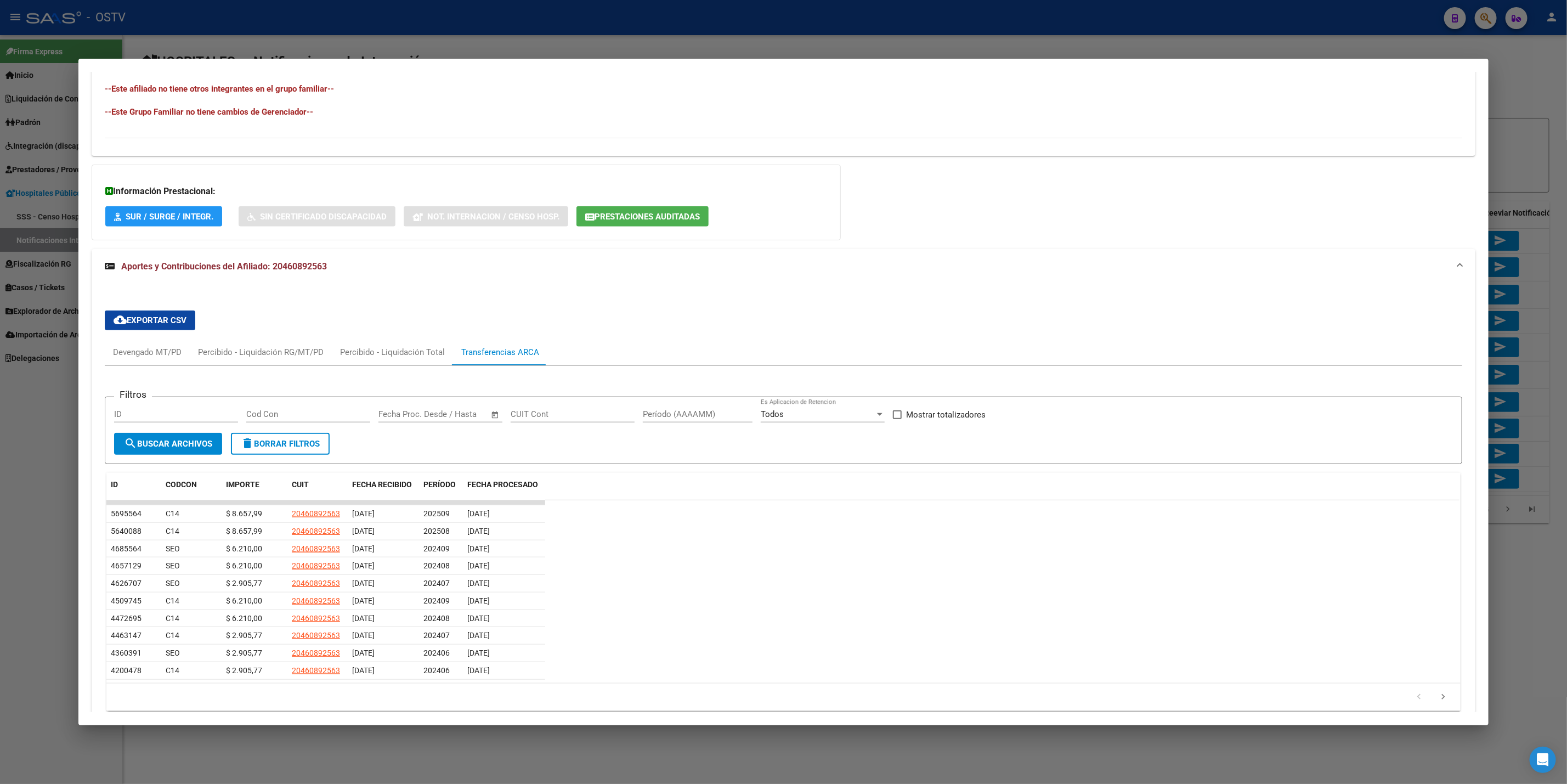
click at [9, 445] on div at bounding box center [784, 392] width 1567 height 784
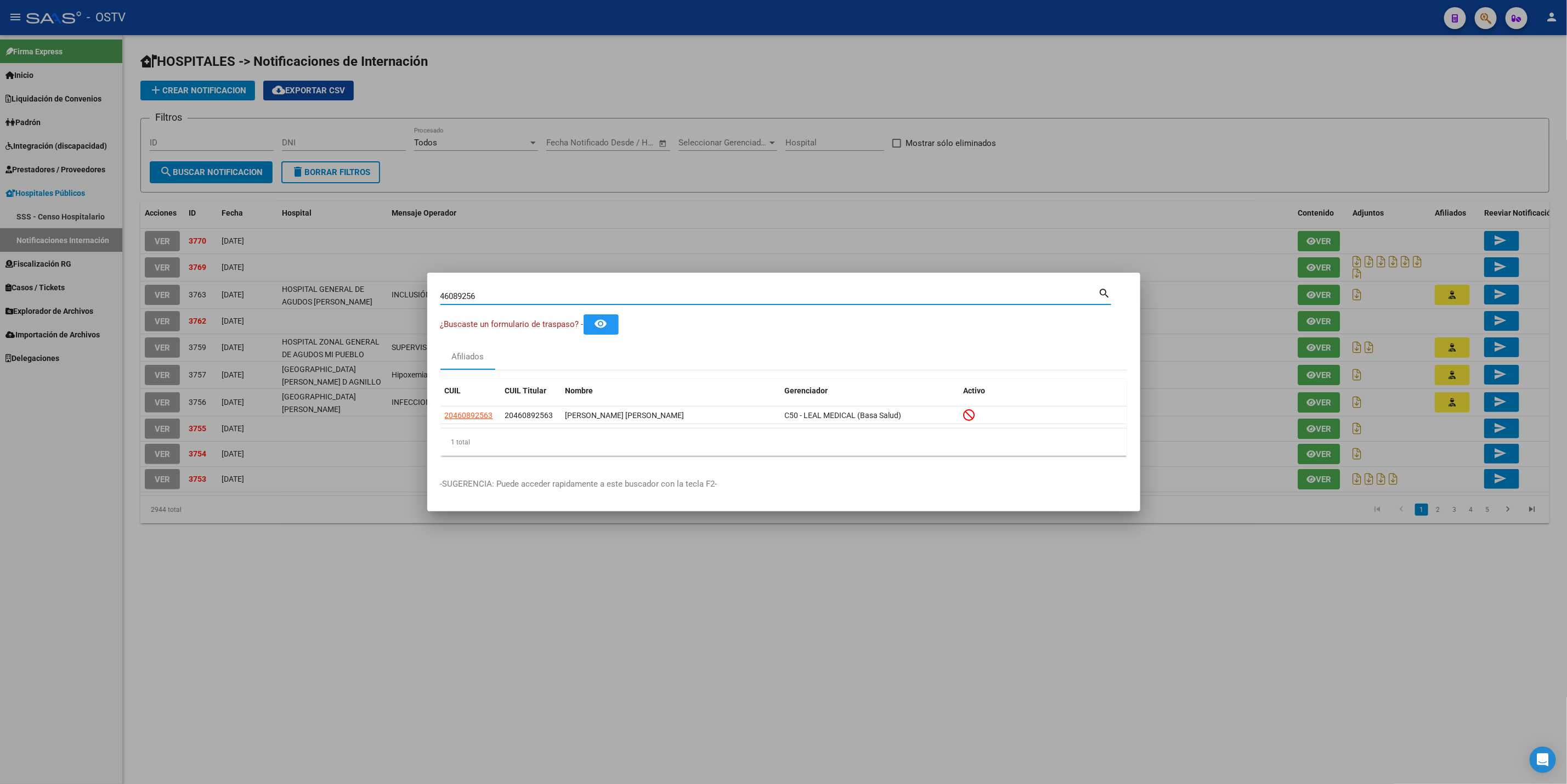
drag, startPoint x: 527, startPoint y: 290, endPoint x: 170, endPoint y: 356, distance: 363.0
click at [193, 348] on div "46089256 Buscar (apellido, dni, cuil, nro traspaso, cuit, obra social) search ¿…" at bounding box center [784, 392] width 1567 height 784
type input "21818922"
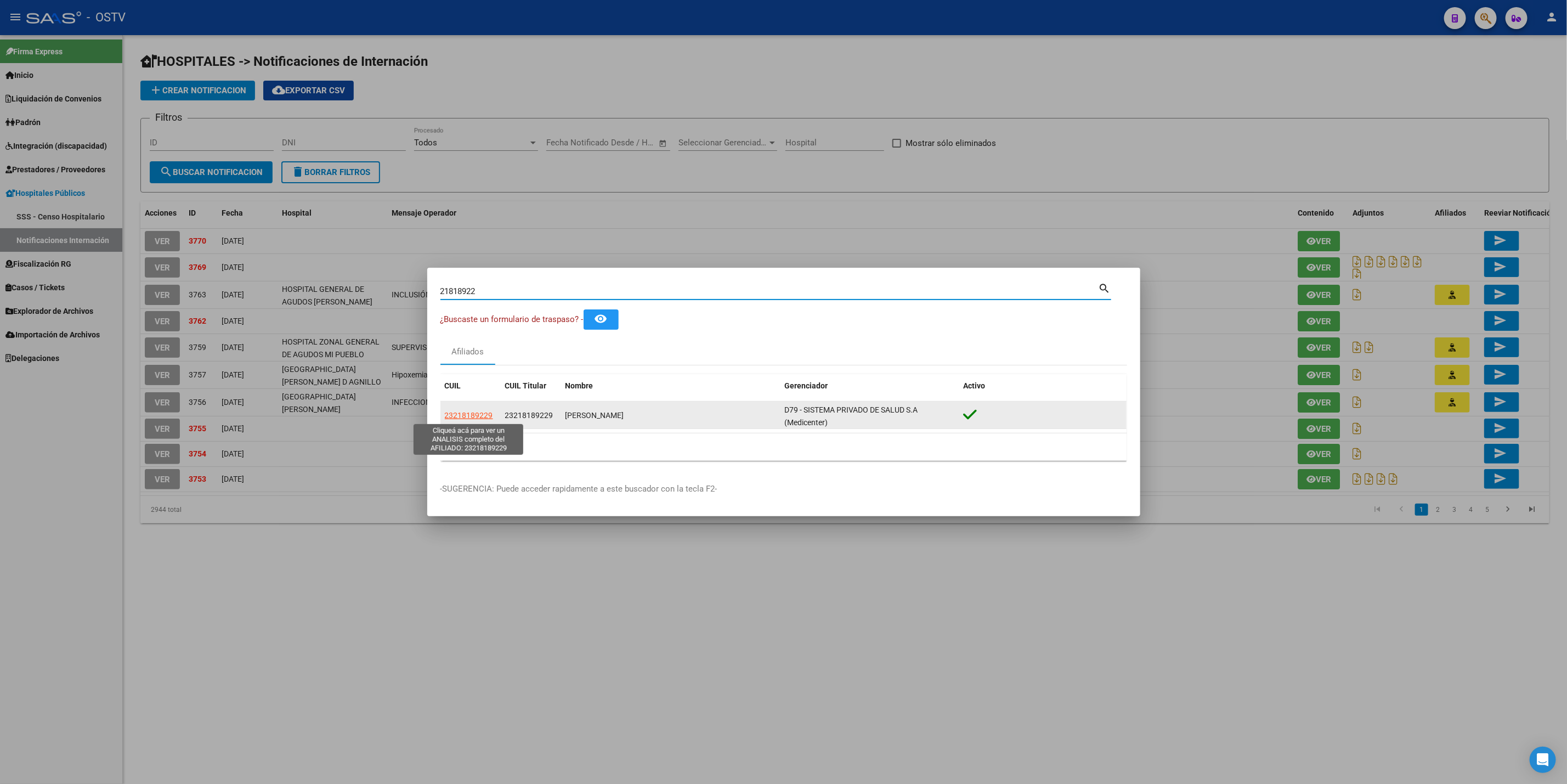
click at [488, 412] on span "23218189229" at bounding box center [469, 415] width 48 height 9
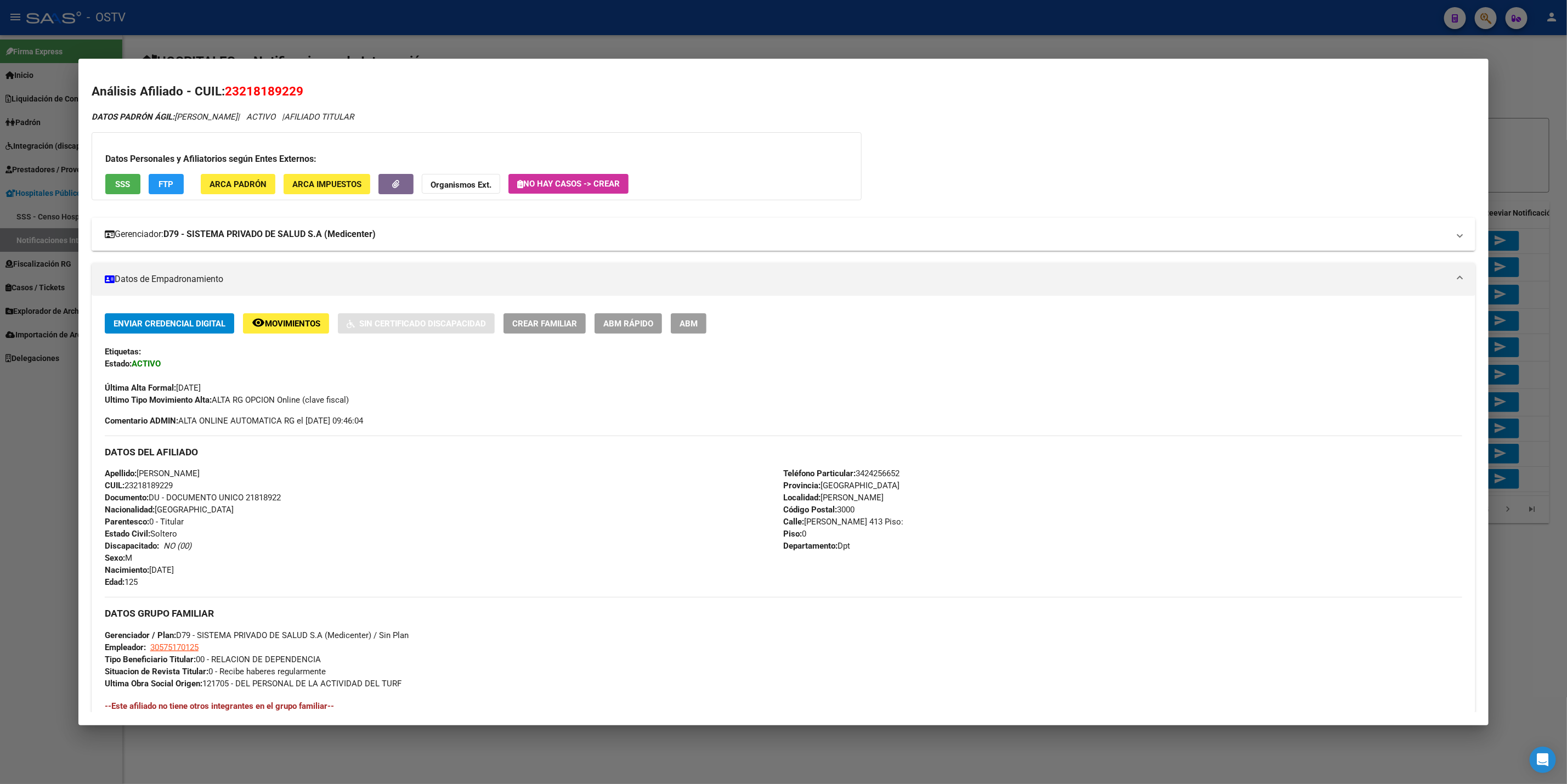
click at [265, 249] on mat-expansion-panel-header "Gerenciador: D79 - SISTEMA PRIVADO DE SALUD S.A (Medicenter)" at bounding box center [784, 233] width 1384 height 33
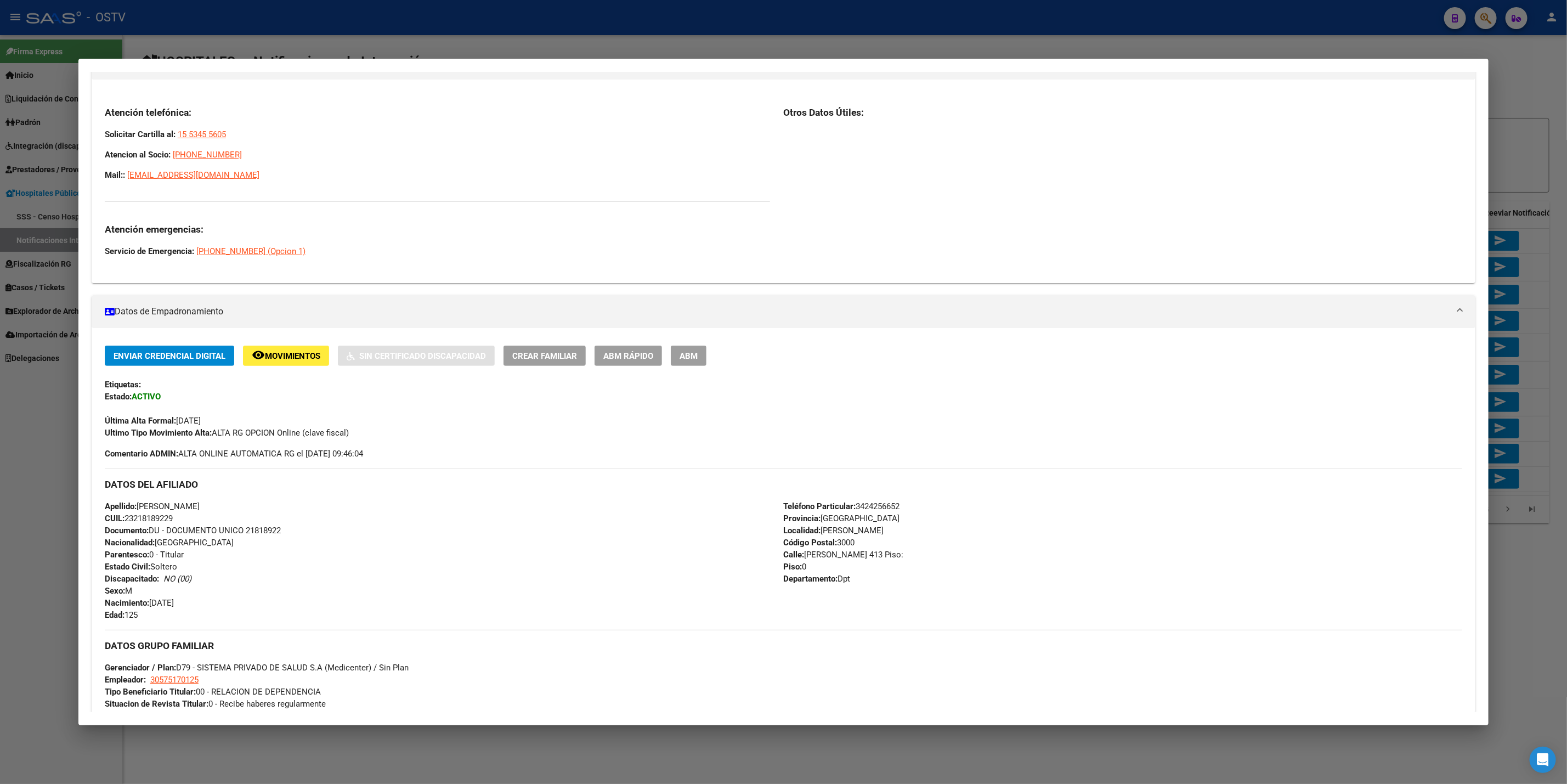
scroll to position [480, 0]
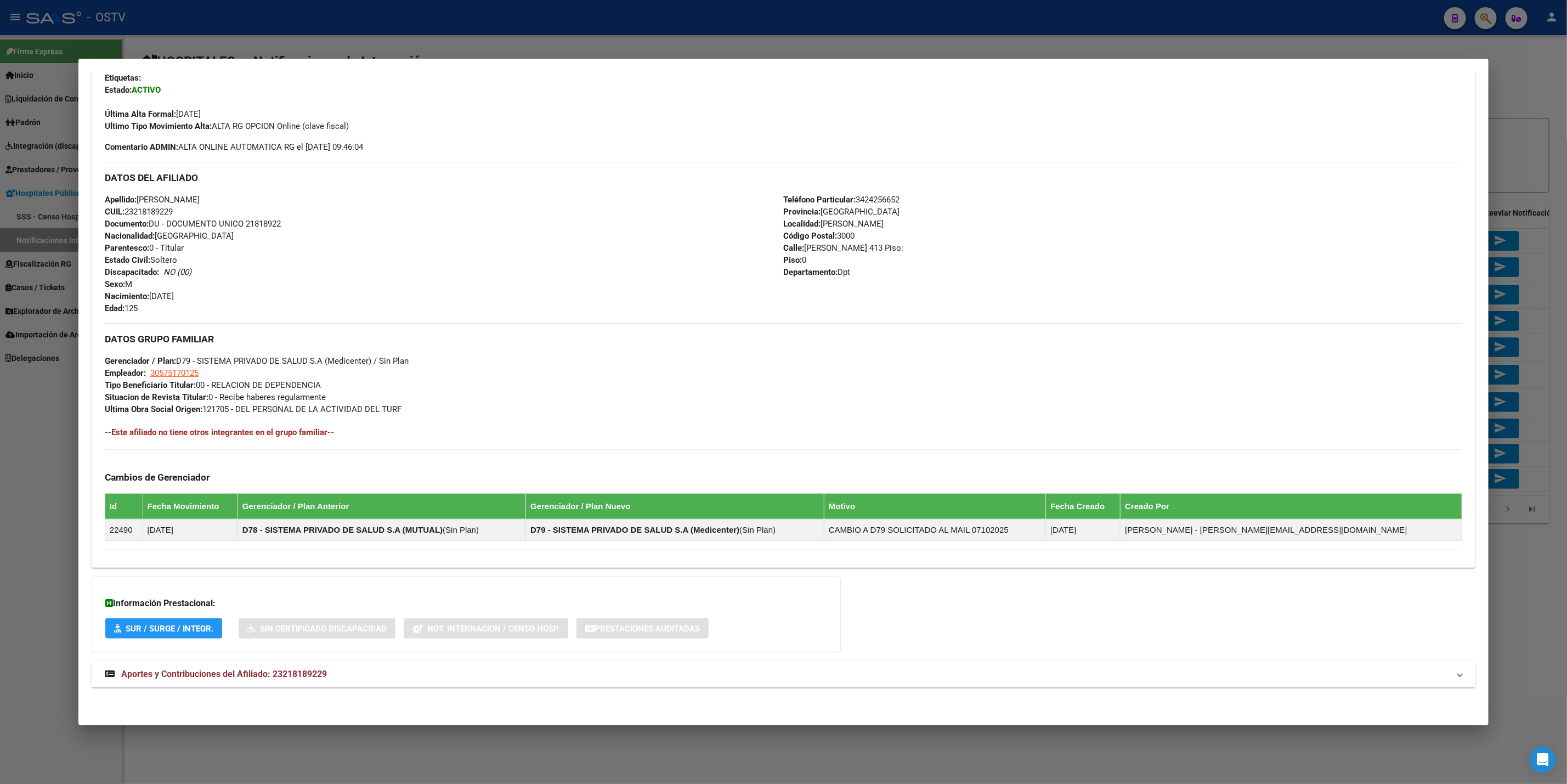
click at [419, 680] on mat-panel-title "Aportes y Contribuciones del Afiliado: 23218189229" at bounding box center [777, 674] width 1345 height 13
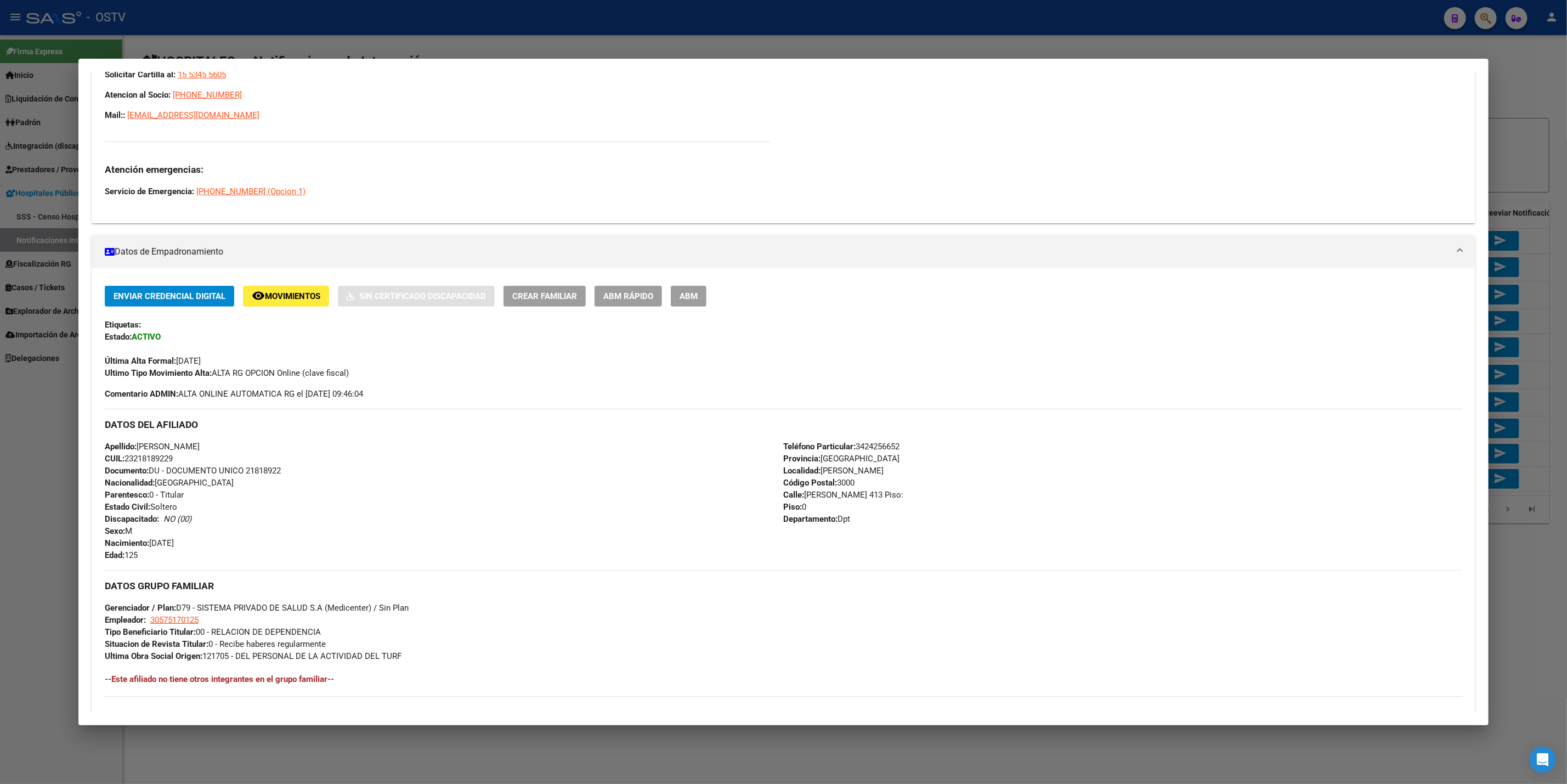
scroll to position [247, 0]
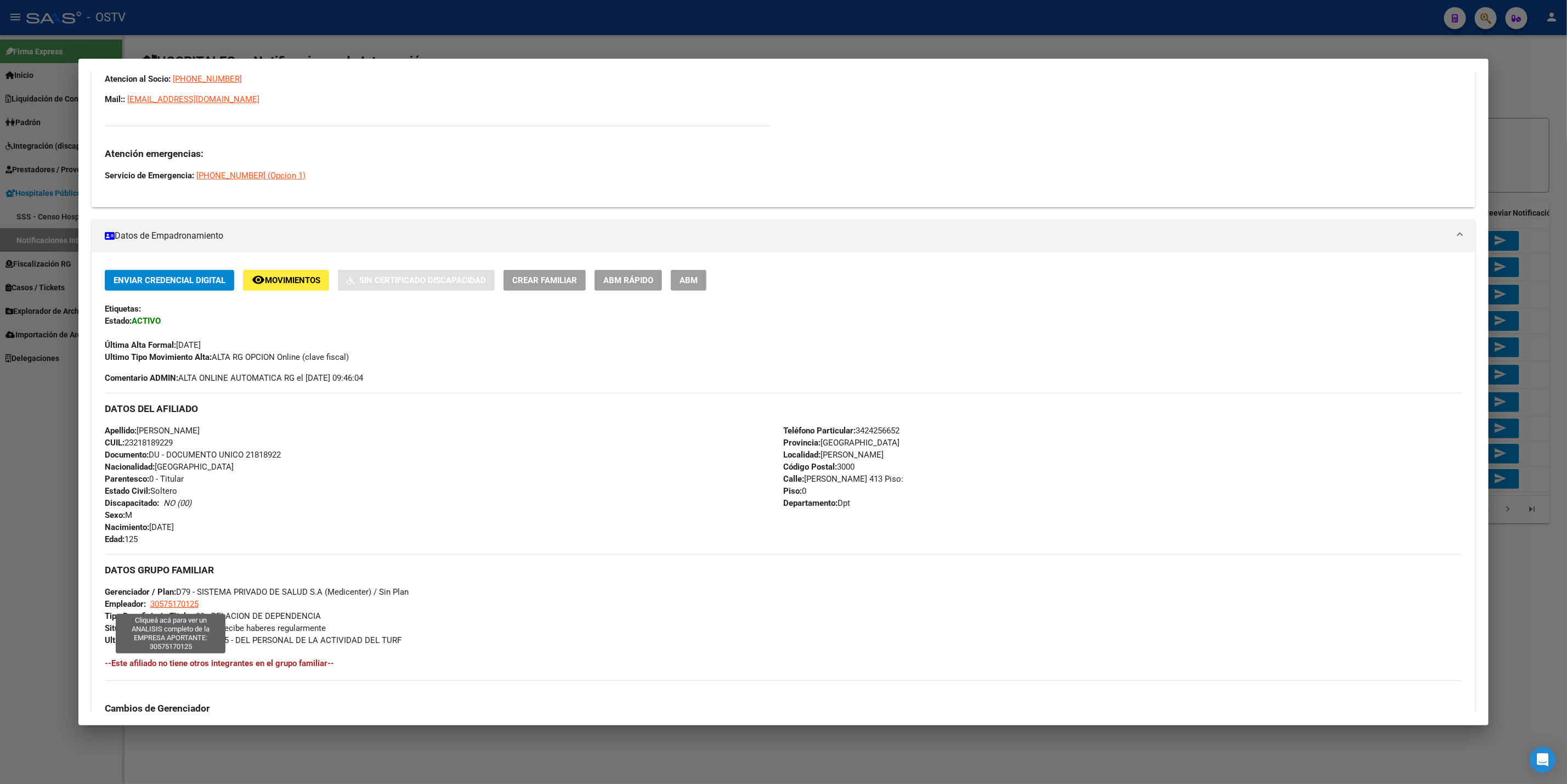
click at [167, 604] on span "30575170125" at bounding box center [174, 603] width 48 height 10
type textarea "30575170125"
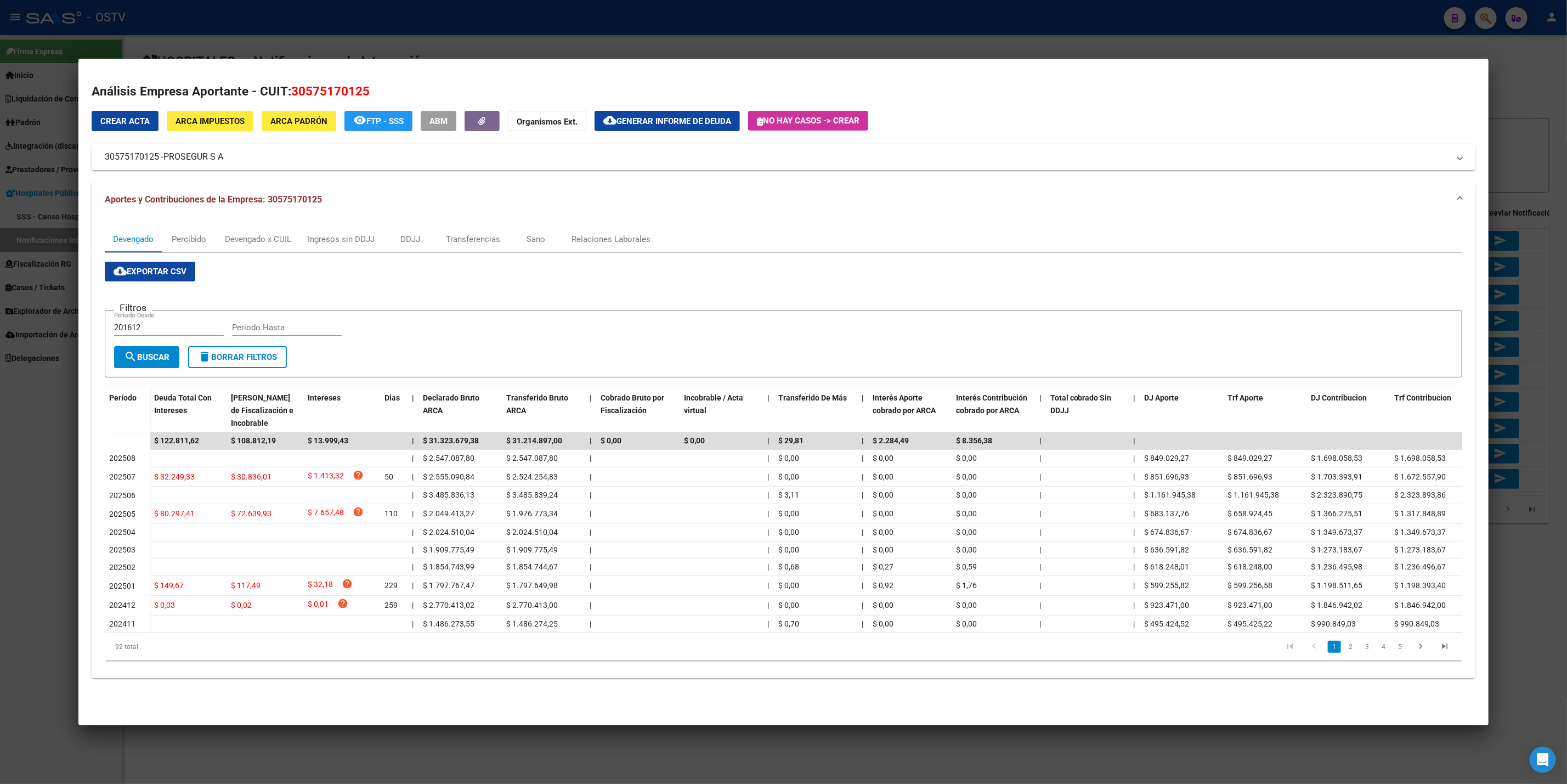
click at [0, 415] on div at bounding box center [784, 392] width 1567 height 784
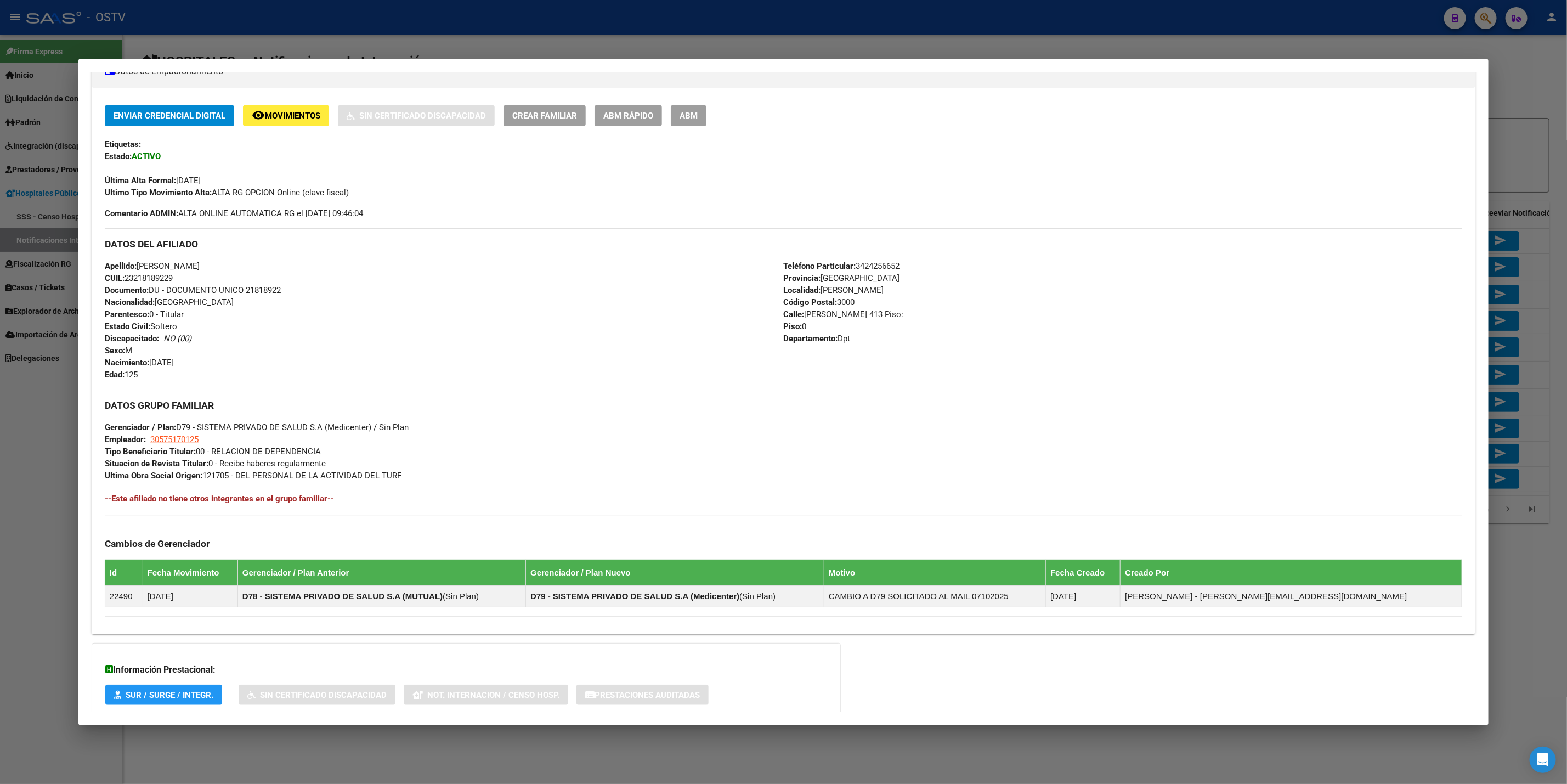
scroll to position [494, 0]
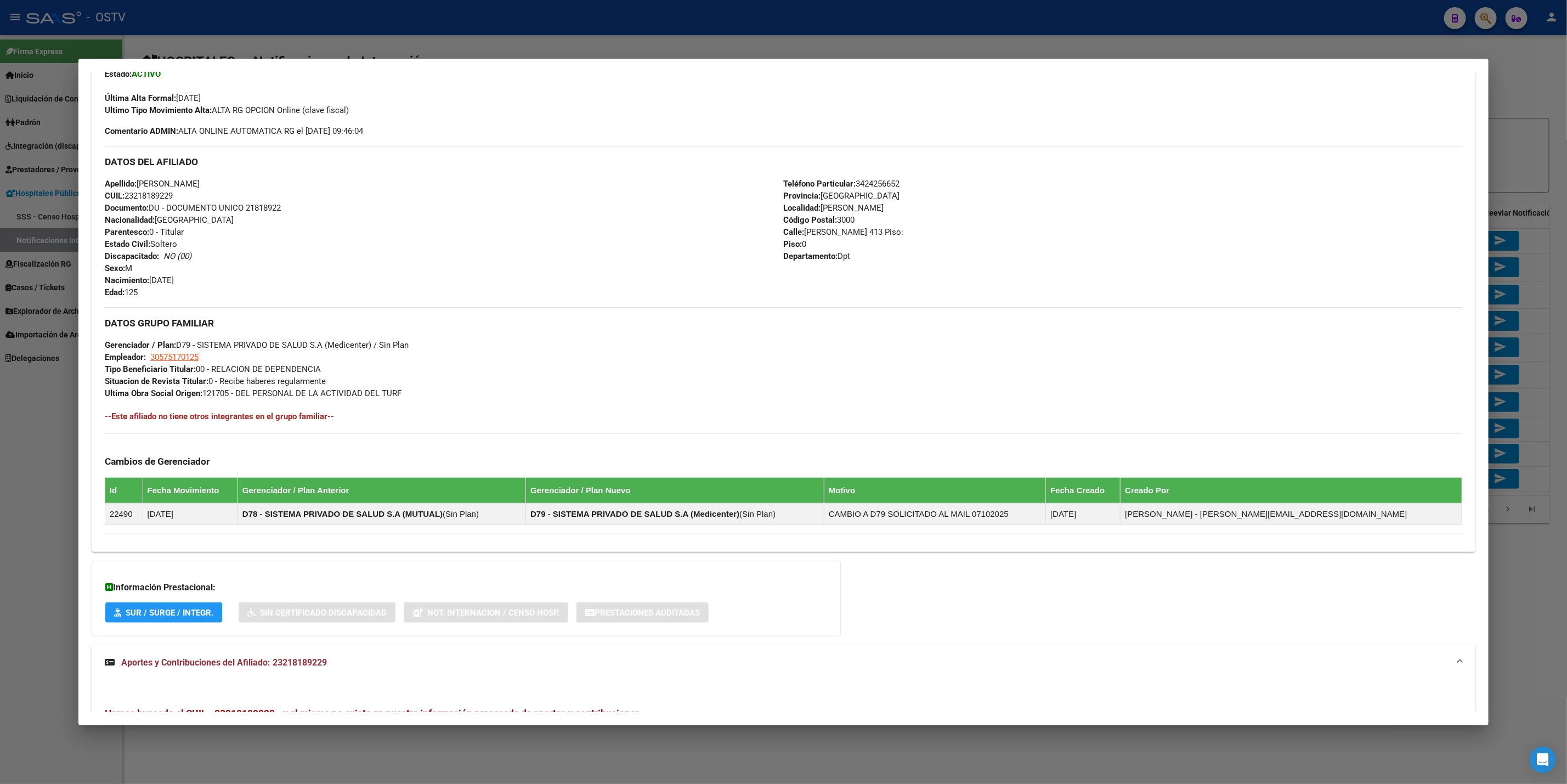
click at [0, 340] on div at bounding box center [784, 392] width 1567 height 784
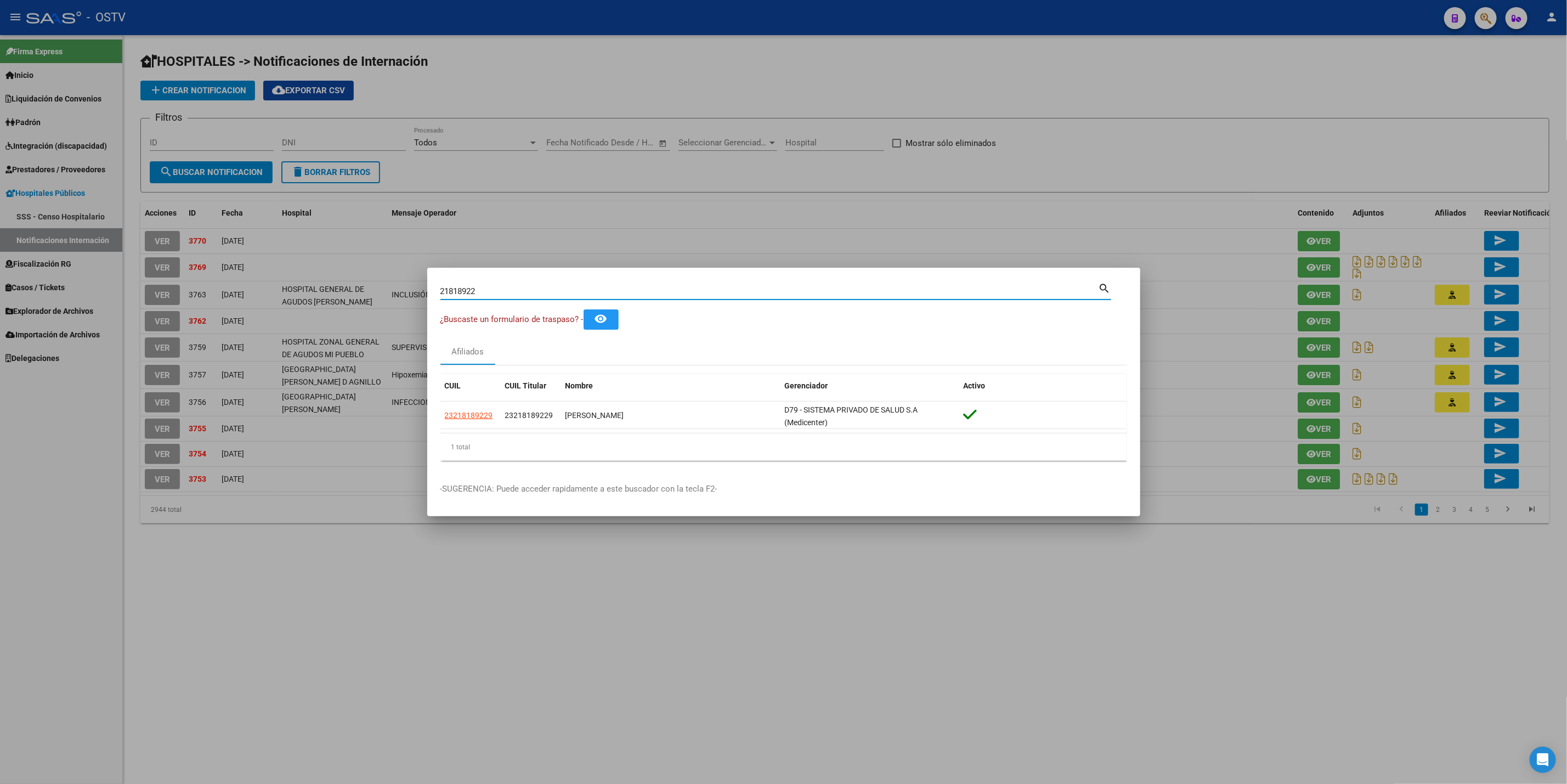
drag, startPoint x: 507, startPoint y: 291, endPoint x: 0, endPoint y: 456, distance: 533.2
click at [0, 456] on div "21818922 Buscar (apellido, dni, cuil, nro traspaso, cuit, obra social) search ¿…" at bounding box center [784, 392] width 1567 height 784
paste input "9177374"
type input "29177374"
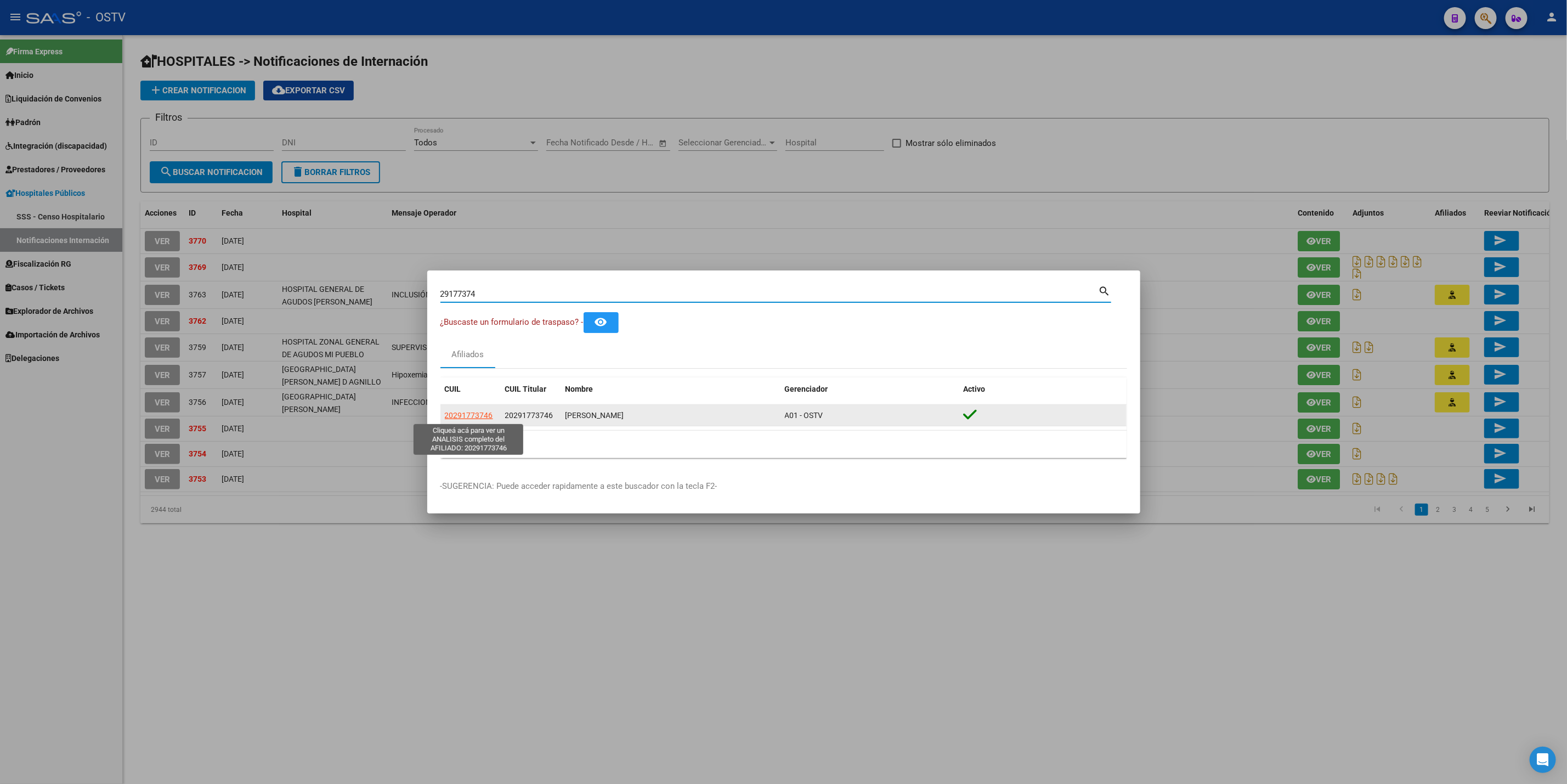
click at [471, 415] on span "20291773746" at bounding box center [469, 415] width 48 height 9
type textarea "20291773746"
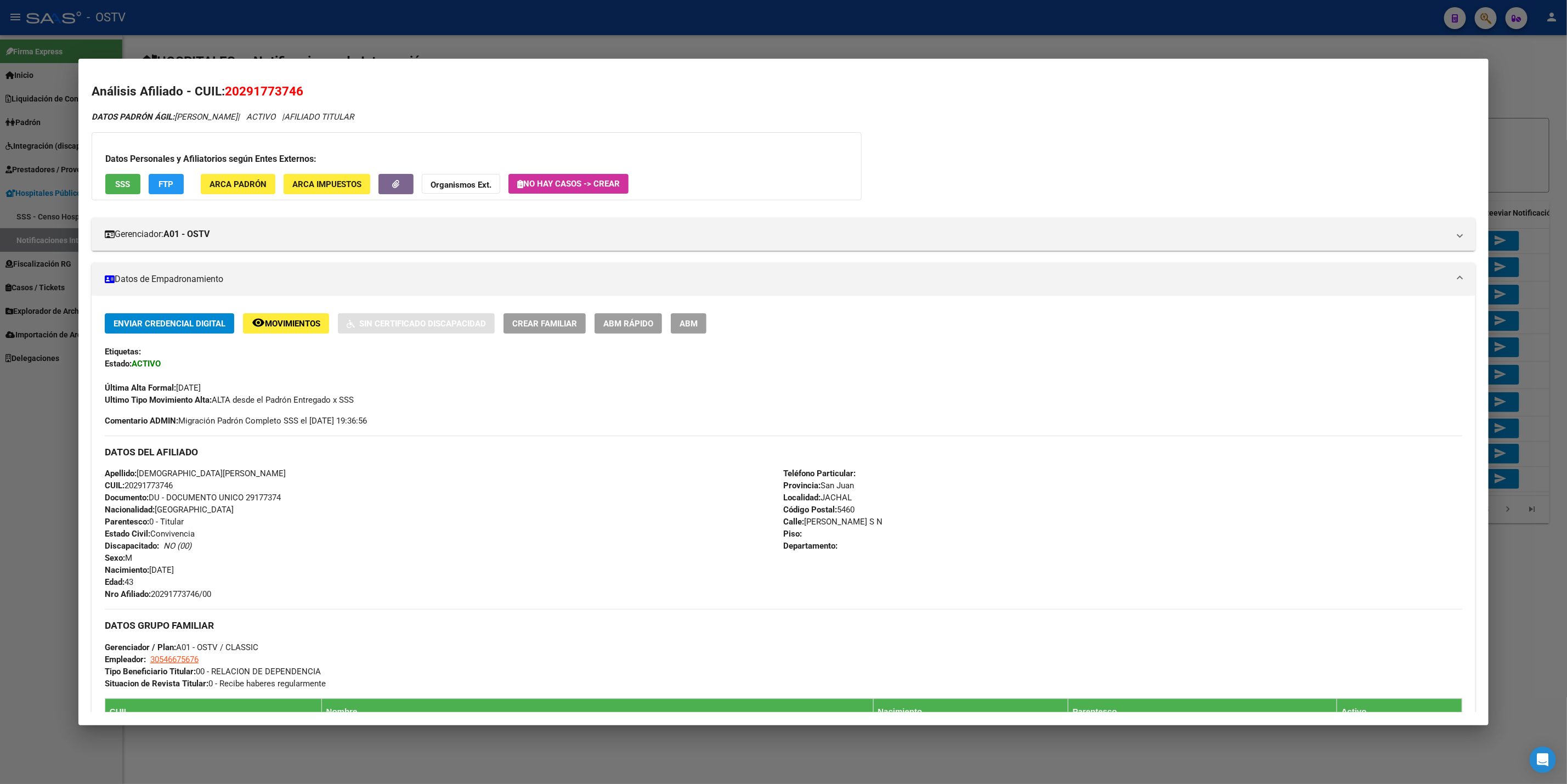
click at [0, 447] on div at bounding box center [784, 392] width 1567 height 784
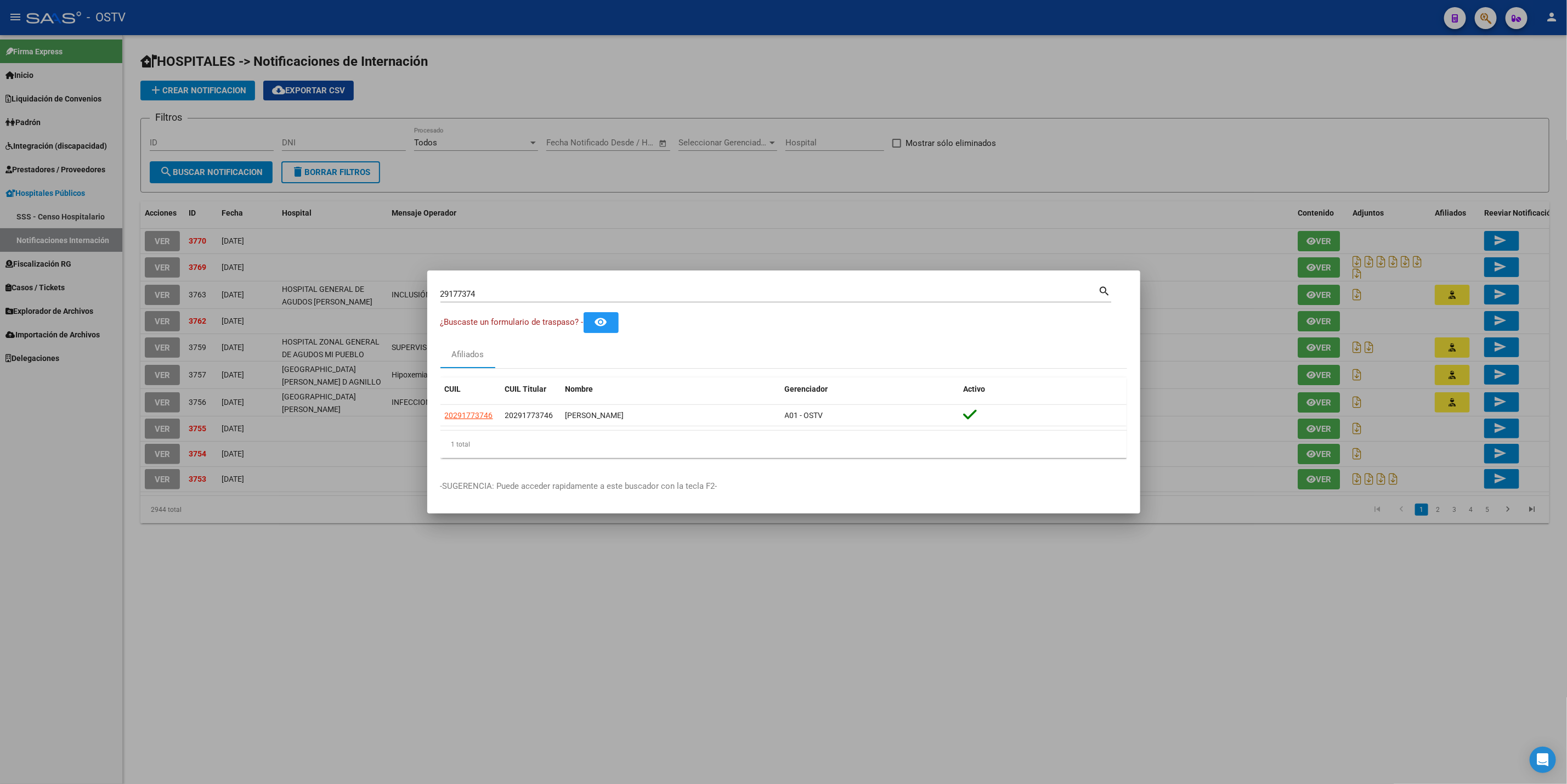
click at [437, 548] on div at bounding box center [784, 392] width 1567 height 784
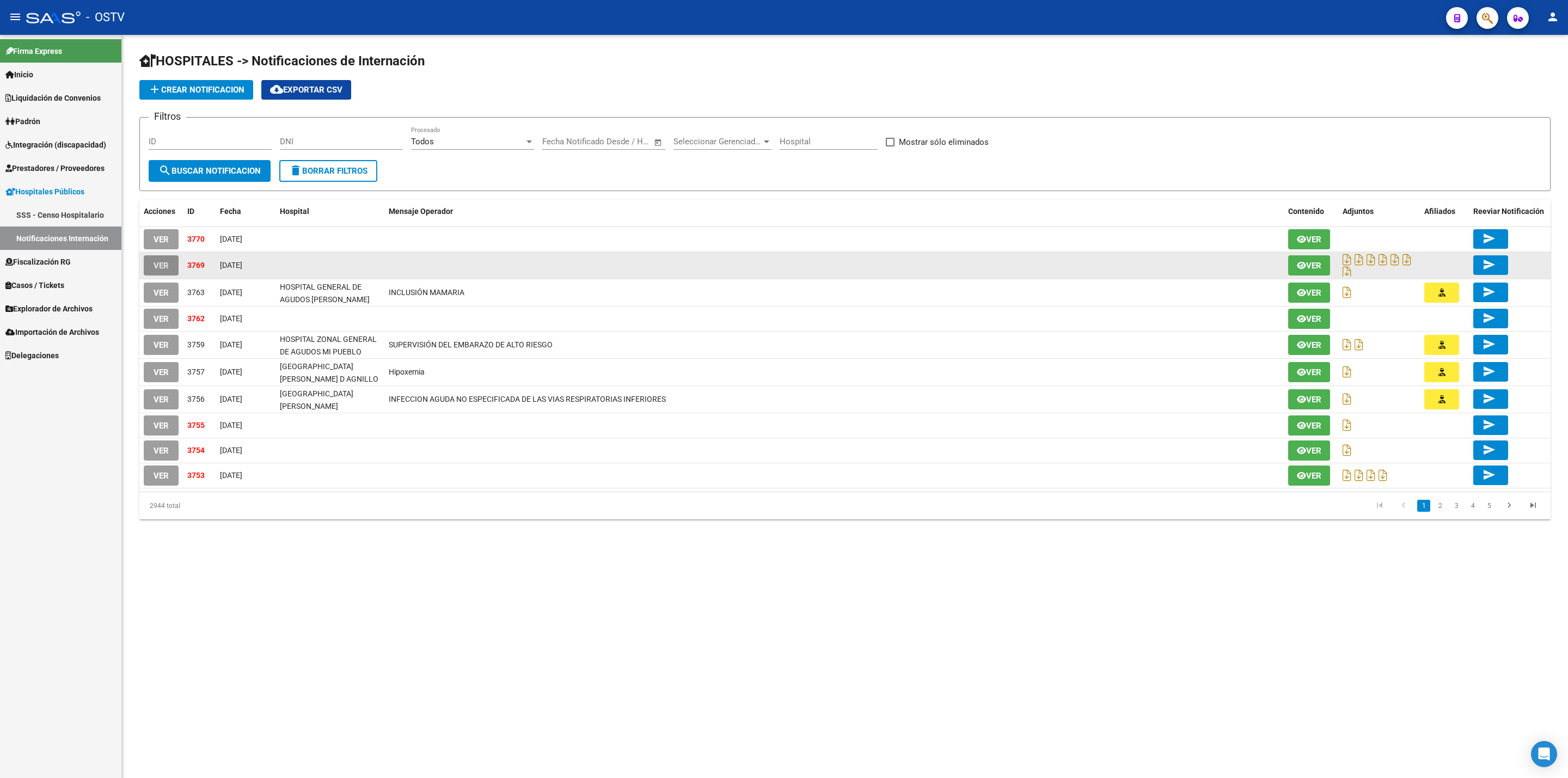
click at [173, 263] on button "VER" at bounding box center [161, 265] width 35 height 20
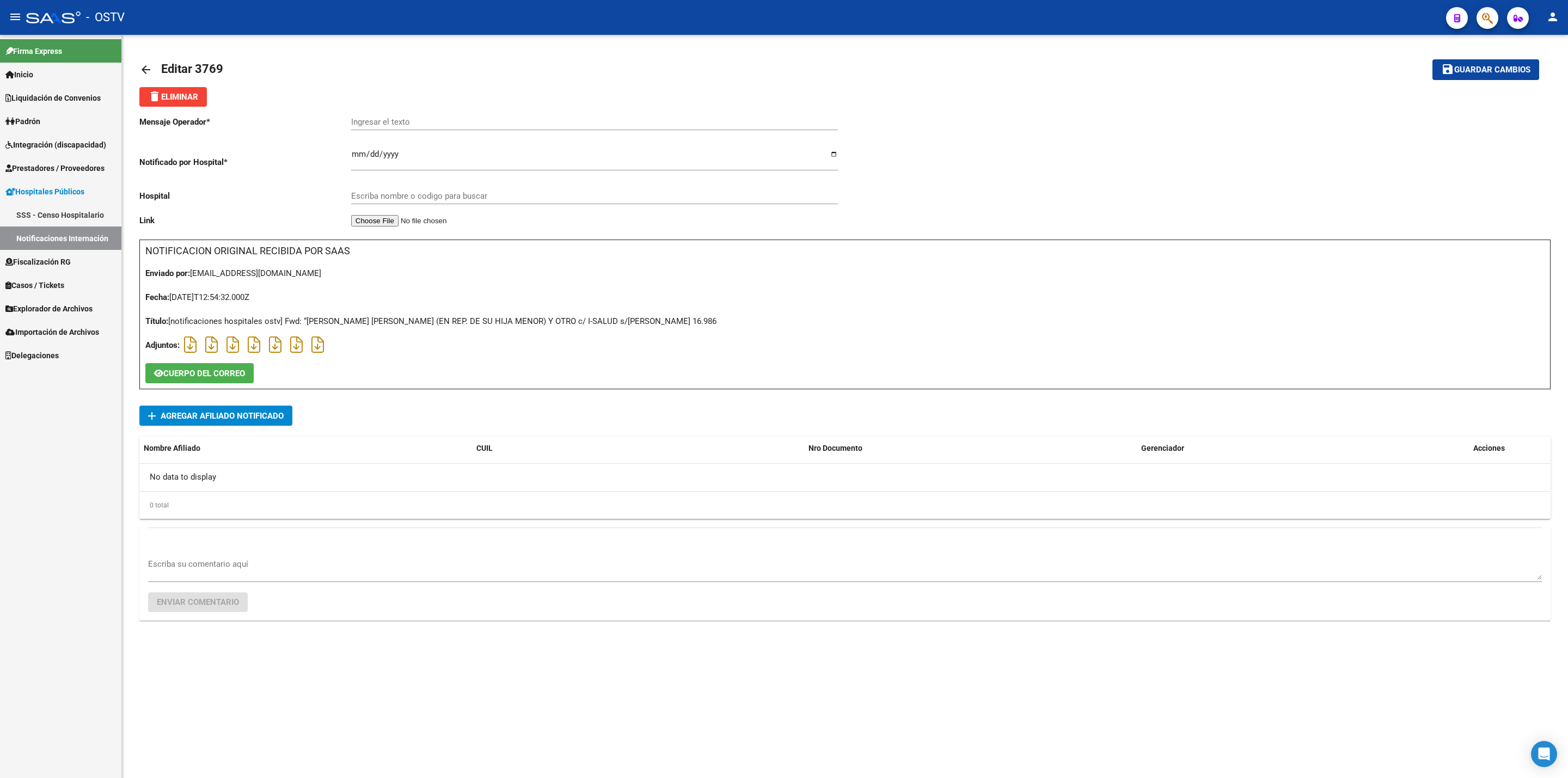
click at [152, 71] on link "arrow_back" at bounding box center [150, 69] width 21 height 25
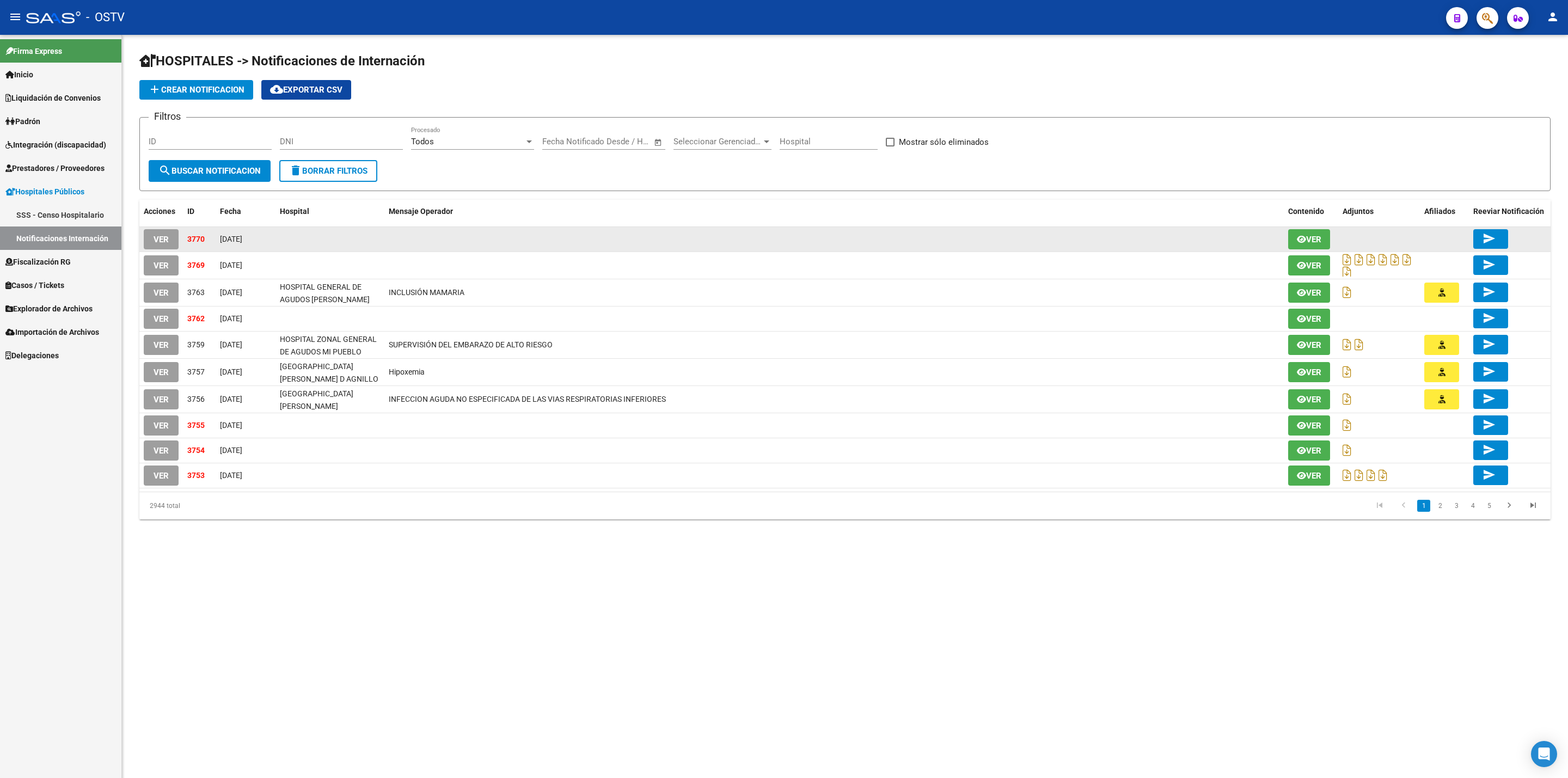
click at [166, 243] on span "VER" at bounding box center [161, 240] width 15 height 10
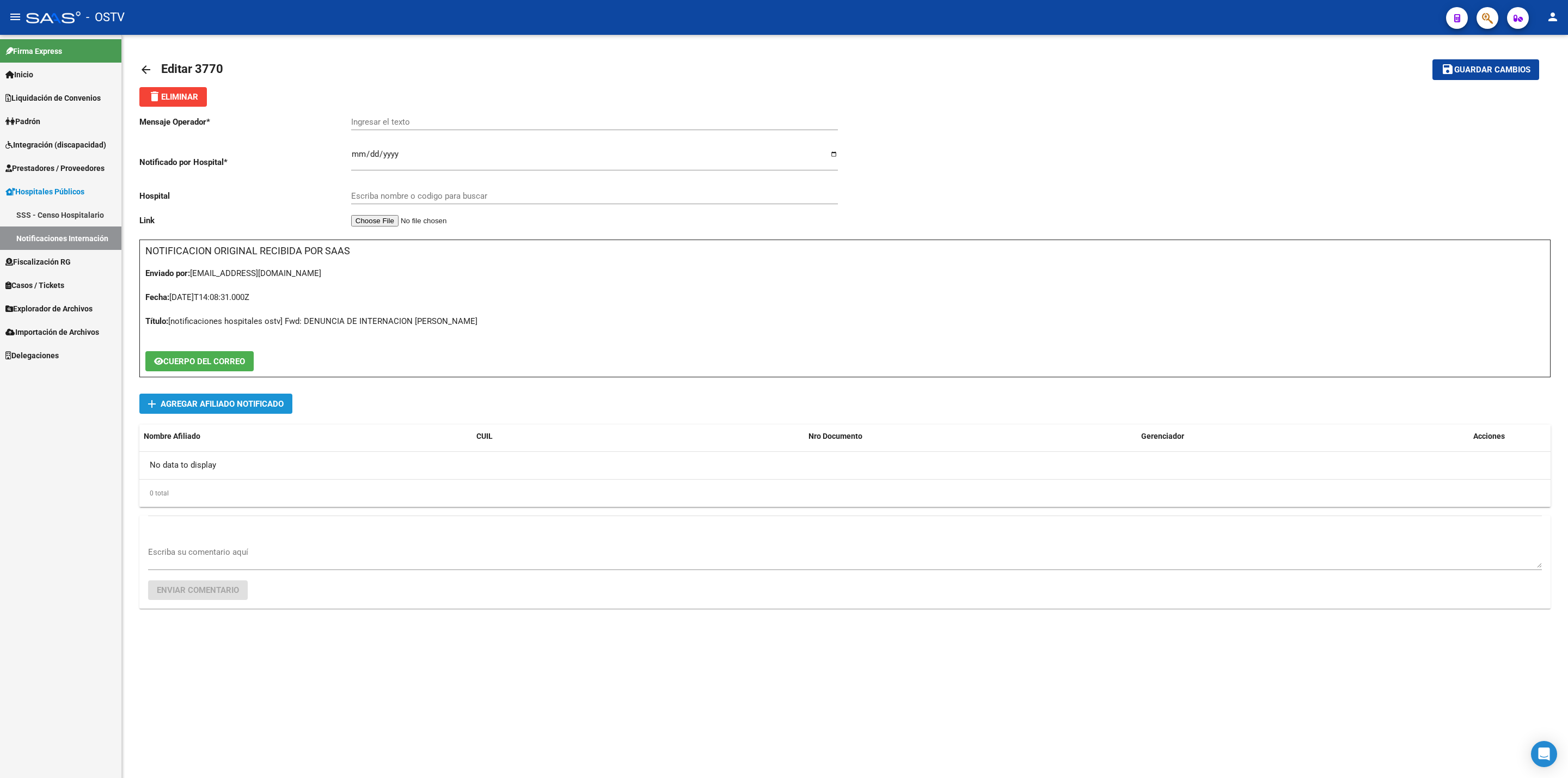
click at [234, 414] on span "add Agregar Afiliado Notificado" at bounding box center [216, 403] width 136 height 20
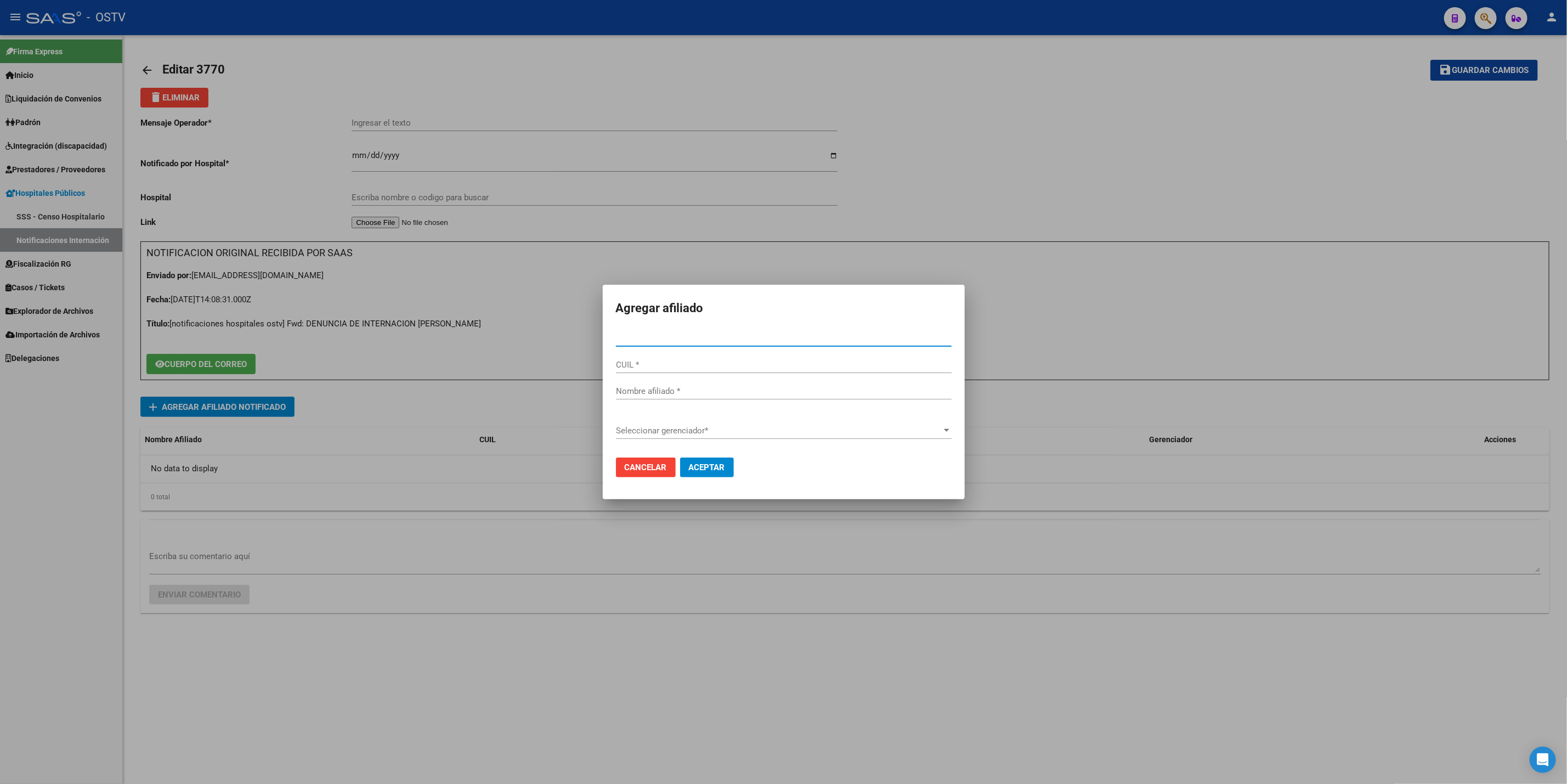
type input "33797486"
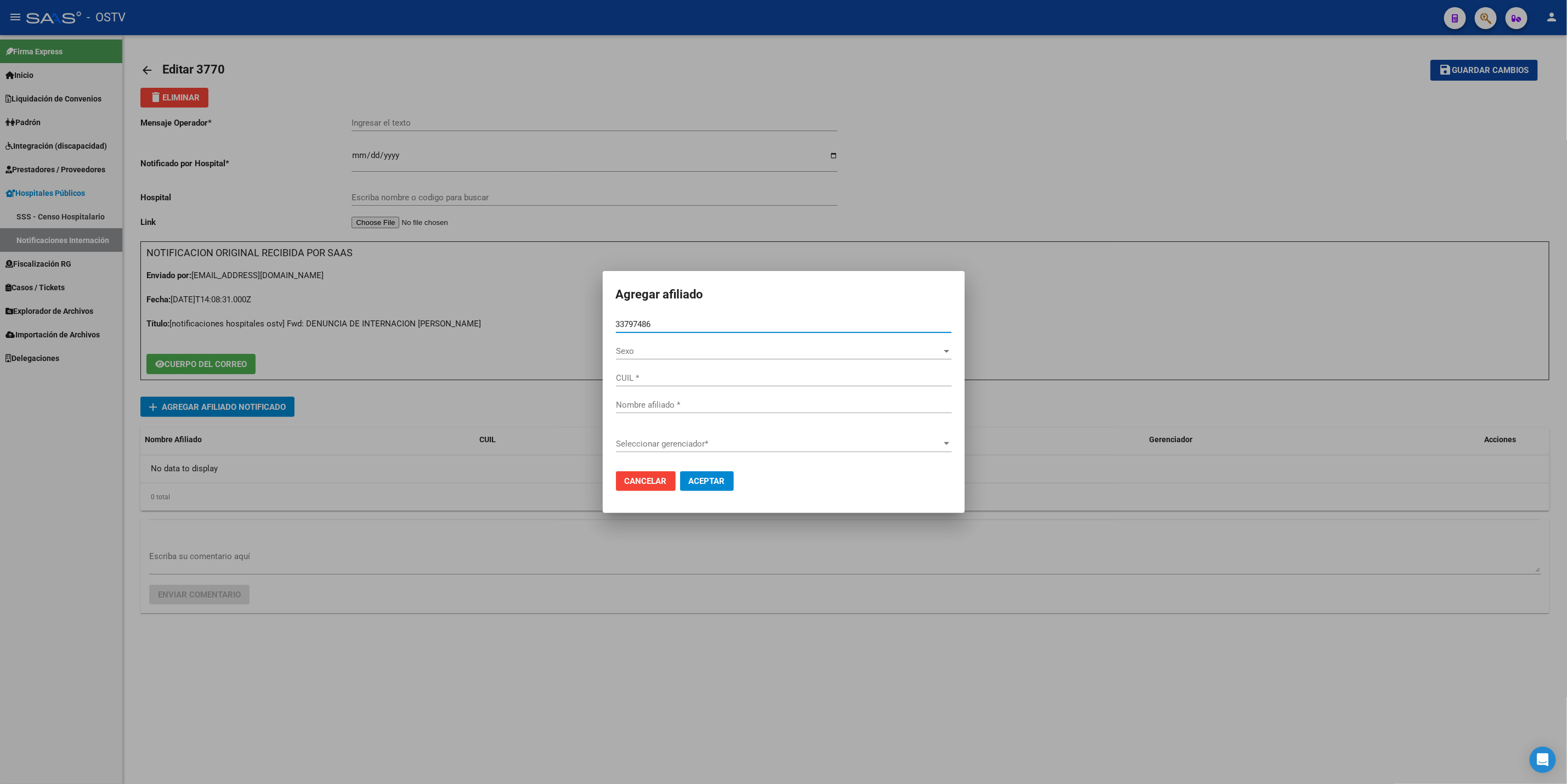
type input "20337974865"
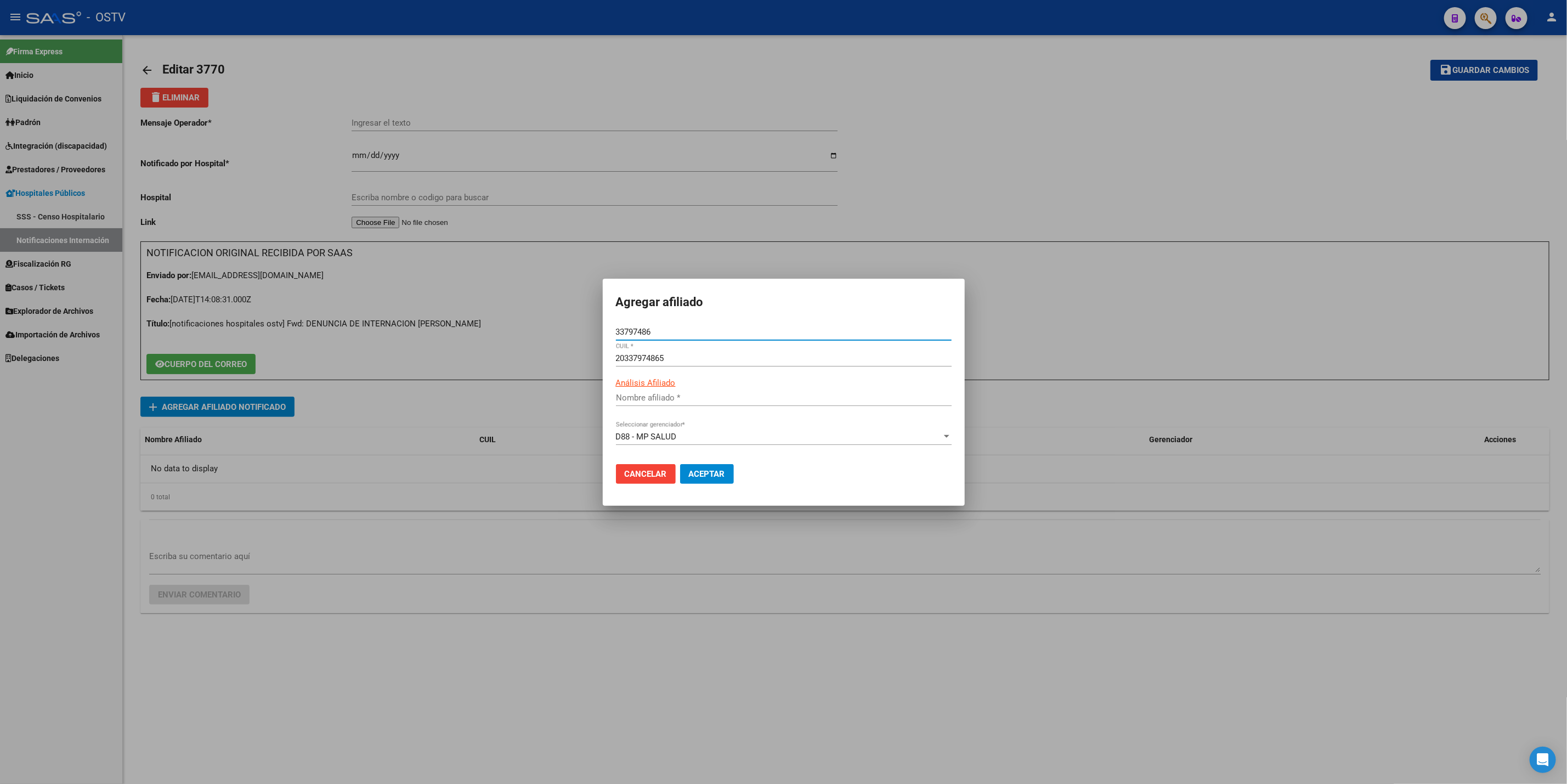
type input "[PERSON_NAME]"
type input "33797486"
click at [699, 477] on span "Aceptar" at bounding box center [707, 474] width 36 height 10
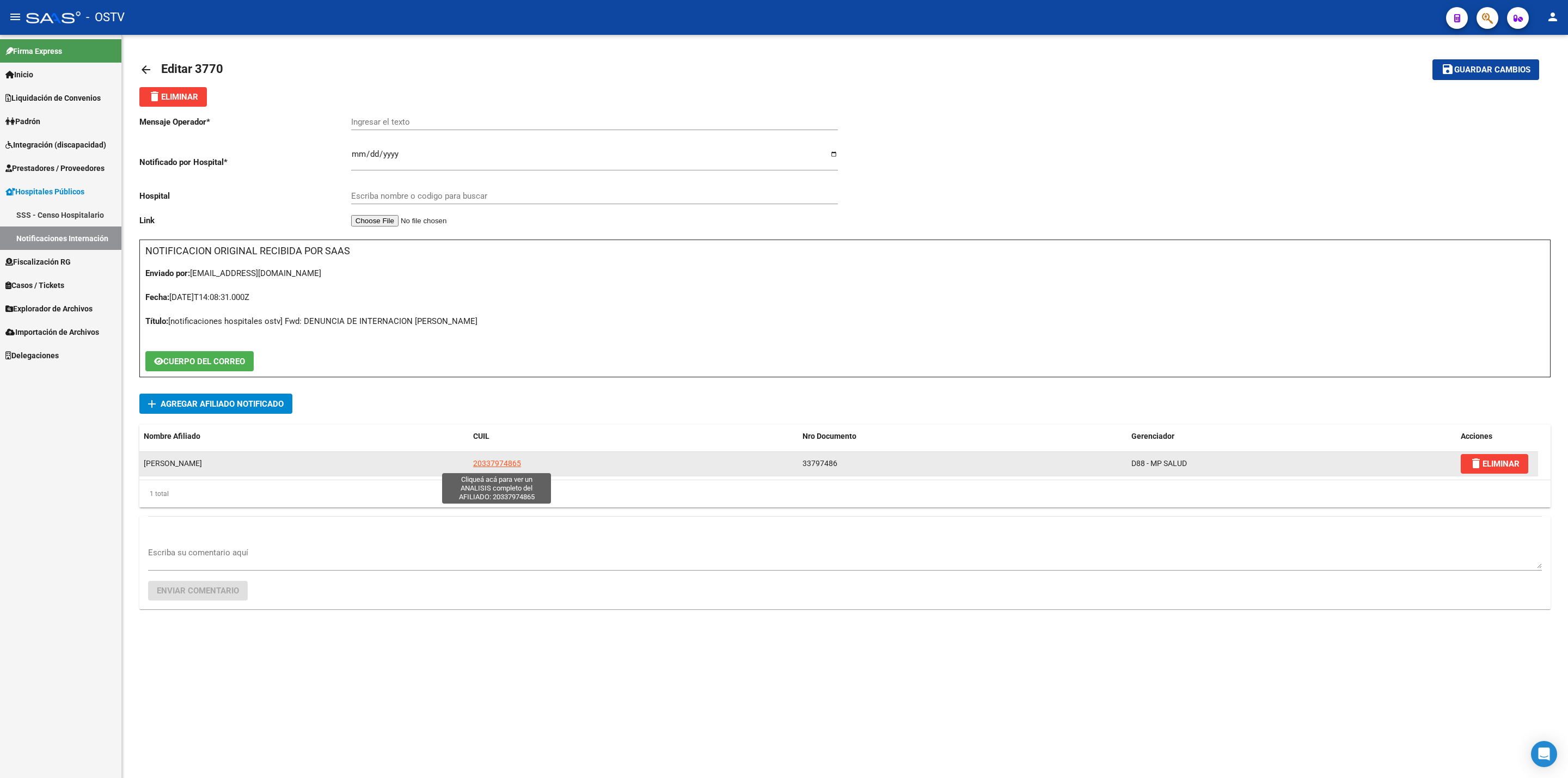
click at [509, 467] on span "20337974865" at bounding box center [497, 462] width 48 height 9
type textarea "20337974865"
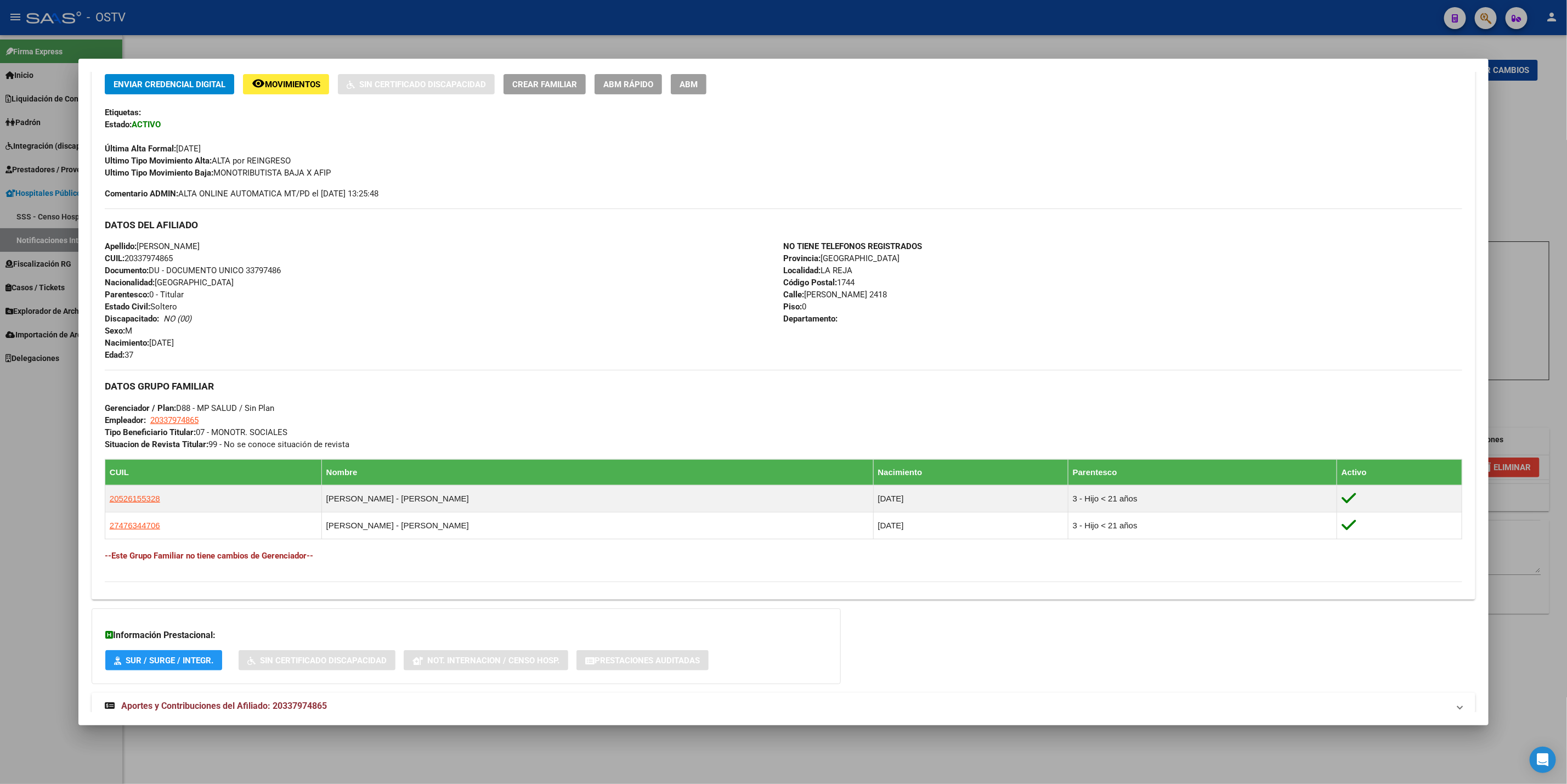
scroll to position [273, 0]
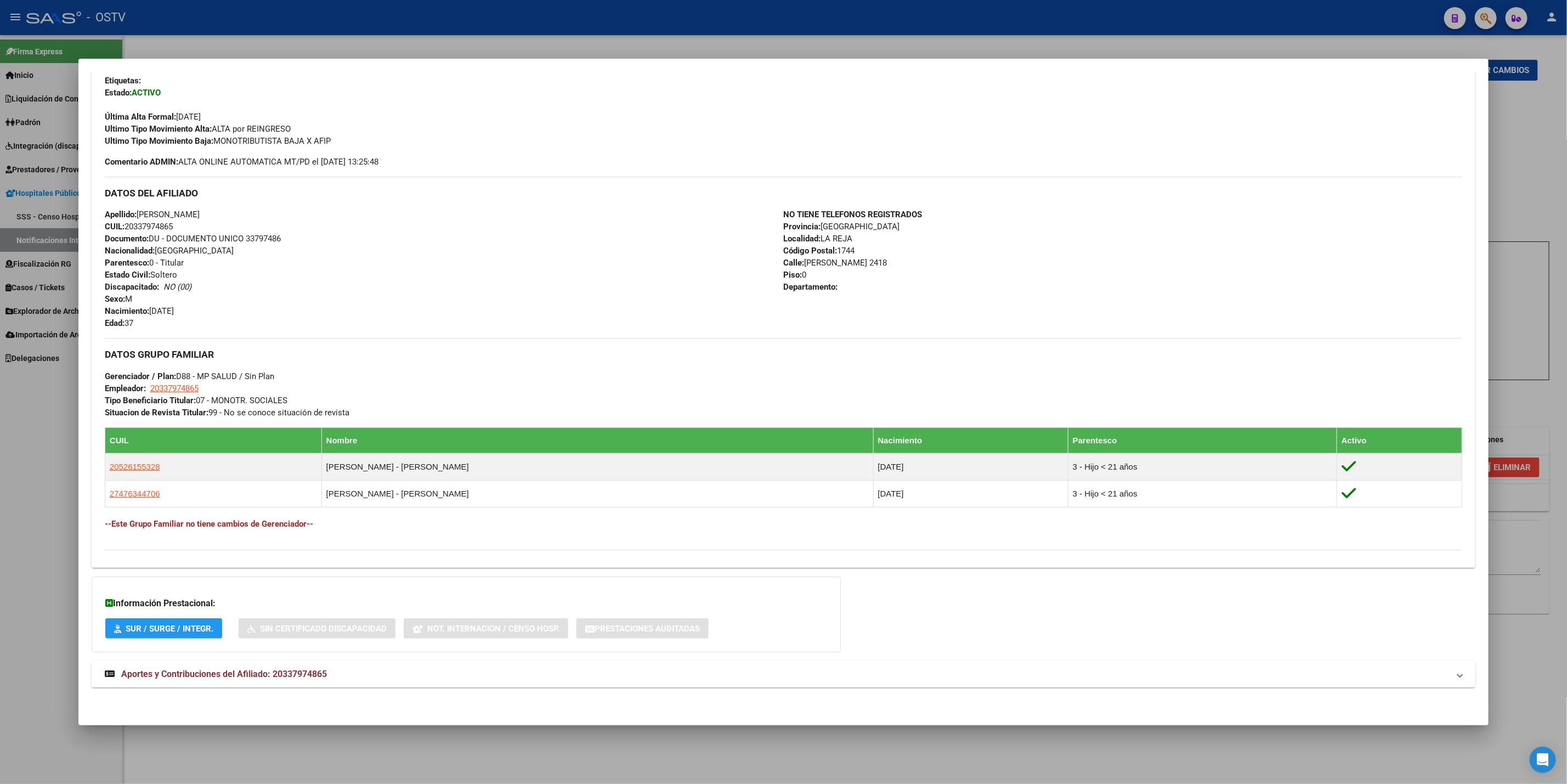
click at [404, 683] on mat-expansion-panel-header "Aportes y Contribuciones del Afiliado: 20337974865" at bounding box center [784, 674] width 1384 height 26
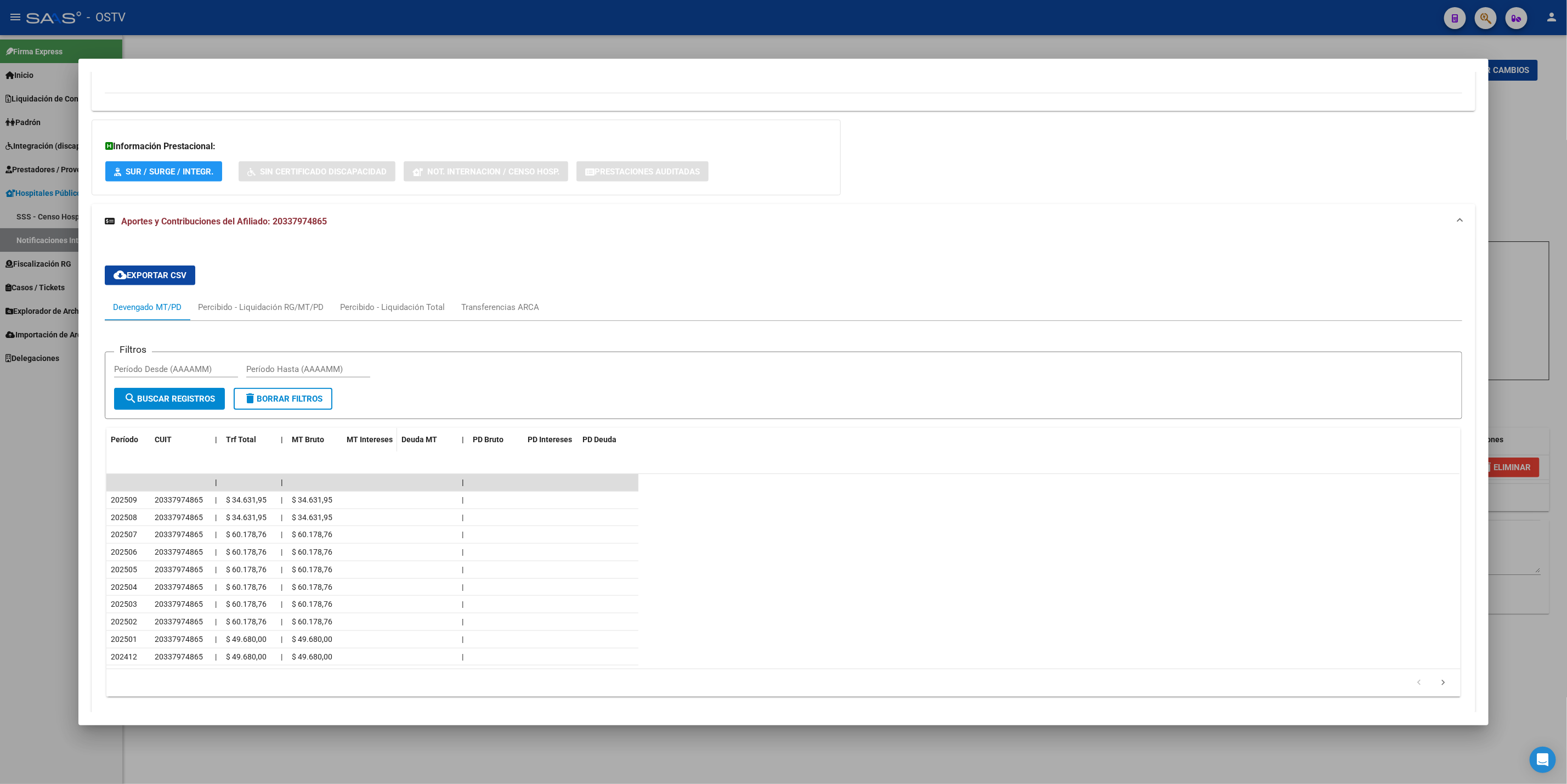
scroll to position [769, 0]
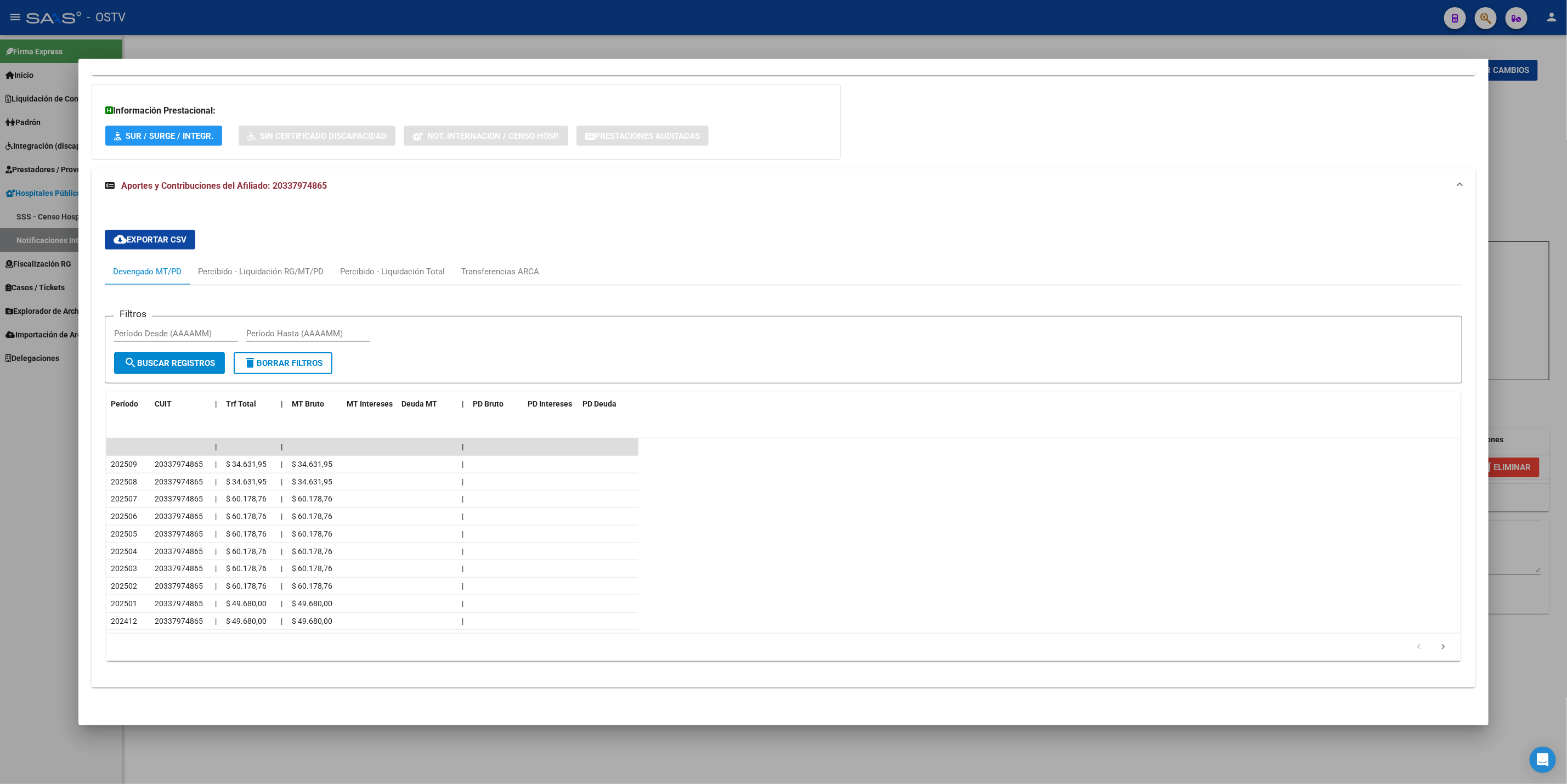
click at [0, 473] on div at bounding box center [784, 392] width 1567 height 784
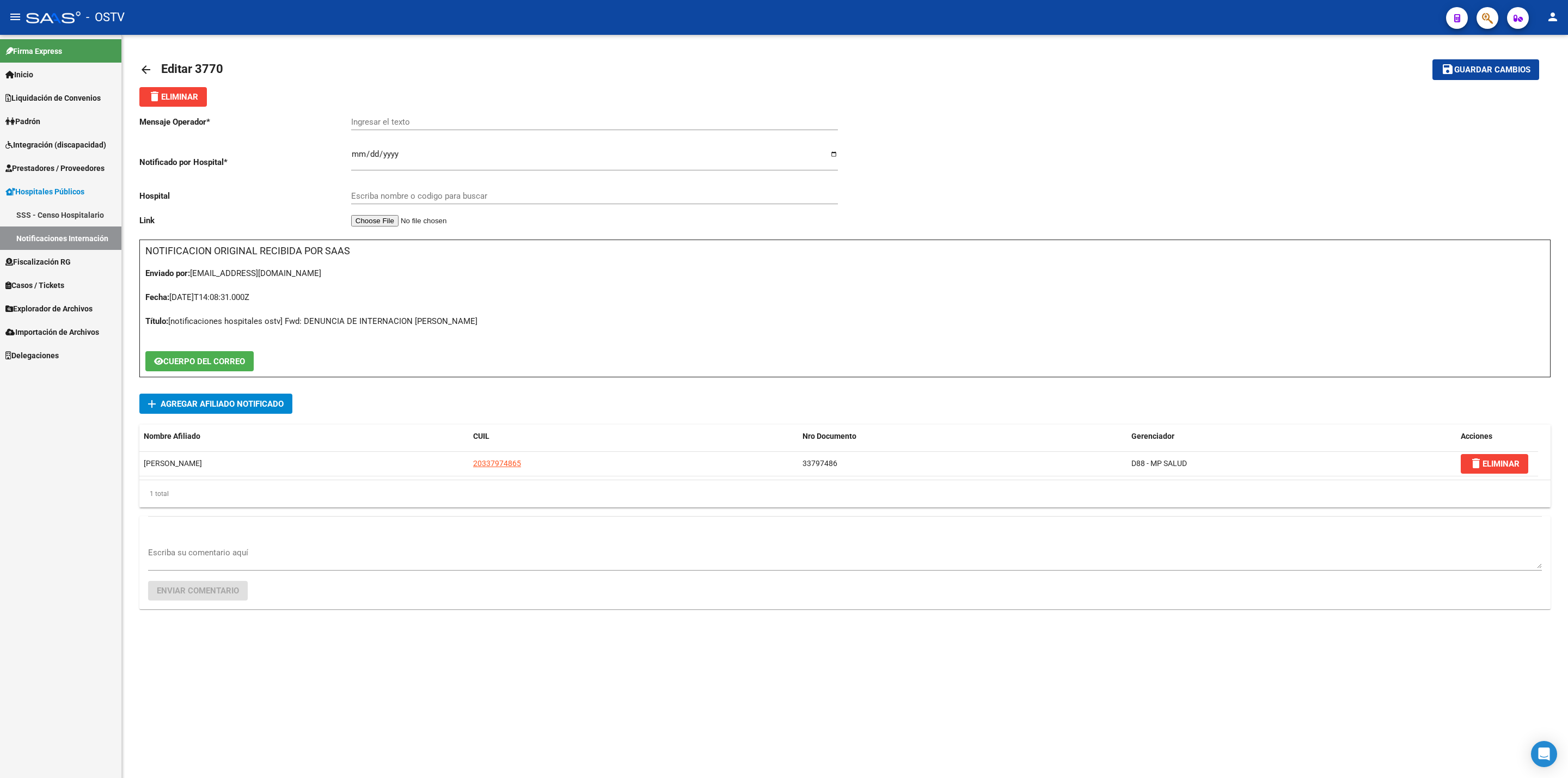
click at [421, 119] on input "Ingresar el texto" at bounding box center [594, 122] width 486 height 10
paste input "Cx prog live"
type input "Cx prog live"
click at [429, 202] on div "Escriba nombre o codigo para buscar" at bounding box center [594, 193] width 486 height 24
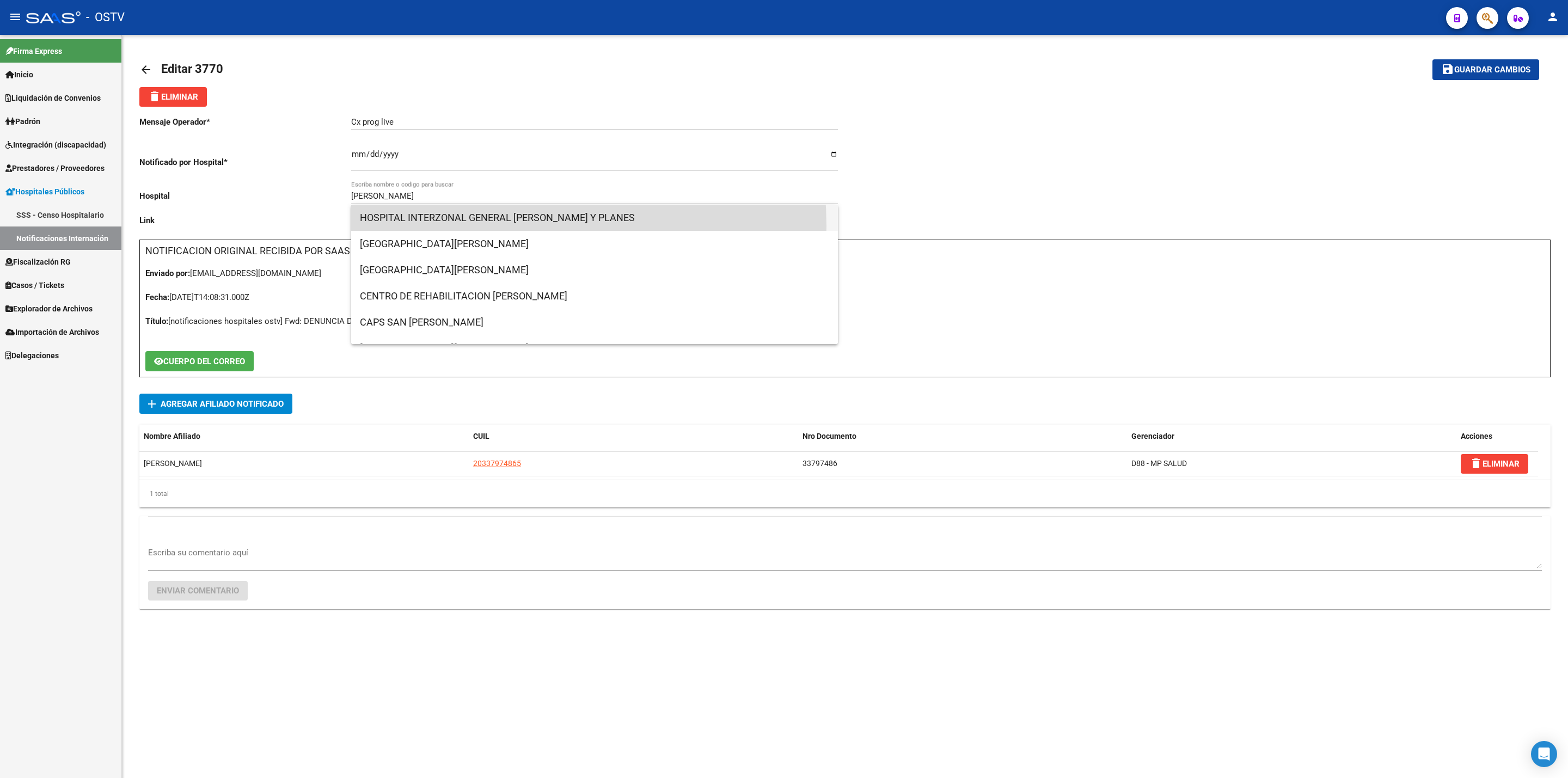
click at [478, 226] on span "HOSPITAL INTERZONAL GENERAL [PERSON_NAME] Y PLANES" at bounding box center [595, 217] width 470 height 26
type input "HOSPITAL INTERZONAL GENERAL [PERSON_NAME] Y PLANES"
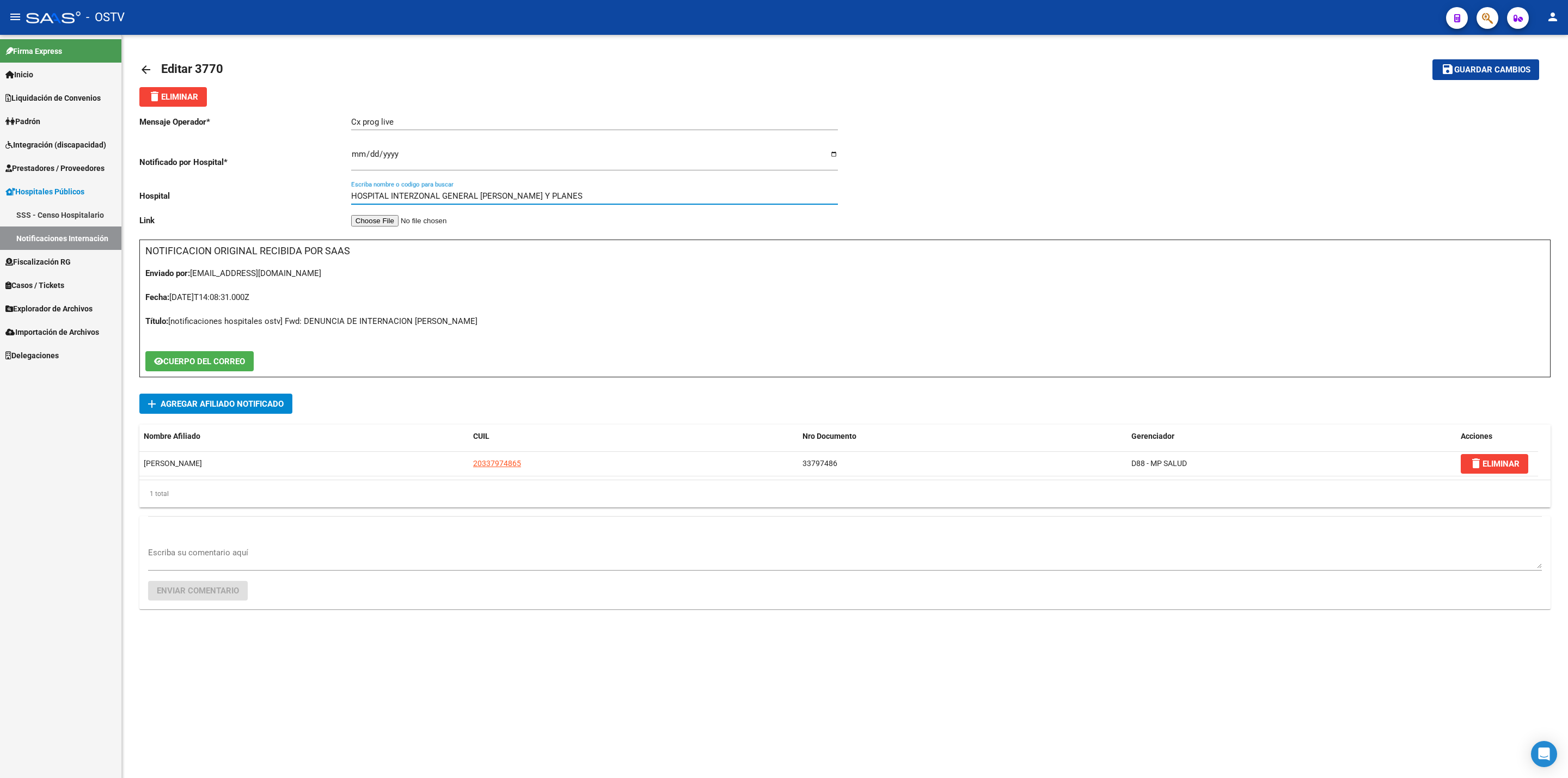
click at [1498, 67] on span "Guardar cambios" at bounding box center [1493, 70] width 76 height 10
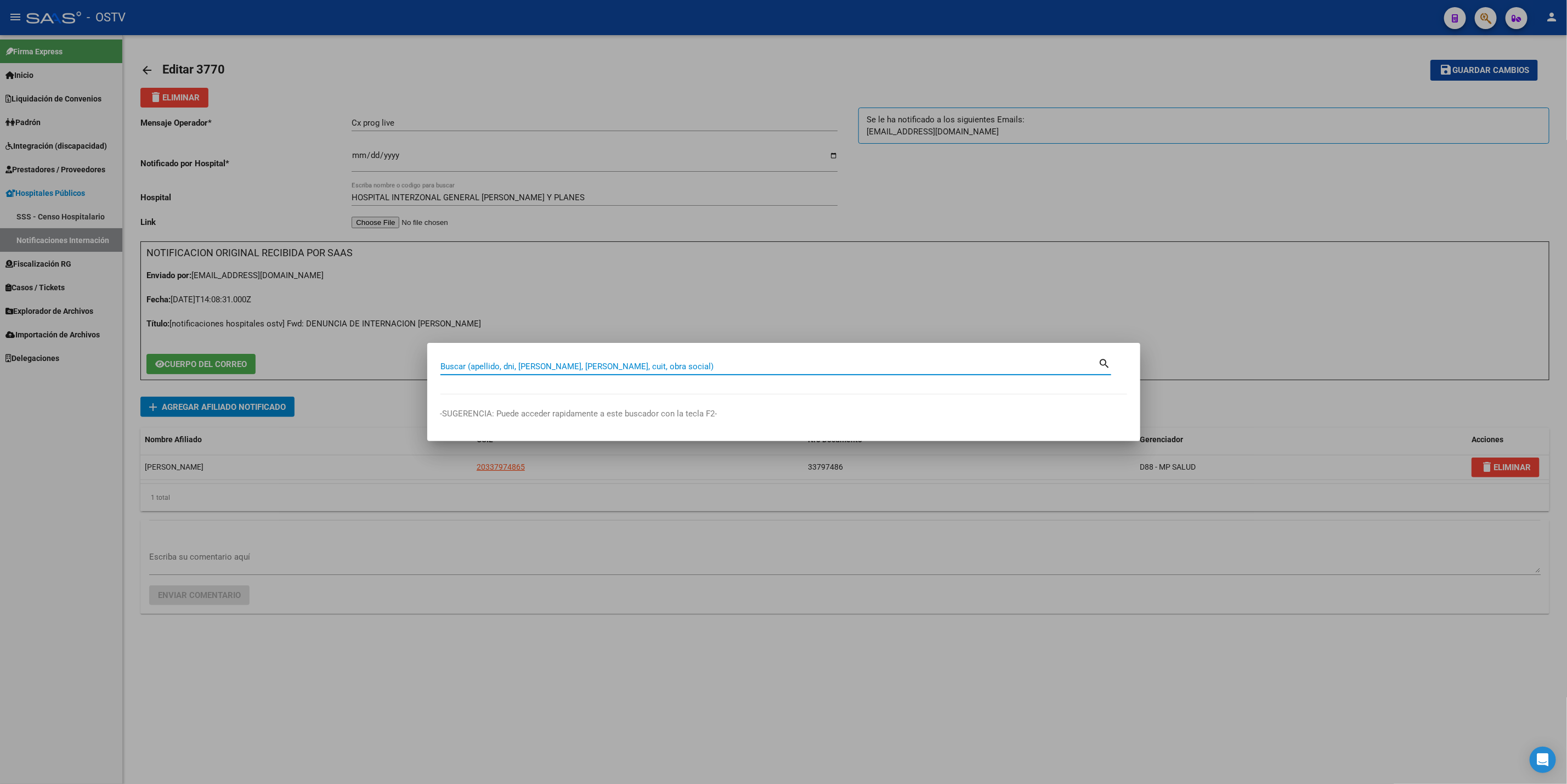
paste input "40764296"
type input "40764296"
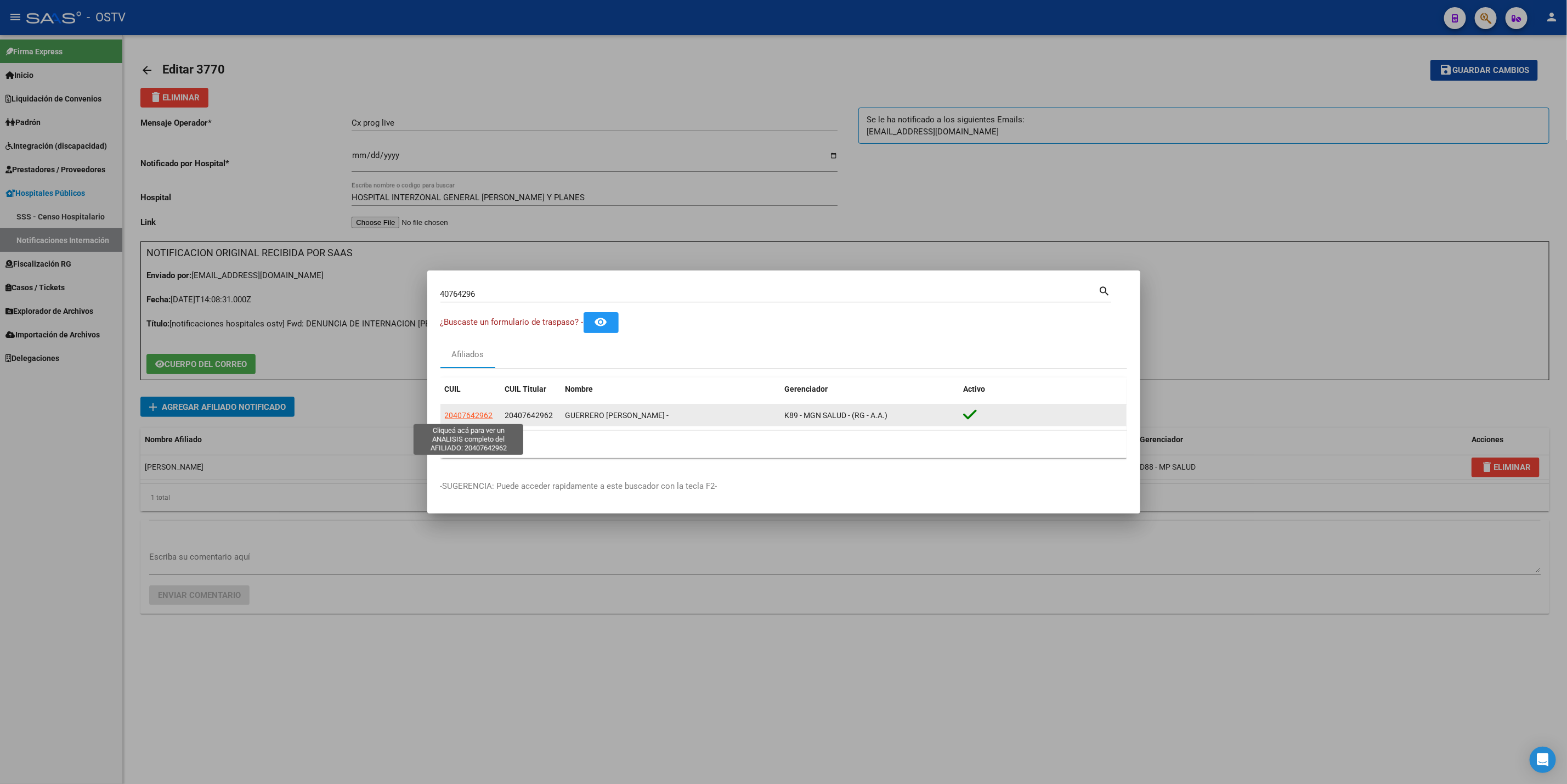
click at [481, 412] on span "20407642962" at bounding box center [469, 415] width 48 height 9
type textarea "20407642962"
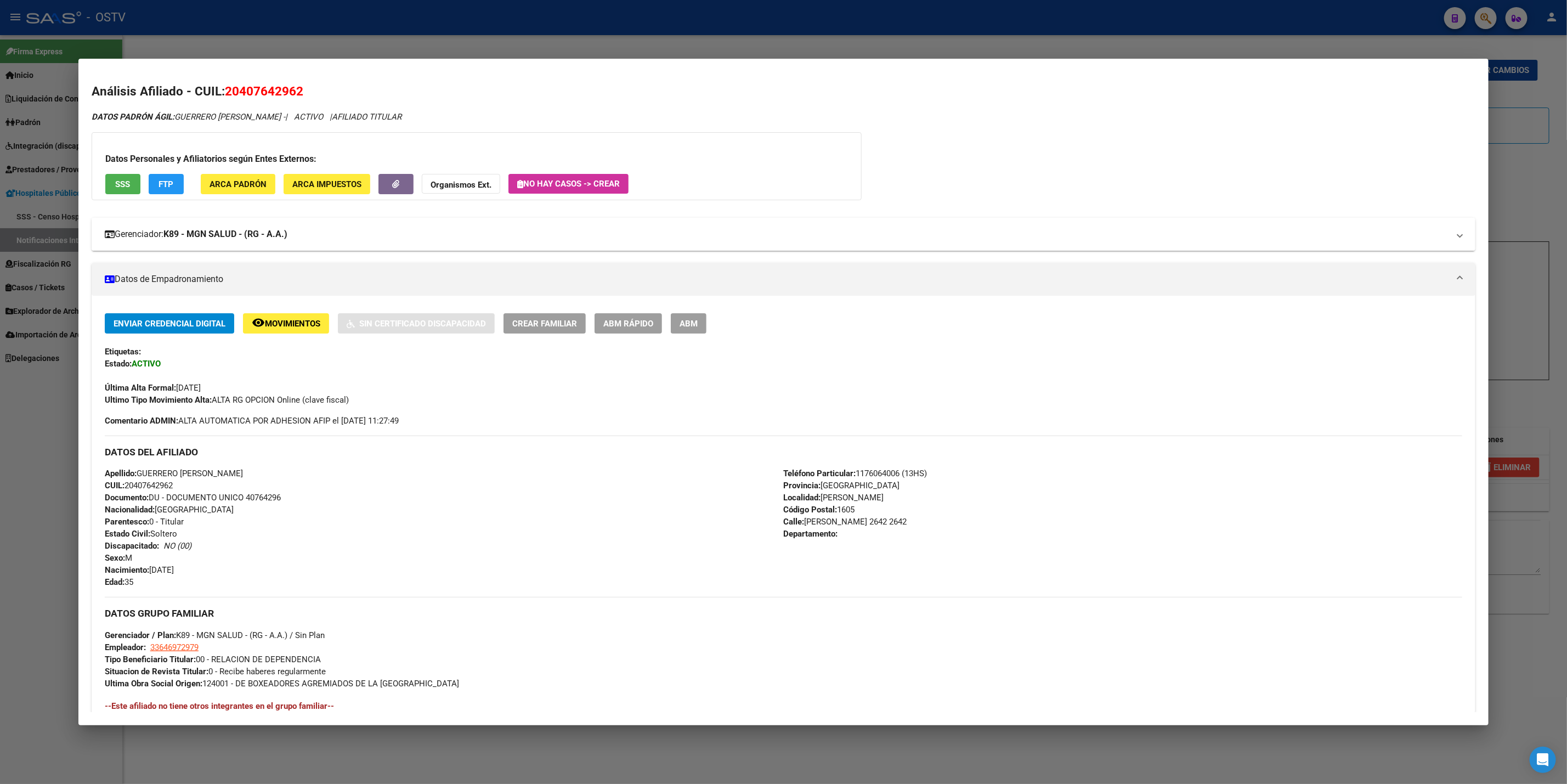
click at [253, 245] on mat-expansion-panel-header "Gerenciador: K89 - MGN SALUD - (RG - A.A.)" at bounding box center [784, 233] width 1384 height 33
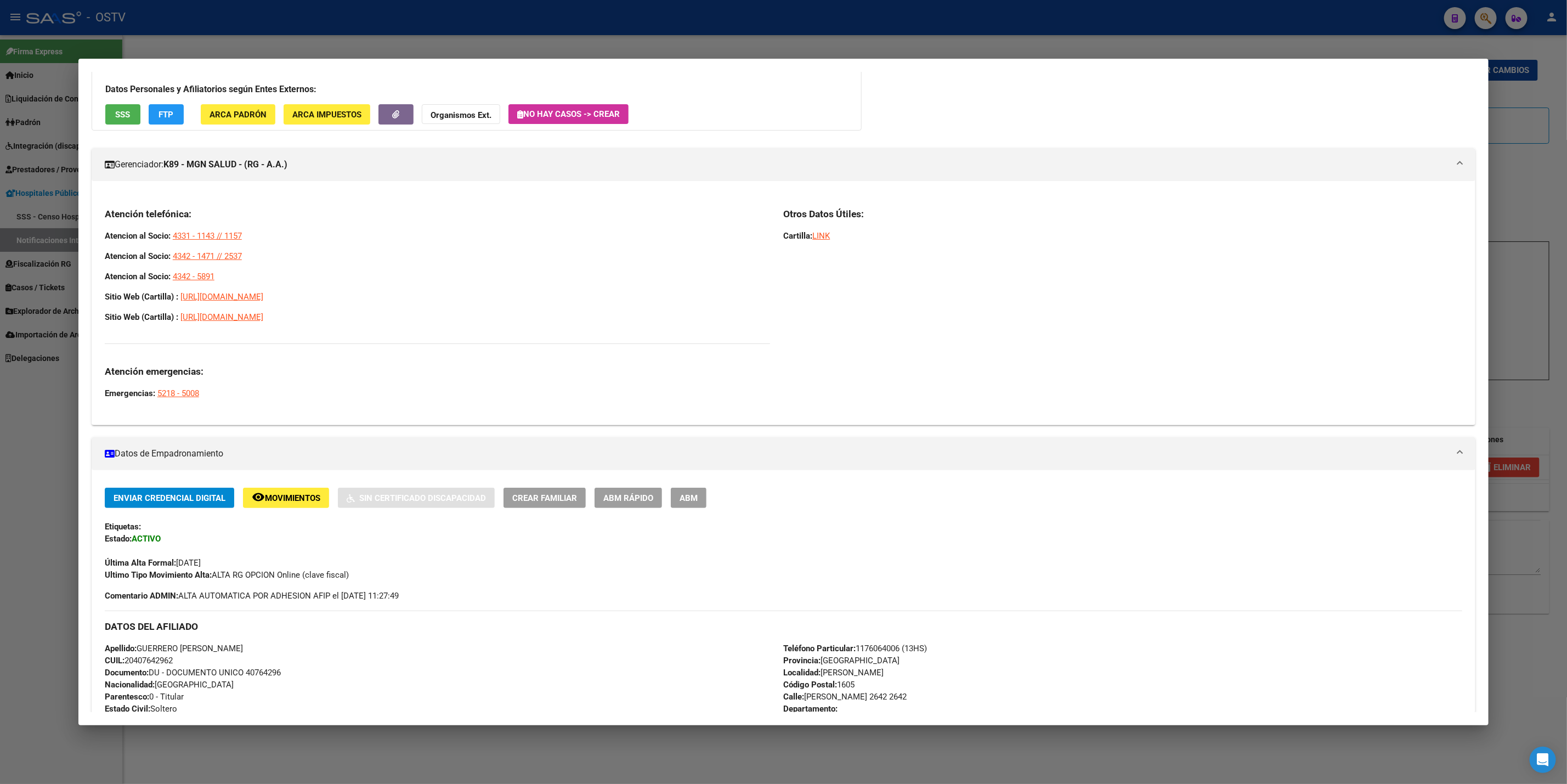
scroll to position [450, 0]
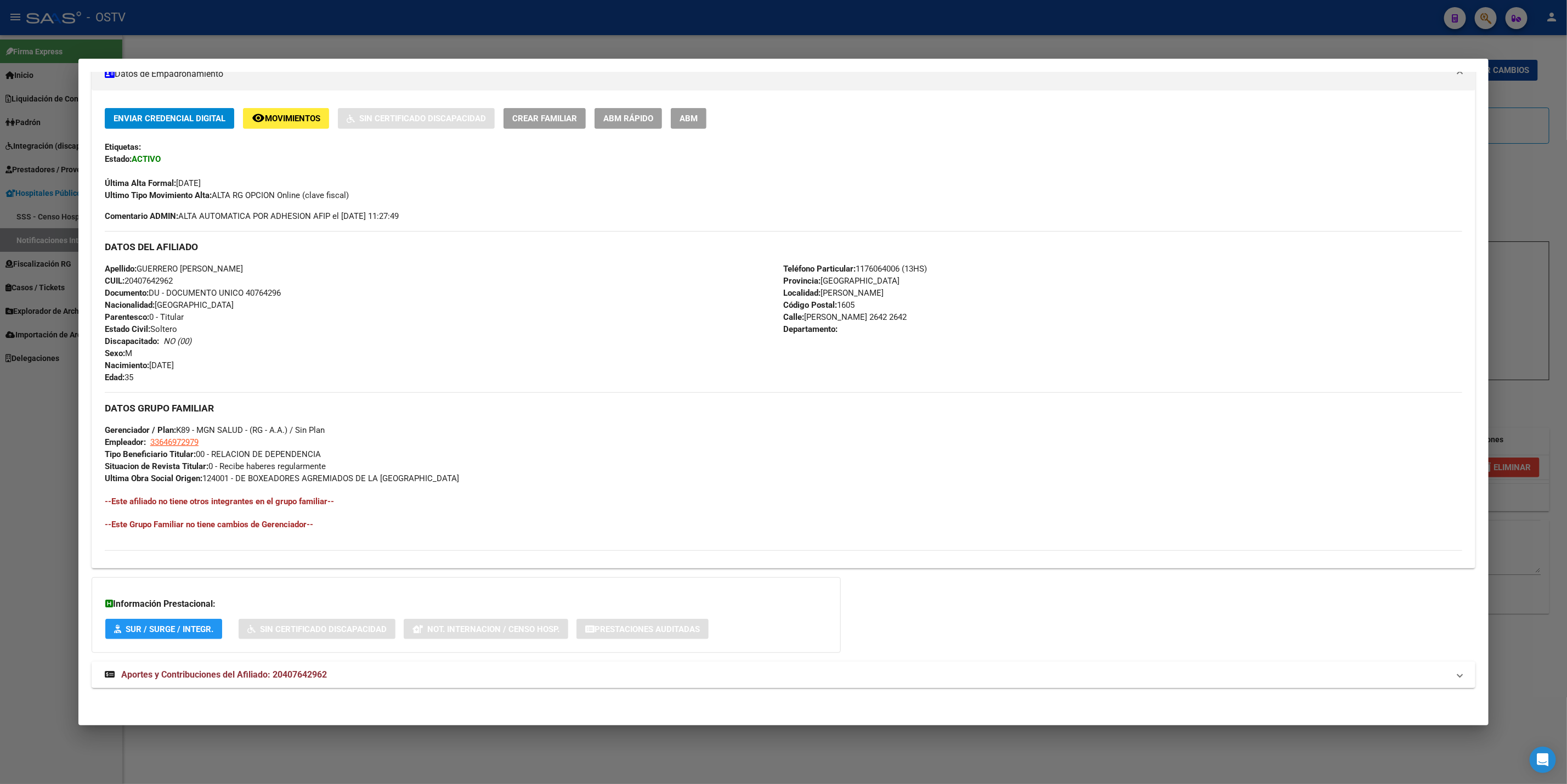
click at [350, 673] on mat-panel-title "Aportes y Contribuciones del Afiliado: 20407642962" at bounding box center [777, 675] width 1345 height 13
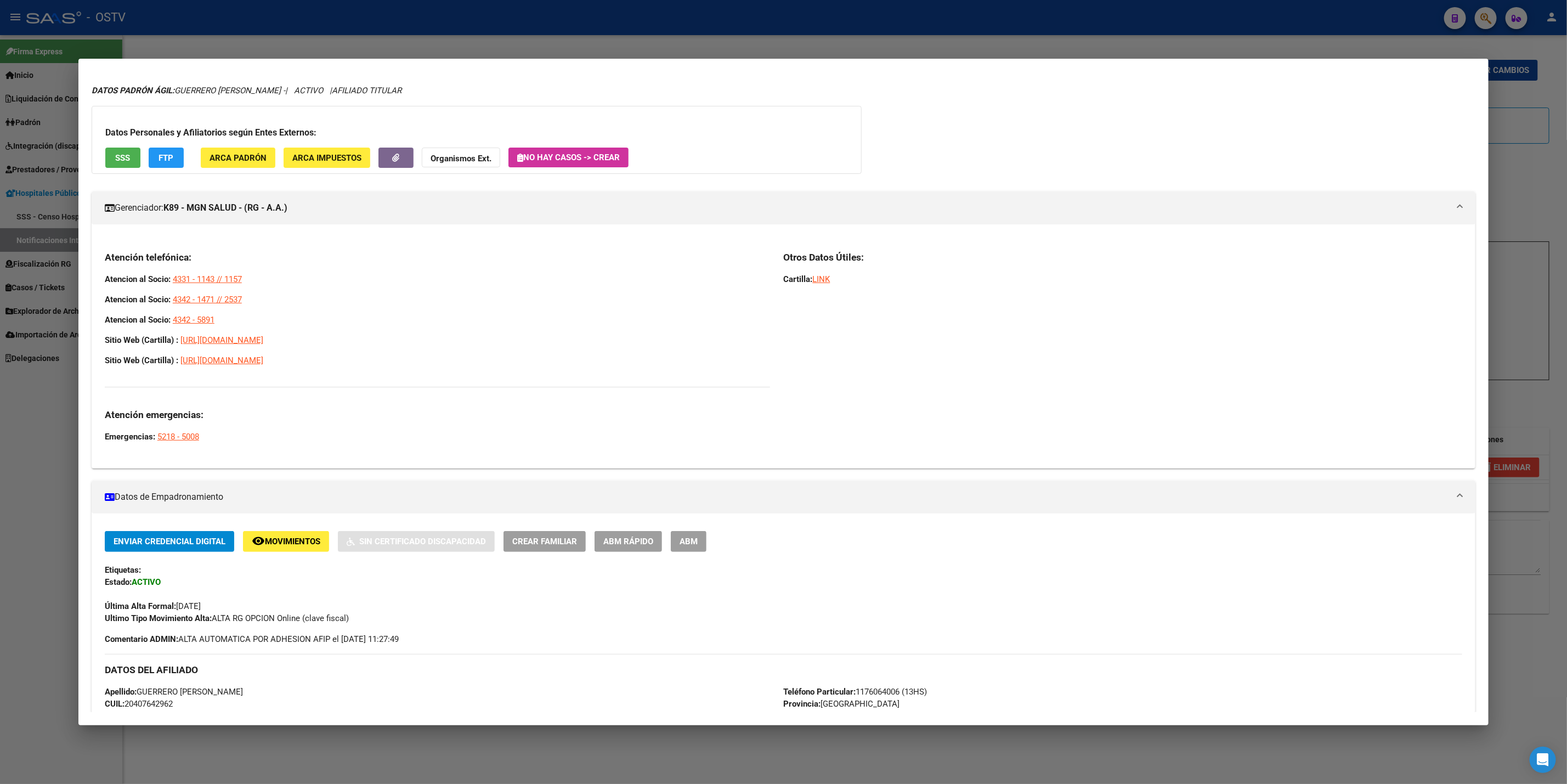
scroll to position [0, 0]
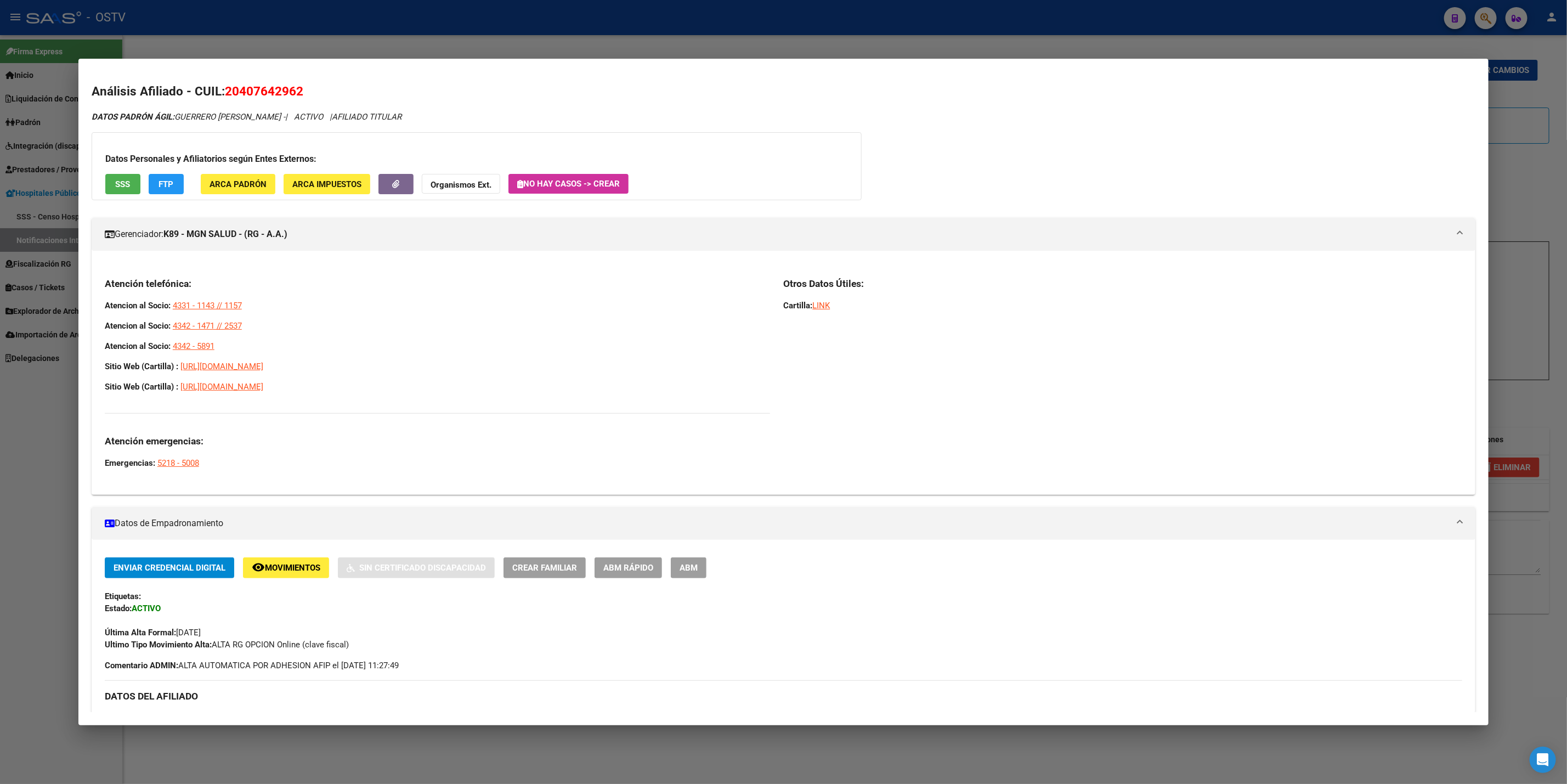
drag, startPoint x: 241, startPoint y: 340, endPoint x: 86, endPoint y: 303, distance: 159.4
click at [92, 303] on div "Atención telefónica: Atencion al Socio: 4331 - 1143 // 1157 Atencion al Socio: …" at bounding box center [784, 377] width 1384 height 217
copy div "Atencion al Socio: 4331 - 1143 // 1157 Atencion al Socio: 4342 - 1471 // 2537 A…"
